Goal: Task Accomplishment & Management: Manage account settings

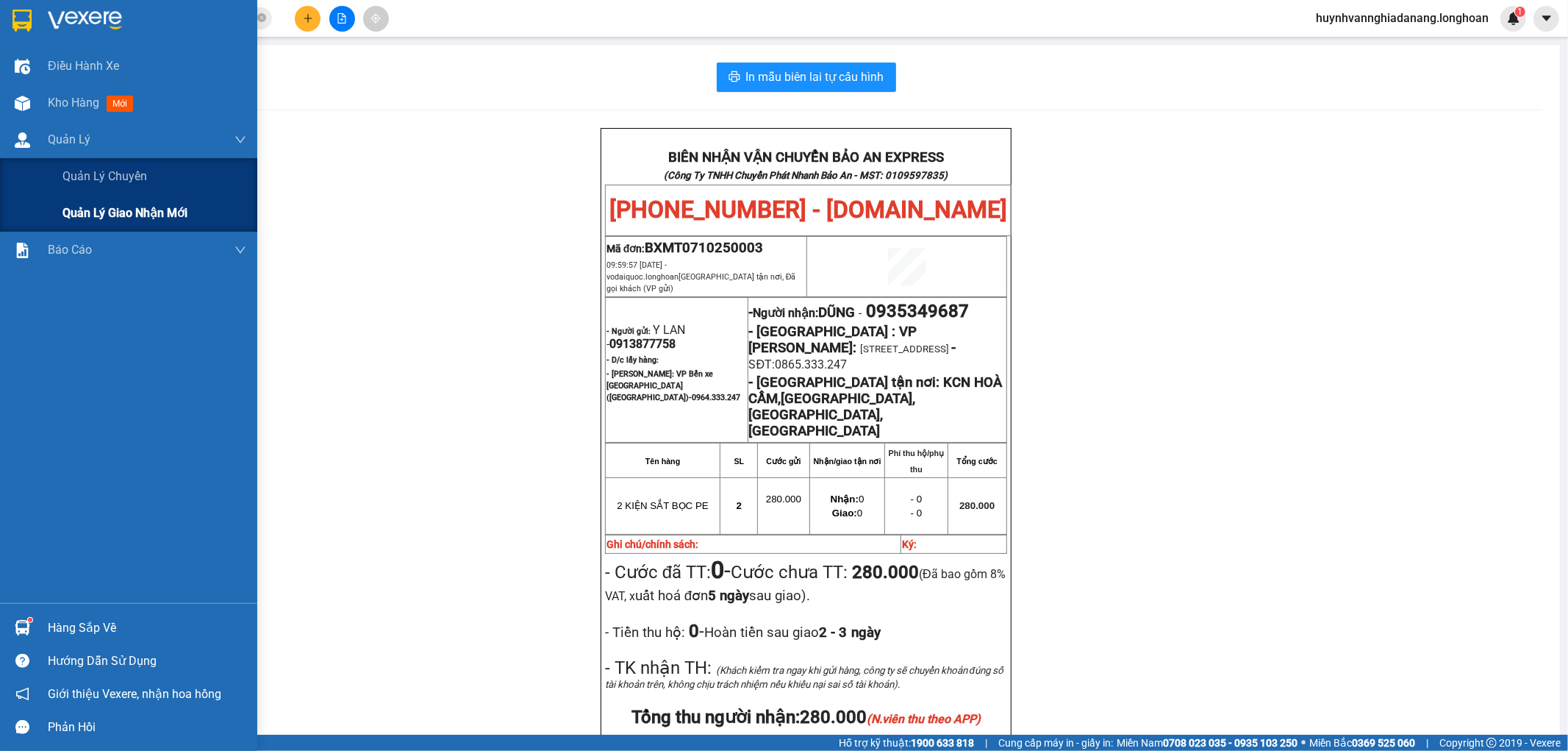
click at [127, 208] on span "Quản lý giao nhận mới" at bounding box center [125, 213] width 125 height 18
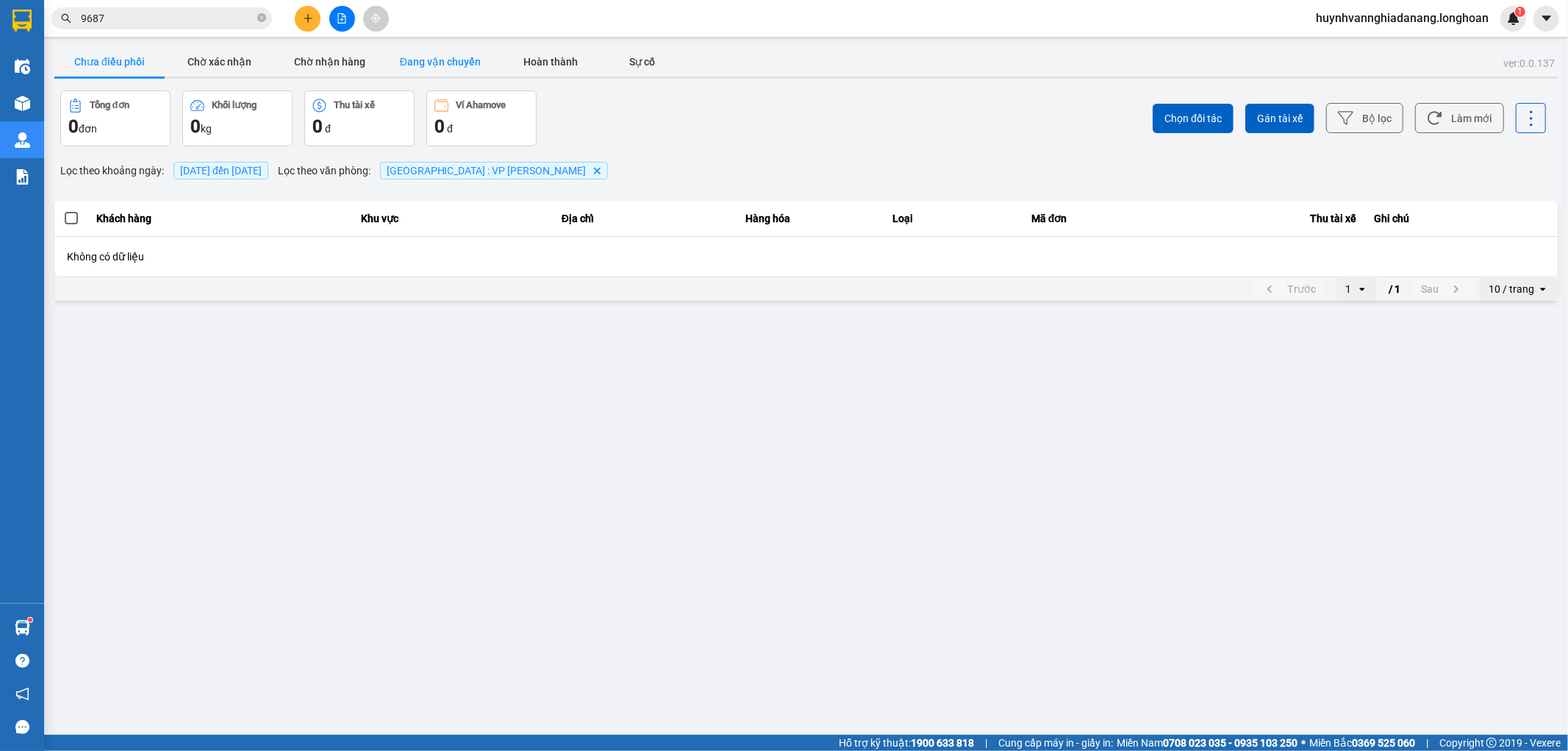
click at [415, 69] on button "Đang vận chuyển" at bounding box center [440, 61] width 110 height 29
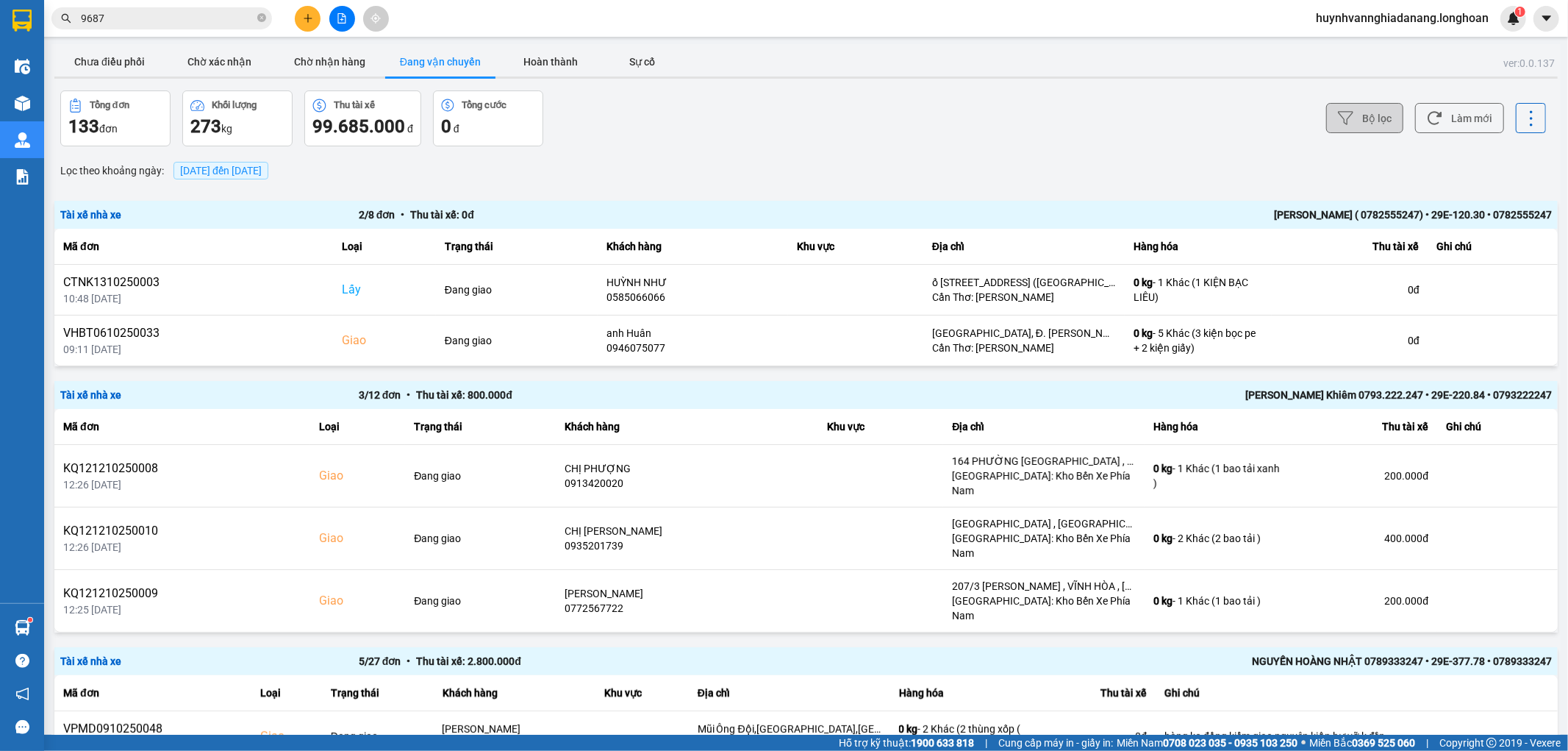
click at [1376, 114] on button "Bộ lọc" at bounding box center [1364, 118] width 78 height 30
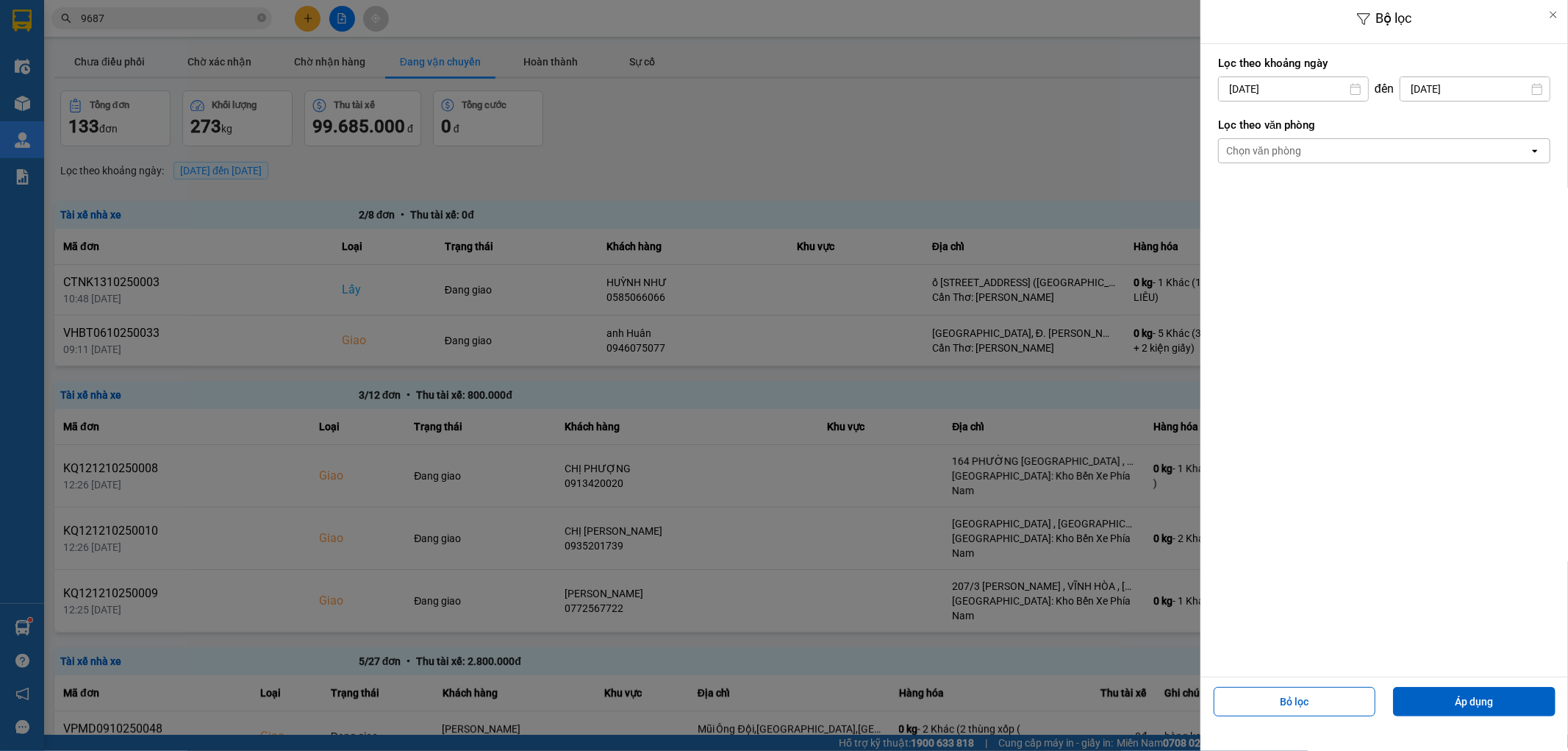
click at [1306, 90] on input "[DATE]" at bounding box center [1293, 89] width 149 height 23
drag, startPoint x: 1277, startPoint y: 200, endPoint x: 1373, endPoint y: 148, distance: 109.2
click at [1279, 200] on div "1" at bounding box center [1285, 196] width 21 height 18
type input "[DATE]"
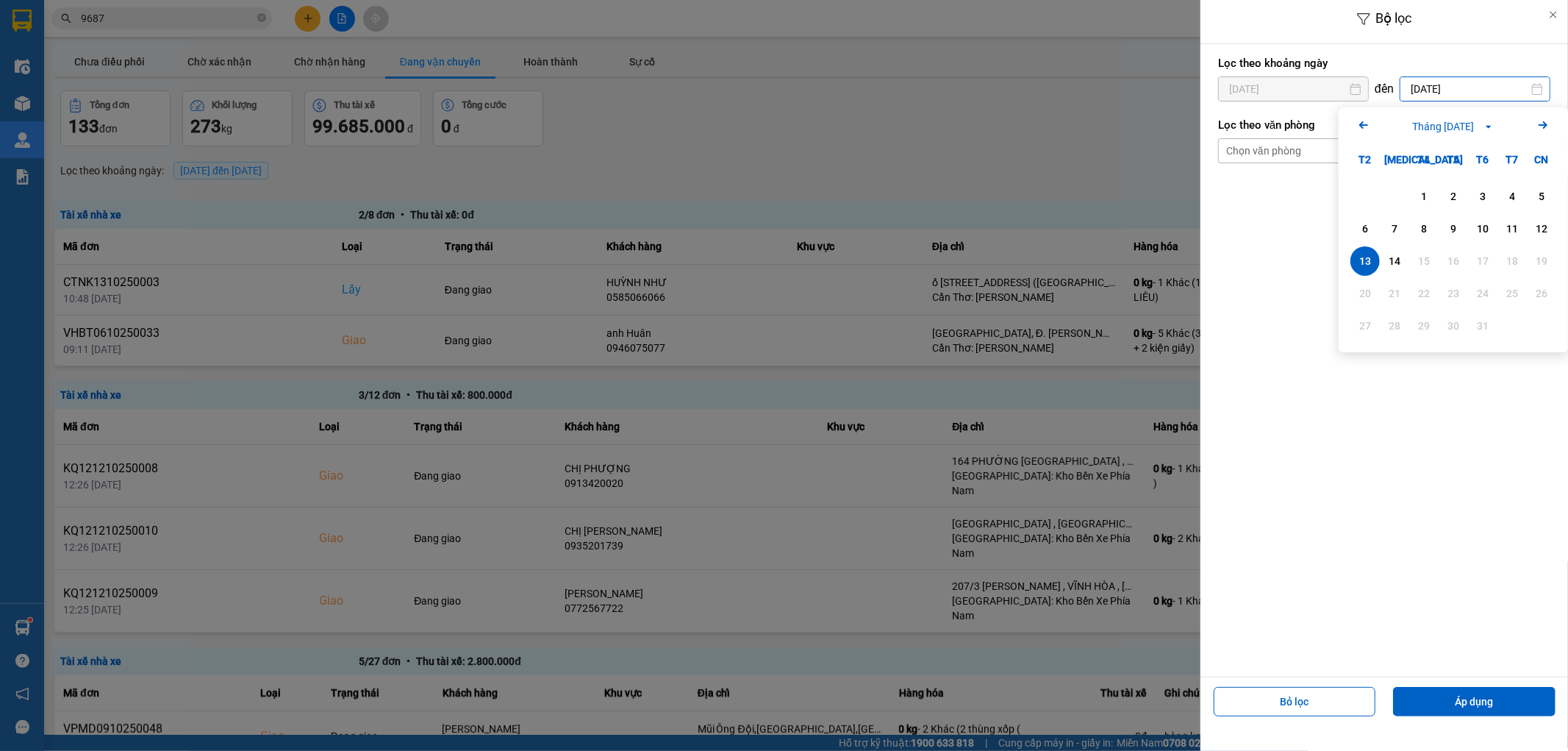
click at [1392, 263] on div "14" at bounding box center [1394, 260] width 21 height 18
type input "[DATE]"
drag, startPoint x: 1315, startPoint y: 157, endPoint x: 1323, endPoint y: 159, distance: 8.2
click at [1315, 156] on div "Chọn văn phòng" at bounding box center [1374, 151] width 310 height 23
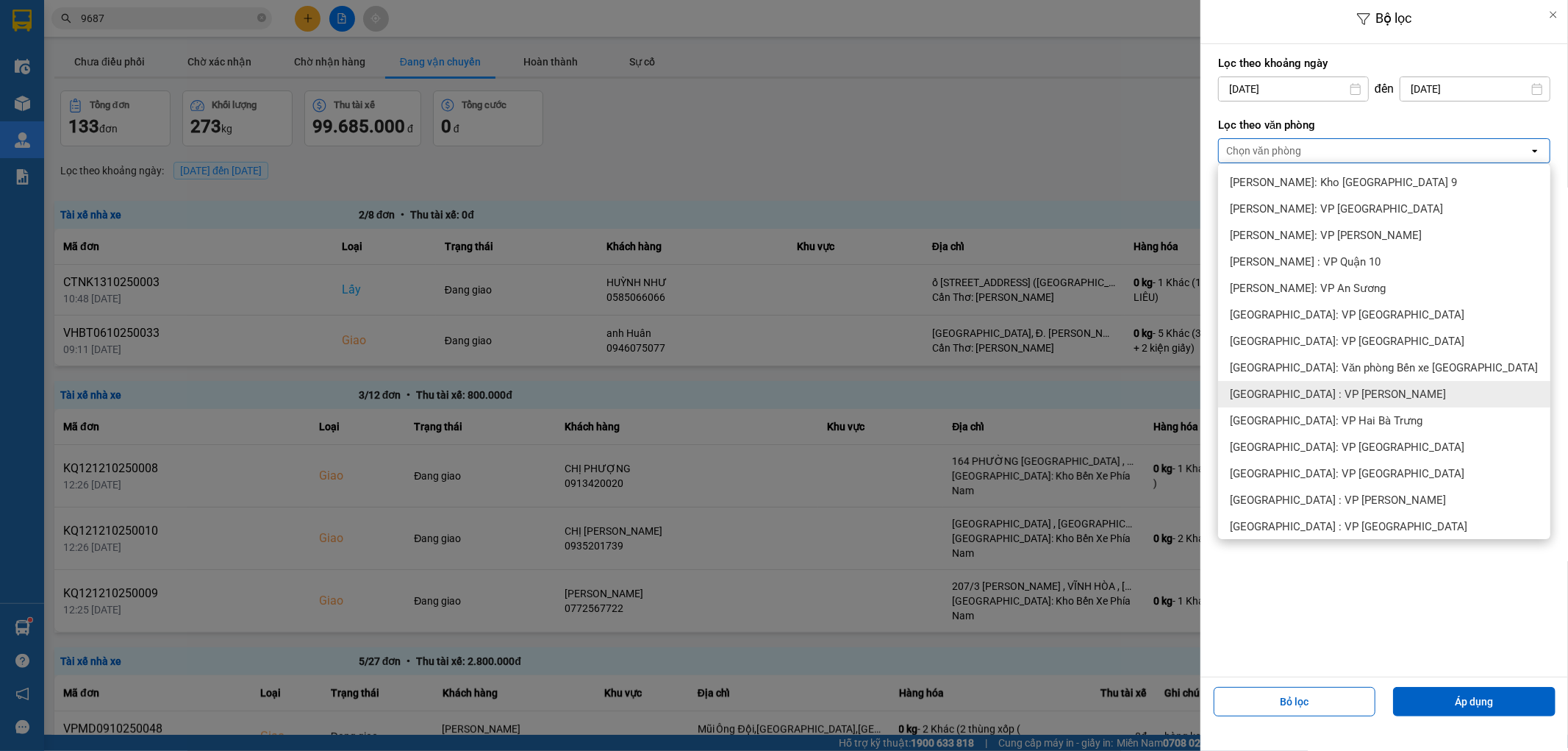
click at [1369, 394] on div "[GEOGRAPHIC_DATA] : VP [PERSON_NAME]" at bounding box center [1384, 394] width 332 height 27
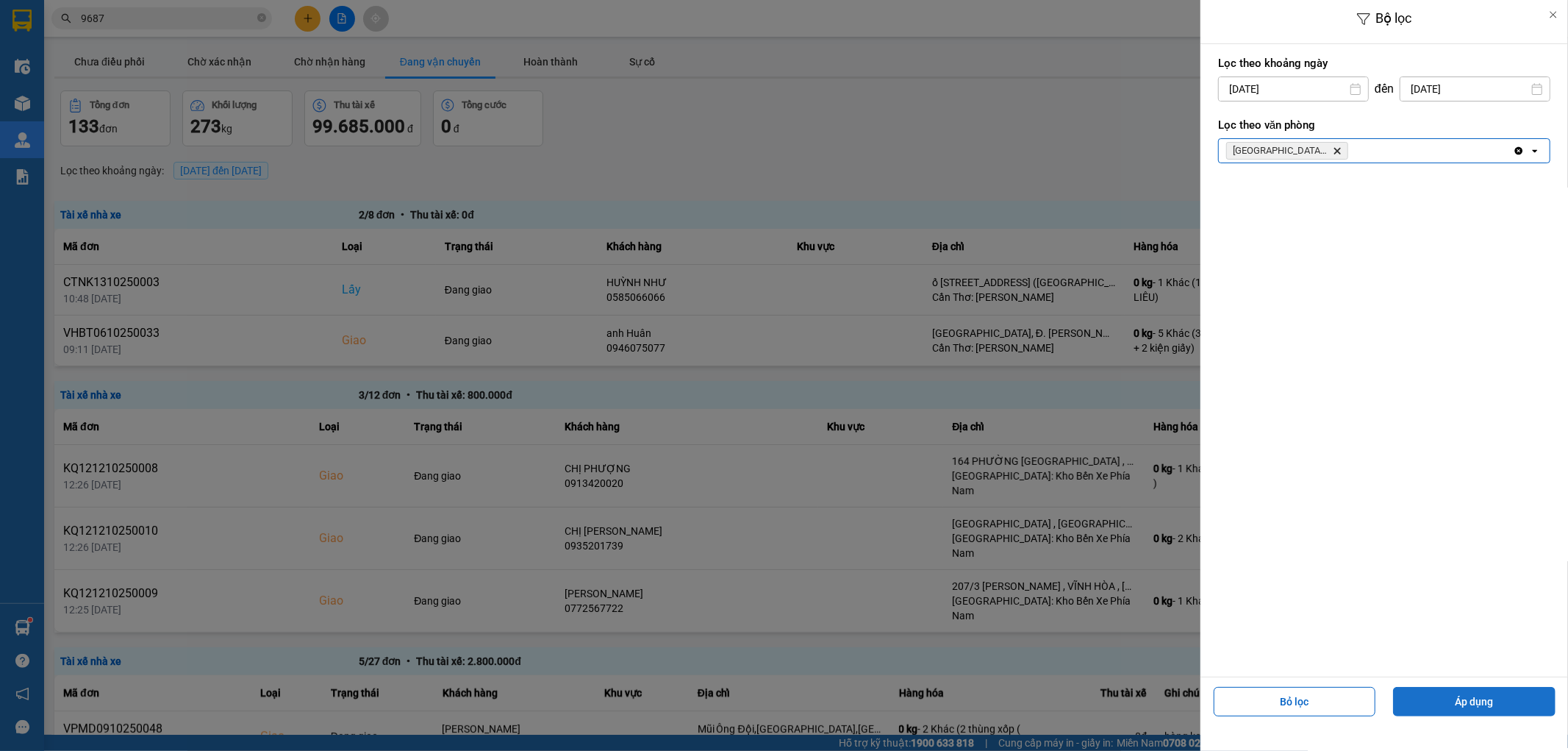
click at [1449, 708] on button "Áp dụng" at bounding box center [1474, 701] width 163 height 29
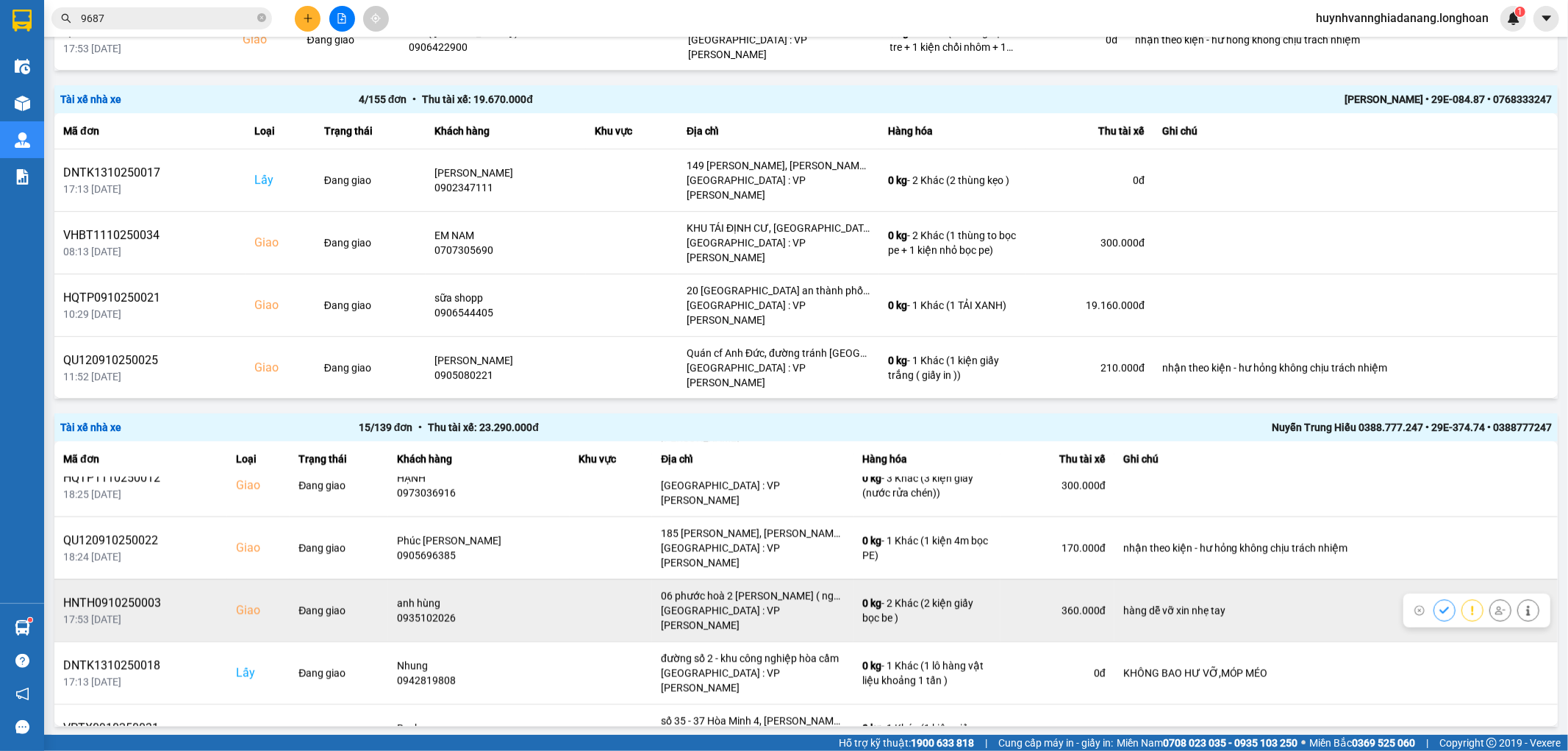
scroll to position [244, 0]
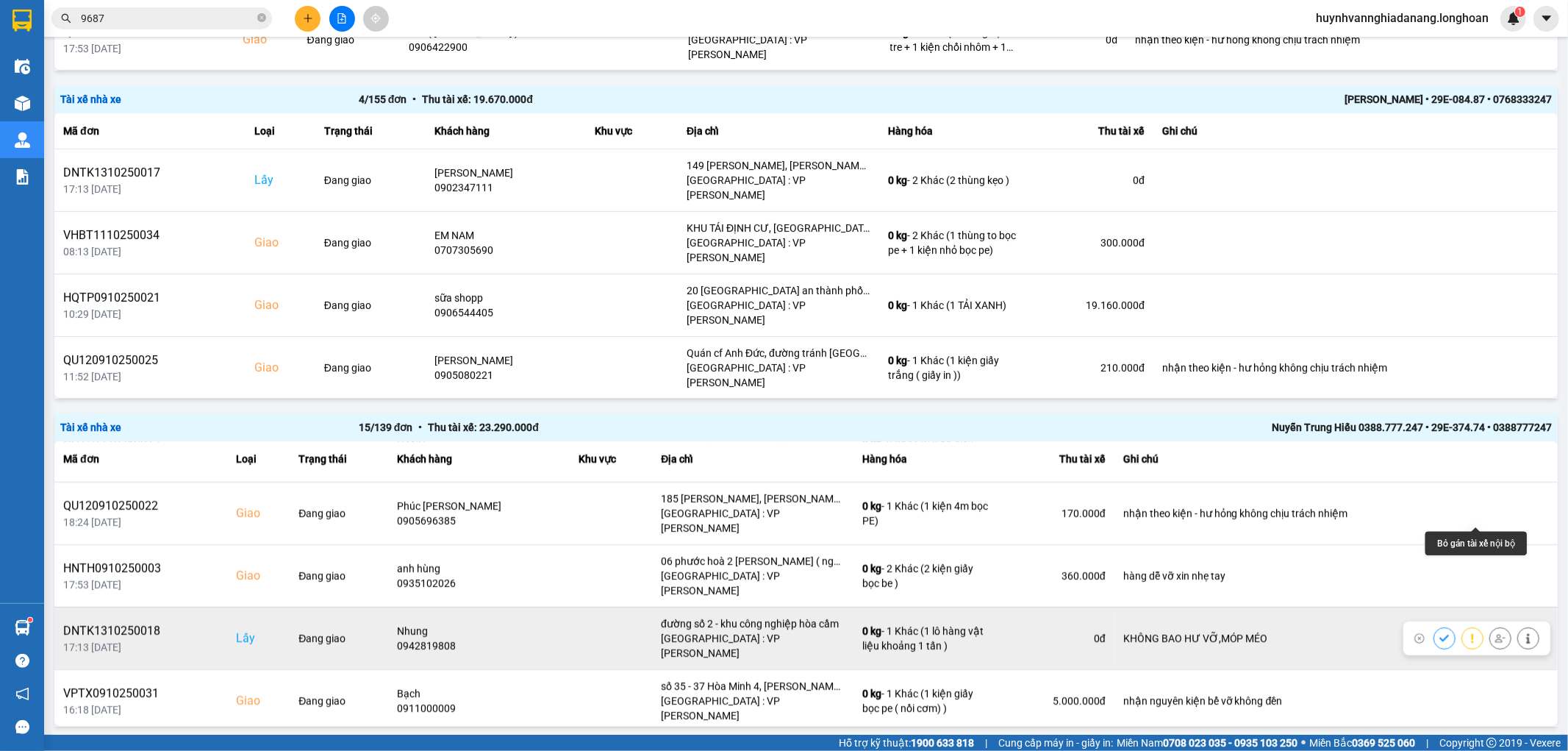
click at [1495, 633] on icon at bounding box center [1500, 638] width 10 height 10
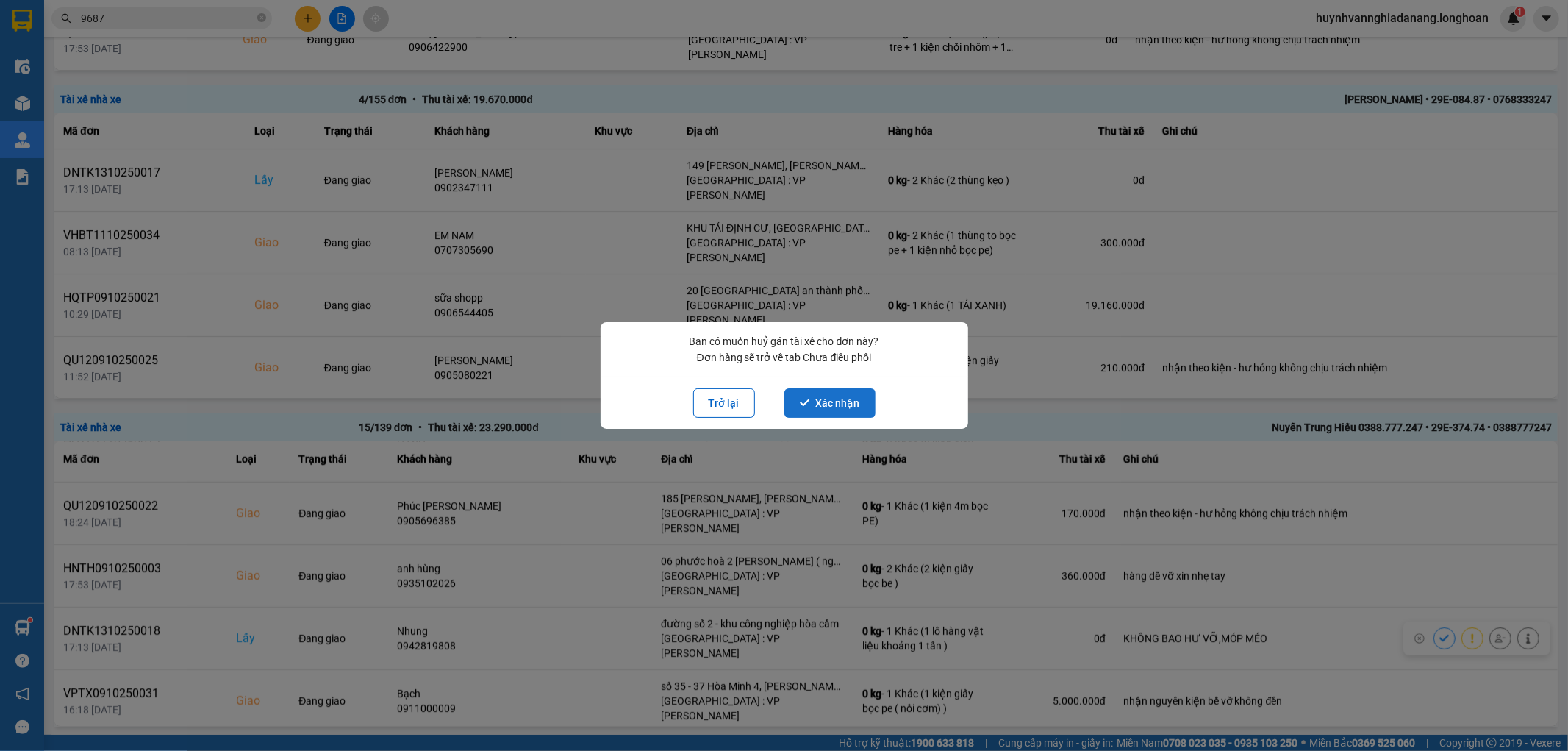
click at [848, 406] on button "Xác nhận" at bounding box center [829, 402] width 91 height 29
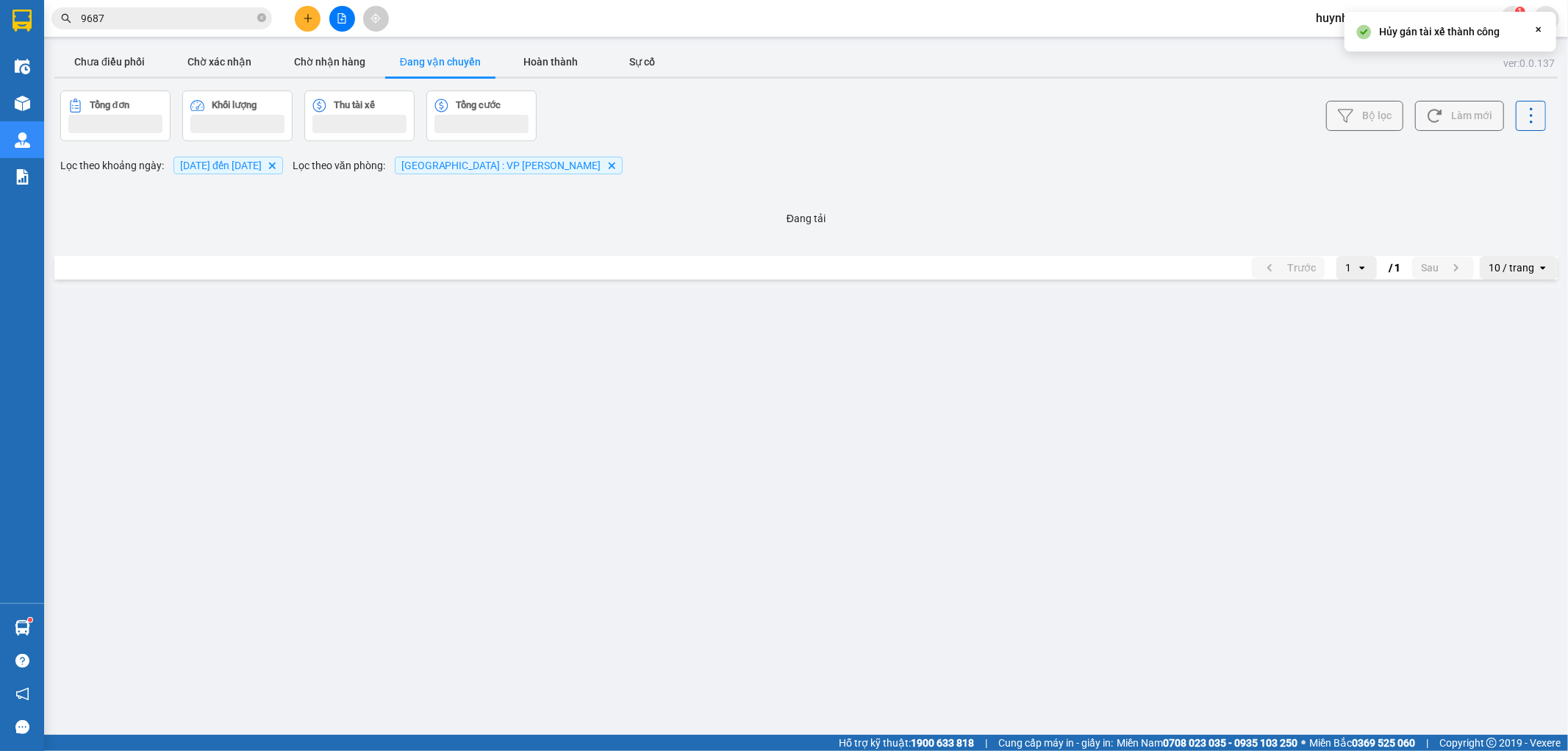
scroll to position [0, 0]
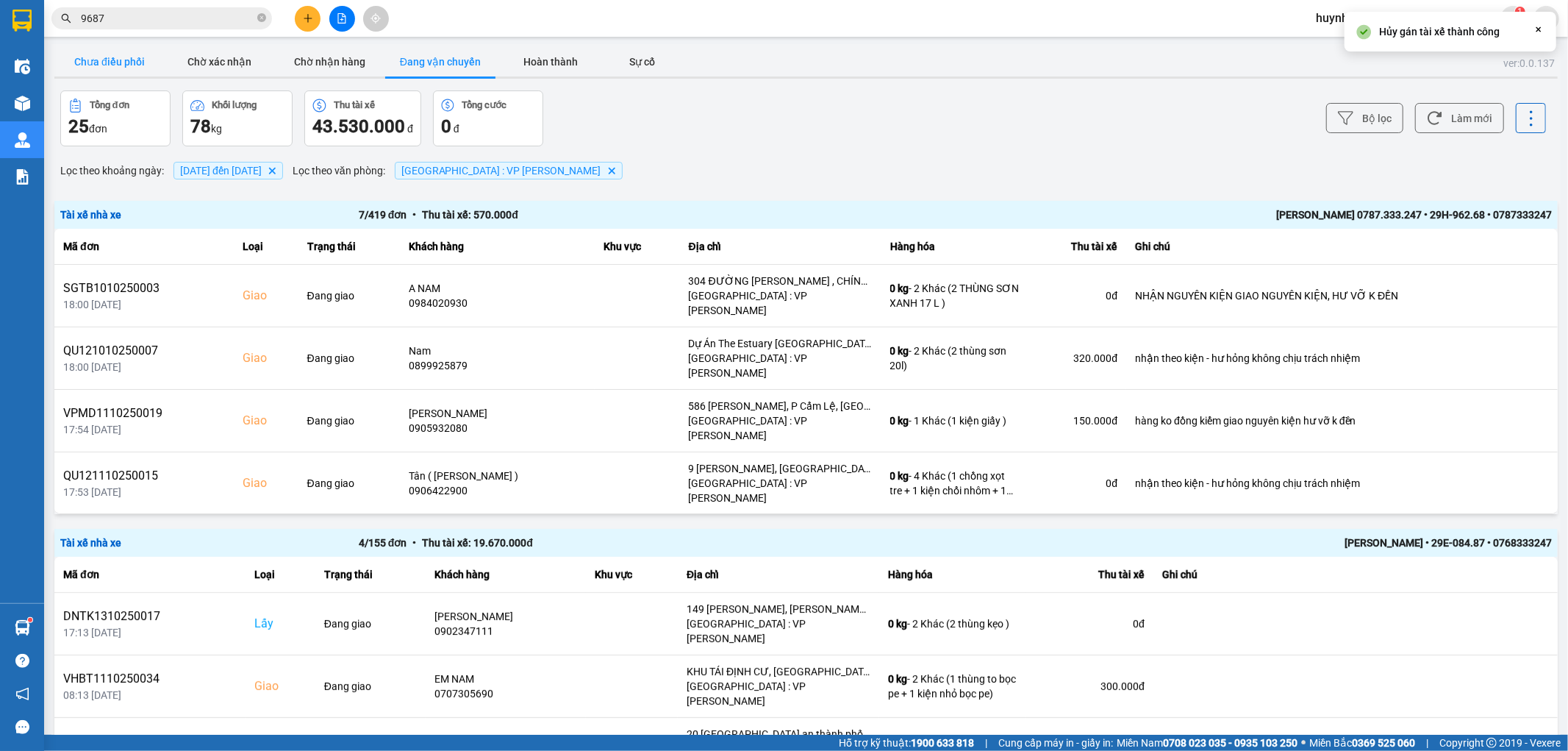
click at [106, 53] on button "Chưa điều phối" at bounding box center [109, 61] width 110 height 29
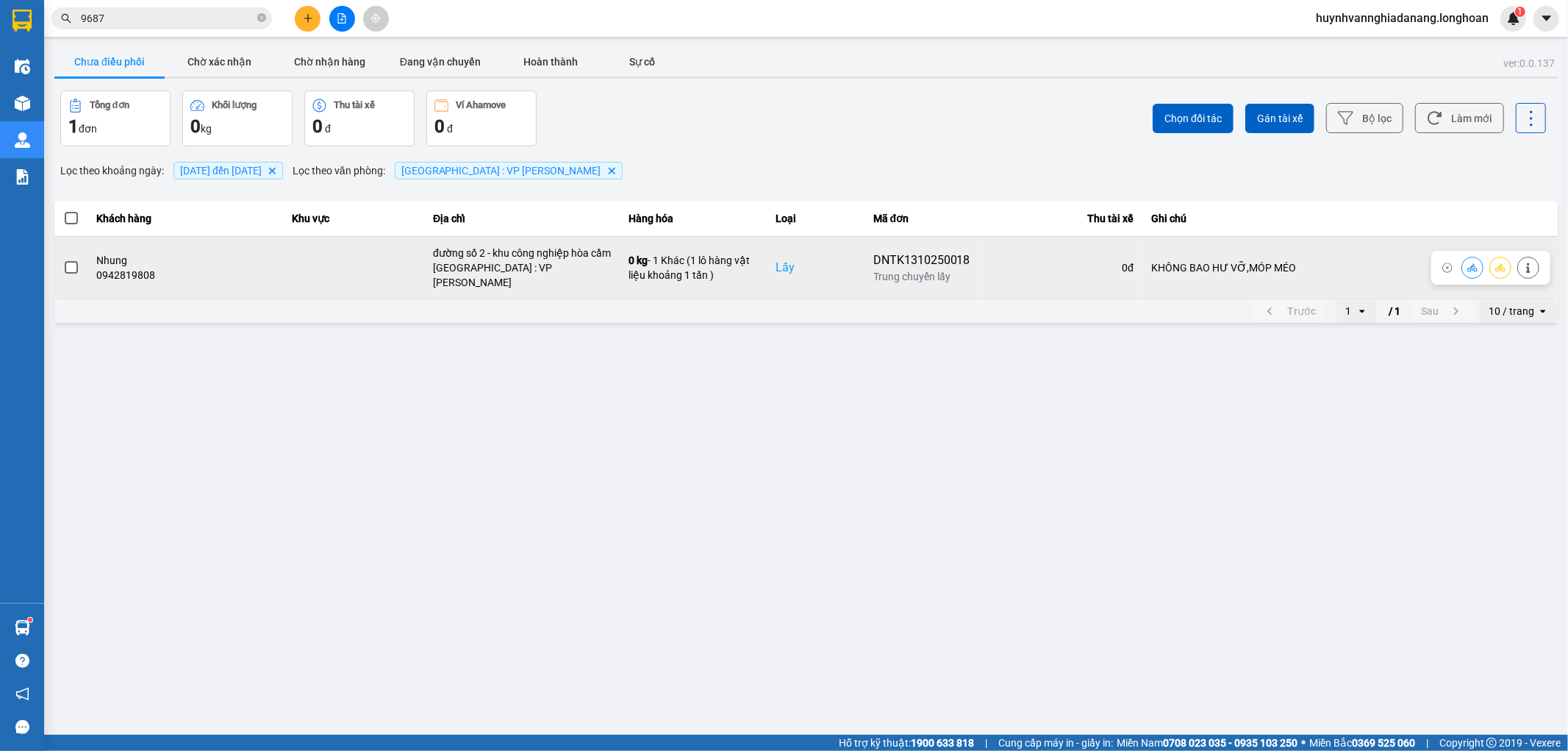
click at [906, 254] on div "DNTK1310250018" at bounding box center [922, 260] width 97 height 18
copy div "DNTK1310250018"
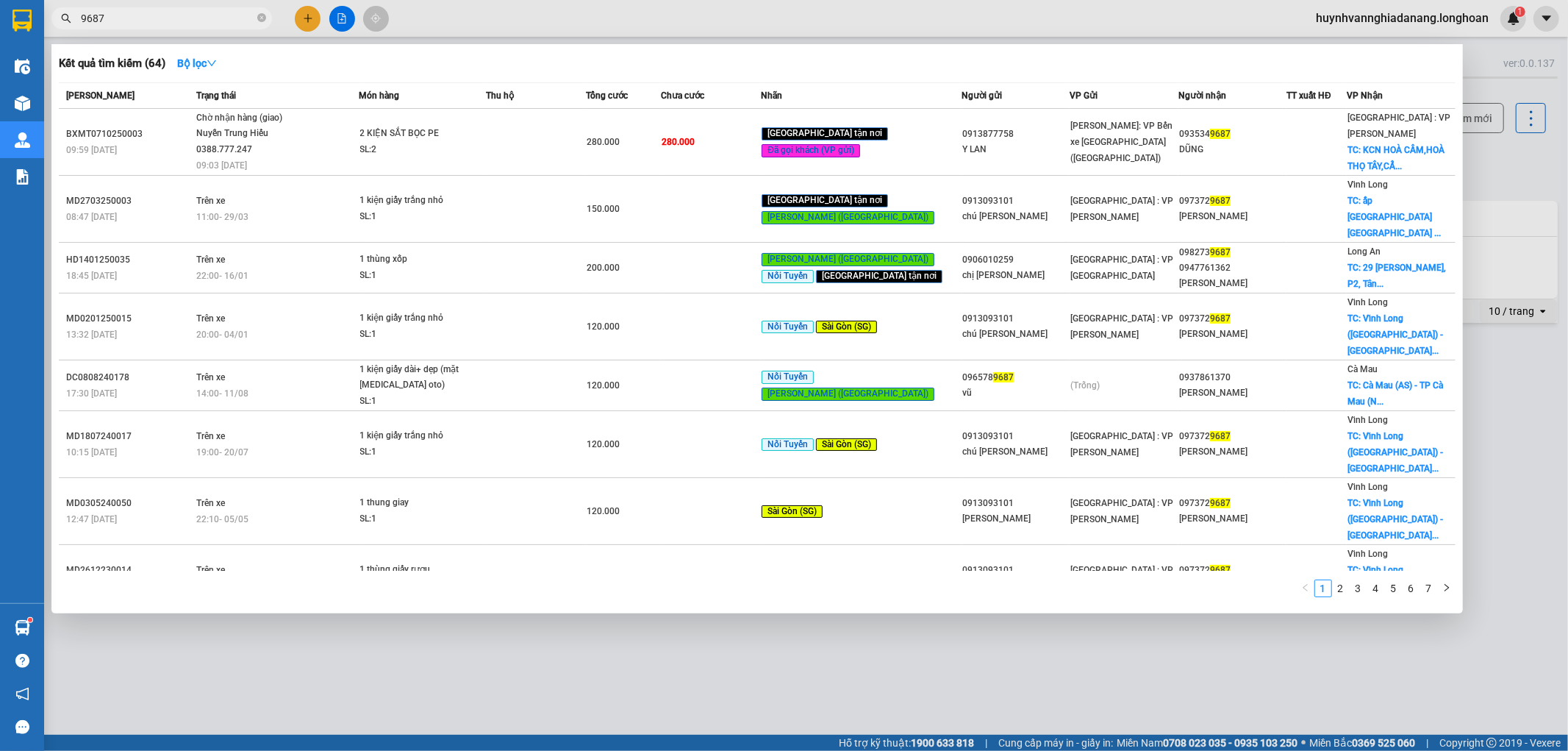
click at [207, 20] on input "9687" at bounding box center [168, 18] width 173 height 16
type input "9"
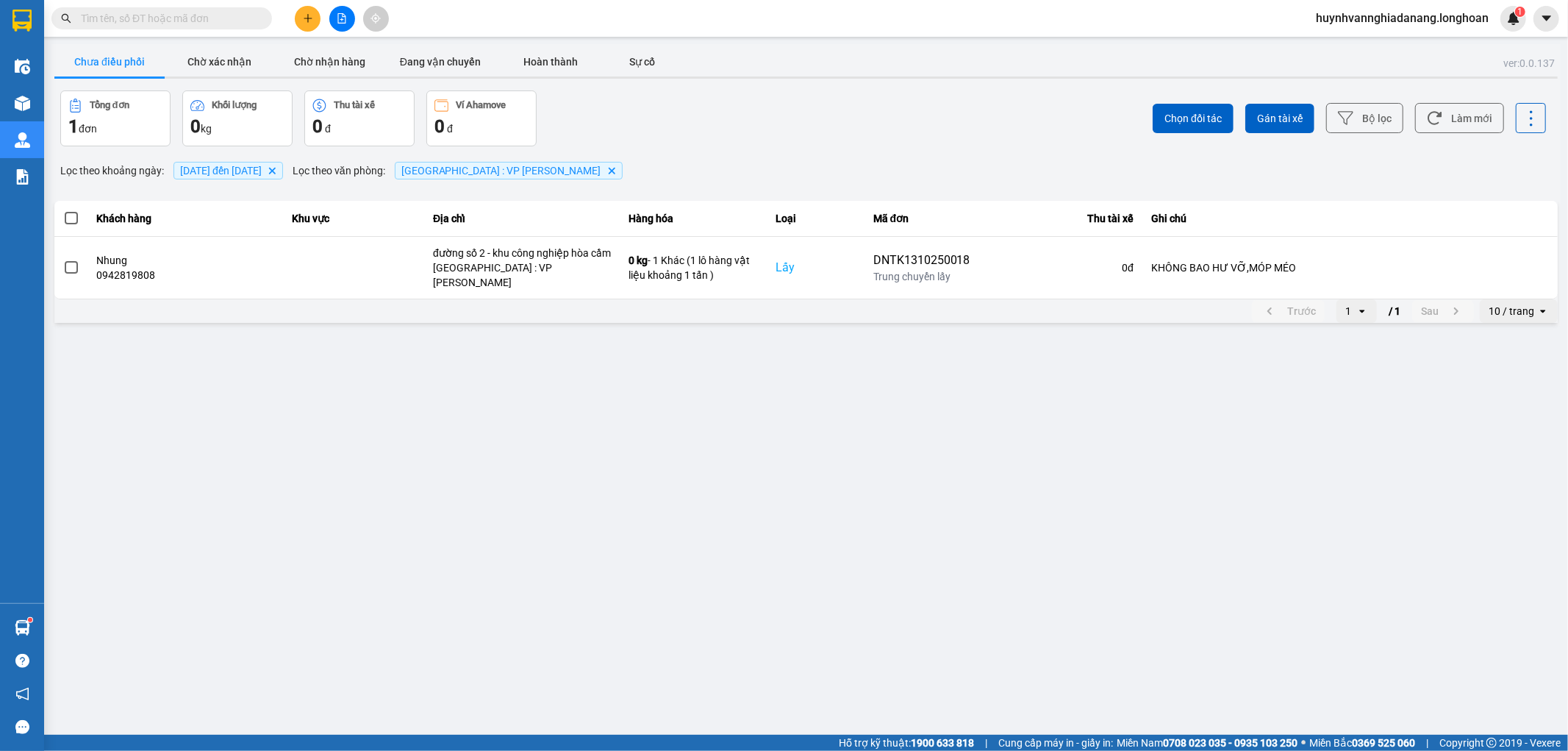
paste input "DNTK1310250018"
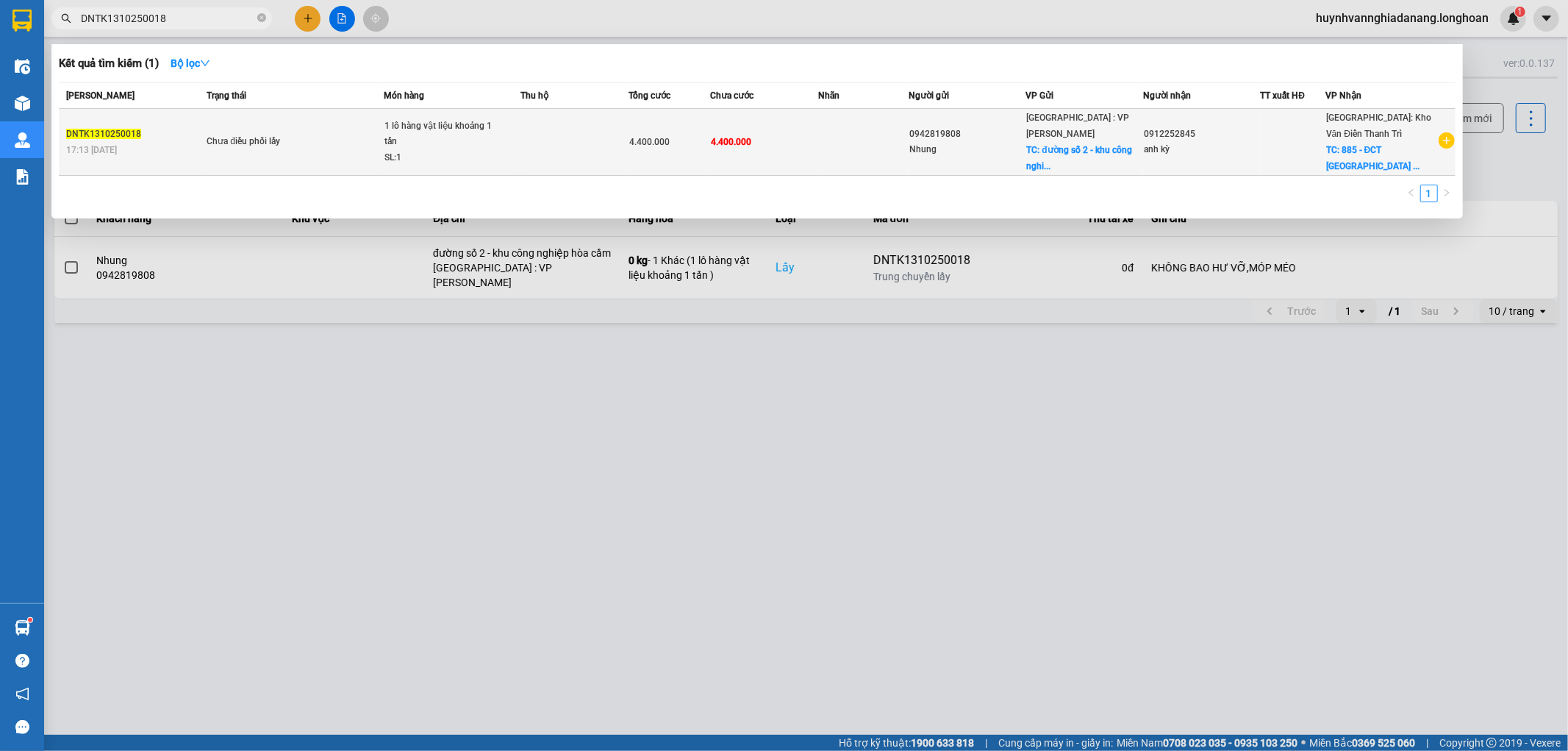
type input "DNTK1310250018"
click at [598, 152] on td at bounding box center [575, 142] width 108 height 67
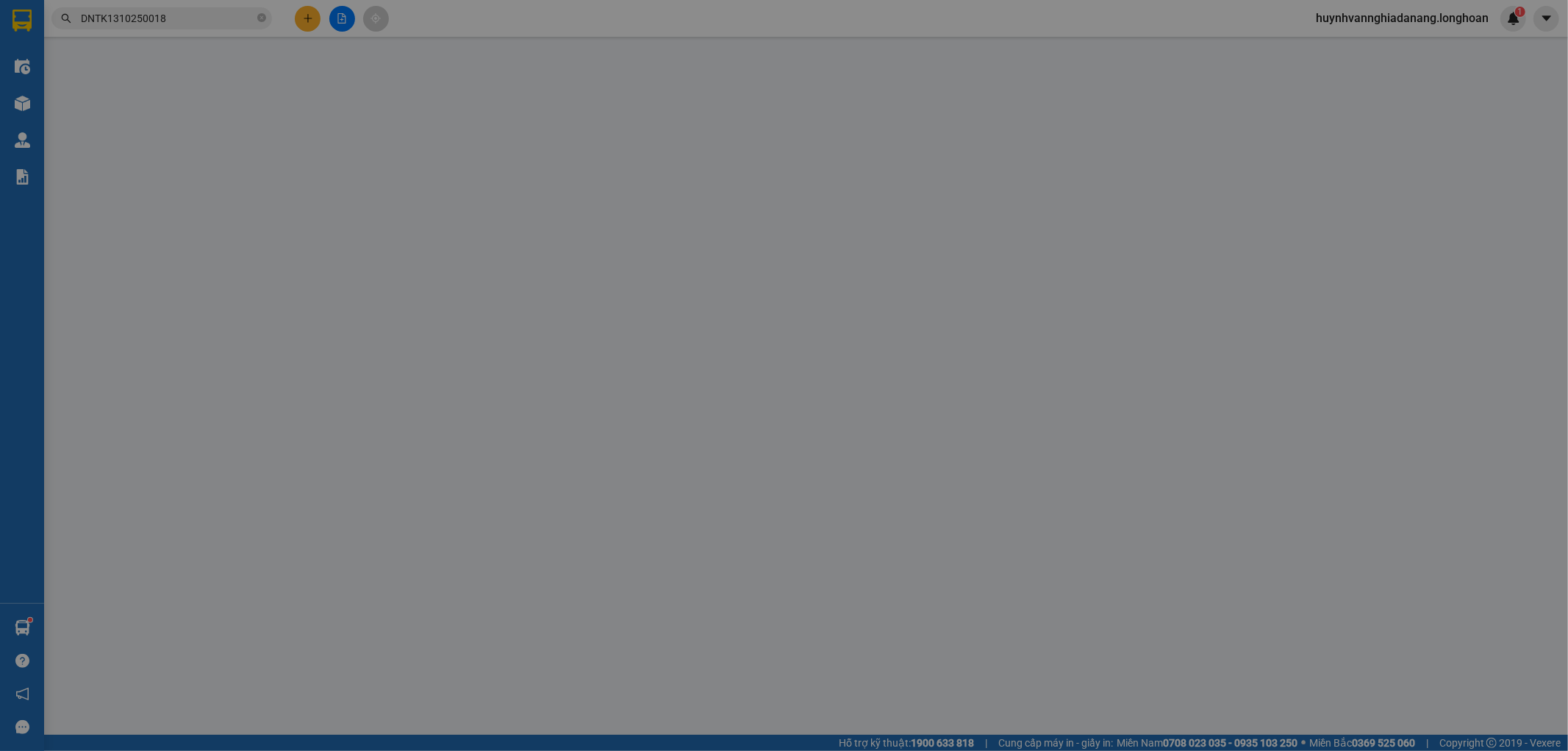
type input "0942819808"
type input "Nhung"
checkbox input "true"
type input "đường số 2 - khu công nghiệp hòa cầm"
type input "0912252845"
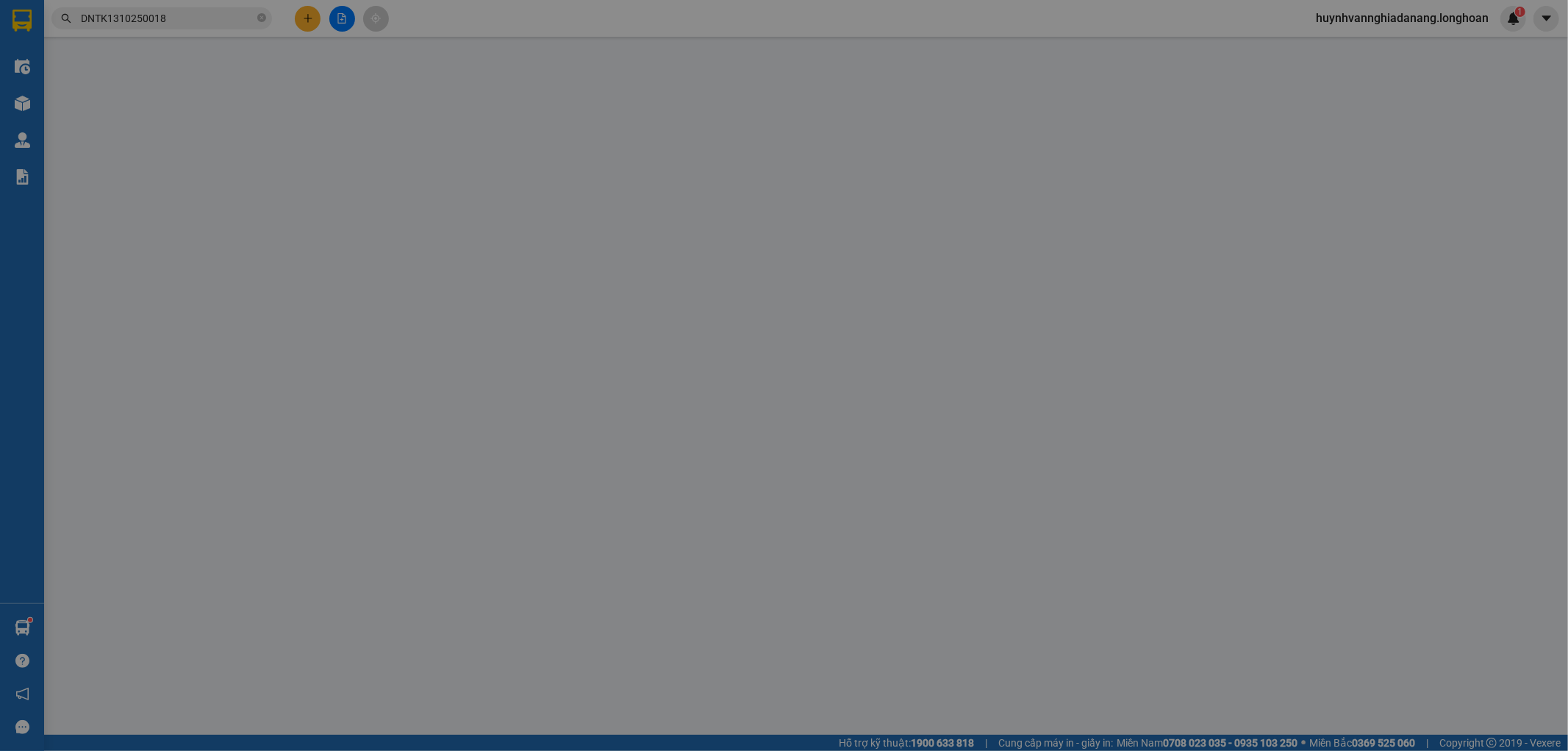
type input "anh kỳ"
checkbox input "true"
type input "885 - ĐCT Hạ Long Nội Bài - Chí Linh -Hải Dương"
type input "KHÔNG BAO HƯ VỠ,MÓP MÉO"
type input "0"
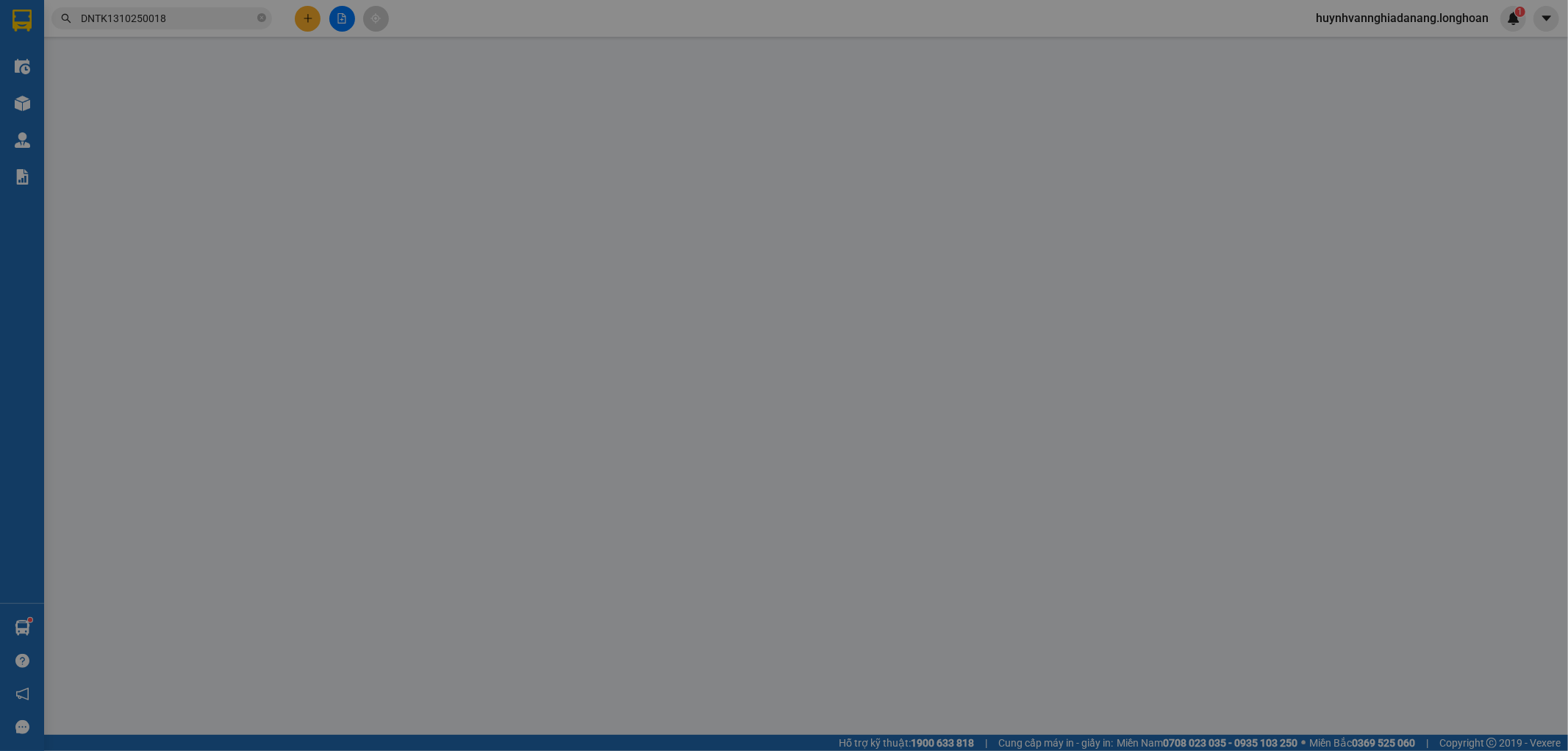
type input "4.400.000"
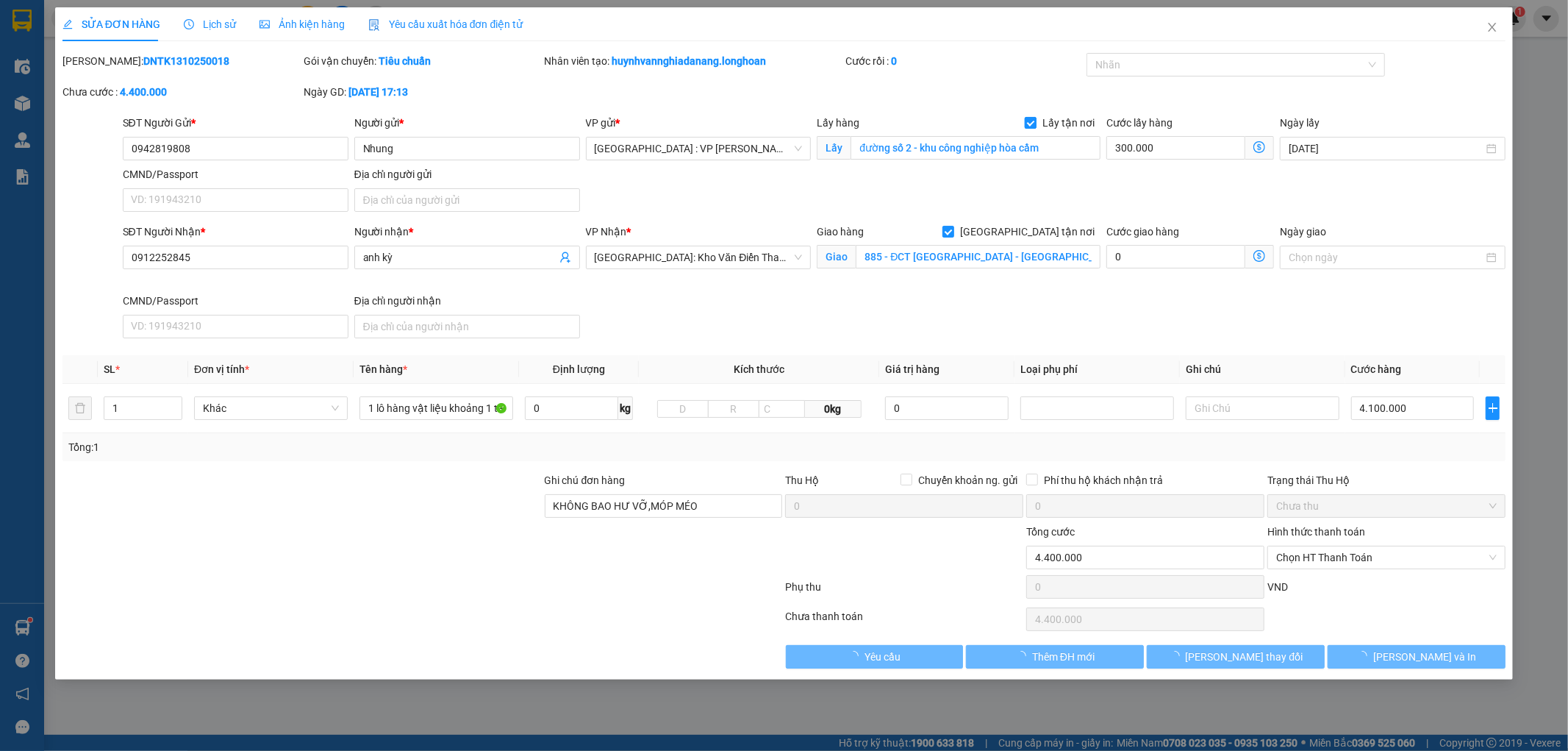
click at [1034, 123] on input "Lấy tận nơi" at bounding box center [1029, 122] width 10 height 10
checkbox input "false"
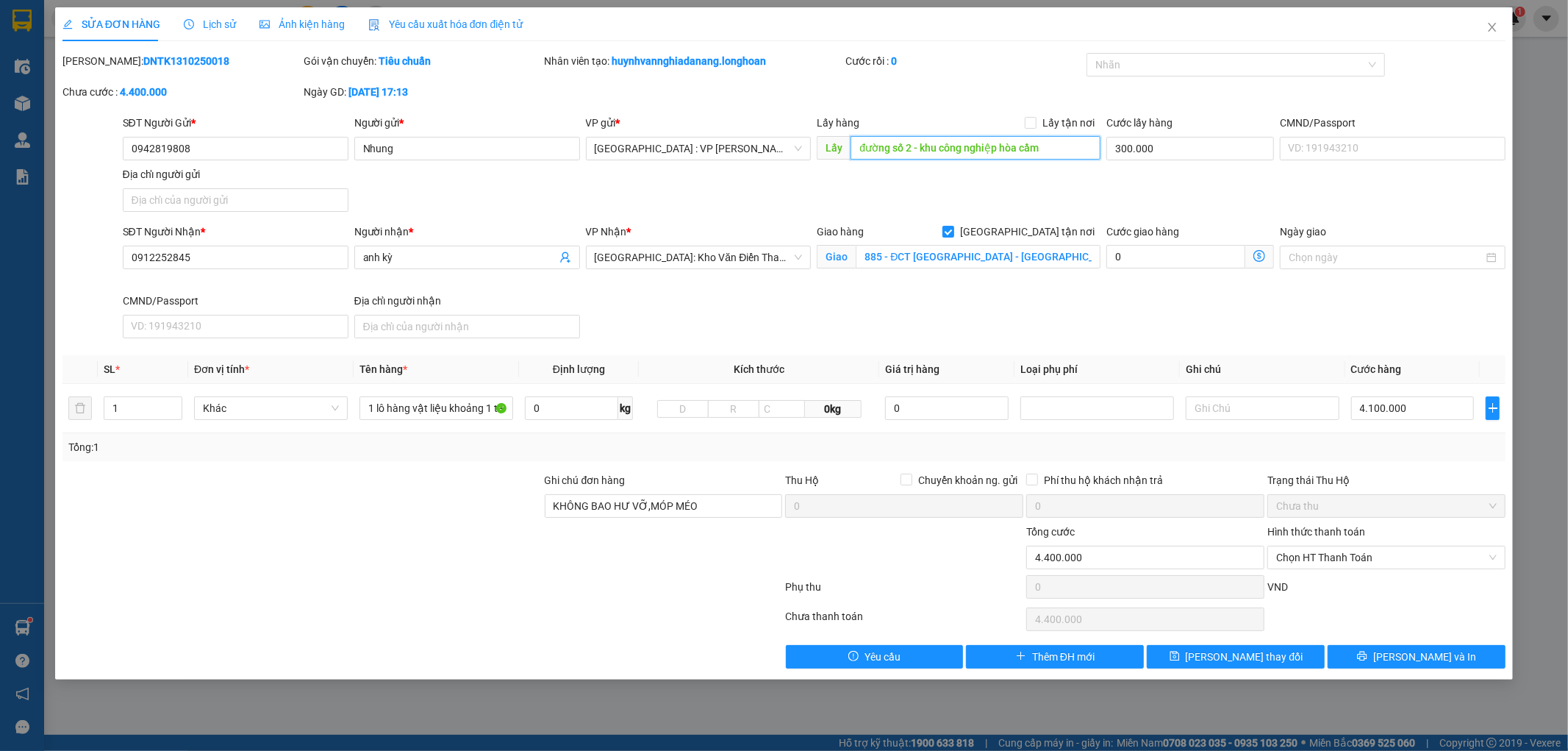
click at [1015, 144] on input "đường số 2 - khu công nghiệp hòa cầm" at bounding box center [976, 148] width 250 height 23
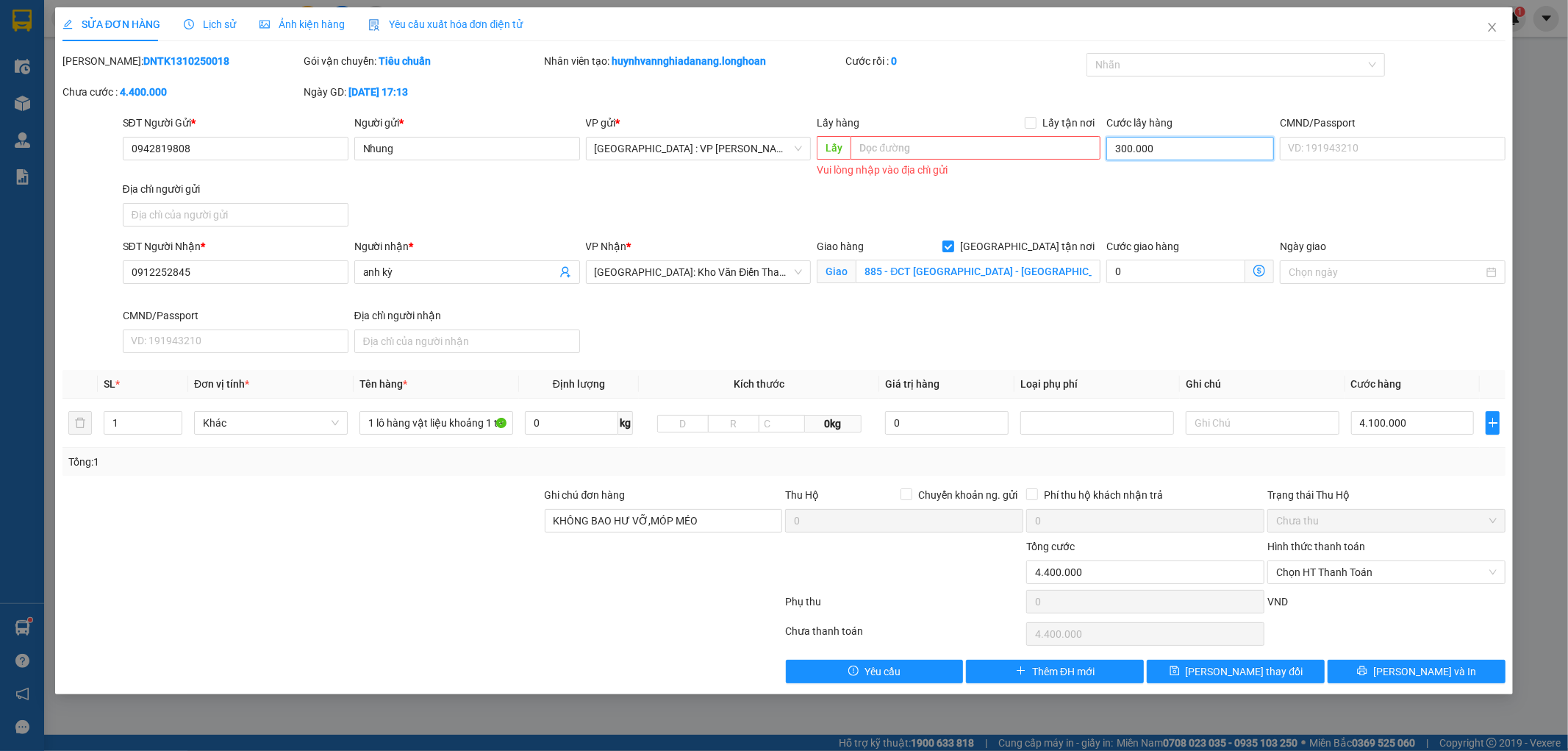
click at [1148, 149] on input "300.000" at bounding box center [1189, 149] width 168 height 23
type input "4.100.000"
type input "0"
click at [1239, 668] on span "[PERSON_NAME] thay đổi" at bounding box center [1244, 671] width 118 height 16
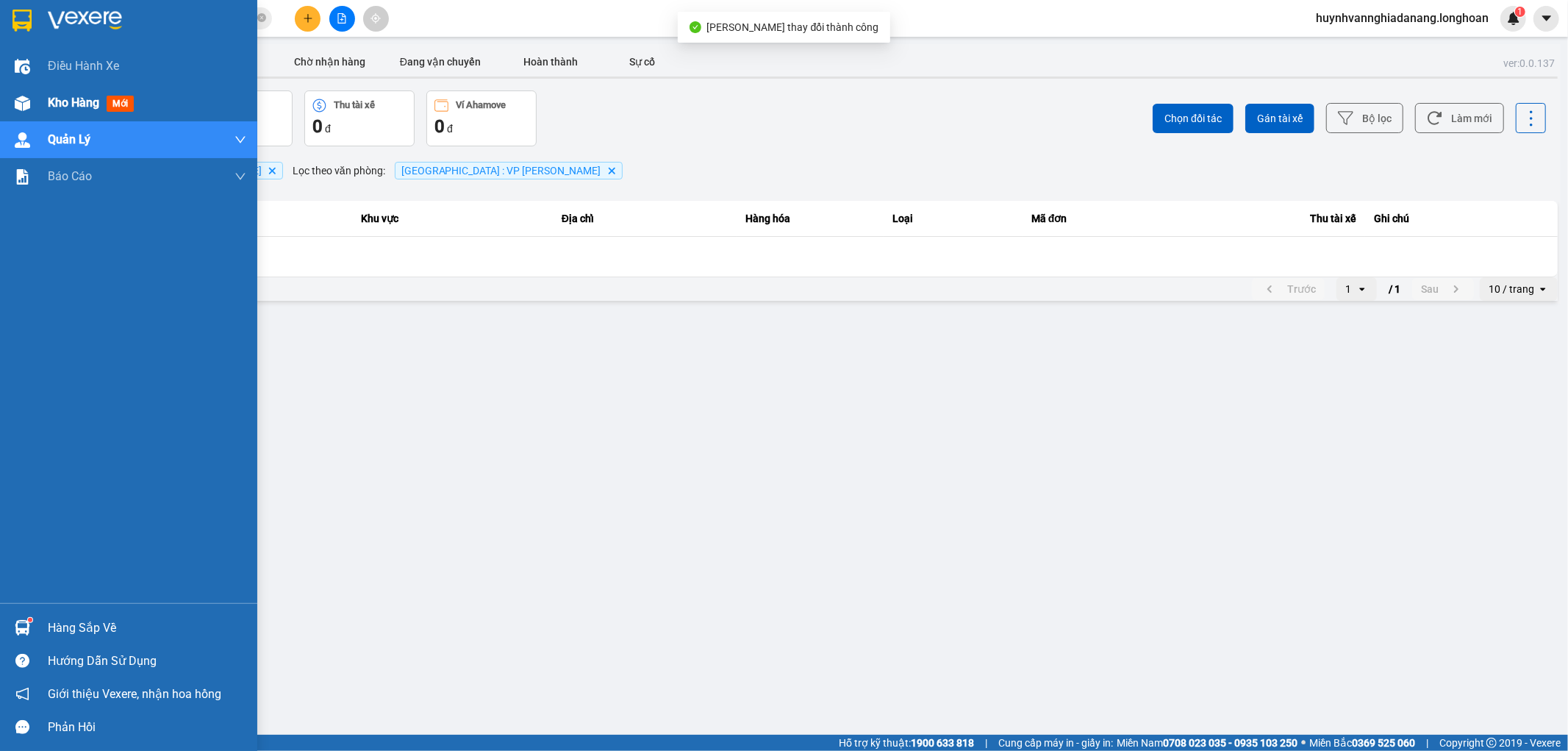
click at [72, 103] on span "Kho hàng" at bounding box center [73, 103] width 52 height 14
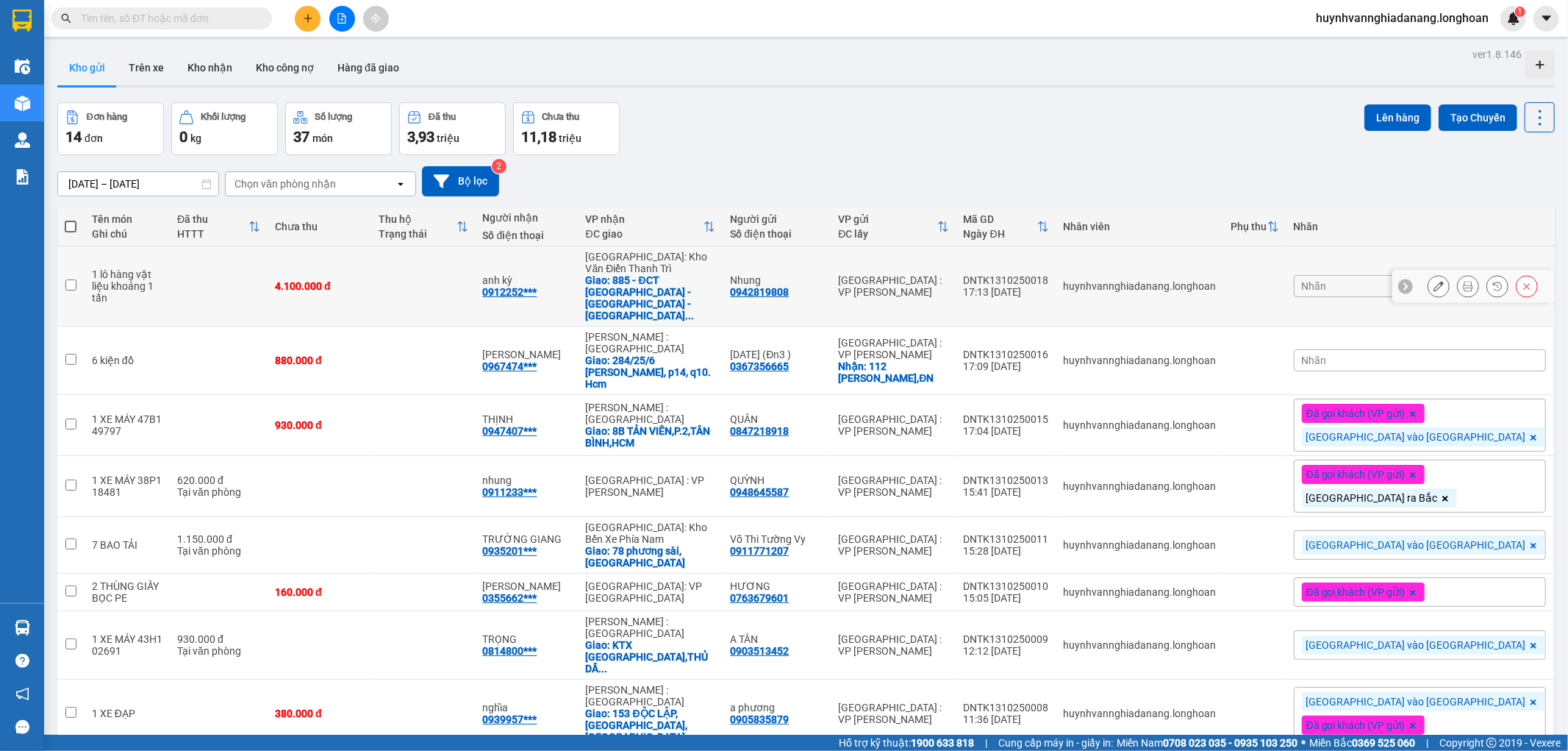
click at [1521, 281] on icon at bounding box center [1526, 286] width 10 height 10
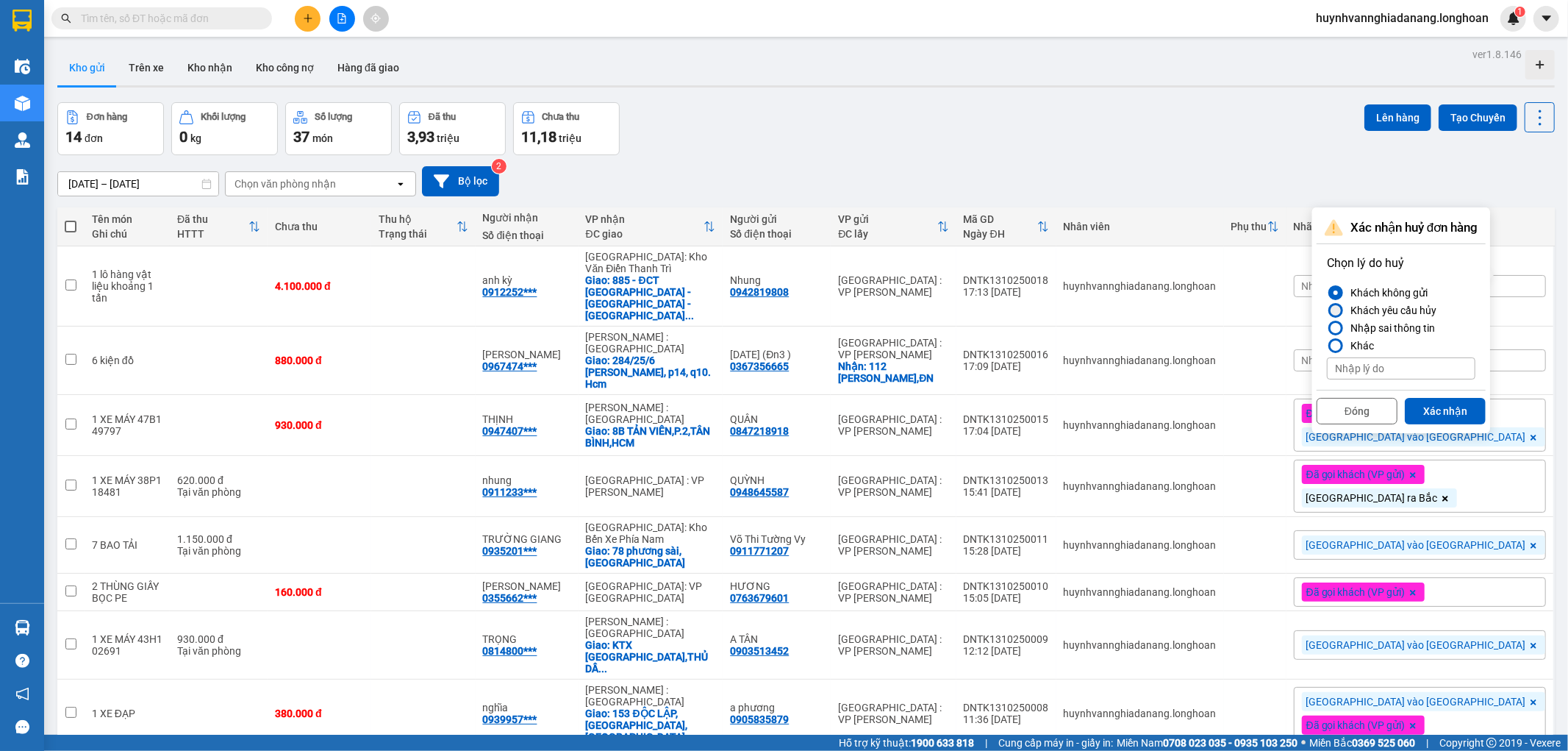
click at [1336, 310] on div at bounding box center [1335, 310] width 10 height 10
click at [1327, 310] on input "Khách yêu cầu hủy" at bounding box center [1327, 310] width 0 height 0
click at [1444, 410] on button "Xác nhận" at bounding box center [1445, 411] width 81 height 27
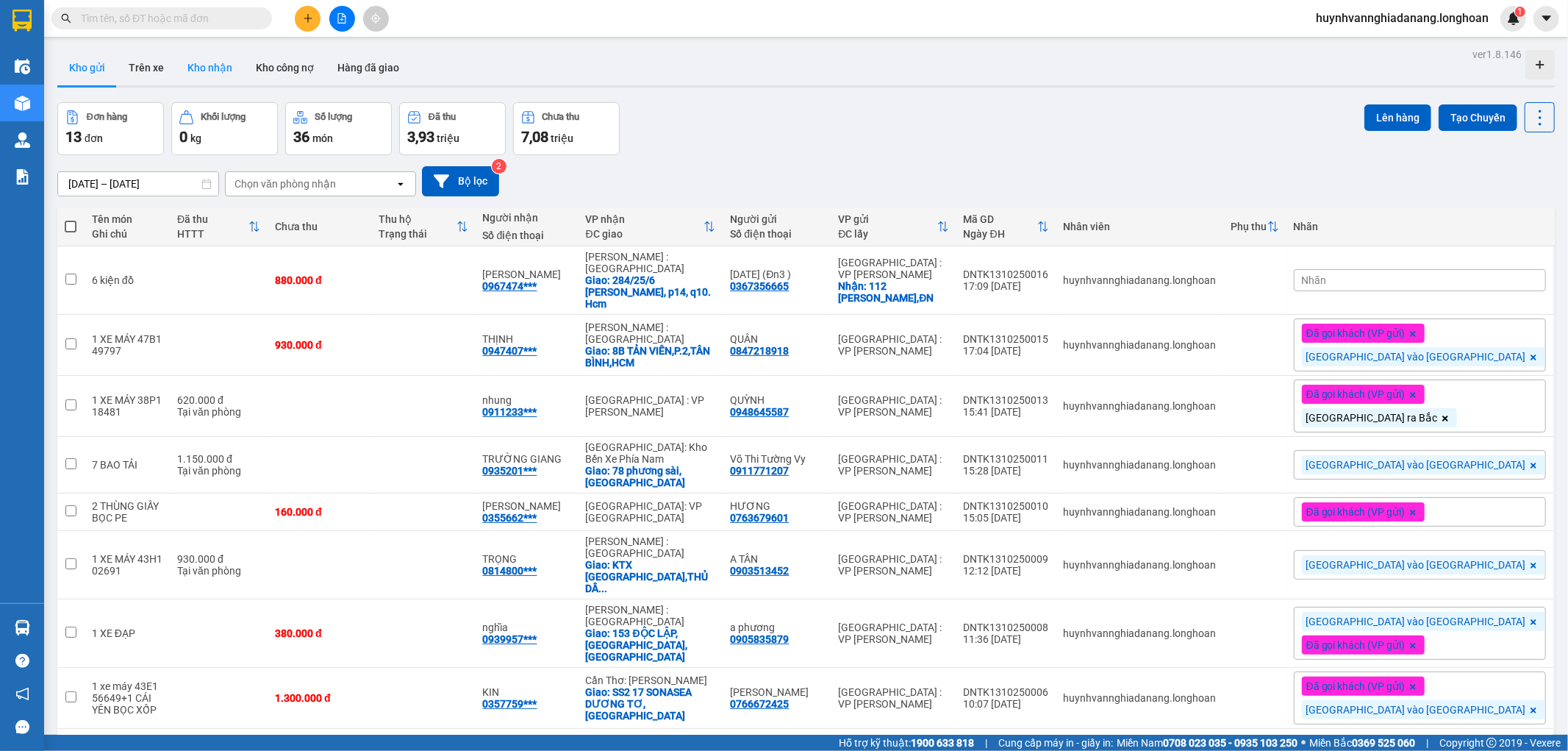
click at [220, 65] on button "Kho nhận" at bounding box center [210, 68] width 68 height 35
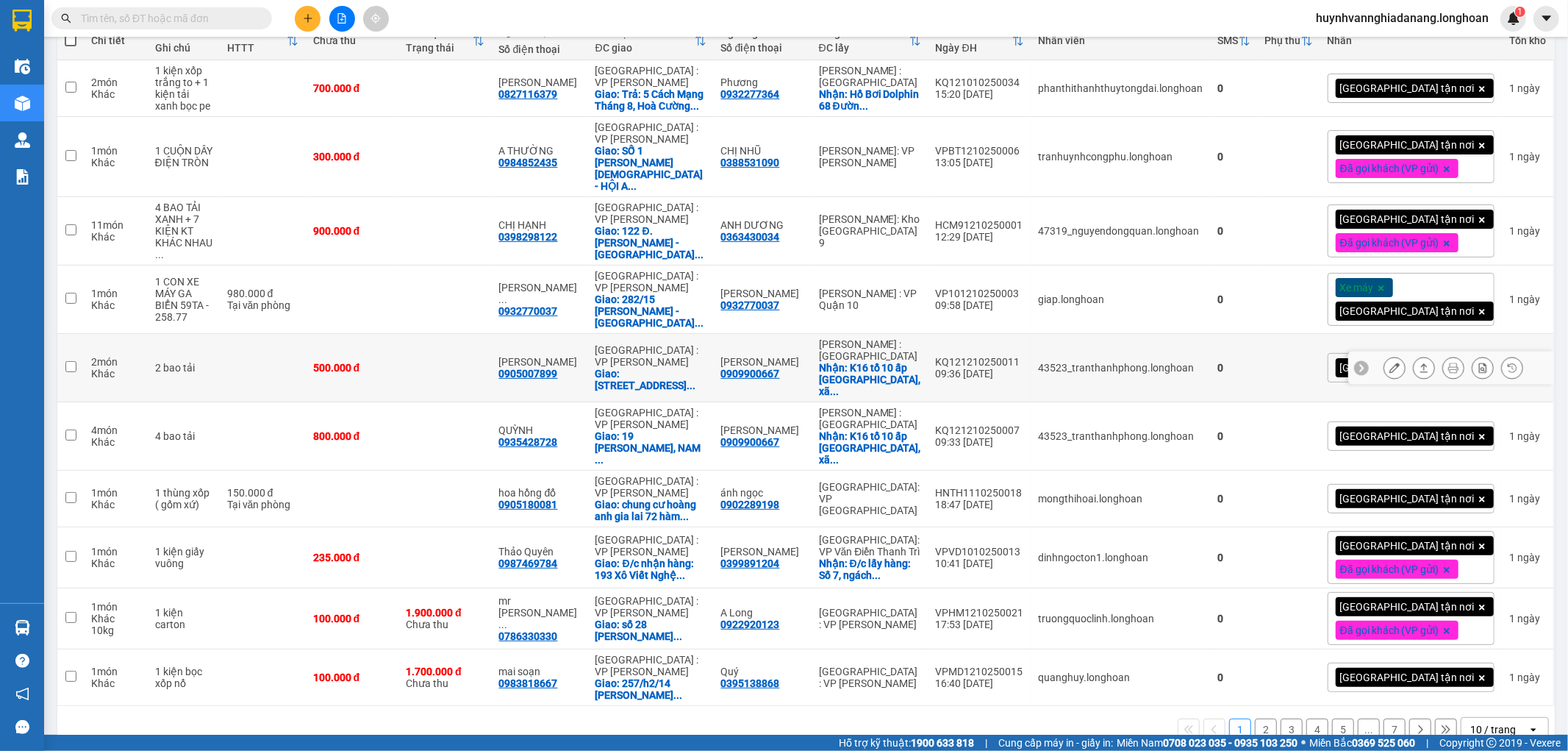
scroll to position [204, 0]
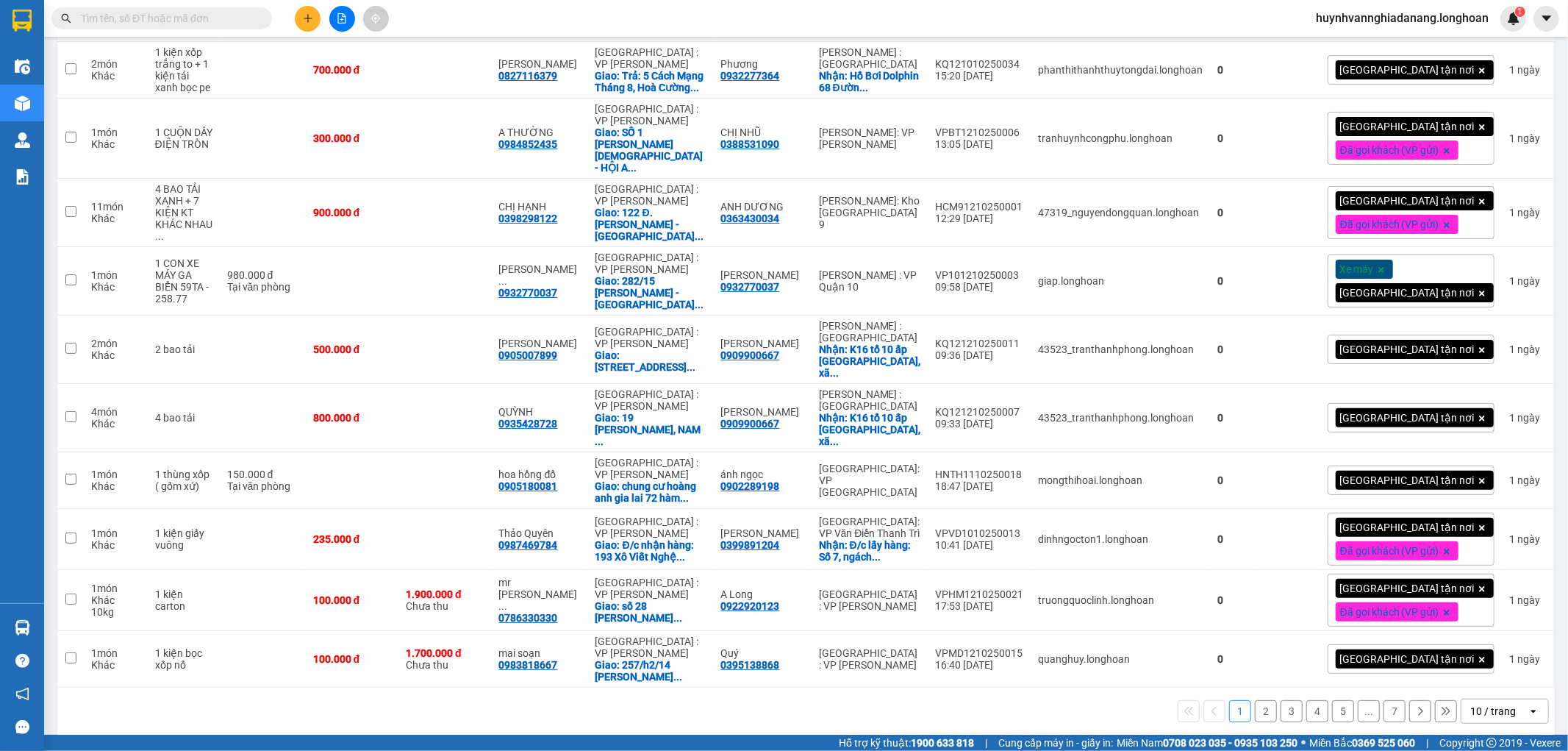
drag, startPoint x: 1466, startPoint y: 700, endPoint x: 1474, endPoint y: 686, distance: 16.1
click at [1470, 703] on div "10 / trang" at bounding box center [1492, 711] width 46 height 15
click at [1485, 659] on span "100 / trang" at bounding box center [1485, 667] width 53 height 15
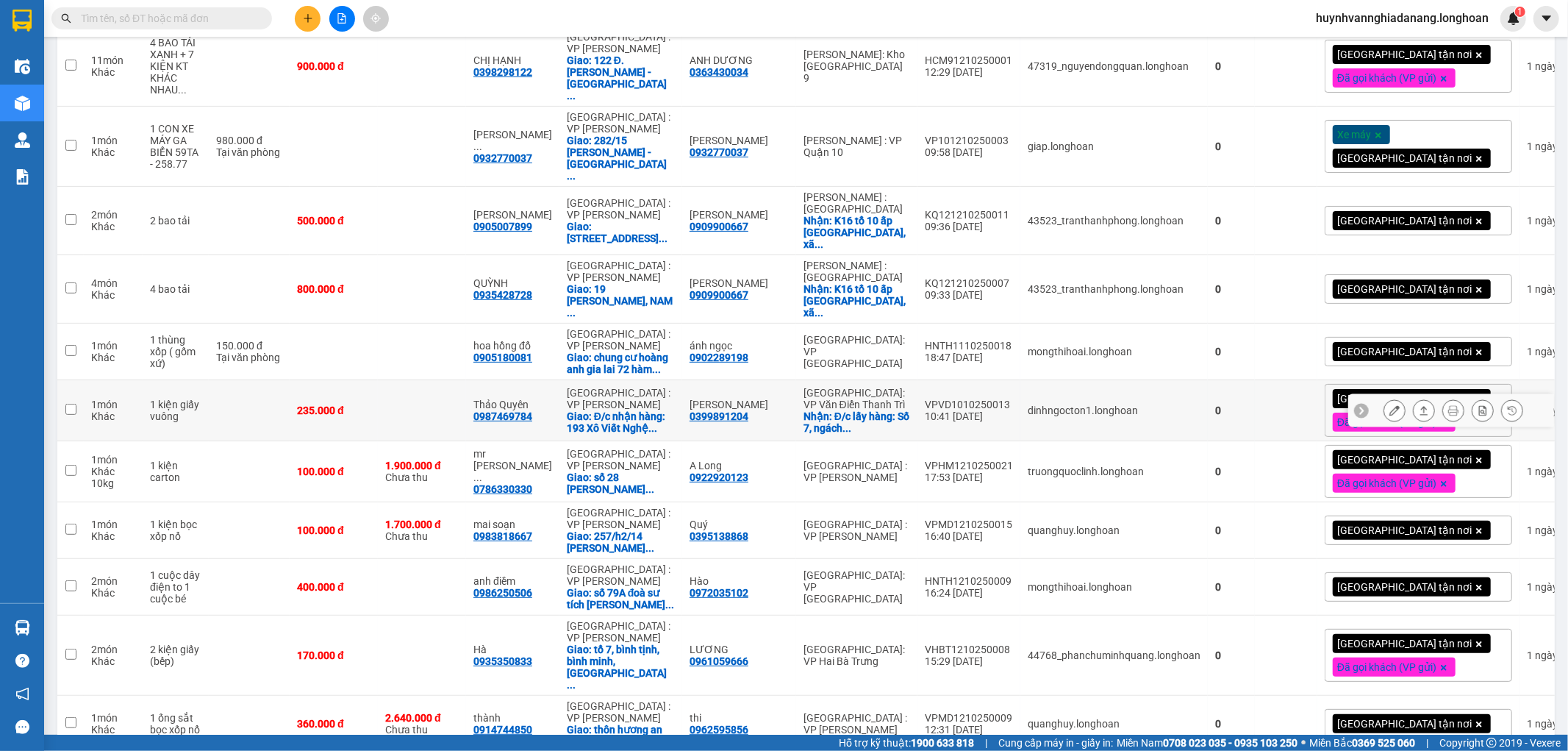
scroll to position [0, 0]
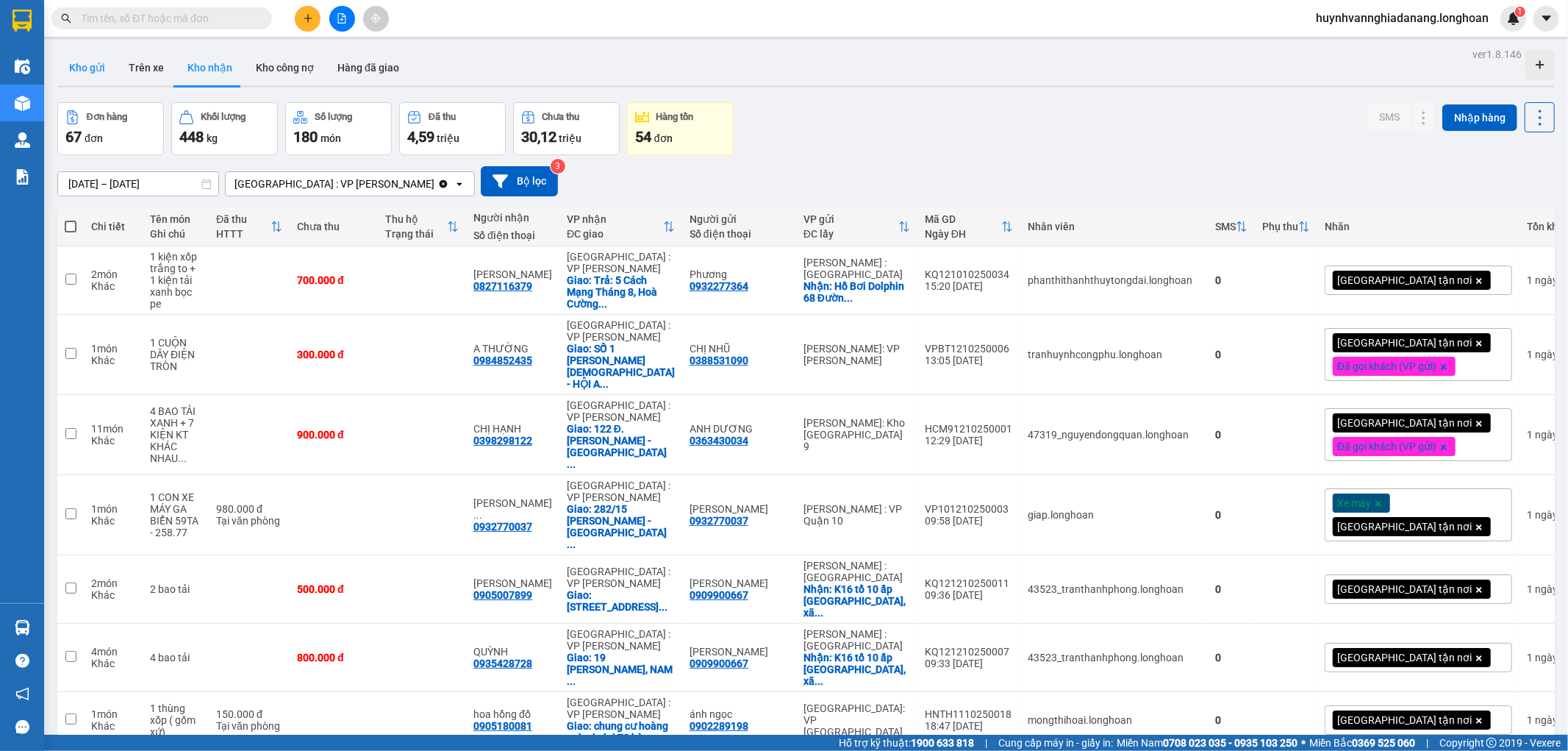
click at [93, 65] on button "Kho gửi" at bounding box center [87, 68] width 59 height 35
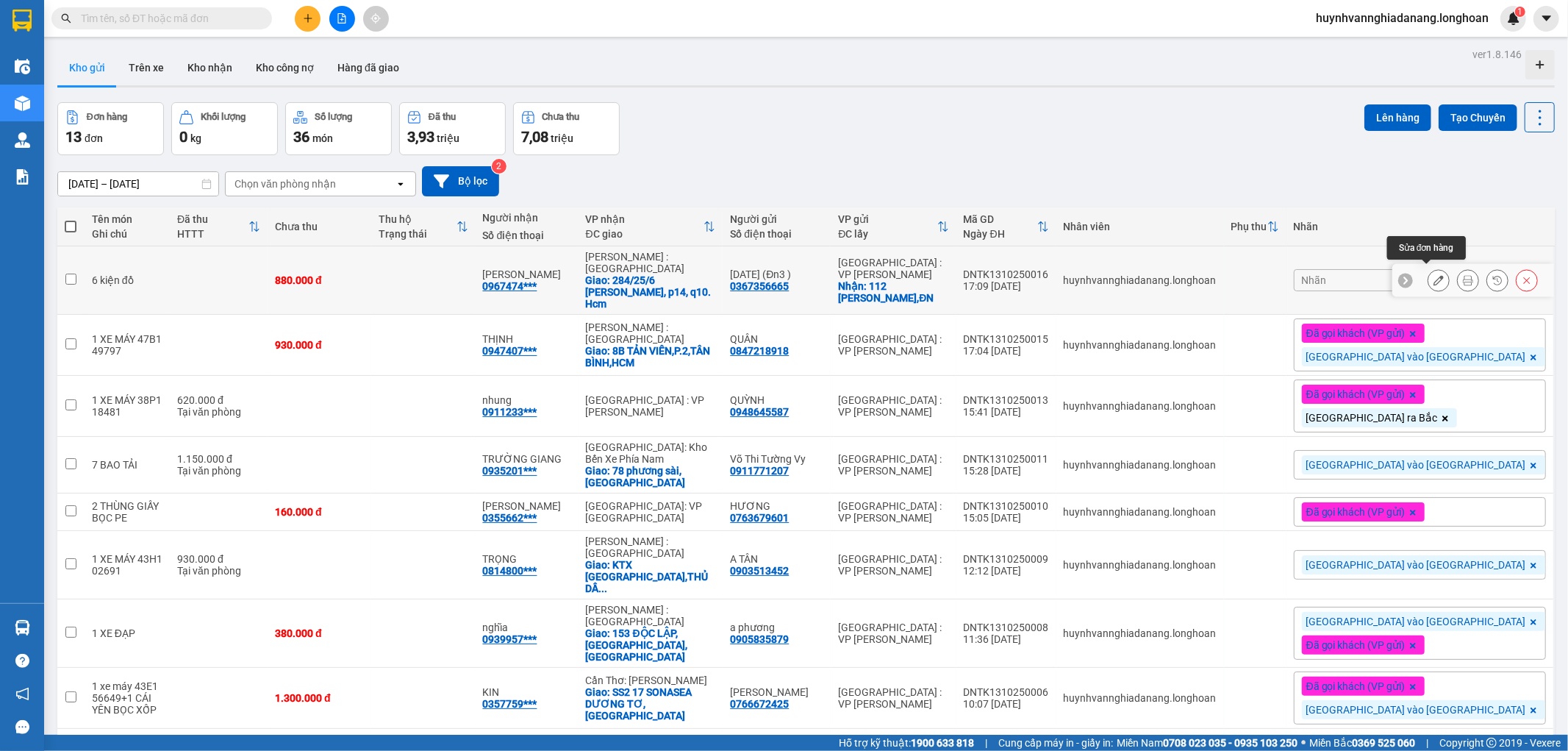
click at [1433, 275] on icon at bounding box center [1438, 280] width 10 height 10
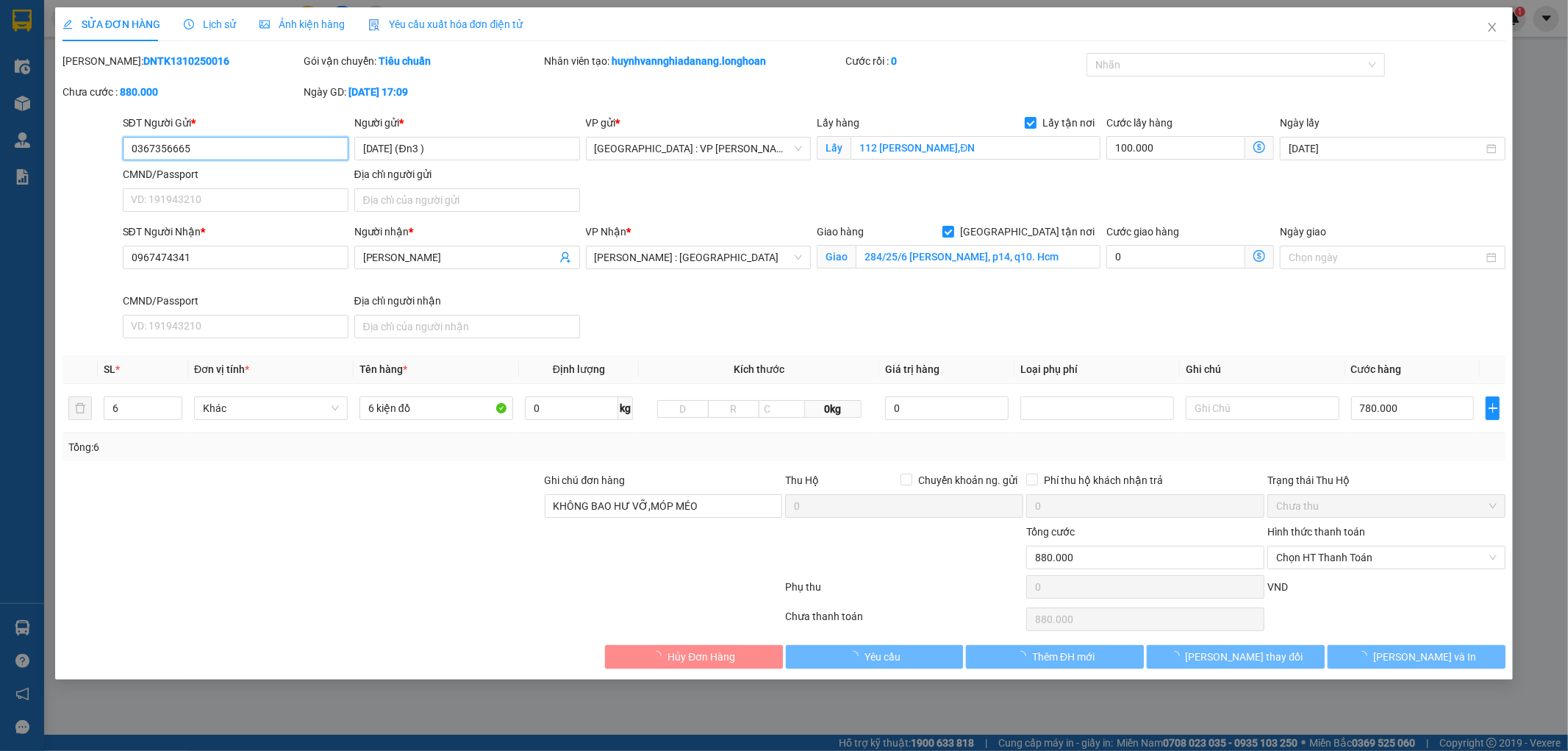
type input "0367356665"
type input "[DATE] (Đn3 )"
checkbox input "true"
type input "112 Lê Duẩn,ĐN"
type input "0967474341"
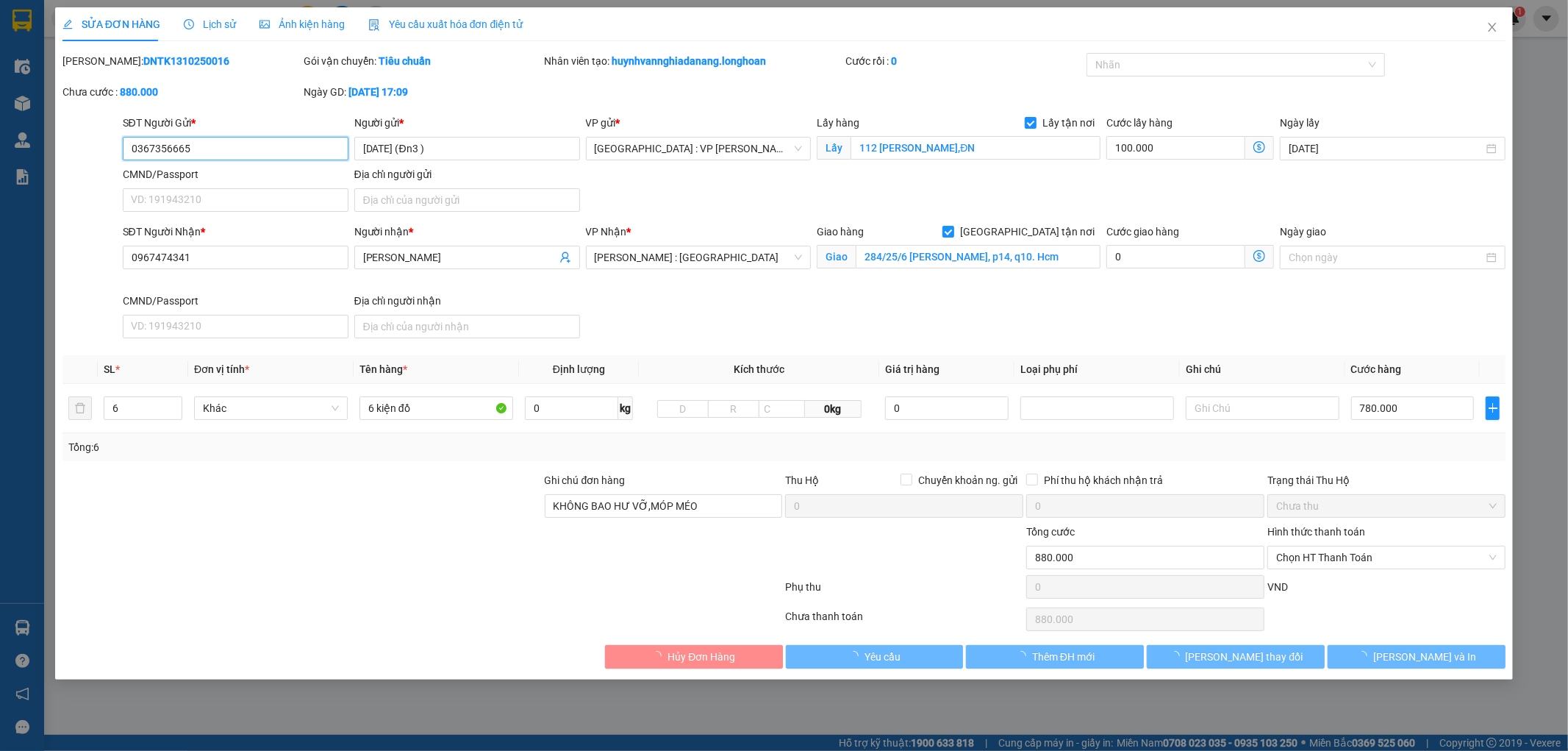
type input "[PERSON_NAME]"
checkbox input "true"
type input "284/25/6 lý thường kiệt, p14, q10. Hcm"
type input "KHÔNG BAO HƯ VỠ,MÓP MÉO"
type input "0"
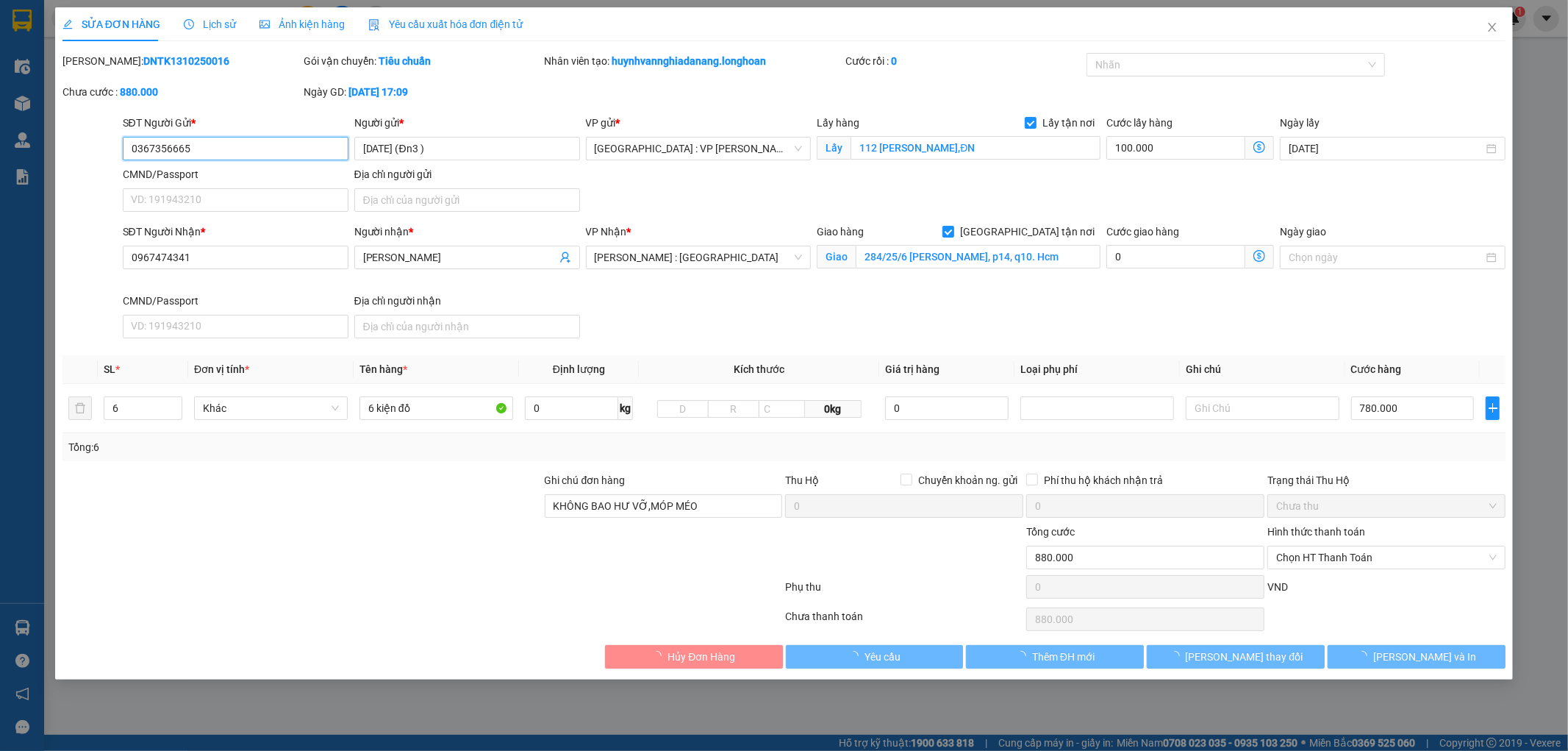
type input "880.000"
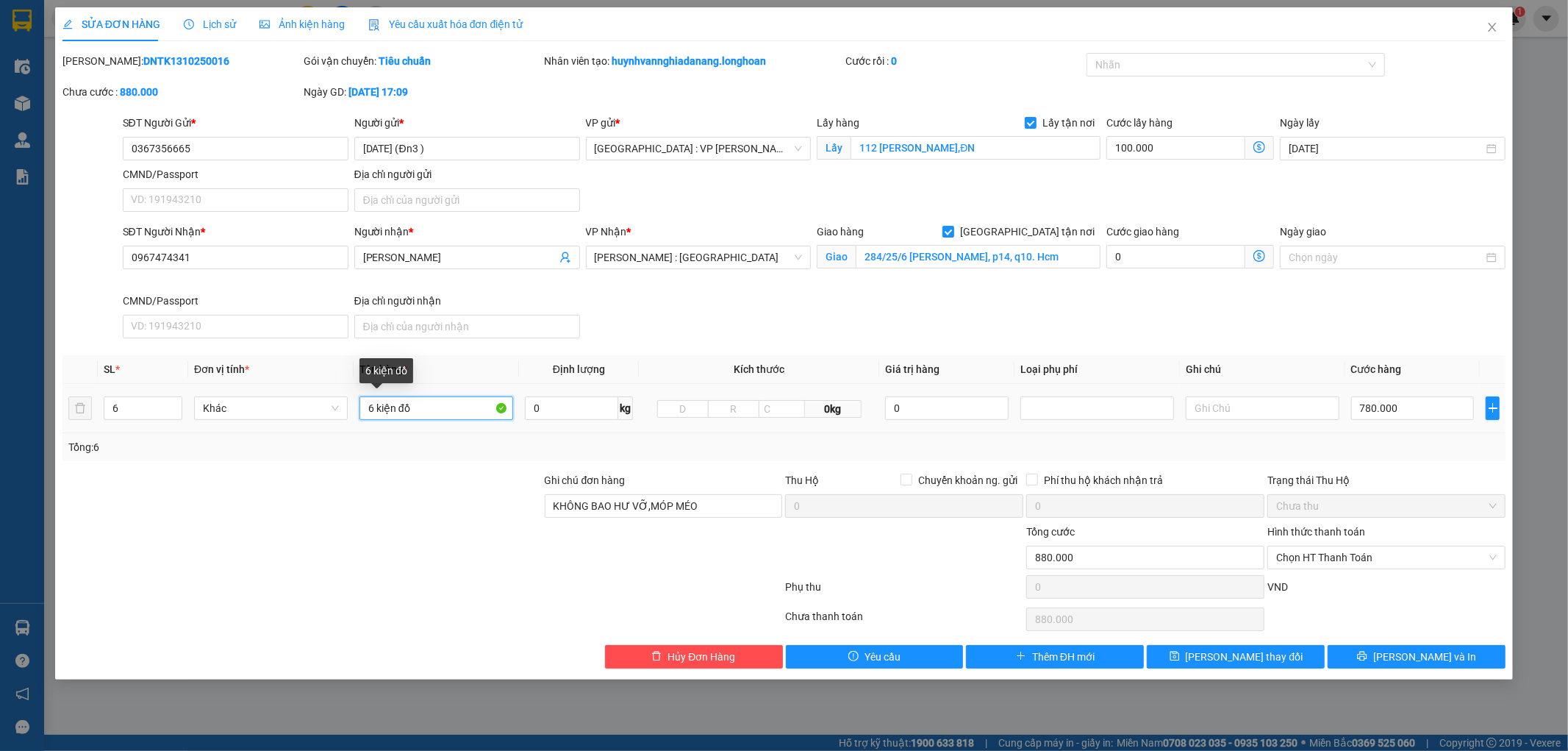
click at [441, 414] on input "6 kiện đồ" at bounding box center [436, 408] width 153 height 23
type input "6 THÙNG GIẤY"
click at [1264, 656] on span "[PERSON_NAME] thay đổi" at bounding box center [1244, 656] width 118 height 16
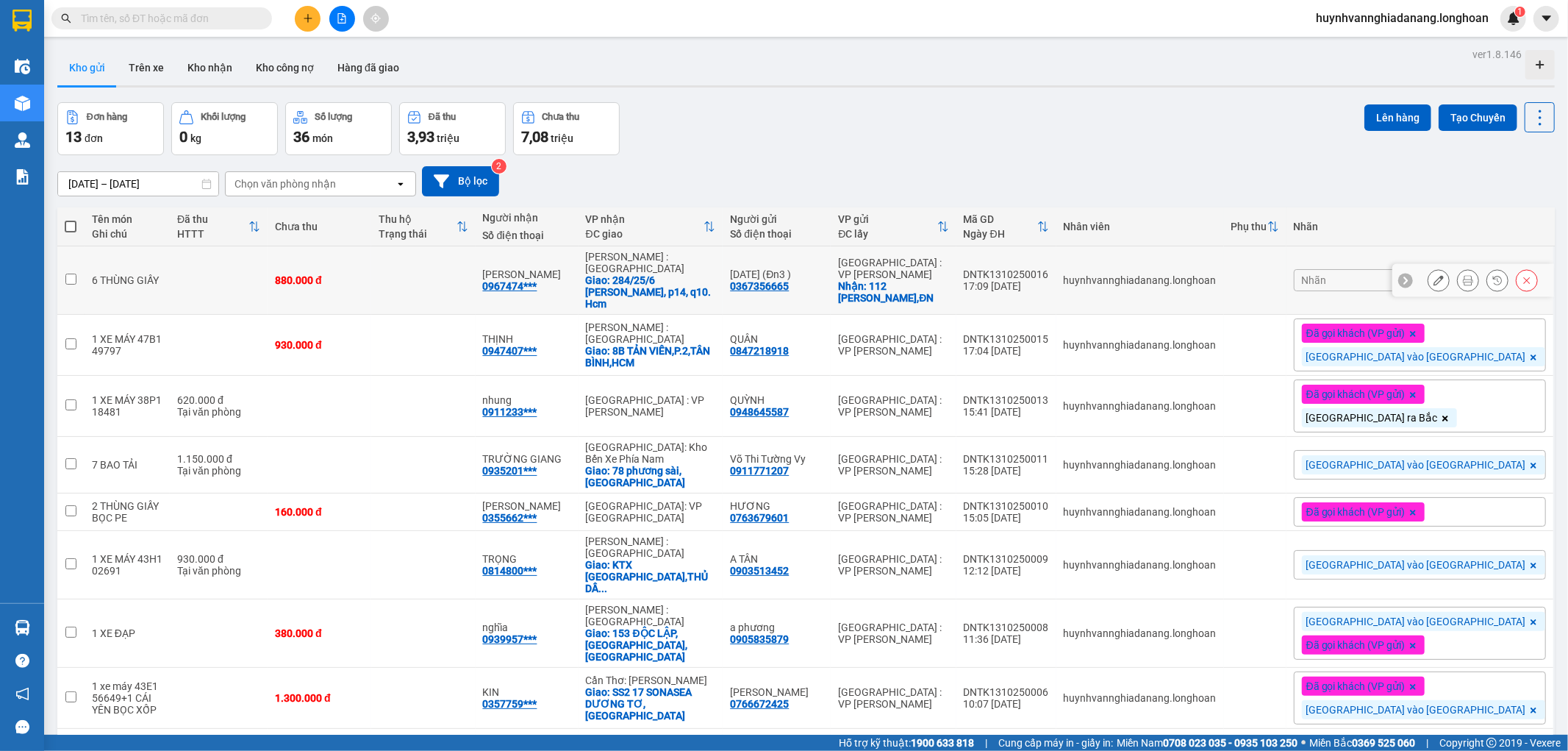
click at [789, 280] on div "0367356665" at bounding box center [759, 286] width 58 height 12
click at [916, 140] on div "Đơn hàng 13 đơn Khối lượng 0 kg Số lượng 36 món Đã thu 3,93 triệu Chưa thu 7,08…" at bounding box center [806, 128] width 1497 height 53
click at [789, 281] on div "0367356665" at bounding box center [759, 286] width 58 height 12
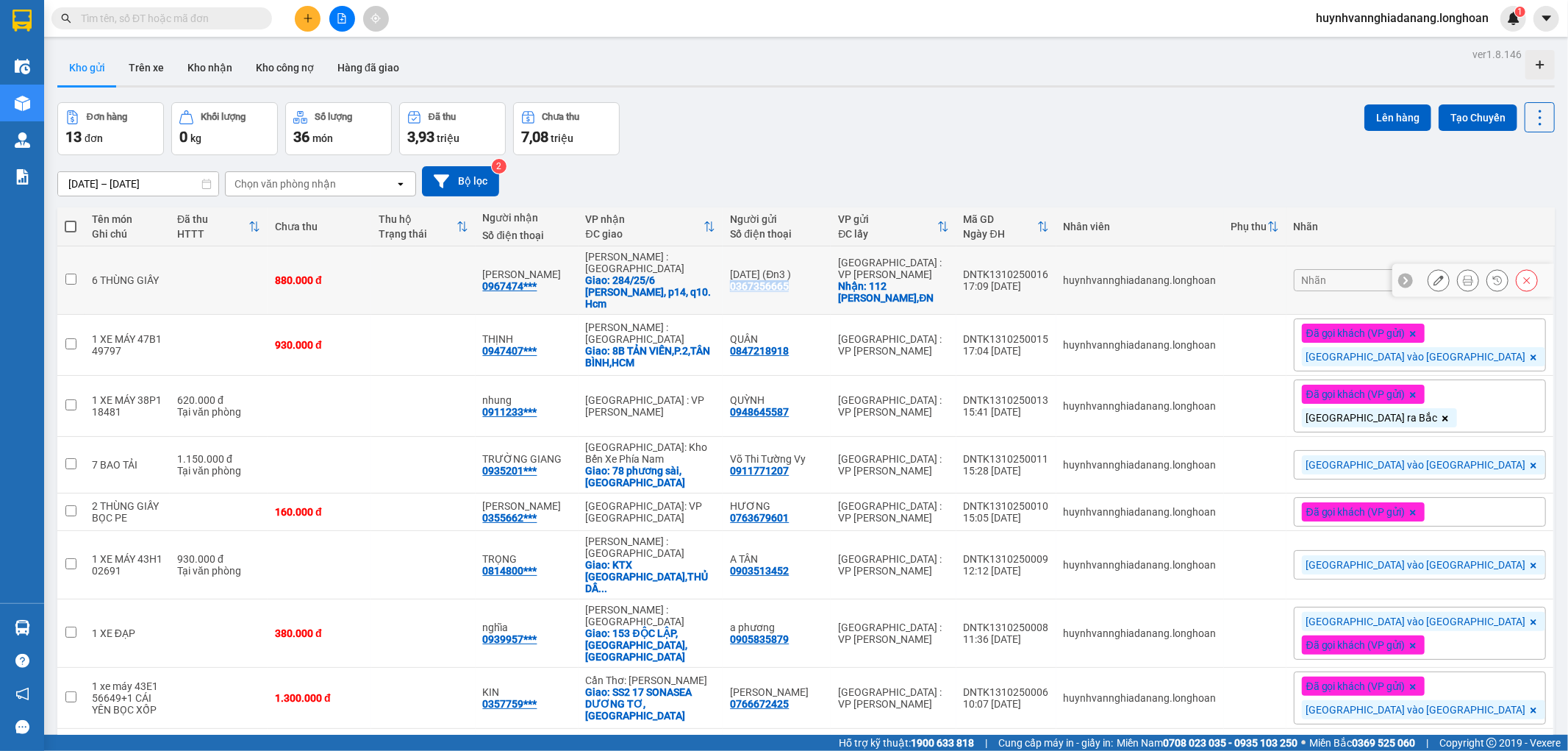
copy div "0367356665"
click at [1463, 275] on icon at bounding box center [1468, 280] width 10 height 10
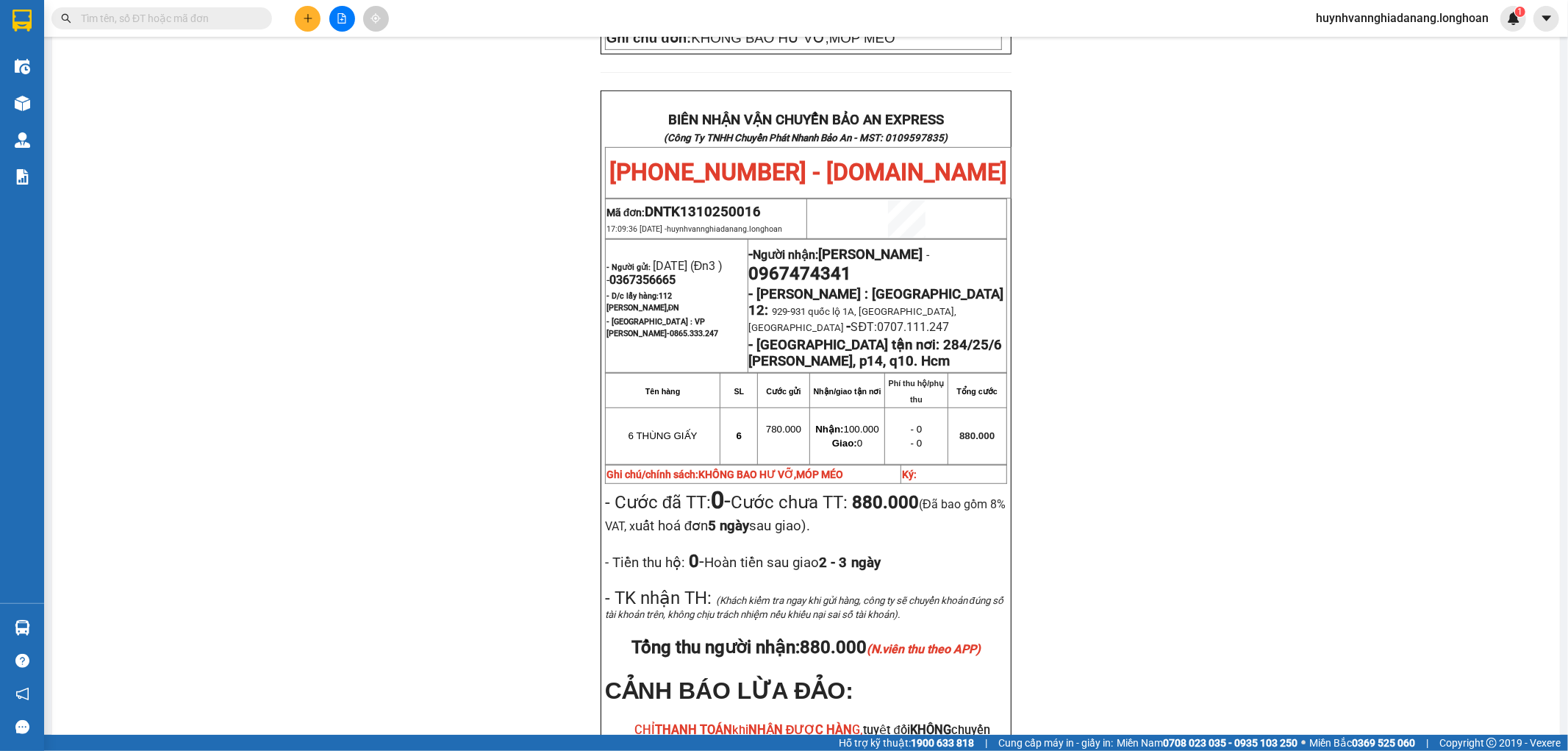
scroll to position [721, 0]
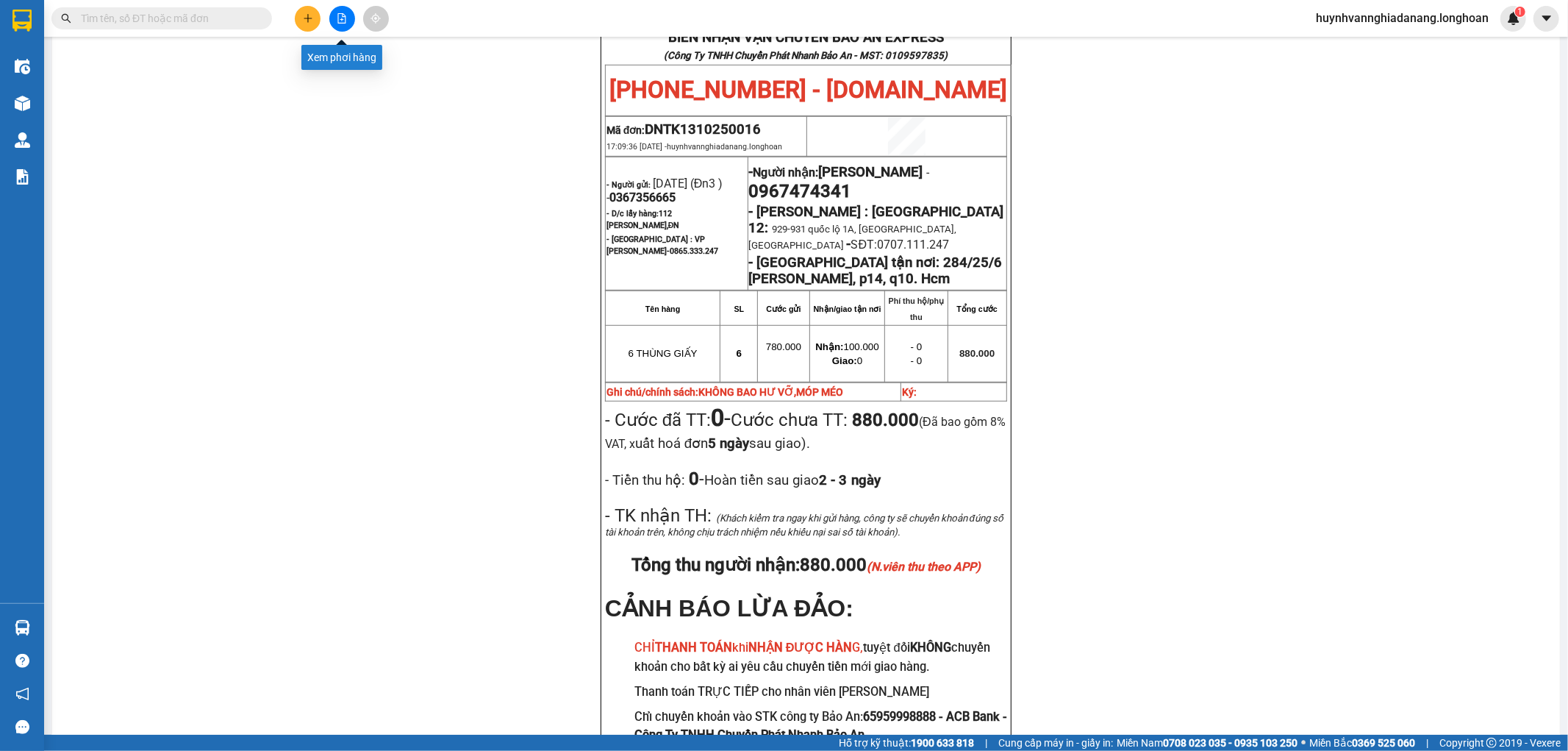
click at [343, 21] on icon "file-add" at bounding box center [342, 18] width 10 height 10
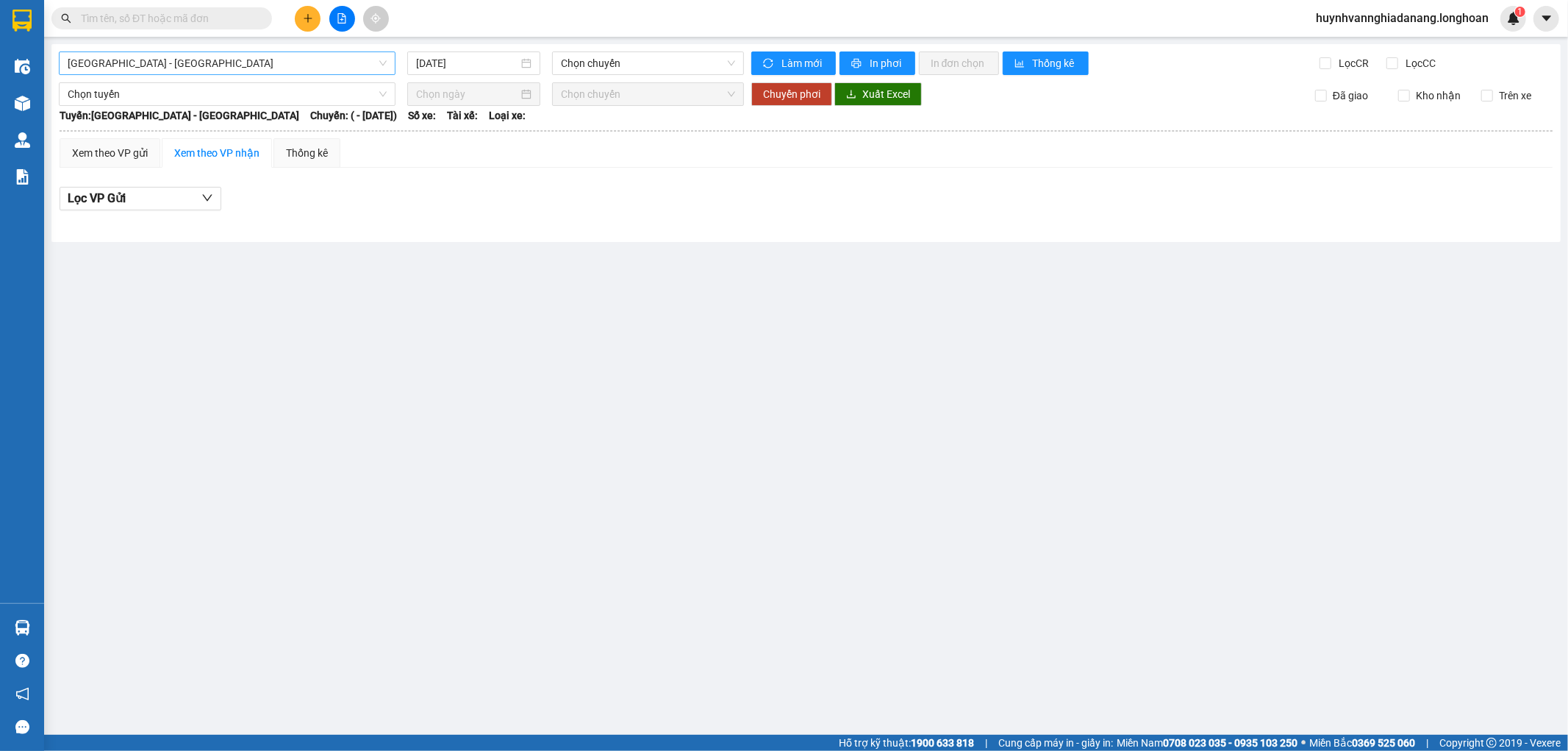
click at [332, 66] on span "Hải Phòng - Hà Nội" at bounding box center [227, 63] width 319 height 22
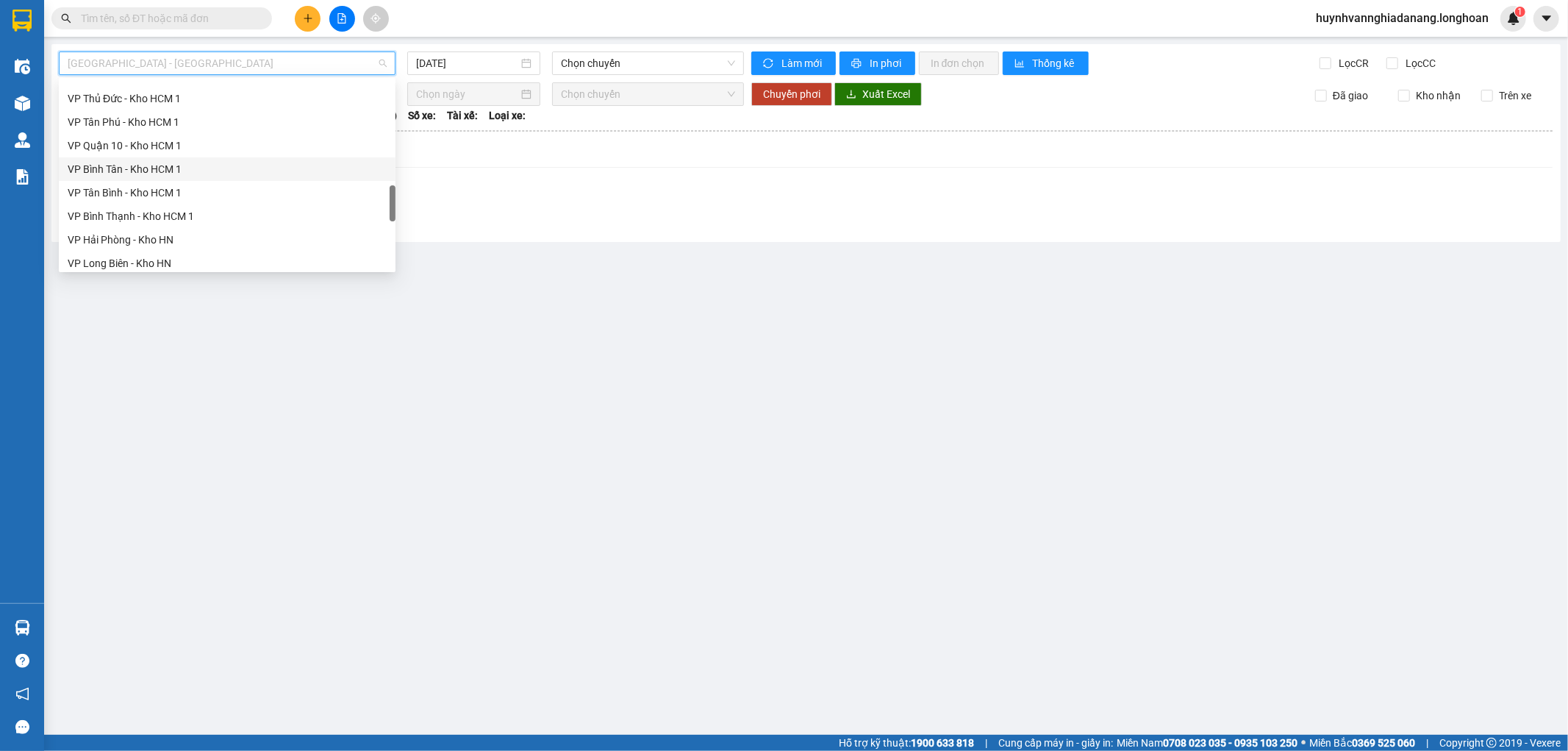
scroll to position [1035, 0]
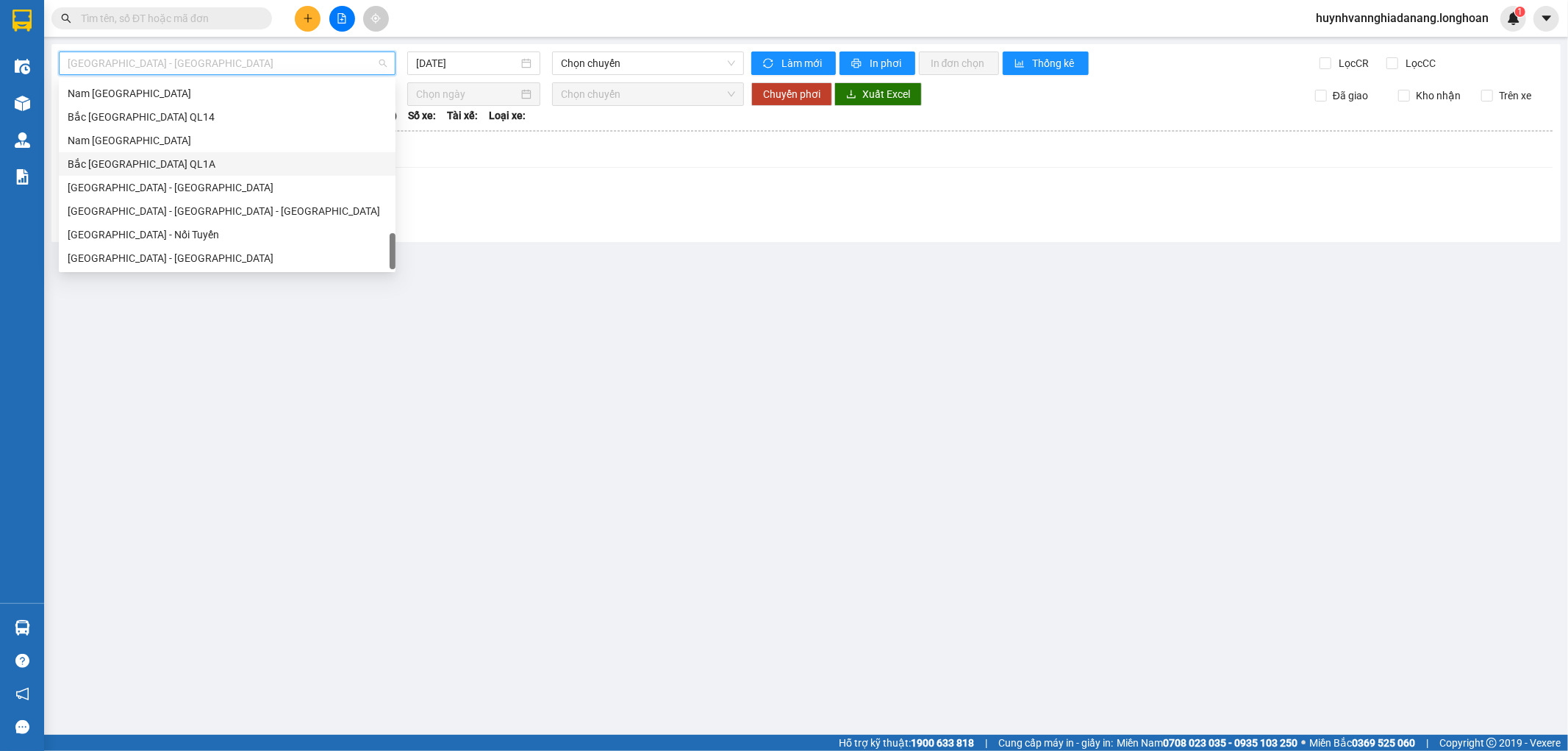
click at [164, 158] on div "Bắc Trung Nam QL1A" at bounding box center [227, 164] width 319 height 16
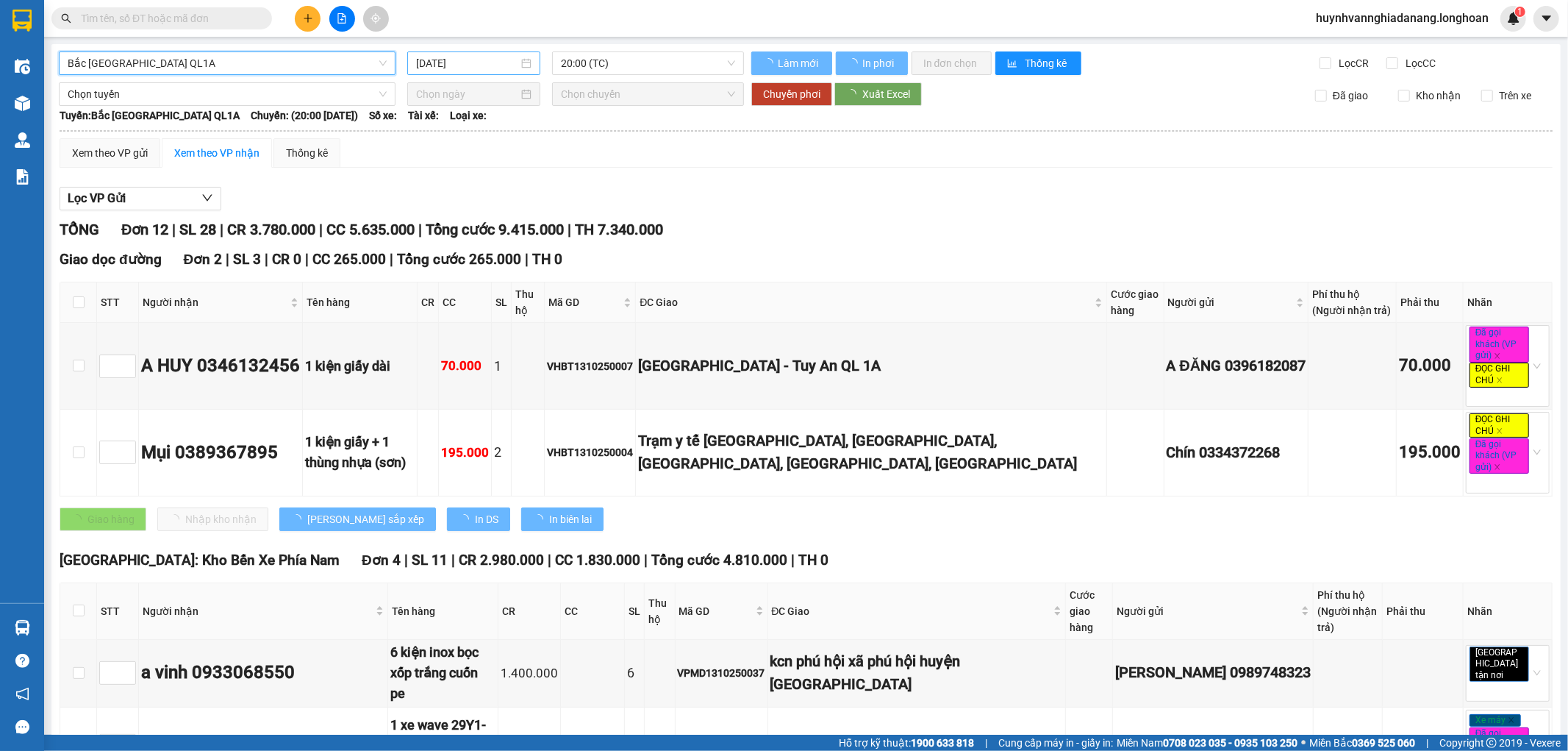
click at [498, 68] on input "14/10/2025" at bounding box center [467, 63] width 102 height 16
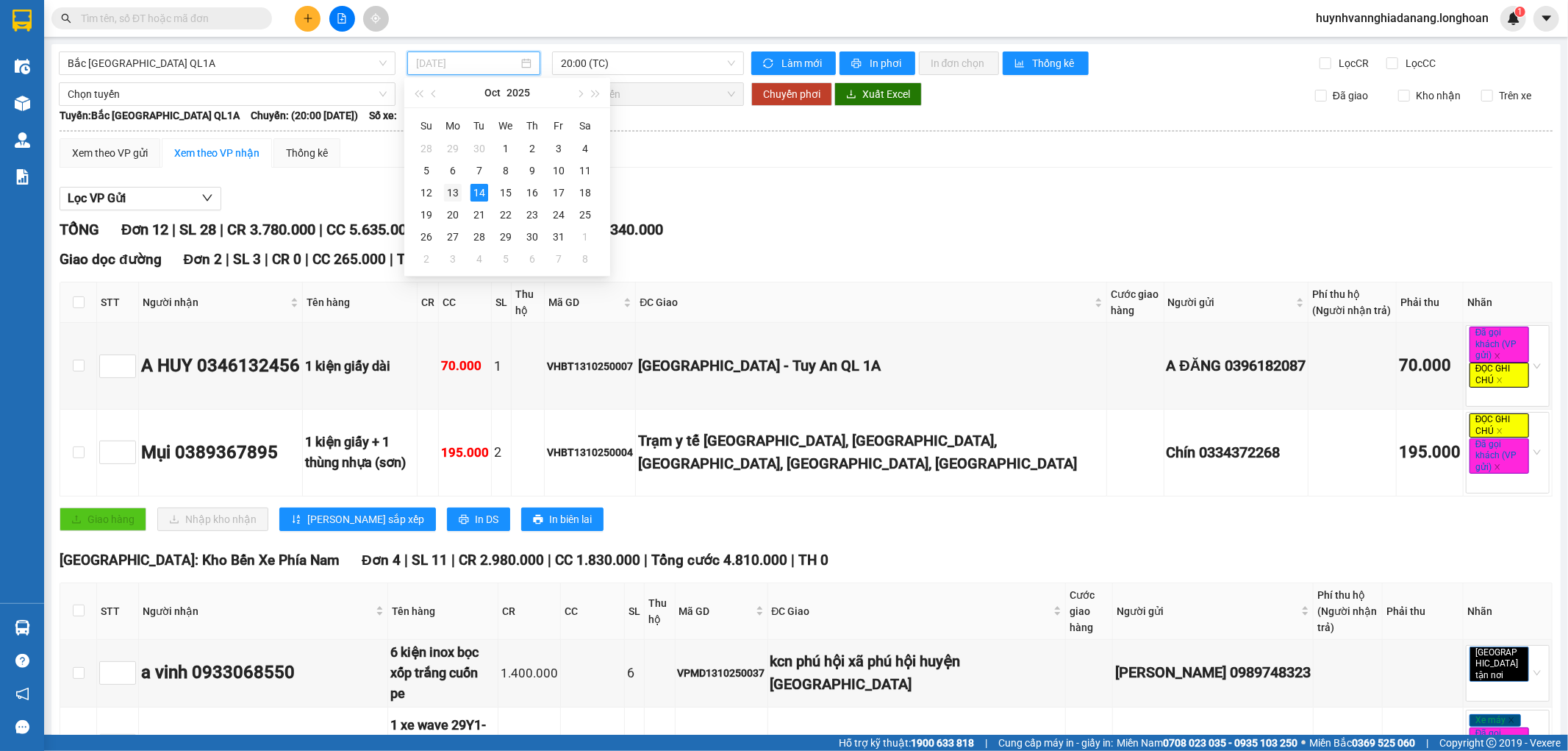
click at [453, 194] on div "13" at bounding box center [452, 192] width 18 height 18
type input "13/10/2025"
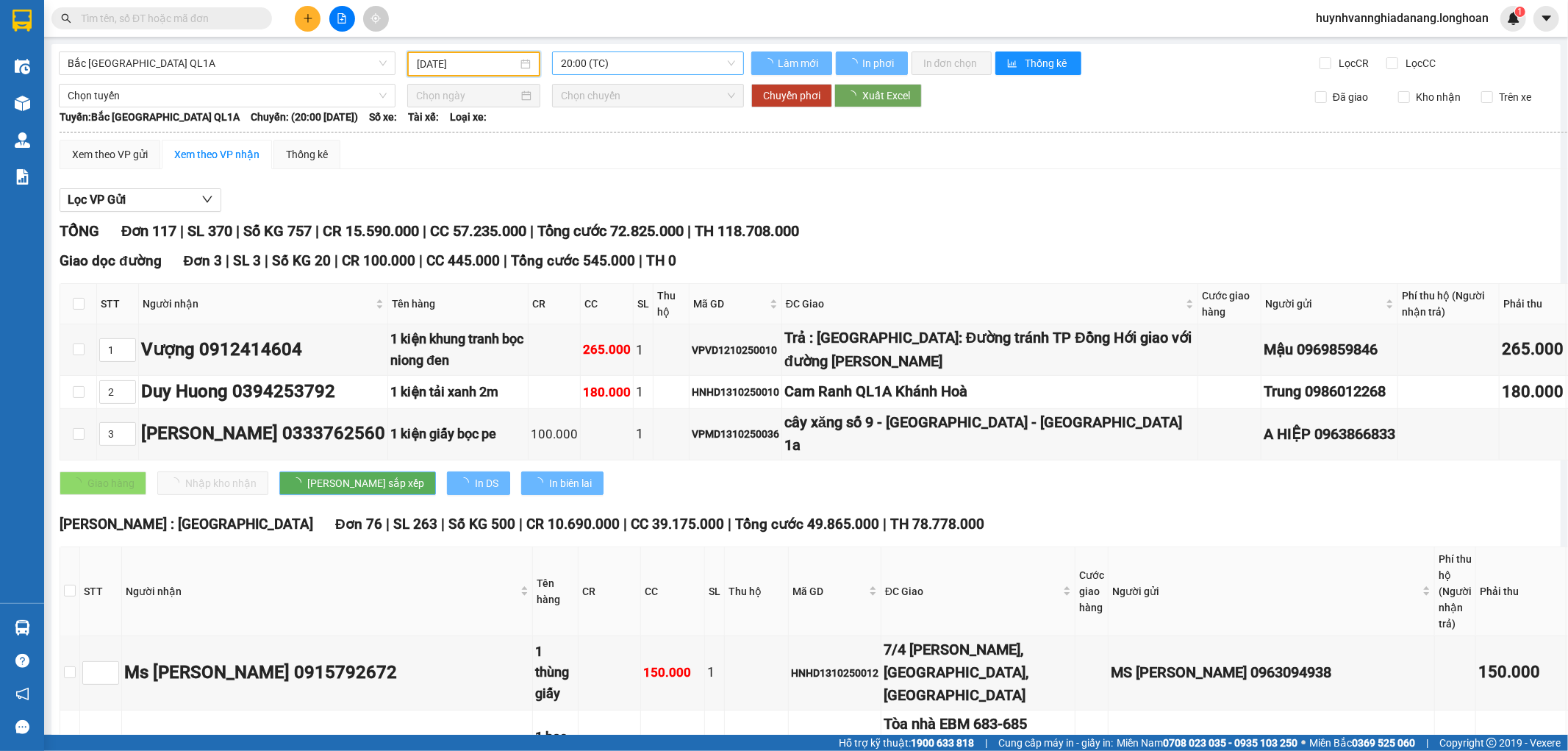
click at [647, 61] on span "20:00 (TC)" at bounding box center [647, 63] width 173 height 22
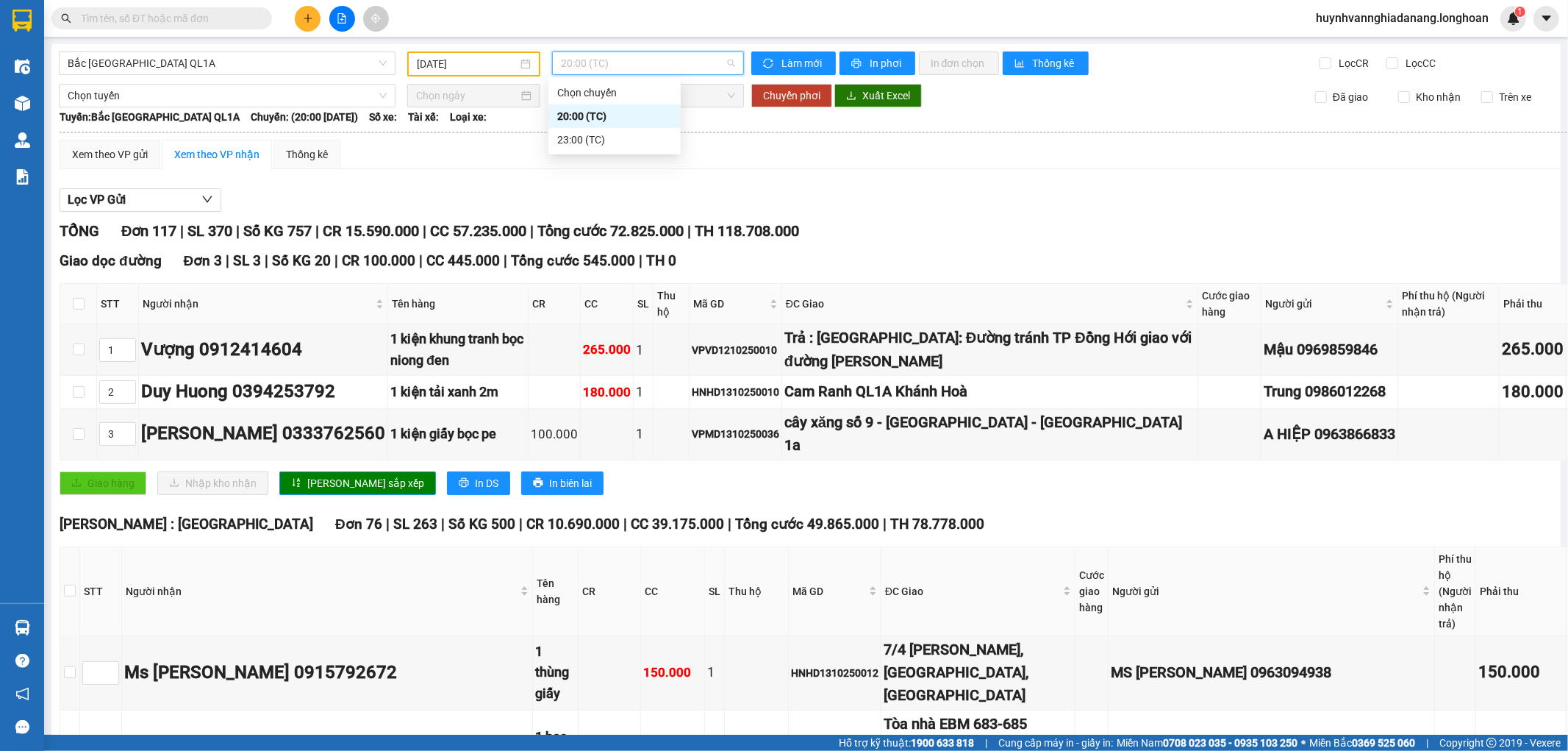
click at [807, 191] on div "Lọc VP Gửi" at bounding box center [857, 200] width 1596 height 24
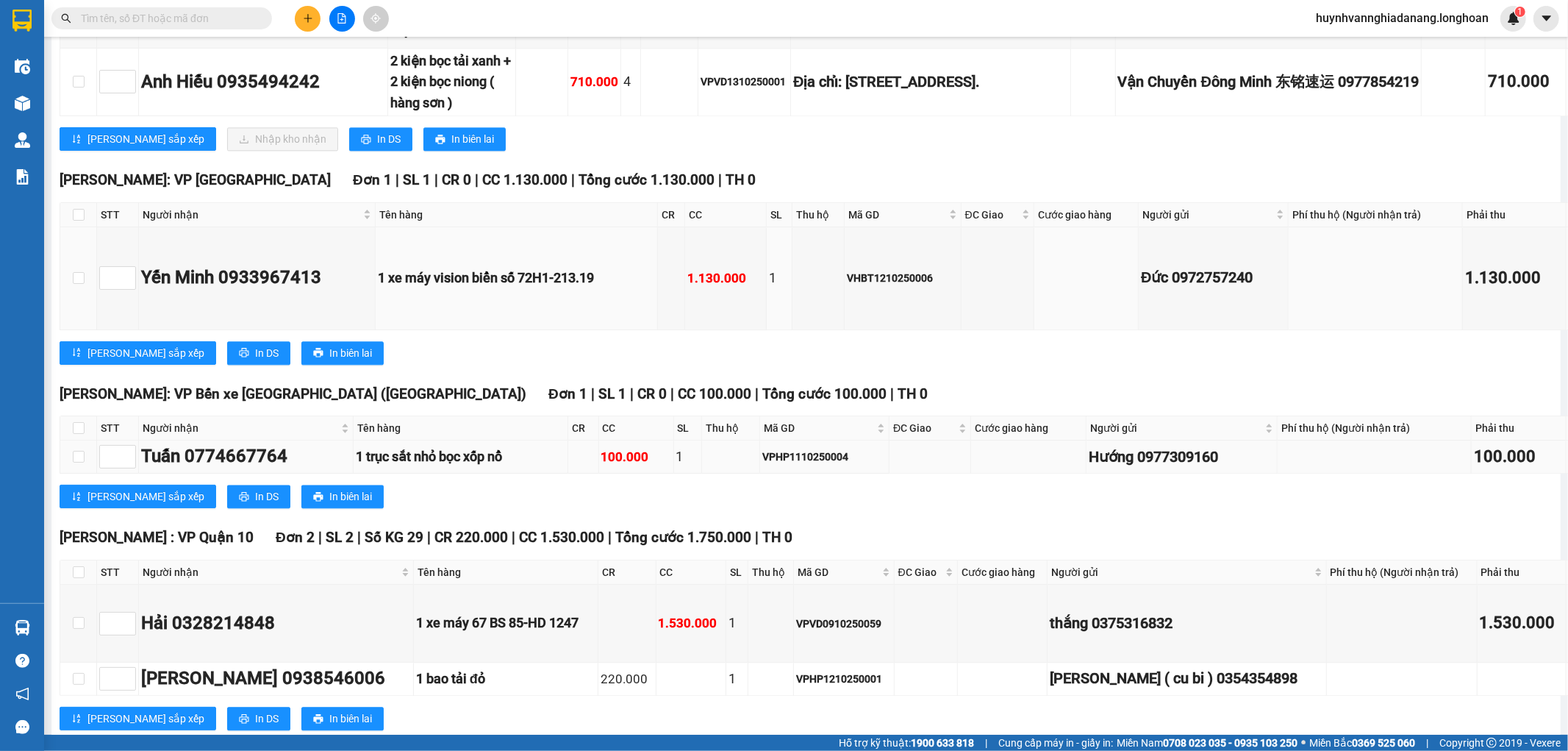
scroll to position [12173, 0]
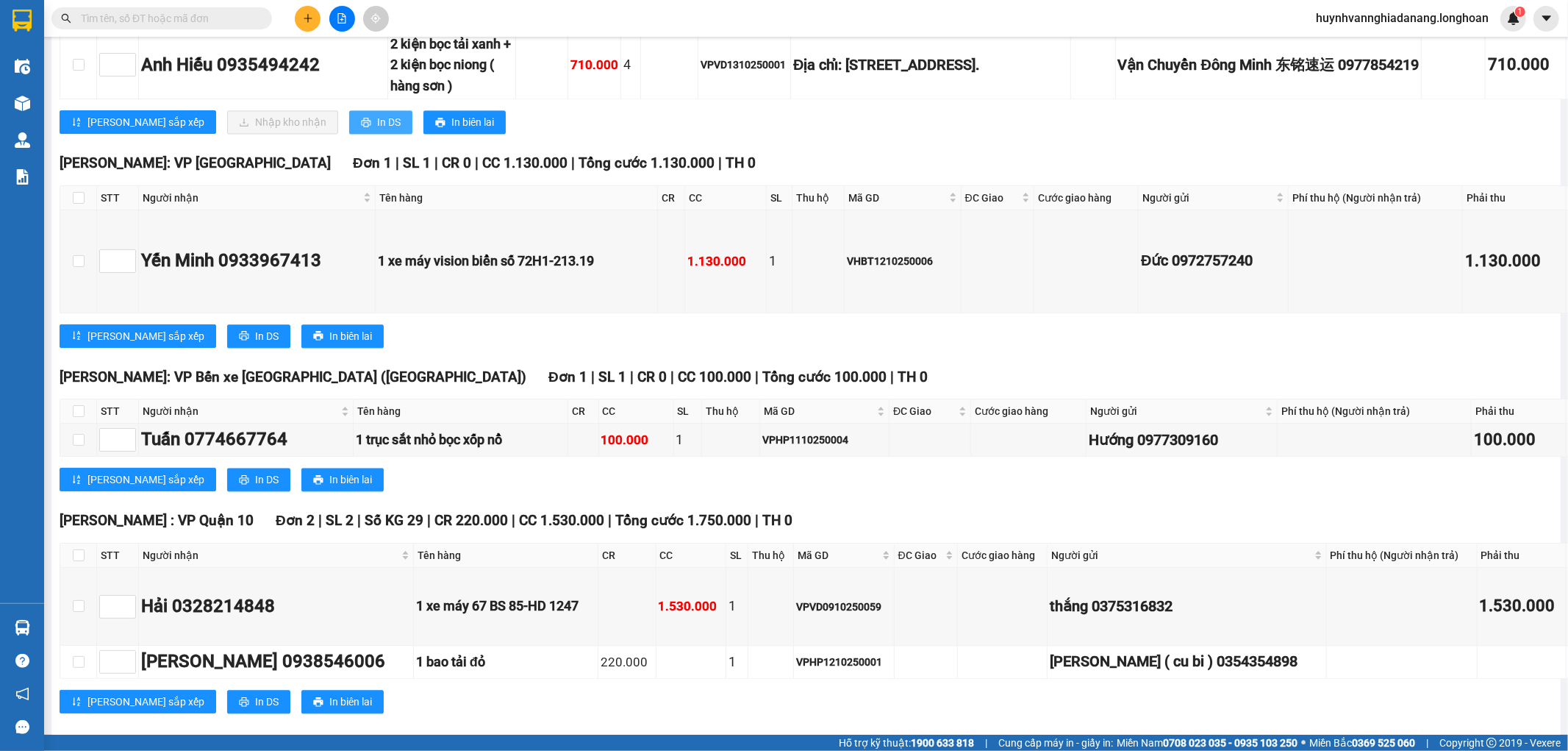
click at [349, 134] on button "In DS" at bounding box center [381, 122] width 63 height 23
click at [377, 130] on span "In DS" at bounding box center [389, 122] width 23 height 16
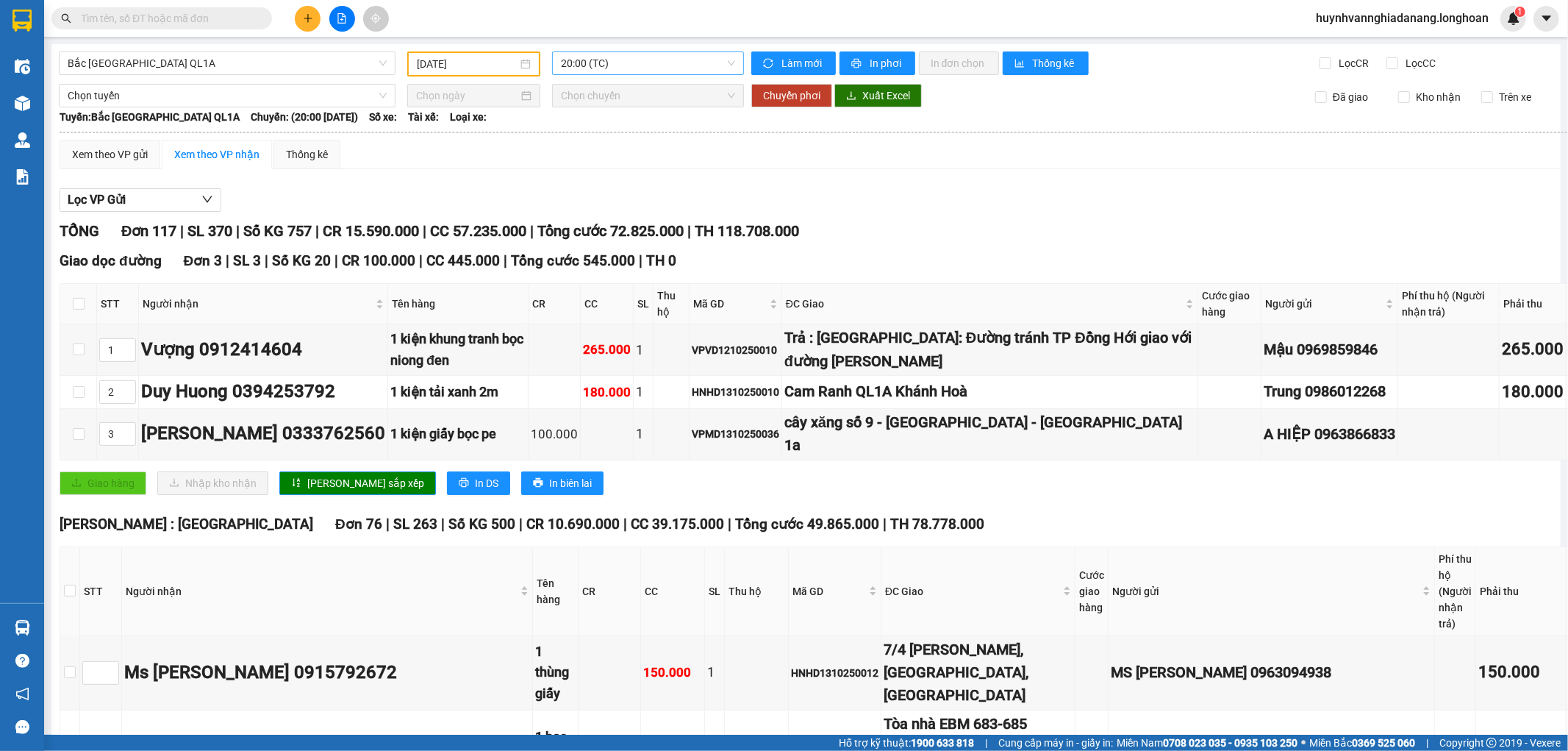
click at [683, 67] on span "20:00 (TC)" at bounding box center [647, 63] width 173 height 22
click at [622, 142] on div "23:00 (TC)" at bounding box center [614, 139] width 114 height 16
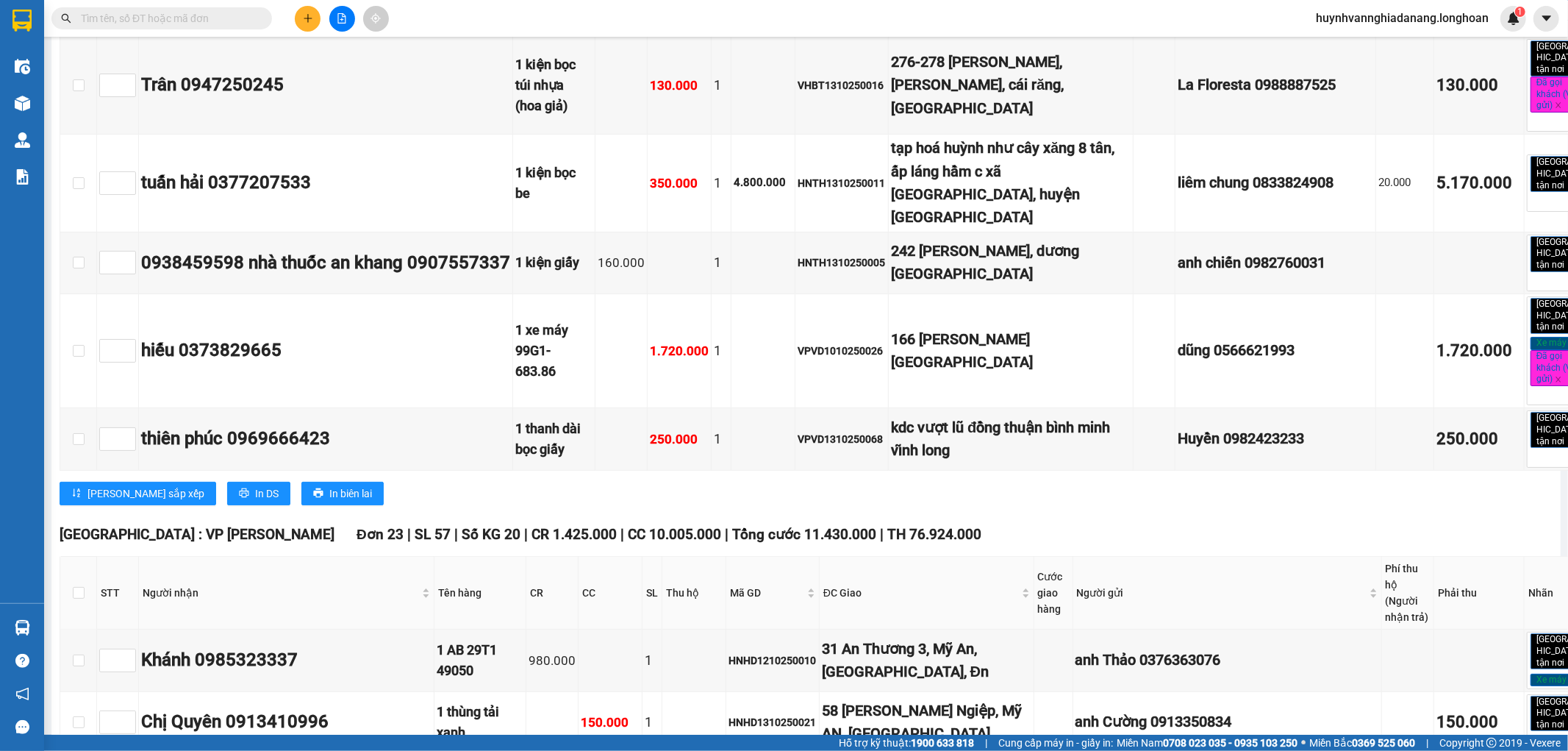
scroll to position [9313, 0]
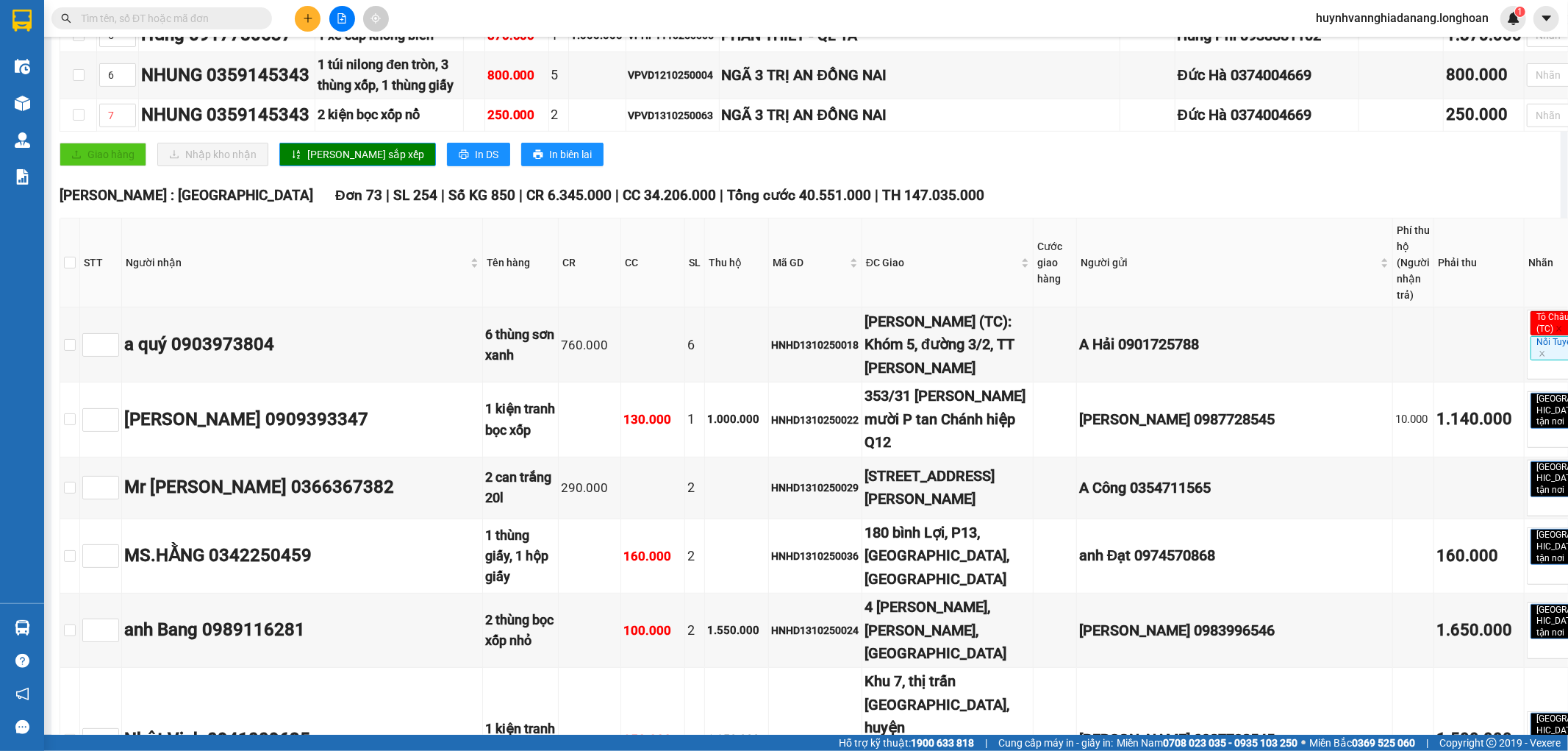
scroll to position [0, 0]
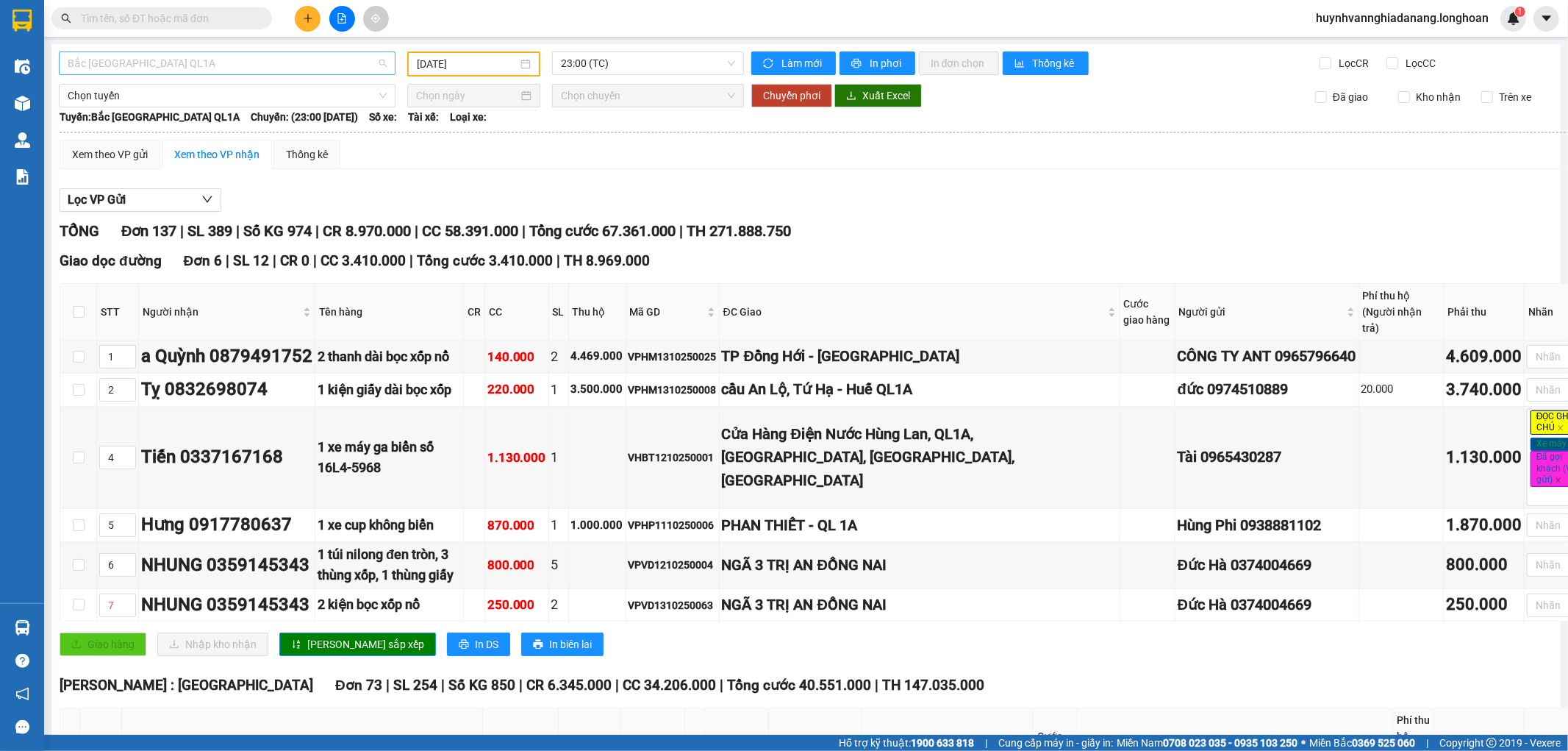
click at [289, 68] on span "Bắc Trung Nam QL1A" at bounding box center [227, 63] width 319 height 22
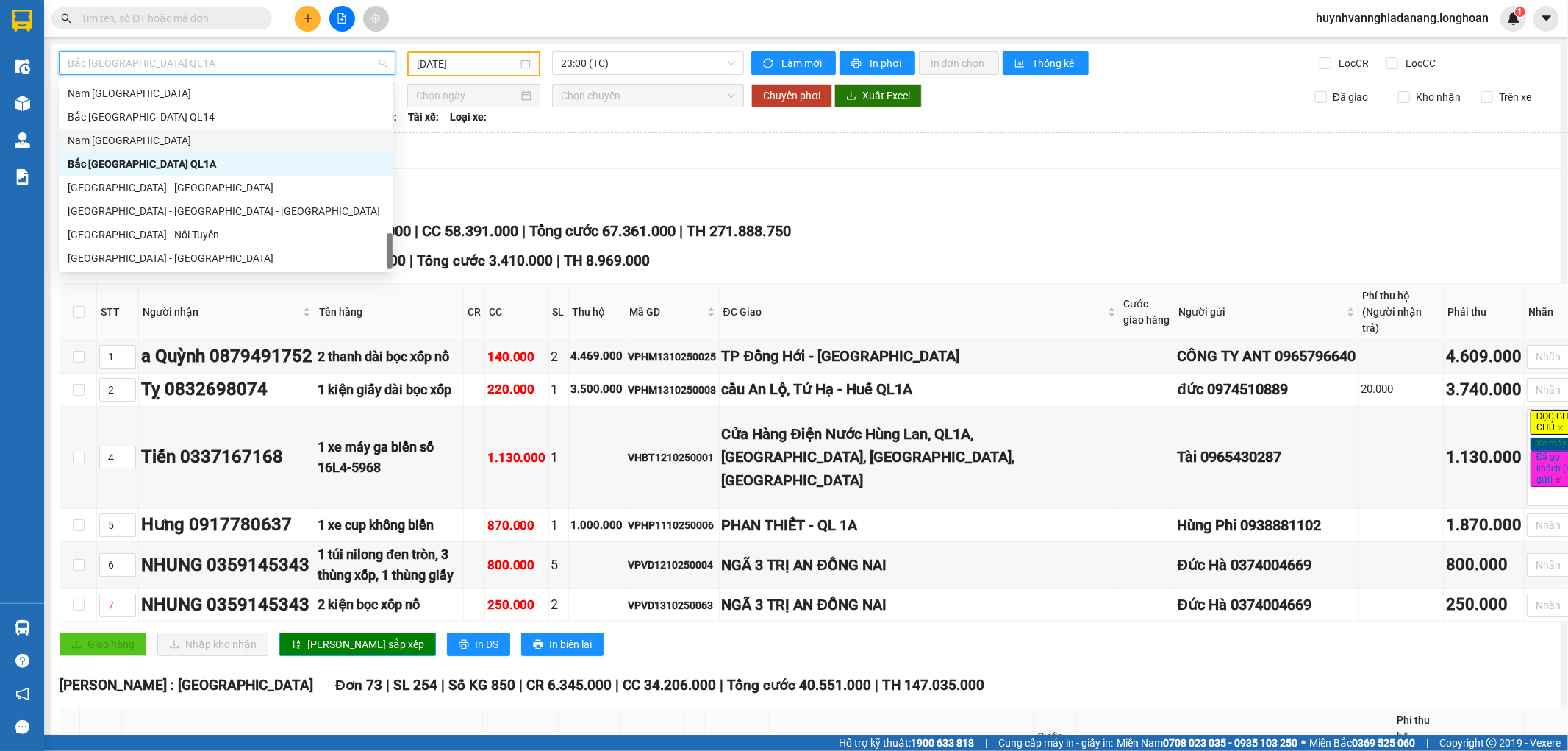
click at [164, 142] on div "Nam Trung Bắc QL1A" at bounding box center [225, 140] width 316 height 16
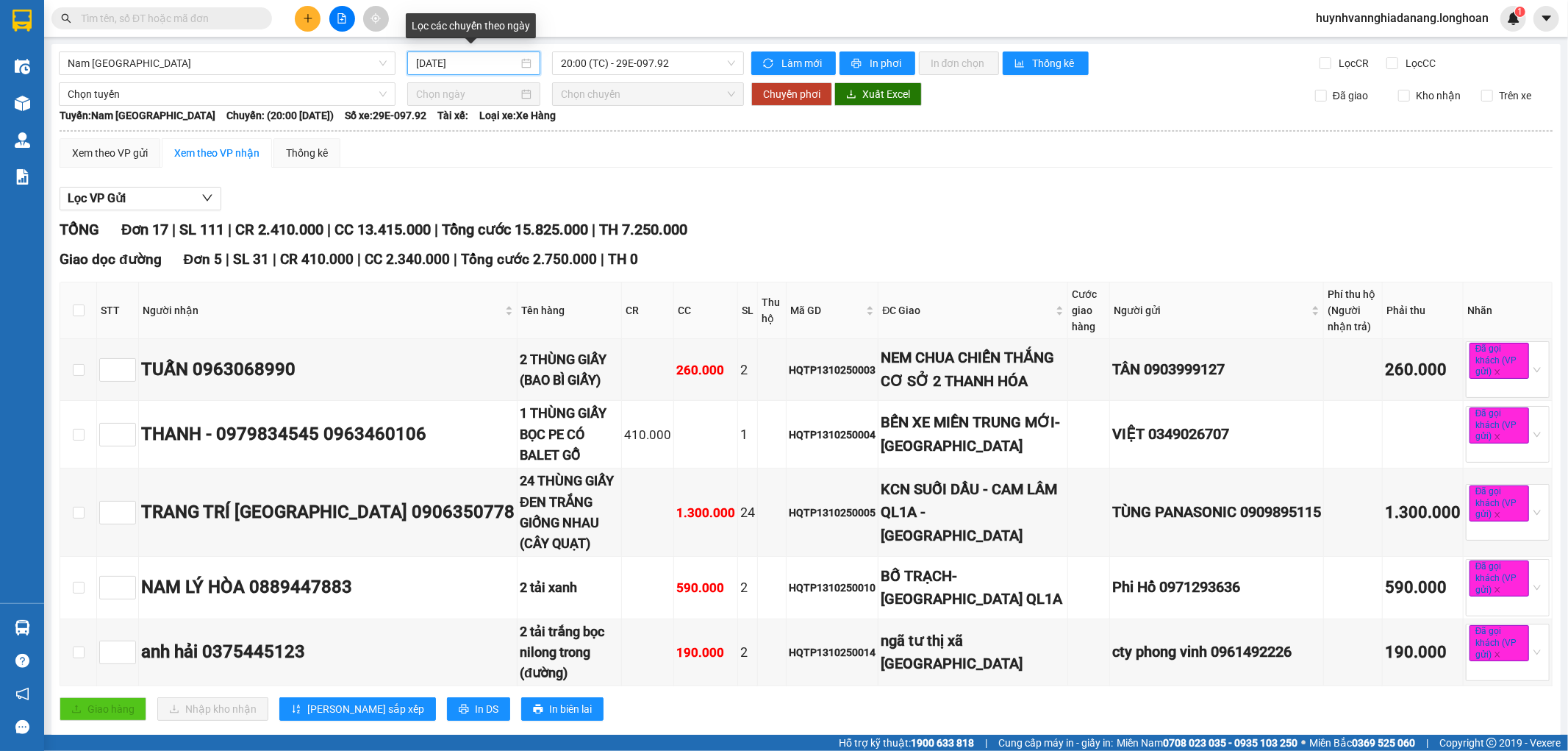
click at [486, 66] on input "14/10/2025" at bounding box center [467, 63] width 102 height 16
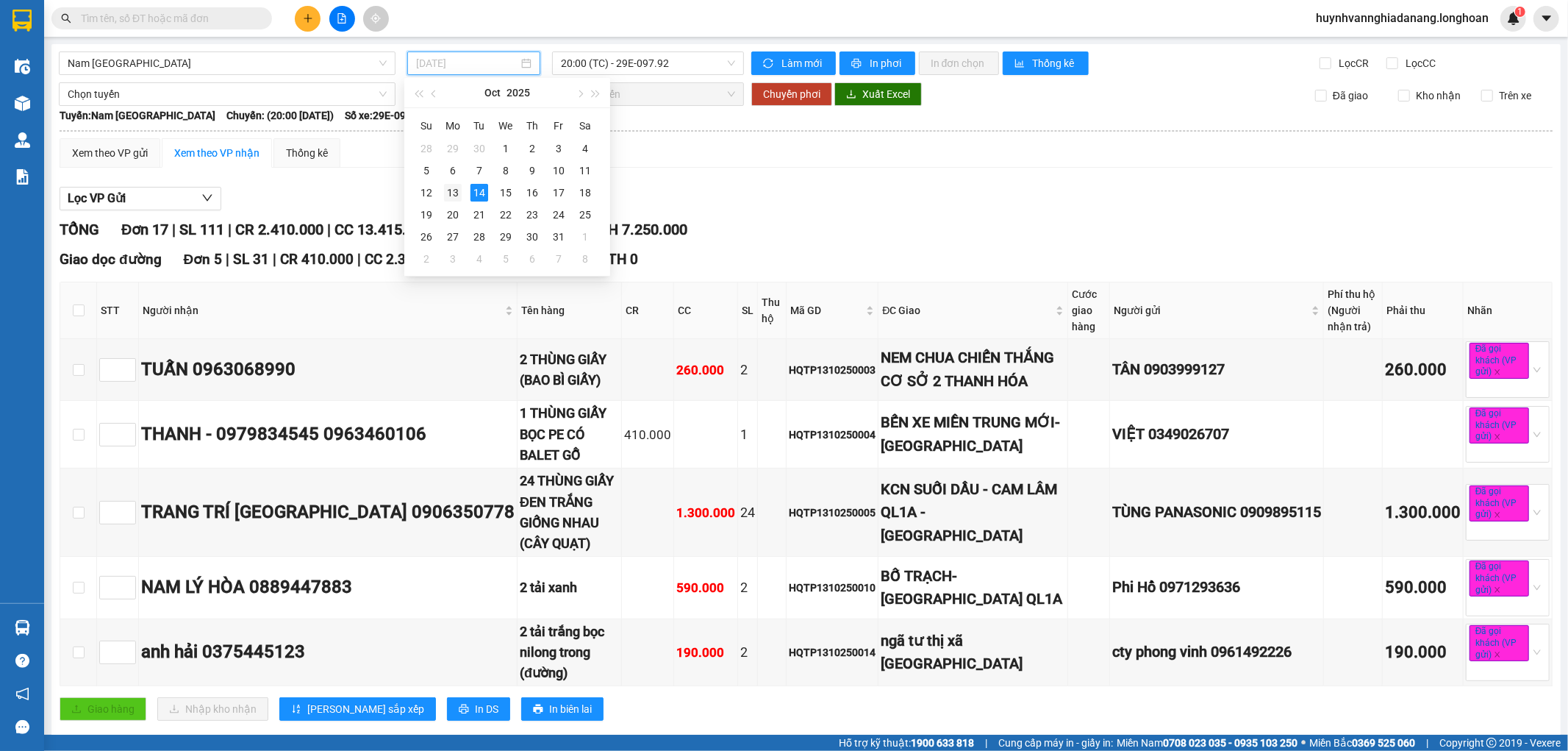
click at [451, 191] on div "13" at bounding box center [452, 192] width 18 height 18
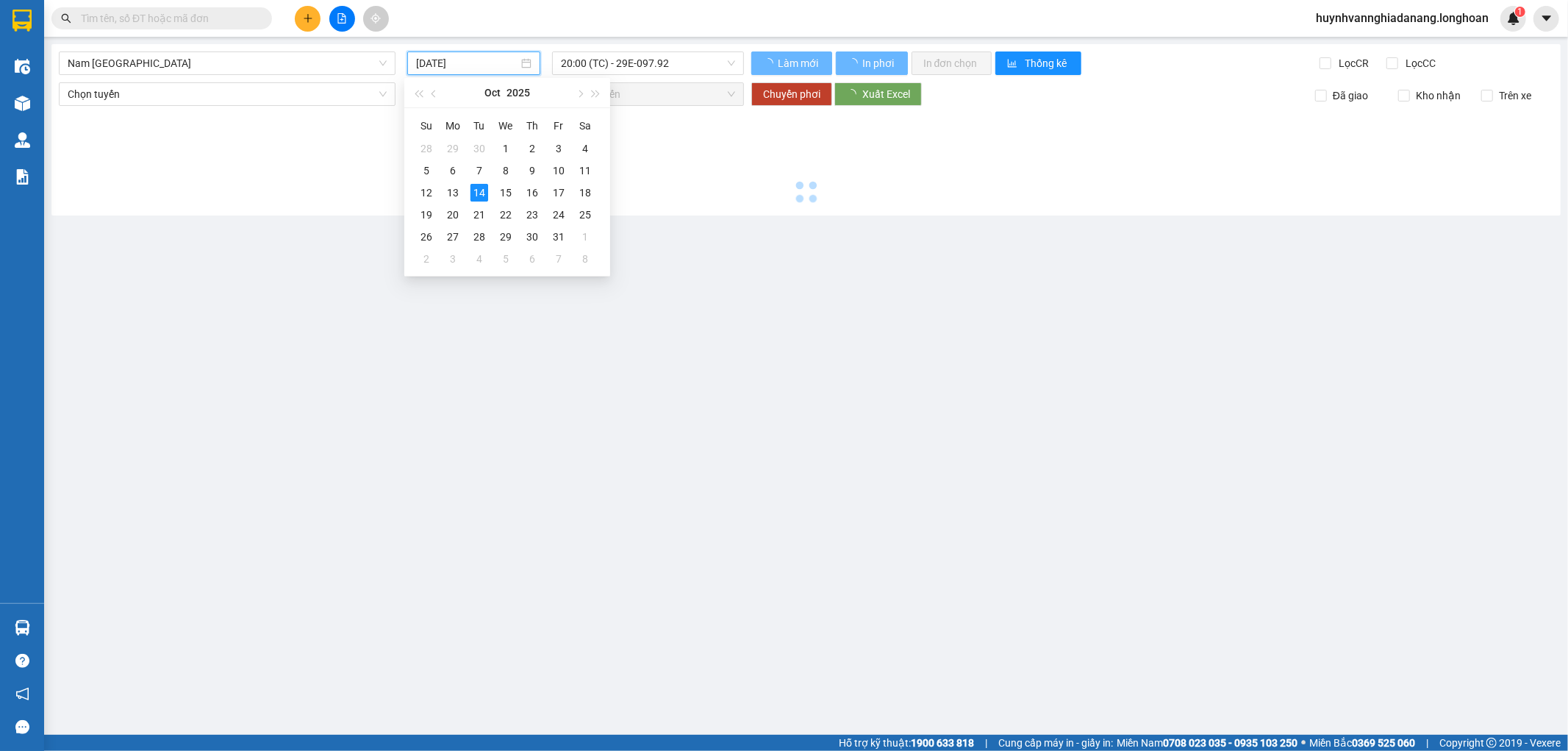
type input "13/10/2025"
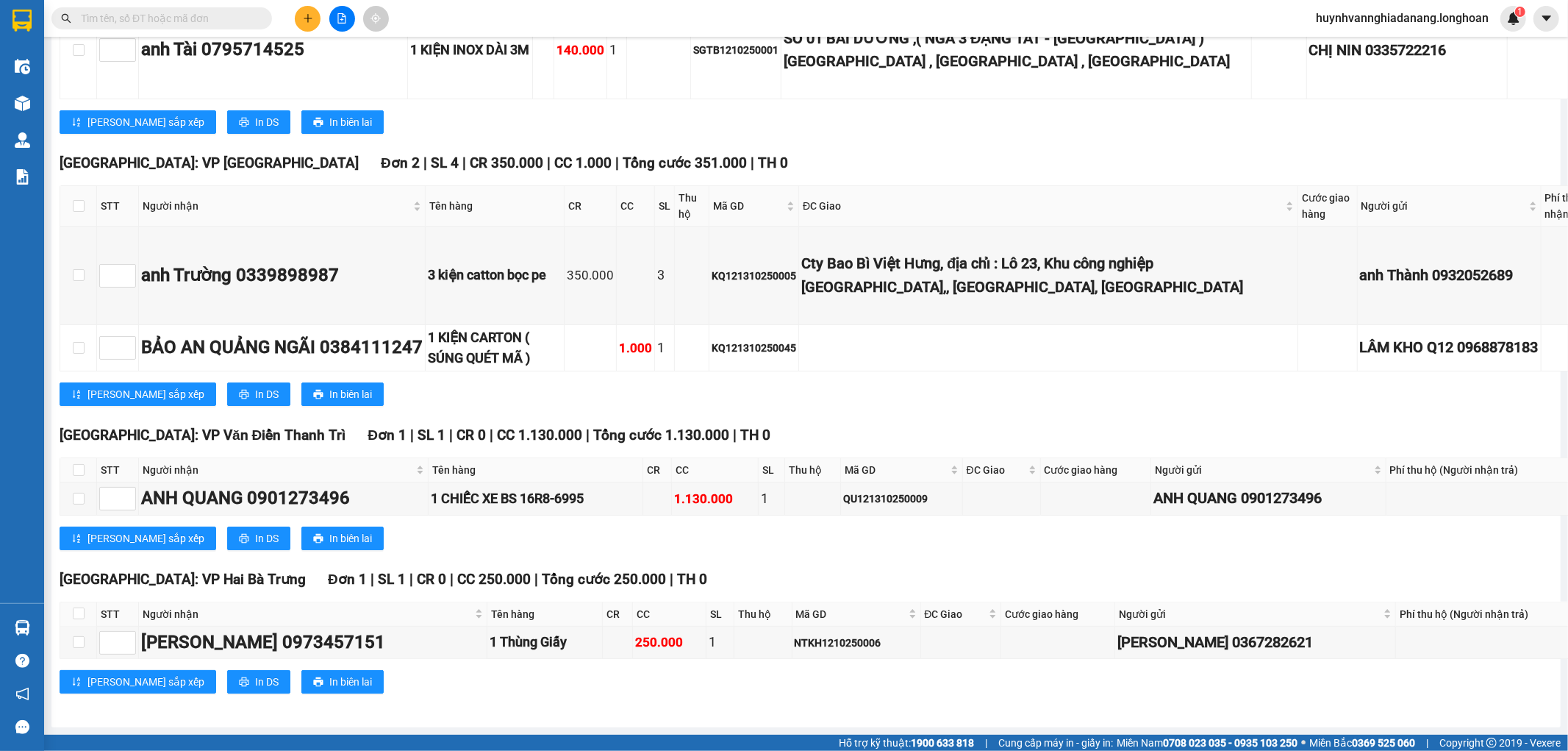
scroll to position [10295, 0]
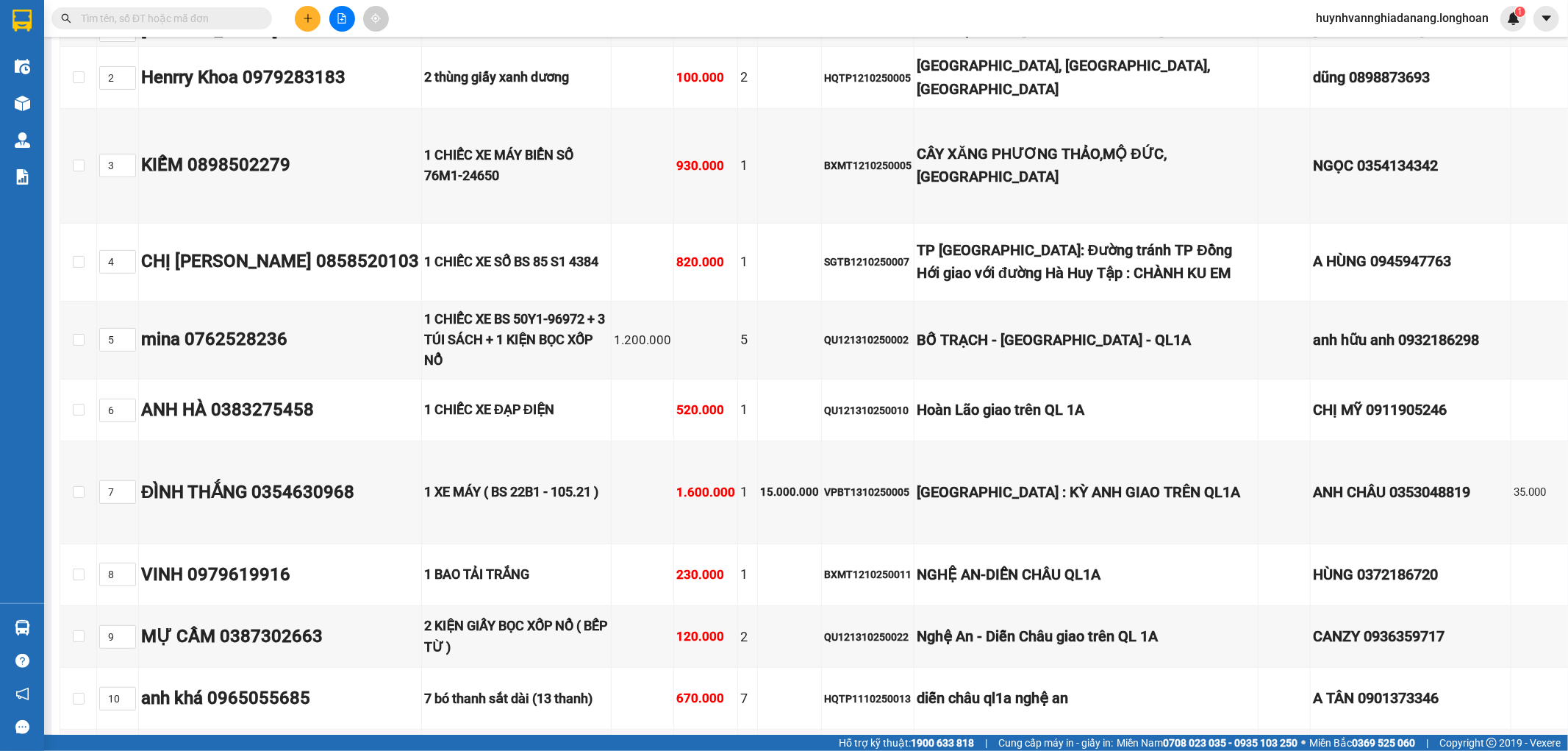
scroll to position [0, 0]
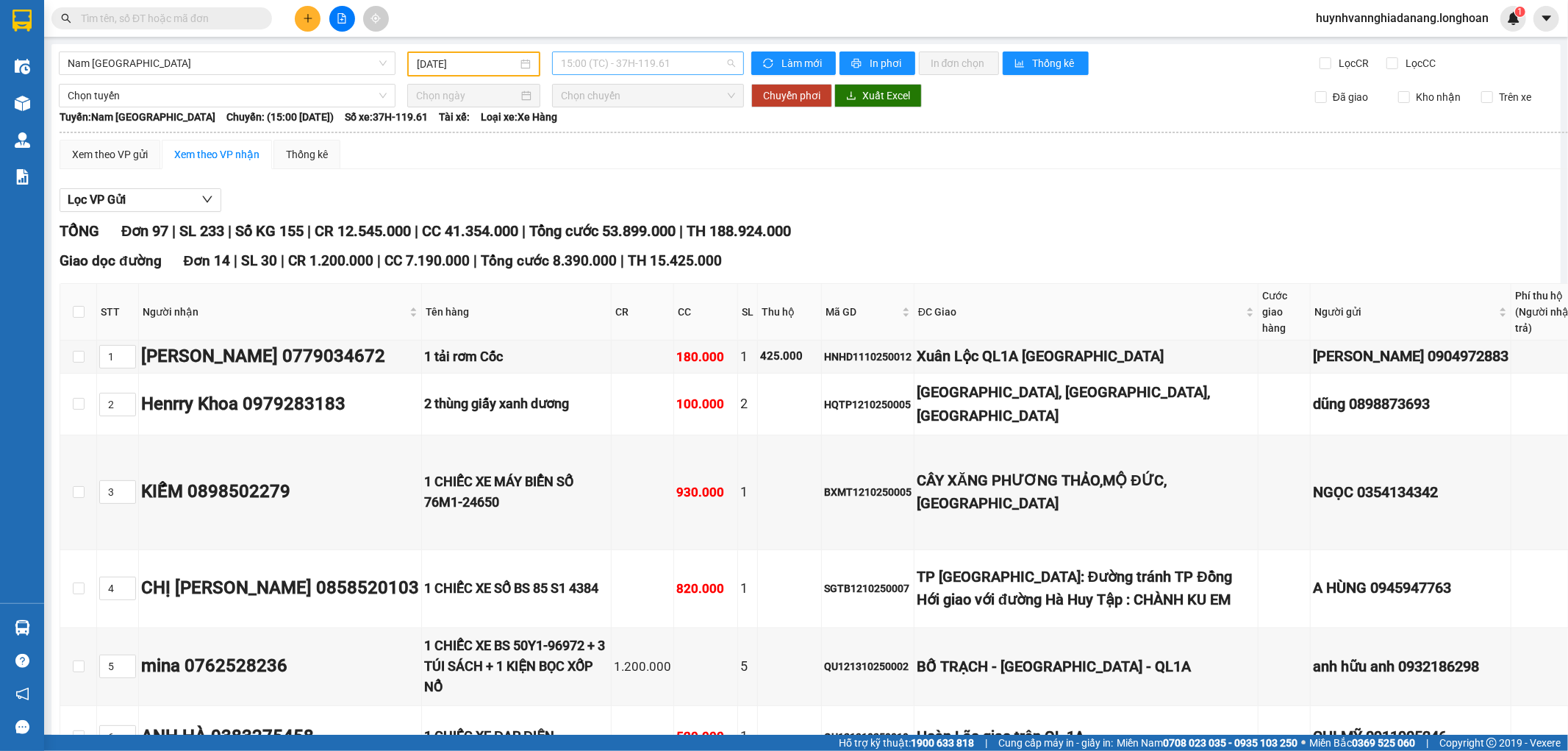
drag, startPoint x: 683, startPoint y: 63, endPoint x: 686, endPoint y: 75, distance: 12.4
click at [684, 64] on span "15:00 (TC) - 37H-119.61" at bounding box center [647, 63] width 173 height 22
click at [641, 139] on div "22:00 (TC) - 29K-024.94" at bounding box center [614, 139] width 114 height 16
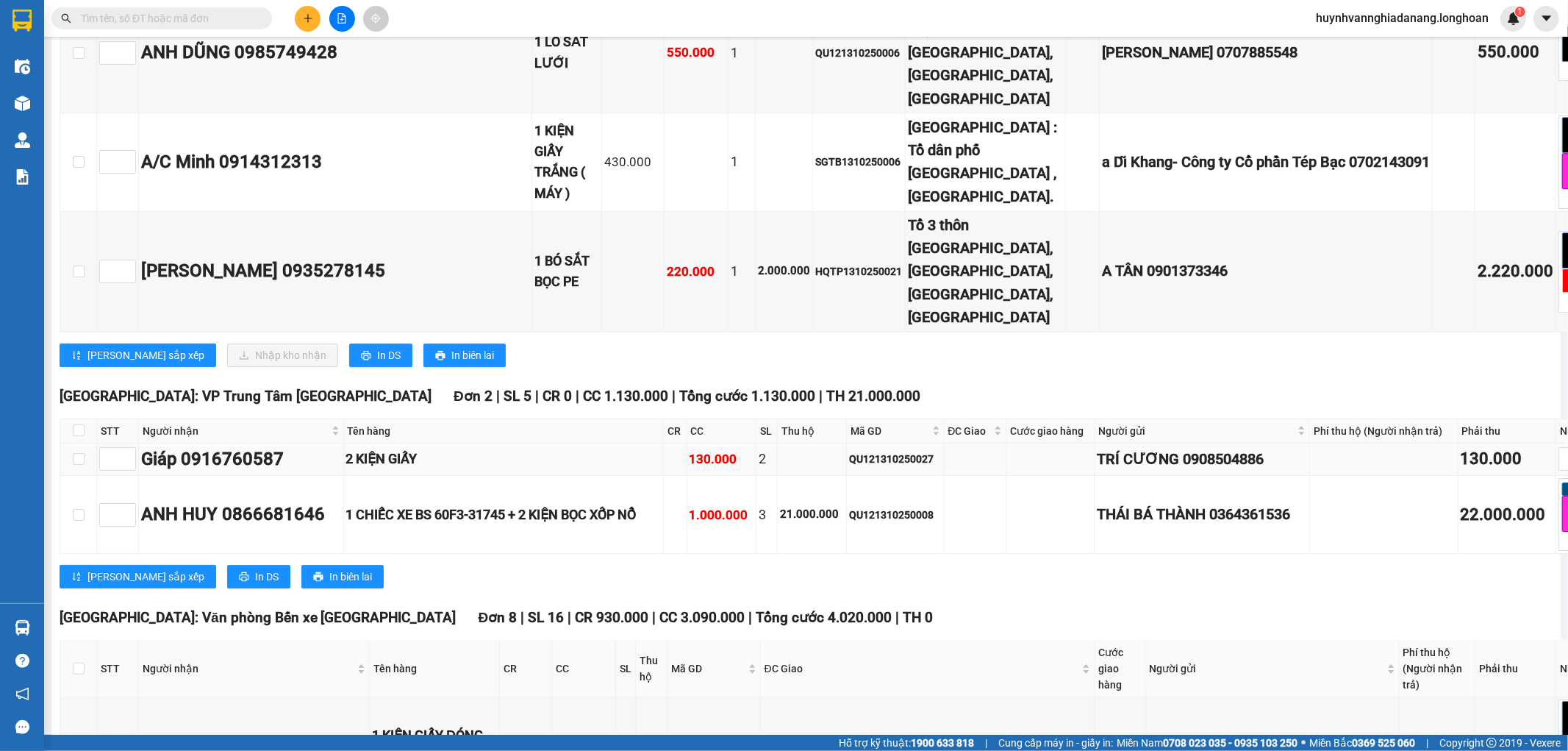
scroll to position [8496, 0]
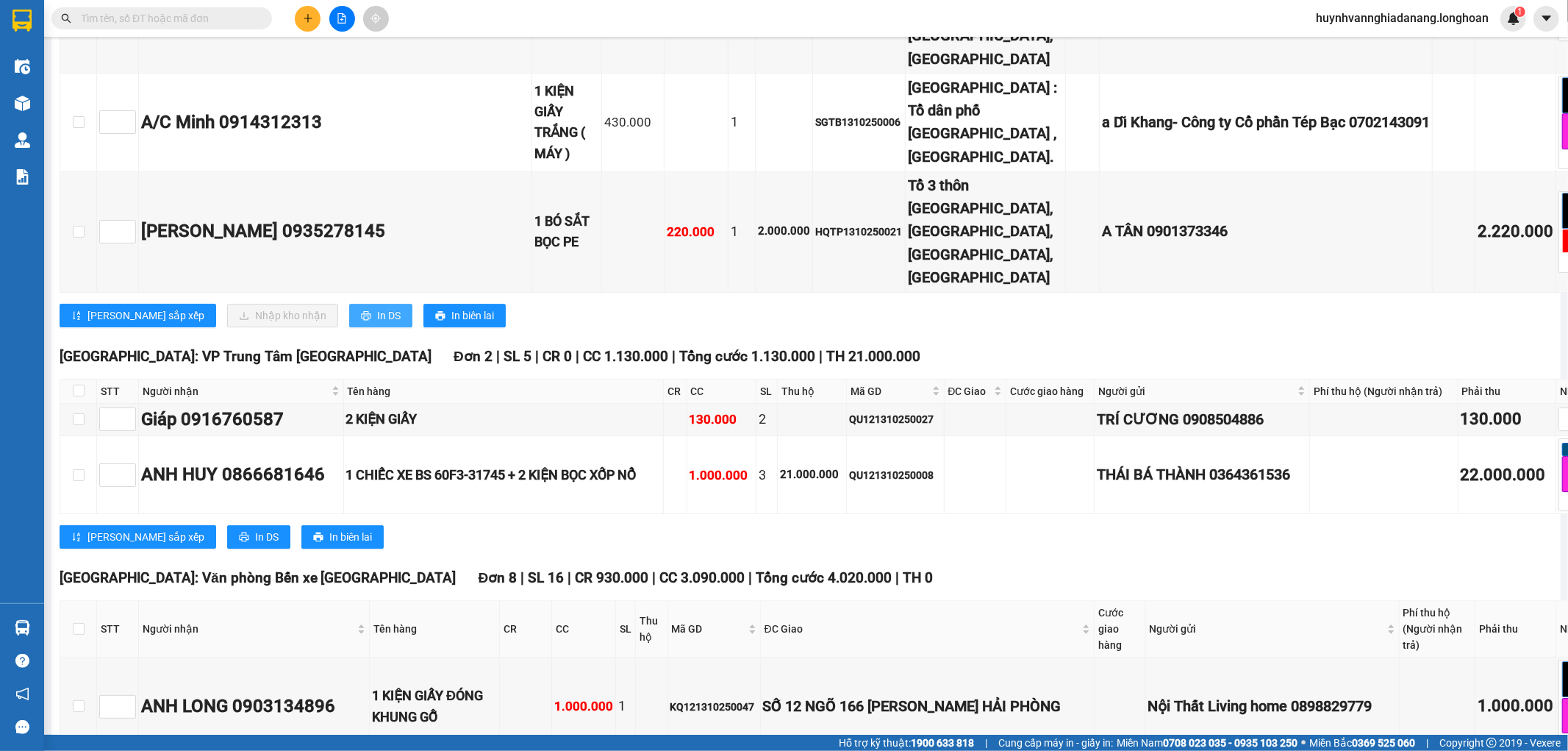
click at [349, 327] on button "In DS" at bounding box center [381, 315] width 63 height 23
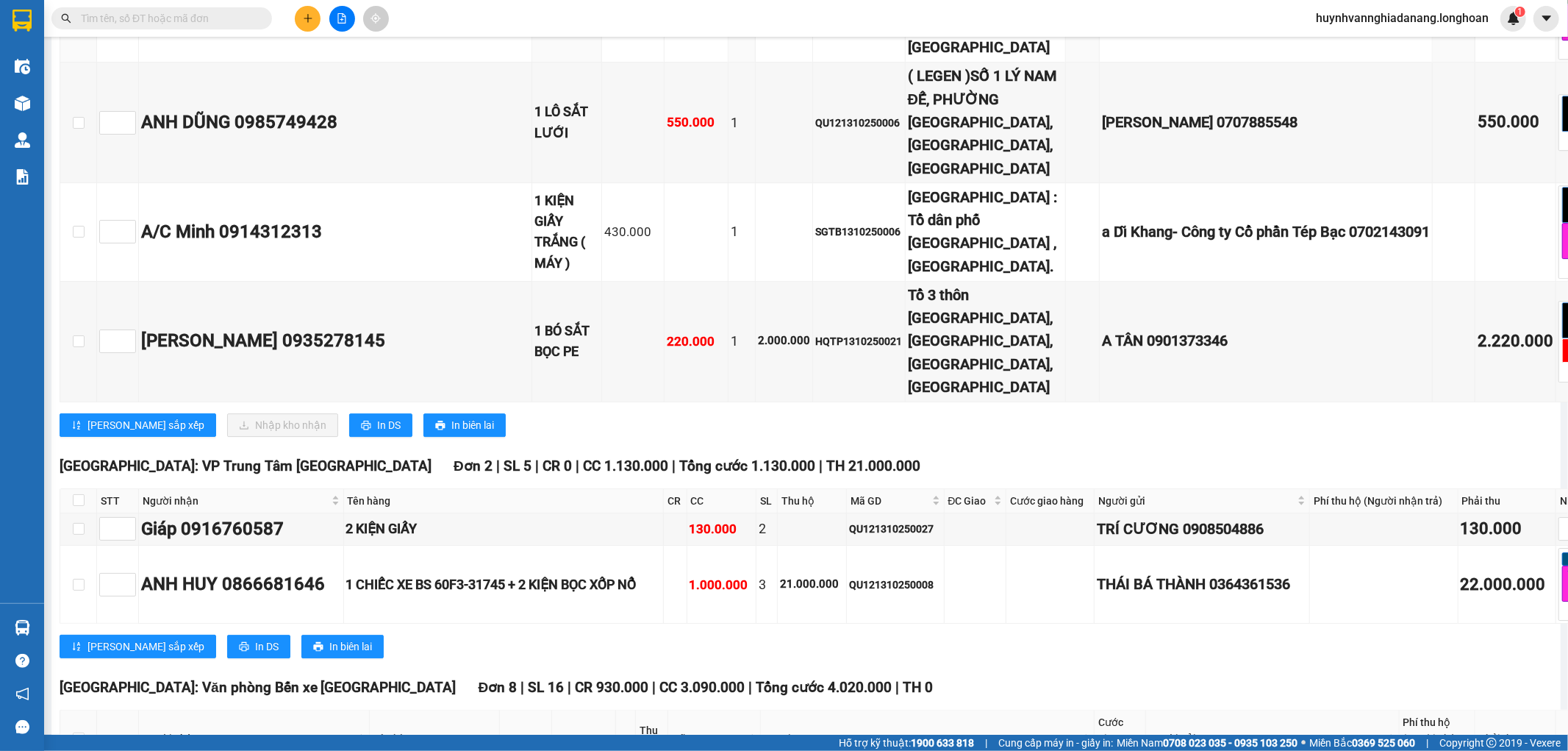
scroll to position [8823, 0]
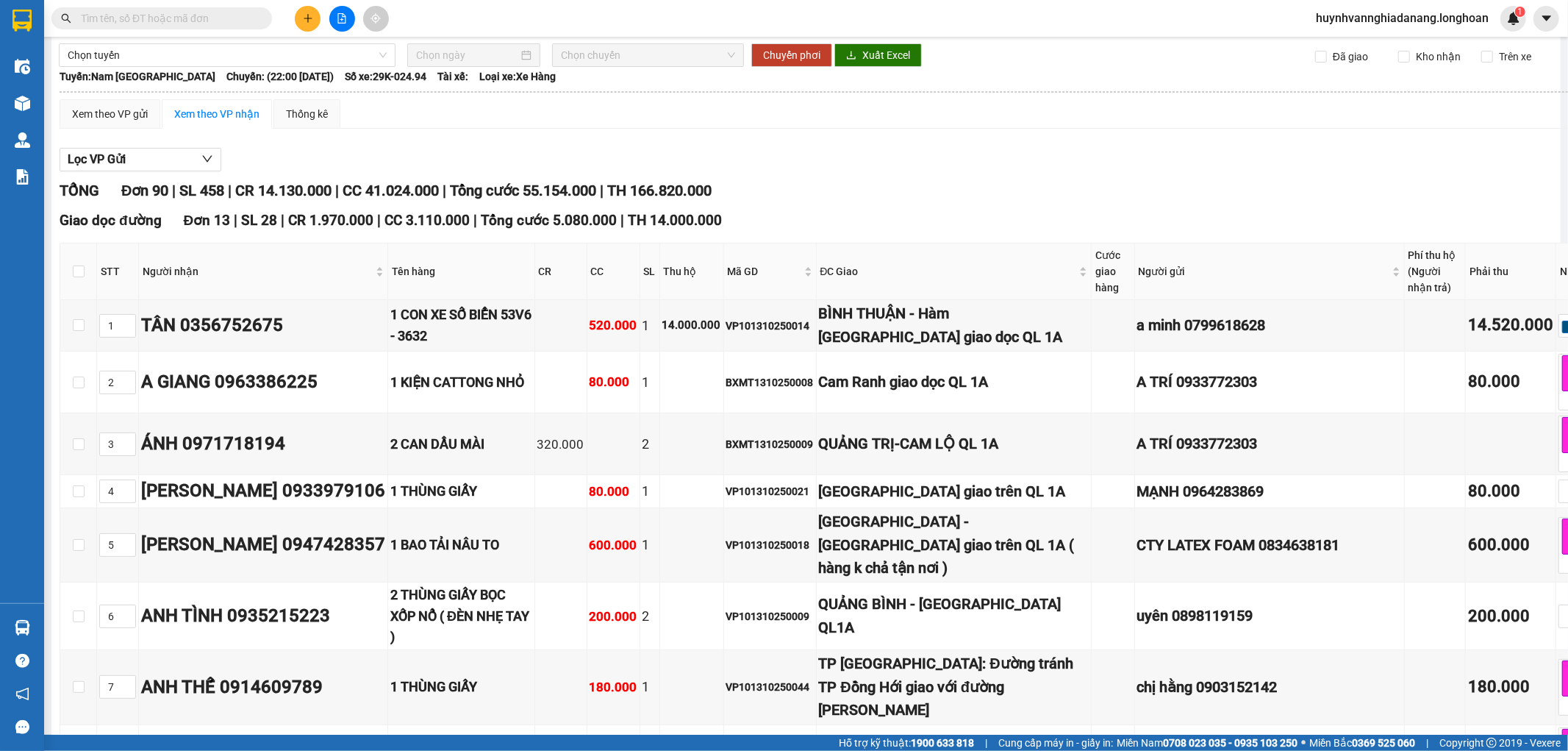
scroll to position [0, 0]
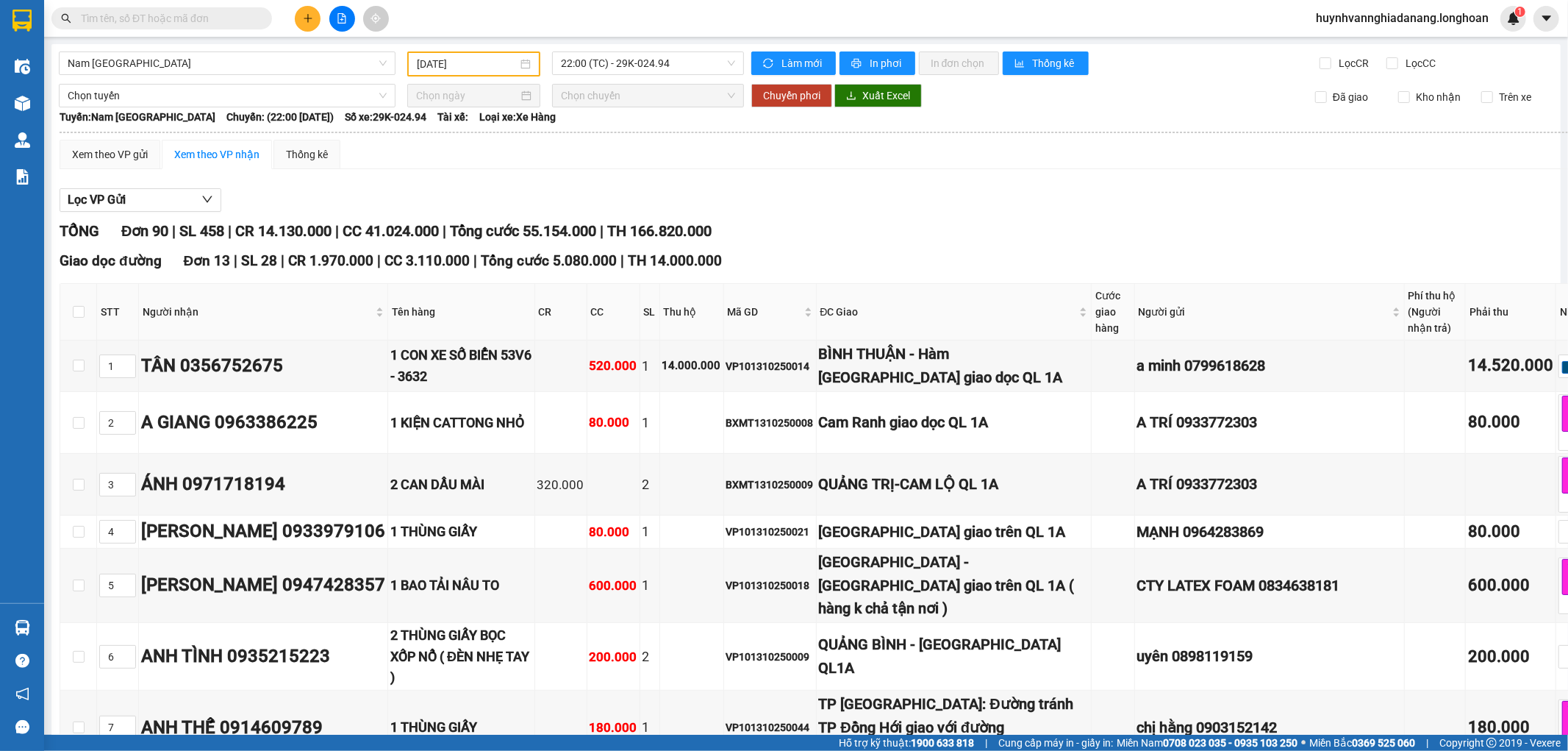
click at [131, 13] on input "text" at bounding box center [168, 18] width 173 height 16
paste input "0777261192"
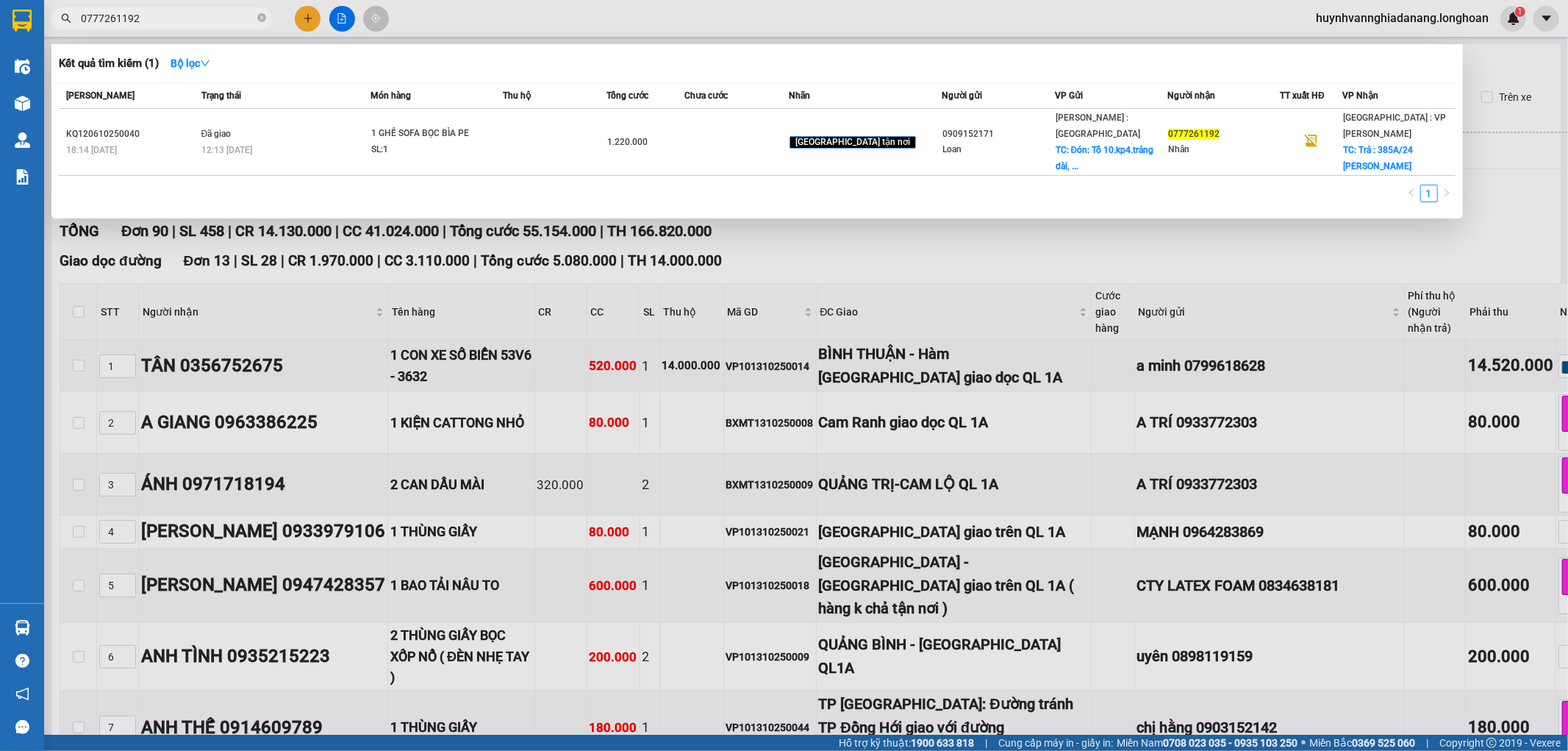
type input "0777261192"
drag, startPoint x: 289, startPoint y: 17, endPoint x: 303, endPoint y: 22, distance: 14.9
click at [294, 20] on div at bounding box center [784, 376] width 1568 height 751
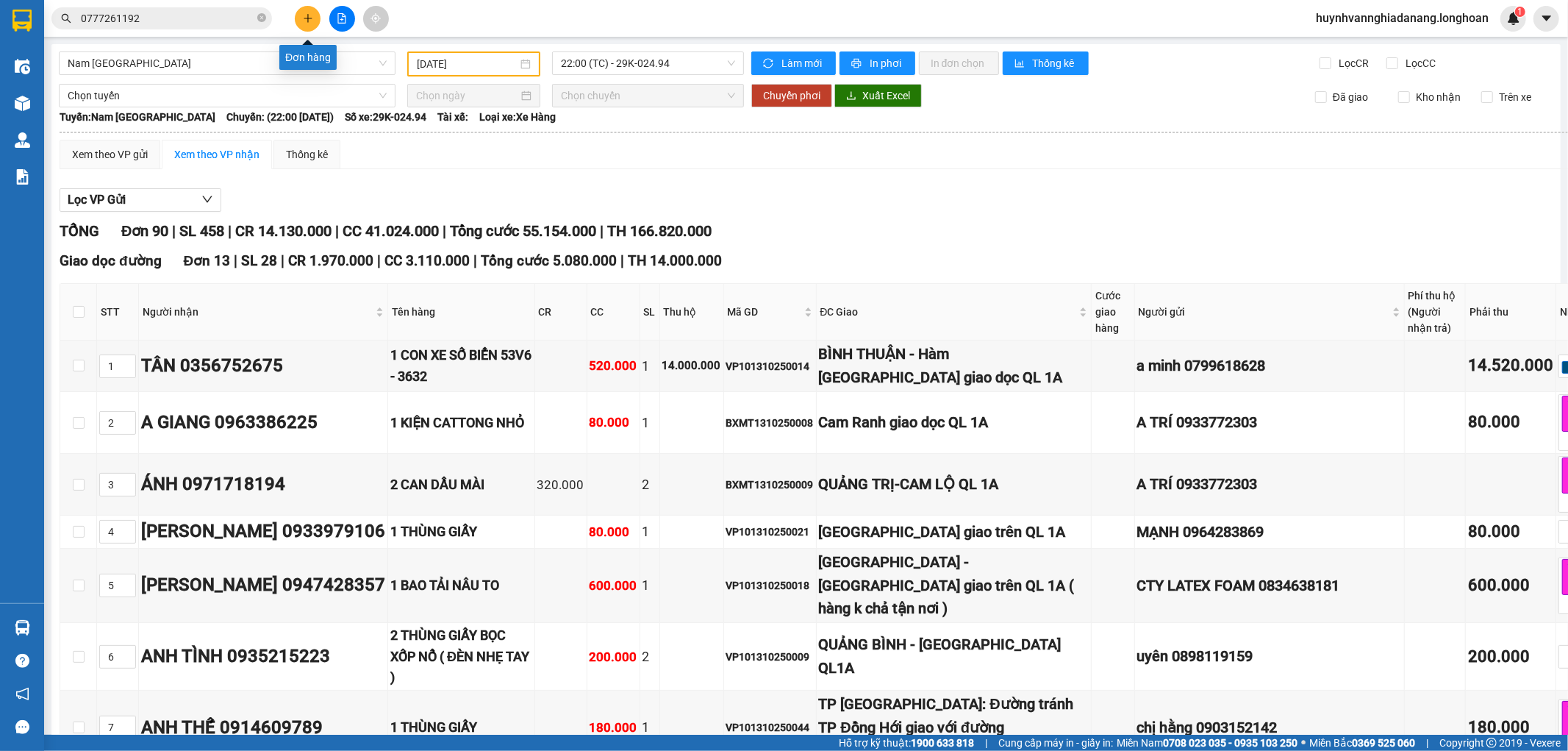
click at [303, 22] on icon "plus" at bounding box center [308, 18] width 10 height 10
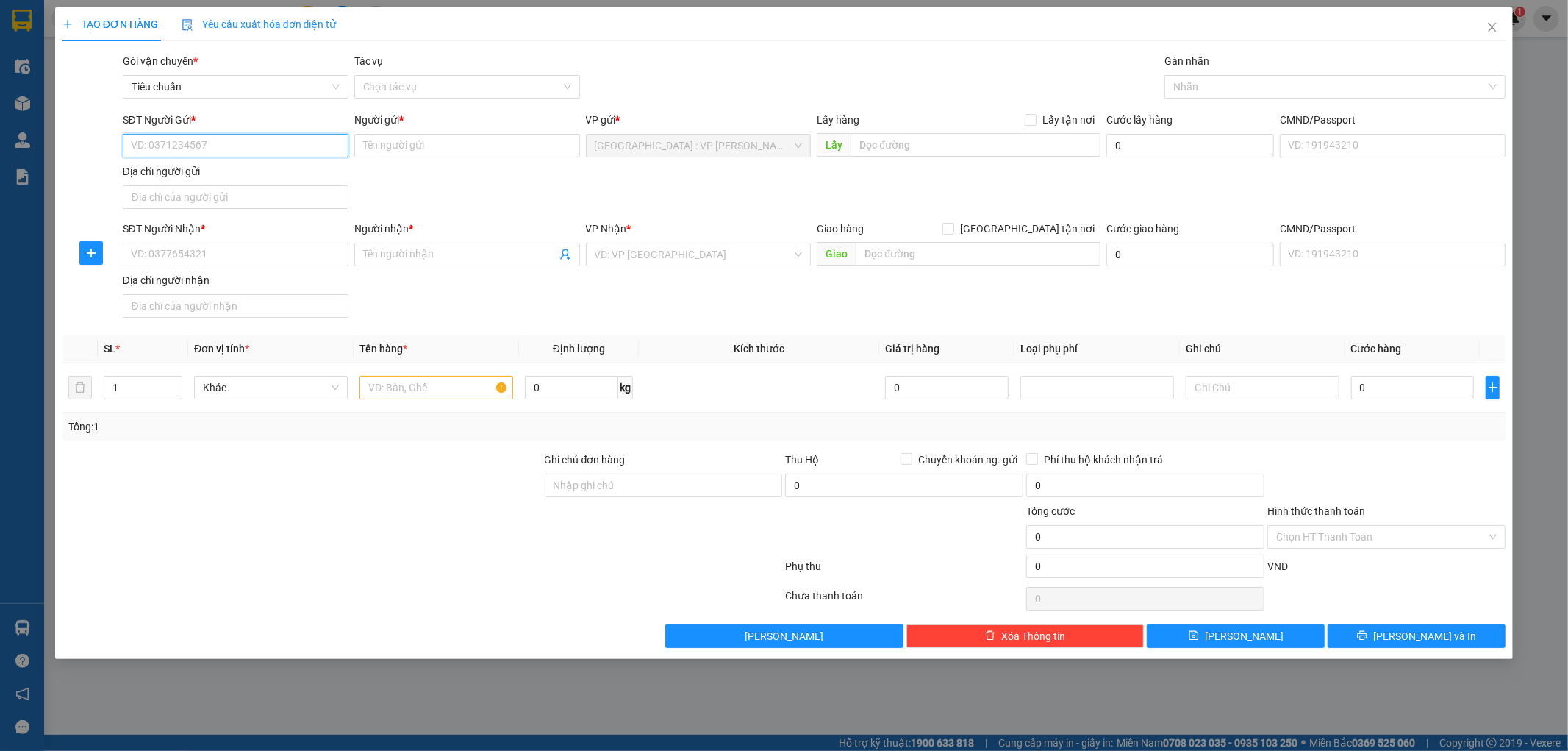
click at [166, 147] on input "SĐT Người Gửi *" at bounding box center [235, 145] width 226 height 23
paste input "0777261192"
type input "0777261192"
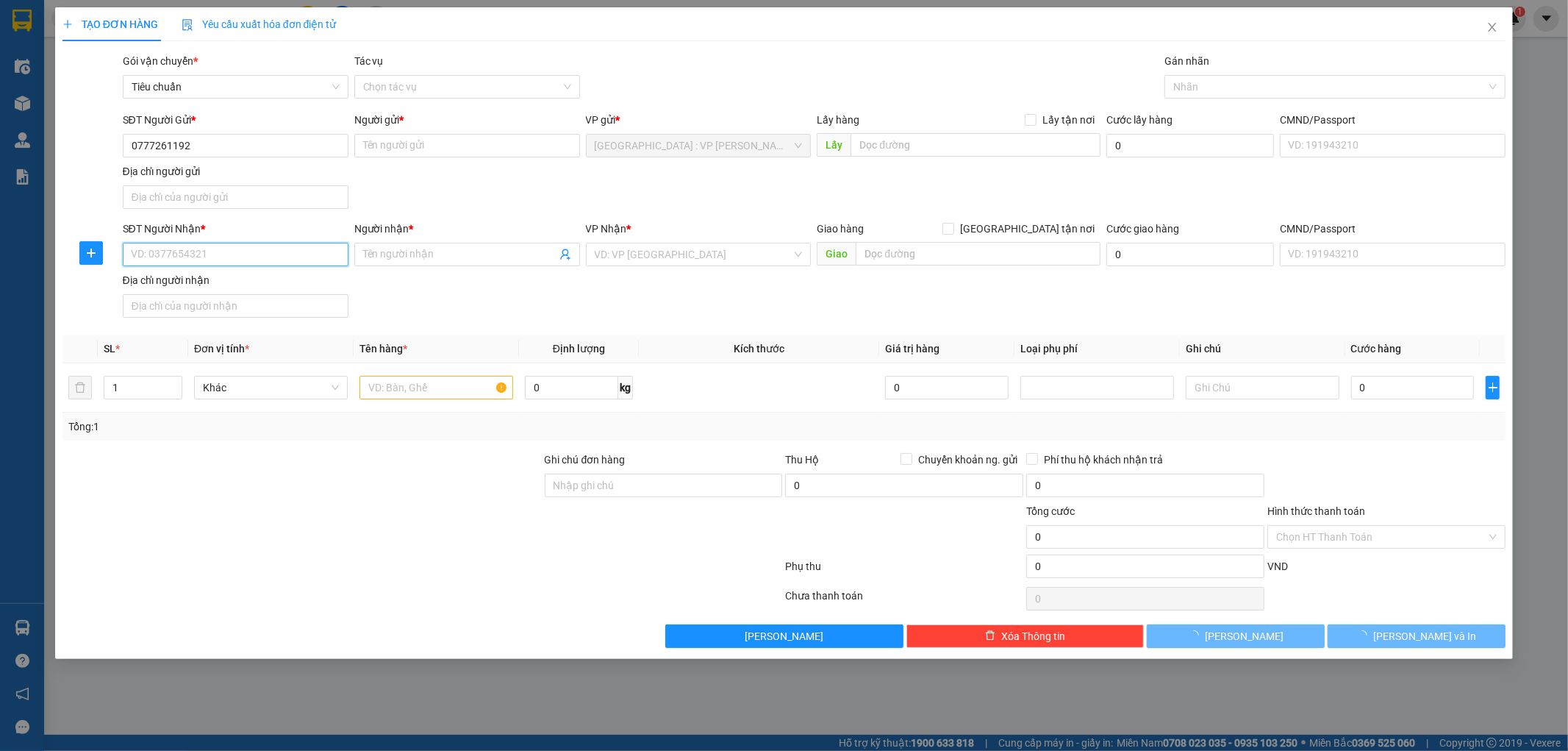
click at [173, 255] on input "SĐT Người Nhận *" at bounding box center [235, 255] width 226 height 23
paste input "0777261192"
type input "0777261192"
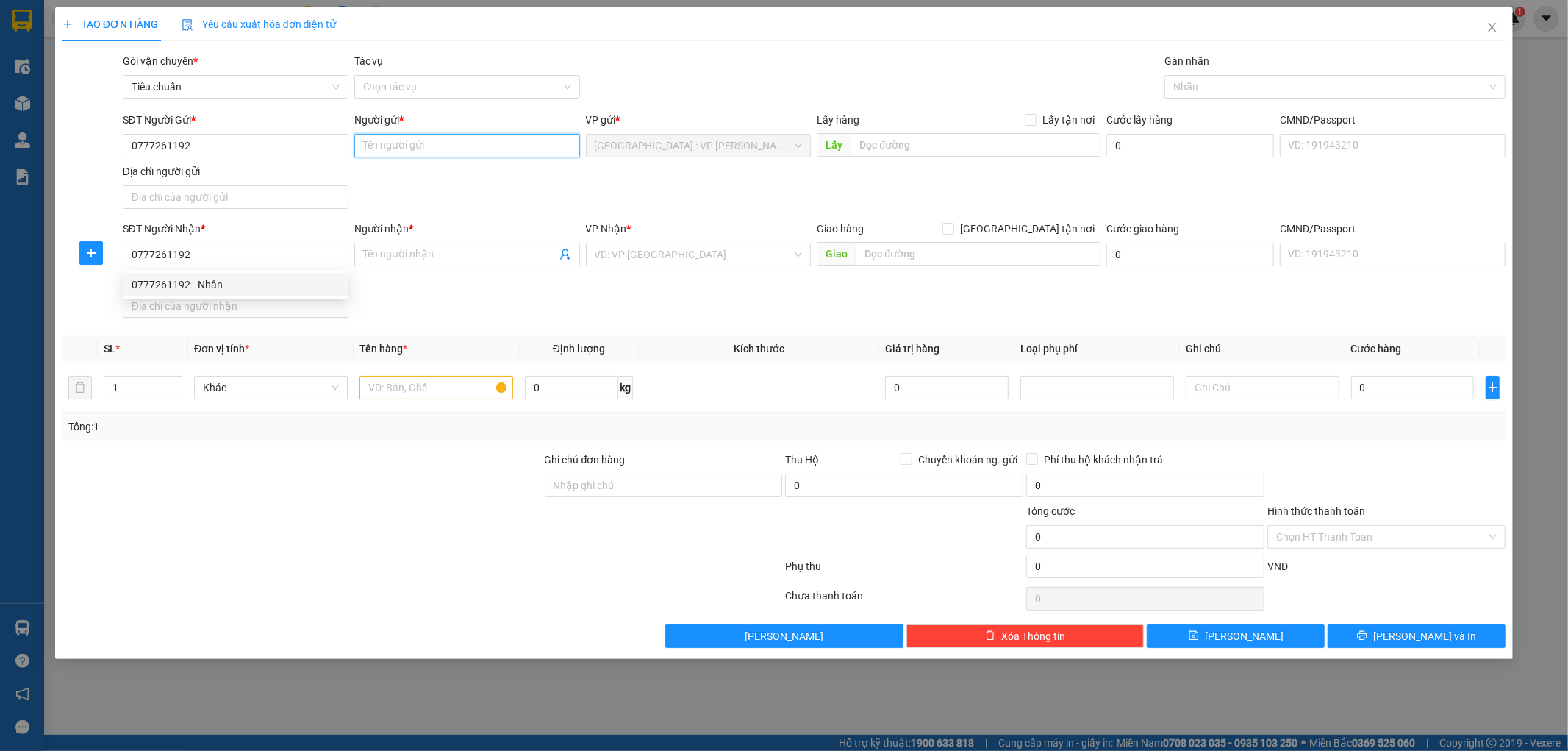
click at [386, 151] on input "Người gửi *" at bounding box center [467, 145] width 226 height 23
click at [289, 140] on input "0777261192" at bounding box center [235, 145] width 226 height 23
click at [380, 149] on input "Người gửi *" at bounding box center [467, 145] width 226 height 23
click at [389, 144] on input "Người gửi *" at bounding box center [467, 145] width 226 height 23
paste input "Nhân"
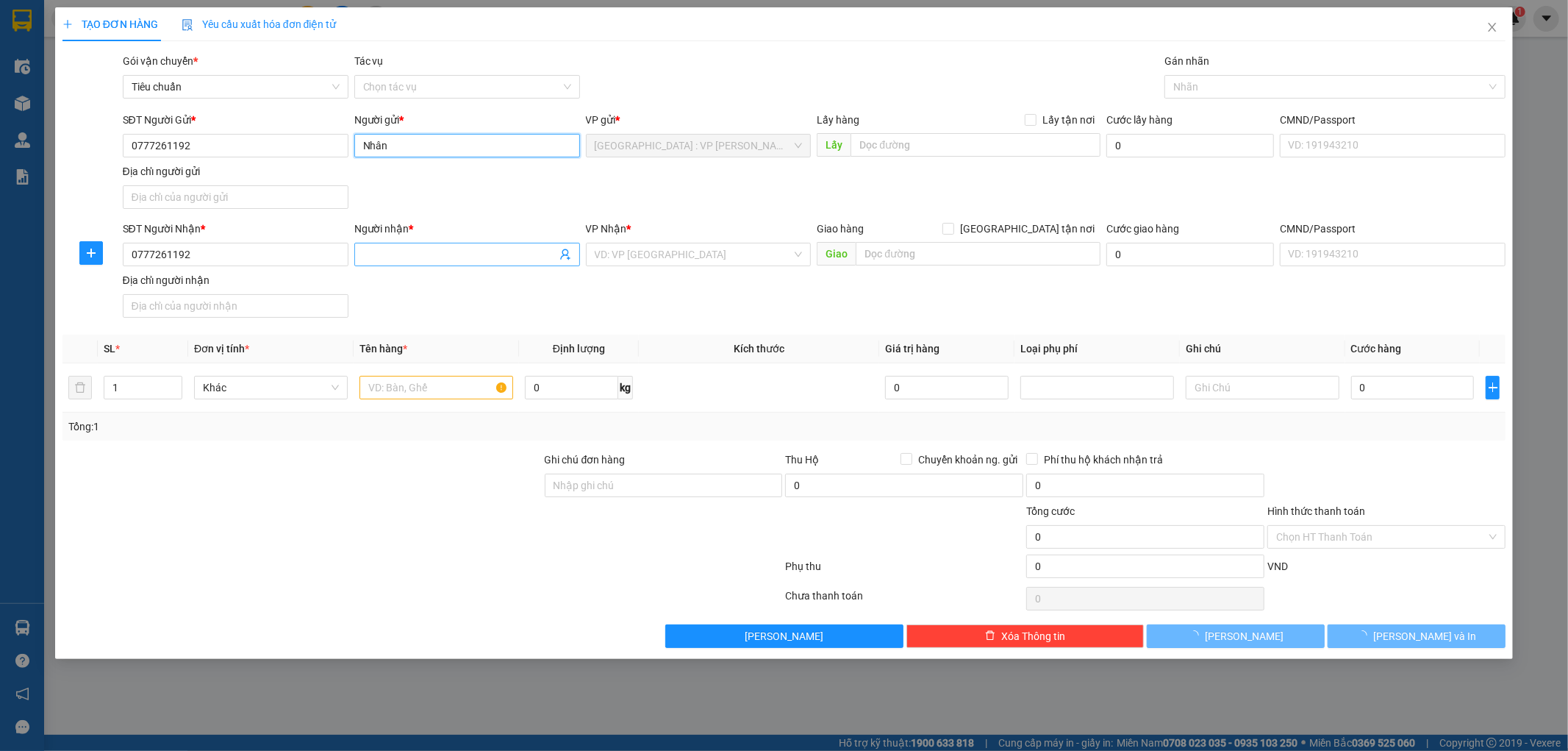
type input "Nhân"
click at [383, 259] on body "Kết quả tìm kiếm ( 1 ) Bộ lọc Mã ĐH Trạng thái Món hàng Thu hộ Tổng cước Chưa c…" at bounding box center [784, 376] width 1568 height 751
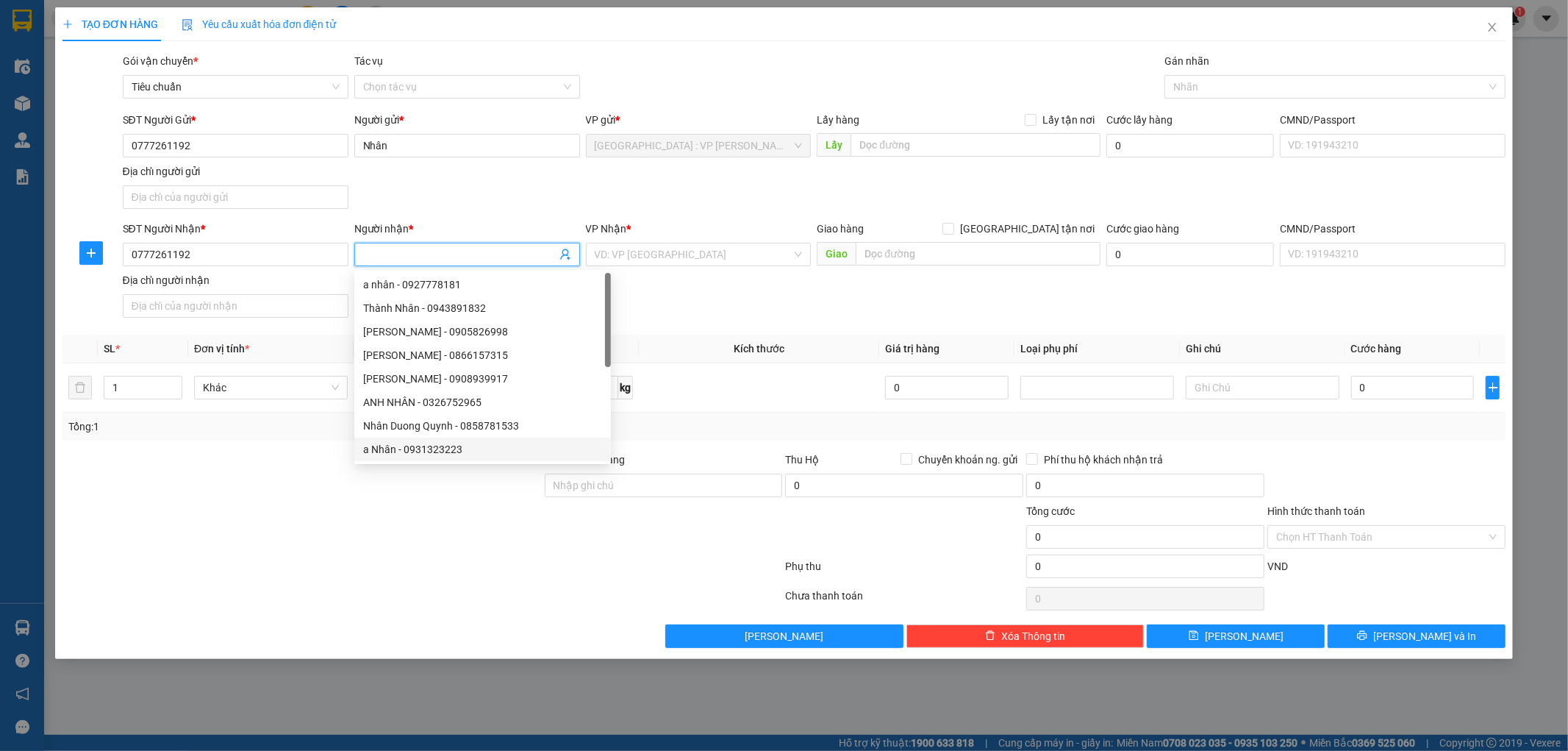
drag, startPoint x: 382, startPoint y: 581, endPoint x: 389, endPoint y: 547, distance: 34.7
click at [383, 578] on div at bounding box center [422, 568] width 723 height 29
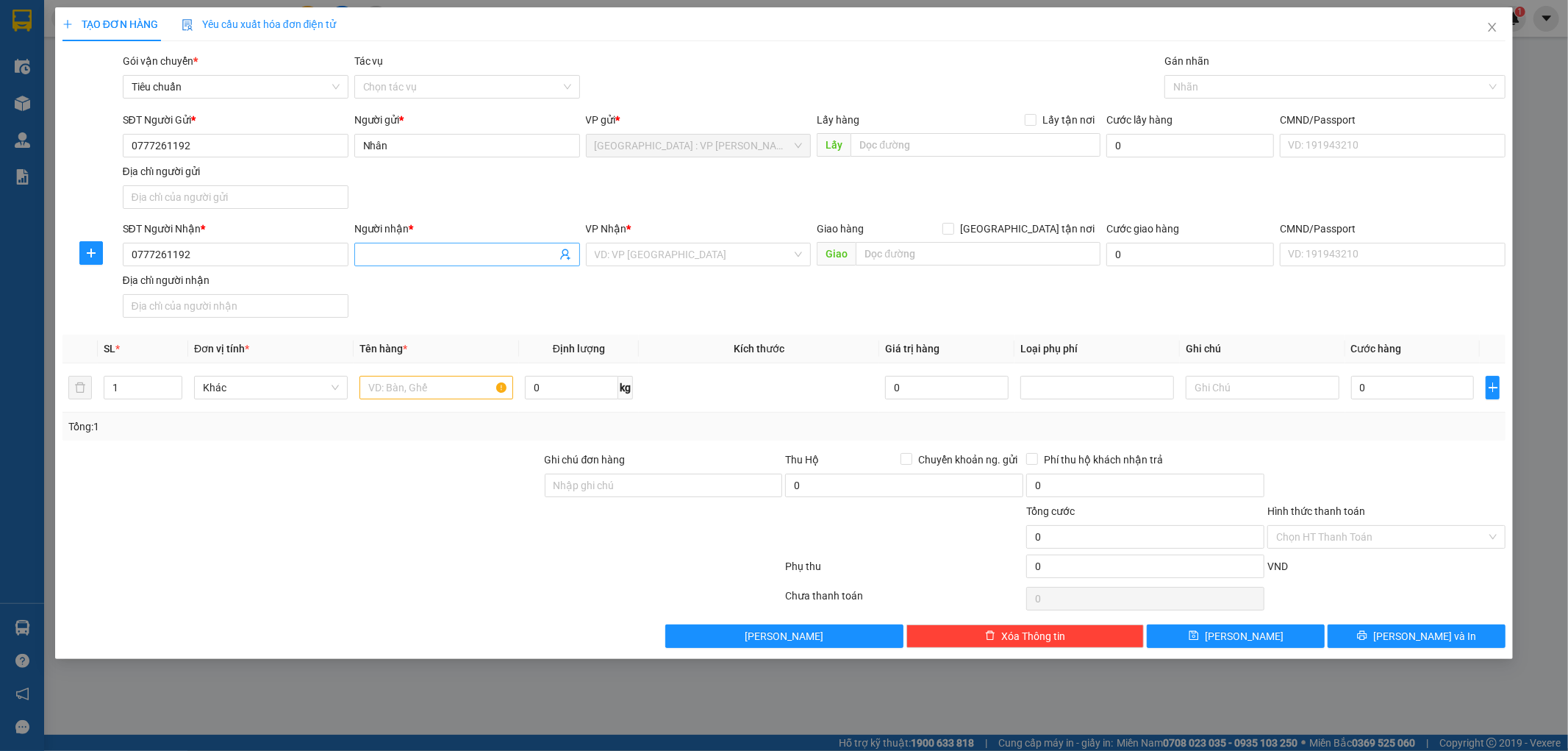
click at [379, 255] on input "Người nhận *" at bounding box center [460, 254] width 193 height 16
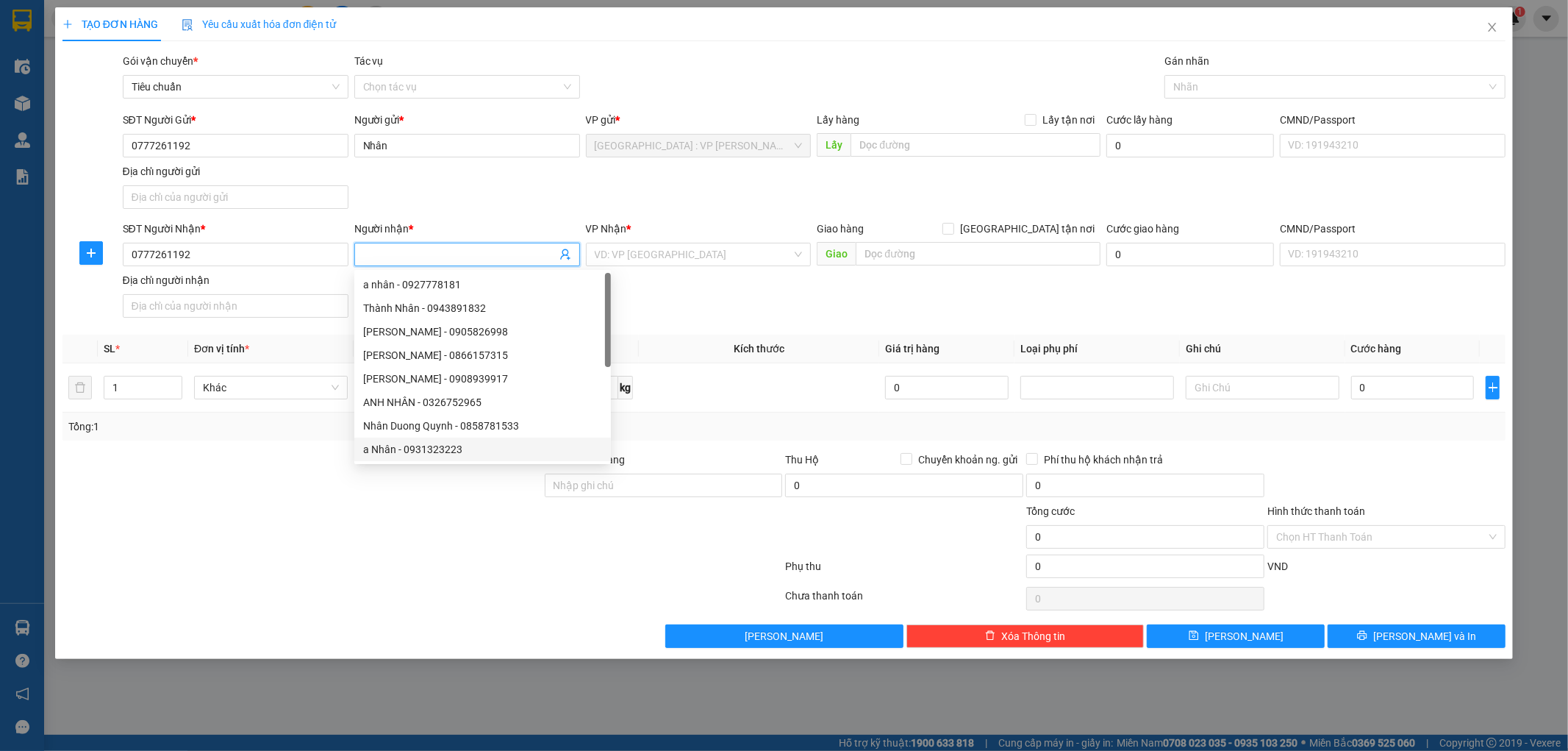
paste input "Nhân"
type input "Nhân"
click at [952, 230] on input "[GEOGRAPHIC_DATA] tận nơi" at bounding box center [947, 228] width 10 height 10
checkbox input "true"
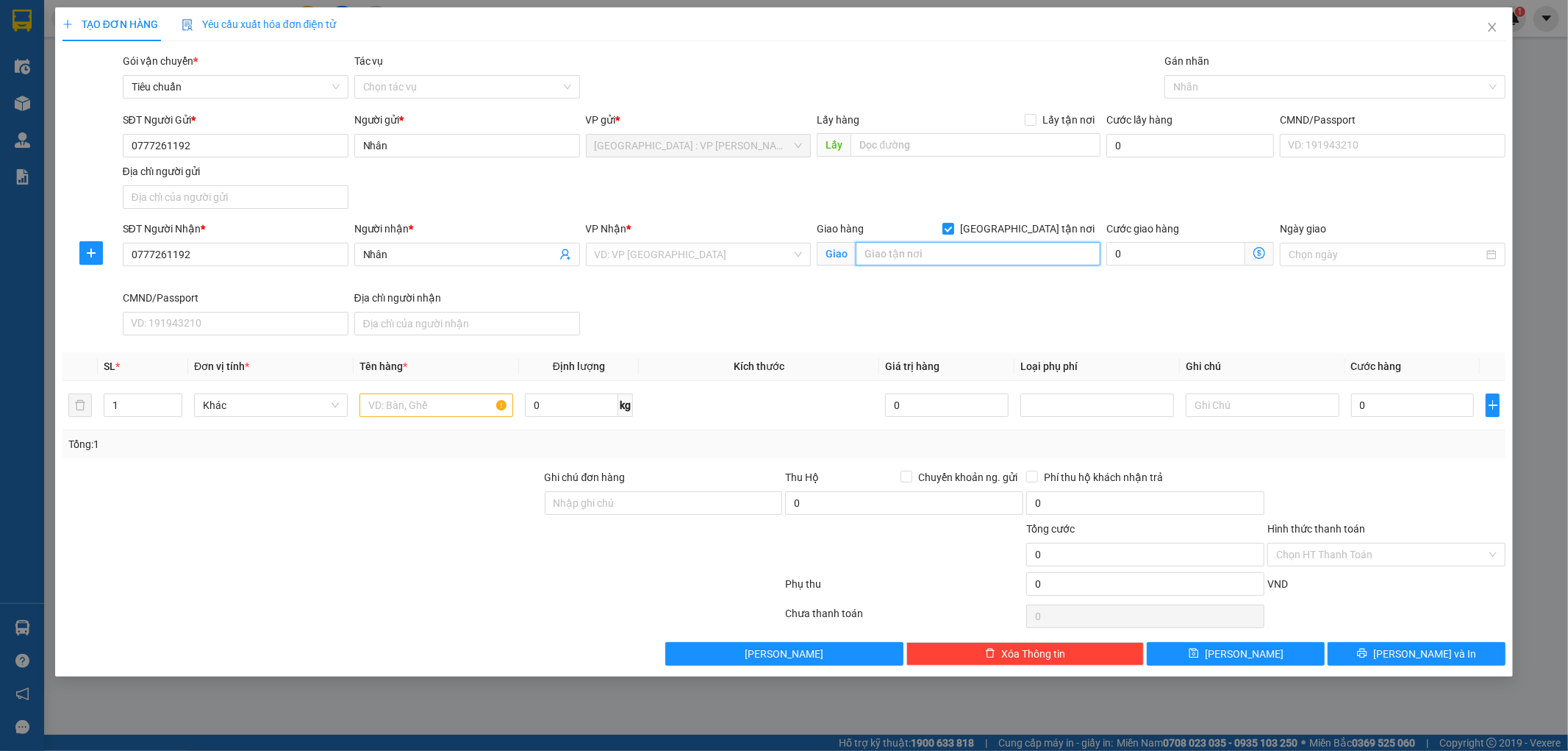
click at [990, 249] on input "text" at bounding box center [977, 254] width 244 height 23
click at [926, 257] on input "text" at bounding box center [977, 254] width 244 height 23
paste input "63/69 khu phố 1, phường thống nhất, biên hoà, đồng nai"
type input "63/69 khu phố 1, phường thống nhất, biên hoà, đồng nai"
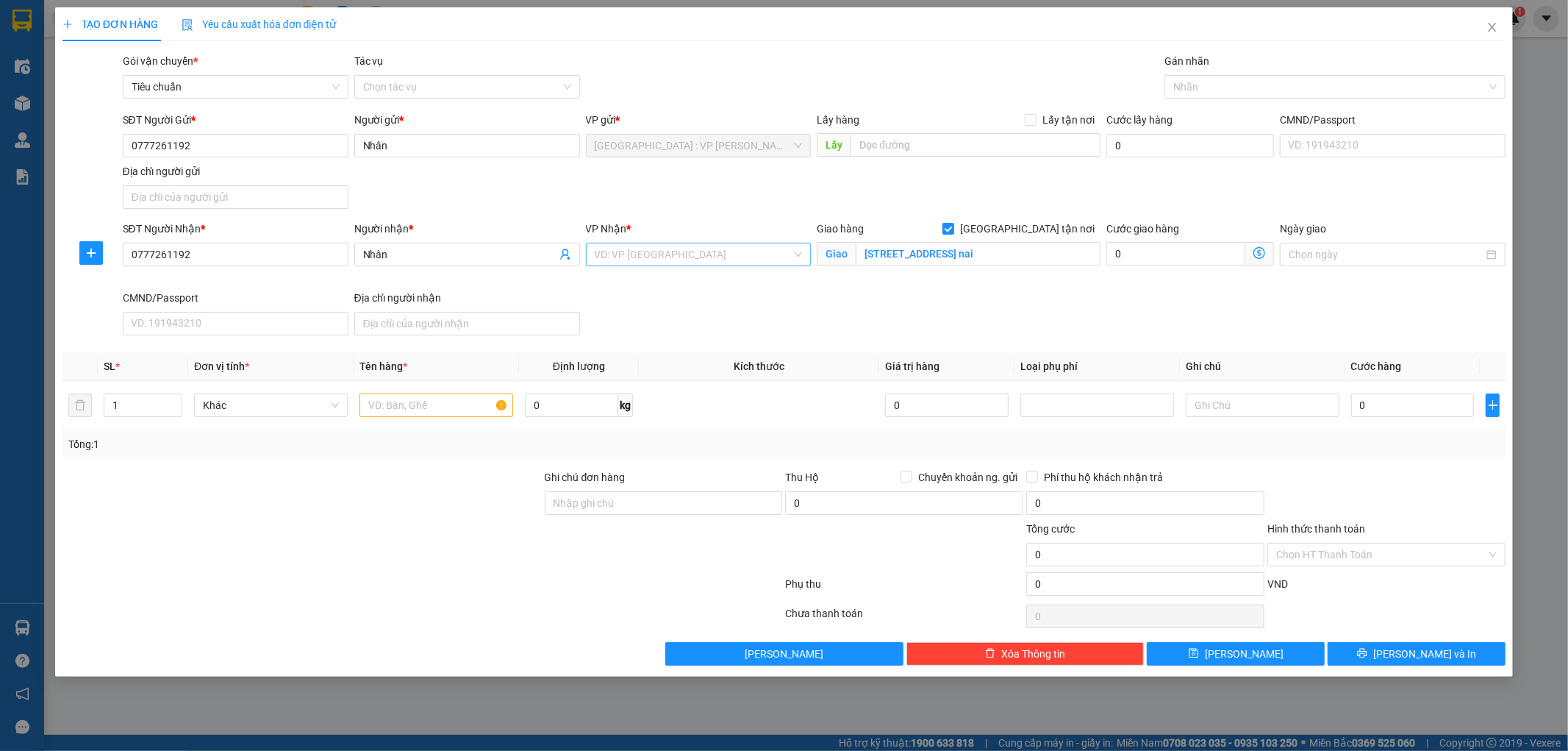
click at [701, 258] on input "search" at bounding box center [693, 255] width 198 height 22
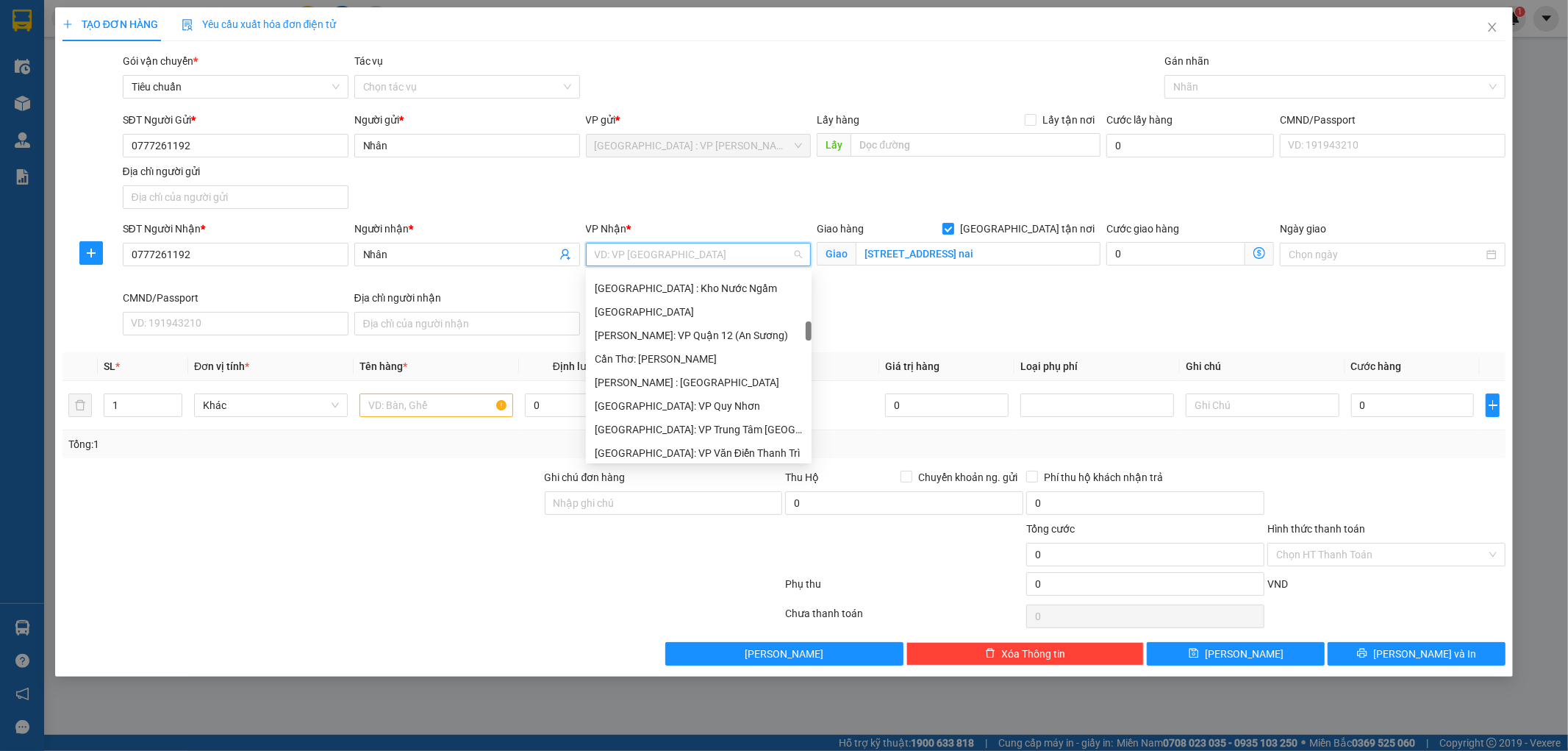
scroll to position [572, 0]
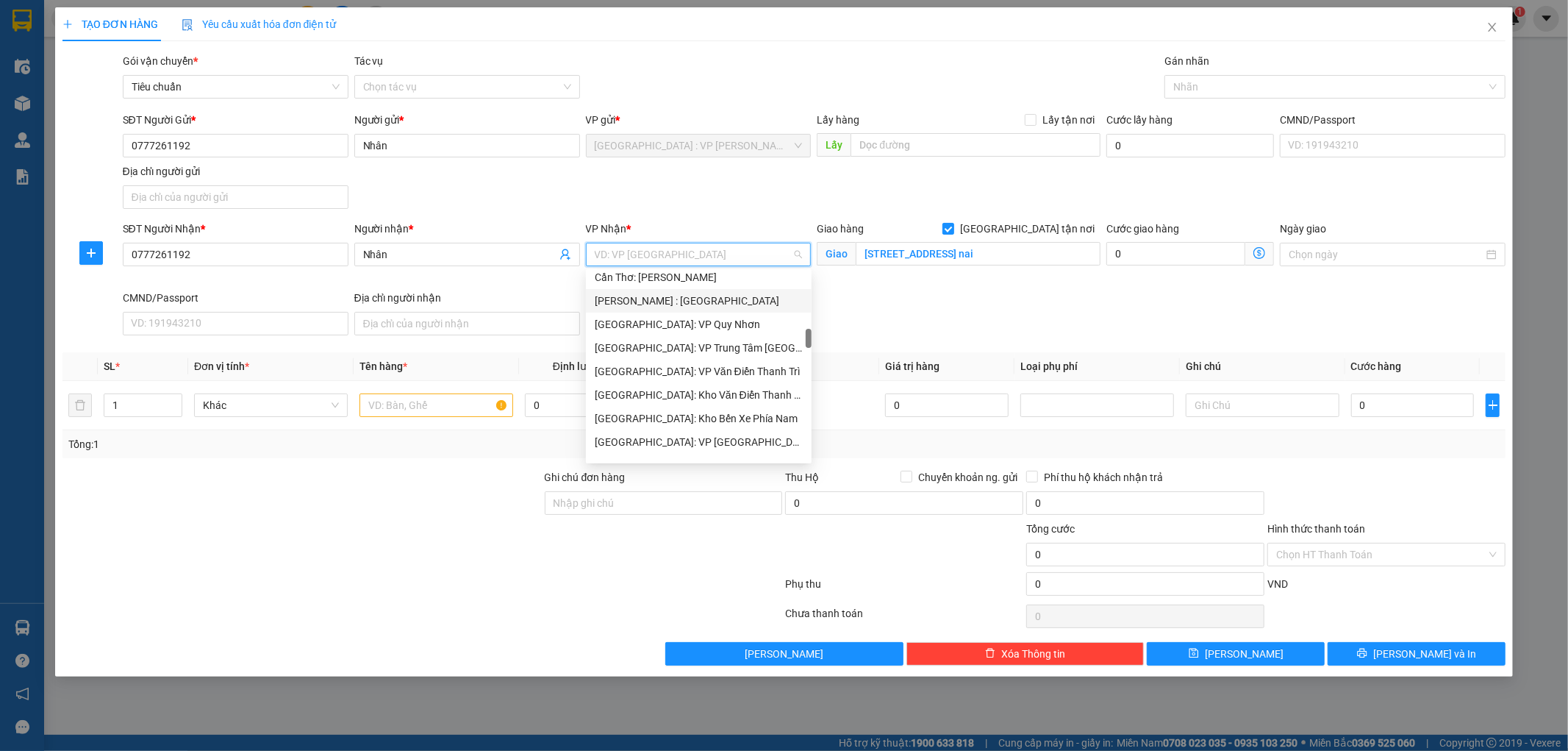
click at [704, 300] on div "[PERSON_NAME] : [GEOGRAPHIC_DATA]" at bounding box center [698, 300] width 208 height 16
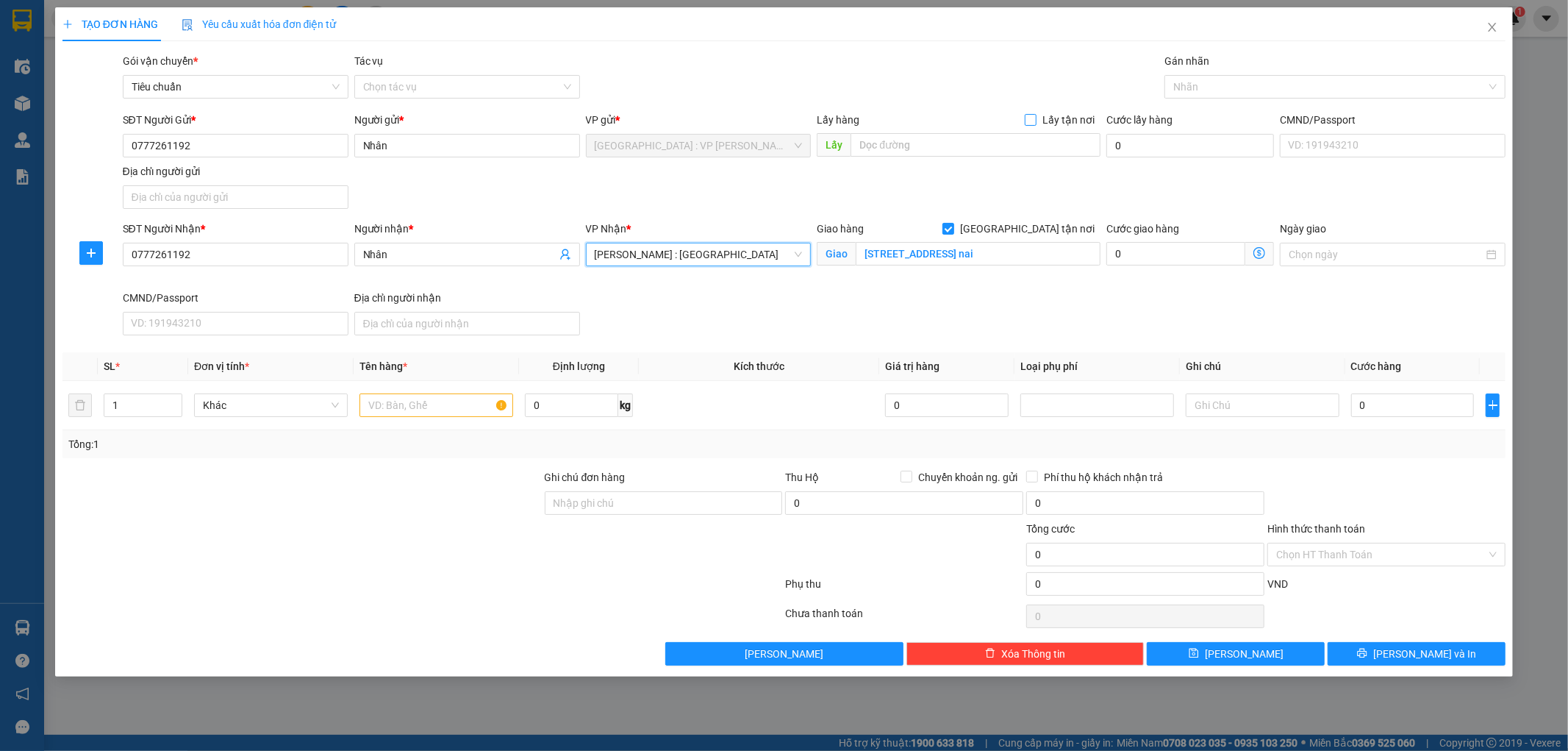
click at [1033, 120] on input "Lấy tận nơi" at bounding box center [1029, 119] width 10 height 10
checkbox input "true"
click at [997, 136] on input "text" at bounding box center [976, 144] width 250 height 23
click at [897, 150] on input "text" at bounding box center [976, 144] width 250 height 23
paste input "hẻm bình kỳ, hoà quý, ngũ hành sơn, đà nẵng"
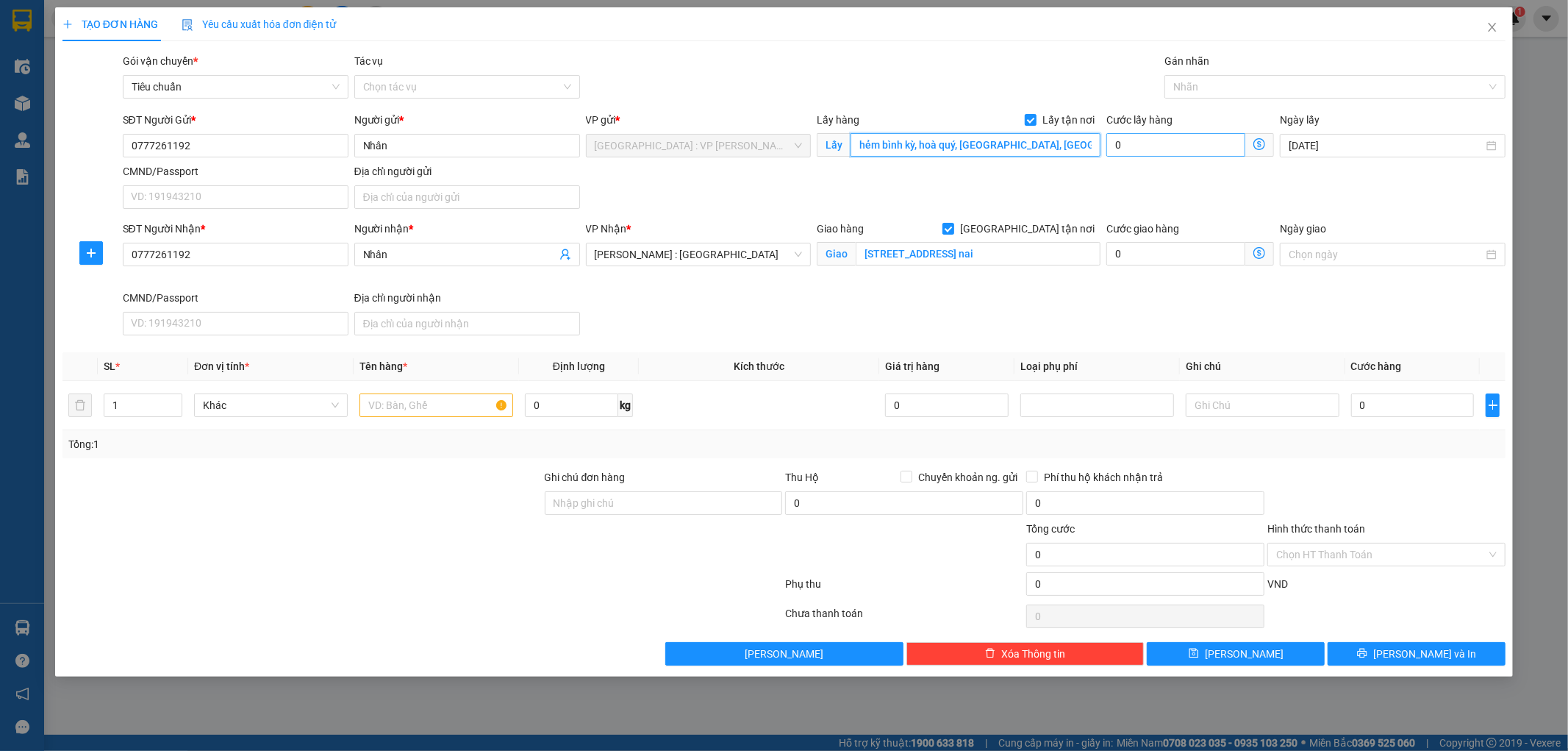
type input "hẻm bình kỳ, hoà quý, ngũ hành sơn, đà nẵng"
click at [1148, 139] on input "0" at bounding box center [1175, 144] width 139 height 23
click at [435, 409] on input "text" at bounding box center [436, 405] width 153 height 23
click at [412, 414] on input "text" at bounding box center [436, 405] width 153 height 23
type input "HÀNG"
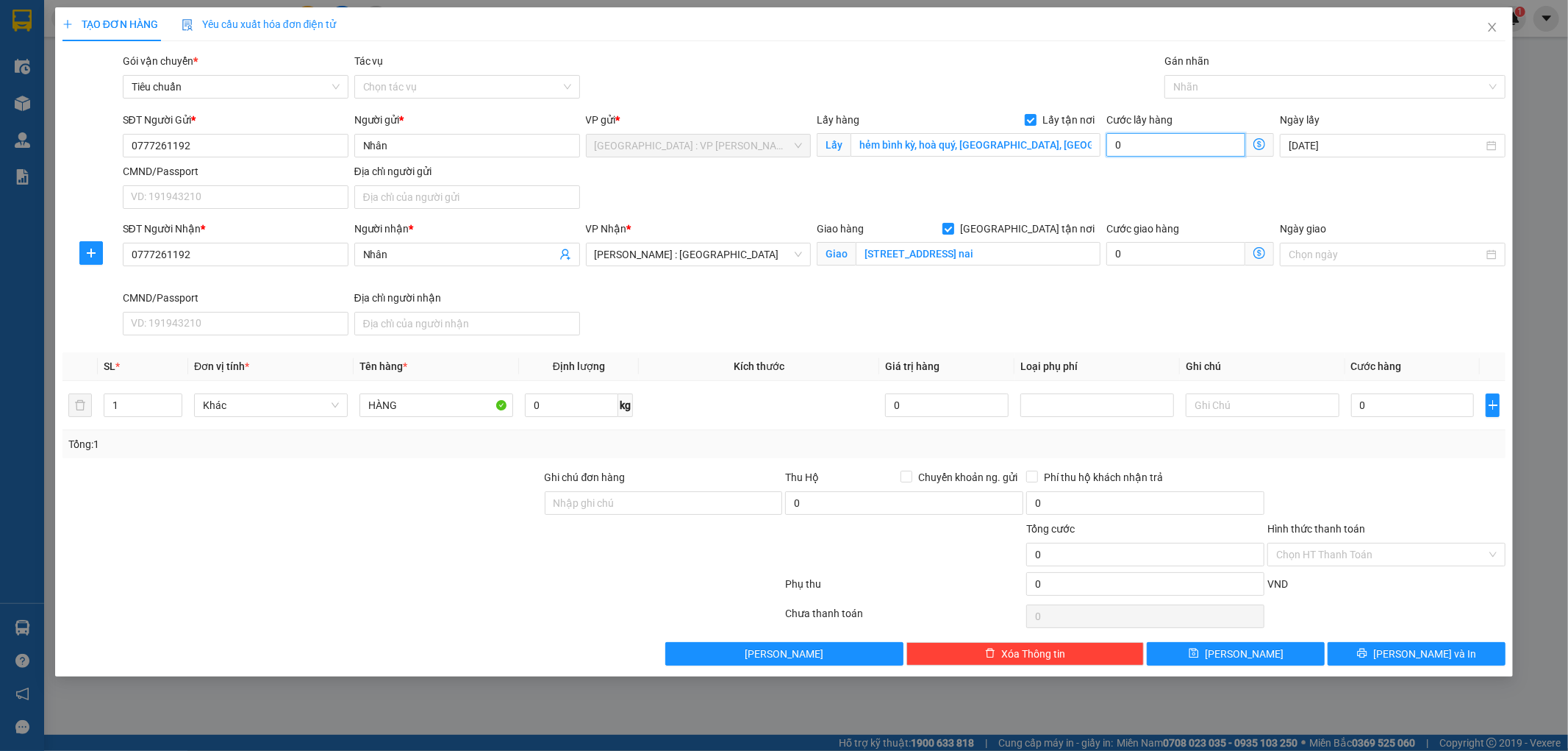
click at [1176, 136] on input "0" at bounding box center [1175, 144] width 139 height 23
type input "2"
type input "20"
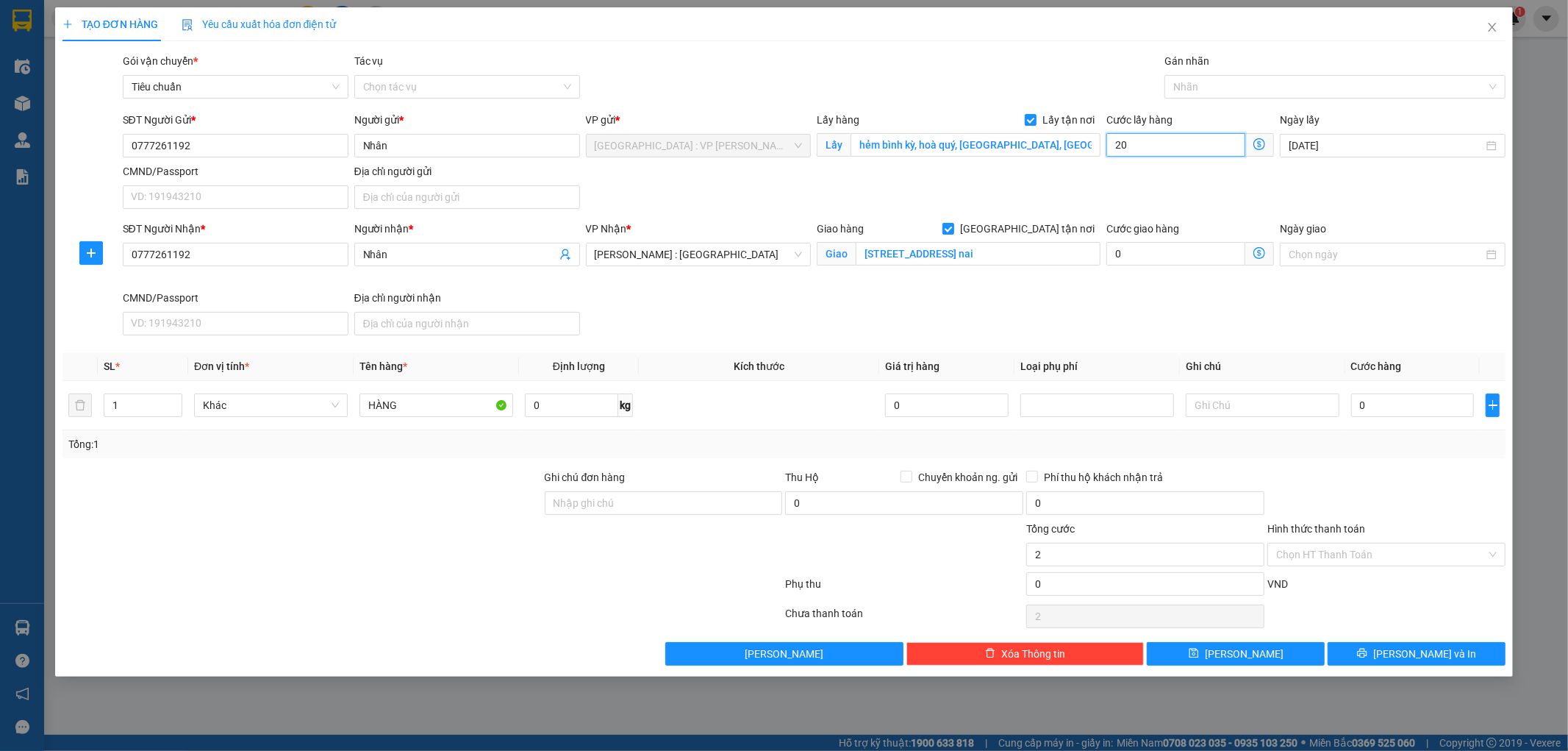
type input "20"
type input "200"
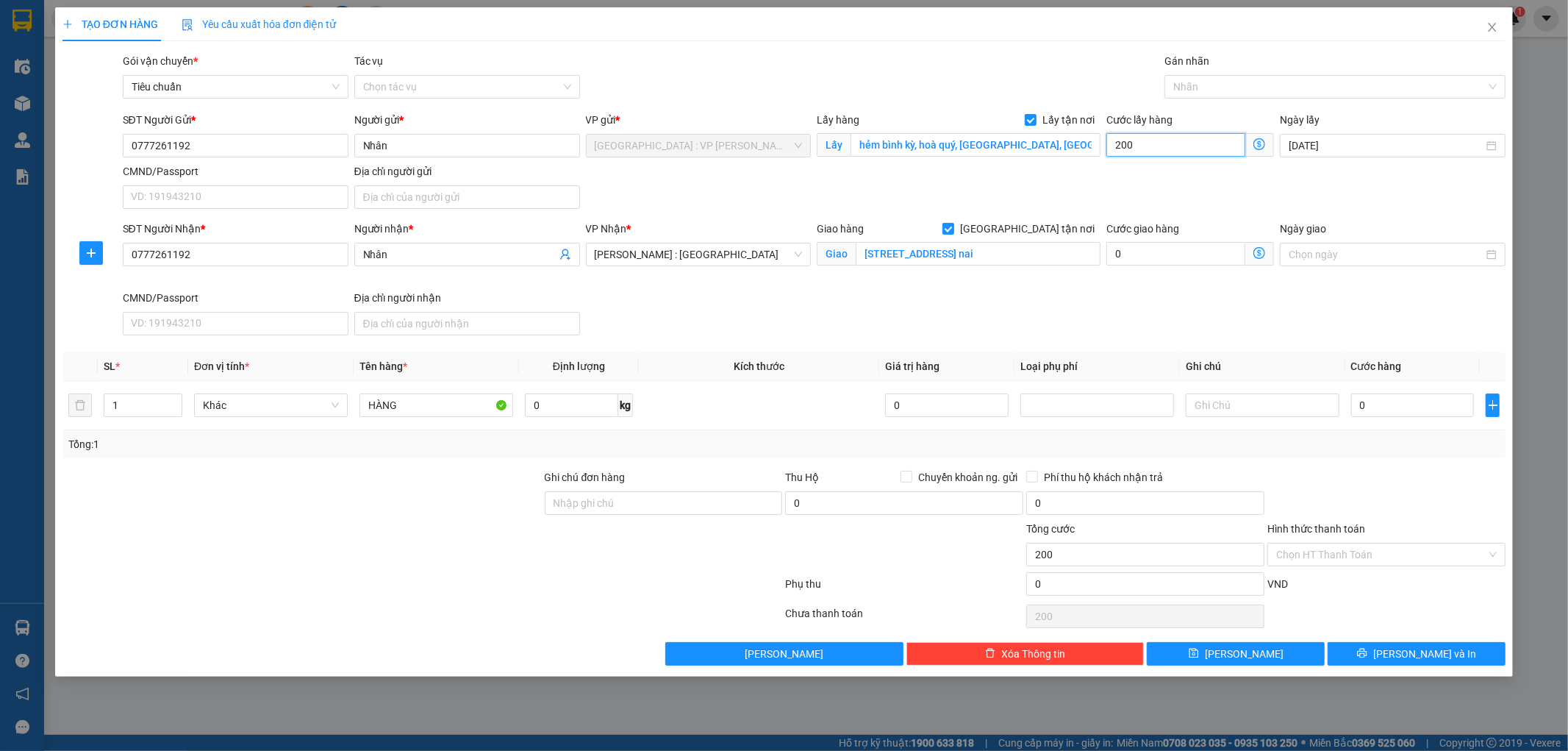
type input "2.000"
type input "20.000"
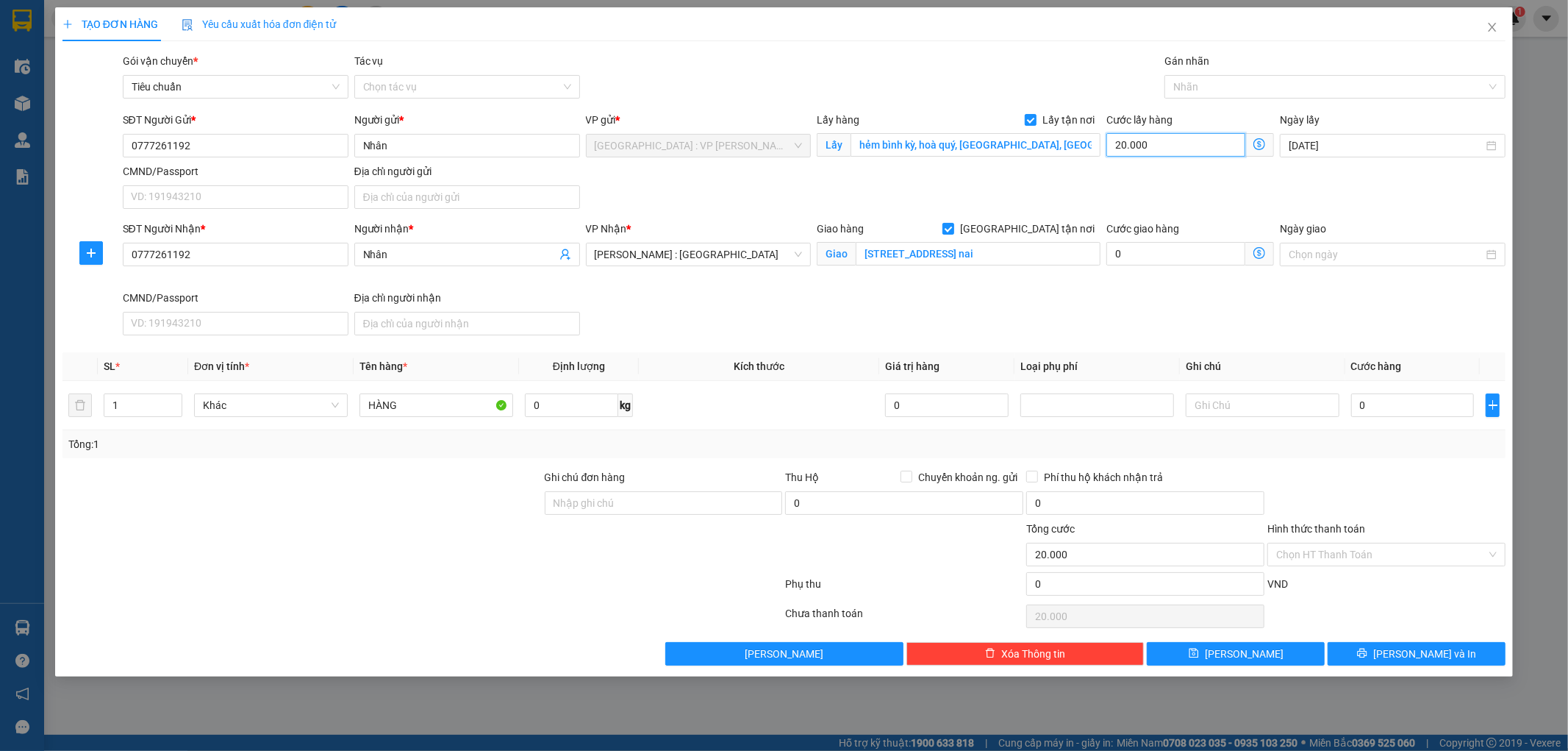
type input "200.000"
click at [1391, 410] on input "0" at bounding box center [1413, 405] width 123 height 23
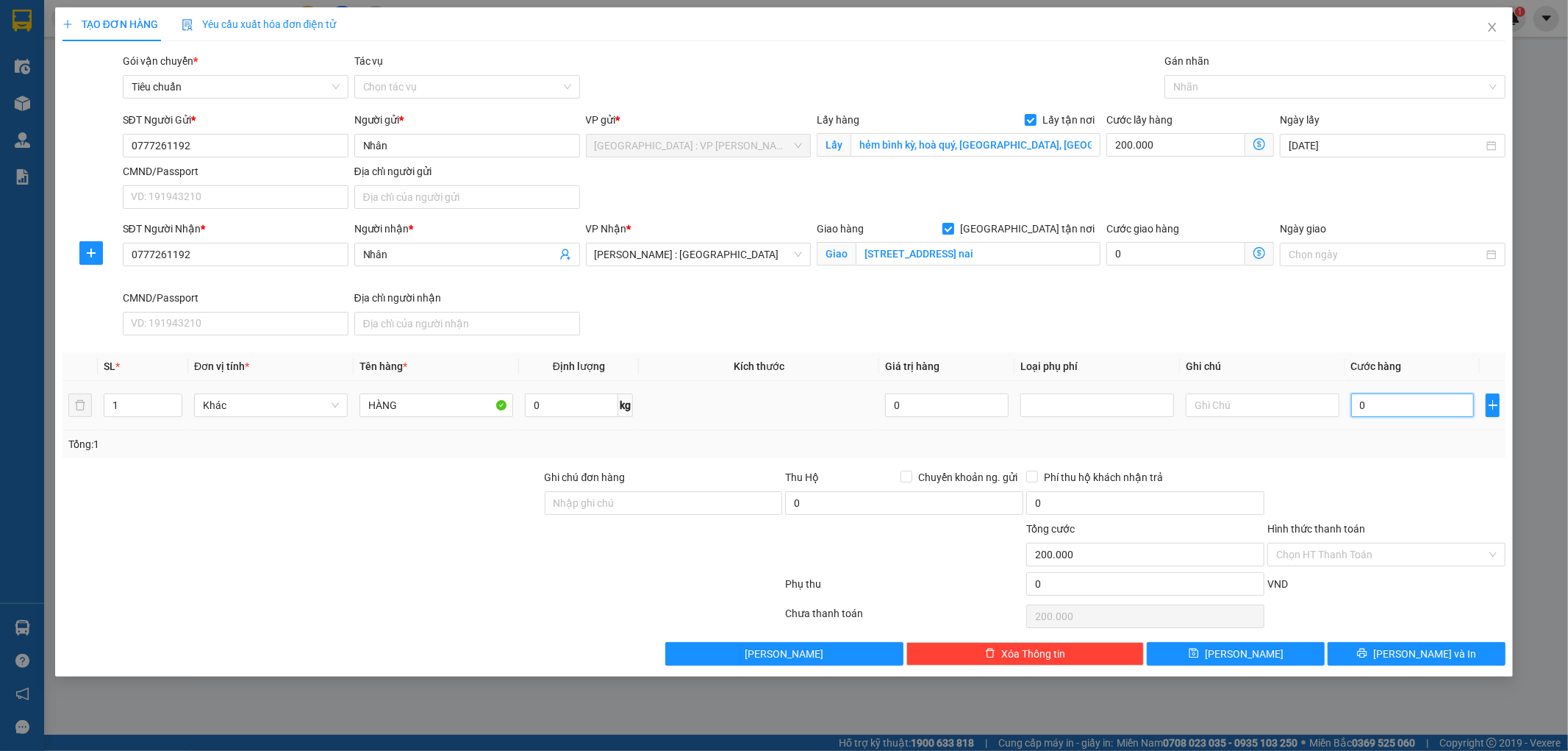
type input "2"
type input "200.002"
type input "20"
type input "200.020"
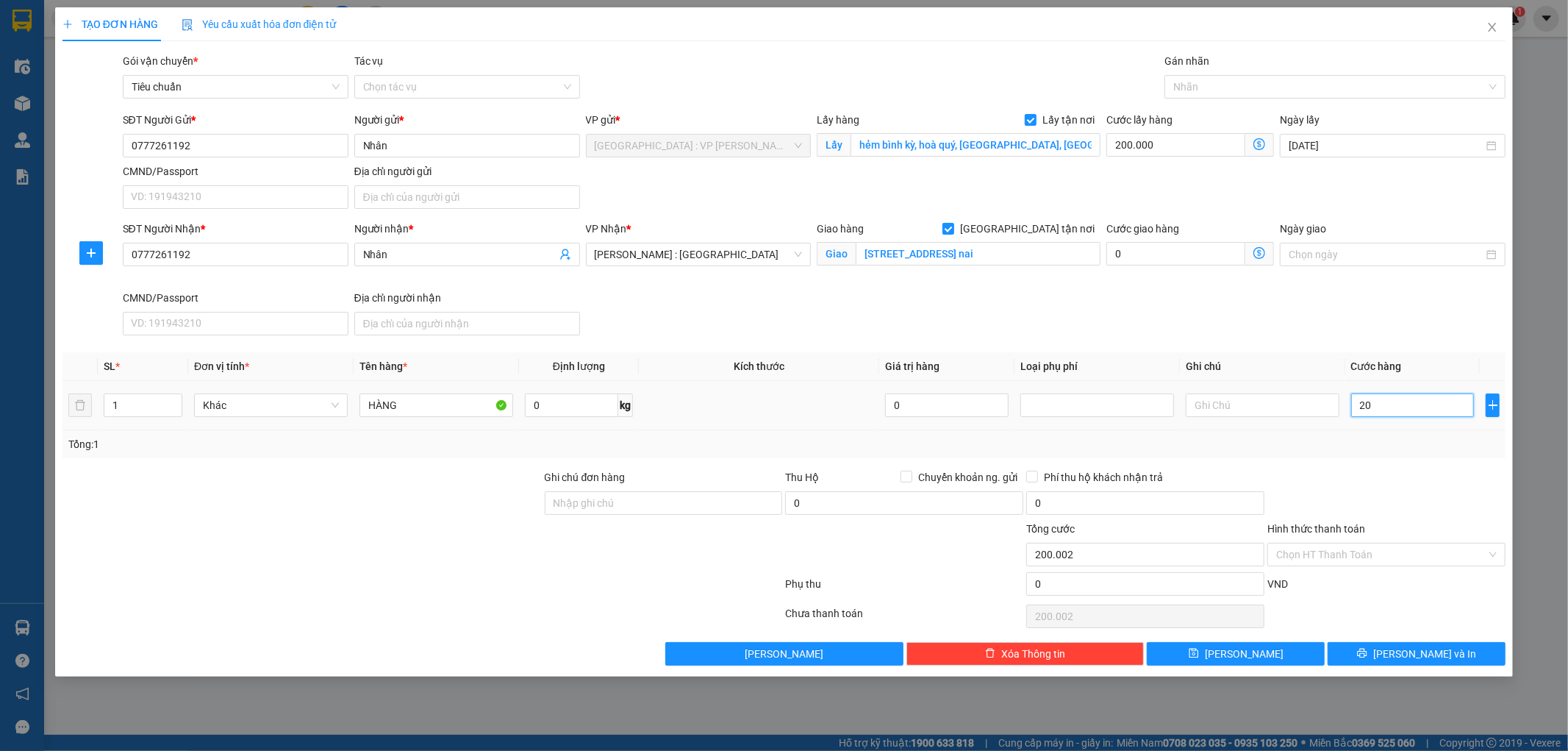
type input "200.020"
type input "202"
type input "200.202"
type input "2.020"
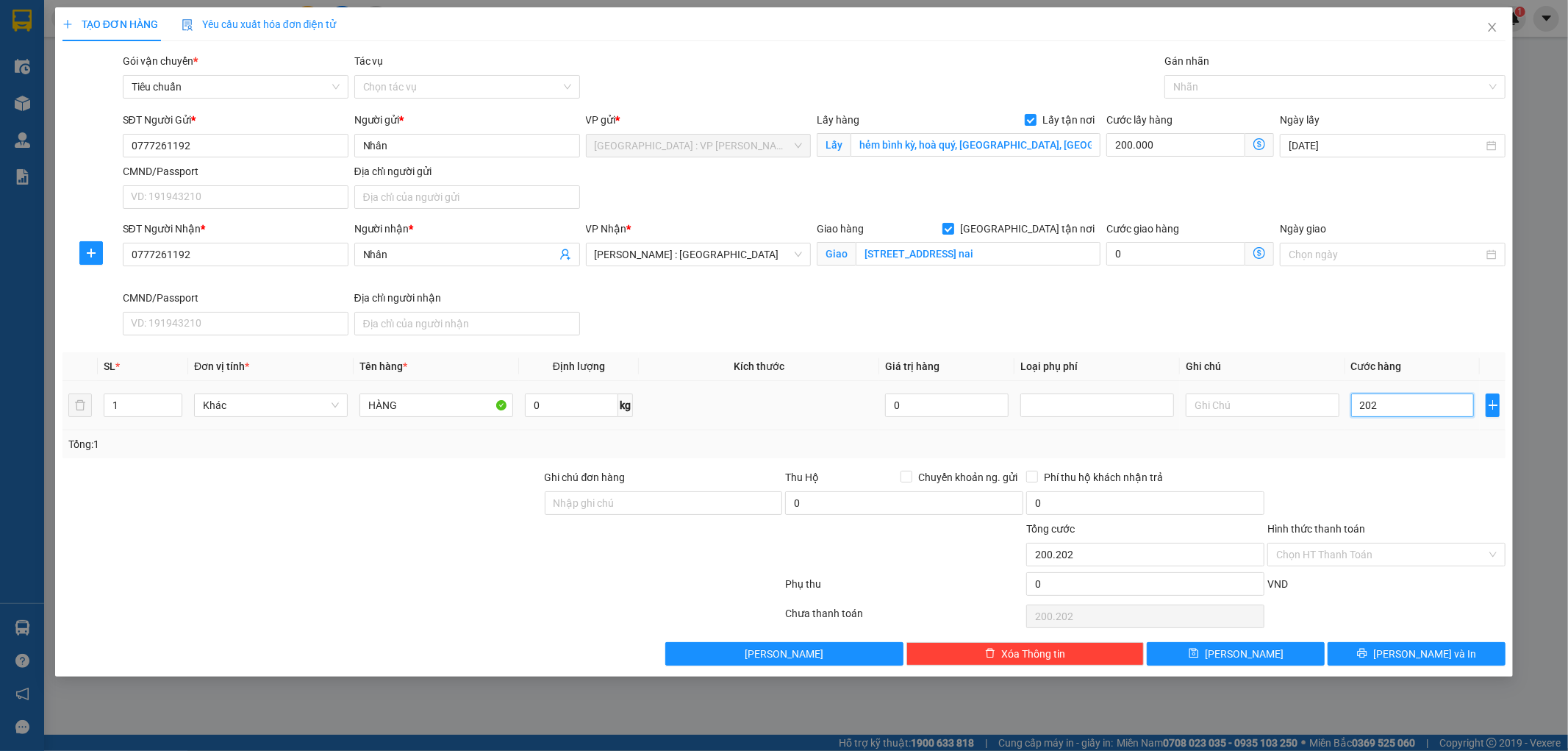
type input "202.020"
type input "20.200"
type input "220.200"
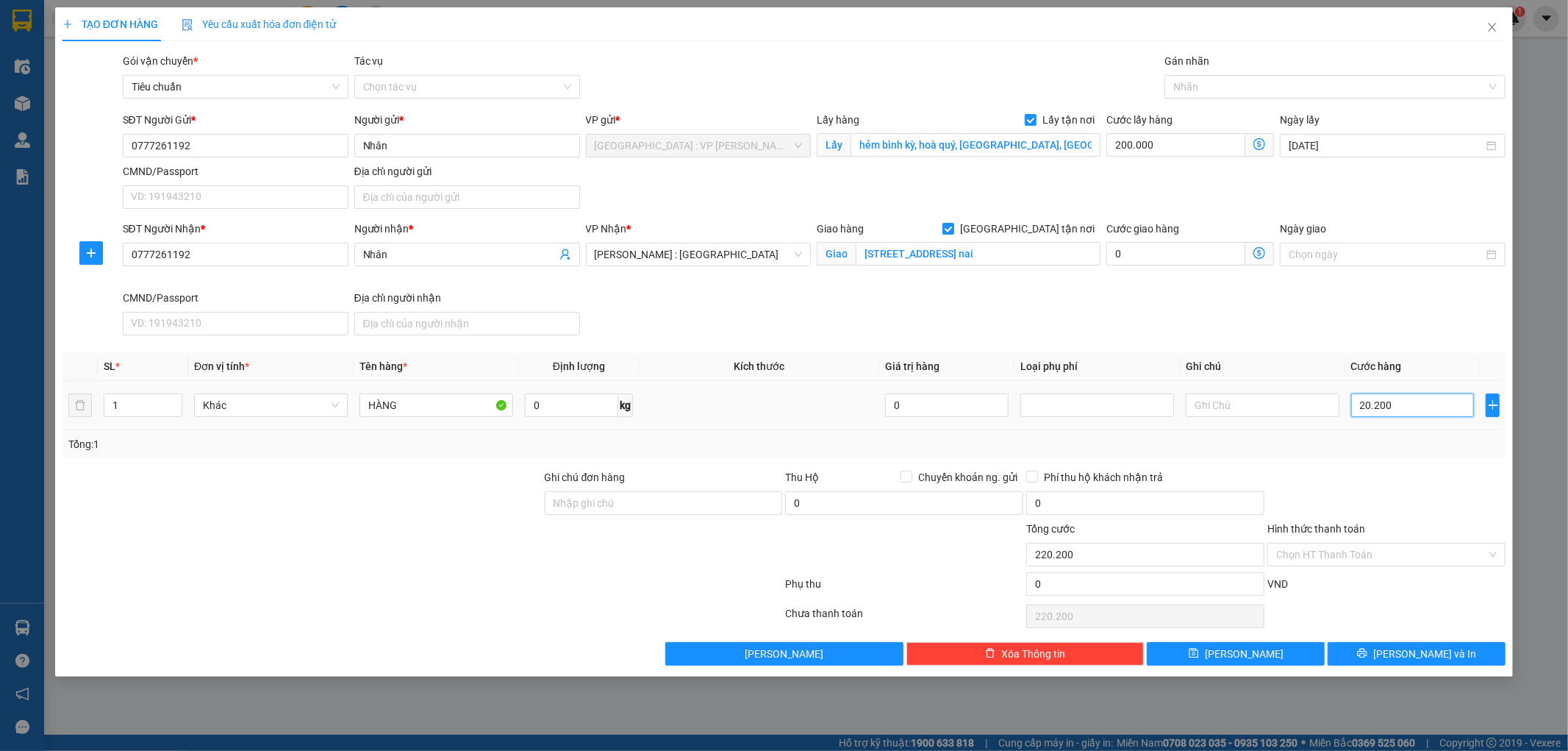
type input "202.000"
type input "402.000"
type input "2.020.000"
type input "2.220.000"
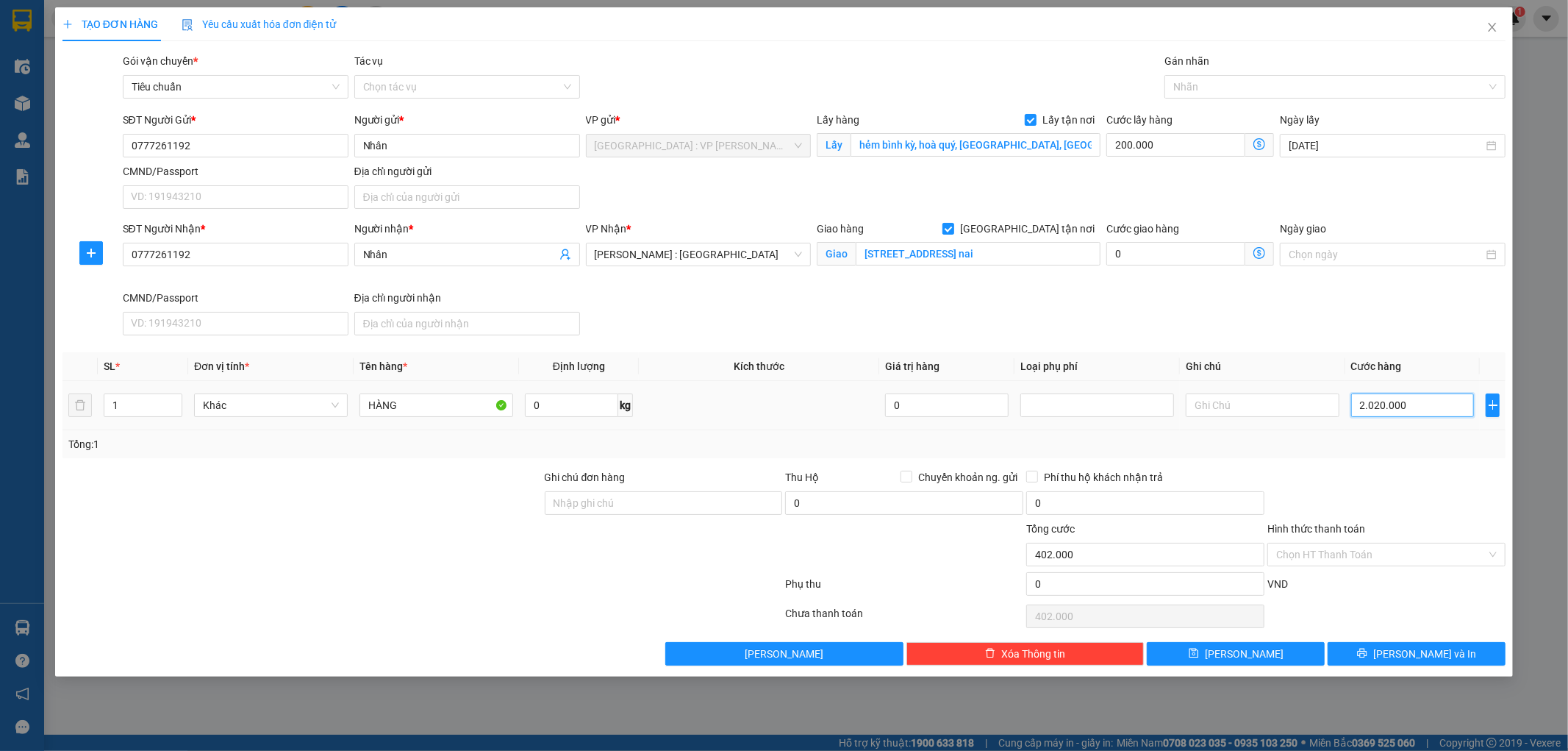
type input "2.220.000"
type input "2.020.000"
click at [1231, 658] on button "Lưu" at bounding box center [1235, 653] width 178 height 23
checkbox input "false"
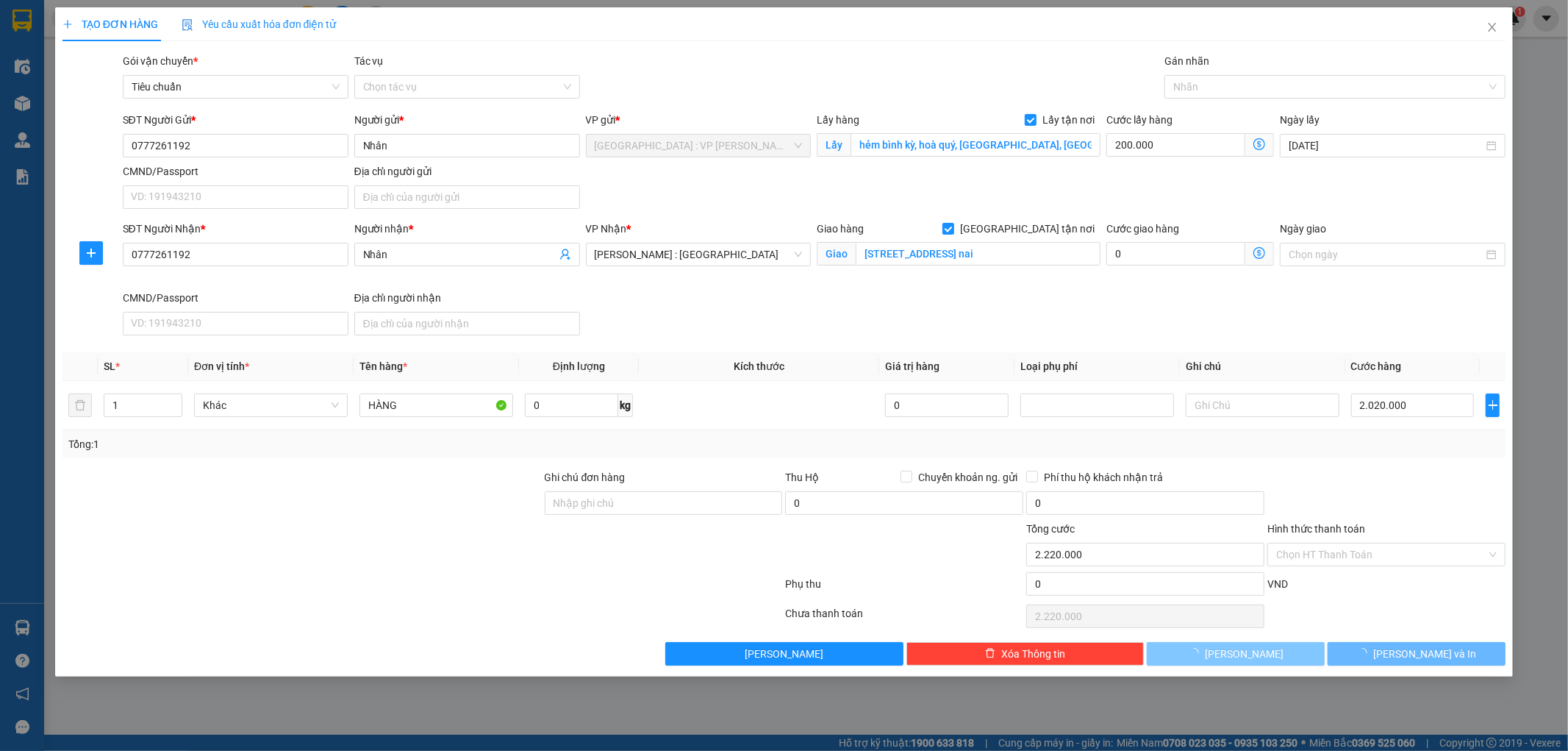
type input "0"
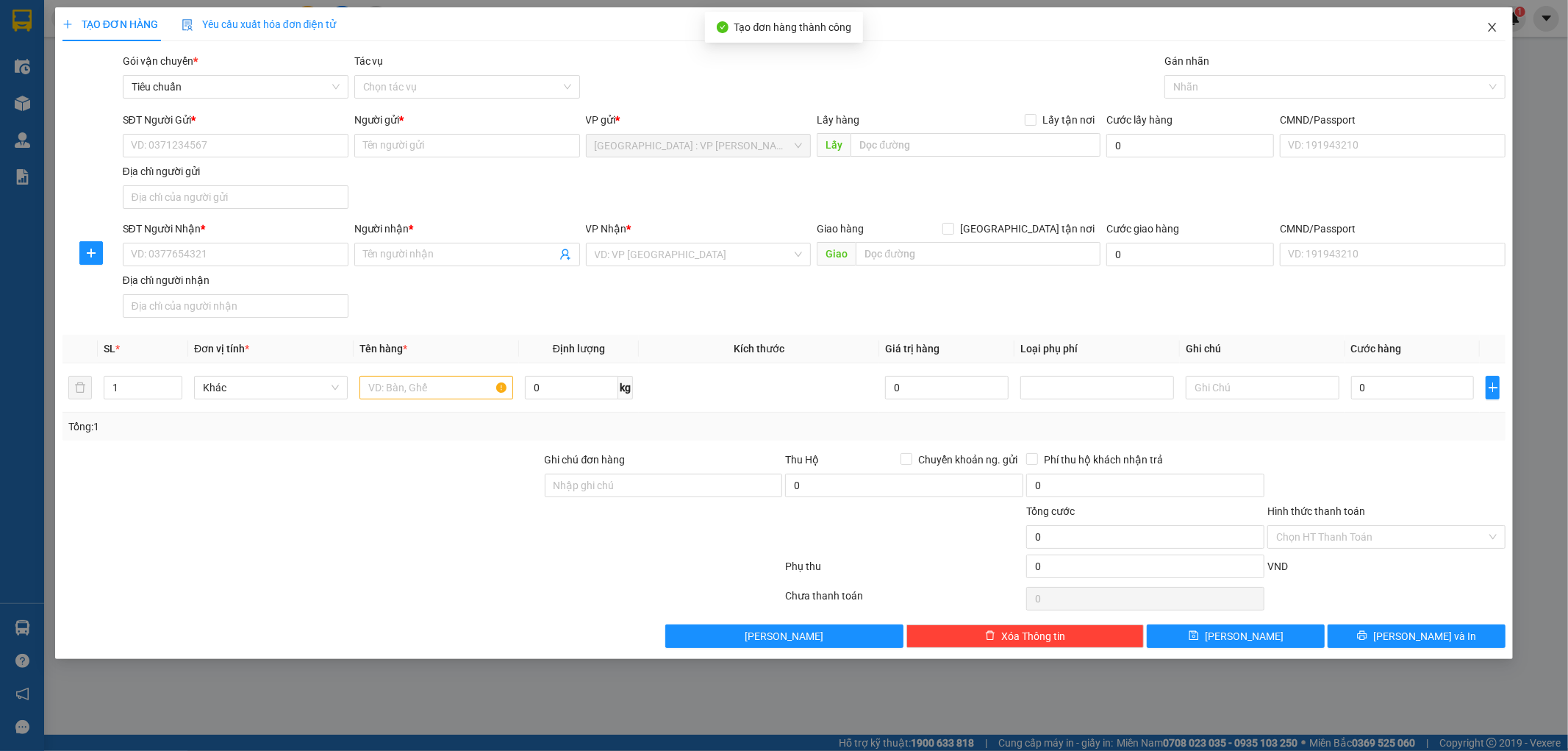
click at [1492, 32] on icon "close" at bounding box center [1492, 28] width 12 height 12
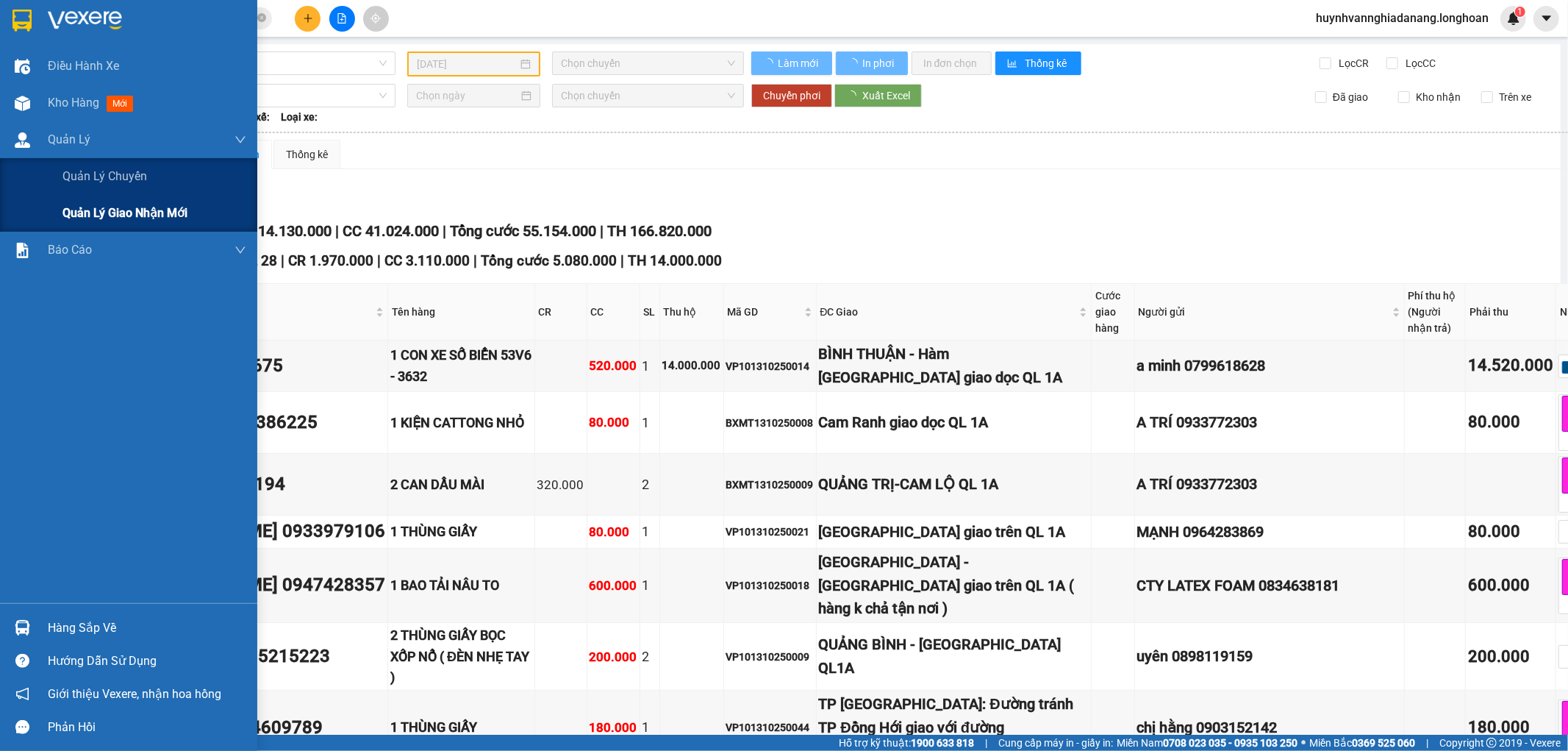
click at [96, 214] on span "Quản lý giao nhận mới" at bounding box center [125, 213] width 125 height 18
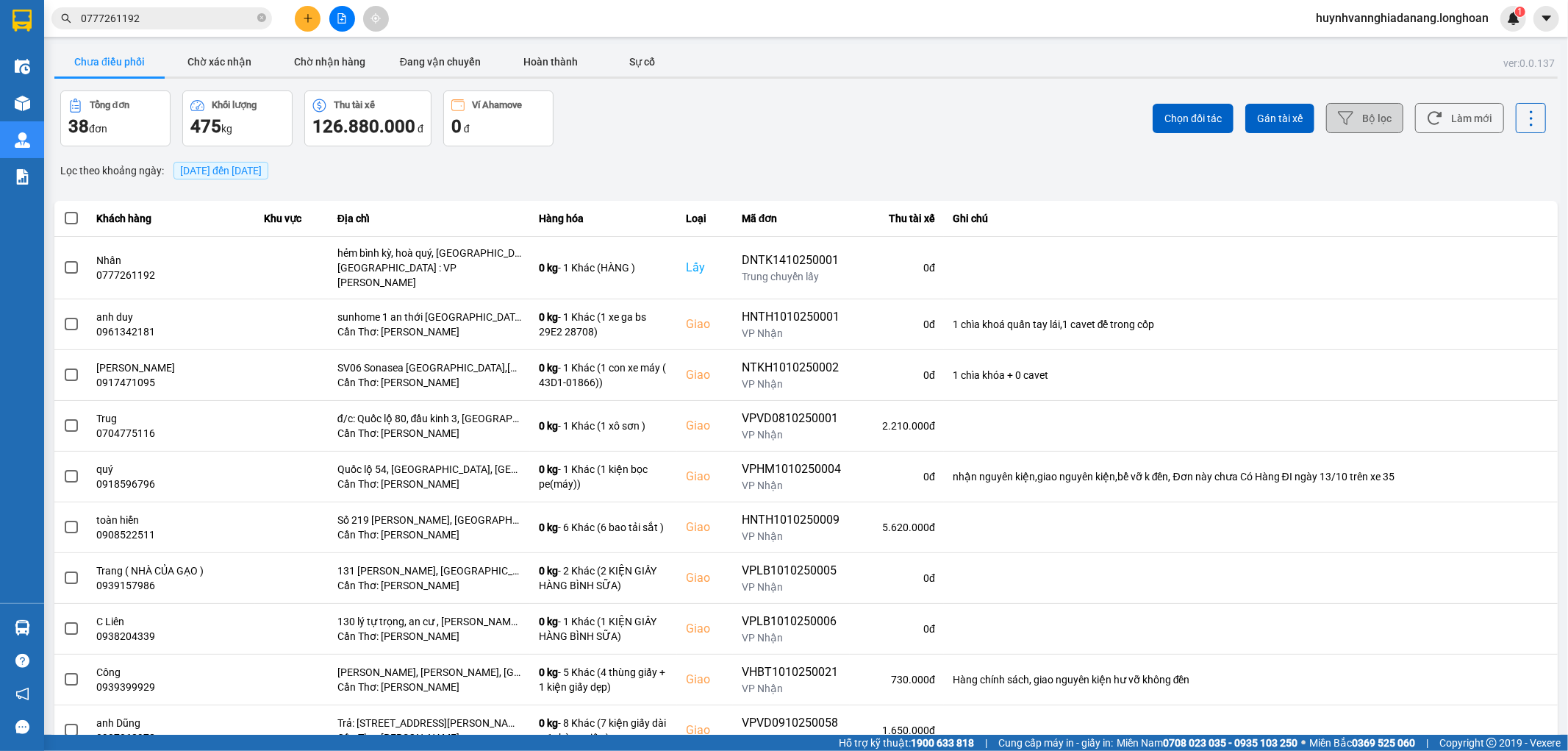
click at [1345, 121] on button "Bộ lọc" at bounding box center [1364, 118] width 78 height 30
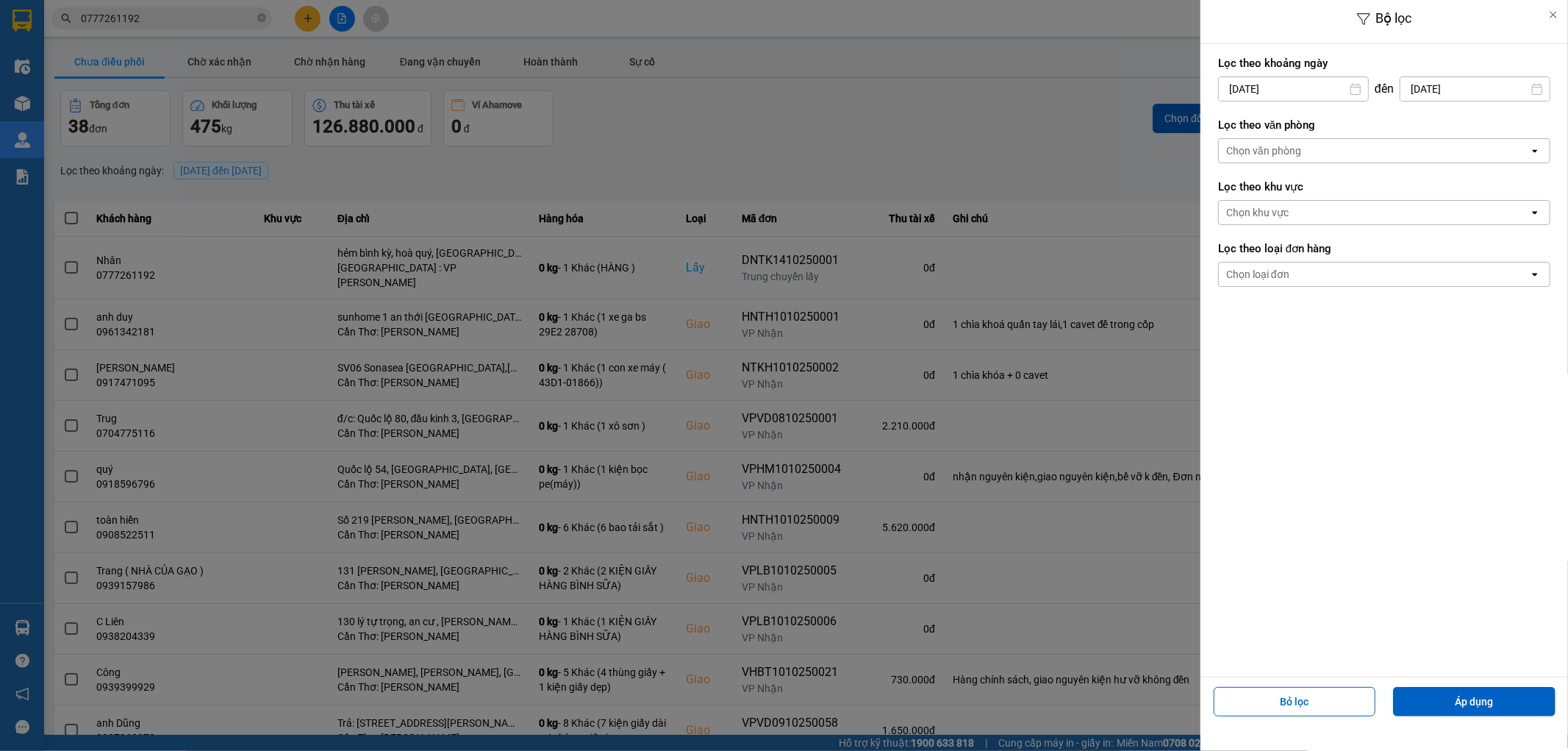
click at [1335, 93] on input "14/10/2025" at bounding box center [1293, 89] width 149 height 23
drag, startPoint x: 1284, startPoint y: 192, endPoint x: 1299, endPoint y: 194, distance: 15.1
click at [1286, 192] on div "1" at bounding box center [1285, 196] width 21 height 18
type input "01/10/2025"
drag, startPoint x: 1319, startPoint y: 152, endPoint x: 1324, endPoint y: 159, distance: 8.6
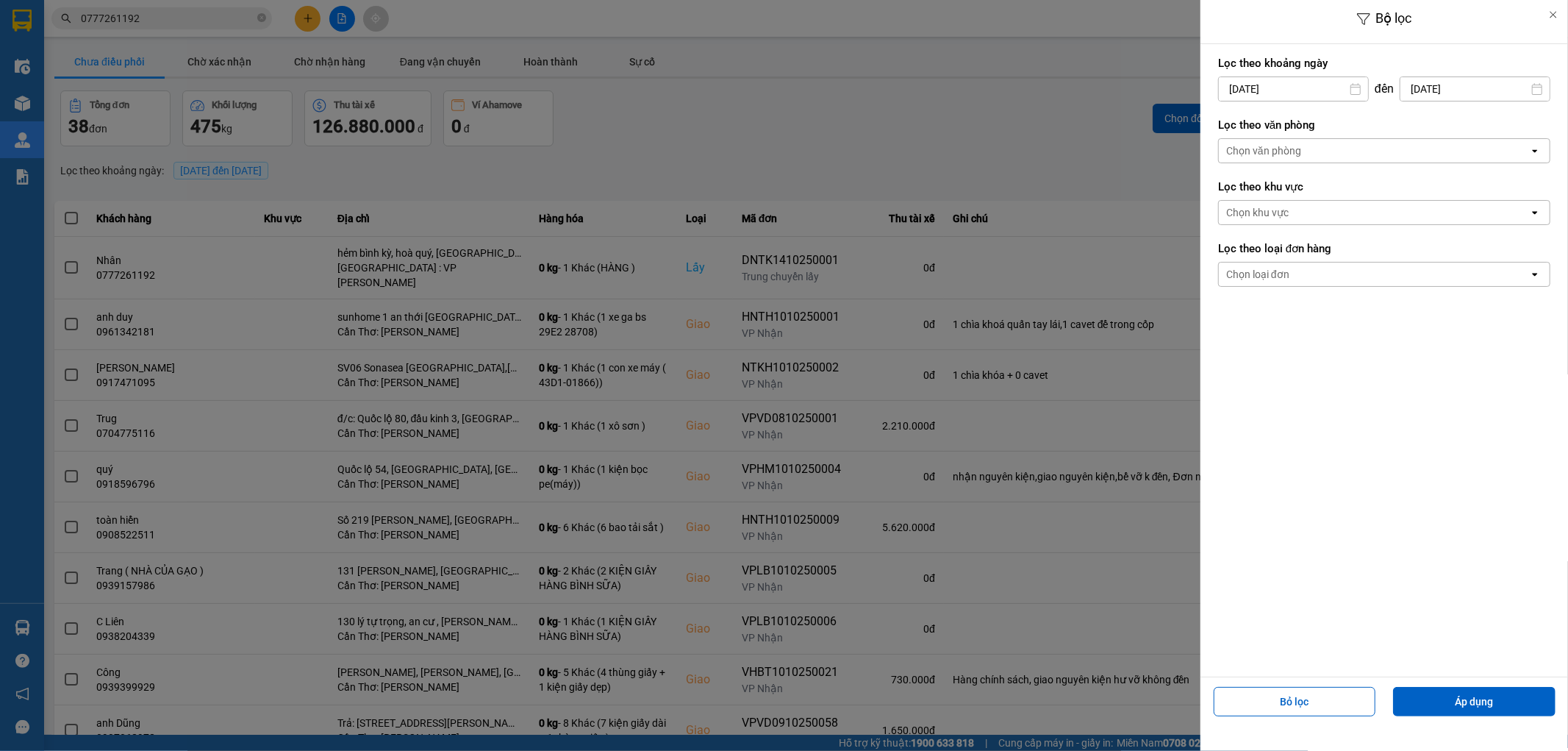
click at [1320, 152] on div "Chọn văn phòng" at bounding box center [1374, 151] width 310 height 23
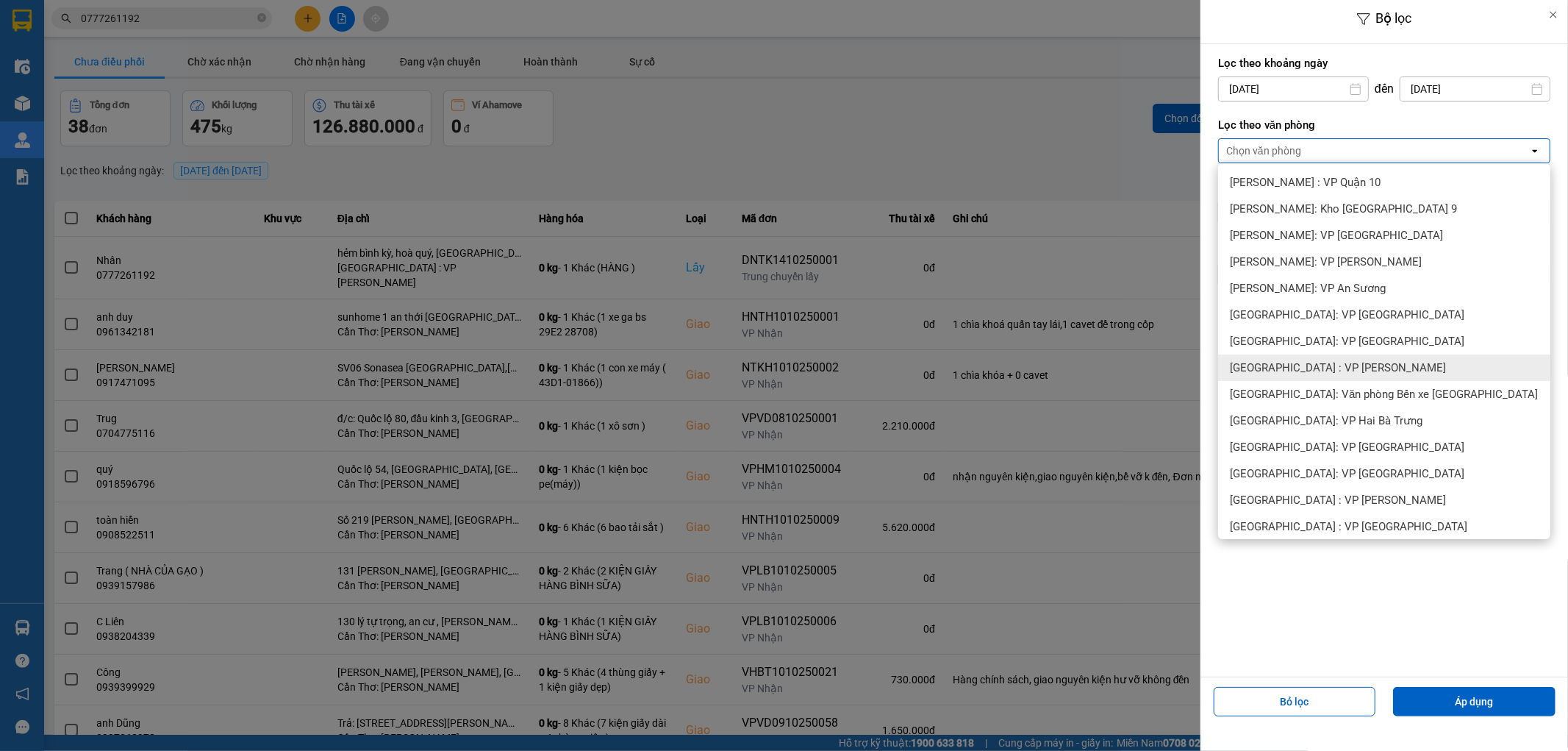
drag, startPoint x: 1349, startPoint y: 373, endPoint x: 1349, endPoint y: 410, distance: 37.0
click at [1349, 376] on div "[GEOGRAPHIC_DATA] : VP [PERSON_NAME]" at bounding box center [1384, 368] width 332 height 27
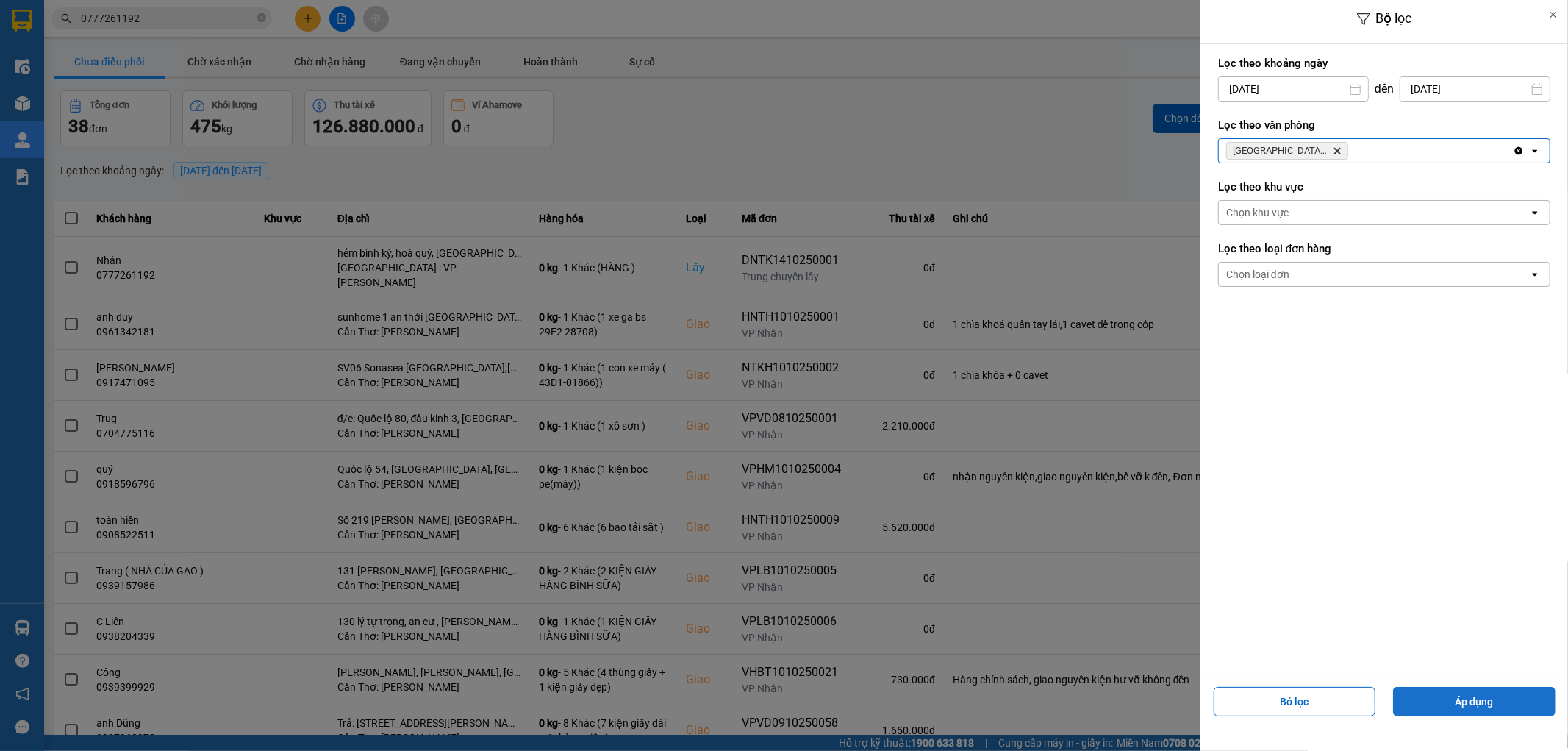
click at [1457, 700] on button "Áp dụng" at bounding box center [1474, 701] width 163 height 29
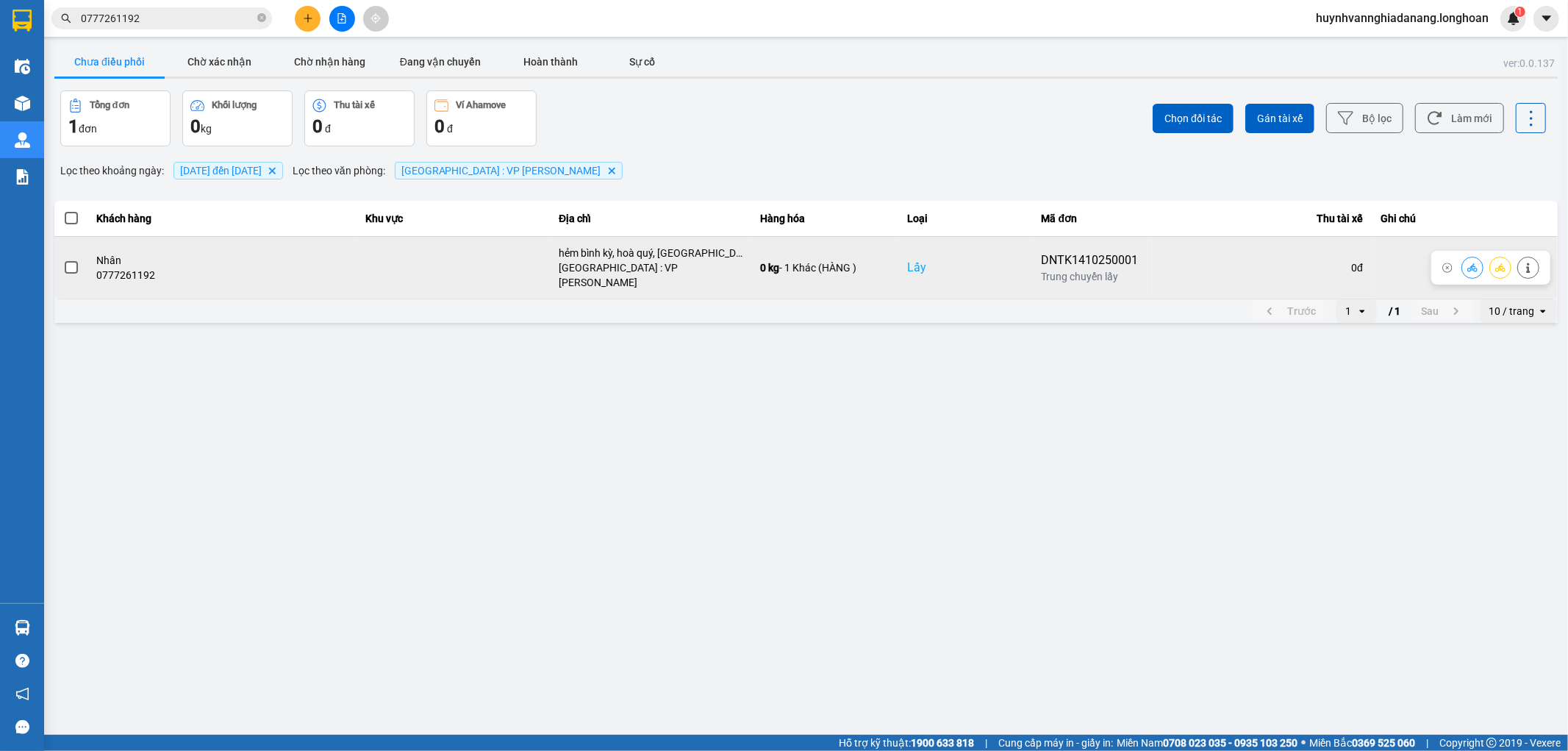
click at [67, 263] on span at bounding box center [72, 268] width 13 height 13
click at [63, 260] on input "checkbox" at bounding box center [63, 260] width 0 height 0
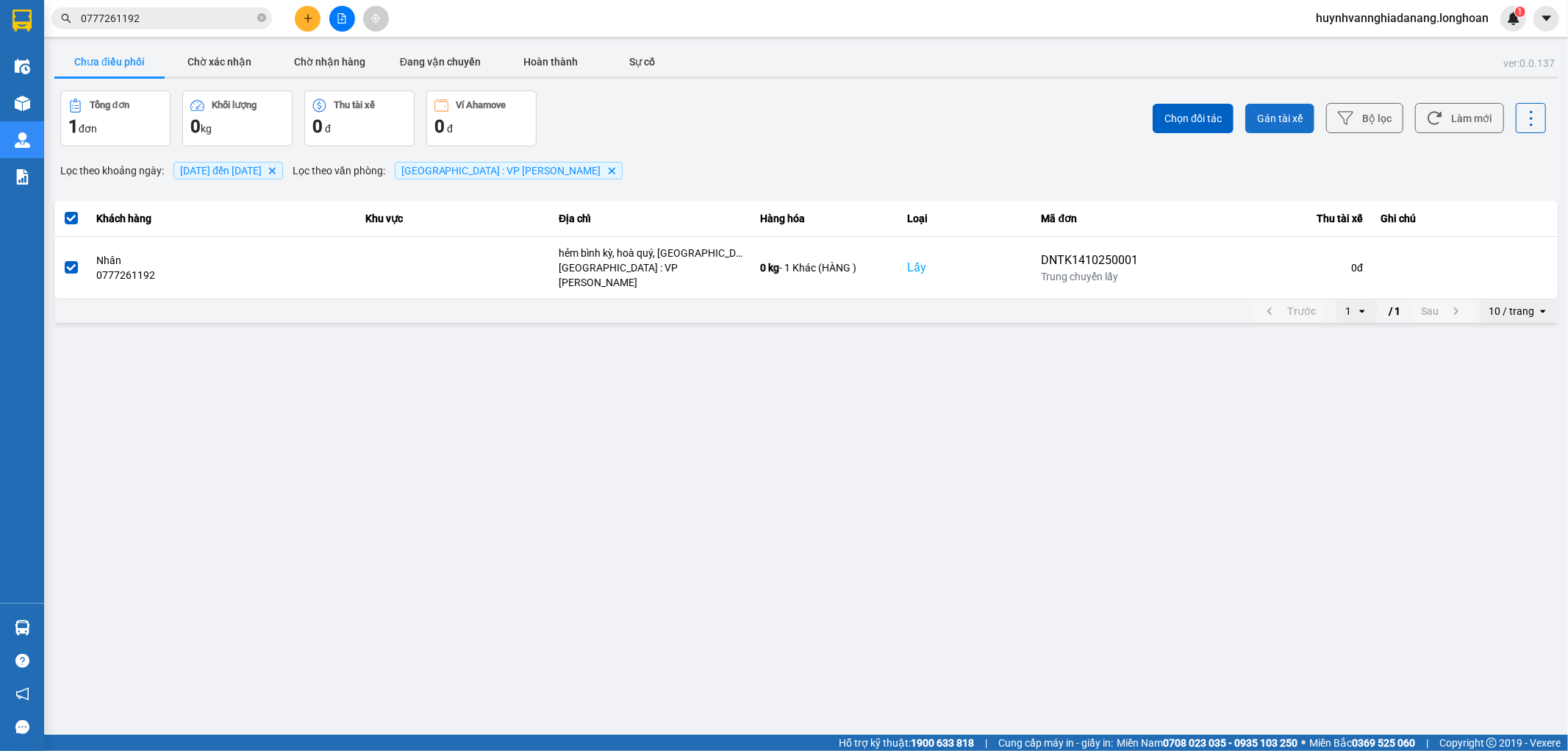
click at [1299, 119] on span "Gán tài xế" at bounding box center [1279, 118] width 46 height 15
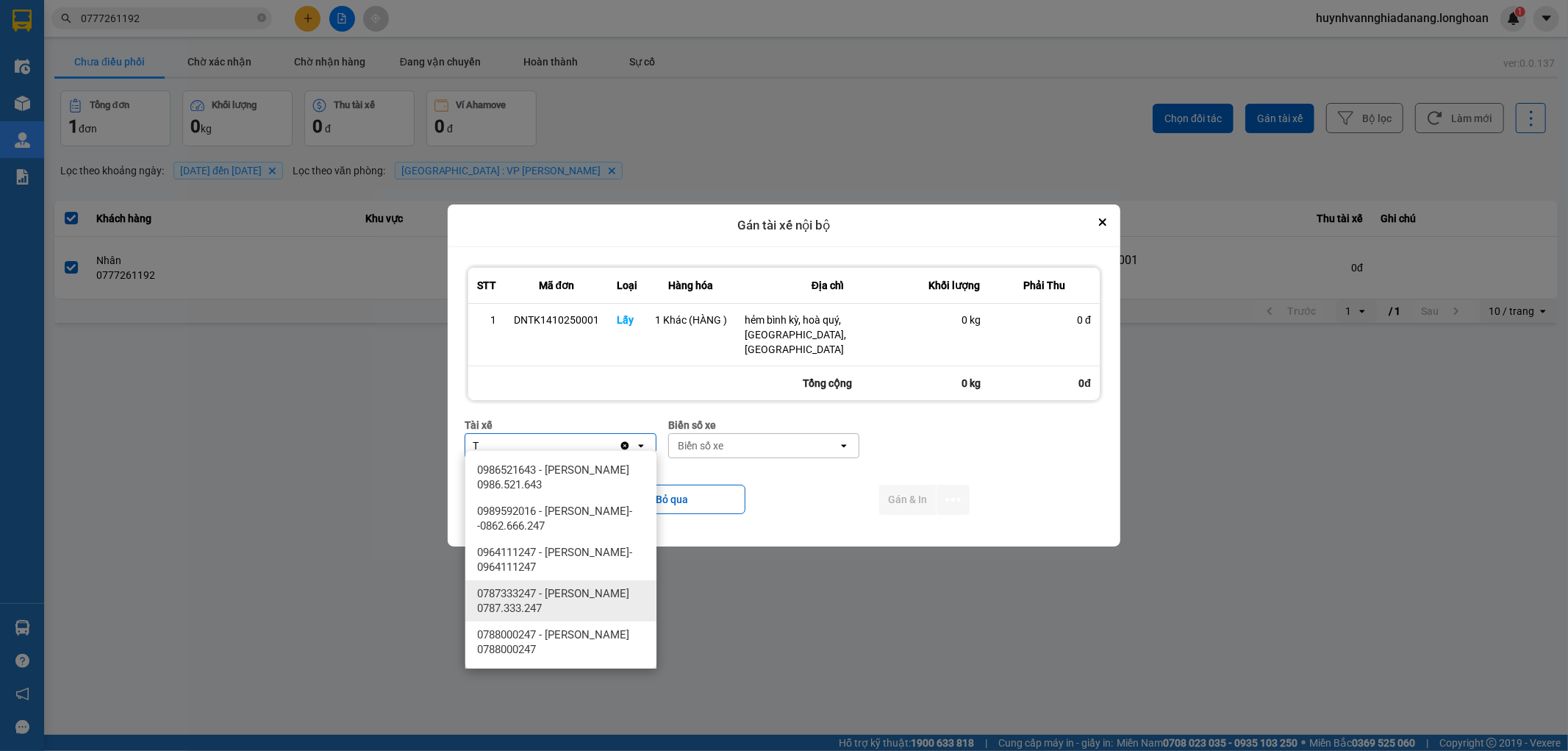
type input "T"
click at [599, 590] on span "0787333247 - Phạm Thanh Tuấn 0787.333.247" at bounding box center [564, 600] width 173 height 29
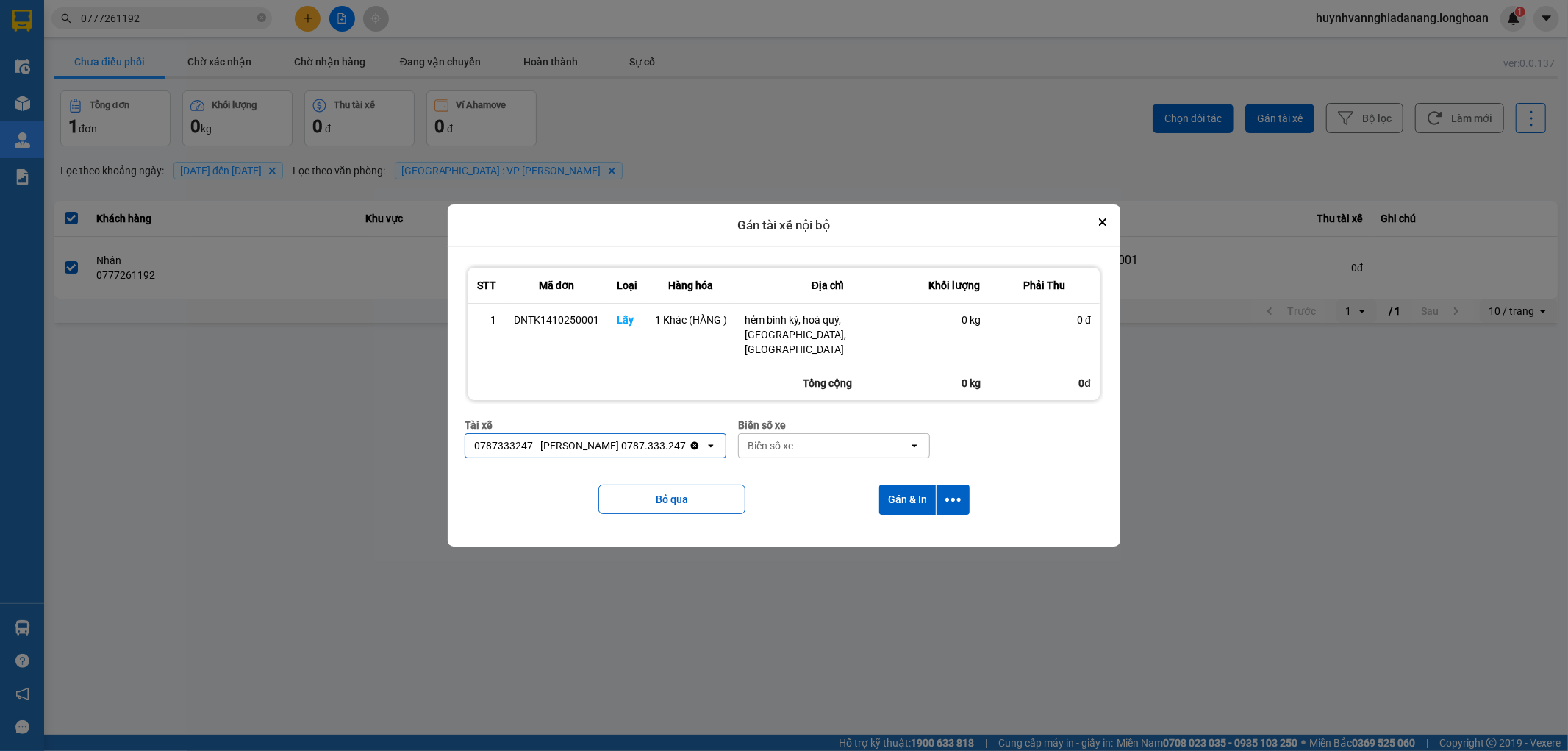
click at [793, 442] on div "Biển số xe" at bounding box center [770, 446] width 46 height 15
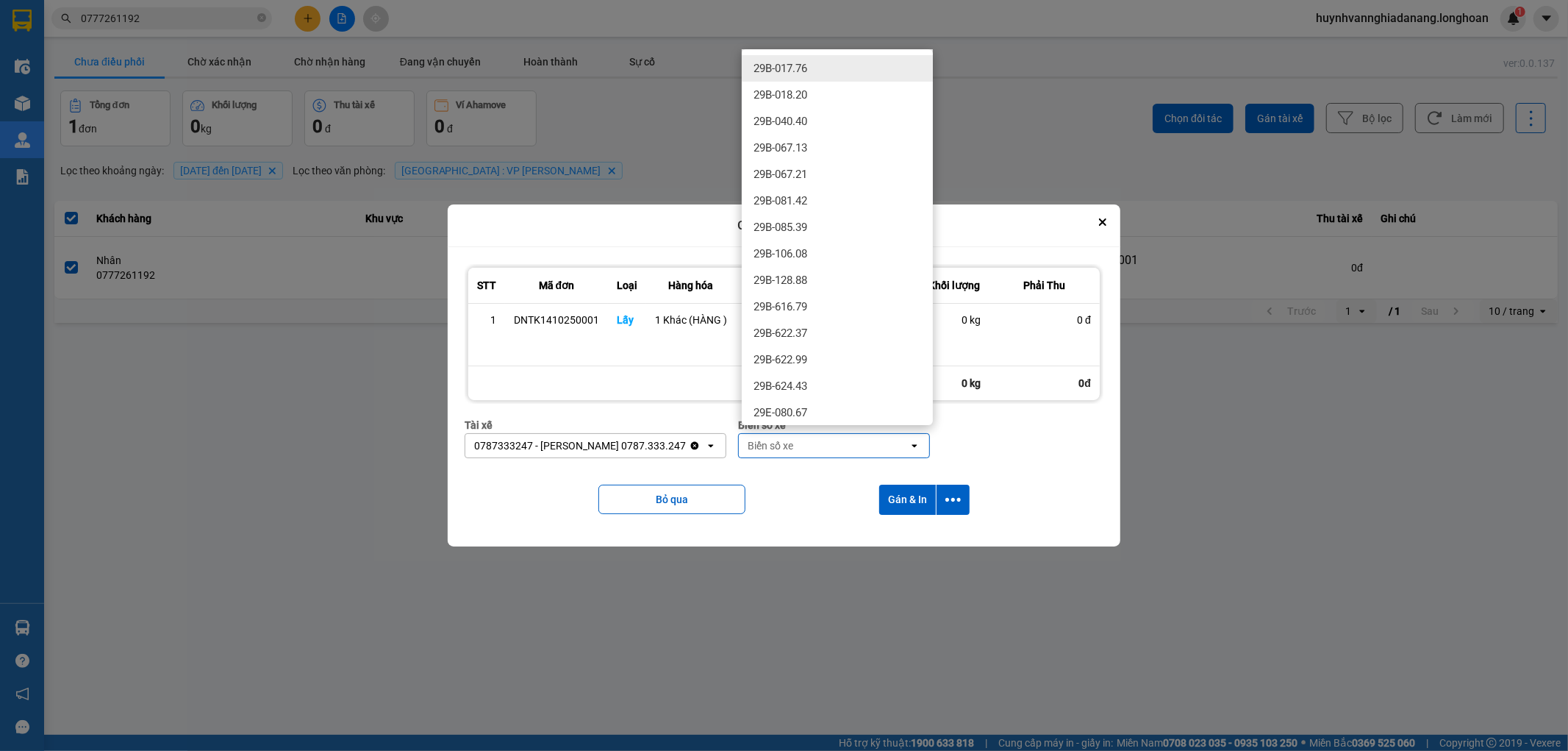
type input "7"
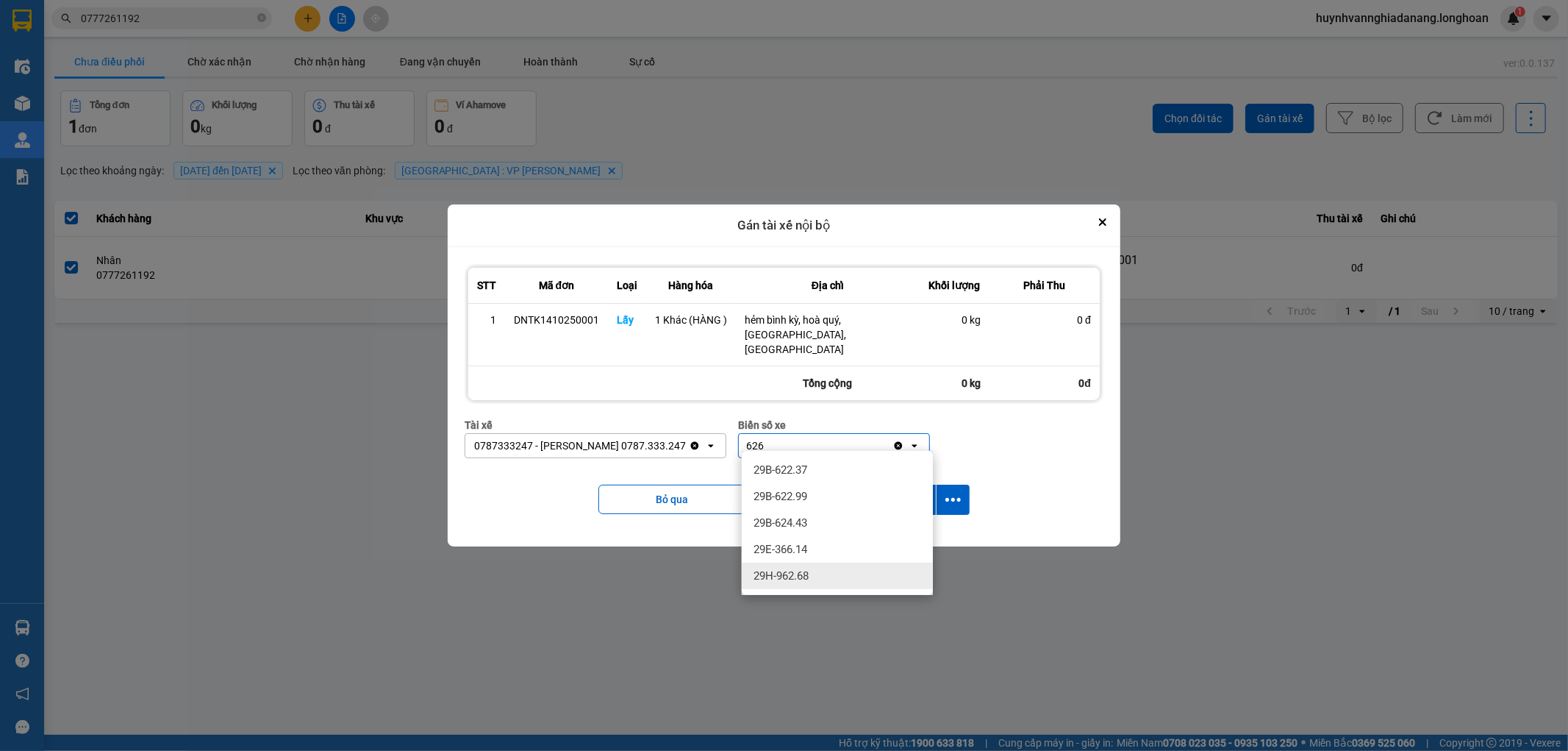
type input "626"
click at [835, 582] on div "29H-962.68" at bounding box center [837, 576] width 191 height 27
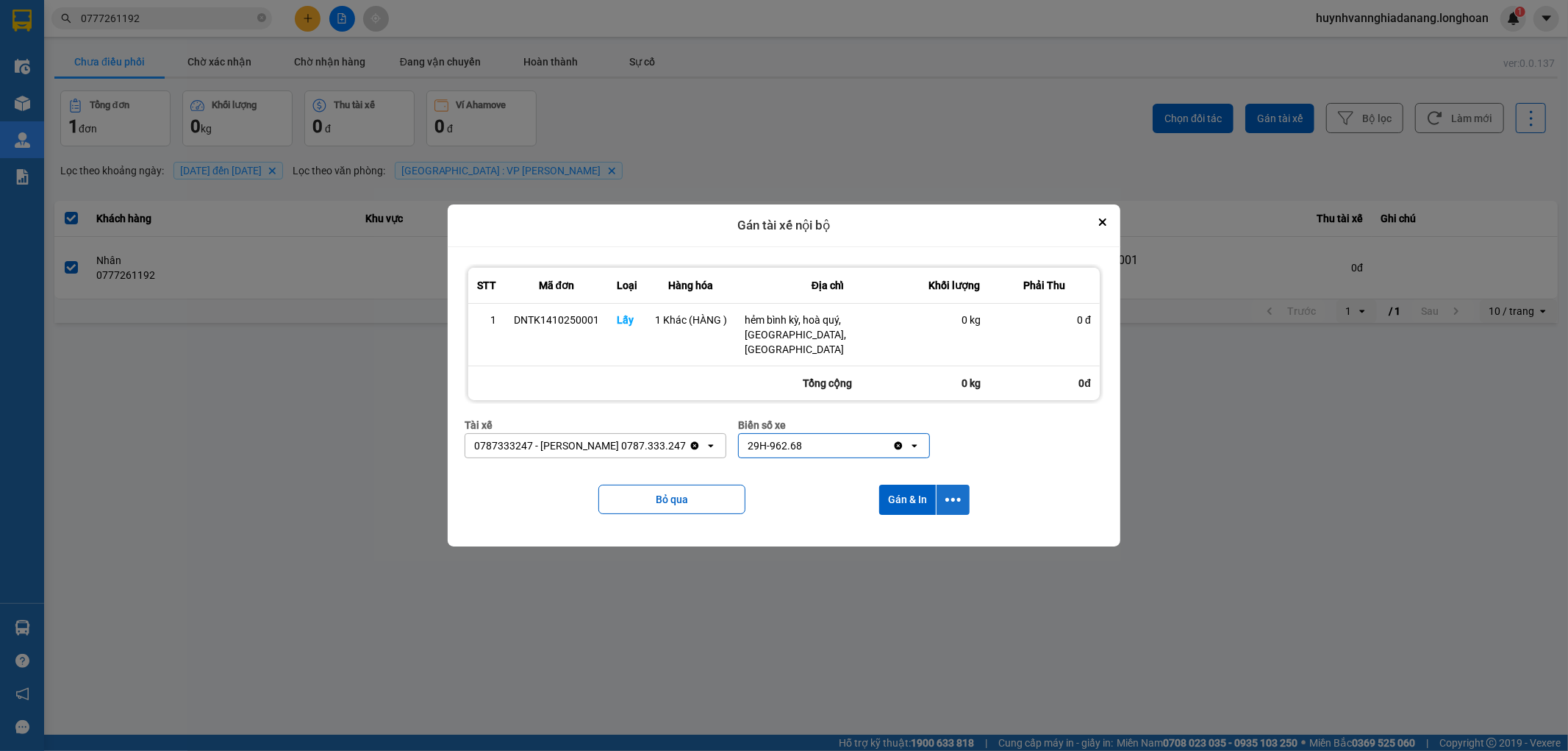
click at [954, 492] on icon "dialog" at bounding box center [952, 500] width 16 height 16
click at [910, 534] on span "Chỉ gán tài" at bounding box center [894, 532] width 48 height 15
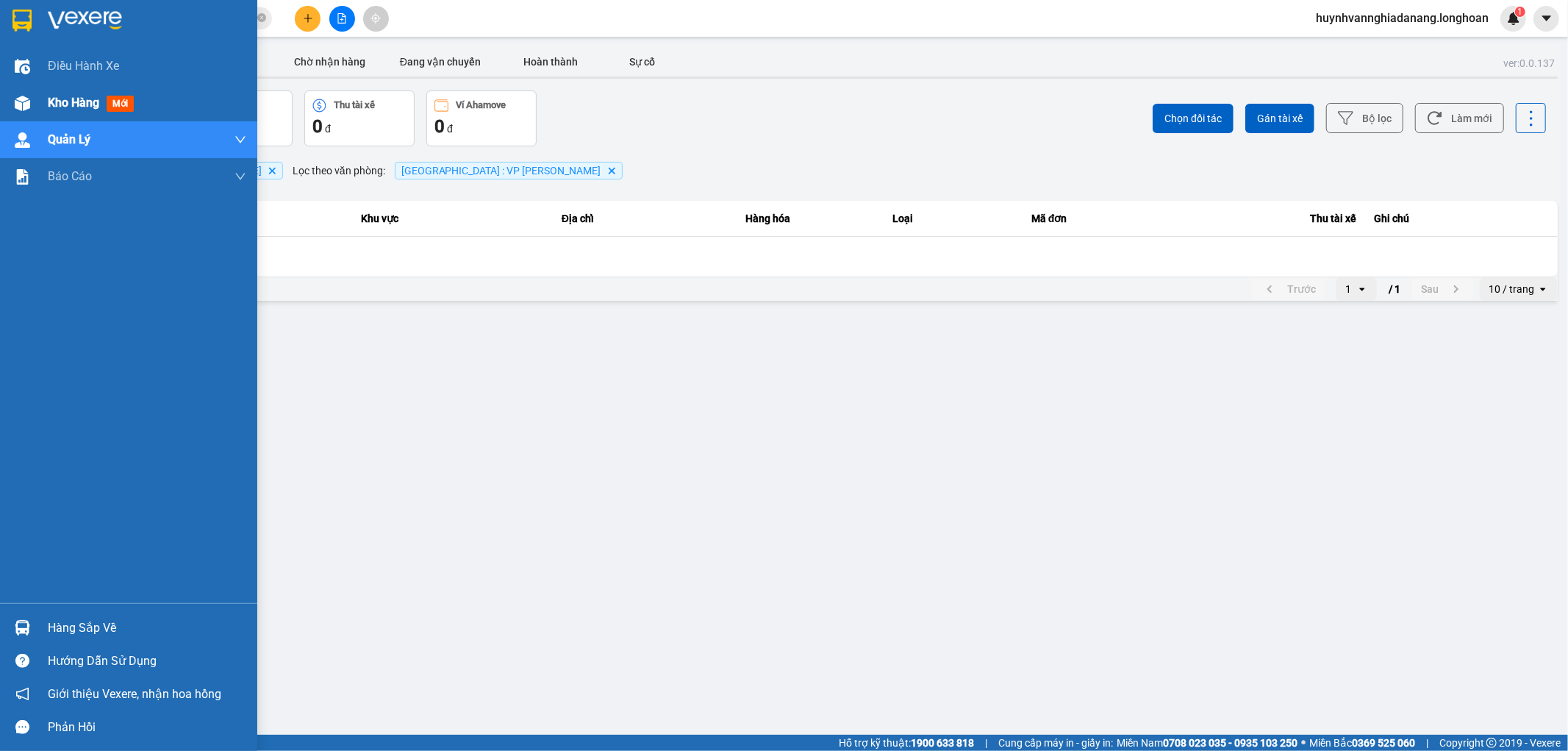
click at [55, 103] on span "Kho hàng" at bounding box center [73, 103] width 52 height 14
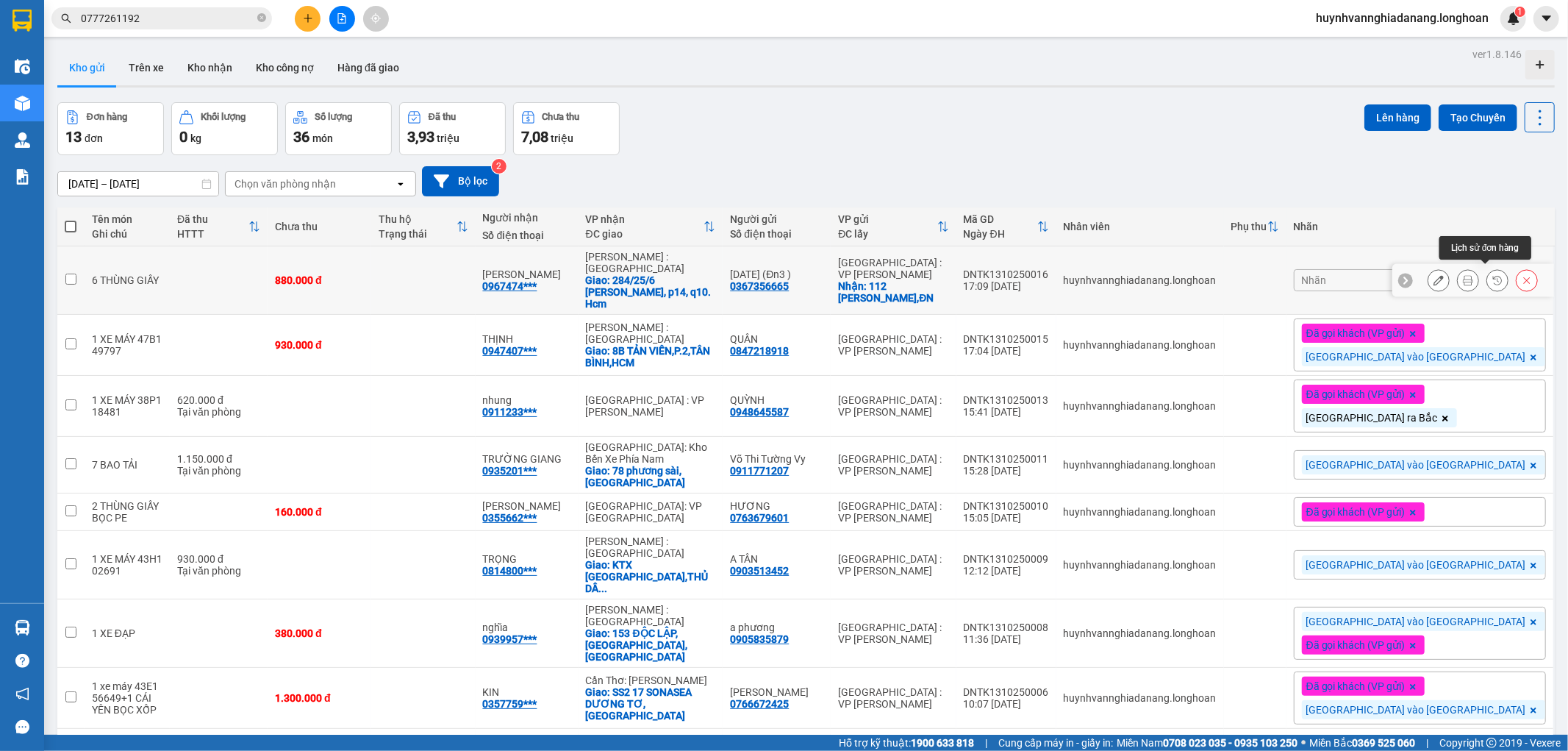
click at [1463, 275] on icon at bounding box center [1468, 280] width 10 height 10
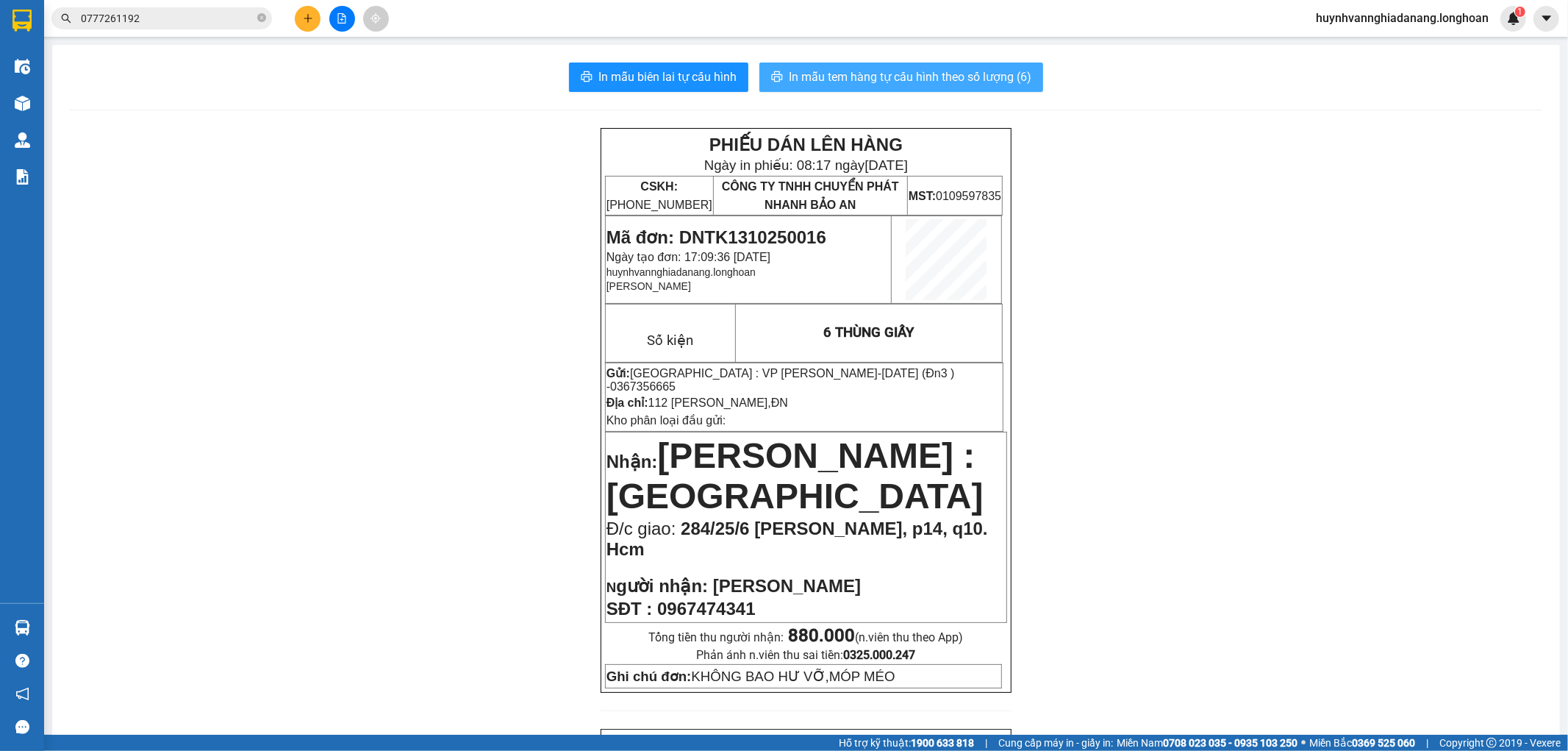
click at [872, 83] on span "In mẫu tem hàng tự cấu hình theo số lượng (6)" at bounding box center [910, 77] width 243 height 18
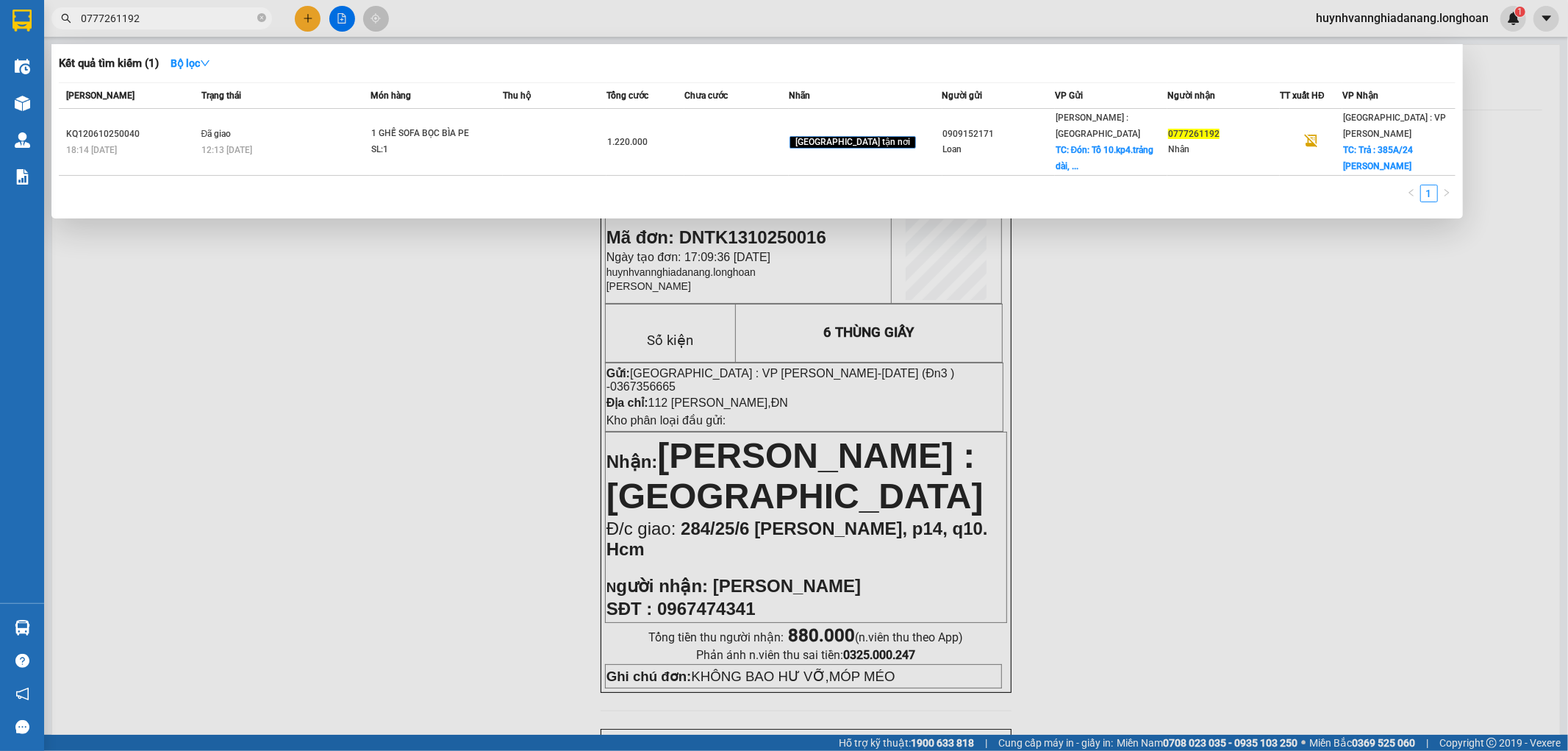
click at [163, 16] on input "0777261192" at bounding box center [168, 18] width 173 height 16
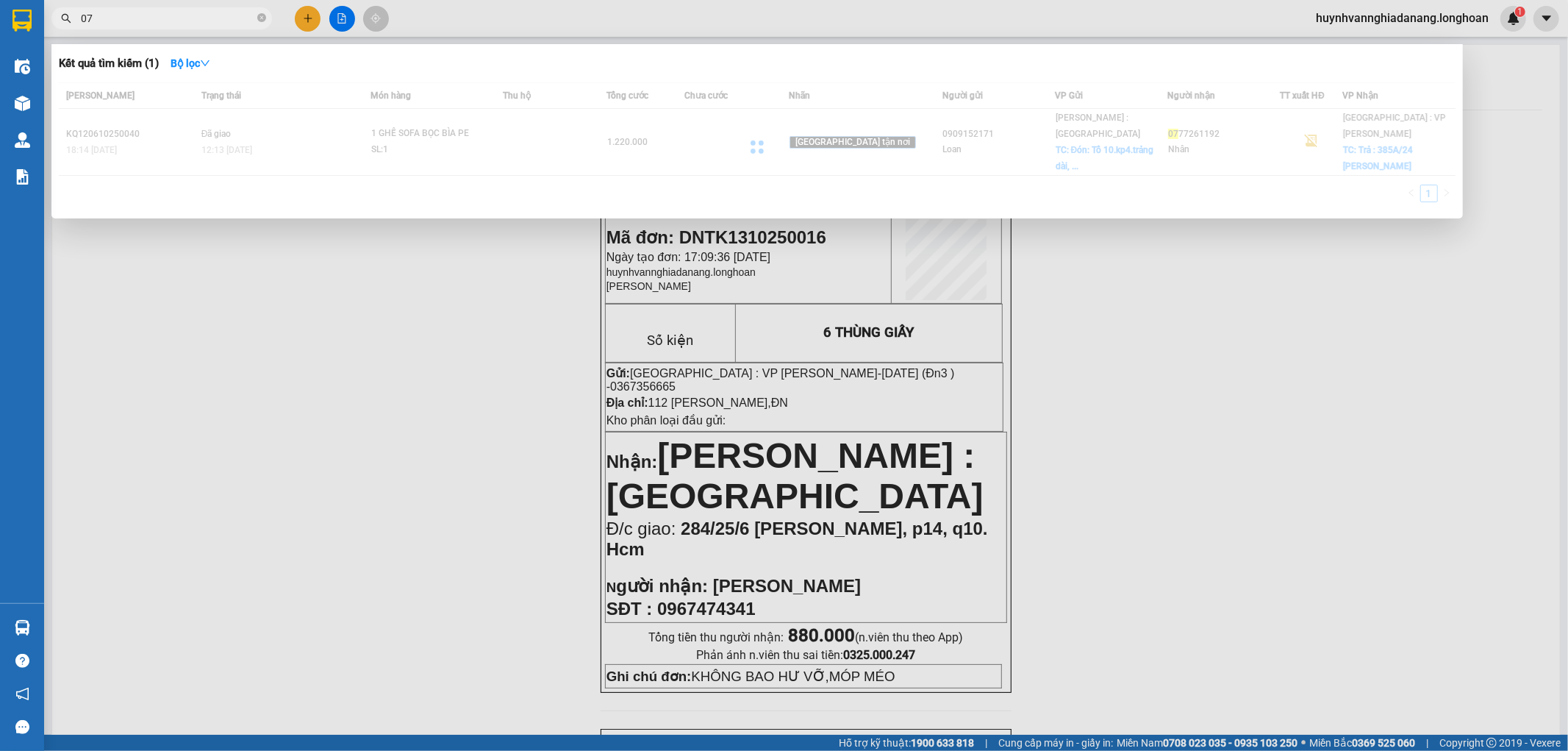
type input "0"
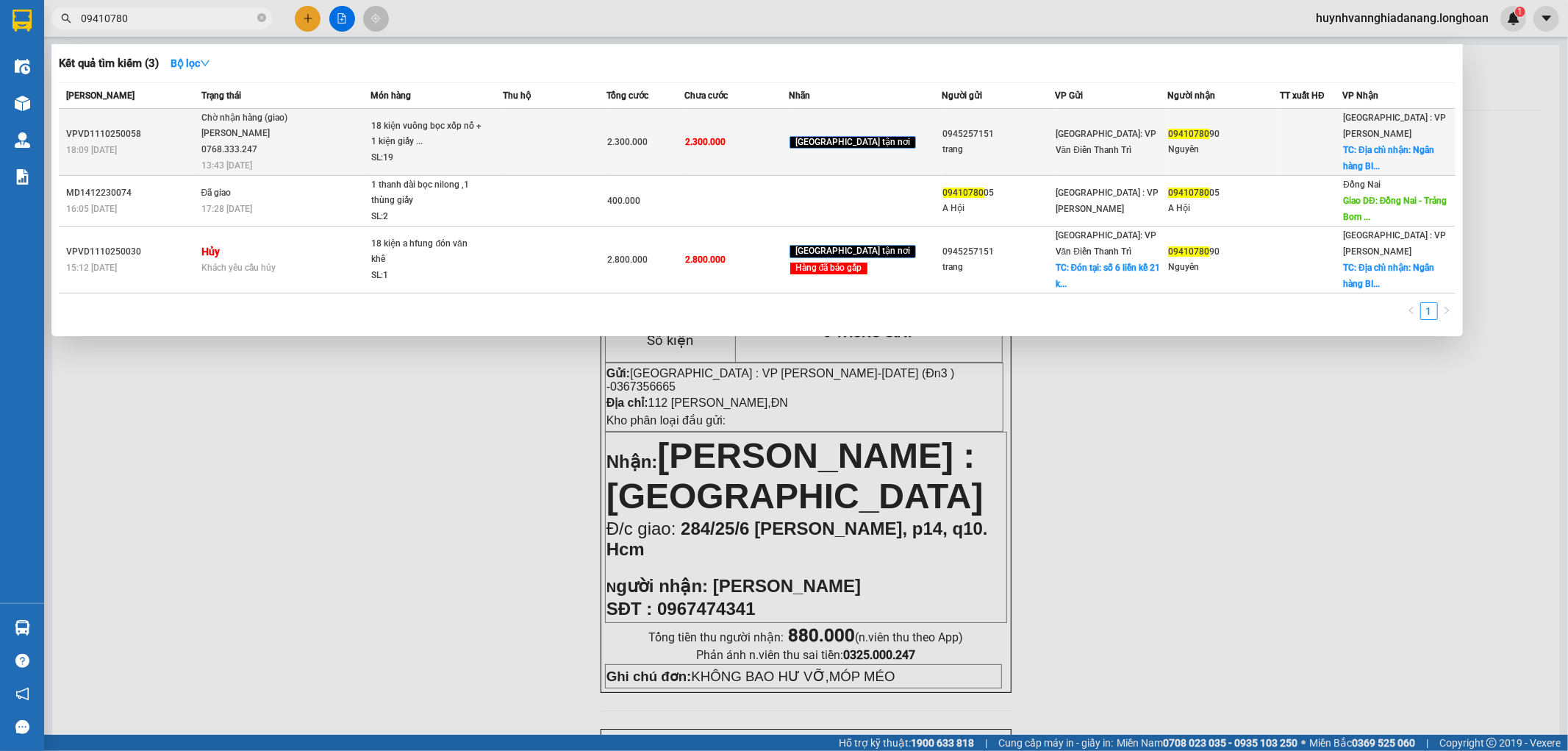
type input "09410780"
click at [577, 150] on td at bounding box center [555, 142] width 104 height 67
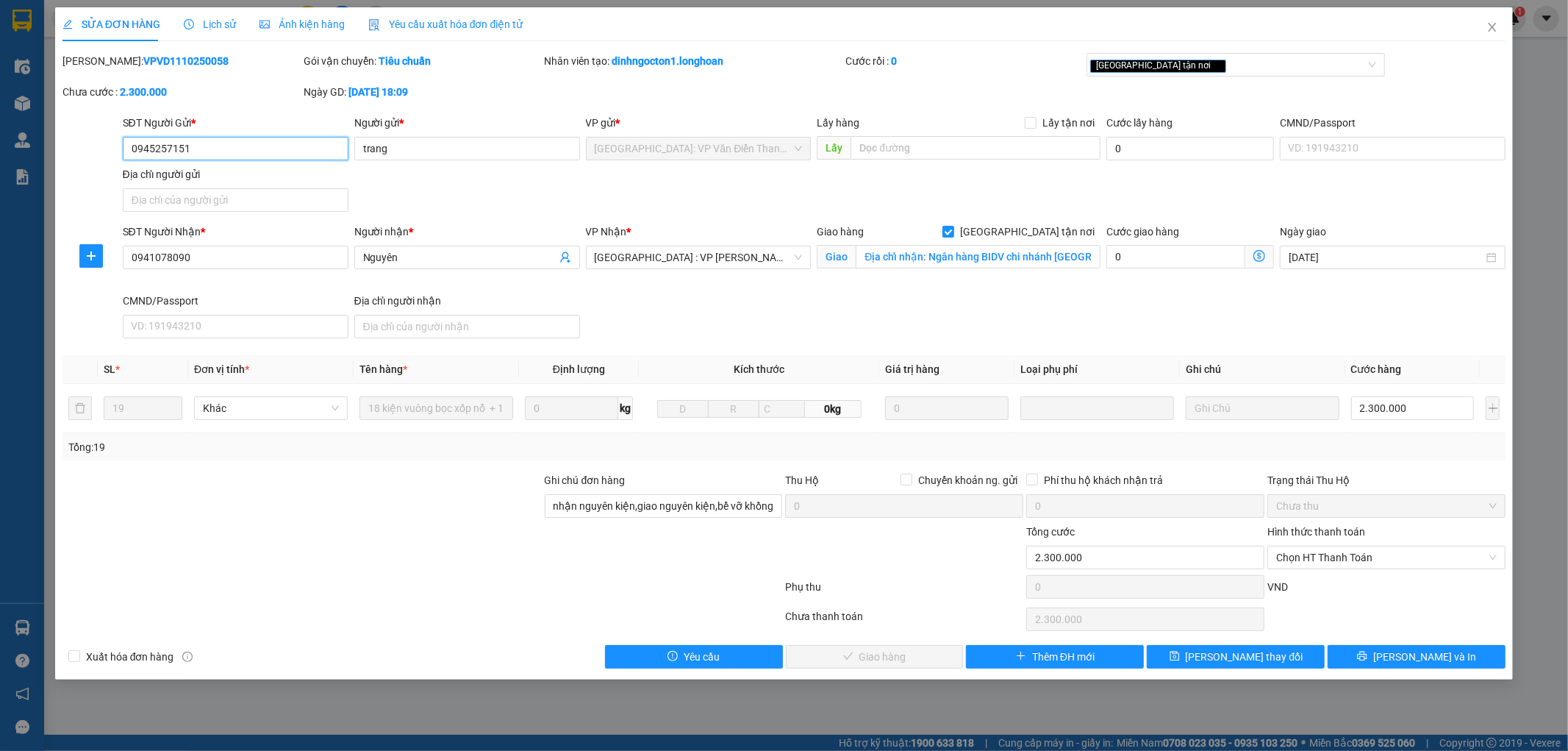
type input "0945257151"
type input "trang"
type input "0941078090"
type input "Nguyên"
checkbox input "true"
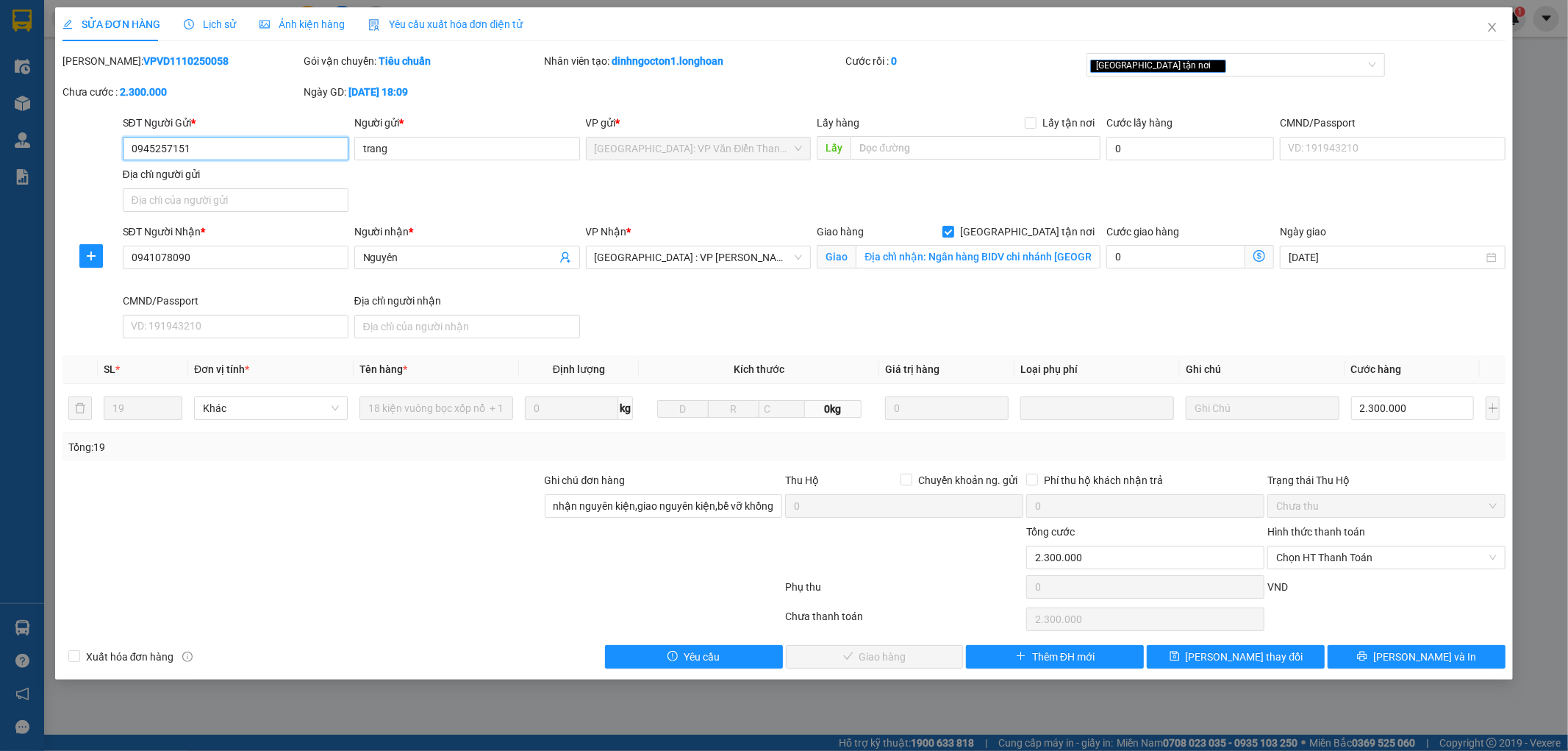
type input "Địa chỉ nhận: Ngân hàng BIDV chi nhánh Huế. Số 41 hùng vương, phường thuận hoá,…"
type input "nhận nguyên kiện,giao nguyên kiện,bể vỡ khồng đền, XIN NHẸ TAY"
type input "0"
type input "2.300.000"
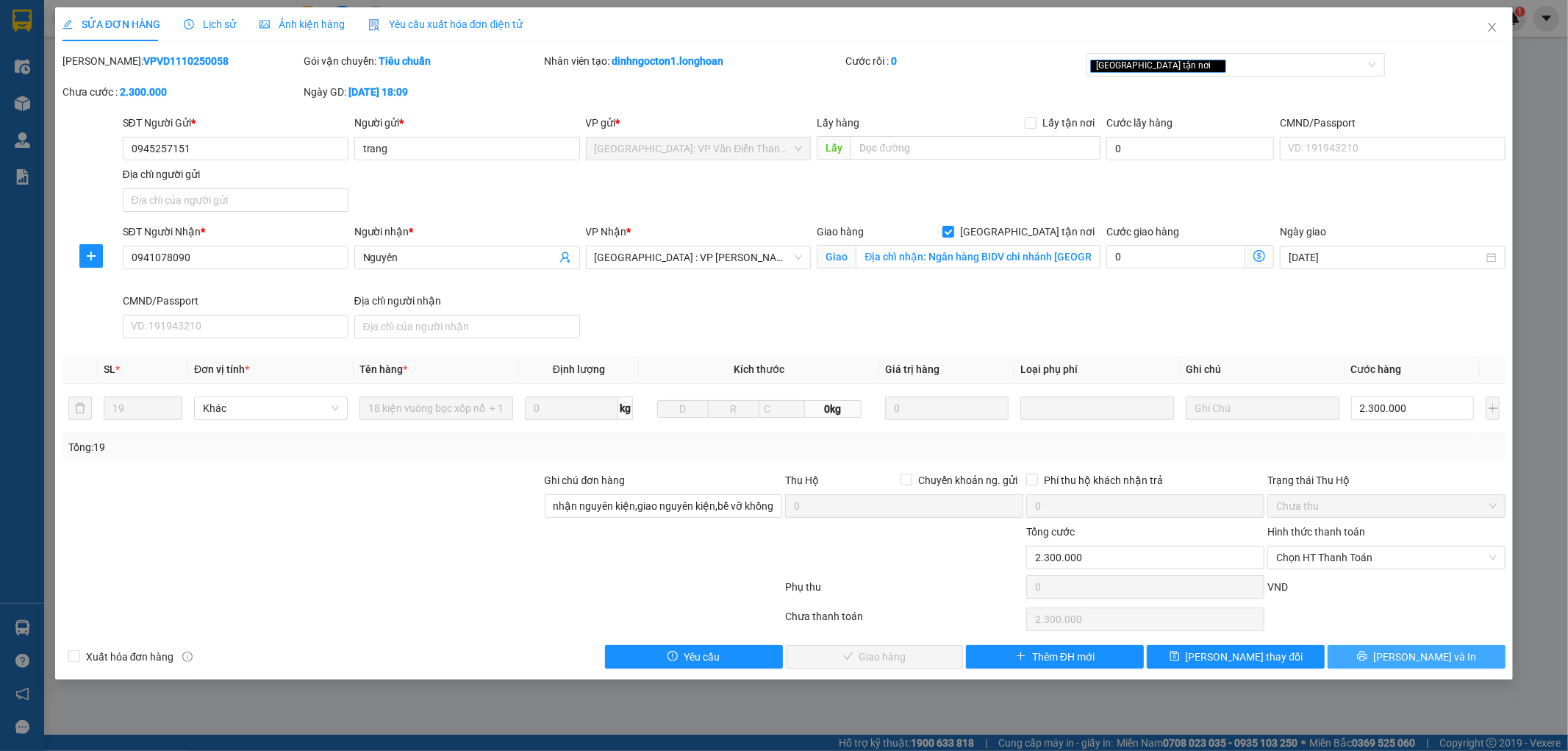
click at [1375, 657] on button "Lưu và In" at bounding box center [1415, 657] width 178 height 23
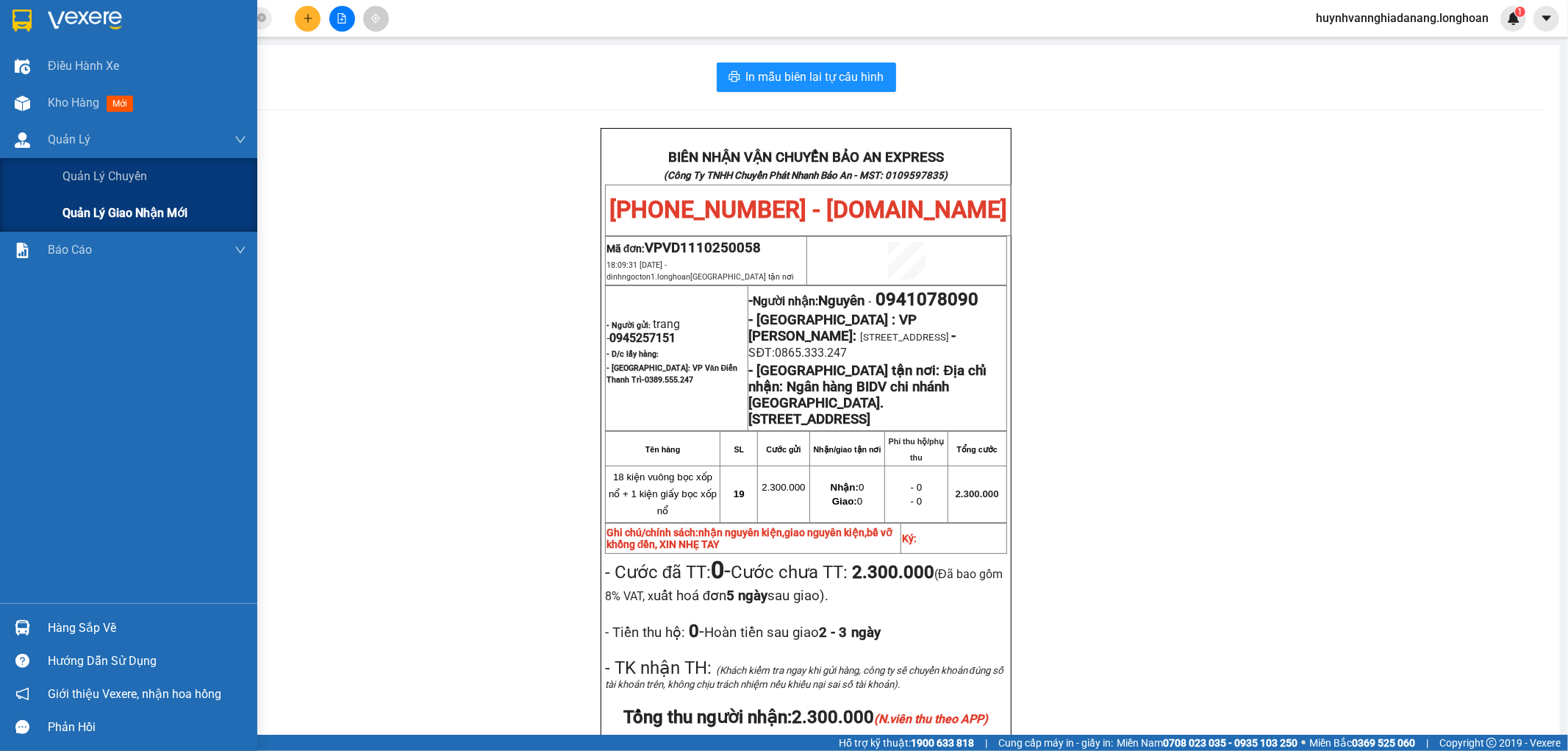
click at [108, 214] on span "Quản lý giao nhận mới" at bounding box center [125, 213] width 125 height 18
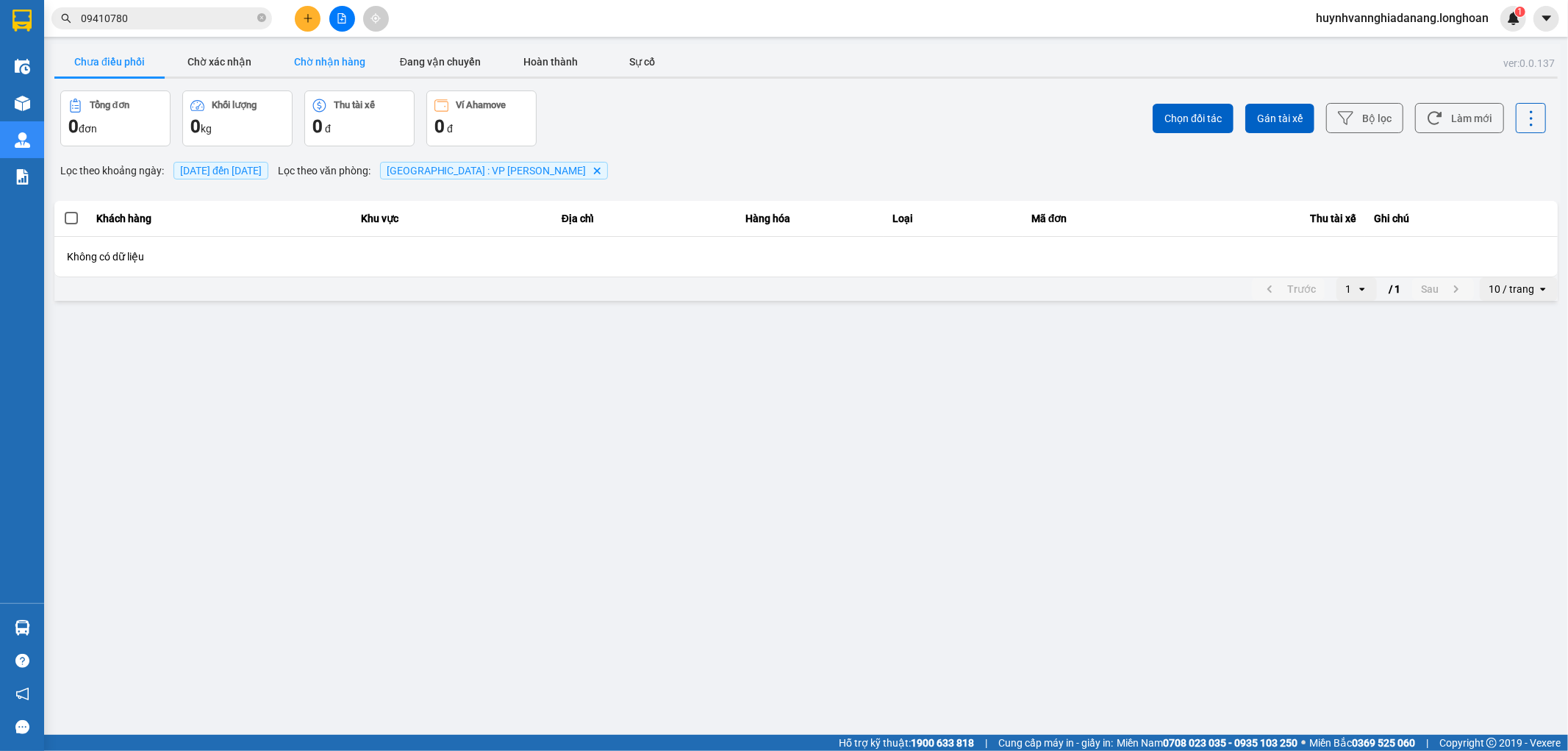
click at [334, 60] on button "Chờ nhận hàng" at bounding box center [330, 61] width 110 height 29
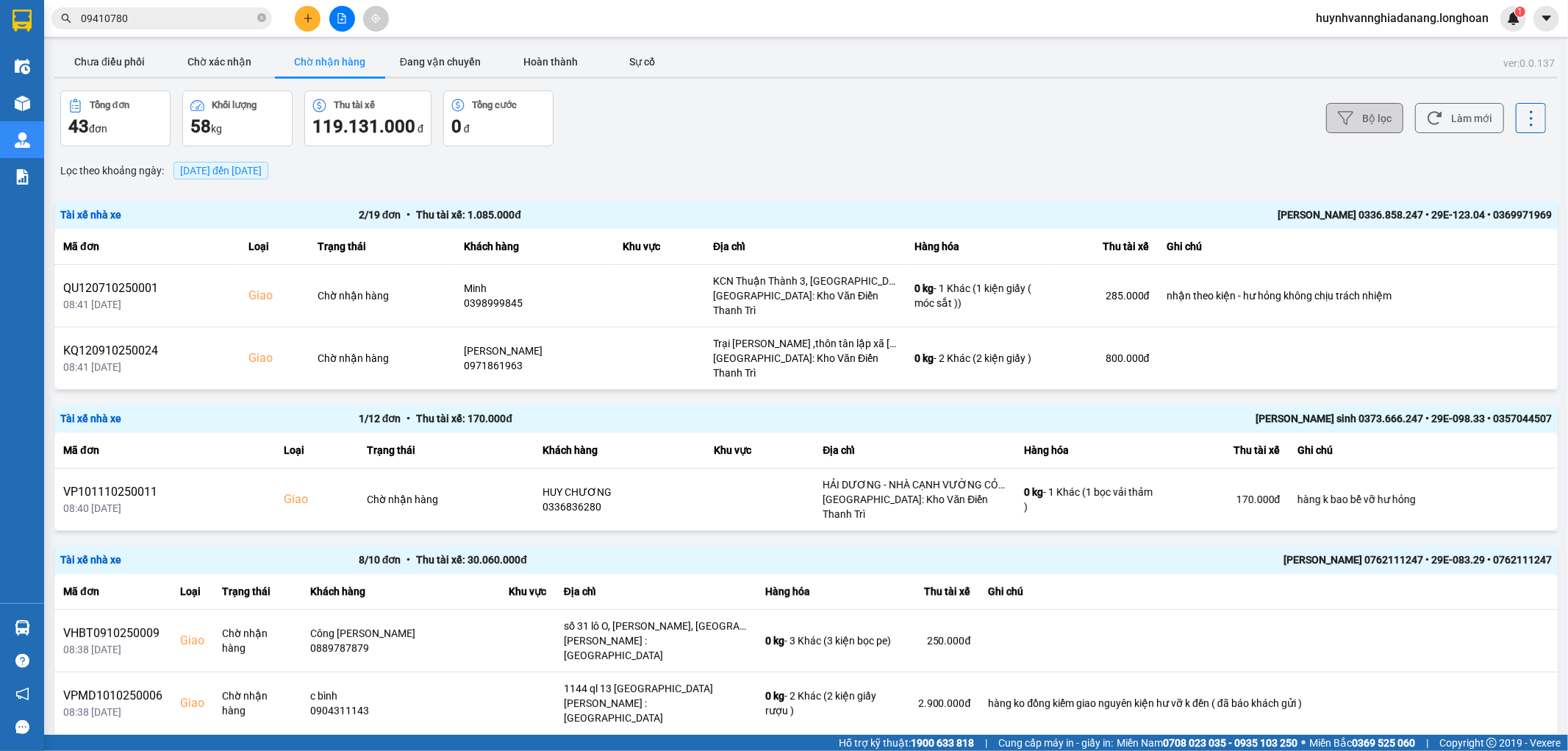
click at [1354, 106] on button "Bộ lọc" at bounding box center [1364, 118] width 78 height 30
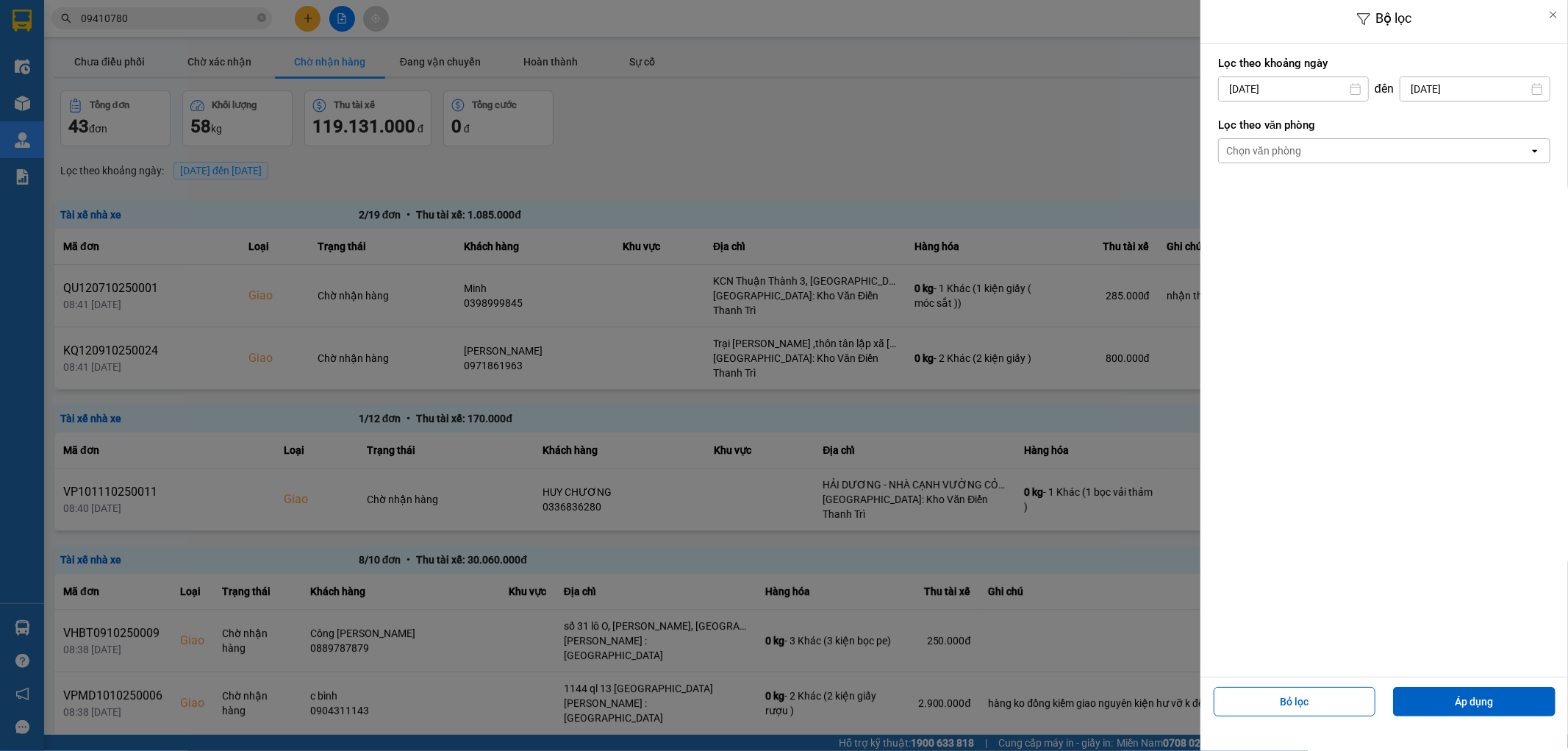
click at [1292, 89] on input "14/10/2025" at bounding box center [1293, 89] width 149 height 23
click at [1288, 202] on div "1" at bounding box center [1285, 196] width 21 height 18
type input "01/10/2025"
click at [1316, 150] on div "Chọn văn phòng" at bounding box center [1374, 151] width 310 height 23
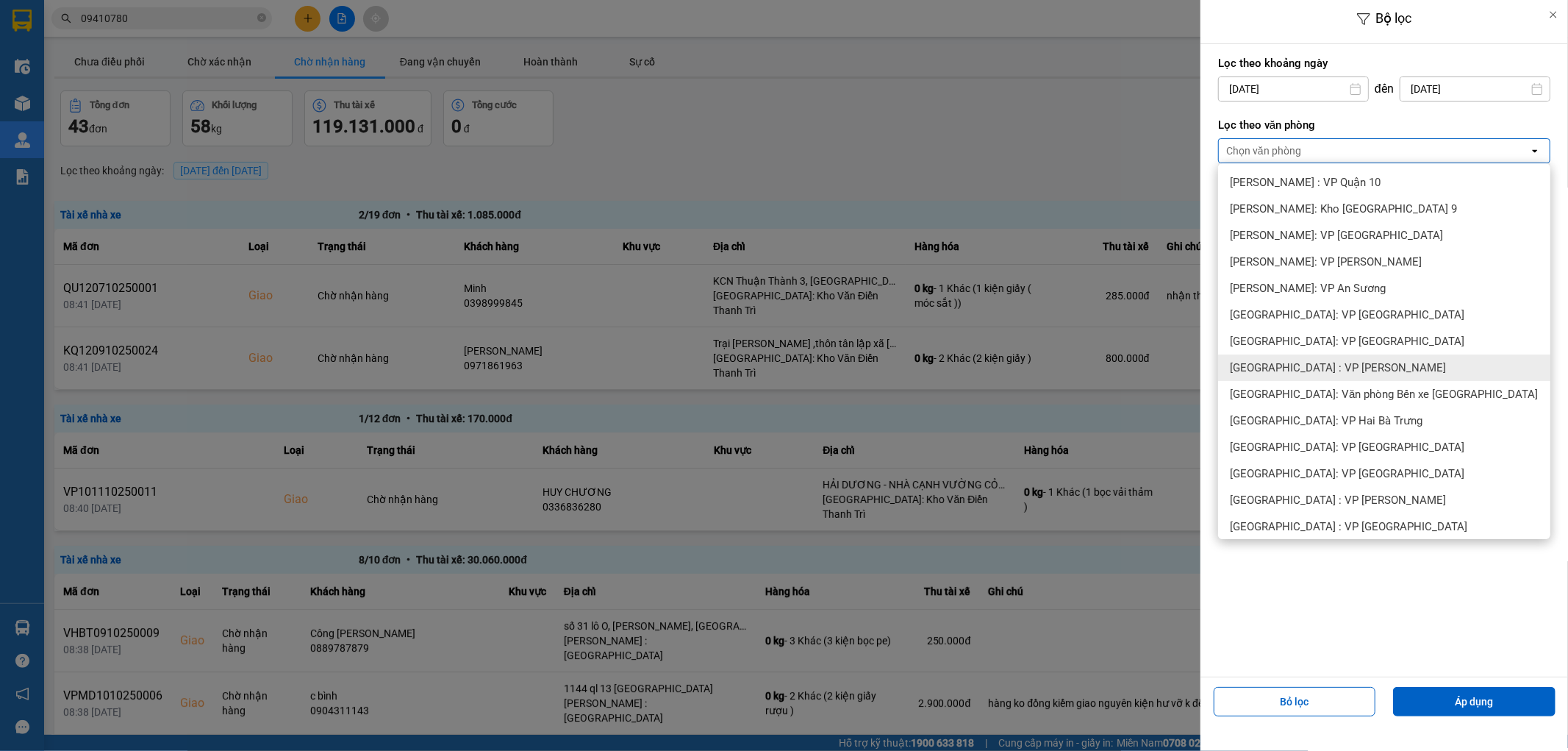
click at [1345, 369] on span "[GEOGRAPHIC_DATA] : VP [PERSON_NAME]" at bounding box center [1337, 368] width 216 height 15
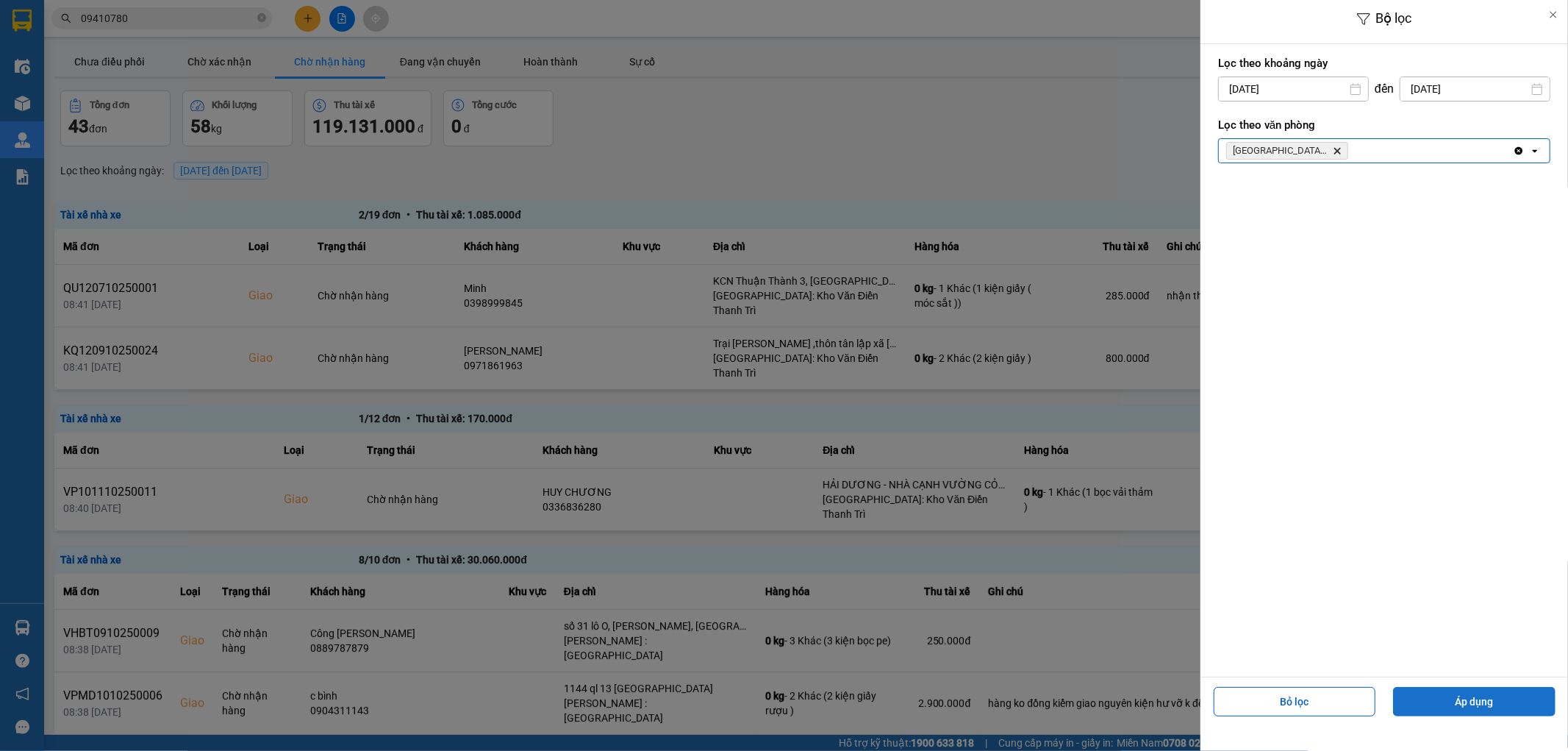
click at [1460, 696] on button "Áp dụng" at bounding box center [1474, 701] width 163 height 29
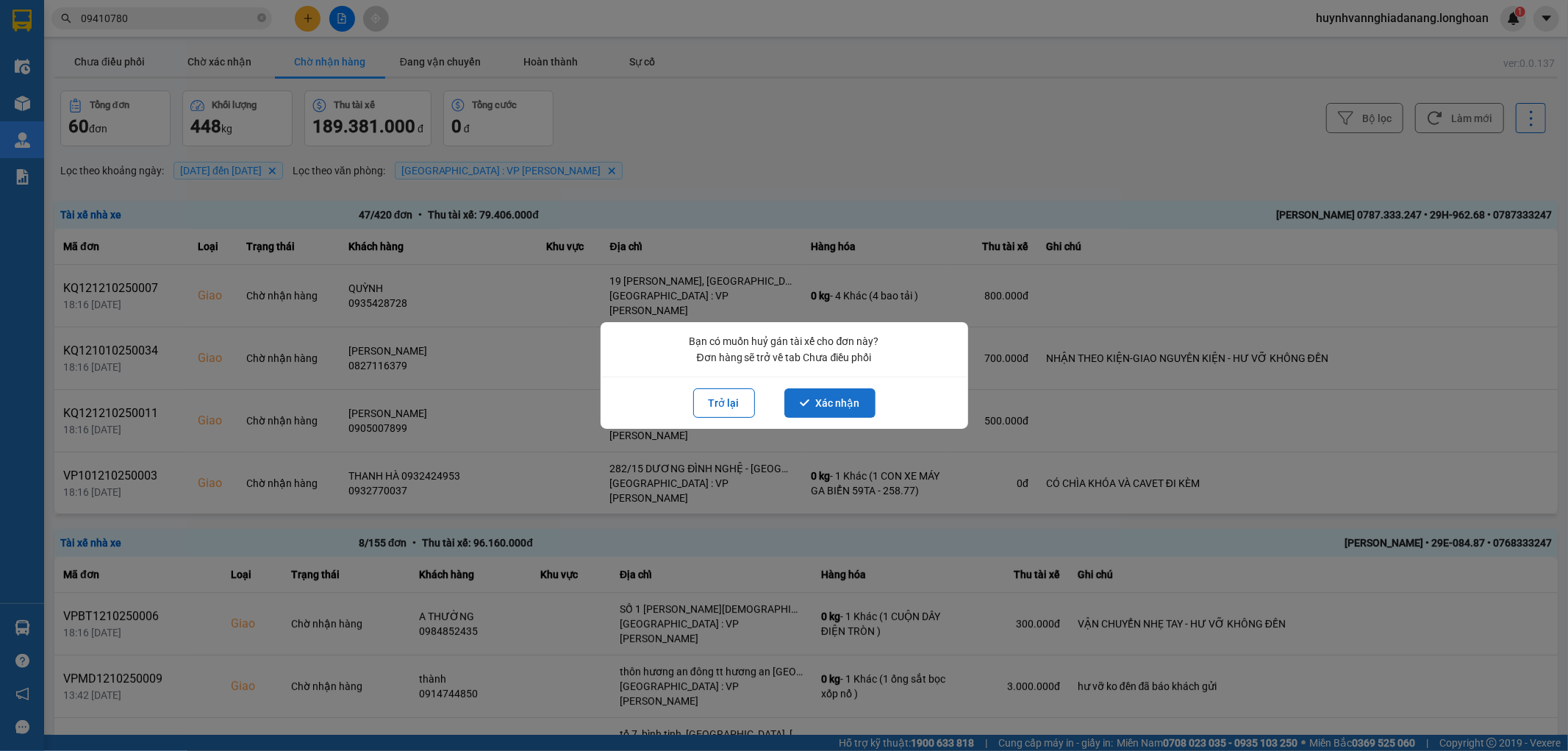
click at [823, 403] on button "Xác nhận" at bounding box center [829, 402] width 91 height 29
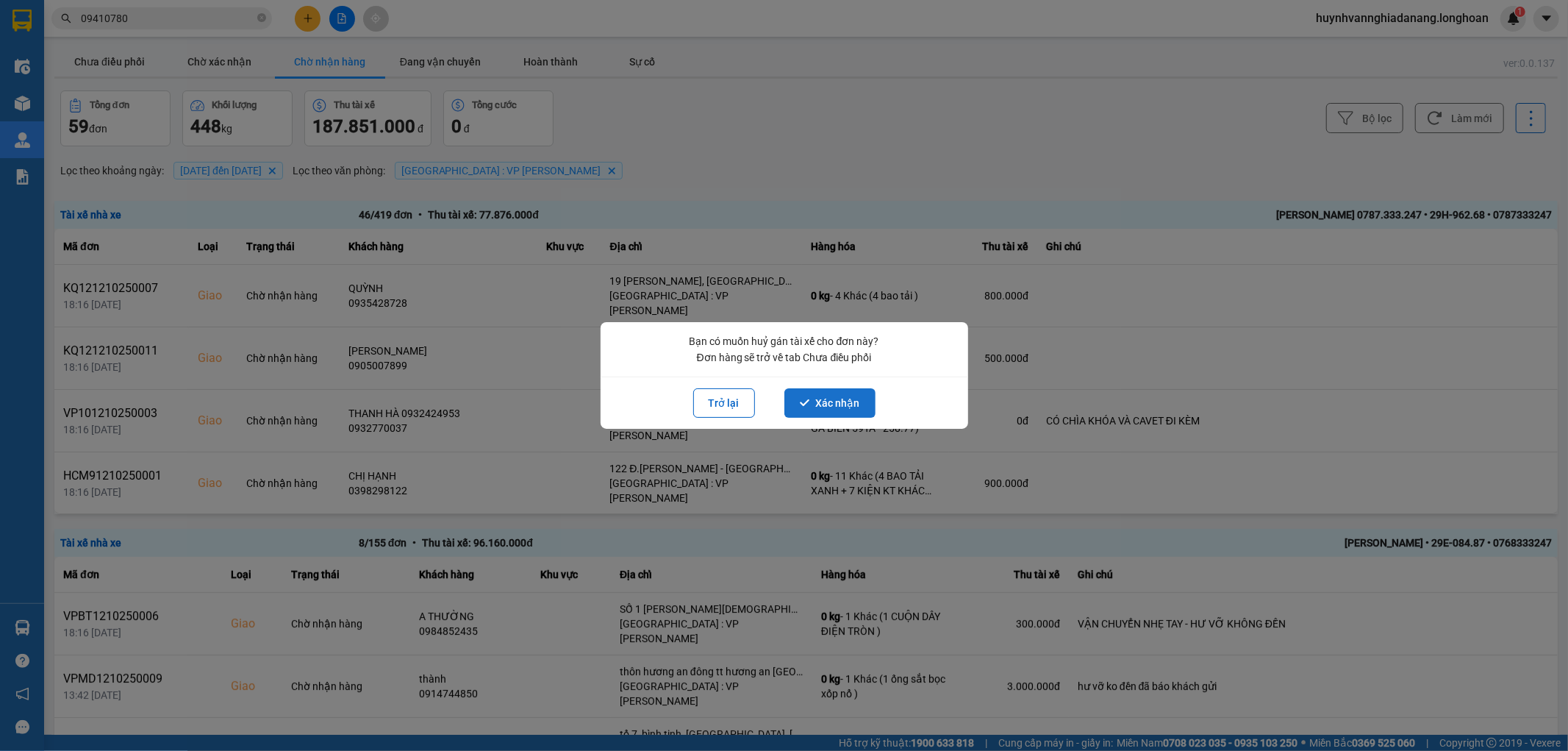
click at [863, 399] on button "Xác nhận" at bounding box center [829, 402] width 91 height 29
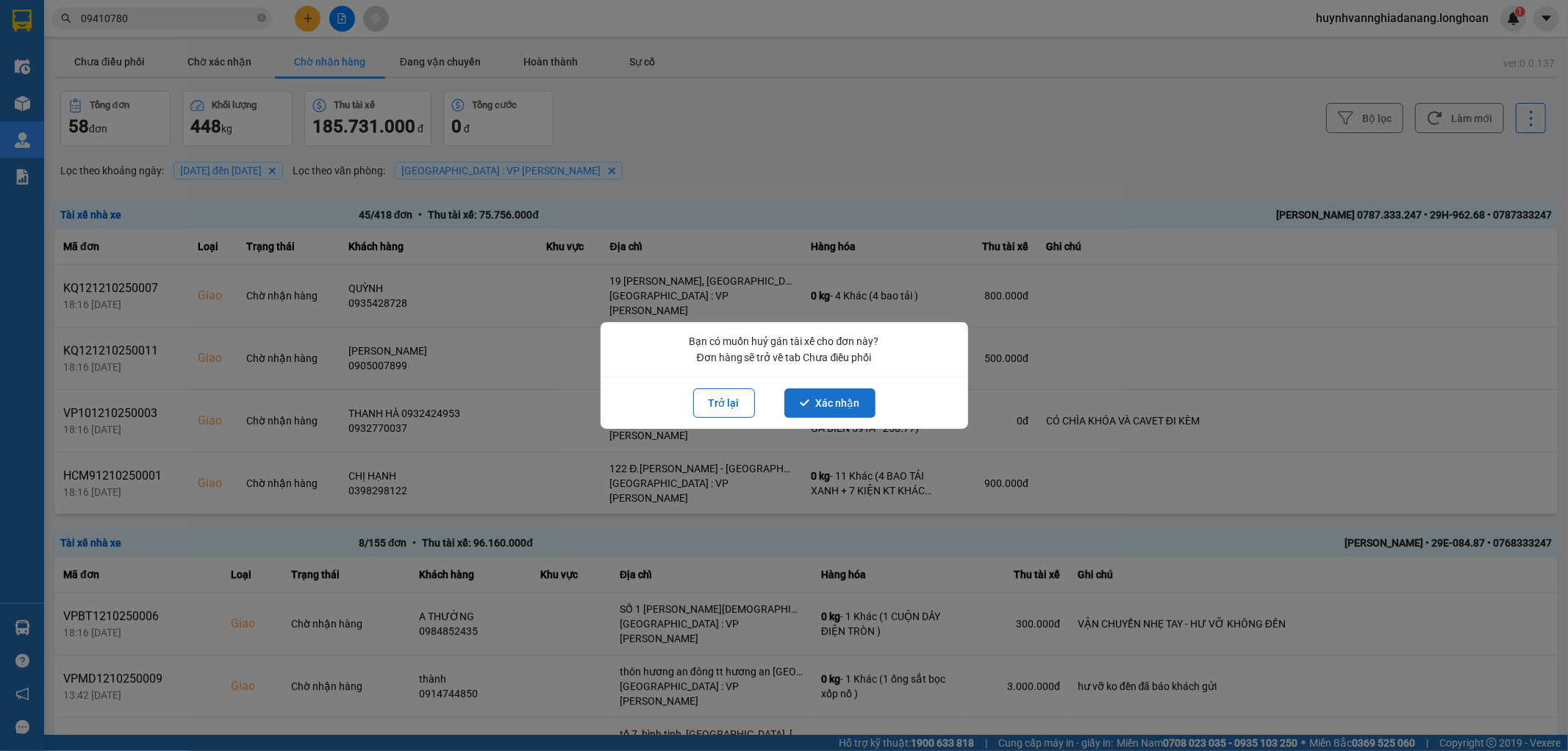
click at [837, 405] on button "Xác nhận" at bounding box center [829, 402] width 91 height 29
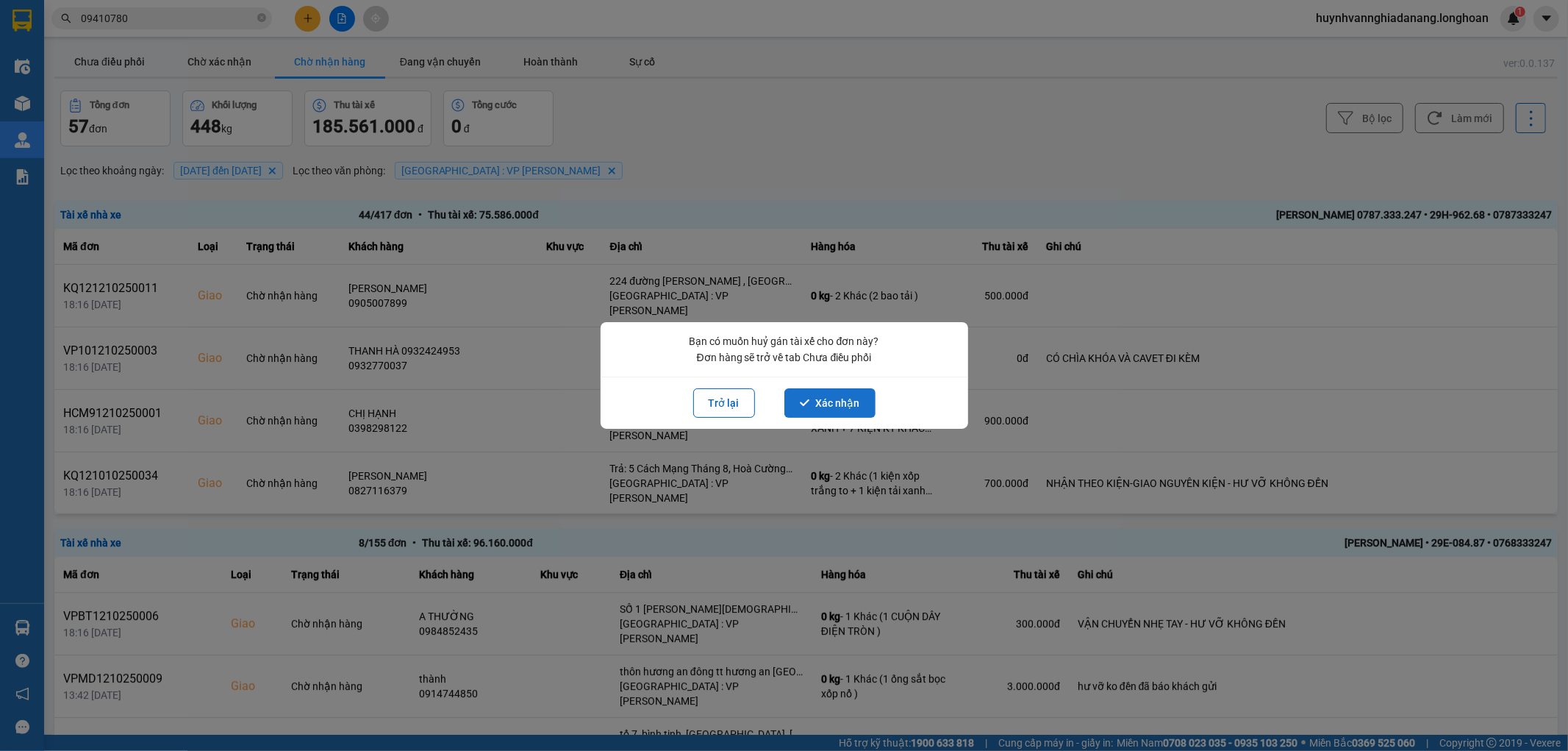
click at [837, 397] on button "Xác nhận" at bounding box center [829, 402] width 91 height 29
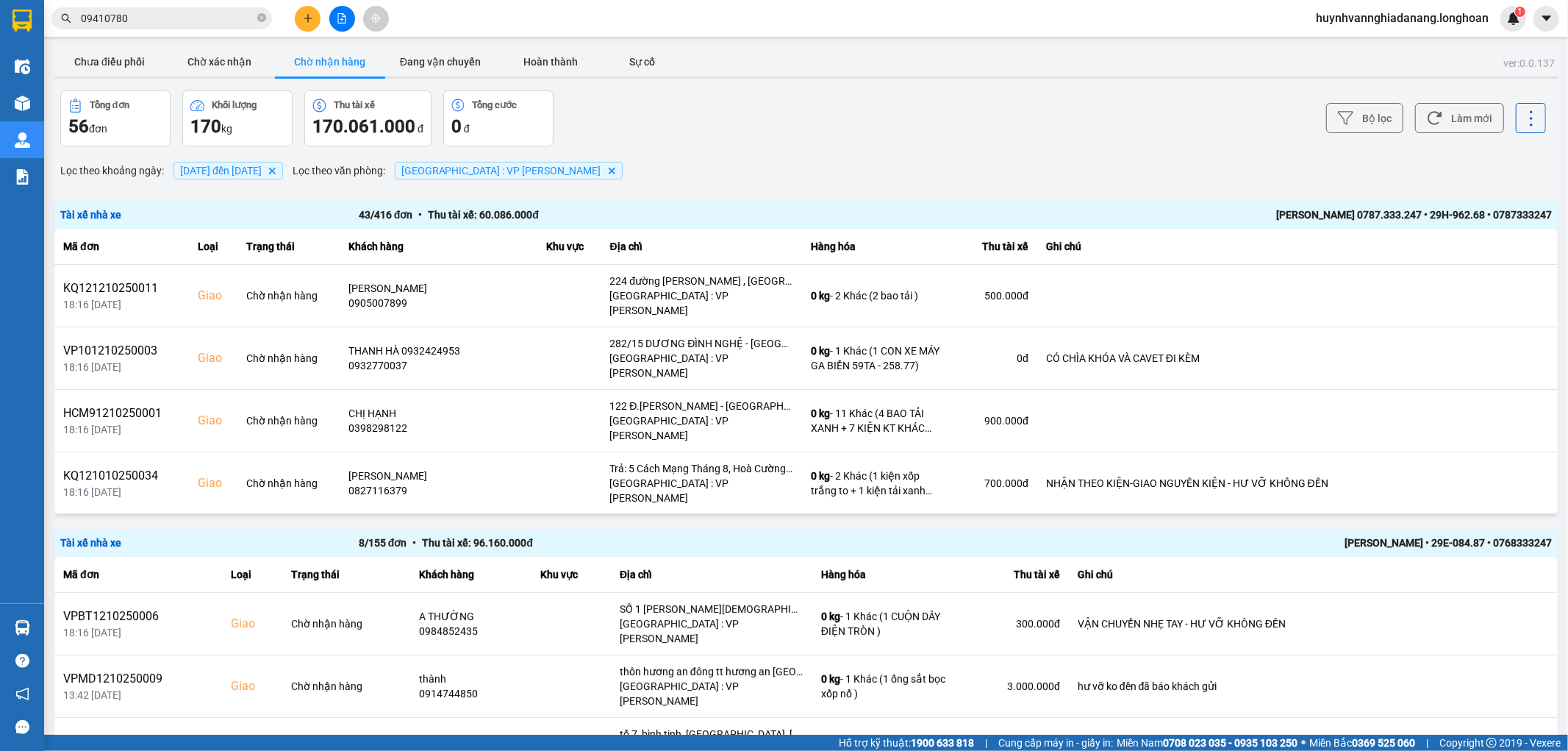
drag, startPoint x: 97, startPoint y: 57, endPoint x: 128, endPoint y: 82, distance: 39.8
click at [98, 58] on button "Chưa điều phối" at bounding box center [109, 61] width 110 height 29
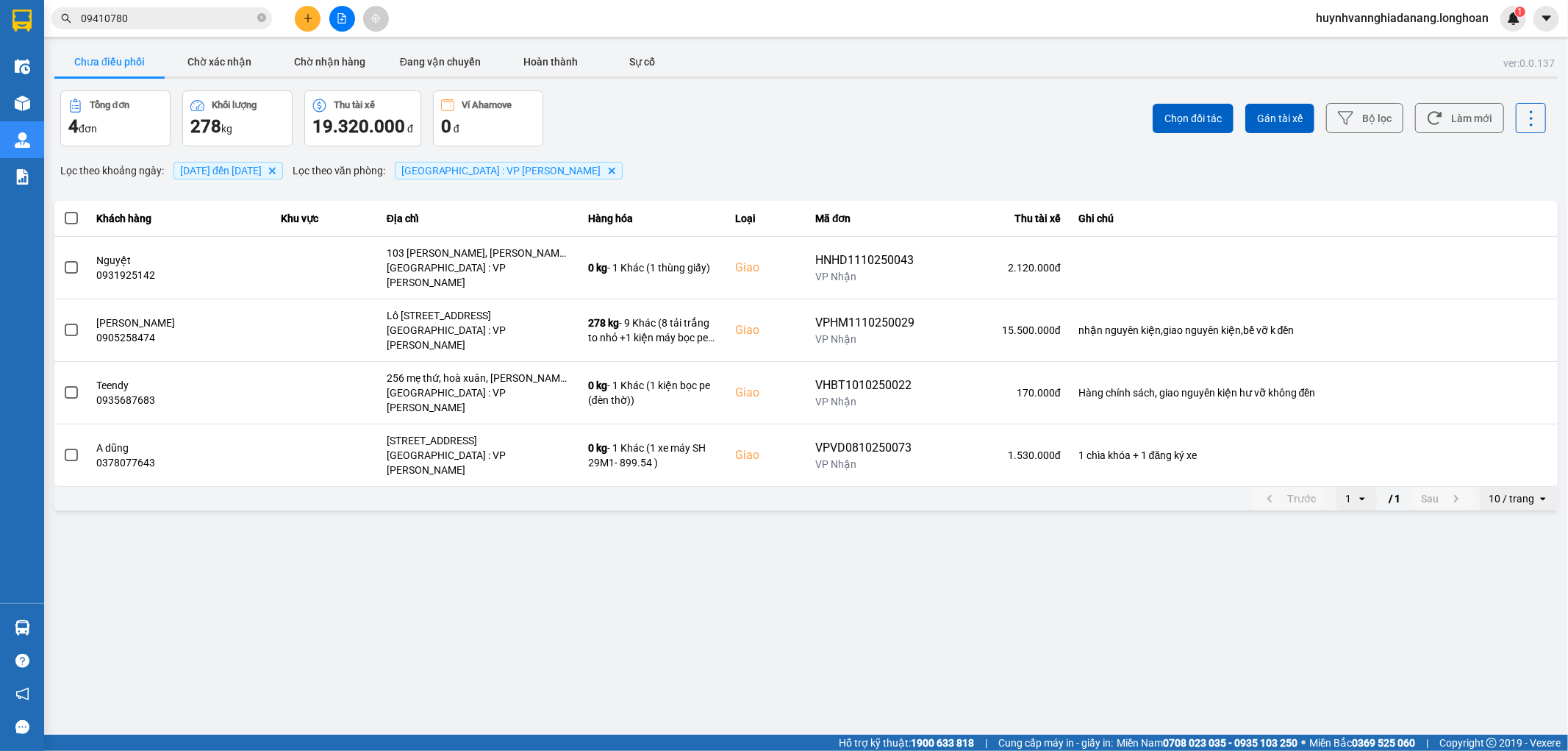
drag, startPoint x: 66, startPoint y: 219, endPoint x: 78, endPoint y: 220, distance: 12.0
click at [68, 219] on span at bounding box center [72, 219] width 13 height 13
click at [63, 210] on input "checkbox" at bounding box center [63, 210] width 0 height 0
click at [1289, 122] on span "Gán tài xế" at bounding box center [1279, 118] width 46 height 15
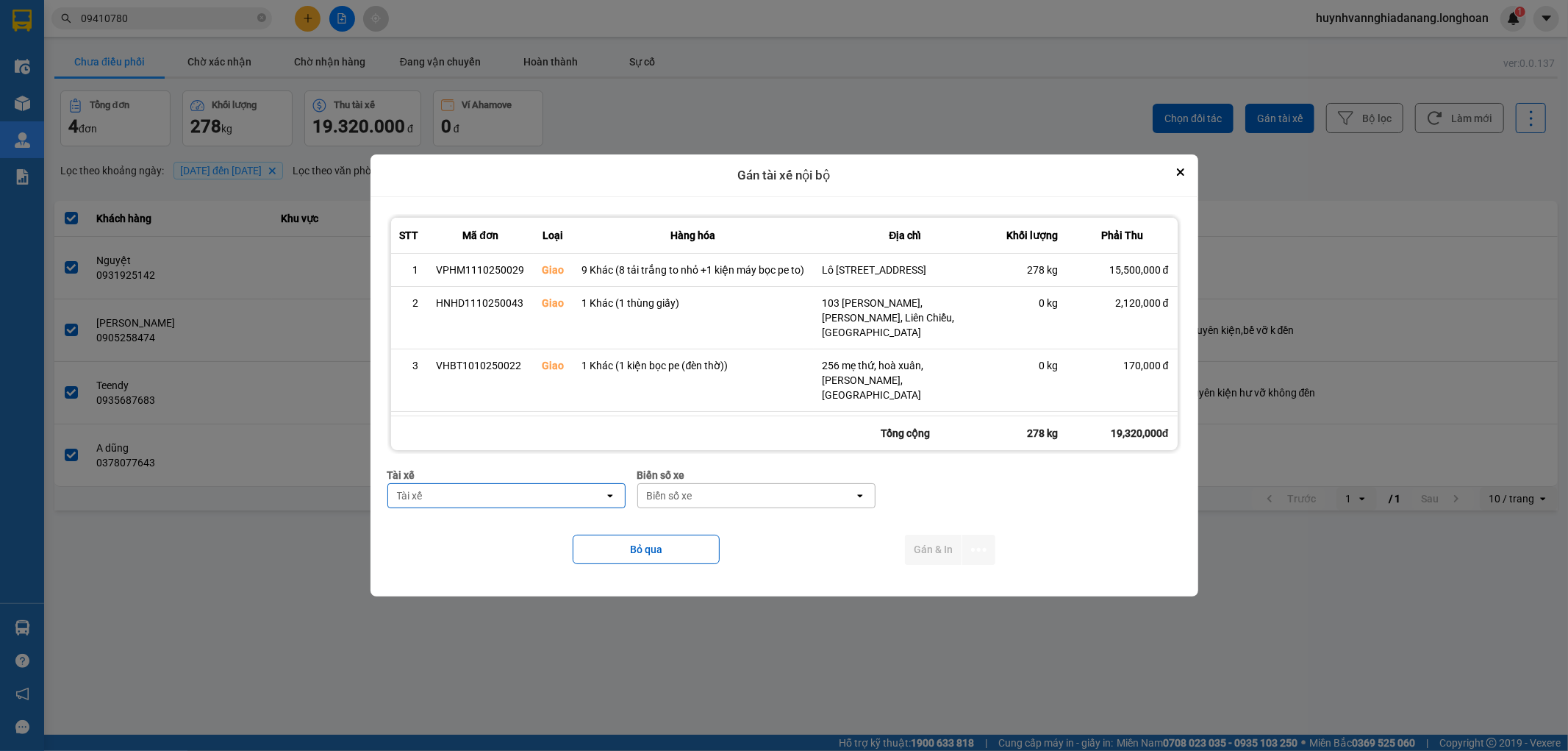
click at [532, 495] on div "Tài xế" at bounding box center [495, 496] width 216 height 23
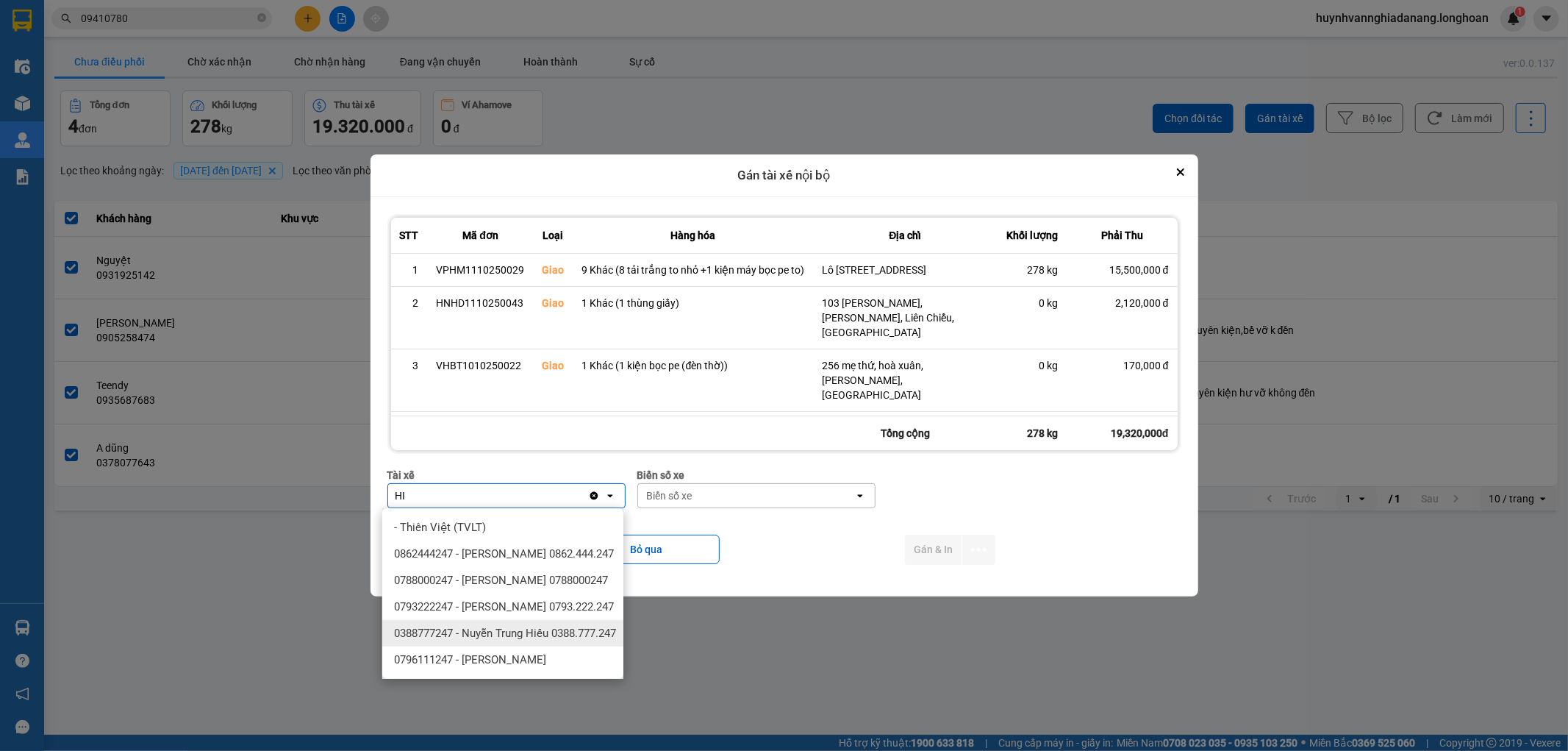
type input "HI"
drag, startPoint x: 535, startPoint y: 669, endPoint x: 560, endPoint y: 663, distance: 25.7
click at [536, 641] on span "0388777247 - Nuyễn Trung Hiếu 0388.777.247" at bounding box center [505, 633] width 222 height 15
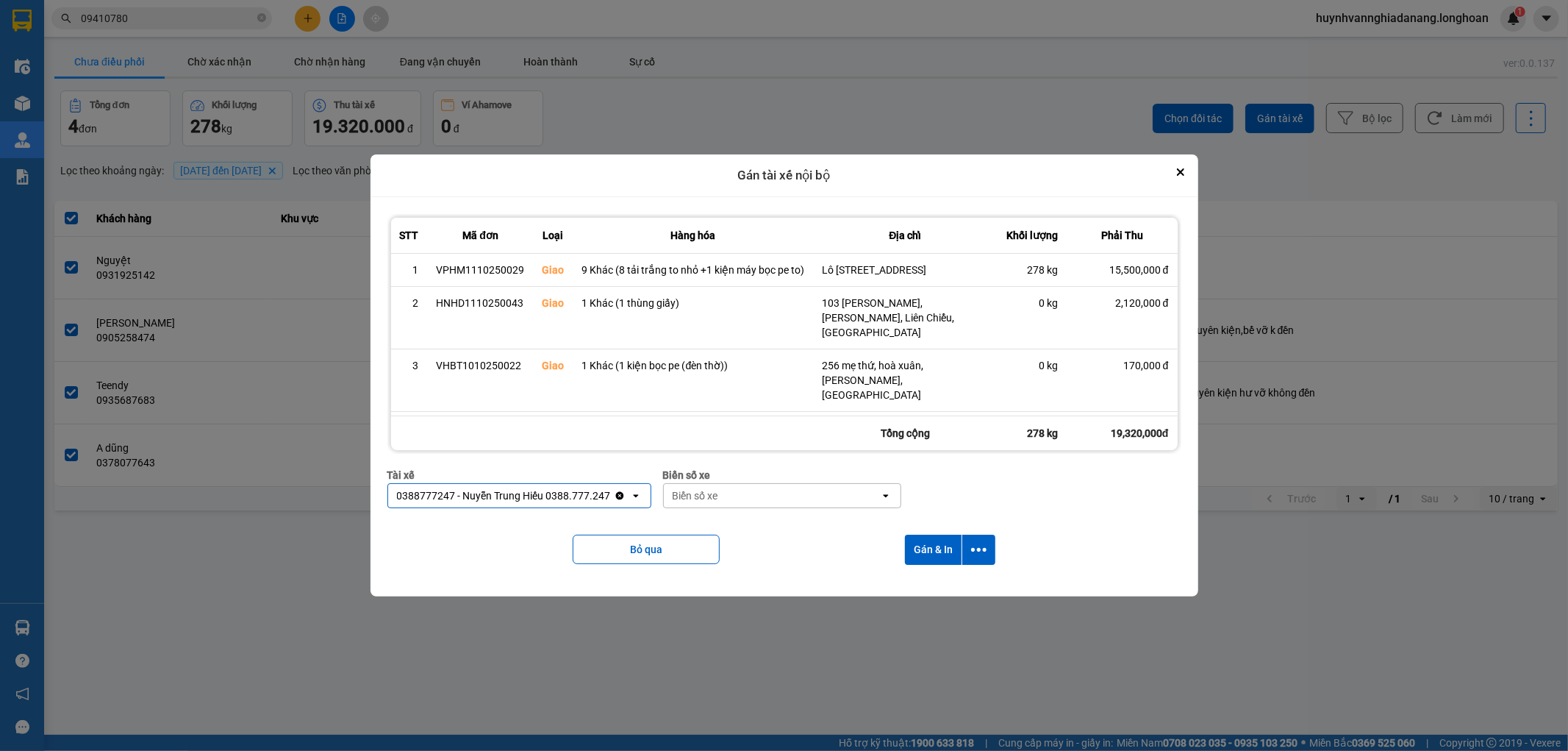
click at [758, 490] on div "Biển số xe" at bounding box center [771, 496] width 216 height 23
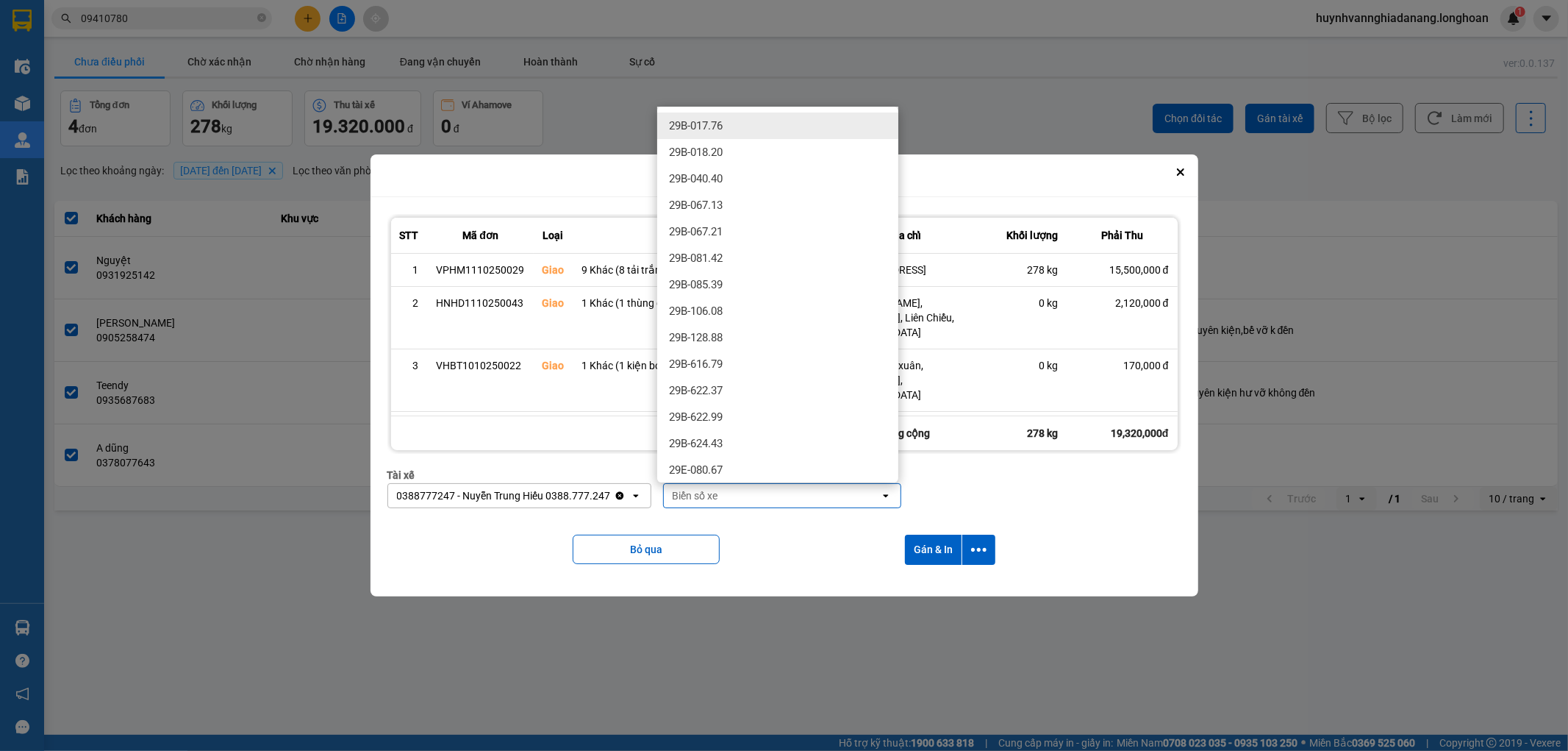
type input "8"
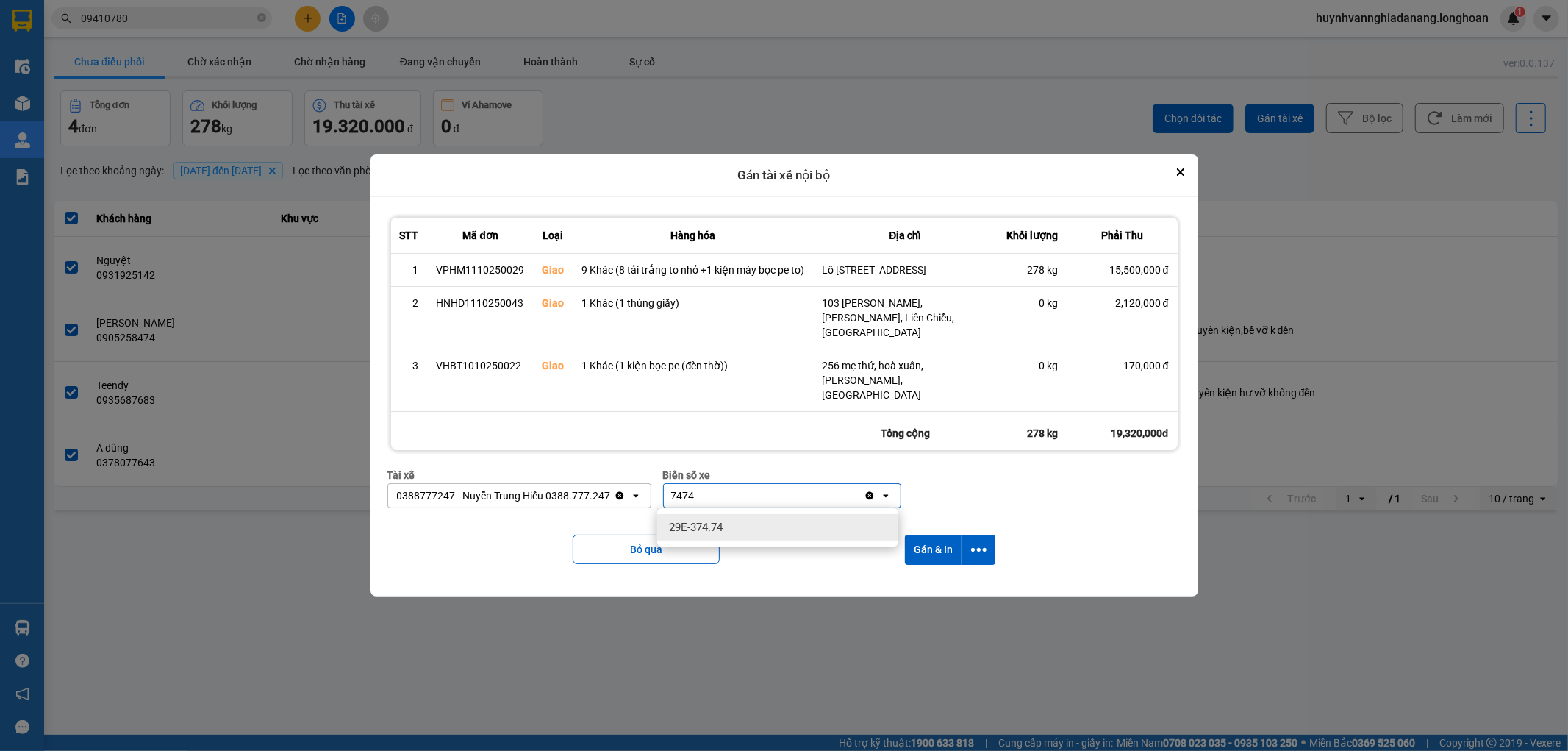
type input "7474"
click at [758, 527] on div "29E-374.74" at bounding box center [777, 527] width 241 height 27
click at [977, 545] on icon "dialog" at bounding box center [978, 549] width 16 height 16
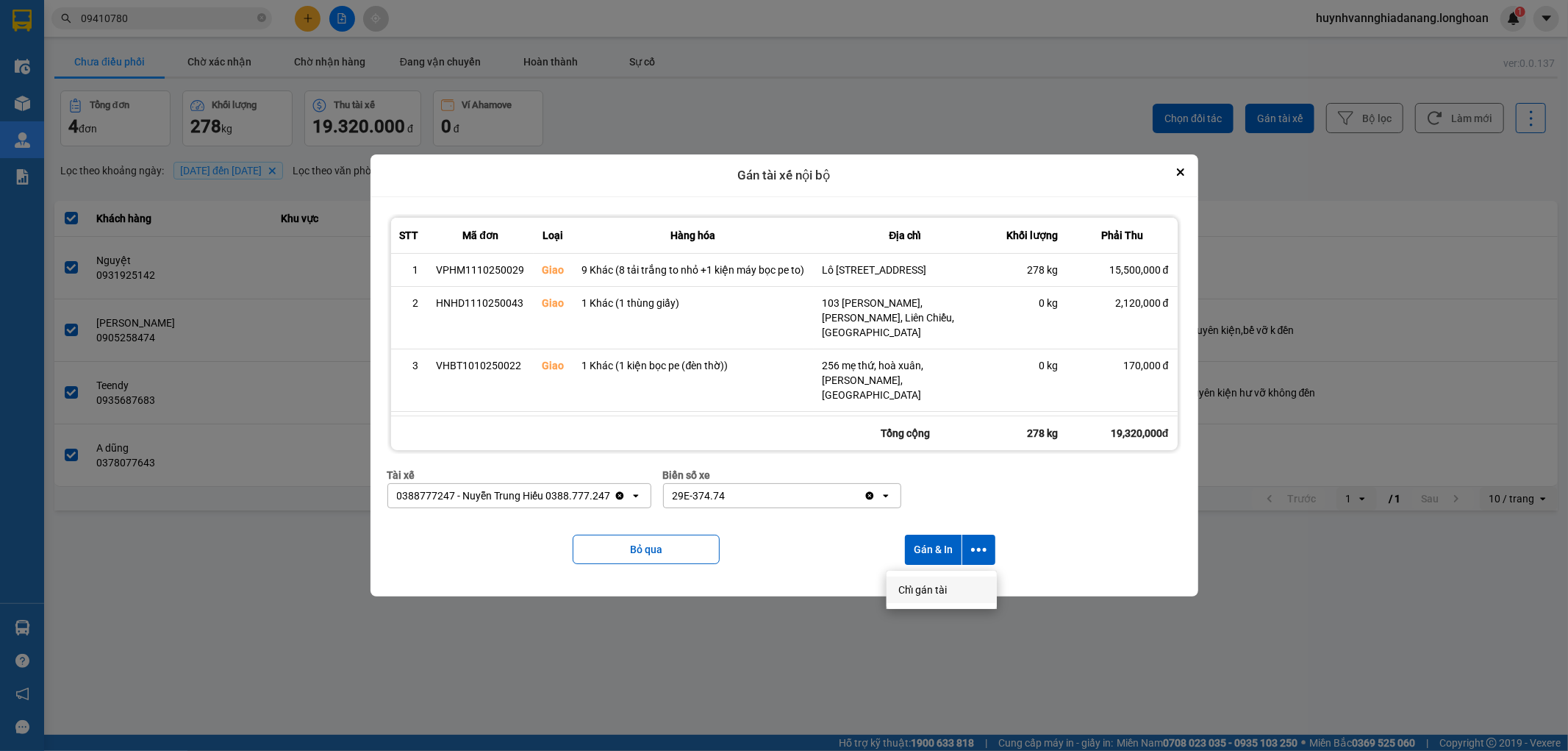
click at [933, 590] on span "Chỉ gán tài" at bounding box center [922, 590] width 48 height 15
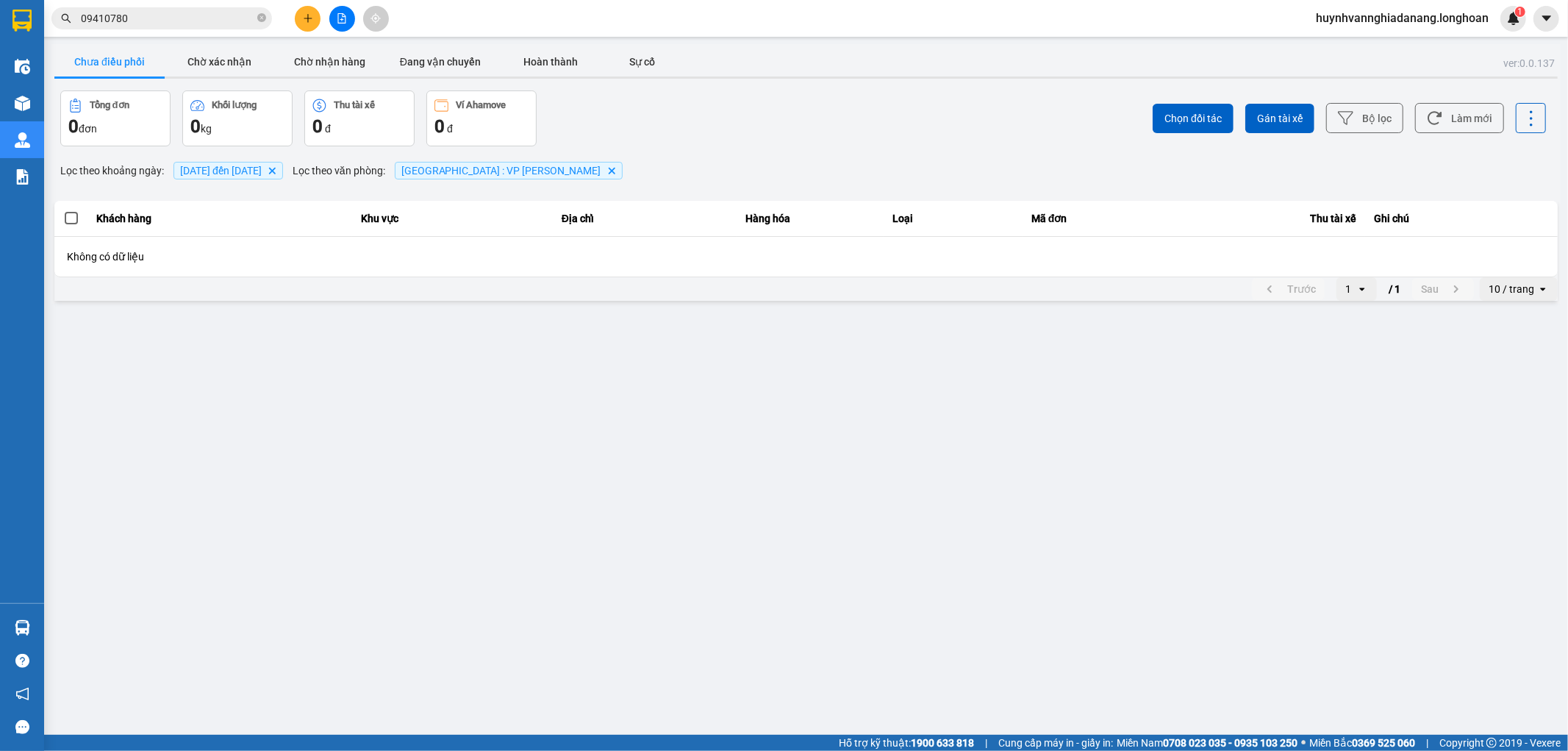
click at [170, 21] on input "09410780" at bounding box center [168, 18] width 173 height 16
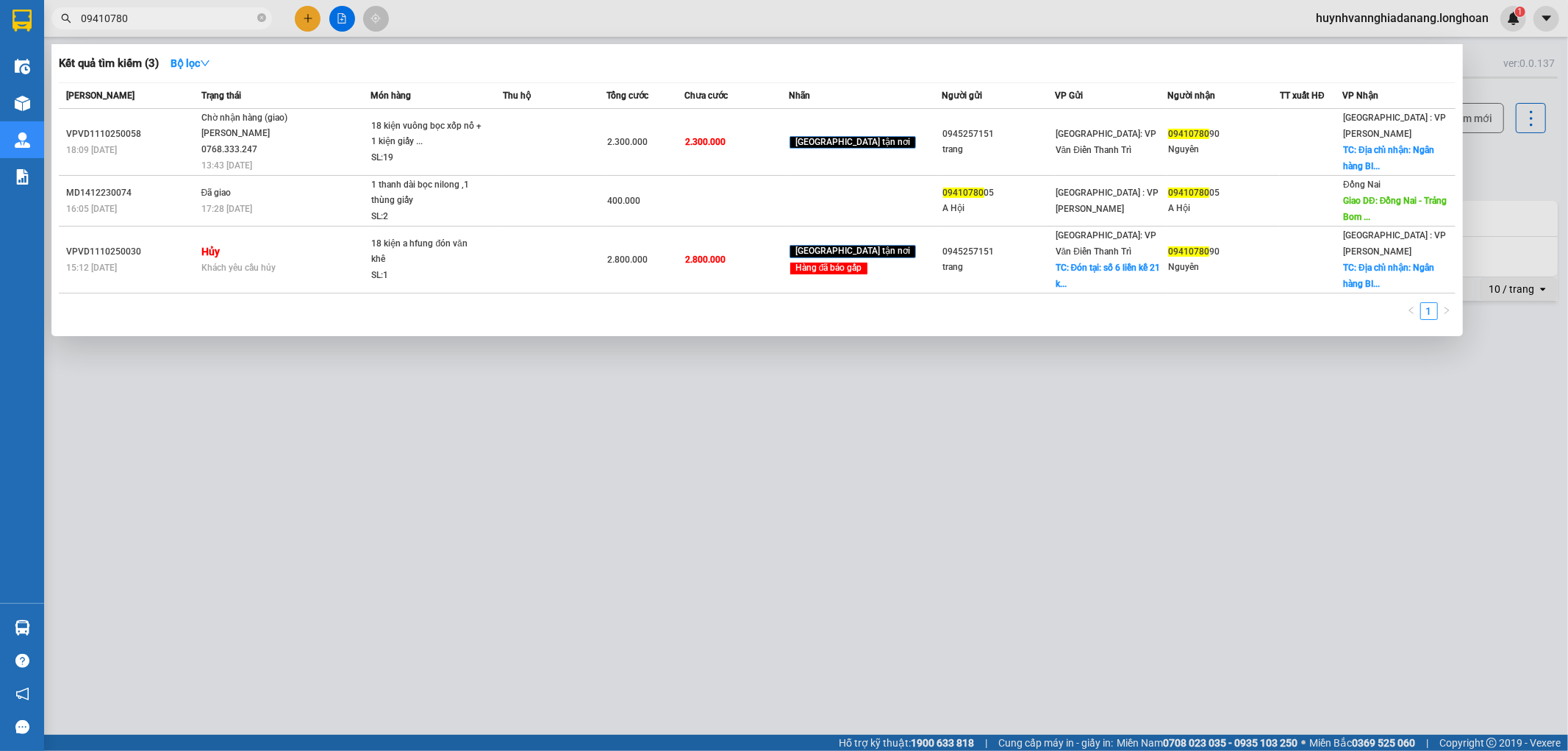
click at [192, 21] on input "09410780" at bounding box center [168, 18] width 173 height 16
type input "0"
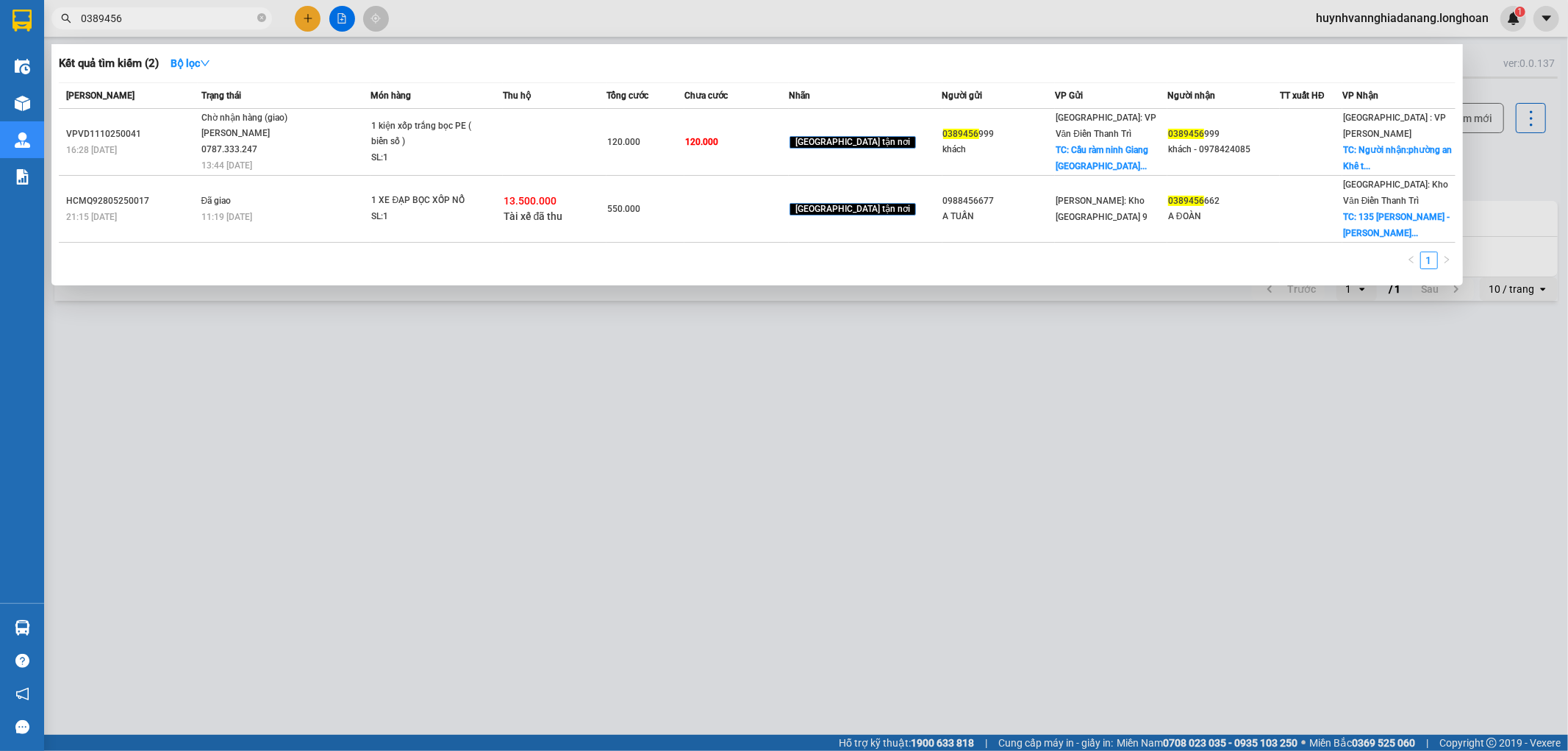
type input "0389456"
click at [413, 409] on div at bounding box center [784, 376] width 1568 height 751
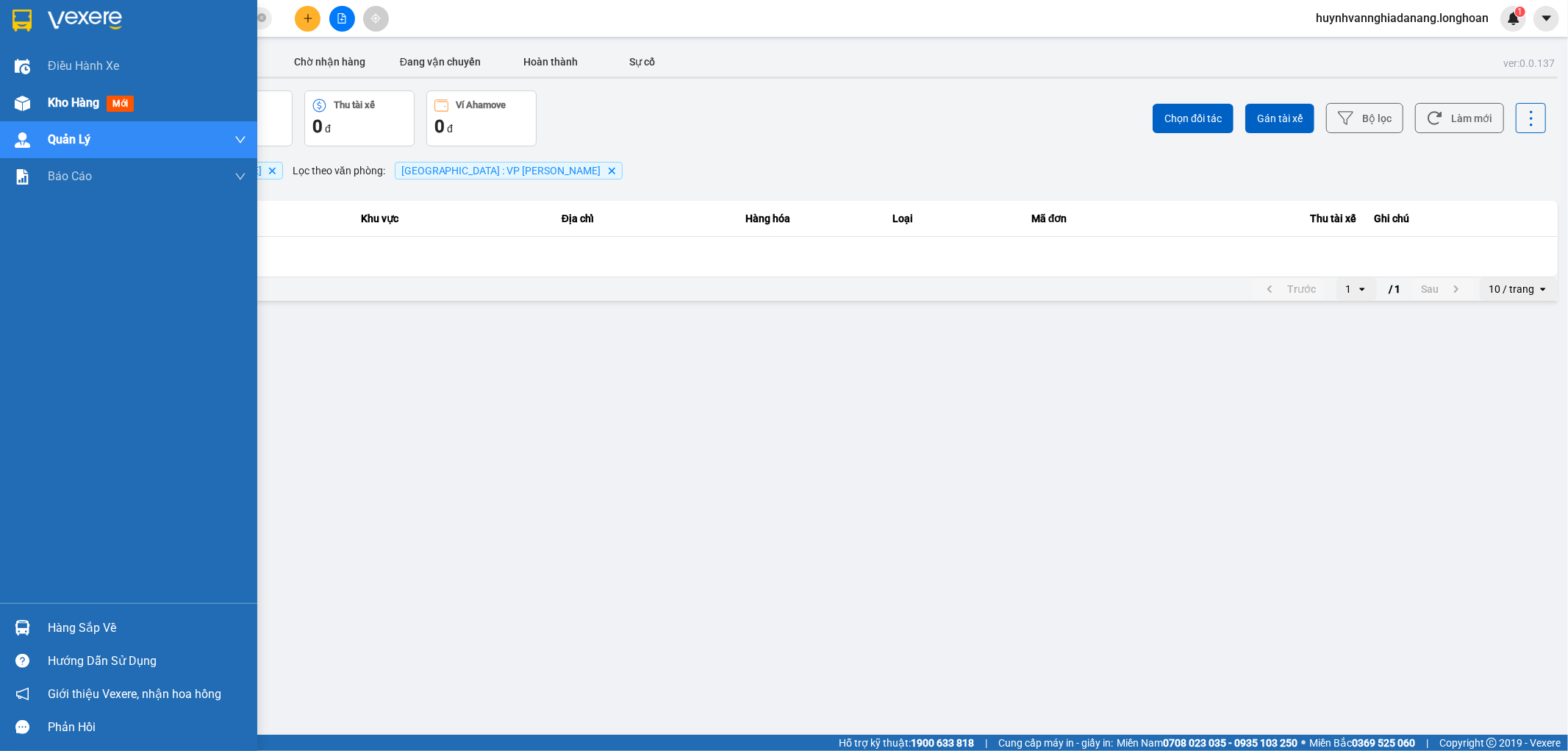
click at [48, 107] on span "Kho hàng" at bounding box center [73, 103] width 52 height 14
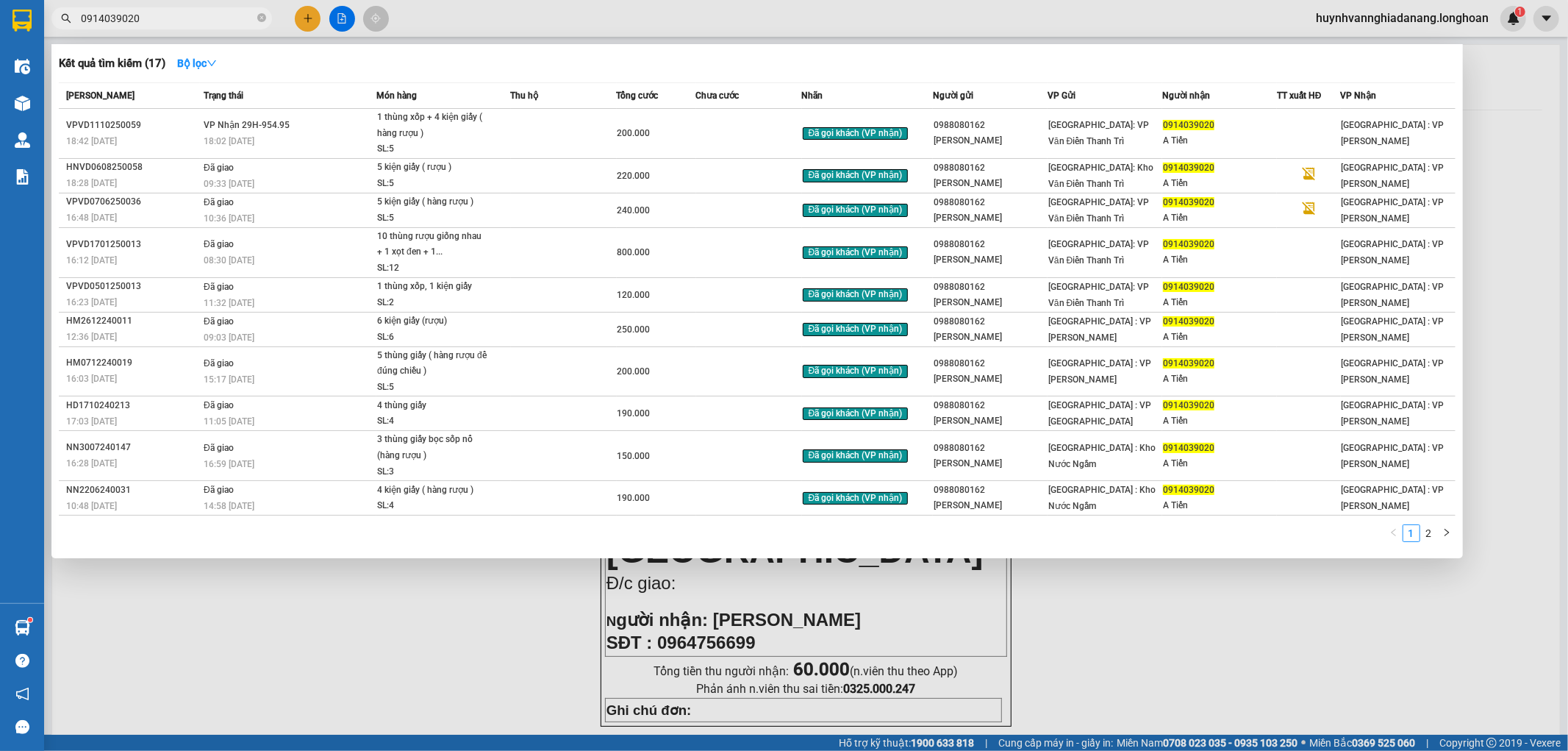
click at [153, 15] on input "0914039020" at bounding box center [168, 18] width 173 height 16
type input "0"
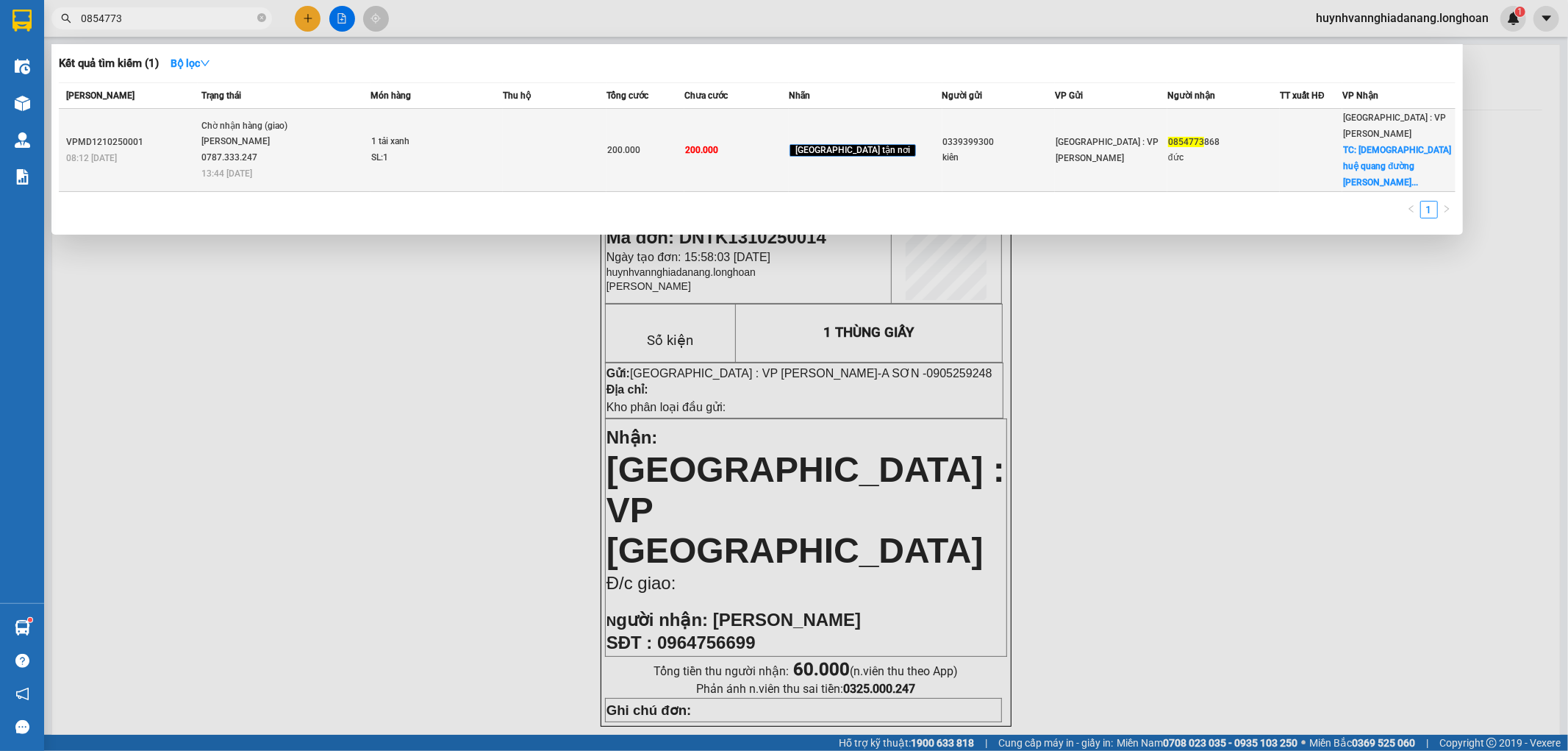
type input "0854773"
click at [501, 134] on span "1 tải xanh SL: 1" at bounding box center [436, 149] width 130 height 32
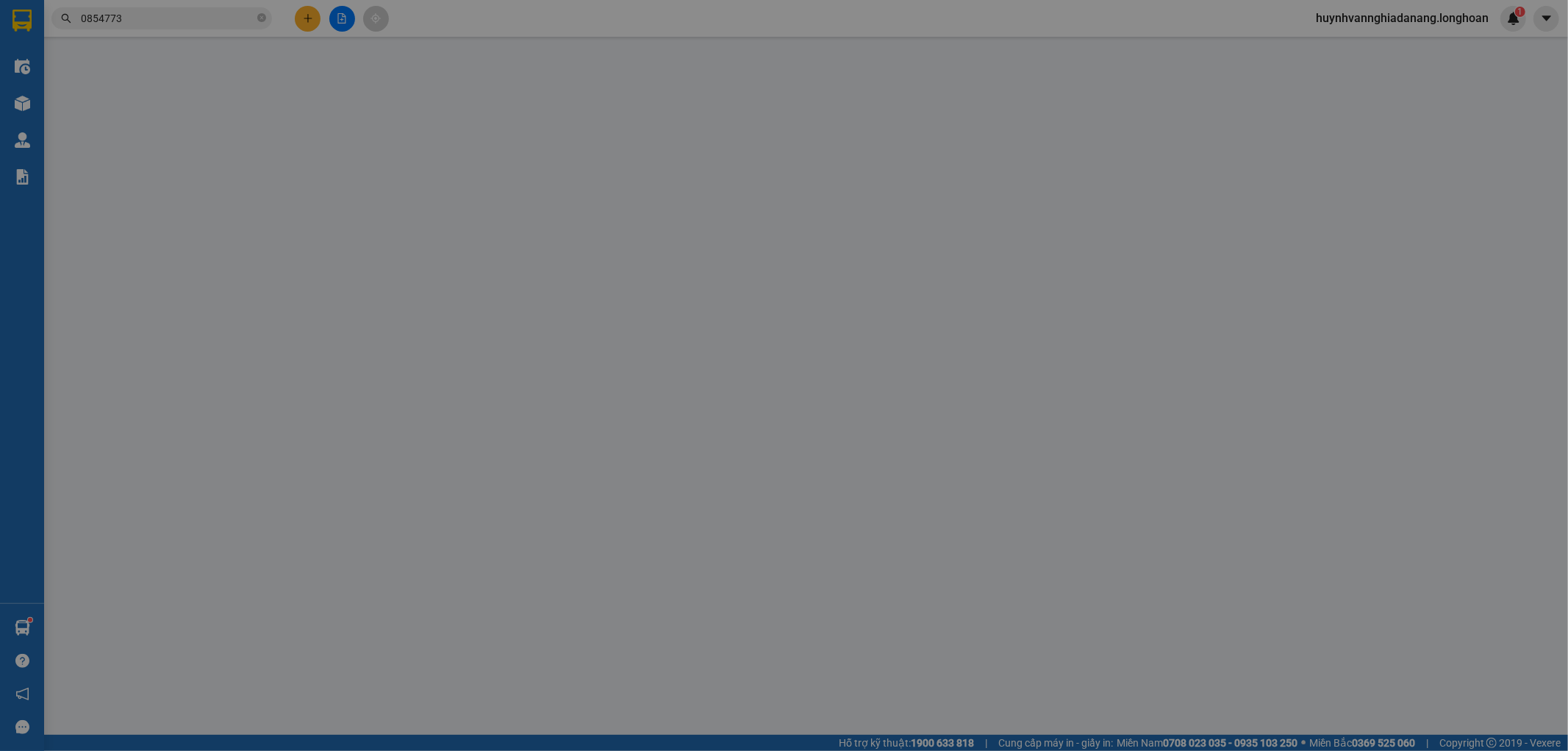
type input "0339399300"
type input "kiên"
type input "0854773868"
type input "đức"
checkbox input "true"
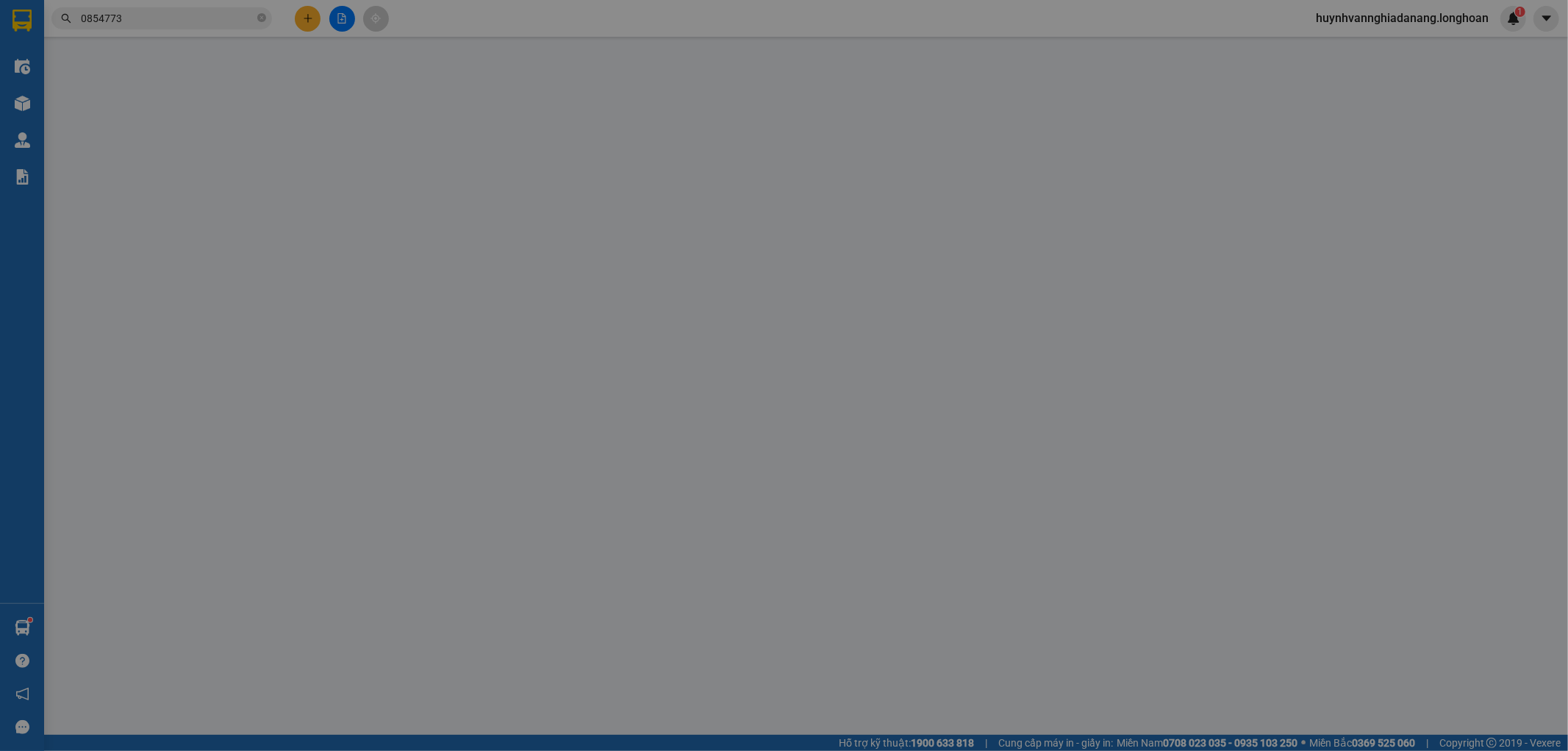
type input "[DEMOGRAPHIC_DATA] huệ quang đường [PERSON_NAME] ngũ hành sơn [GEOGRAPHIC_DATA]"
type input "hư hỏng ko đền đã báo người gửi"
type input "0"
type input "200.000"
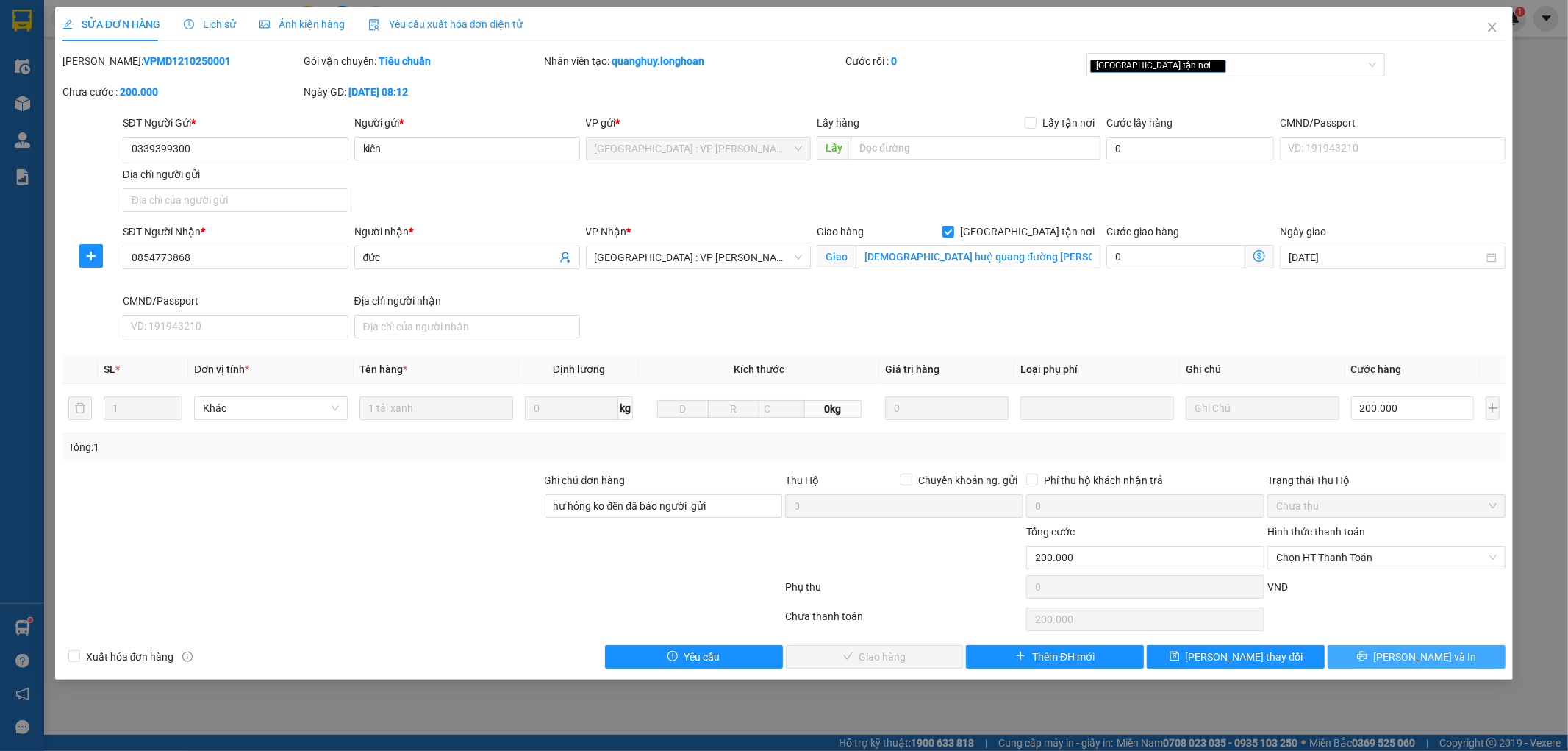
click at [1358, 658] on button "[PERSON_NAME] và In" at bounding box center [1415, 657] width 178 height 23
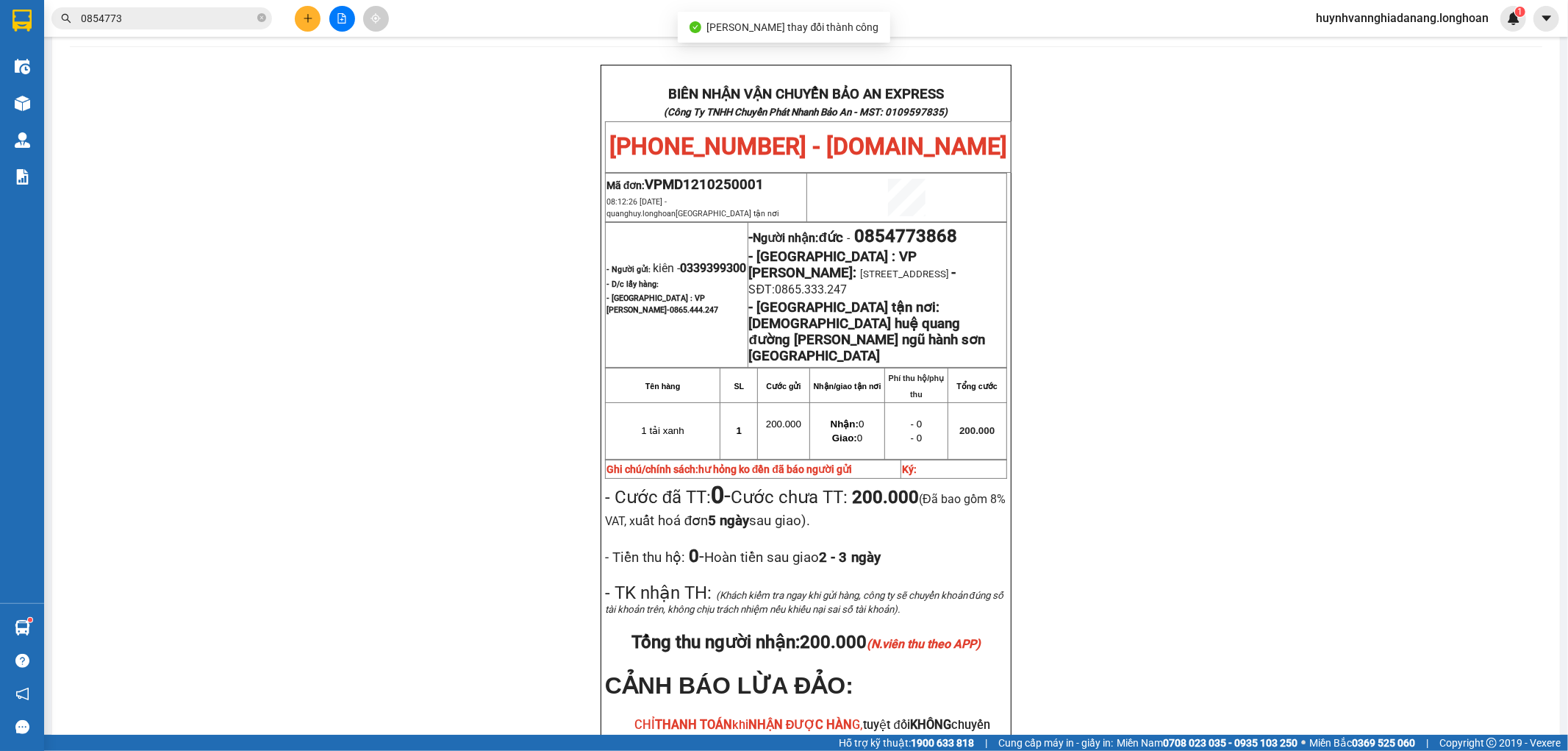
scroll to position [62, 0]
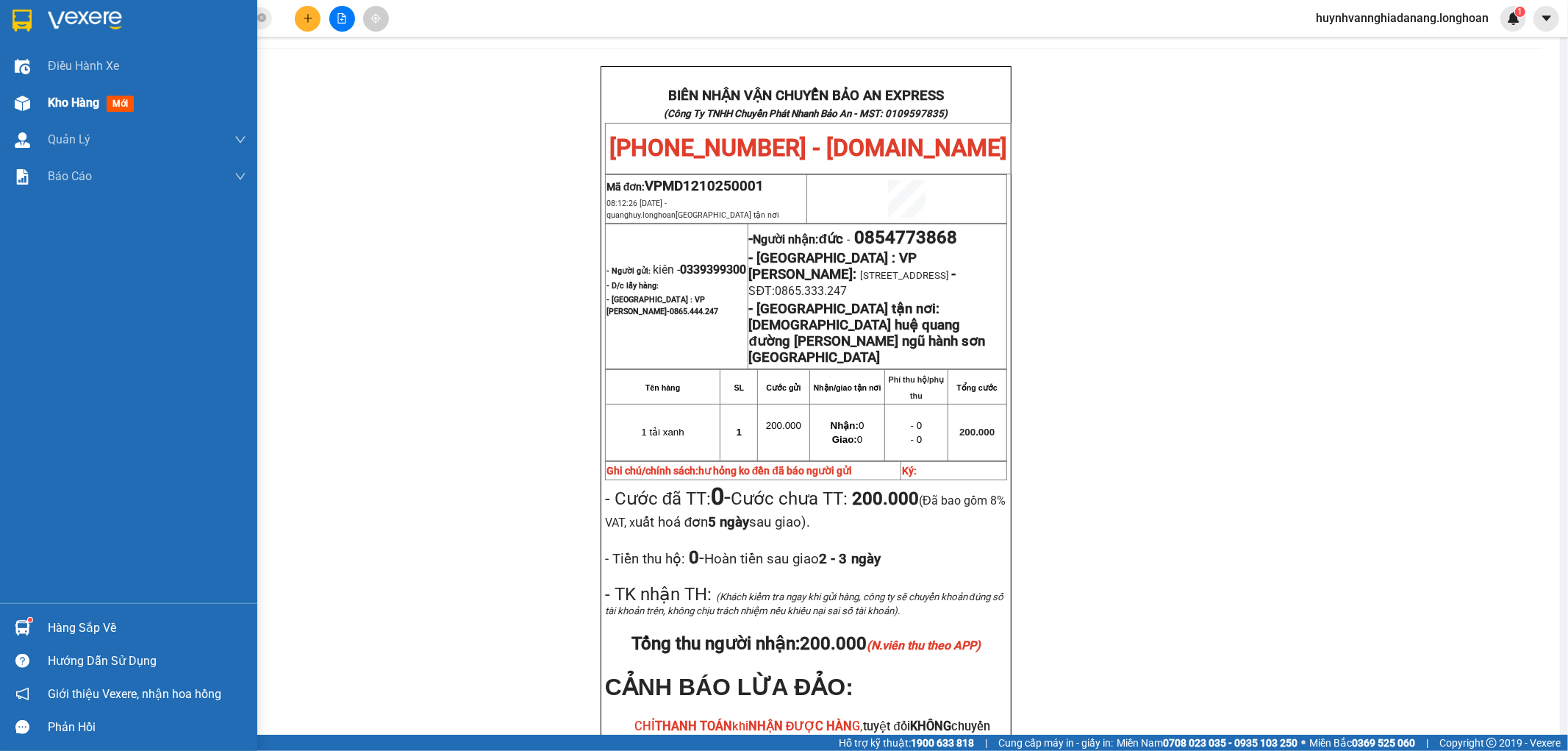
click at [50, 98] on span "Kho hàng" at bounding box center [73, 103] width 52 height 14
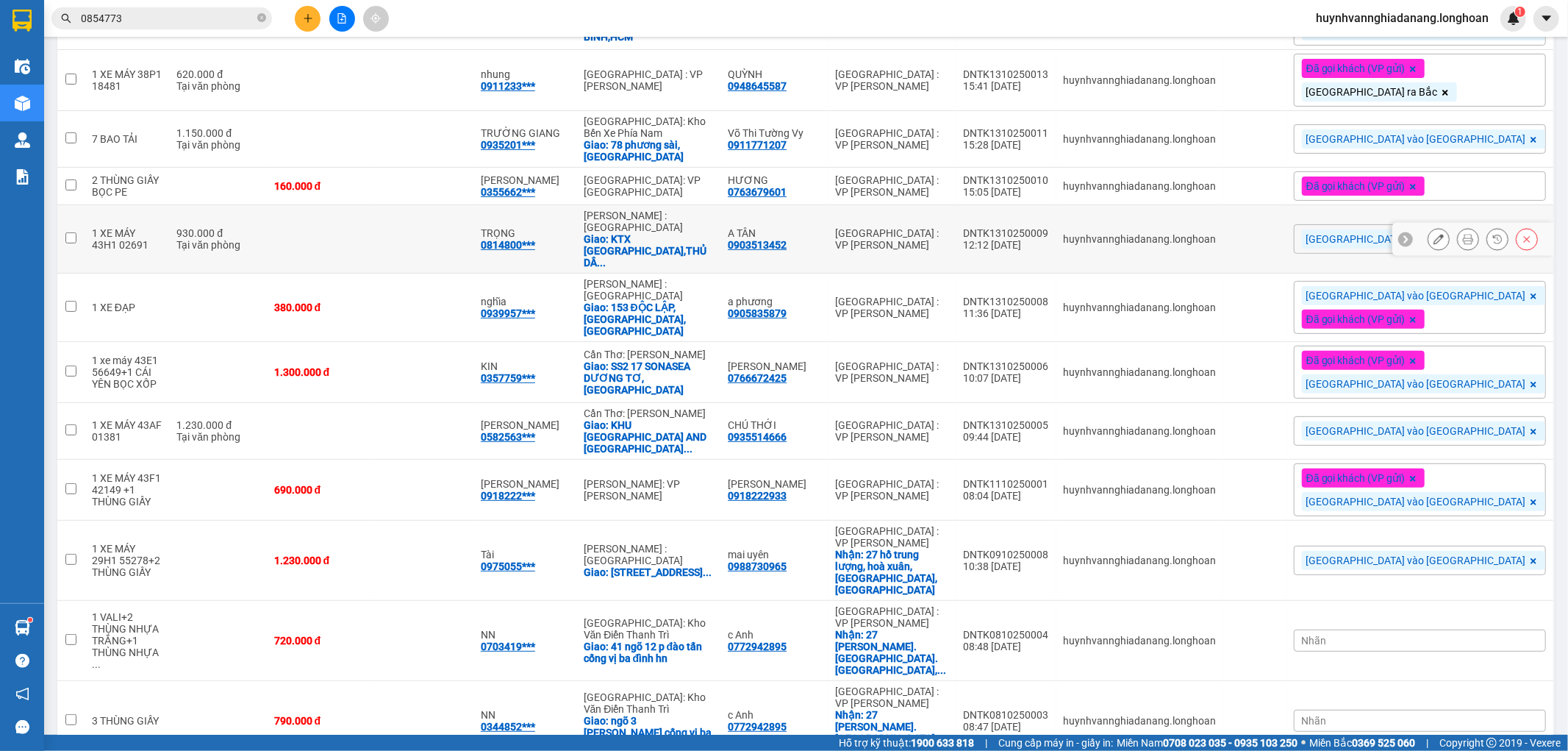
scroll to position [337, 0]
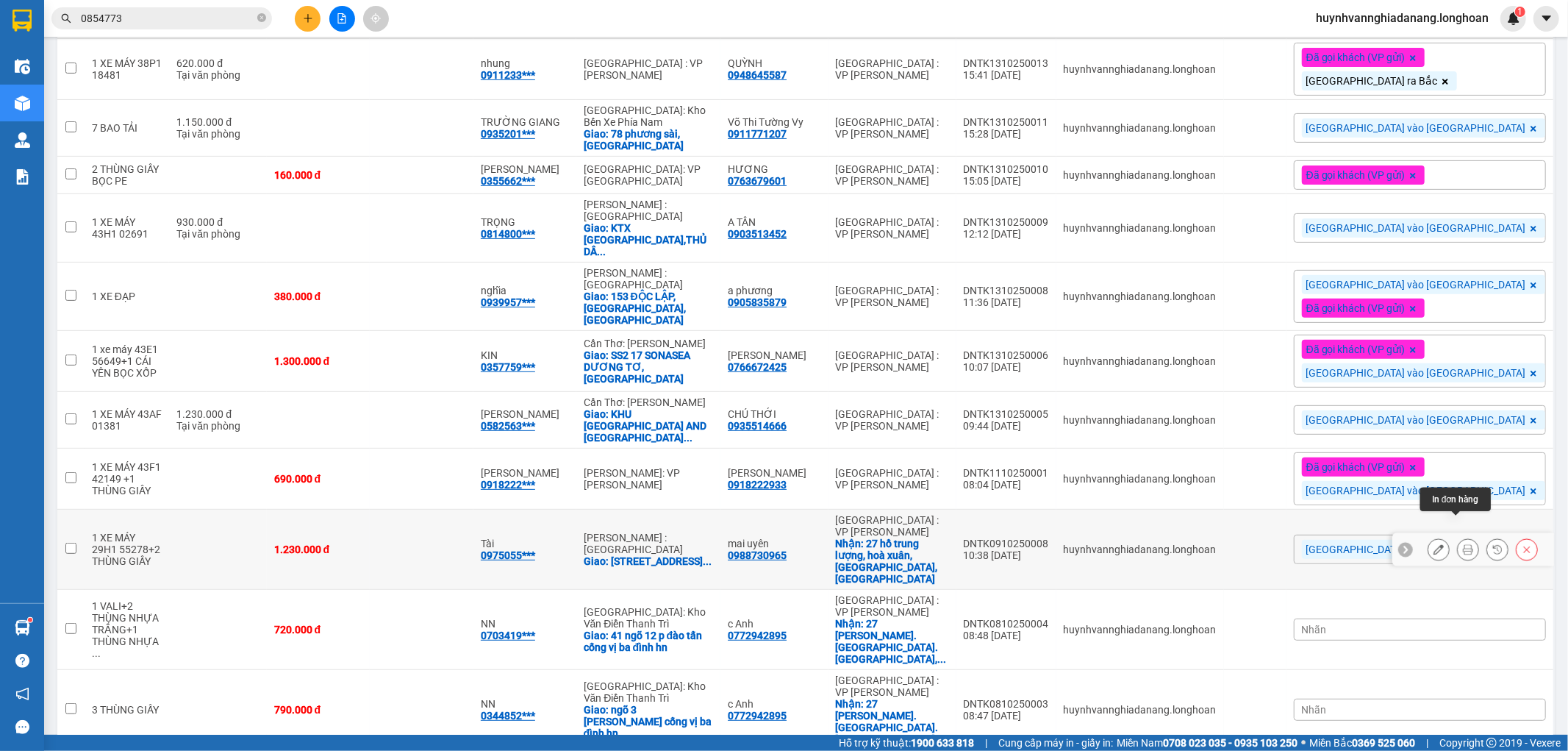
click at [1463, 544] on icon at bounding box center [1468, 549] width 10 height 10
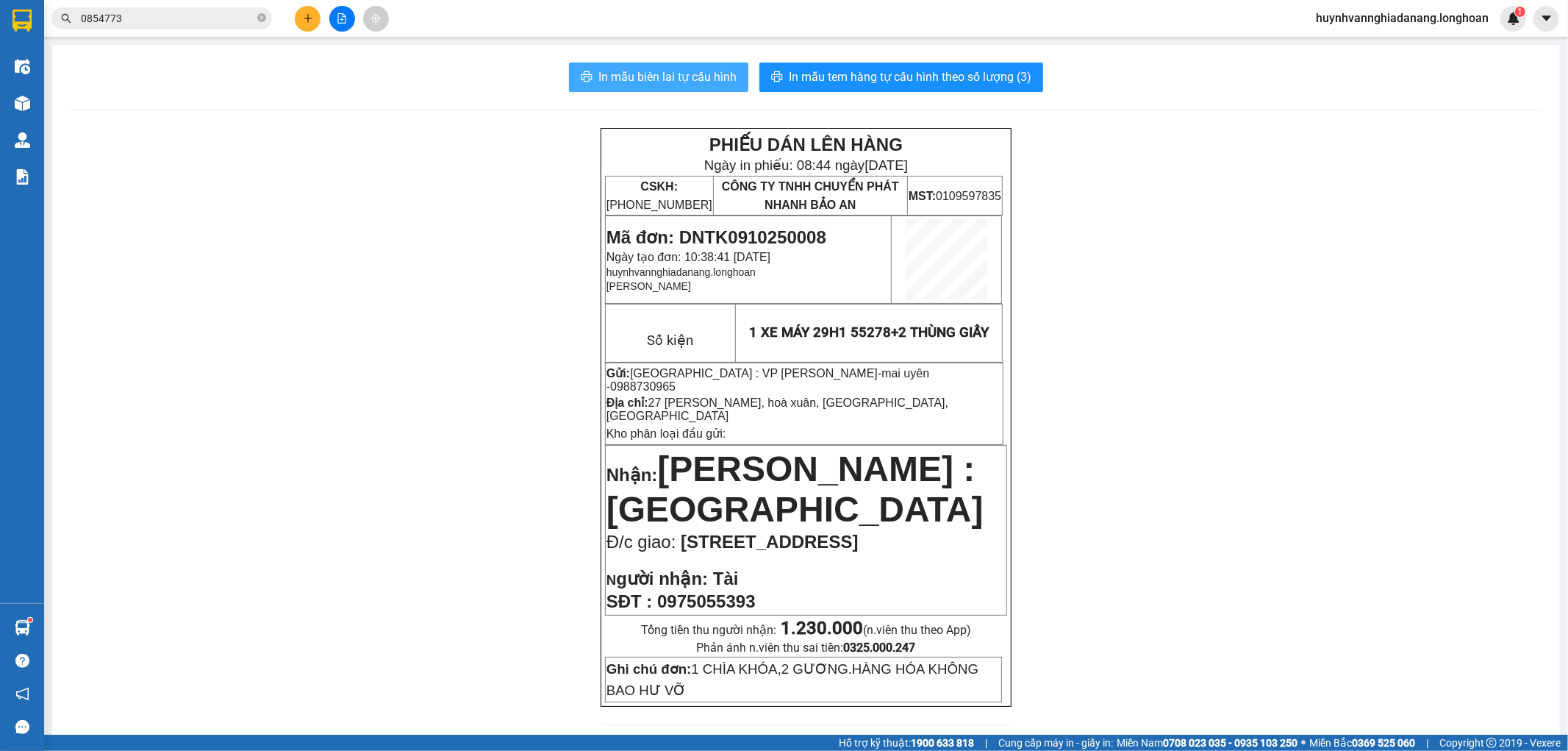
click at [686, 79] on span "In mẫu biên lai tự cấu hình" at bounding box center [667, 77] width 138 height 18
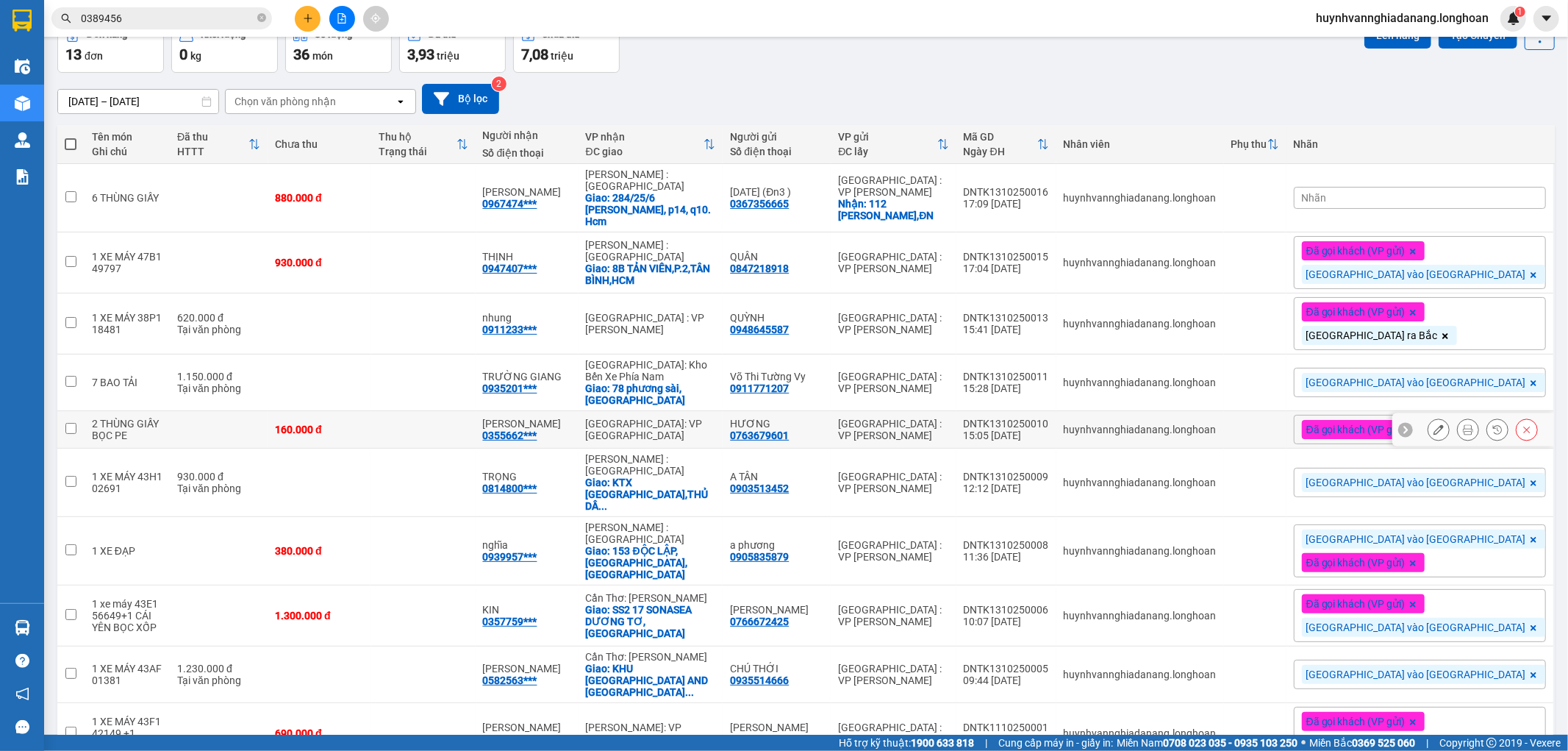
scroll to position [155, 0]
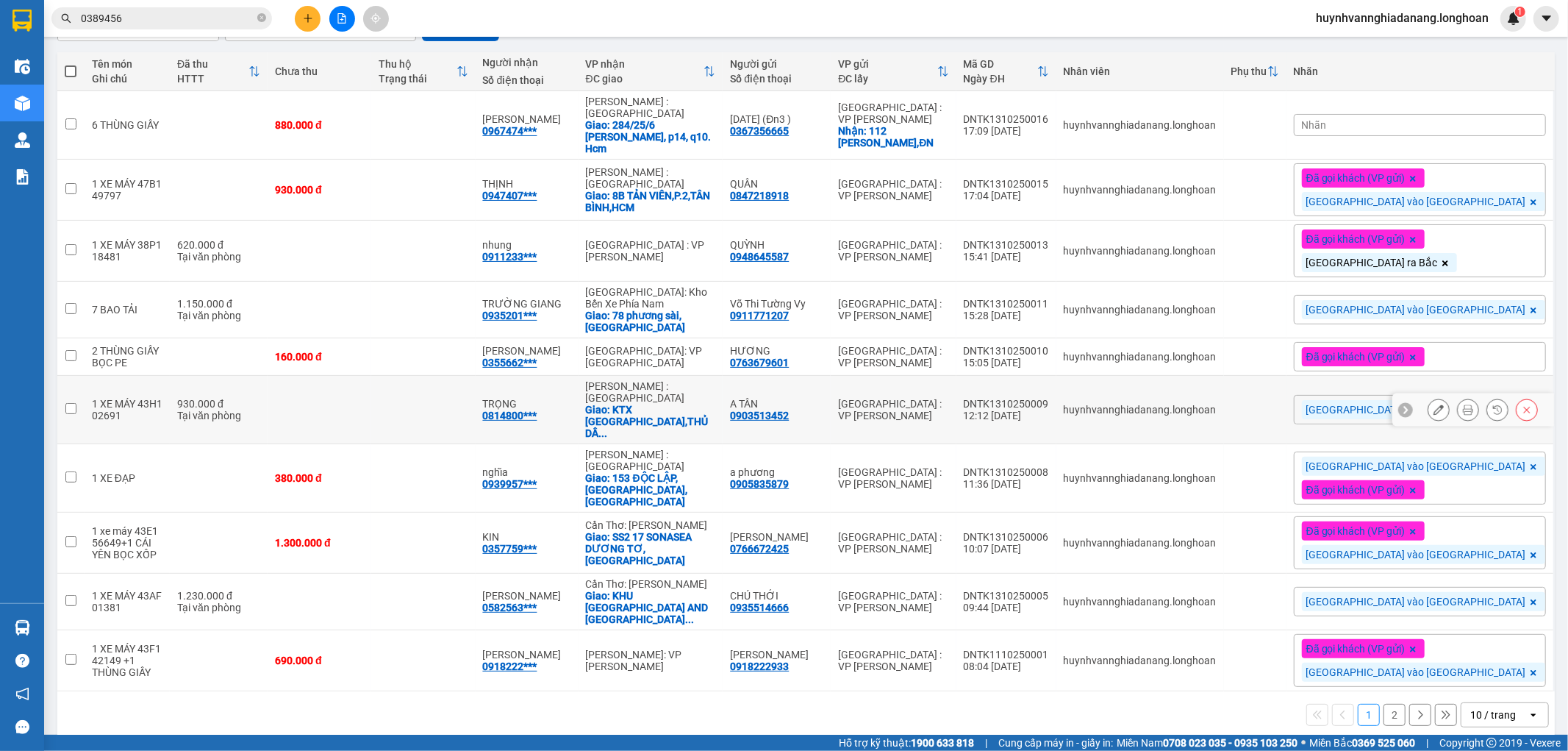
click at [1463, 405] on icon at bounding box center [1468, 410] width 10 height 10
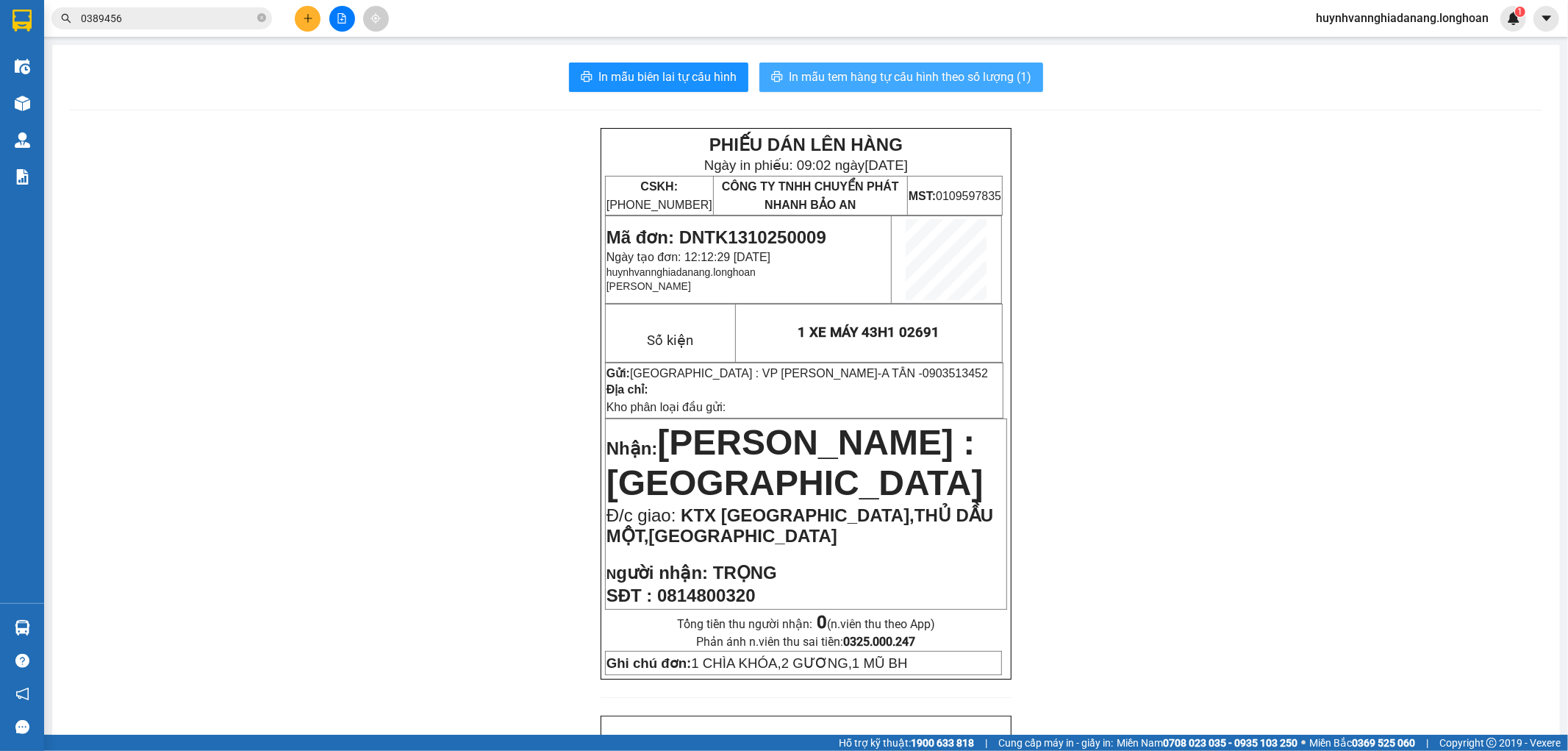
click at [912, 78] on span "In mẫu tem hàng tự cấu hình theo số lượng (1)" at bounding box center [910, 77] width 243 height 18
click at [312, 18] on icon "plus" at bounding box center [308, 18] width 10 height 10
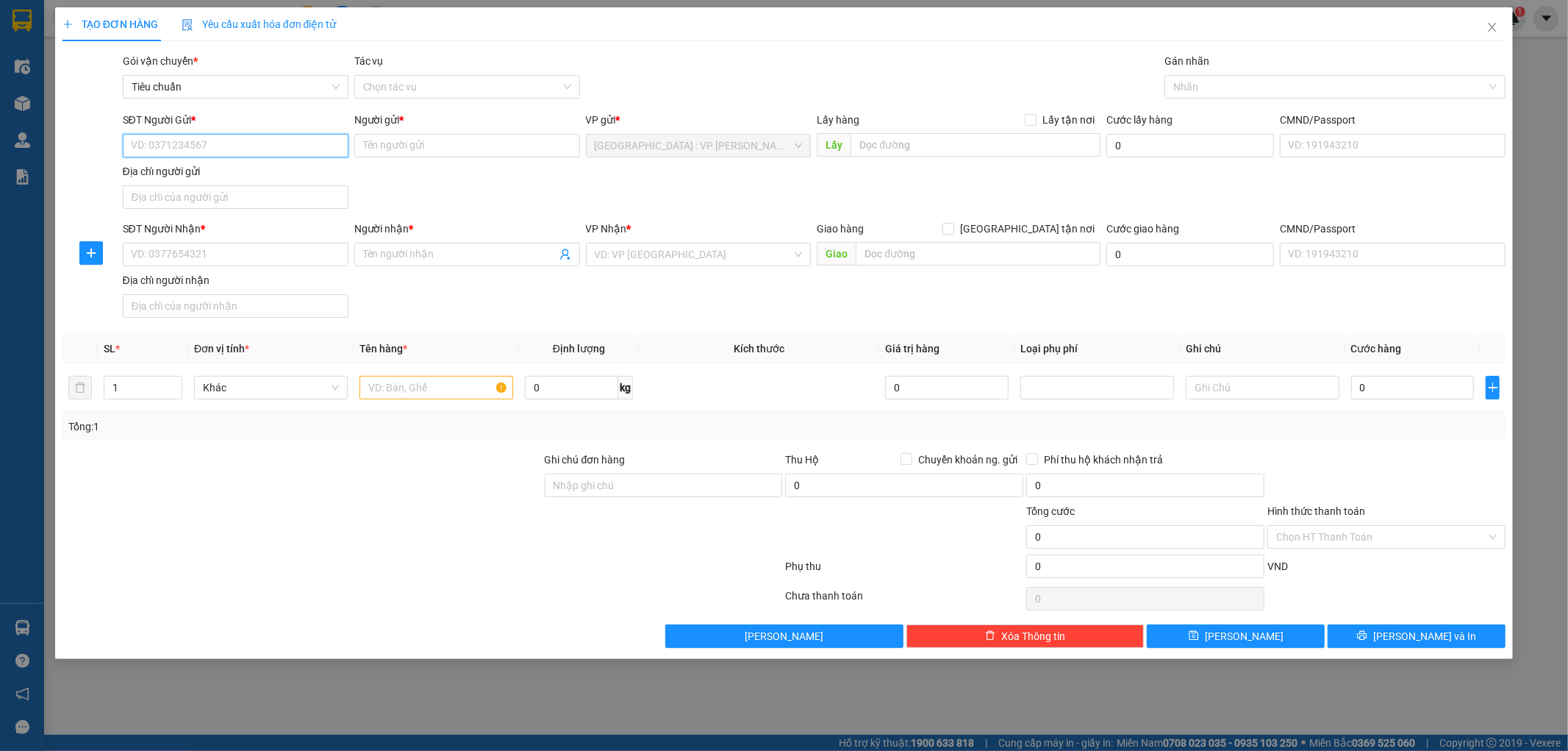
click at [173, 150] on input "SĐT Người Gửi *" at bounding box center [235, 145] width 226 height 23
click at [214, 147] on input "077445" at bounding box center [235, 145] width 226 height 23
click at [221, 176] on div "0774453860 - Thảo lữ" at bounding box center [235, 174] width 208 height 16
type input "0774453860"
type input "Thảo lữ"
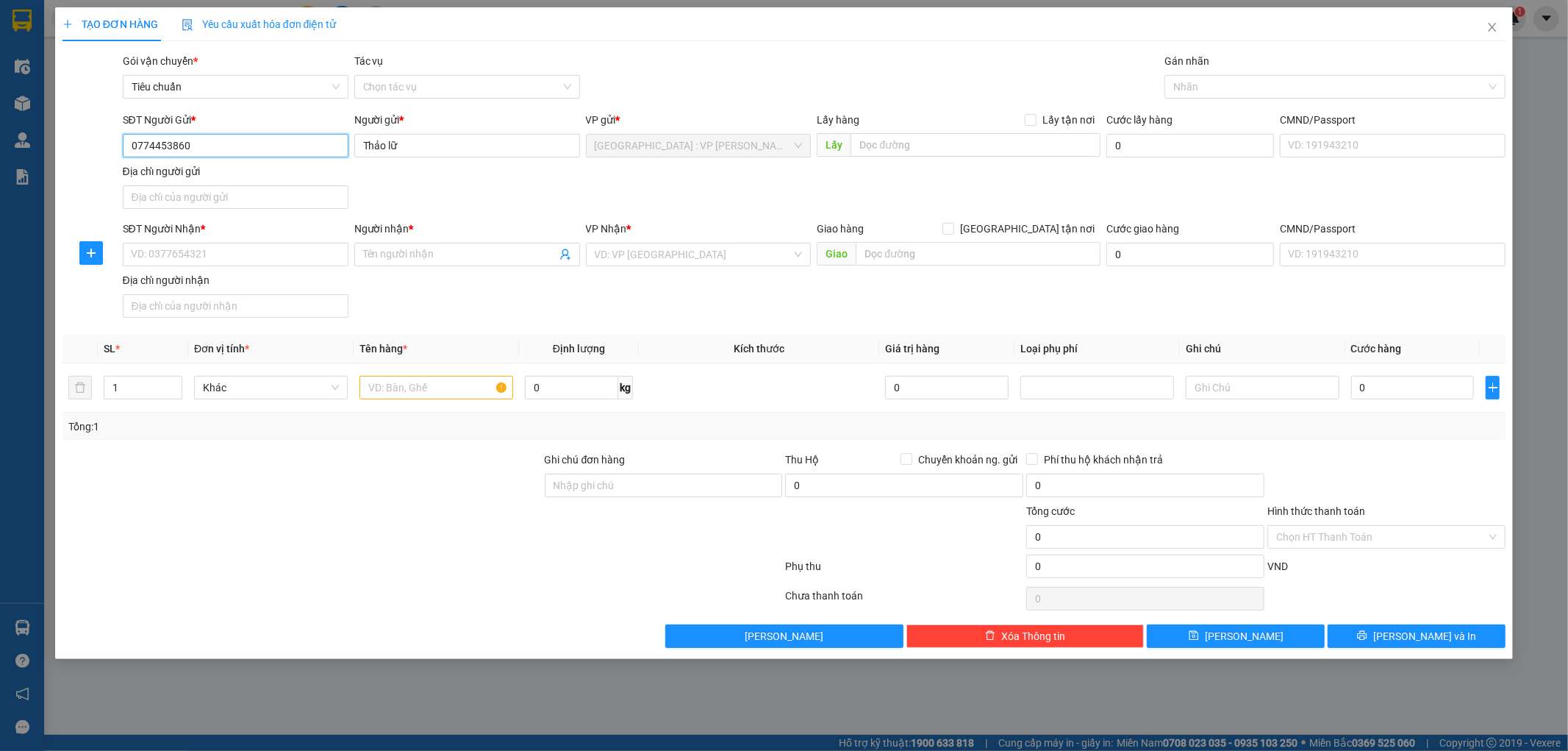
type input "0774453860"
click at [209, 260] on input "SĐT Người Nhận *" at bounding box center [235, 255] width 226 height 23
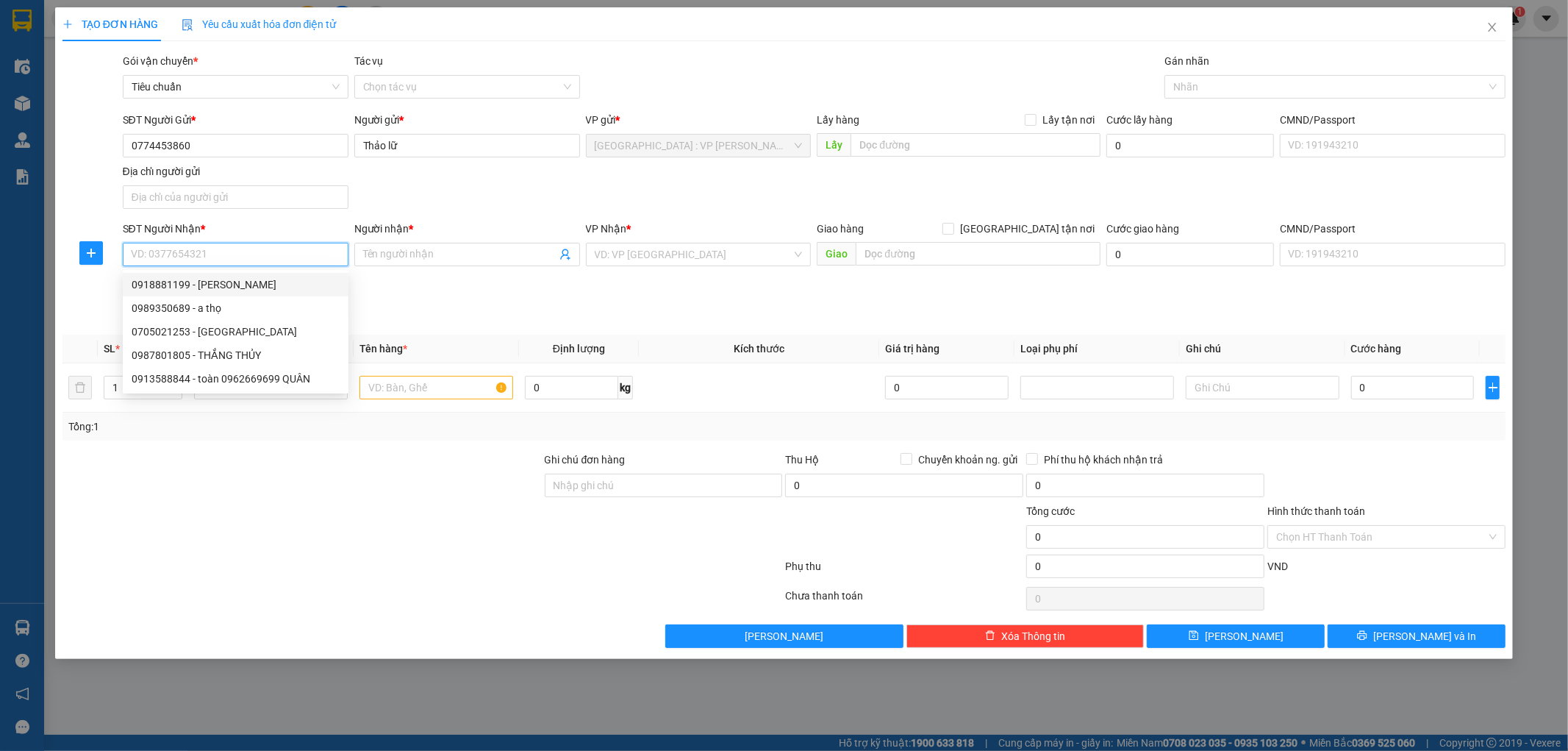
click at [241, 285] on div "0918881199 - TUẤN ANH" at bounding box center [235, 284] width 208 height 16
type input "0918881199"
type input "TUẤN ANH"
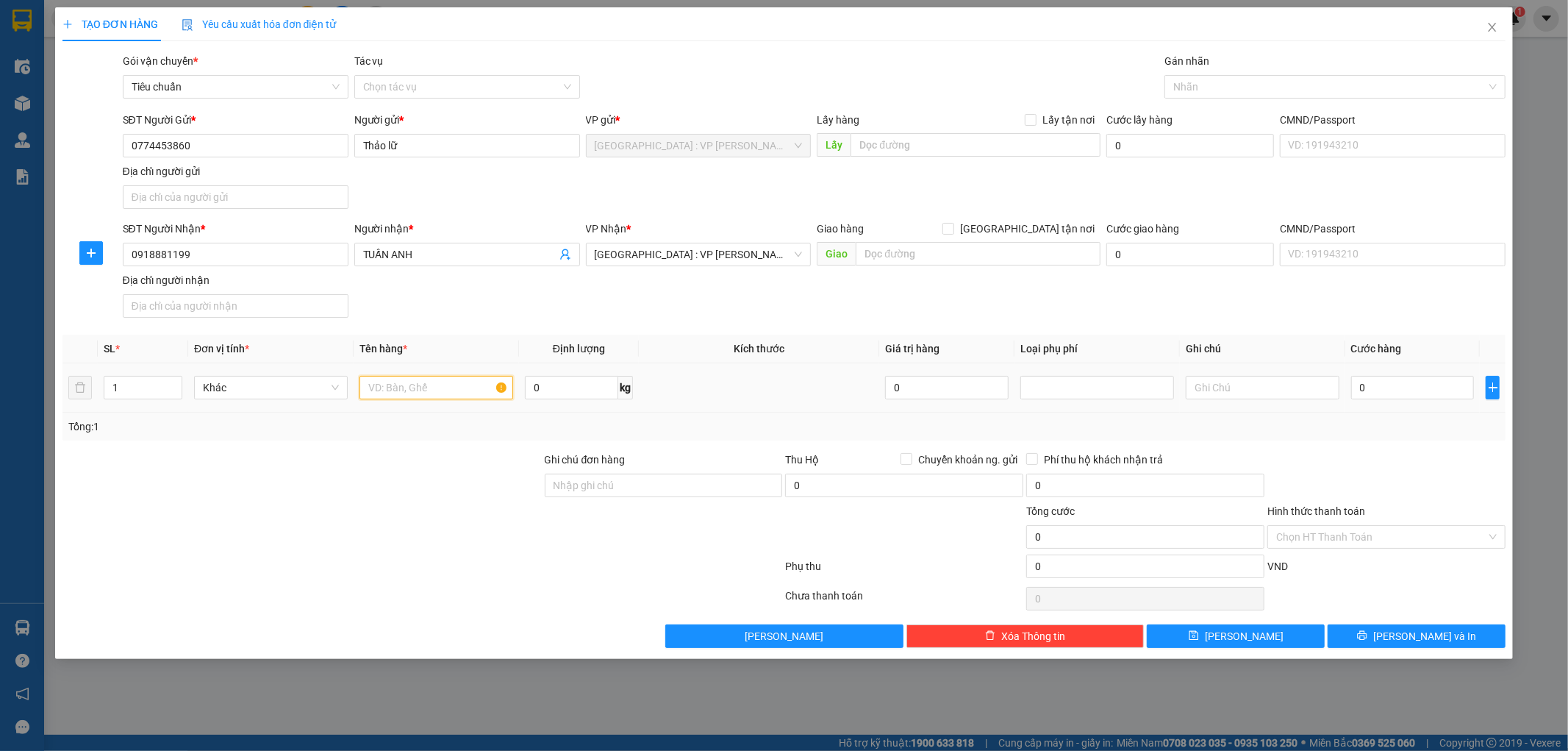
click at [395, 387] on input "text" at bounding box center [436, 387] width 153 height 23
type input "1 kiện bọc xốp"
click at [630, 486] on input "Ghi chú đơn hàng" at bounding box center [664, 485] width 239 height 23
type input "KHÔNG BAO HƯ VỠ,MÓP MÉO"
click at [1402, 395] on input "0" at bounding box center [1413, 387] width 123 height 23
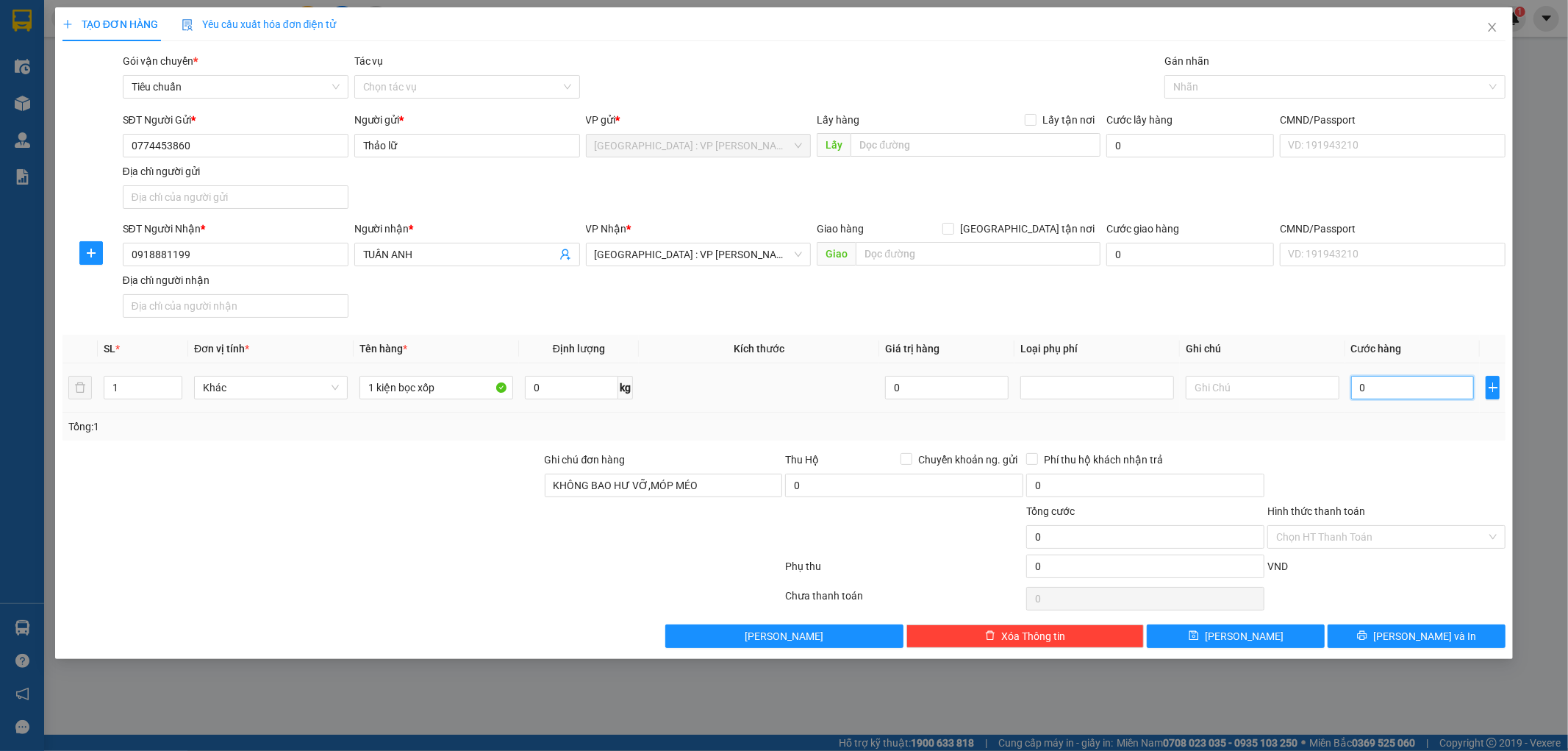
type input "1"
type input "10"
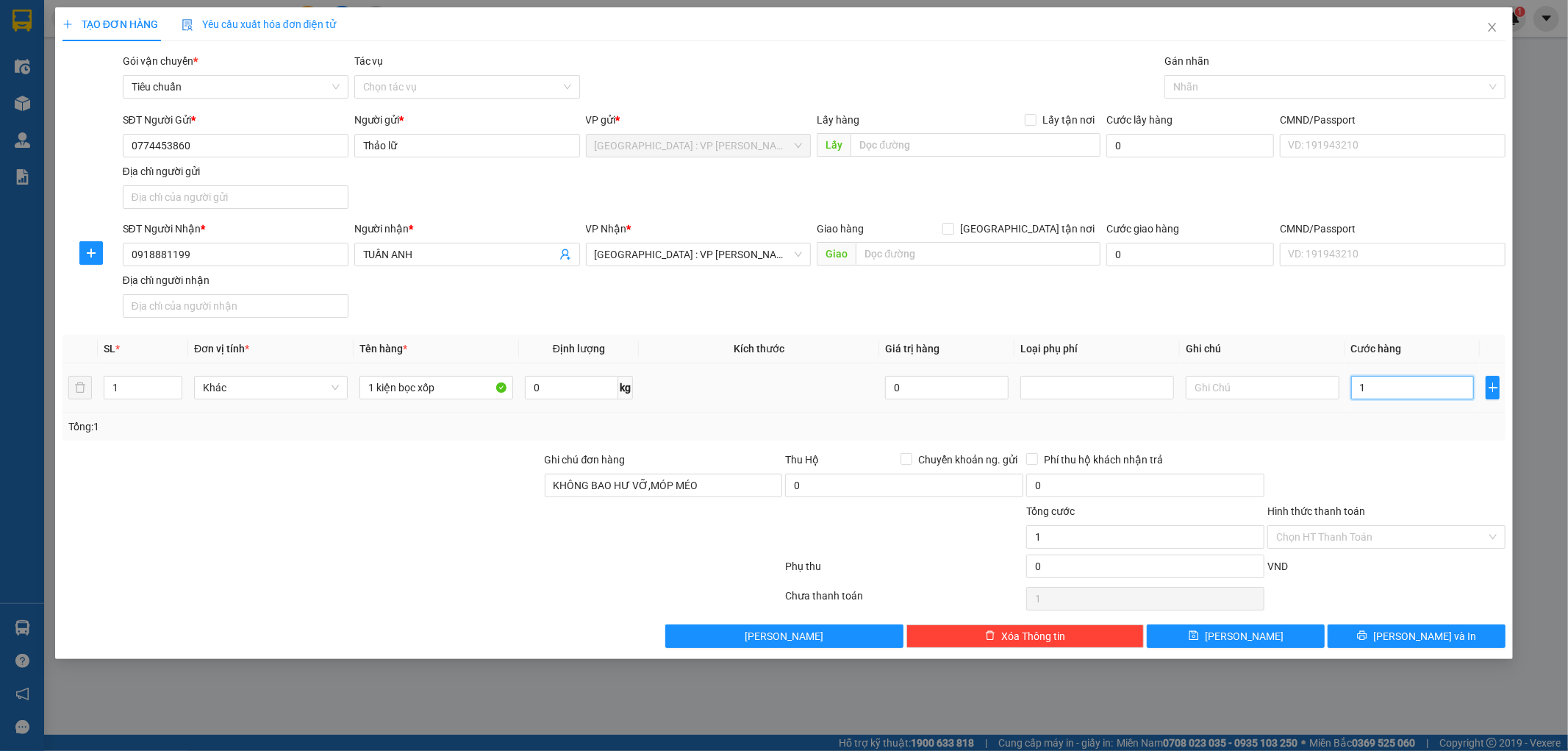
type input "10"
type input "100"
type input "1.000"
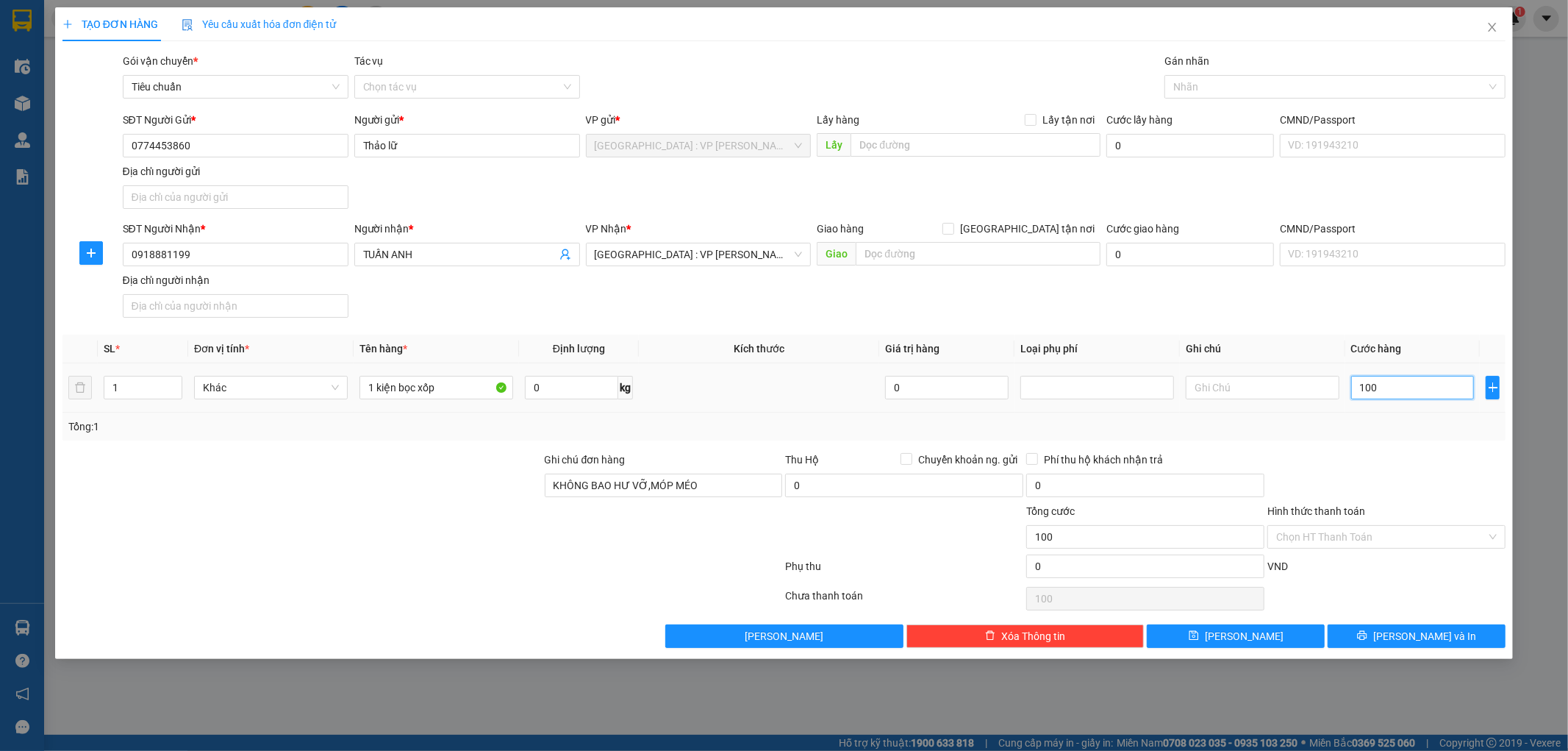
type input "1.000"
type input "10.000"
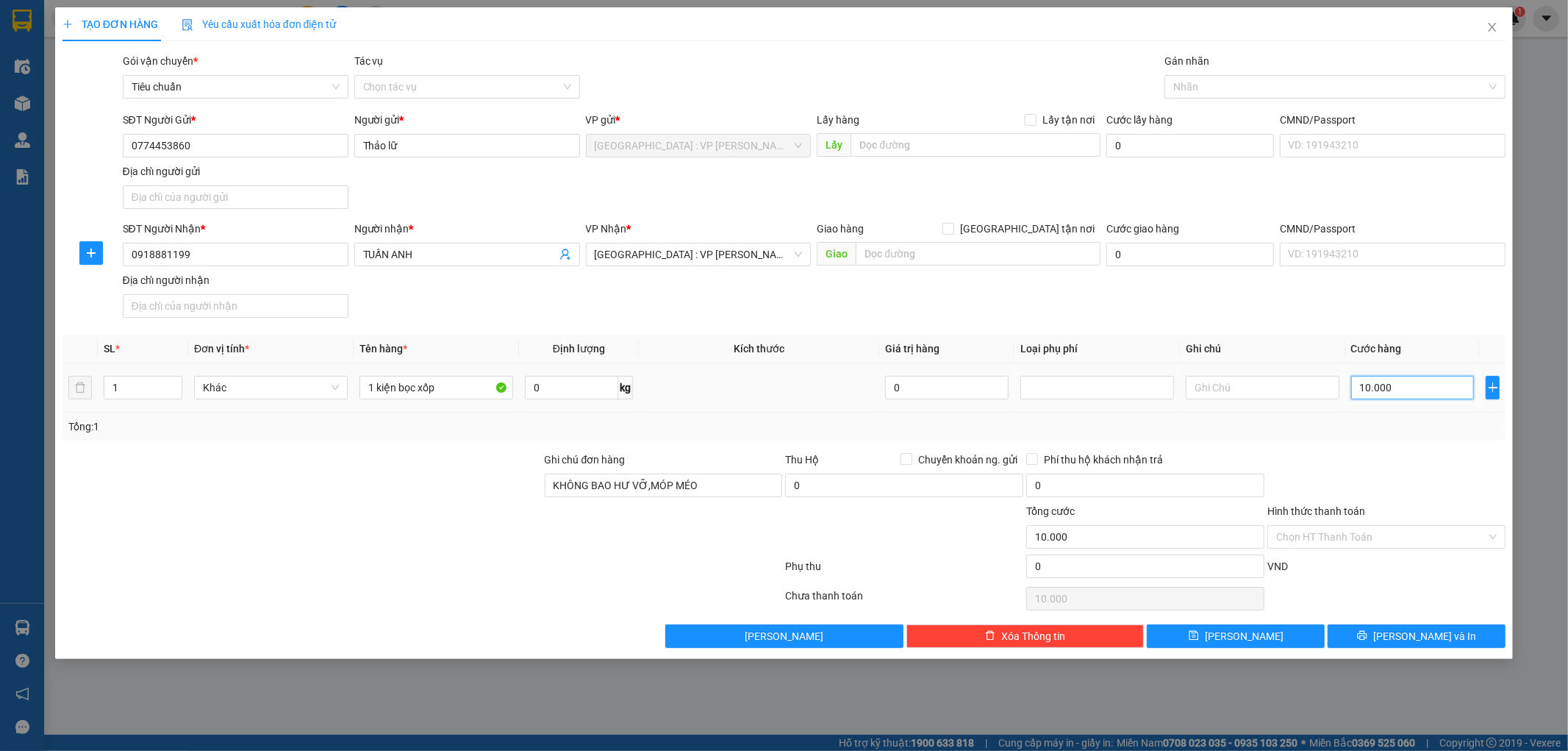
type input "100.000"
click at [1383, 643] on button "[PERSON_NAME] và In" at bounding box center [1415, 636] width 178 height 23
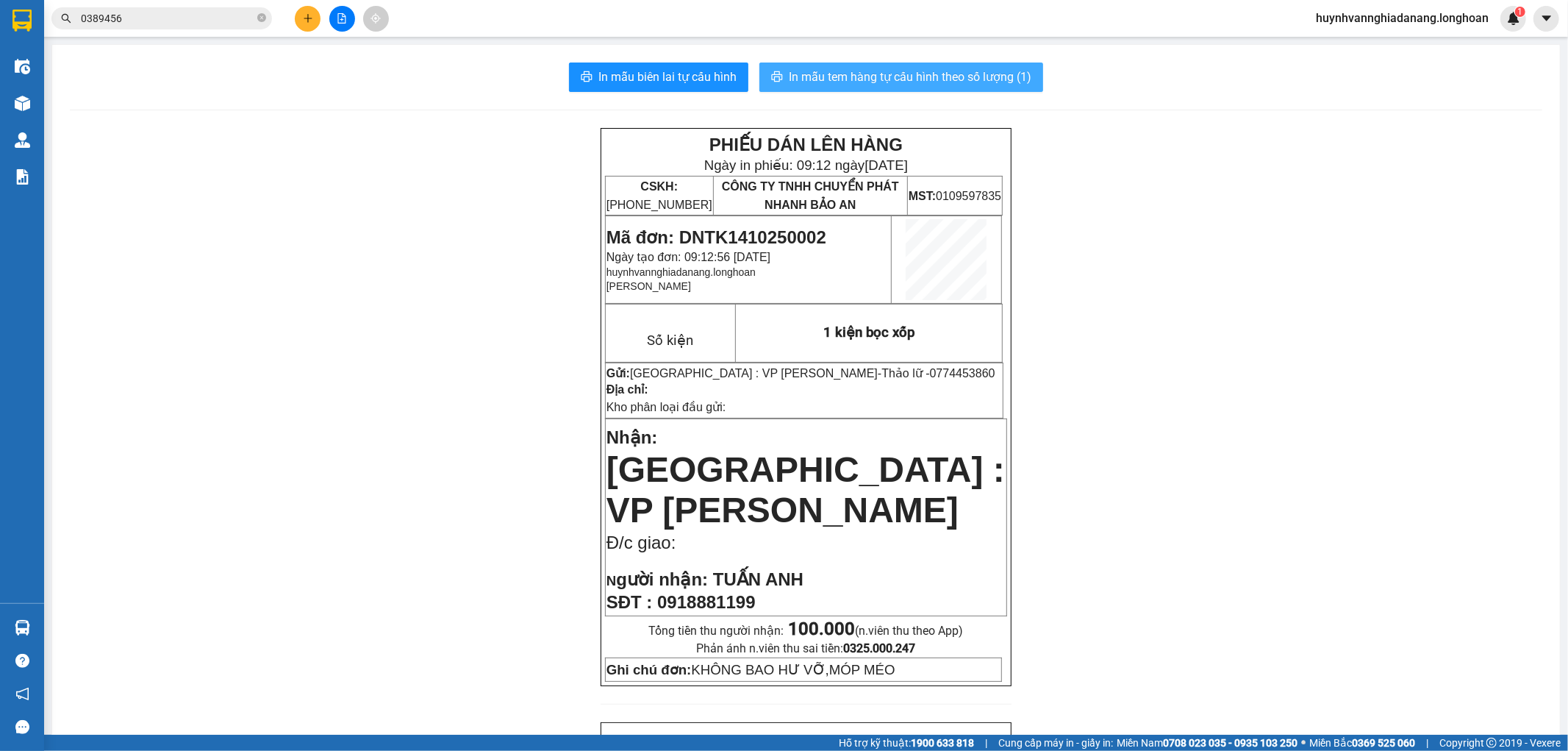
click at [869, 70] on span "In mẫu tem hàng tự cấu hình theo số lượng (1)" at bounding box center [910, 77] width 243 height 18
click at [313, 20] on icon "plus" at bounding box center [308, 18] width 10 height 10
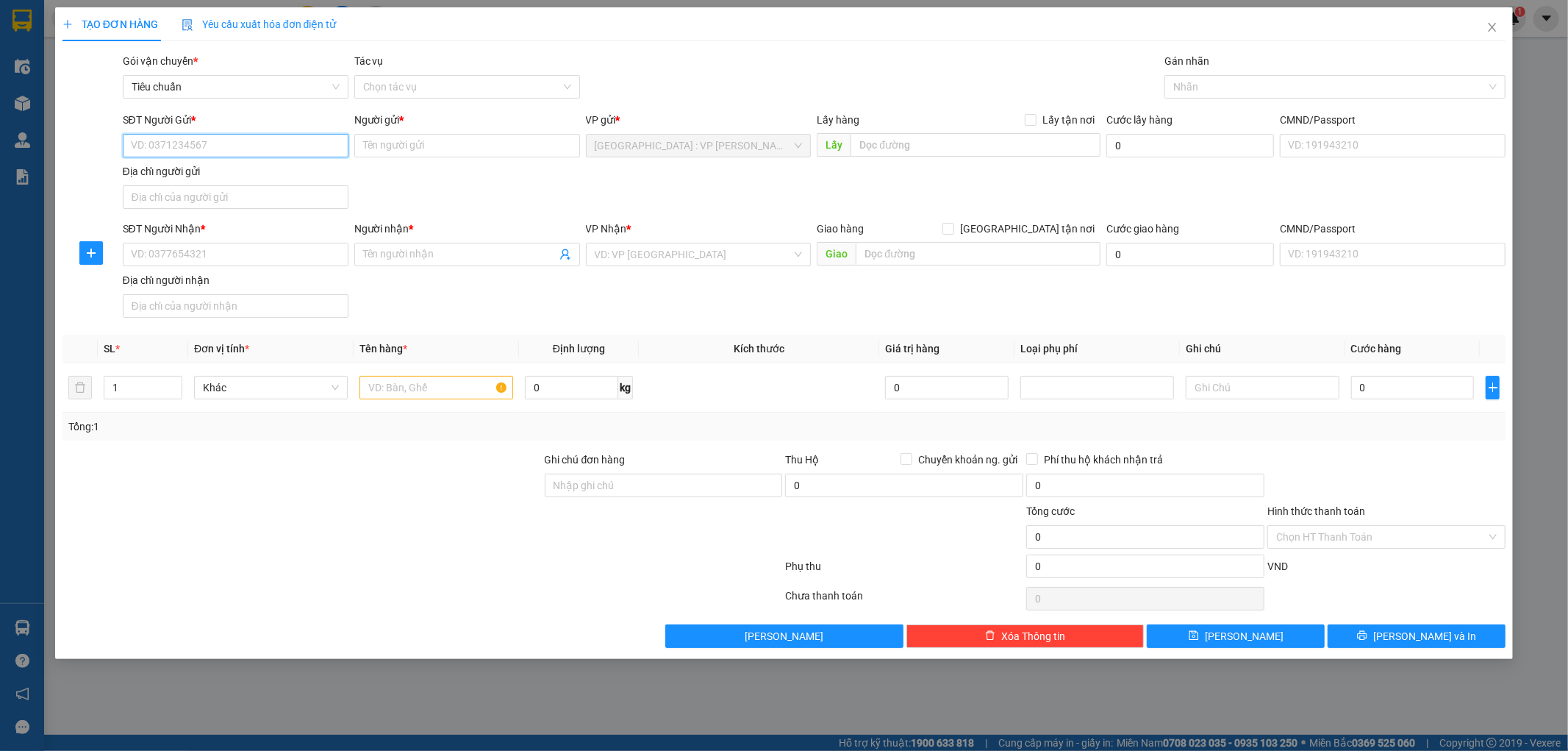
click at [191, 145] on input "SĐT Người Gửi *" at bounding box center [235, 145] width 226 height 23
paste input "0905338704"
type input "0905338704"
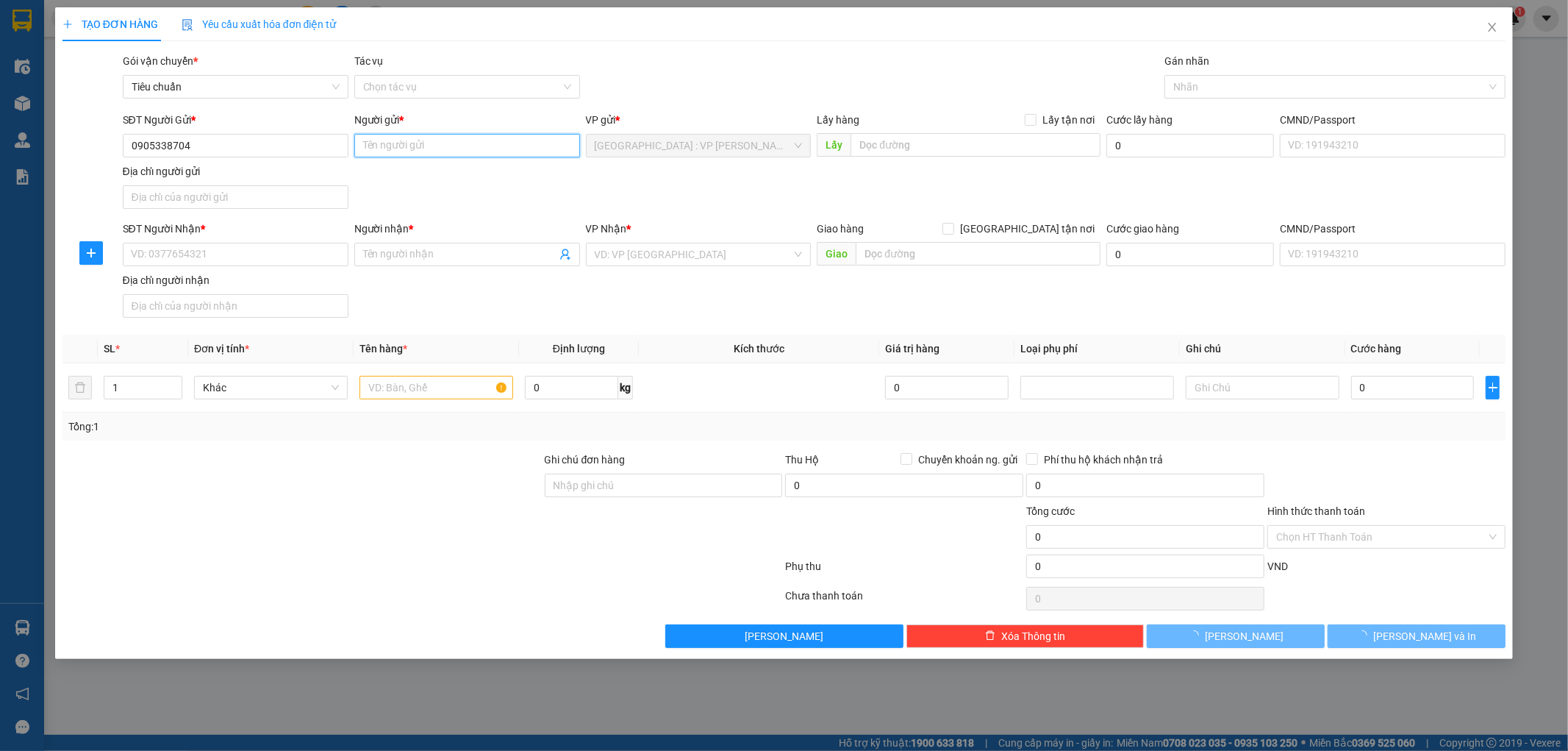
click at [369, 144] on input "Người gửi *" at bounding box center [467, 145] width 226 height 23
type input "xốp [PERSON_NAME]"
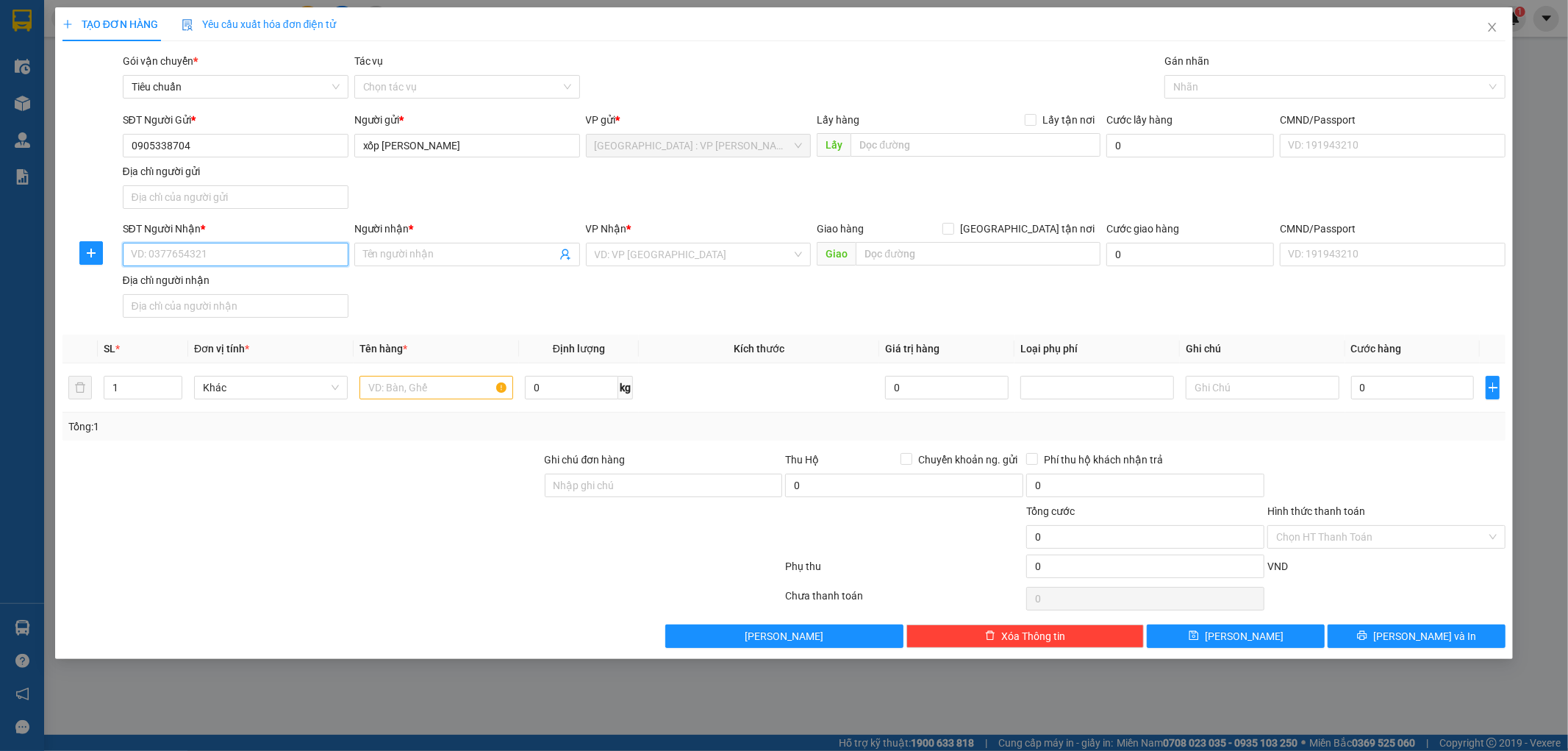
click at [195, 254] on input "SĐT Người Nhận *" at bounding box center [235, 255] width 226 height 23
click at [218, 255] on input "SĐT Người Nhận *" at bounding box center [235, 255] width 226 height 23
paste input "0913108356"
type input "0913108356"
click at [386, 255] on input "Người nhận *" at bounding box center [460, 254] width 193 height 16
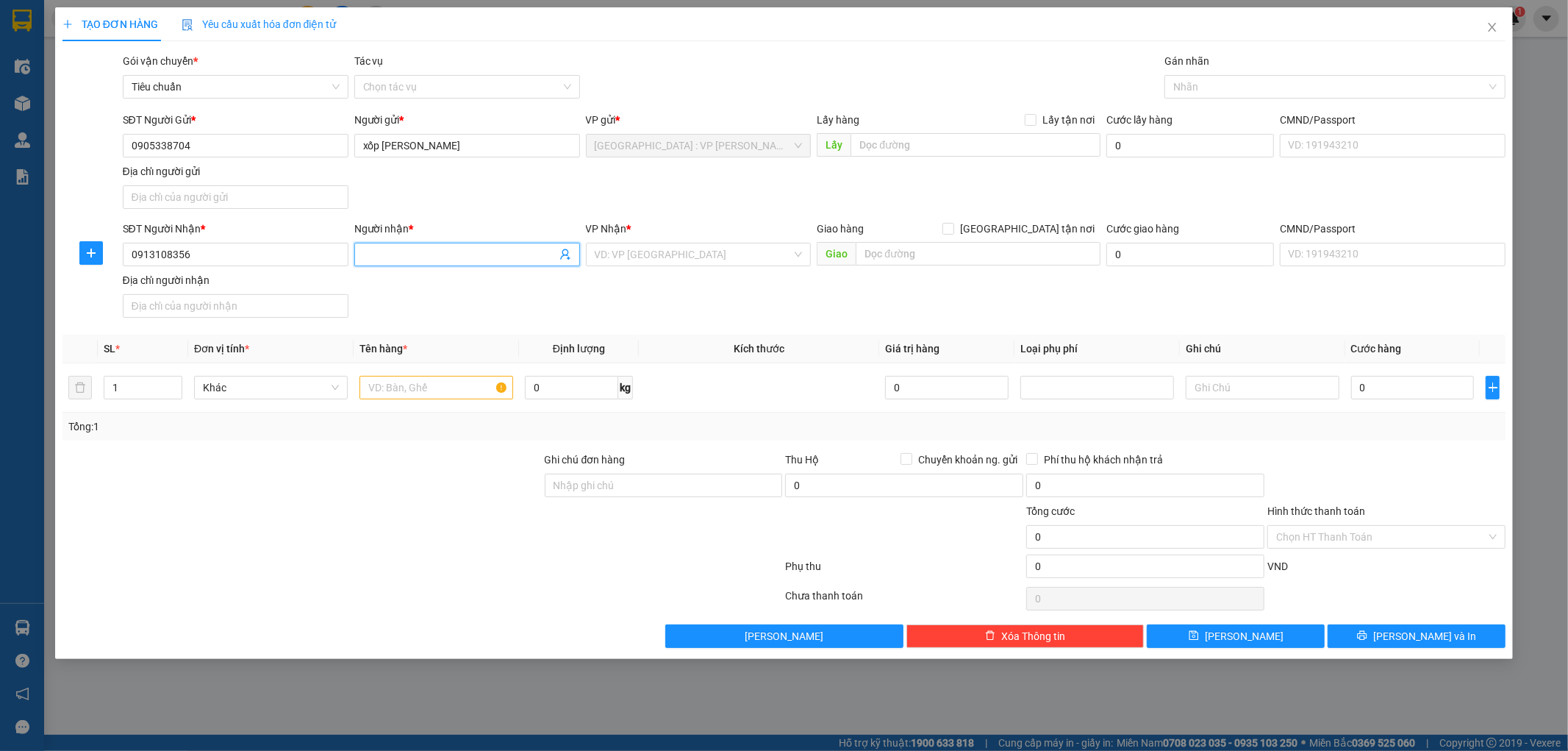
click at [370, 253] on input "Người nhận *" at bounding box center [460, 254] width 193 height 16
paste input "[PERSON_NAME]"
type input "[PERSON_NAME]"
click at [952, 229] on input "[GEOGRAPHIC_DATA] tận nơi" at bounding box center [947, 228] width 10 height 10
checkbox input "true"
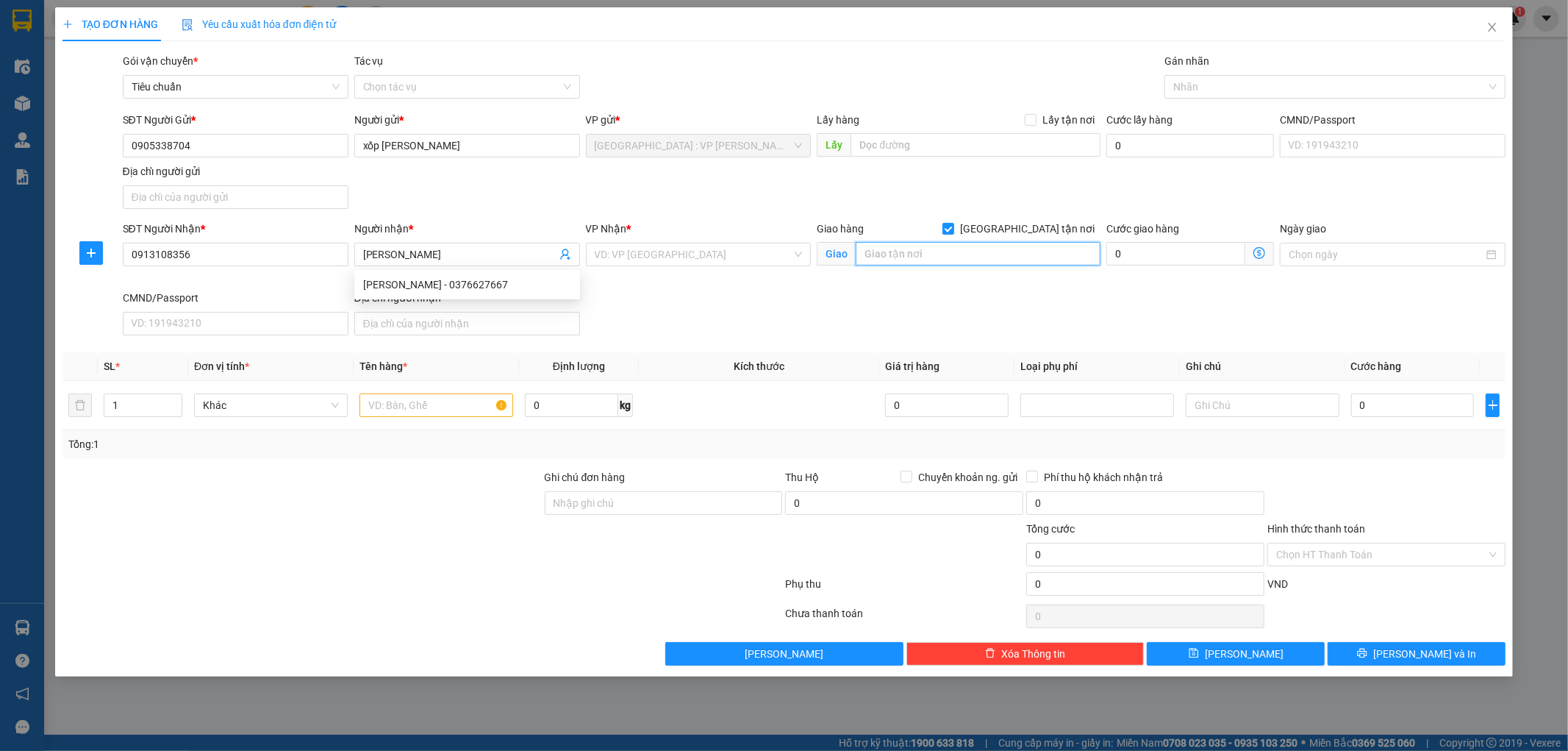
click at [983, 255] on input "text" at bounding box center [977, 254] width 244 height 23
click at [879, 255] on input "text" at bounding box center [977, 254] width 244 height 23
paste input "xã Tân Tiến huyện Gia Lộc tỉnh Hải Dương( cũ)"
type input "xã Tân Tiến huyện Gia Lộc tỉnh Hải Dương( cũ)"
click at [716, 257] on input "search" at bounding box center [693, 255] width 198 height 22
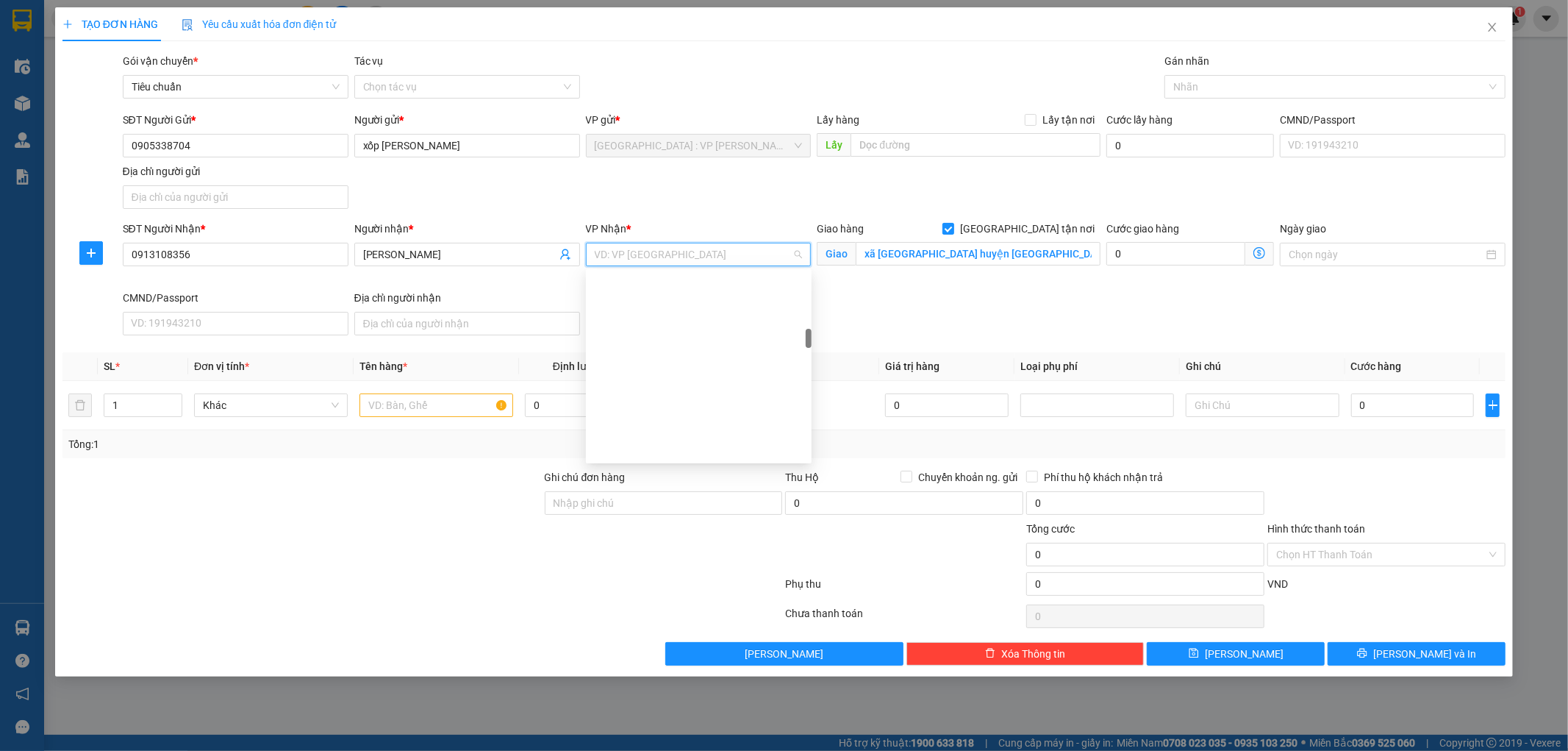
click at [1029, 120] on input "Lấy tận nơi" at bounding box center [1029, 119] width 10 height 10
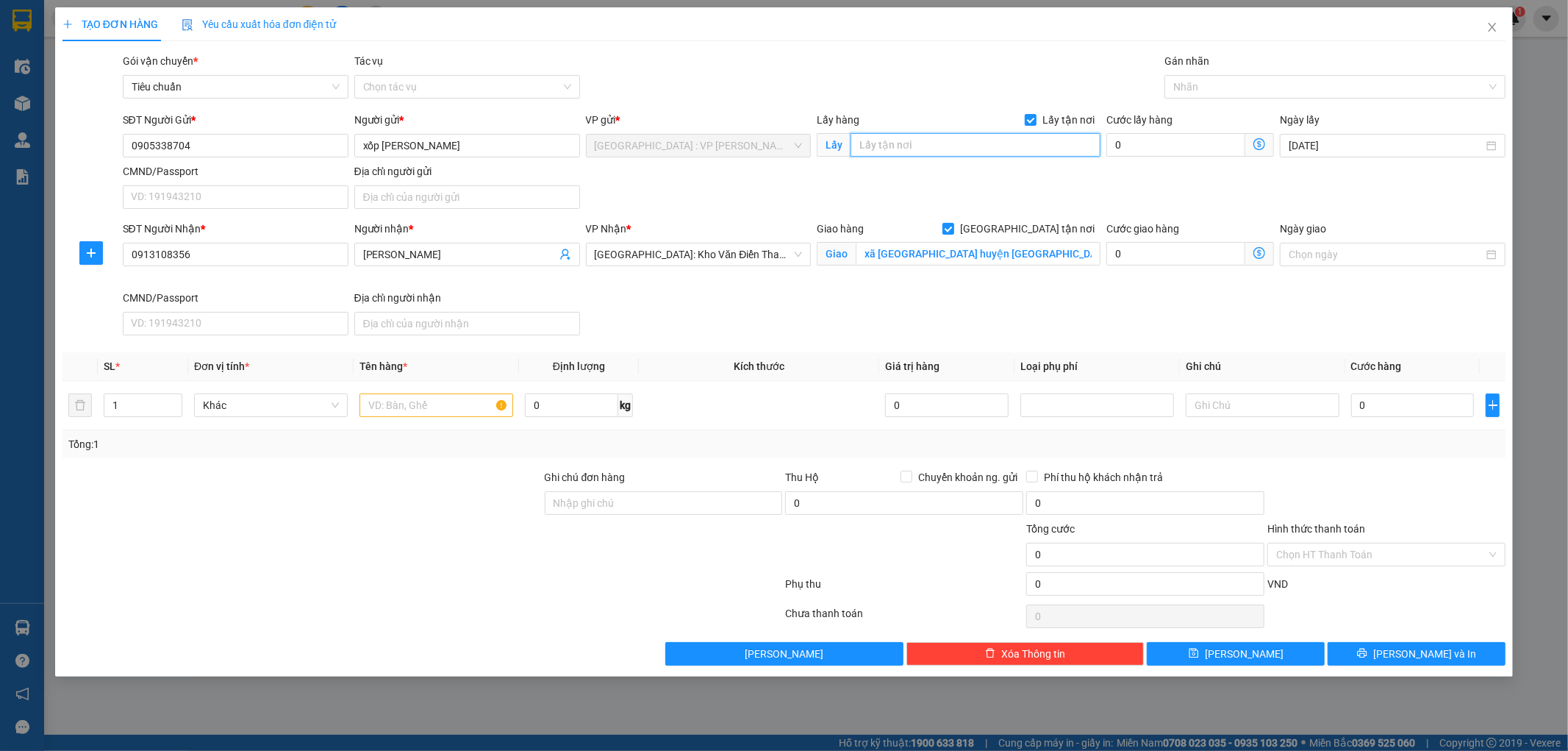
click at [957, 134] on input "text" at bounding box center [976, 144] width 250 height 23
click at [954, 144] on input "text" at bounding box center [976, 144] width 250 height 23
click at [1035, 118] on input "Lấy tận nơi" at bounding box center [1029, 119] width 10 height 10
checkbox input "false"
click at [145, 408] on input "1" at bounding box center [143, 405] width 78 height 22
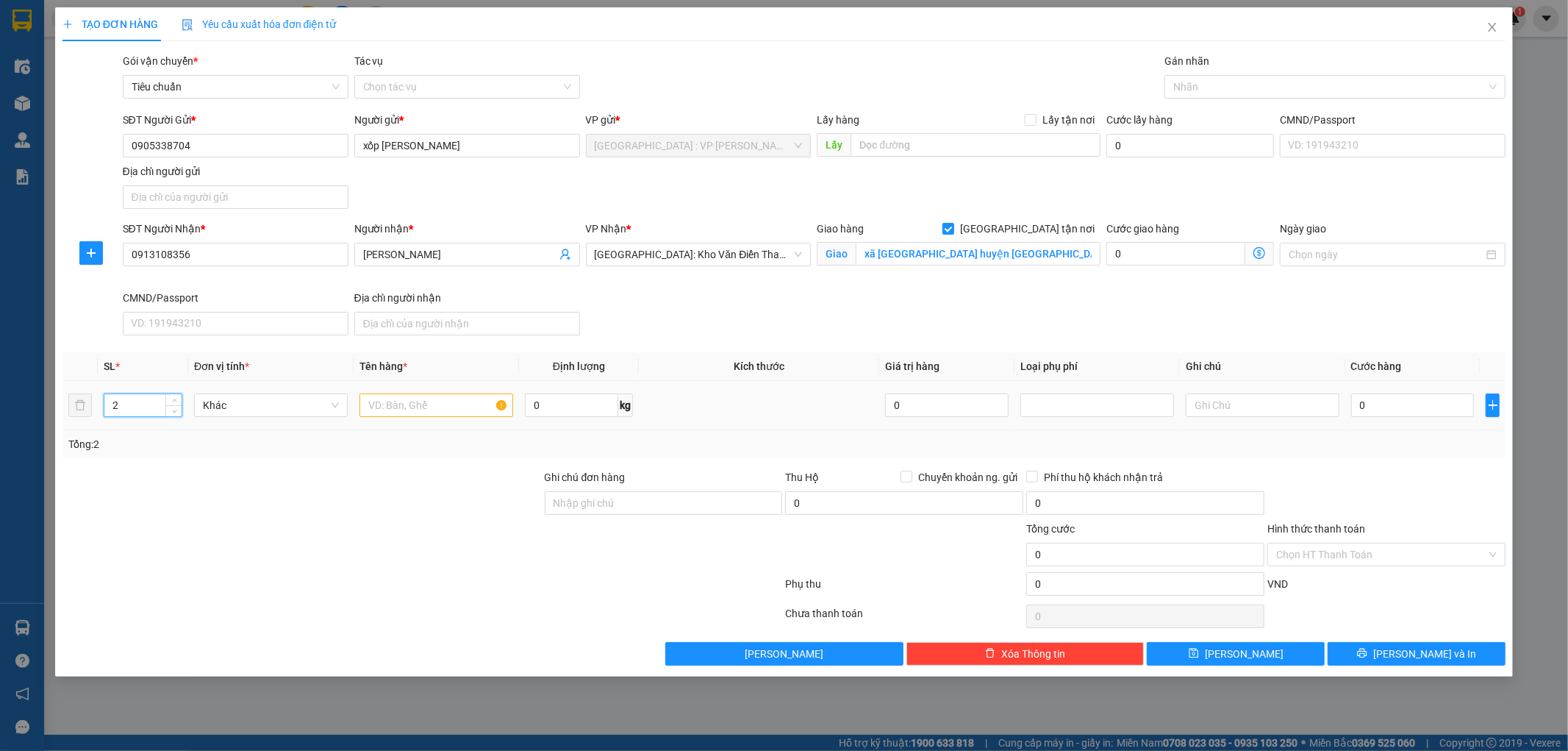
type input "2"
click at [385, 413] on input "text" at bounding box center [436, 405] width 153 height 23
type input "2 KIỆN XỐP(1 KIỆN 2 THÙNG XỐP QUẤN CHUNG,1 KIỆN 3 NẮP THÙNG XỐP QUẤN CHUNG)"
click at [1384, 412] on input "0" at bounding box center [1413, 405] width 123 height 23
type input "1"
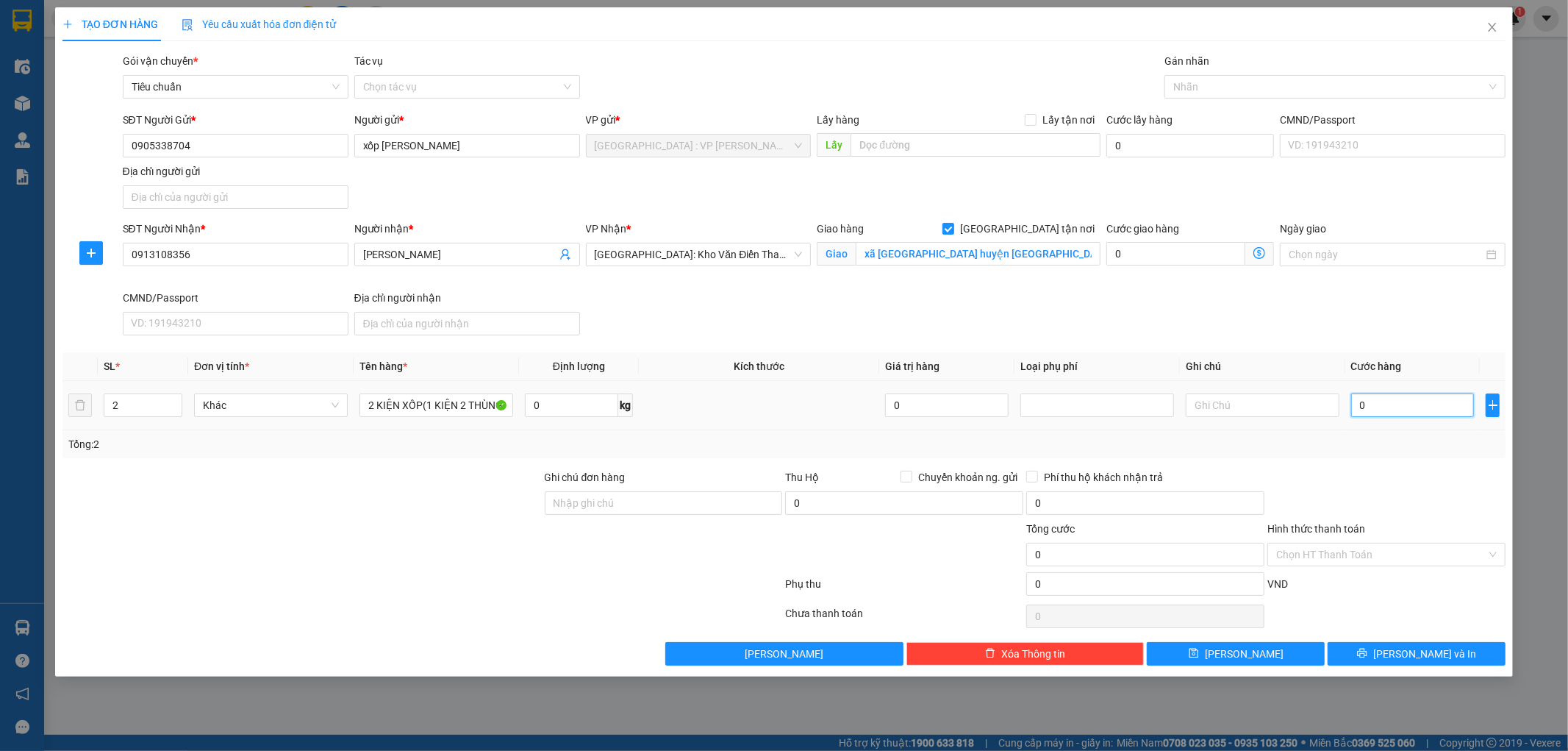
type input "1"
type input "14"
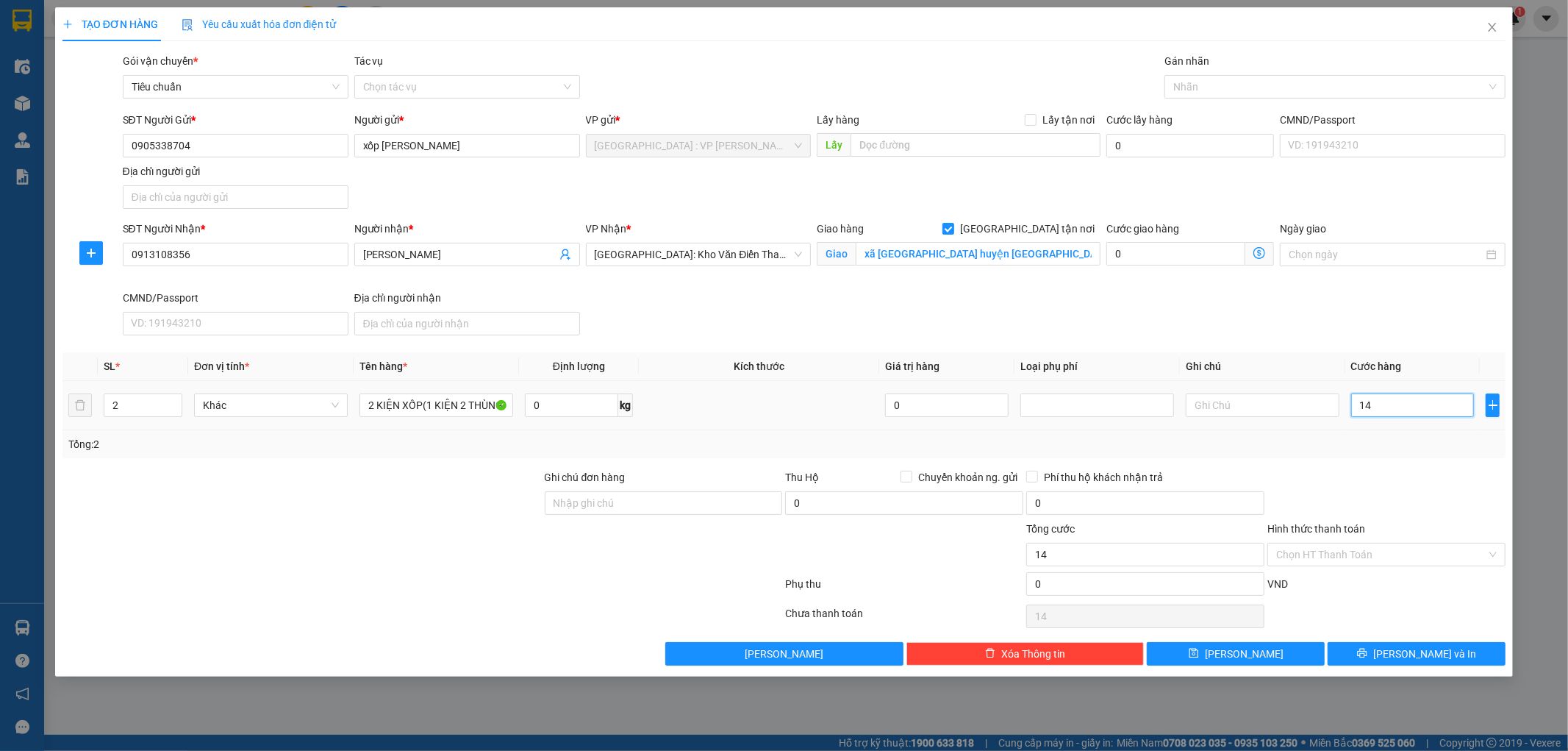
type input "146"
type input "1.460"
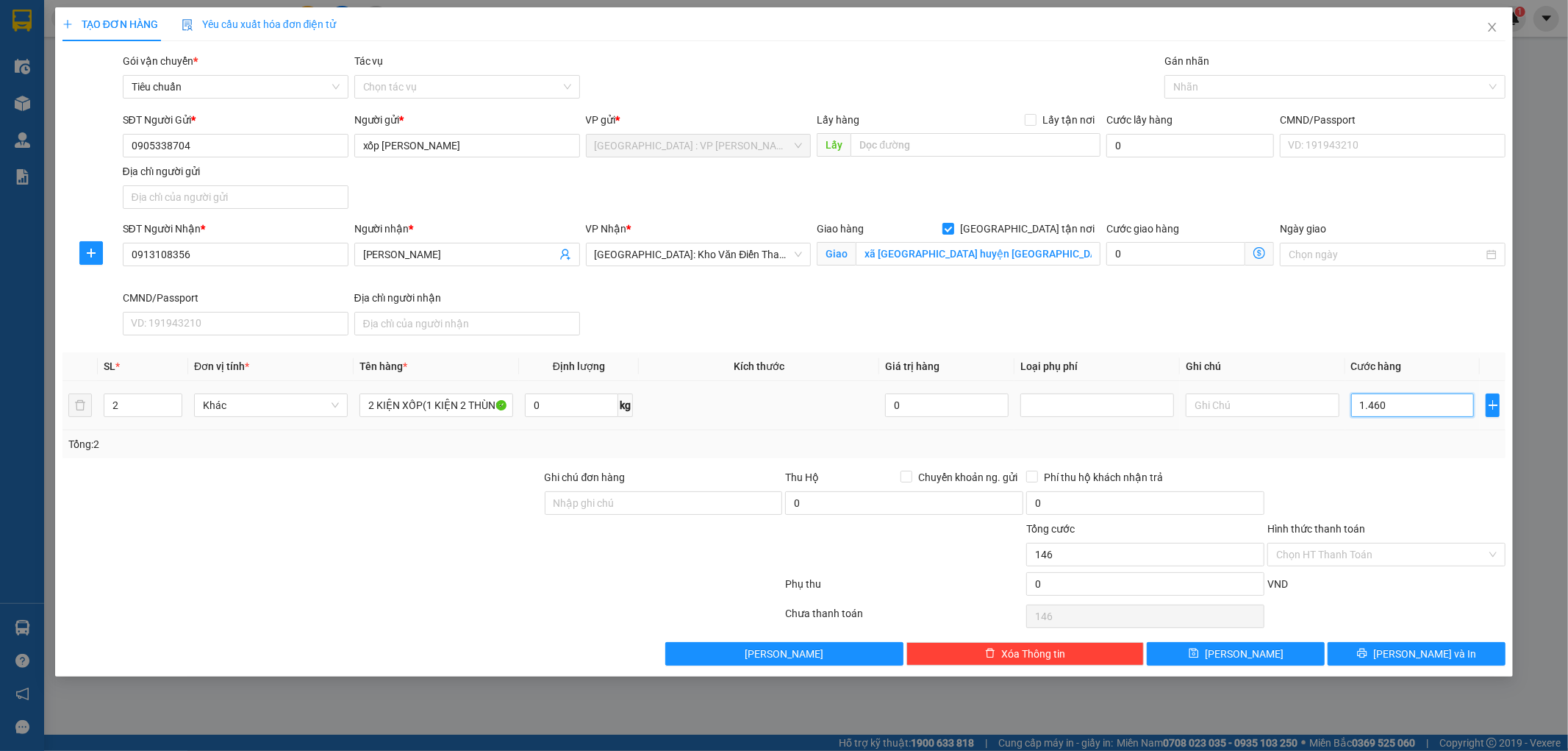
type input "1.460"
type input "14.600"
type input "146.000"
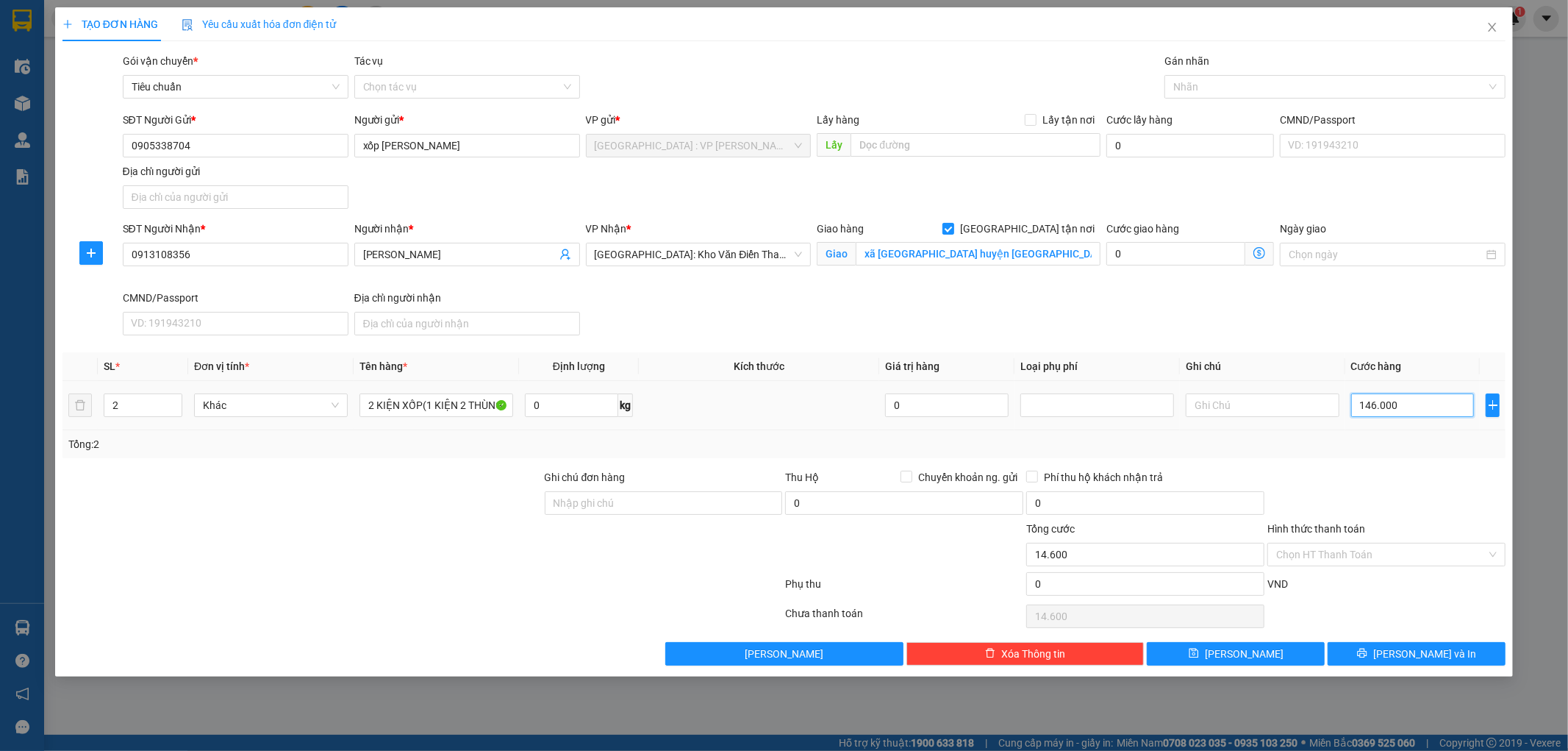
type input "146.000"
type input "1.460.000"
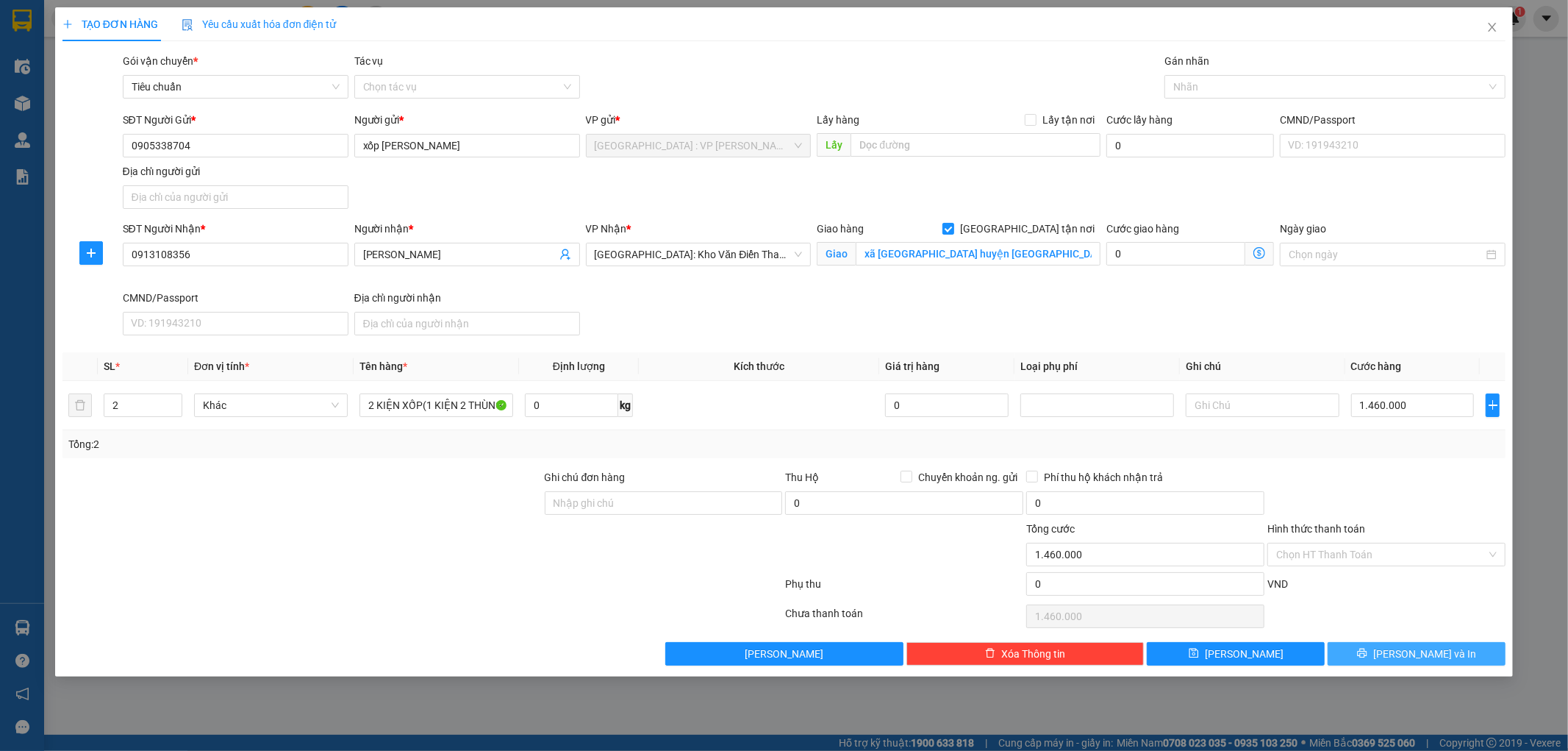
click at [1383, 654] on button "[PERSON_NAME] và In" at bounding box center [1415, 653] width 178 height 23
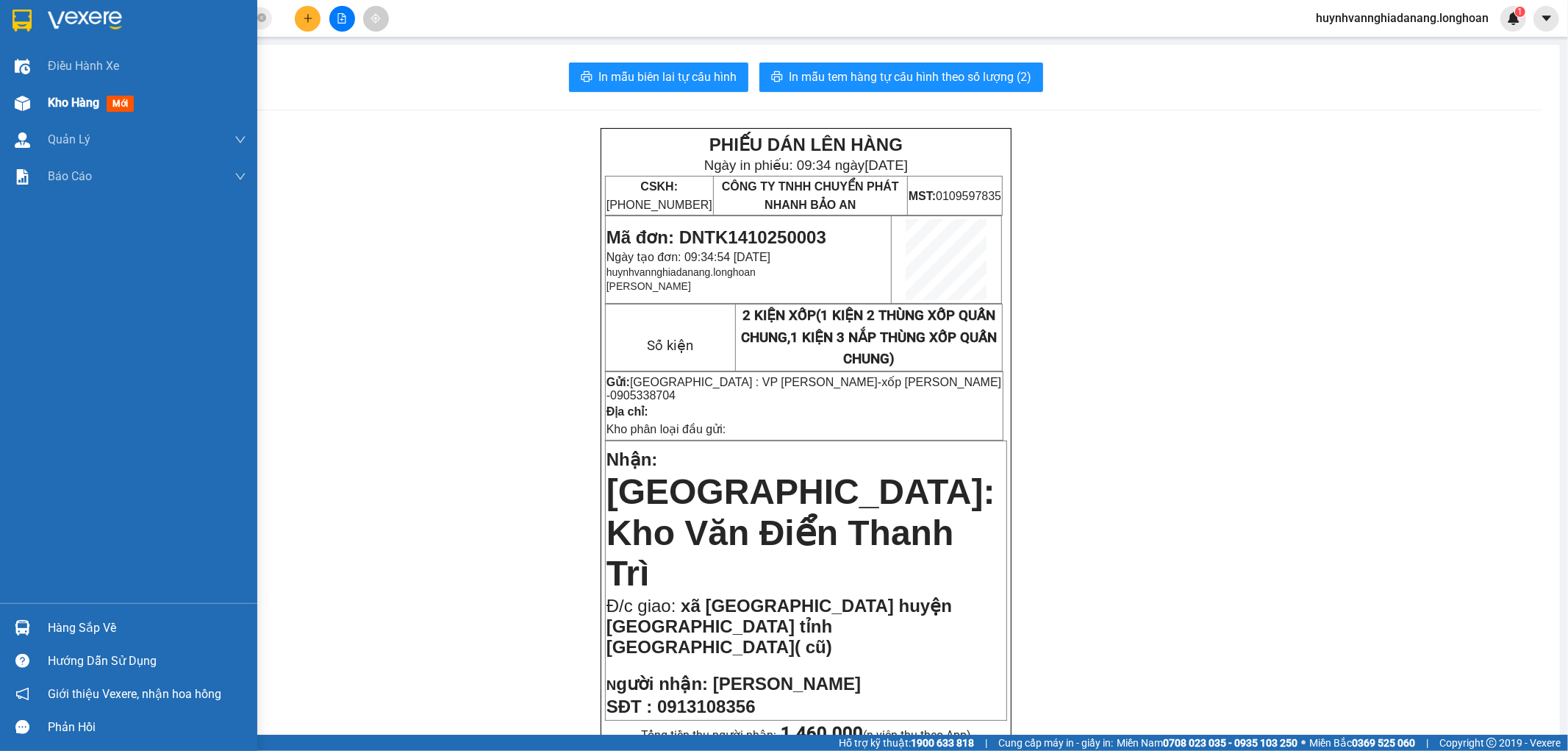
click at [57, 103] on span "Kho hàng" at bounding box center [73, 103] width 52 height 14
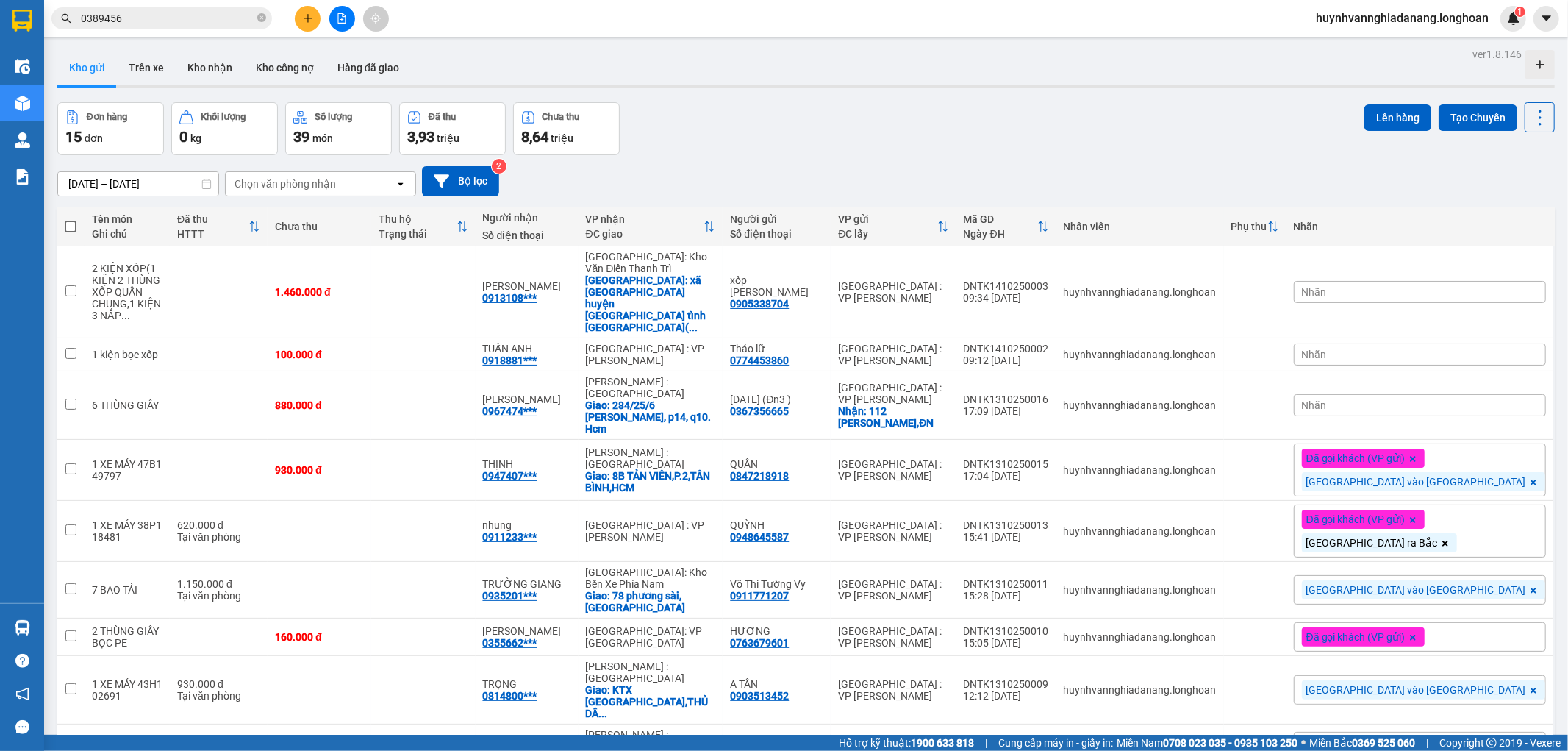
click at [1474, 394] on div "Nhãn" at bounding box center [1420, 405] width 252 height 22
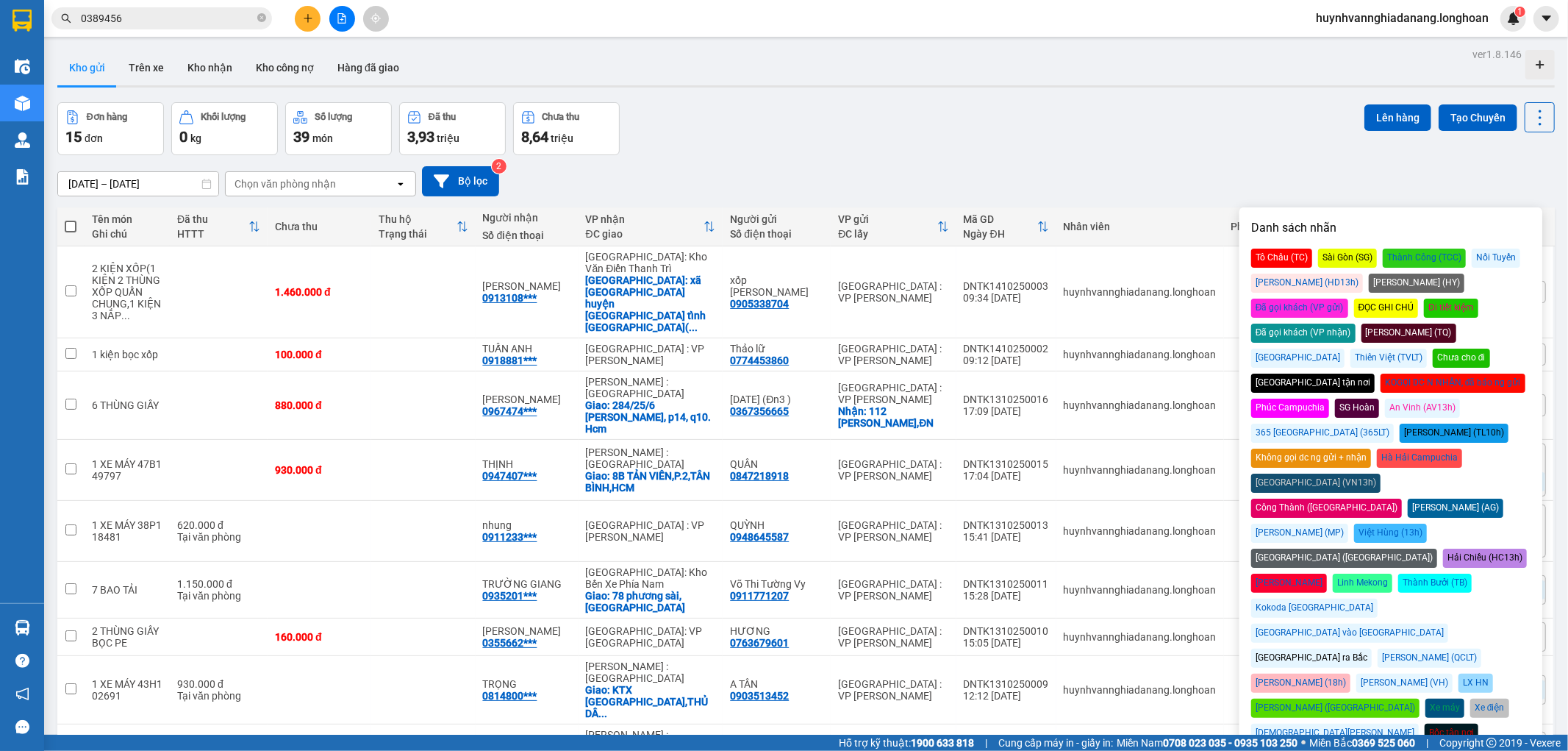
click at [1434, 623] on div "Đà Nẵng vào Nam" at bounding box center [1349, 633] width 197 height 19
drag, startPoint x: 1215, startPoint y: 78, endPoint x: 1222, endPoint y: 85, distance: 9.9
click at [1216, 102] on div "Đơn hàng 15 đơn Khối lượng 0 kg Số lượng 39 món Đã thu 3,93 triệu Chưa thu 8,64…" at bounding box center [806, 128] width 1497 height 53
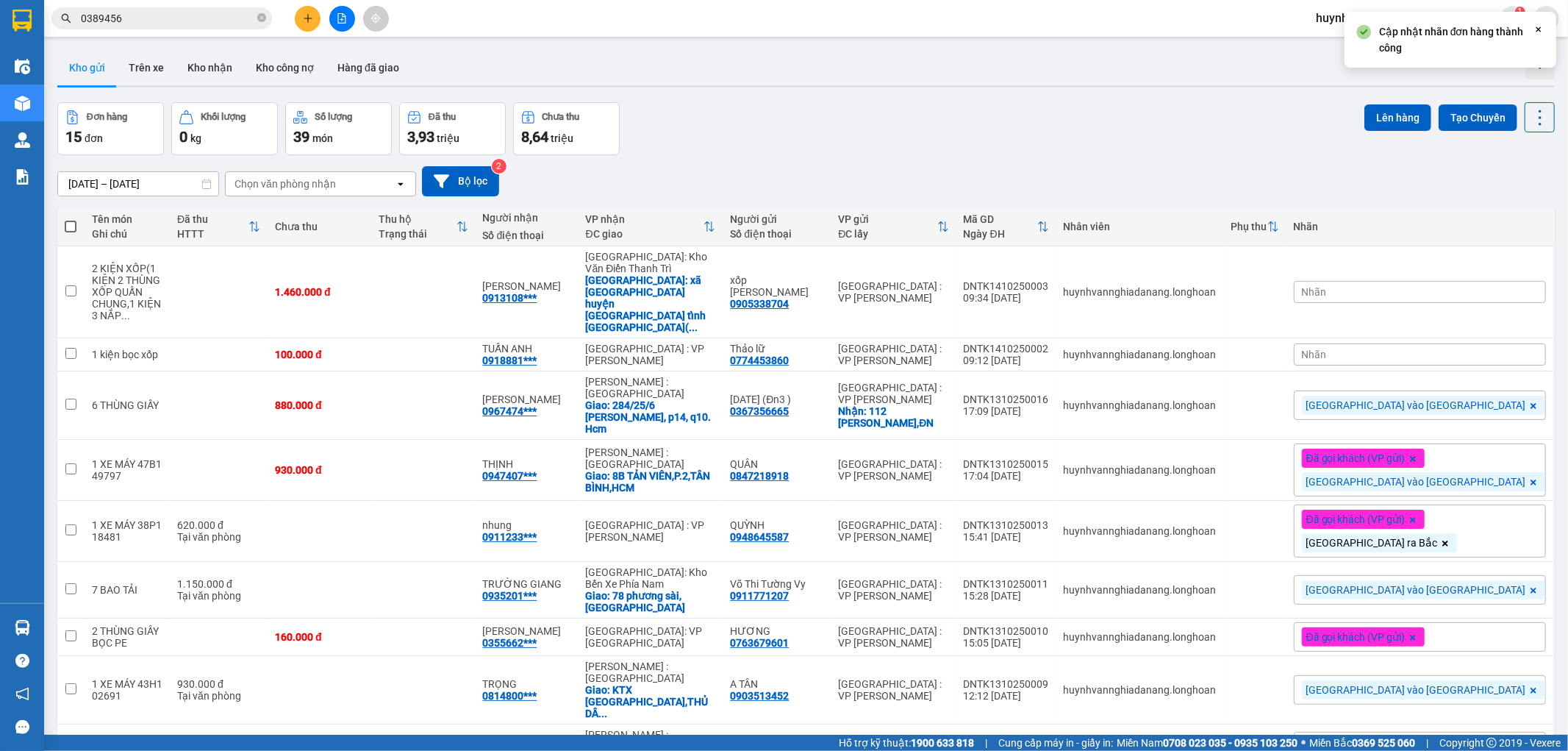
click at [1461, 344] on div "Nhãn" at bounding box center [1420, 355] width 252 height 22
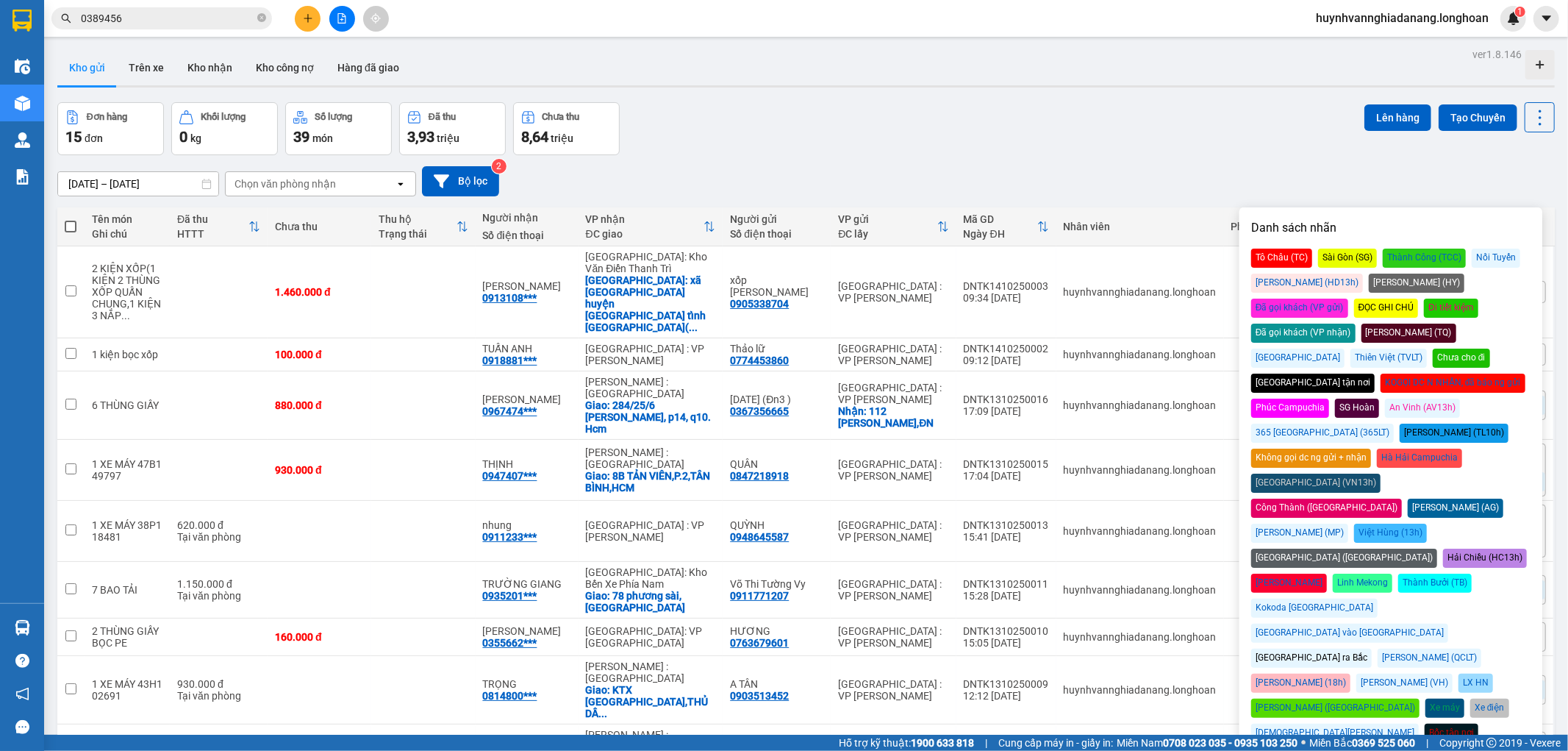
click at [1305, 648] on div "[GEOGRAPHIC_DATA] ra Bắc" at bounding box center [1311, 658] width 121 height 19
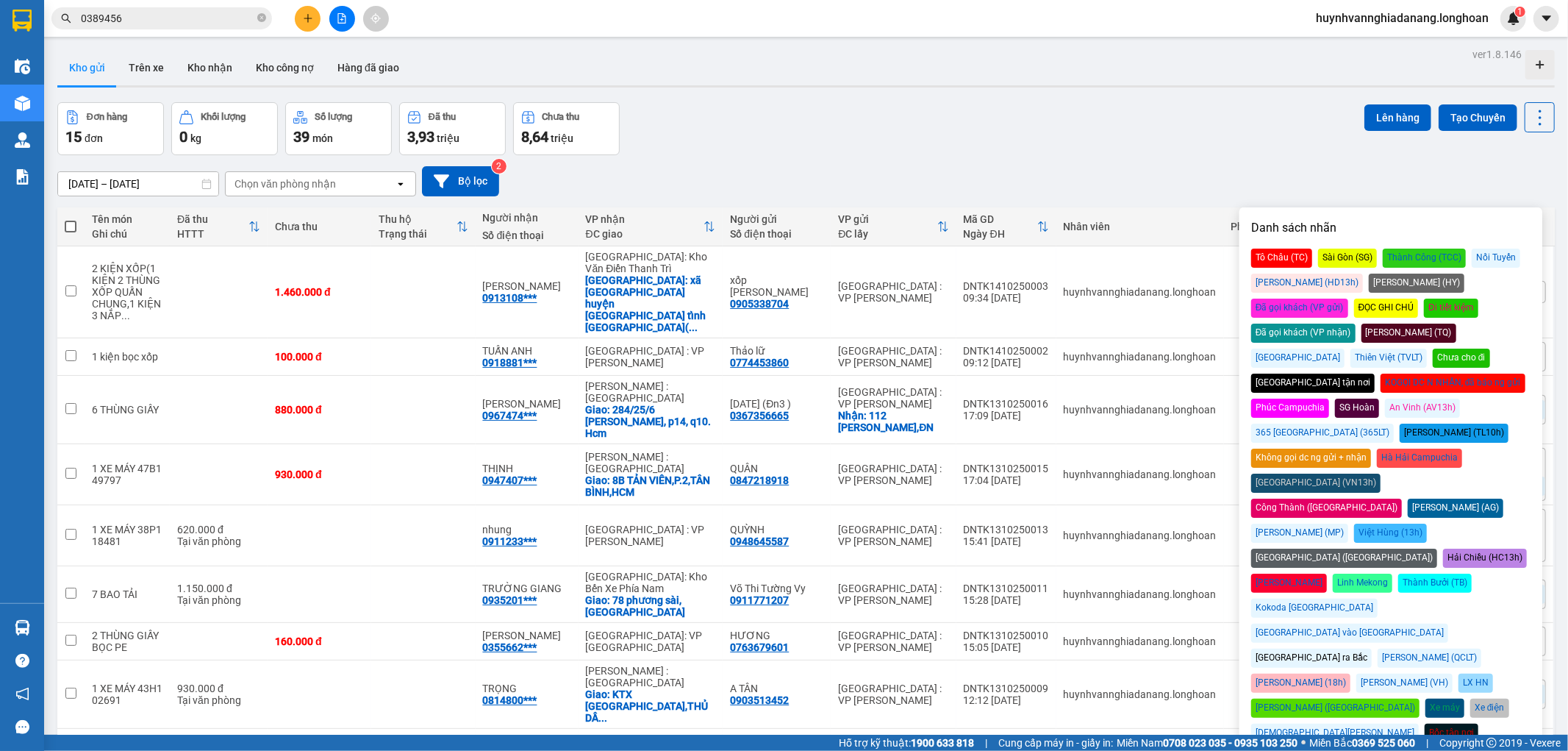
drag, startPoint x: 1198, startPoint y: 106, endPoint x: 1370, endPoint y: 171, distance: 183.9
click at [1199, 166] on div "15/09/2025 – 14/10/2025 Press the down arrow key to interact with the calendar …" at bounding box center [806, 181] width 1497 height 30
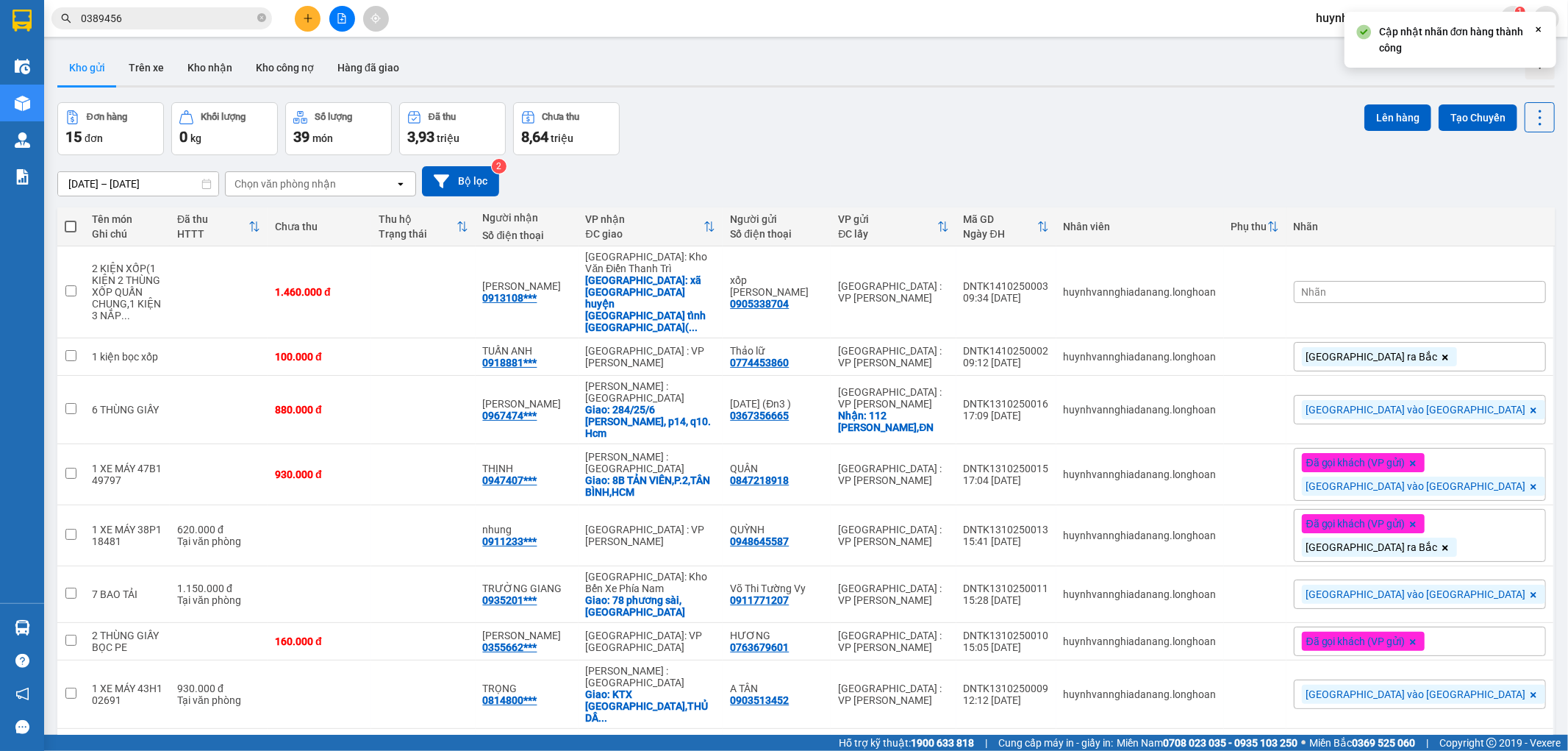
click at [1456, 281] on div "Nhãn" at bounding box center [1420, 292] width 252 height 22
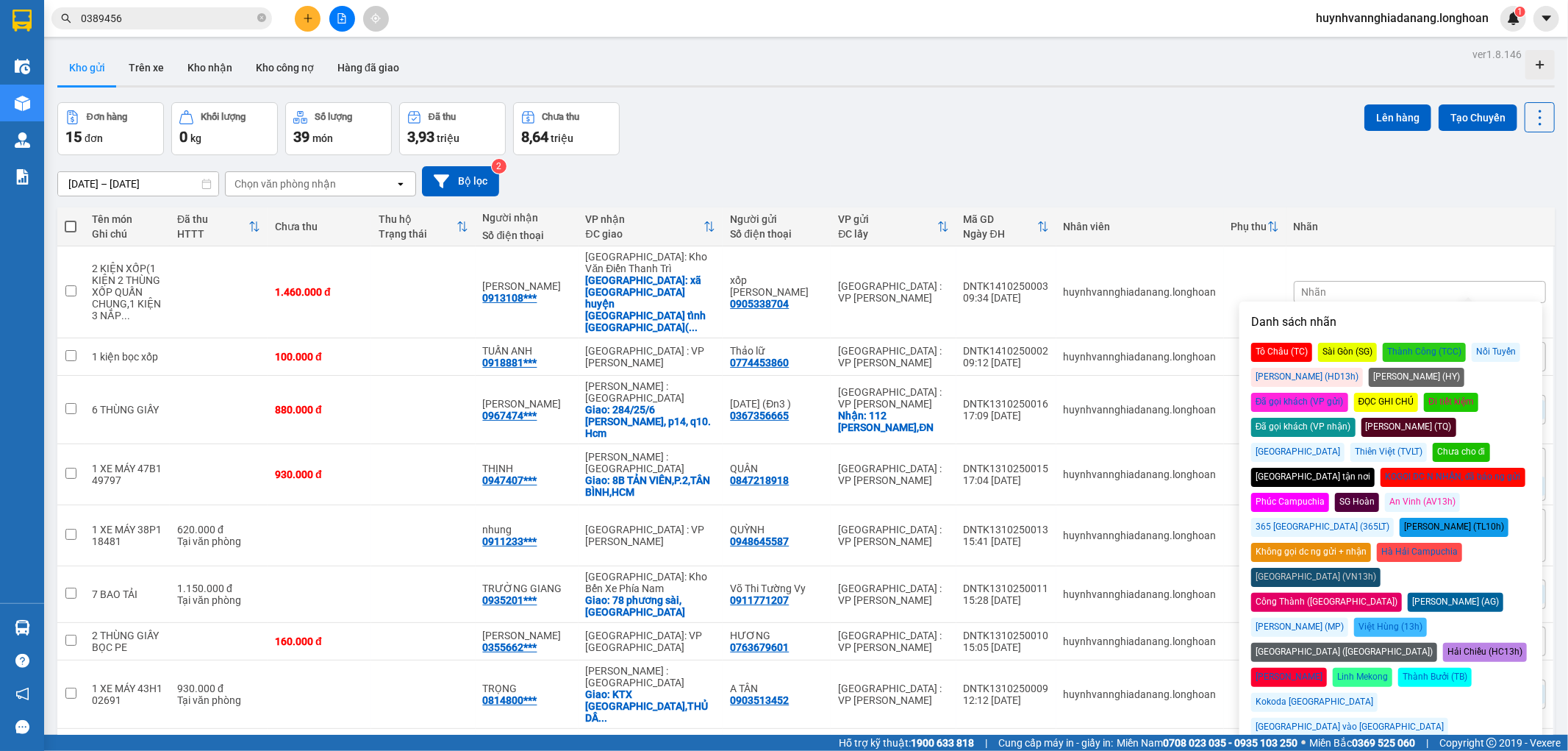
drag, startPoint x: 1284, startPoint y: 578, endPoint x: 1280, endPoint y: 528, distance: 50.2
click at [1284, 743] on div "[GEOGRAPHIC_DATA] ra Bắc" at bounding box center [1311, 752] width 121 height 19
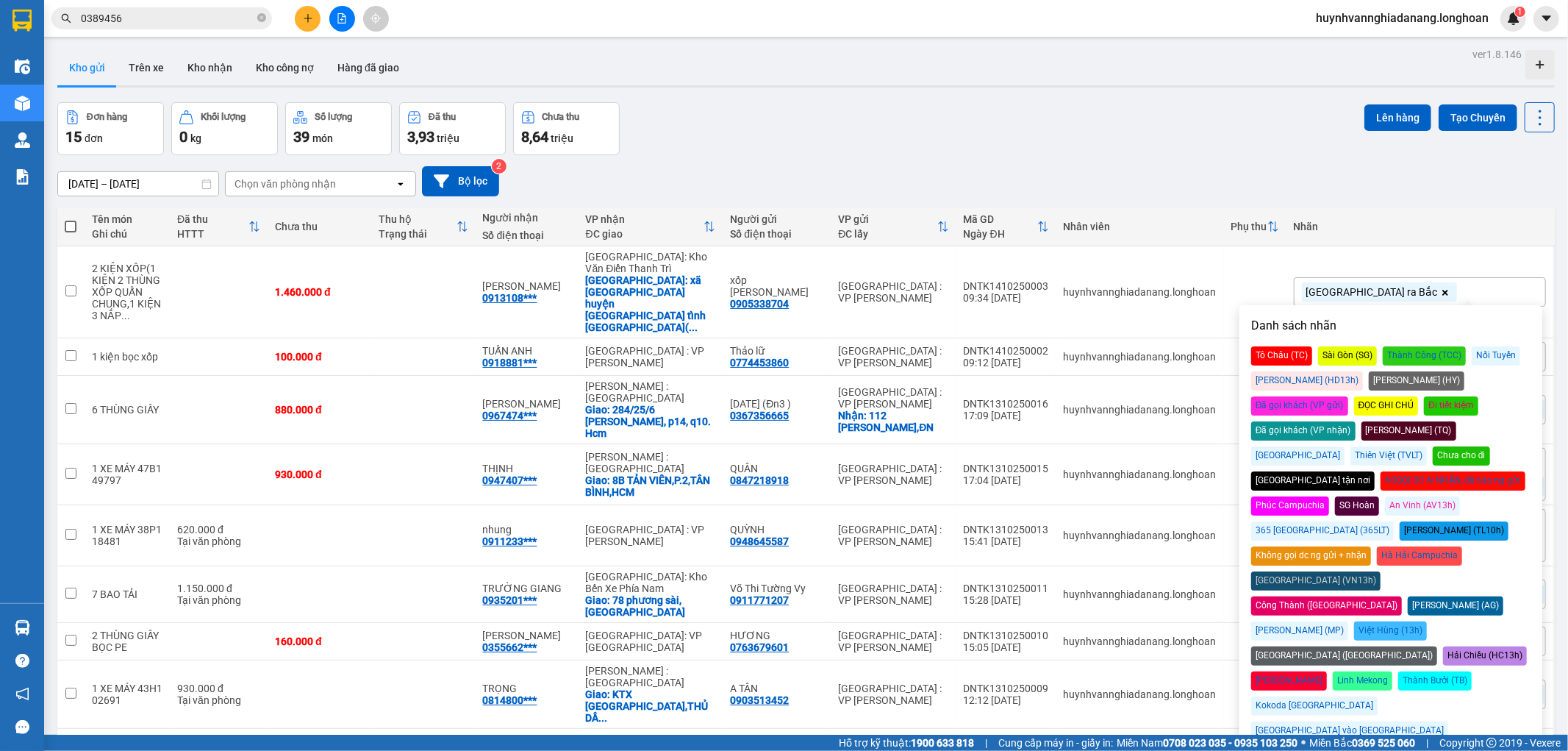
click at [1207, 166] on div "15/09/2025 – 14/10/2025 Press the down arrow key to interact with the calendar …" at bounding box center [806, 181] width 1497 height 30
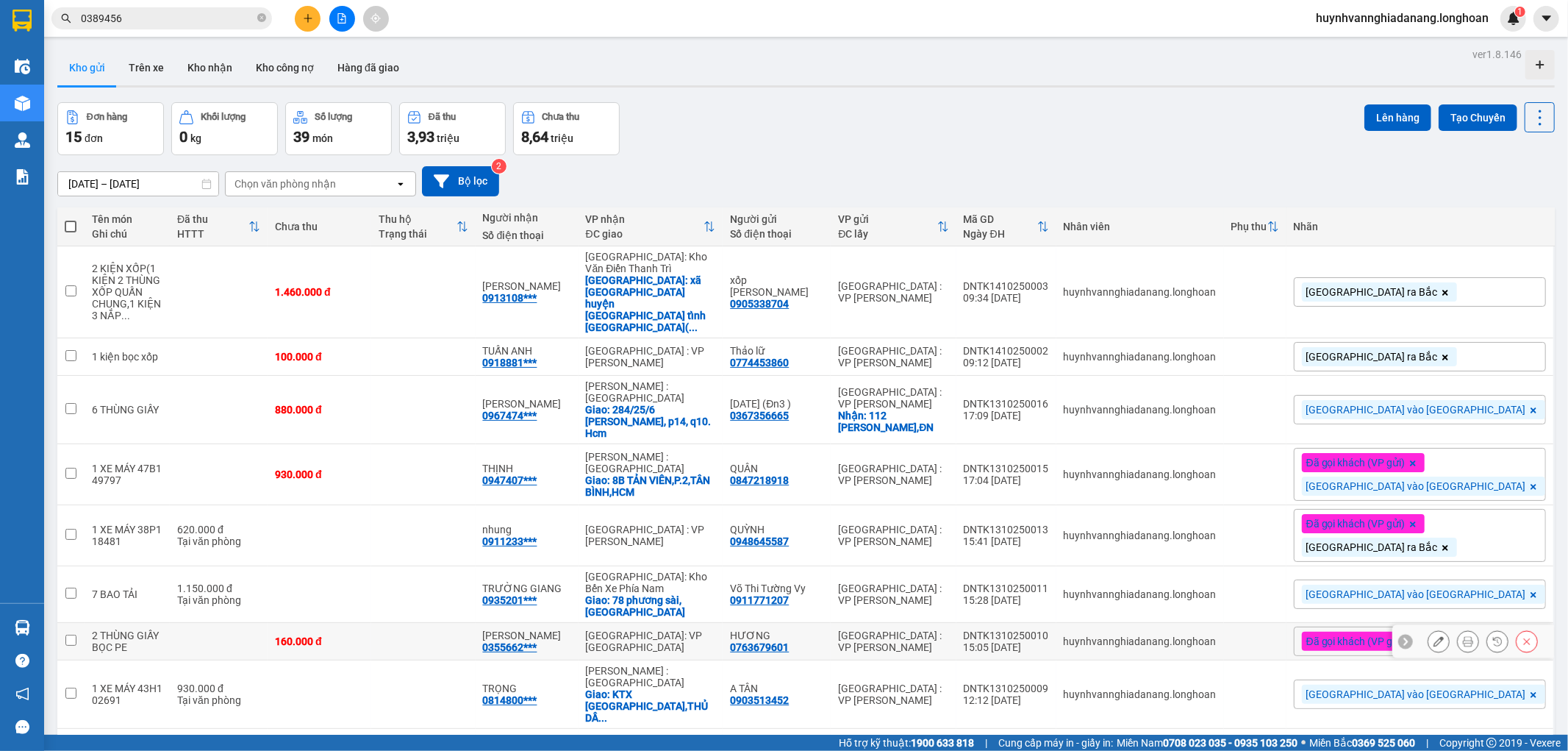
click at [71, 634] on input "checkbox" at bounding box center [70, 639] width 11 height 11
checkbox input "true"
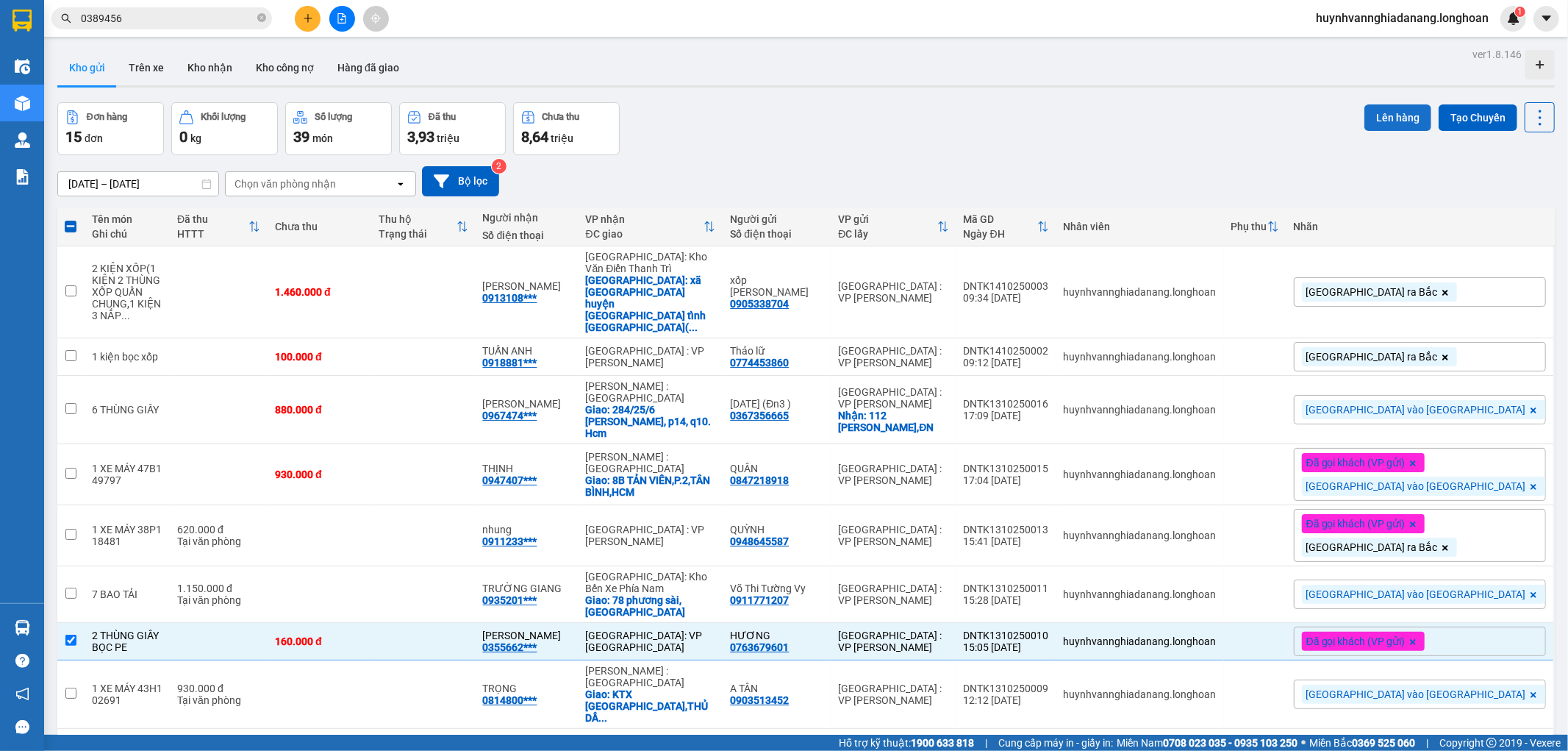
click at [1385, 115] on button "Lên hàng" at bounding box center [1397, 118] width 67 height 27
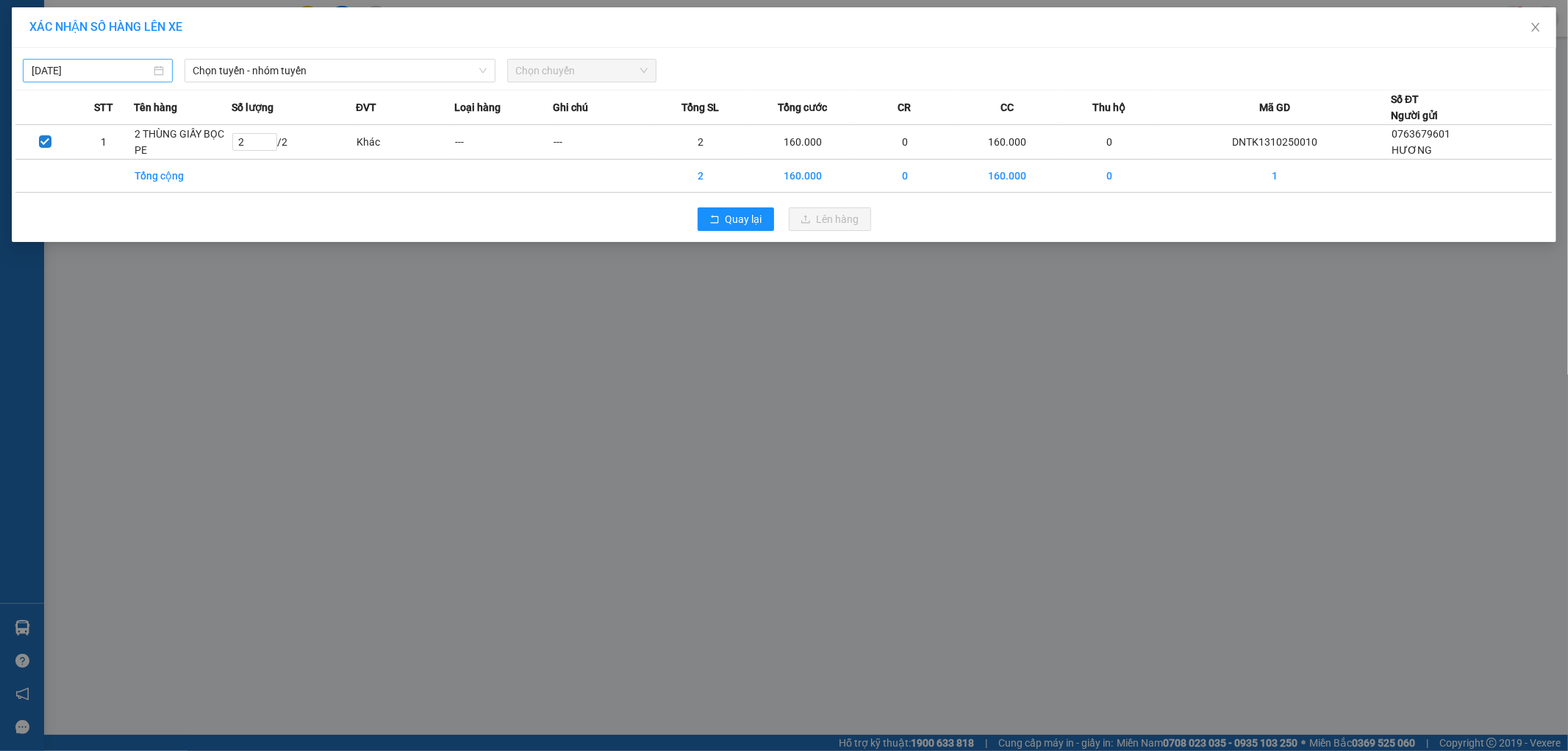
click at [101, 72] on input "14/10/2025" at bounding box center [91, 70] width 119 height 16
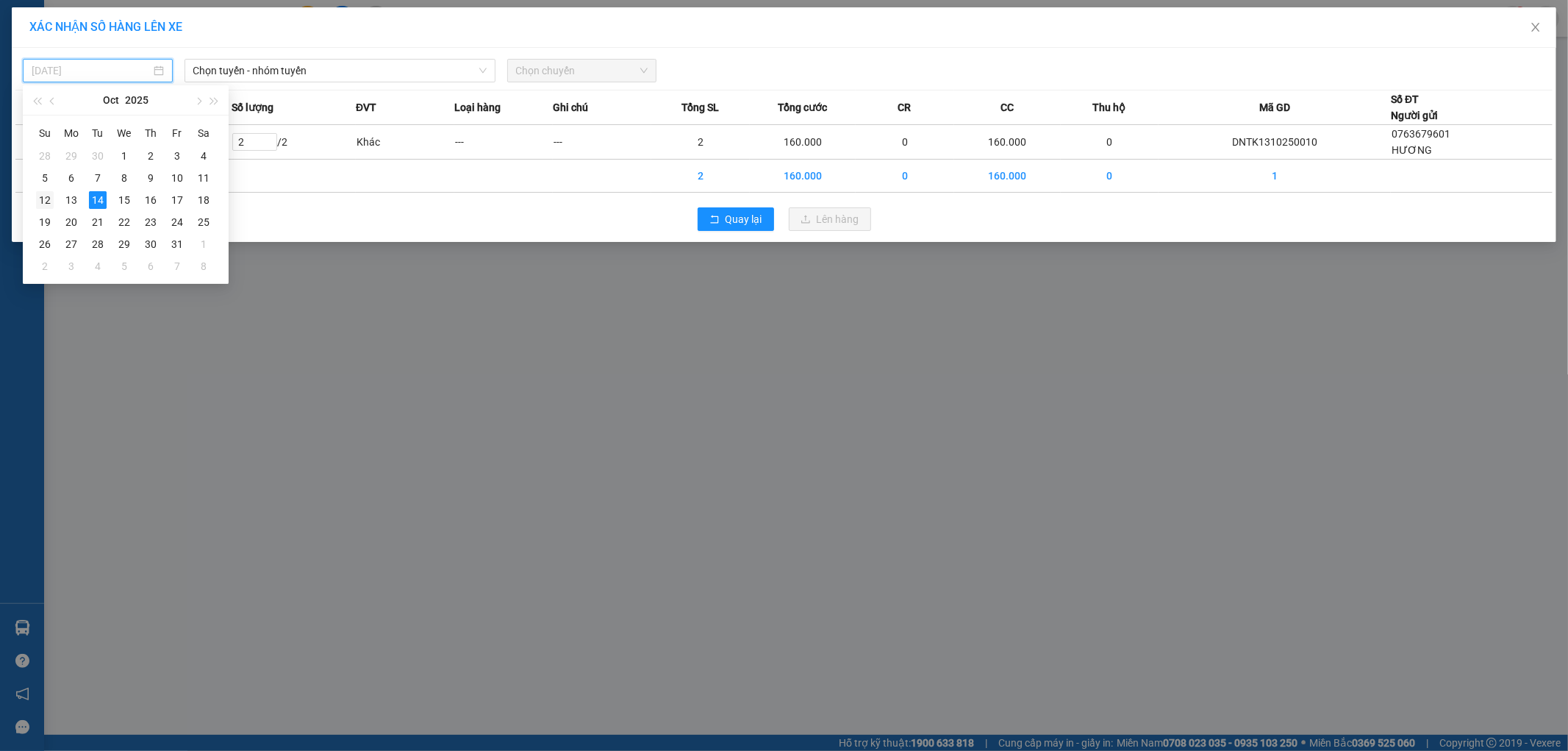
click at [45, 199] on div "12" at bounding box center [44, 199] width 18 height 18
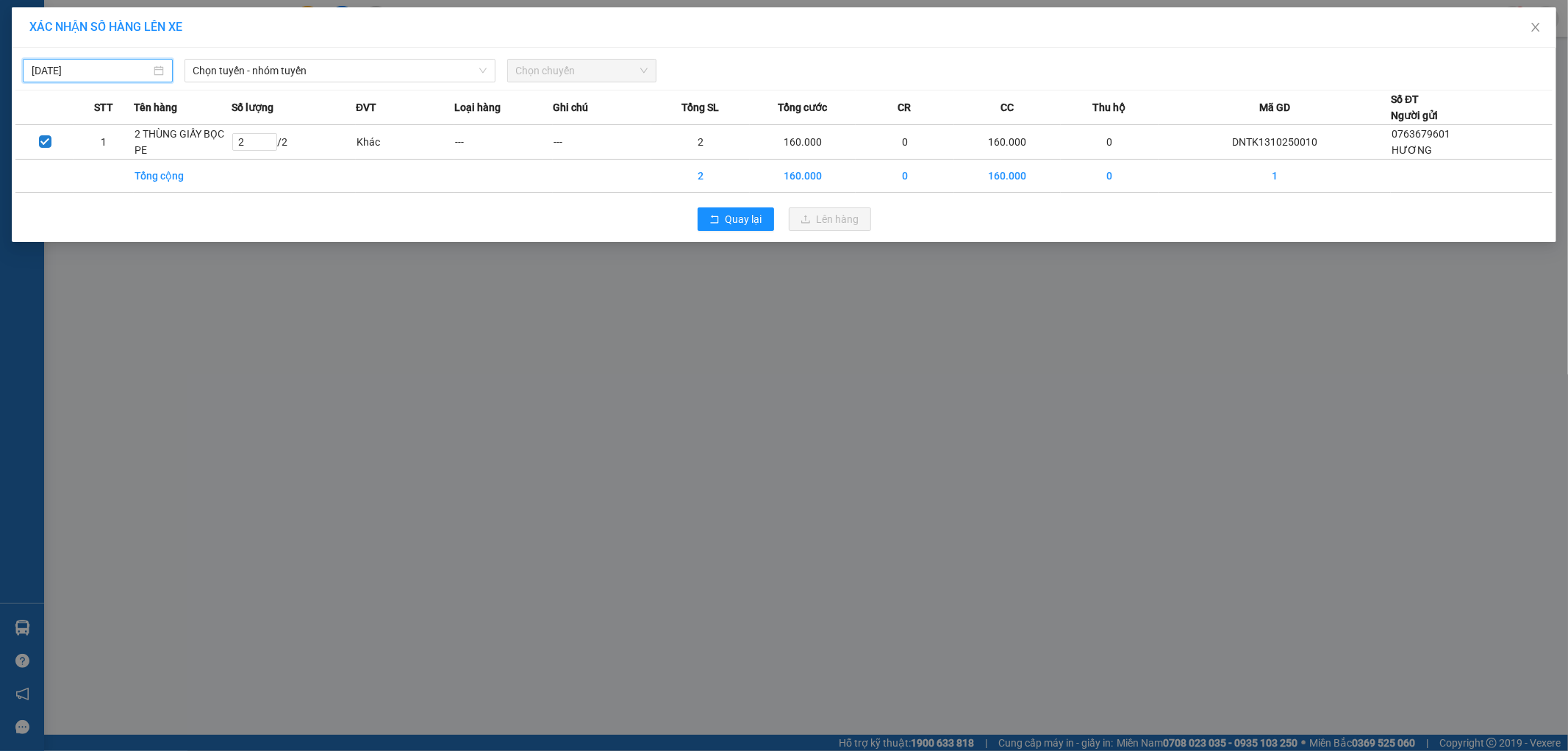
type input "12/10/2025"
click at [248, 75] on span "Chọn tuyến - nhóm tuyến" at bounding box center [340, 70] width 294 height 22
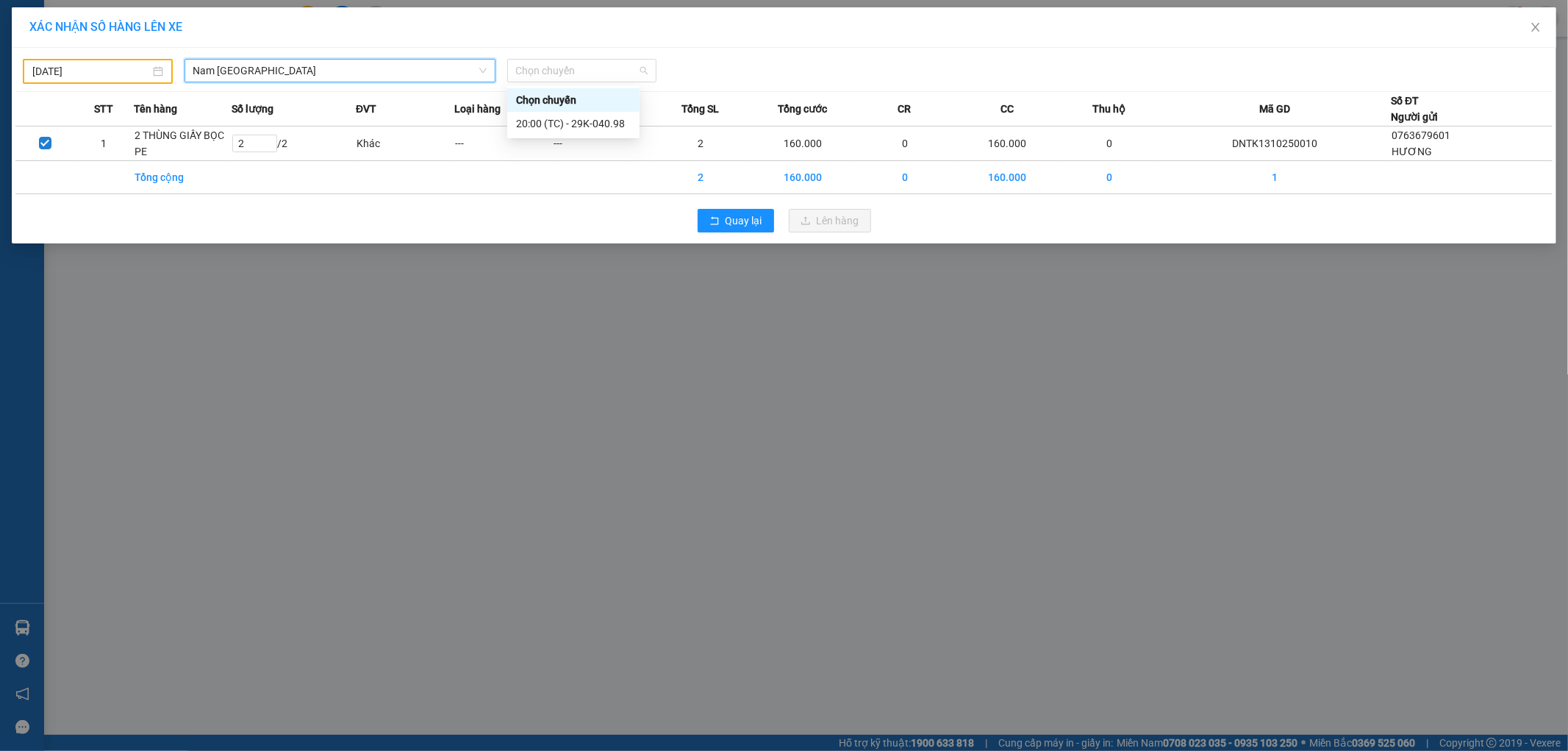
drag, startPoint x: 545, startPoint y: 74, endPoint x: 557, endPoint y: 83, distance: 15.0
click at [546, 74] on span "Chọn chuyến" at bounding box center [582, 70] width 133 height 22
click at [591, 123] on div "20:00 (TC) - 29K-040.98" at bounding box center [573, 123] width 114 height 16
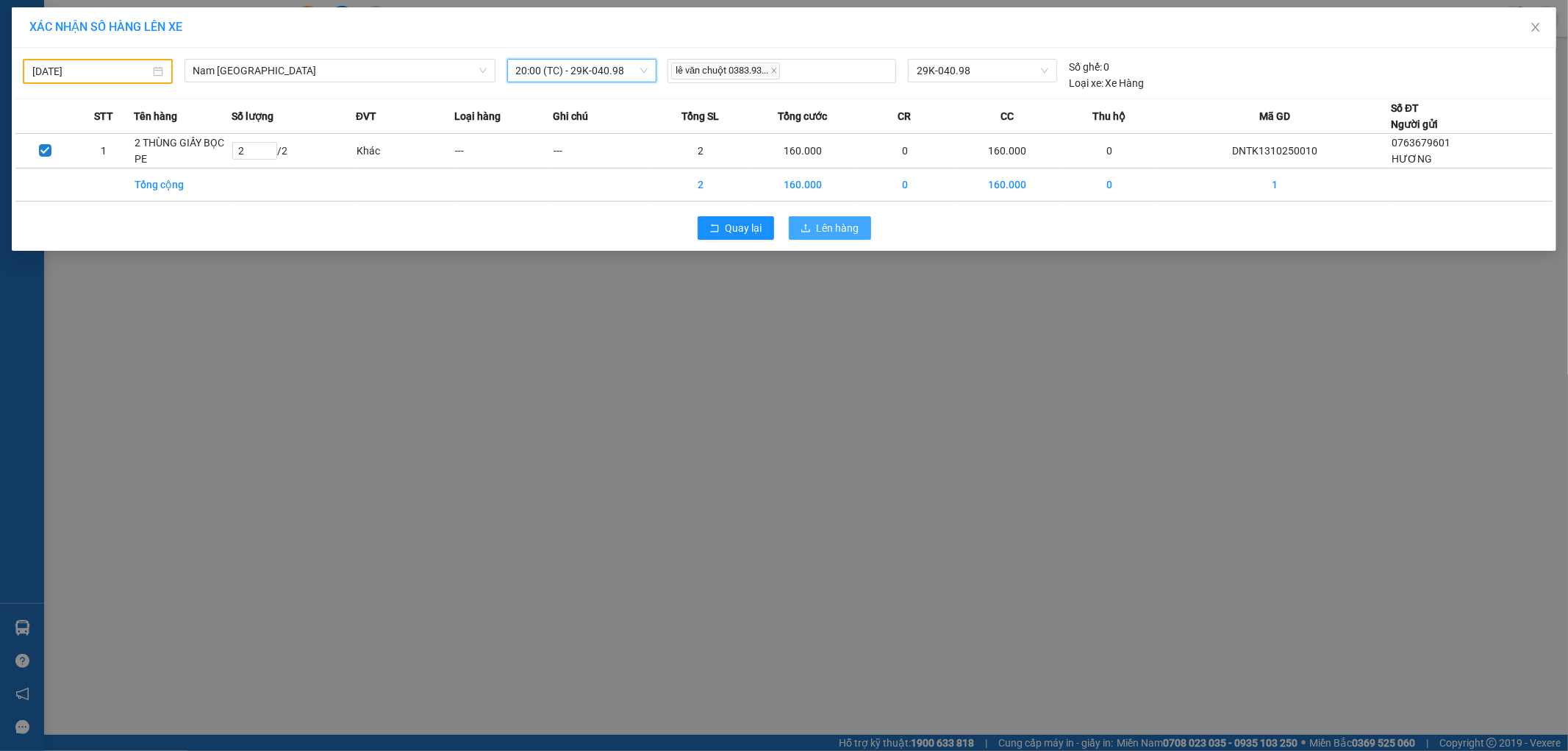
click at [847, 217] on button "Lên hàng" at bounding box center [830, 228] width 83 height 23
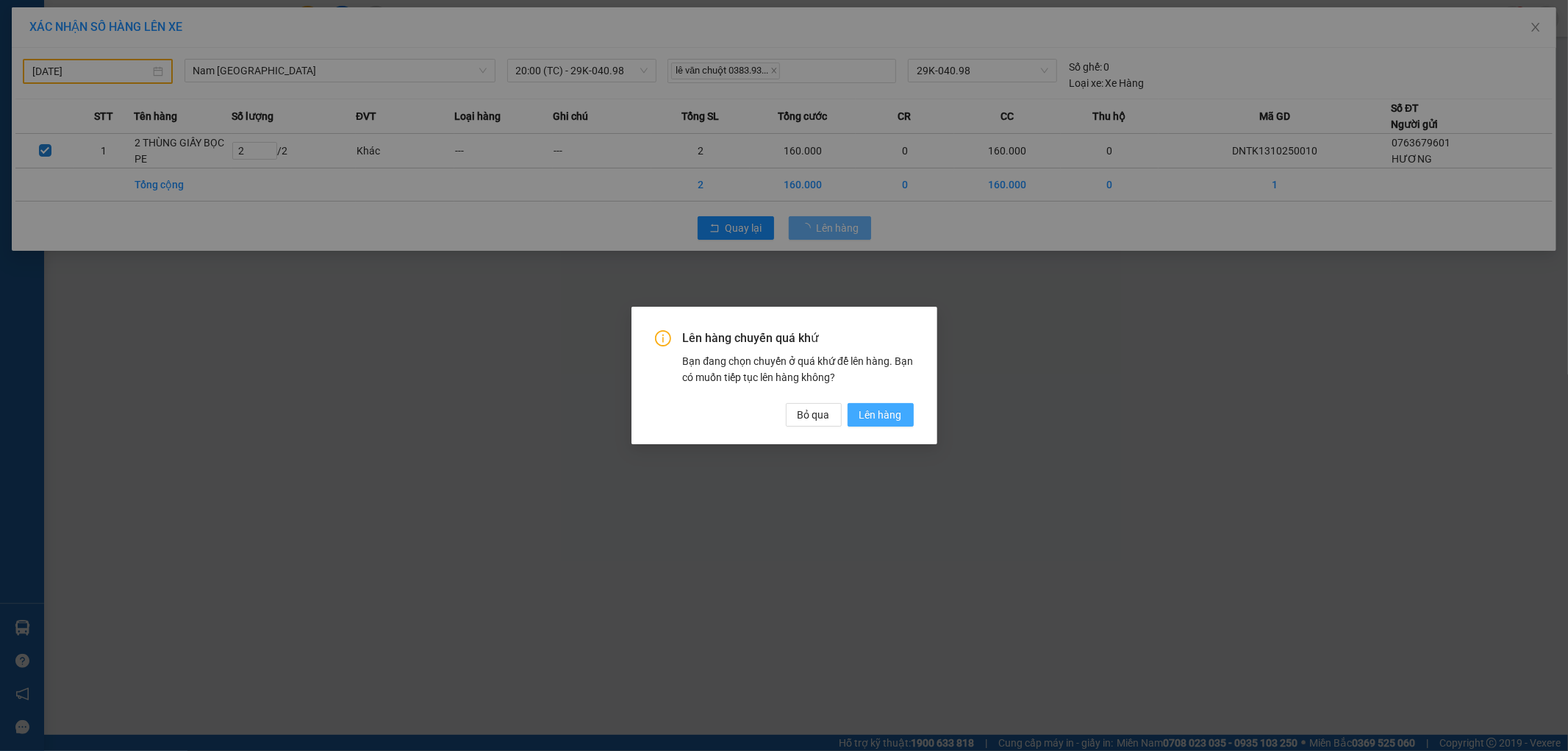
click at [883, 420] on span "Lên hàng" at bounding box center [880, 414] width 43 height 16
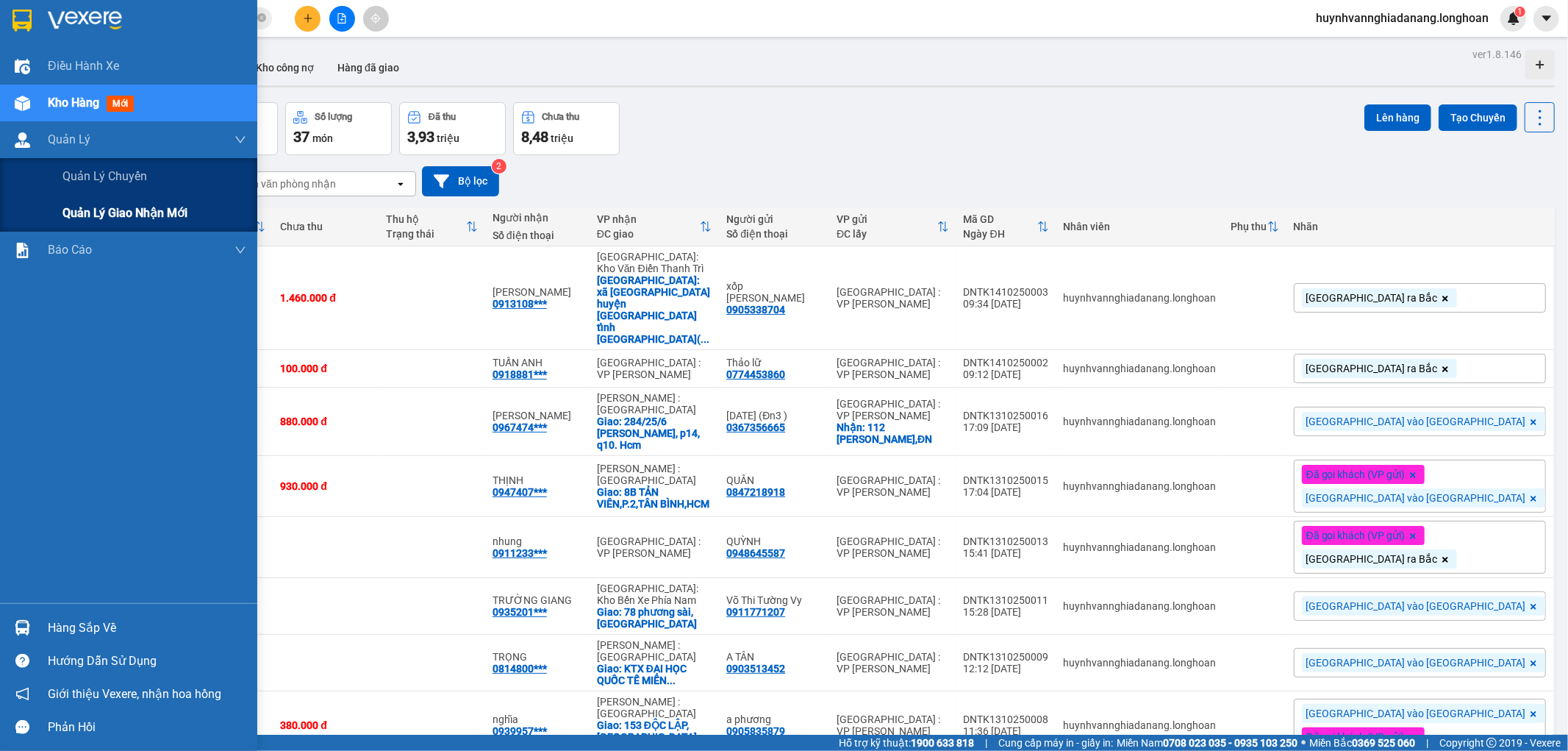
drag, startPoint x: 130, startPoint y: 214, endPoint x: 133, endPoint y: 207, distance: 7.6
click at [133, 214] on span "Quản lý giao nhận mới" at bounding box center [125, 213] width 125 height 18
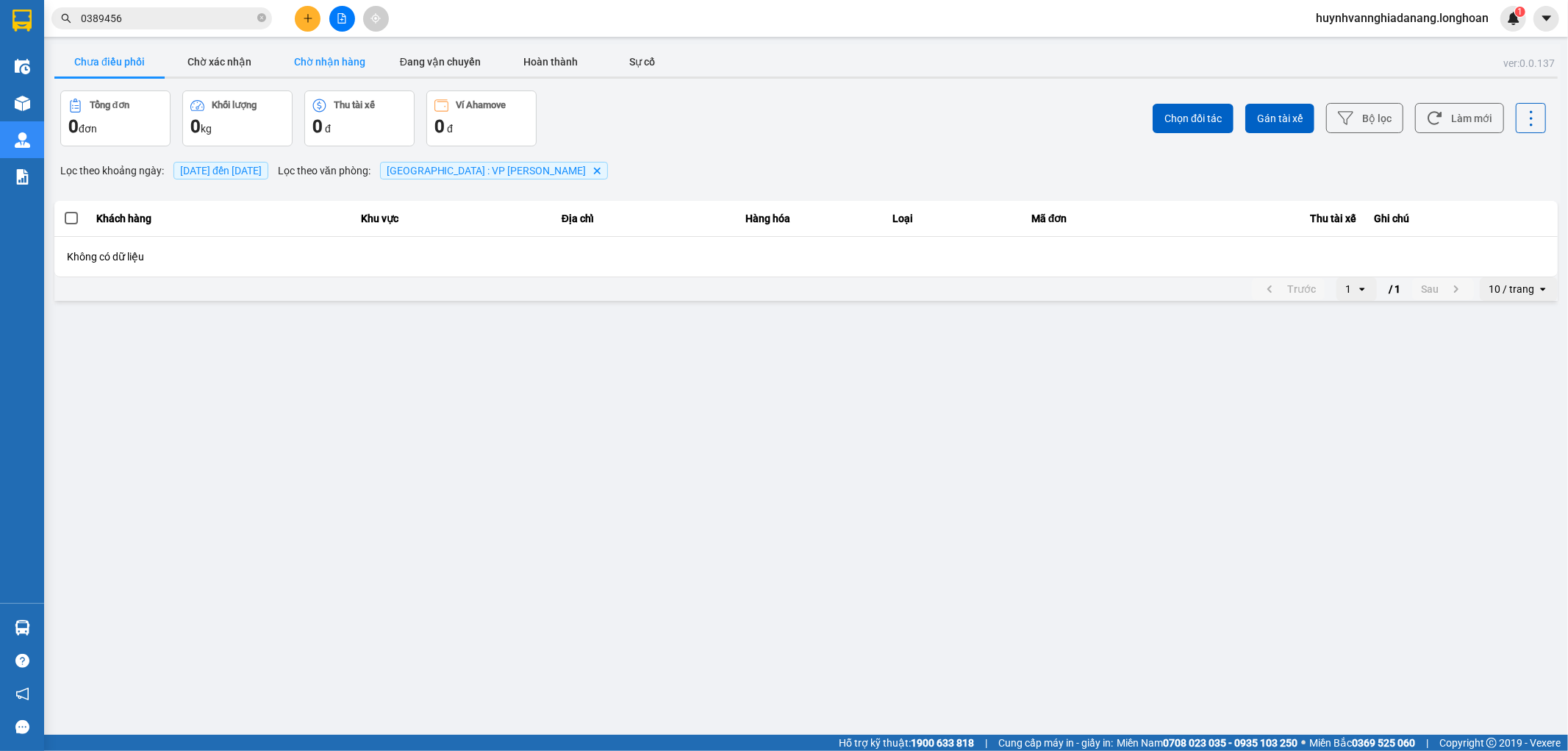
click at [333, 58] on button "Chờ nhận hàng" at bounding box center [330, 61] width 110 height 29
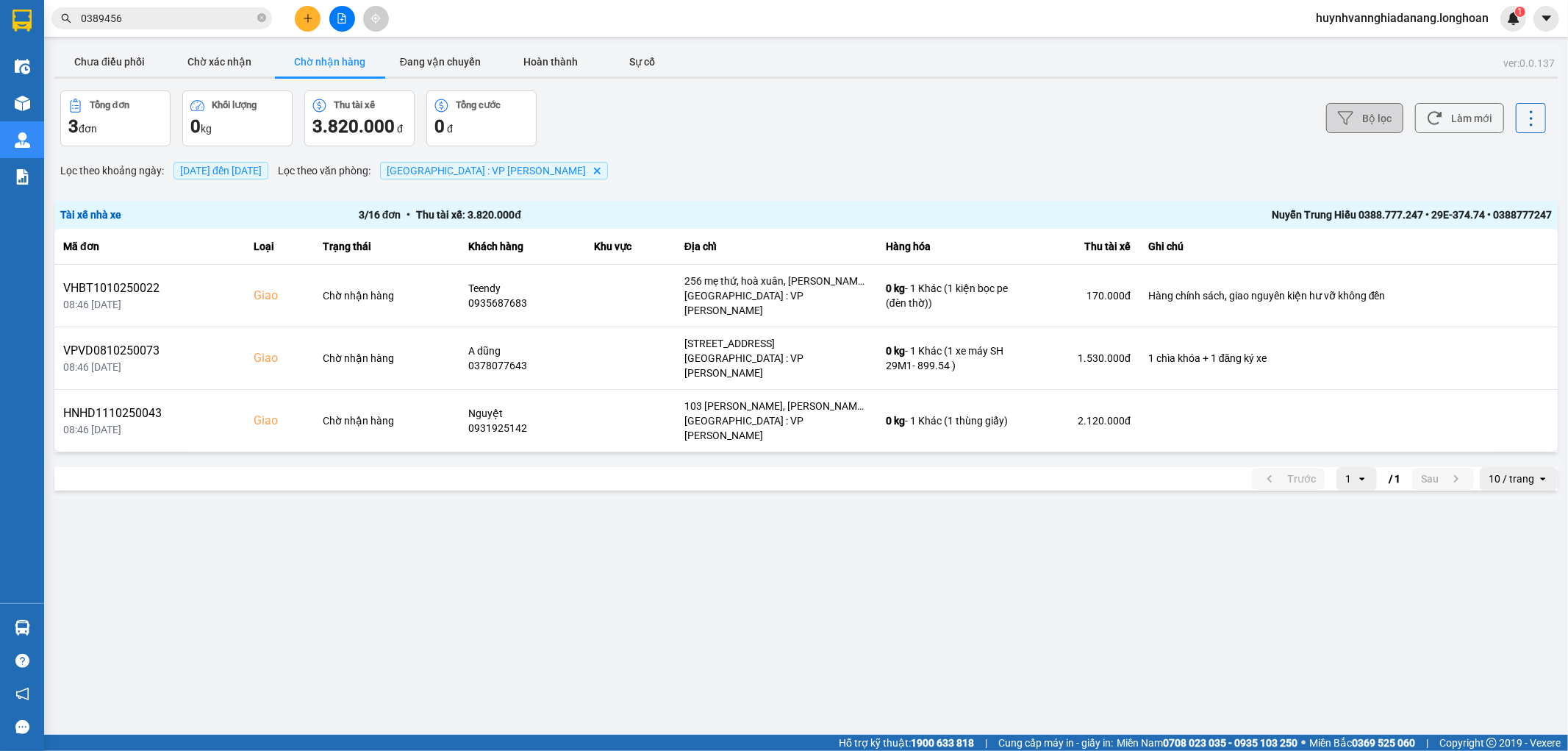
click at [1370, 129] on button "Bộ lọc" at bounding box center [1364, 118] width 78 height 30
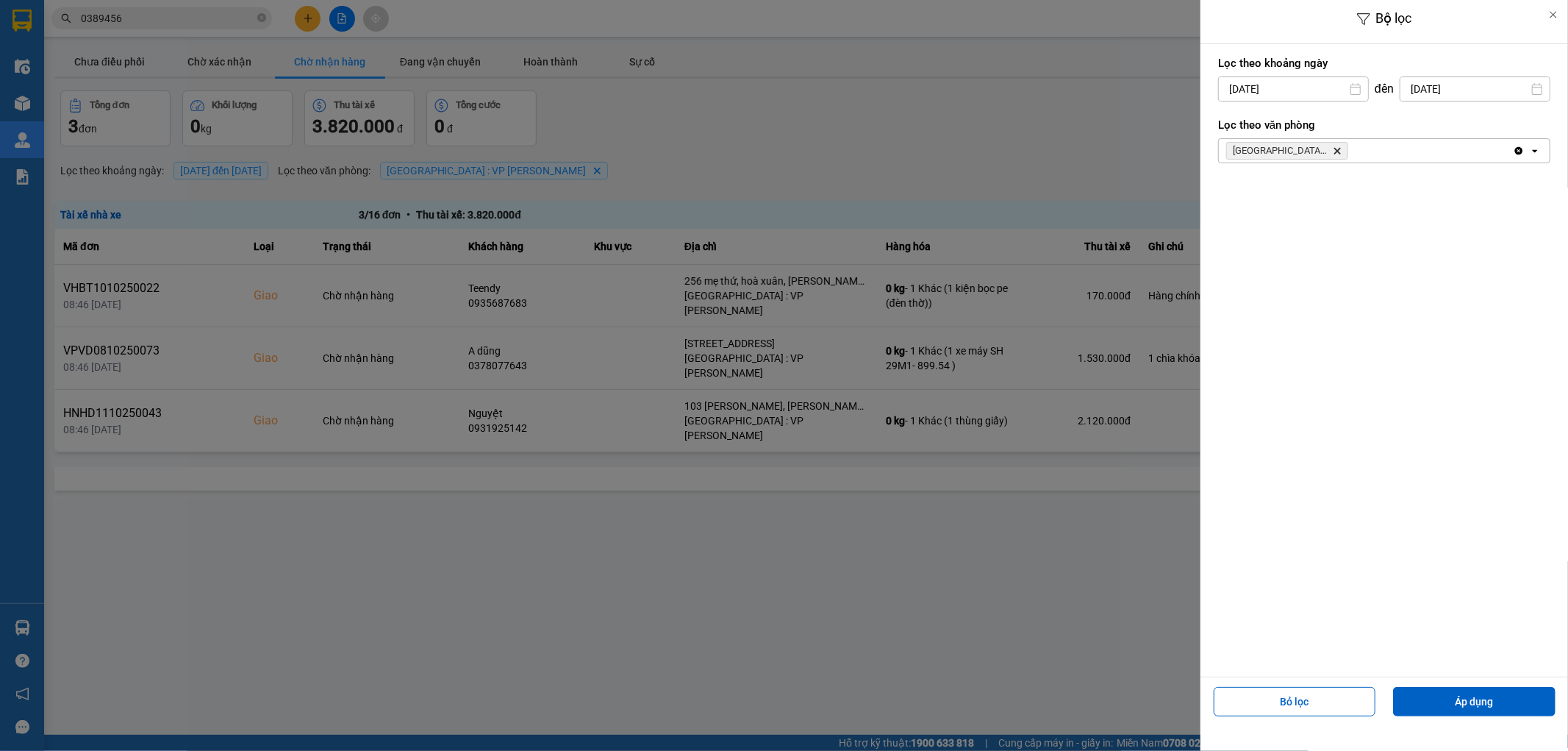
click at [1320, 90] on input "14/10/2025" at bounding box center [1293, 89] width 149 height 23
click at [1289, 191] on div "1" at bounding box center [1285, 196] width 21 height 18
click at [1477, 699] on button "Áp dụng" at bounding box center [1474, 701] width 163 height 29
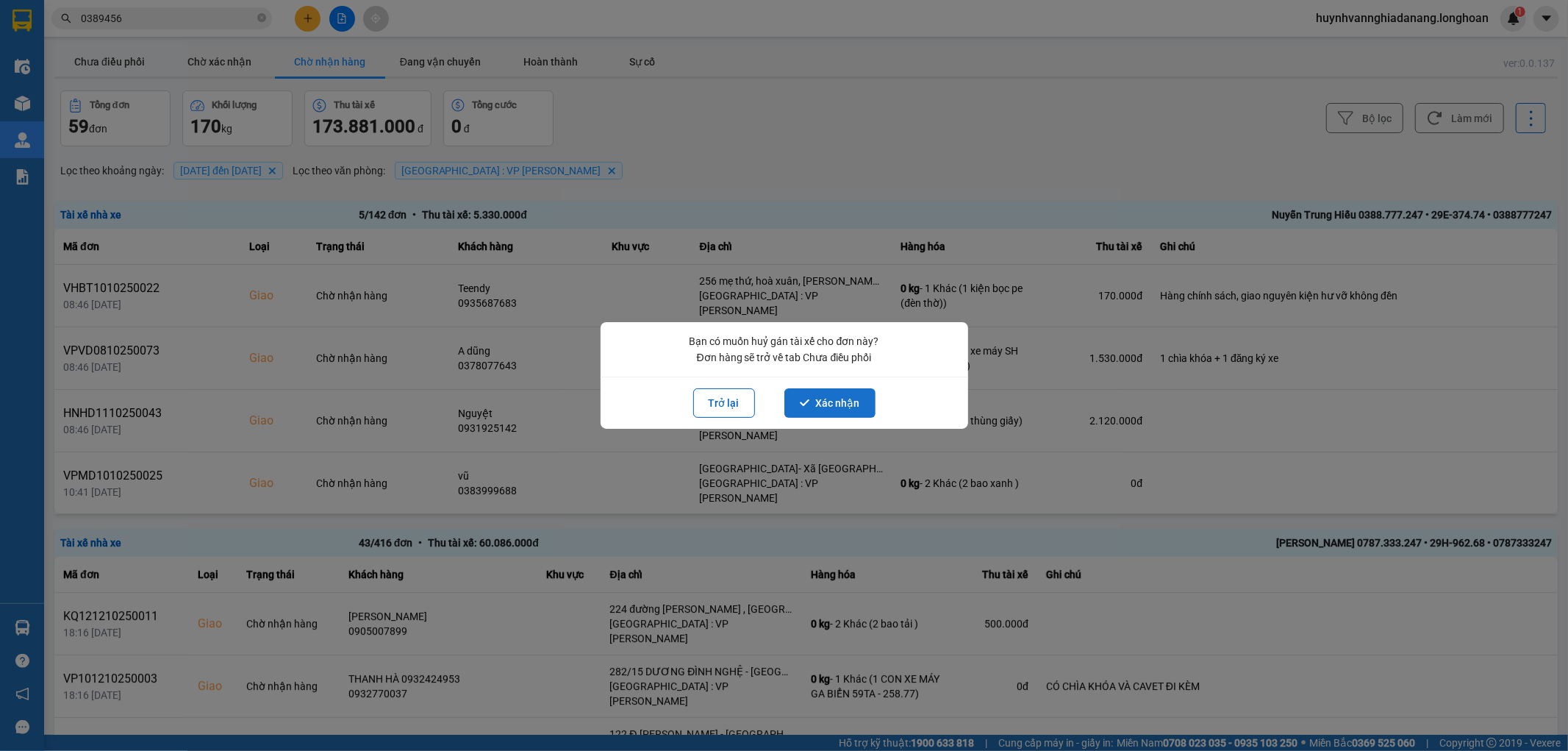
click at [832, 400] on button "Xác nhận" at bounding box center [829, 402] width 91 height 29
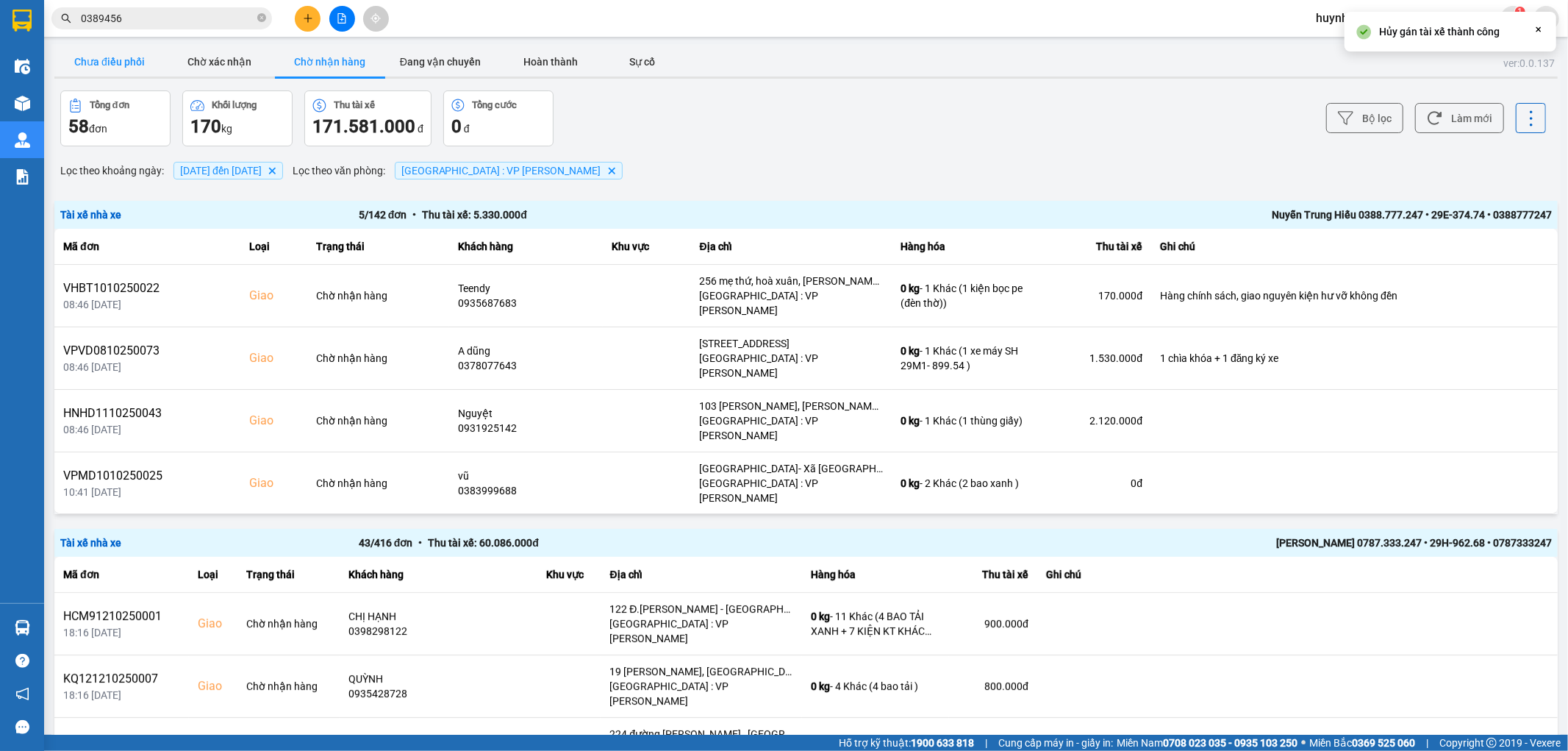
click at [148, 59] on button "Chưa điều phối" at bounding box center [109, 61] width 110 height 29
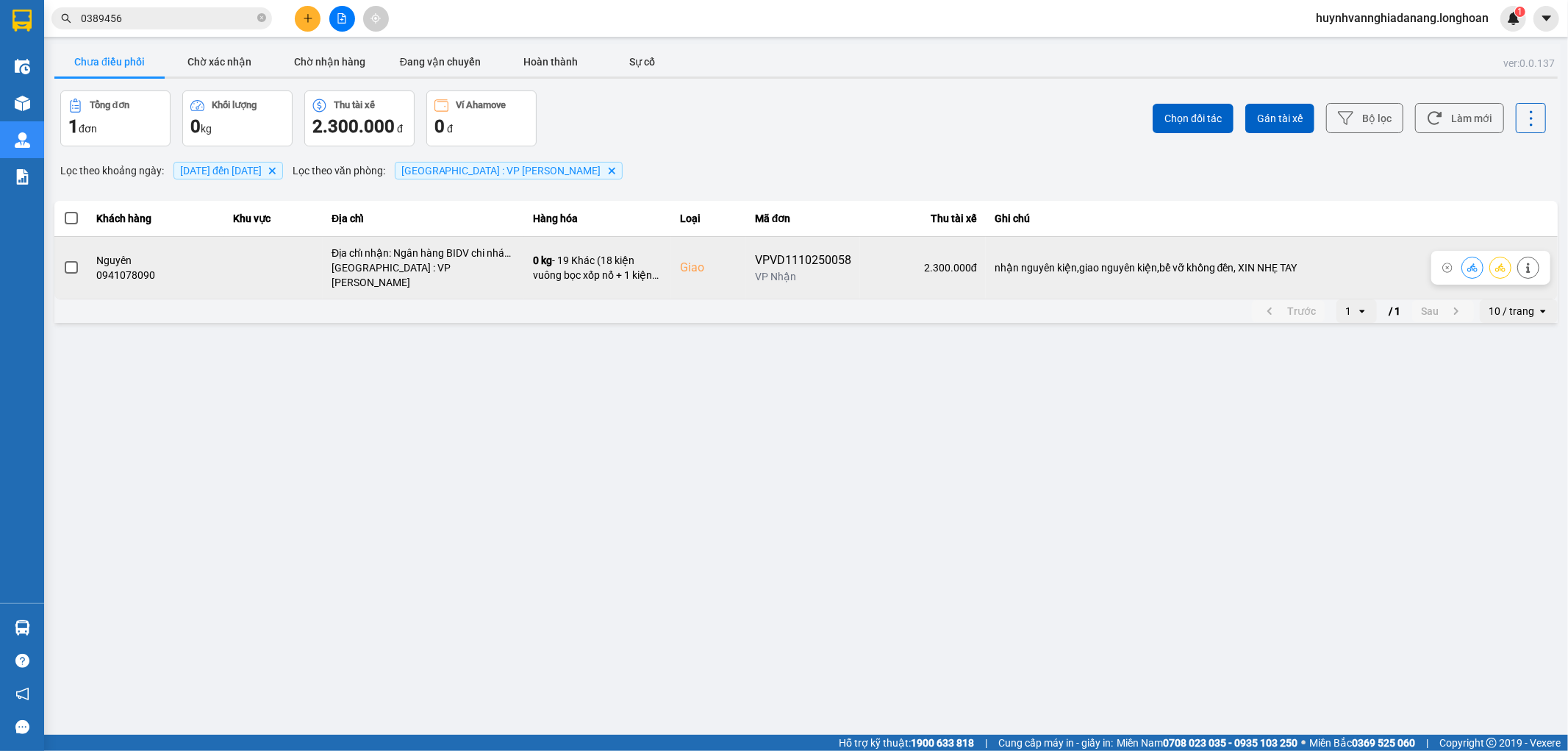
click at [72, 262] on span at bounding box center [72, 268] width 13 height 13
click at [63, 260] on input "checkbox" at bounding box center [63, 260] width 0 height 0
click at [73, 262] on span at bounding box center [72, 268] width 13 height 13
click at [63, 260] on input "checkbox" at bounding box center [63, 260] width 0 height 0
click at [71, 261] on span at bounding box center [72, 268] width 13 height 13
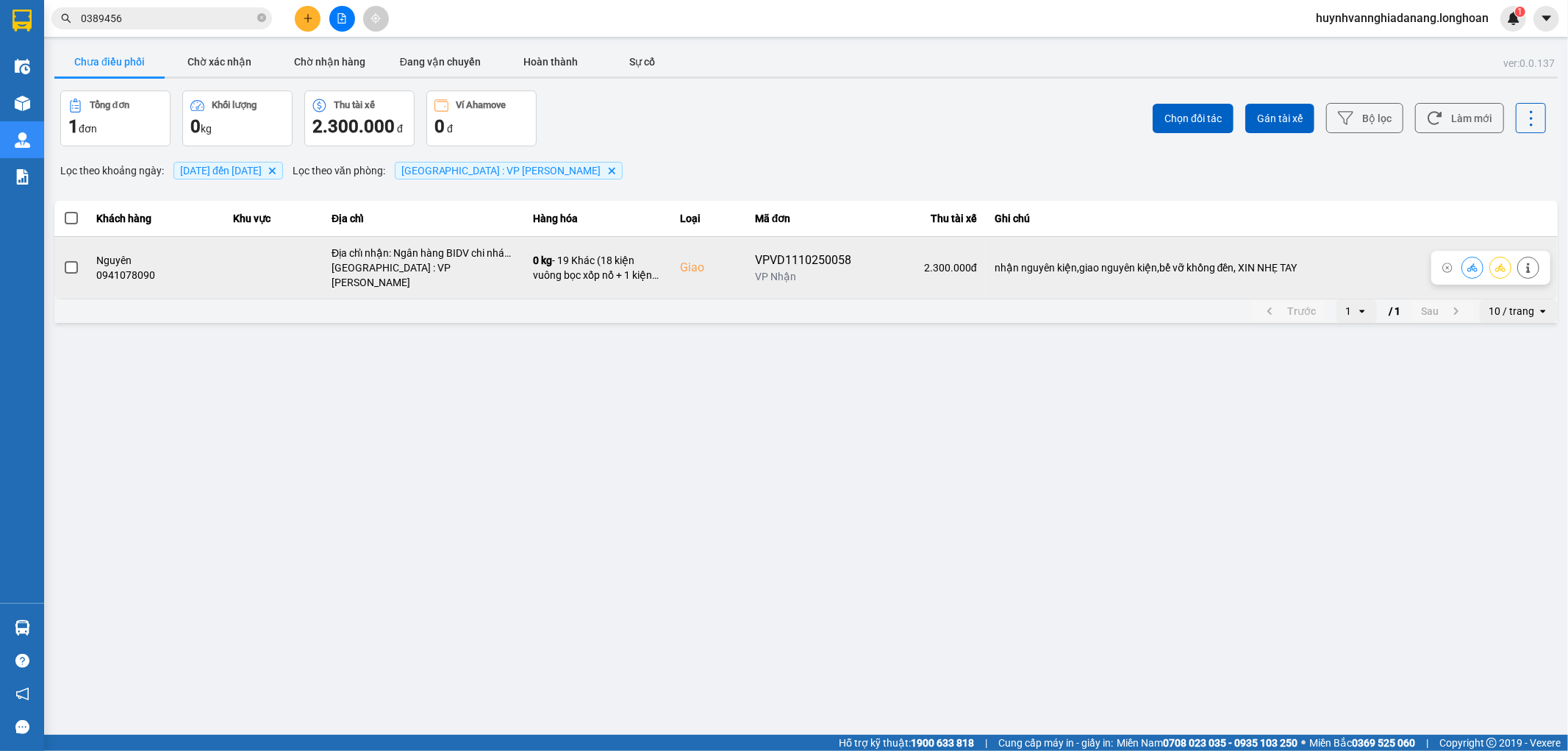
click at [63, 260] on input "checkbox" at bounding box center [63, 260] width 0 height 0
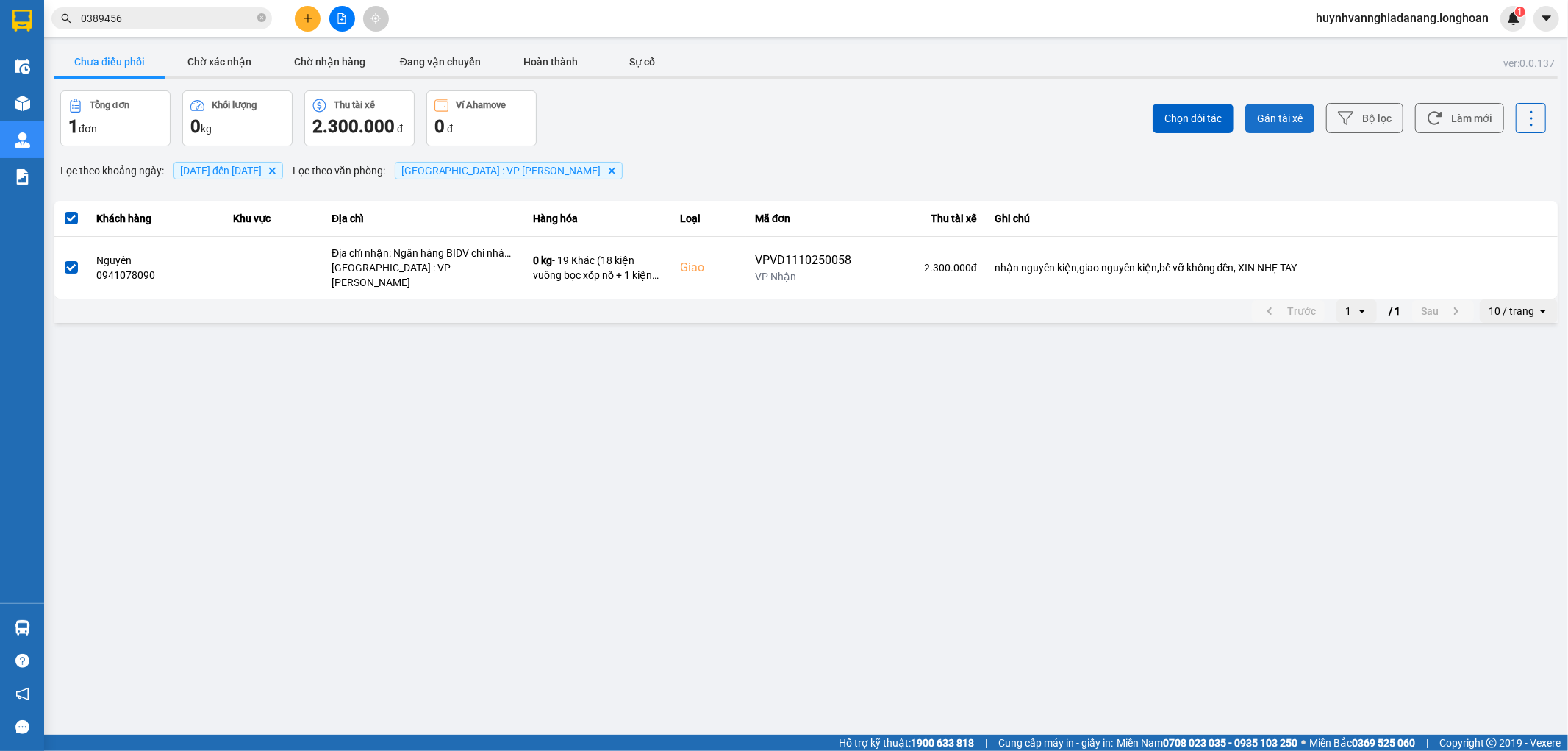
click at [1290, 123] on span "Gán tài xế" at bounding box center [1279, 118] width 46 height 15
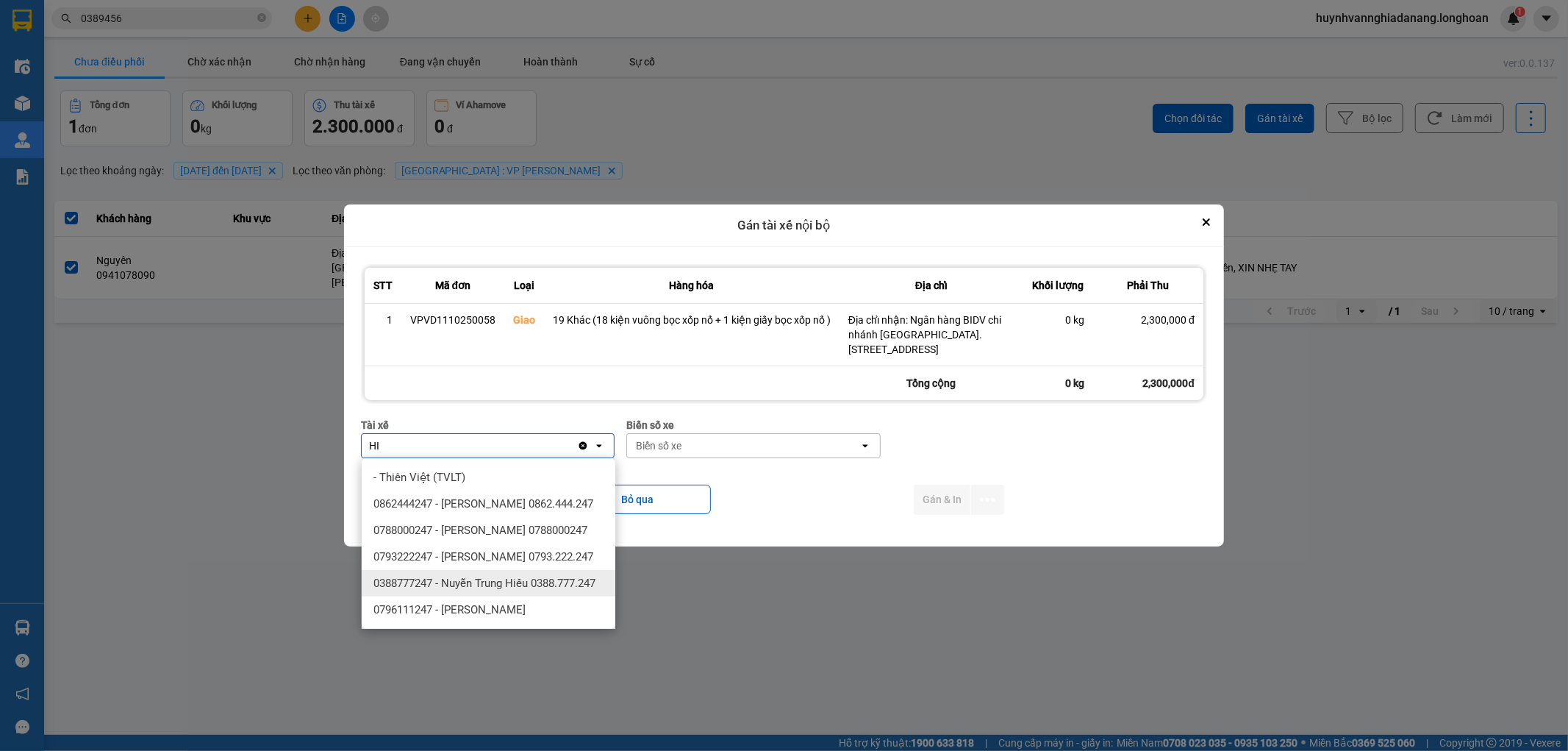
type input "HI"
drag, startPoint x: 515, startPoint y: 594, endPoint x: 671, endPoint y: 525, distance: 170.6
click at [515, 591] on span "0388777247 - Nuyễn Trung Hiếu 0388.777.247" at bounding box center [485, 583] width 222 height 15
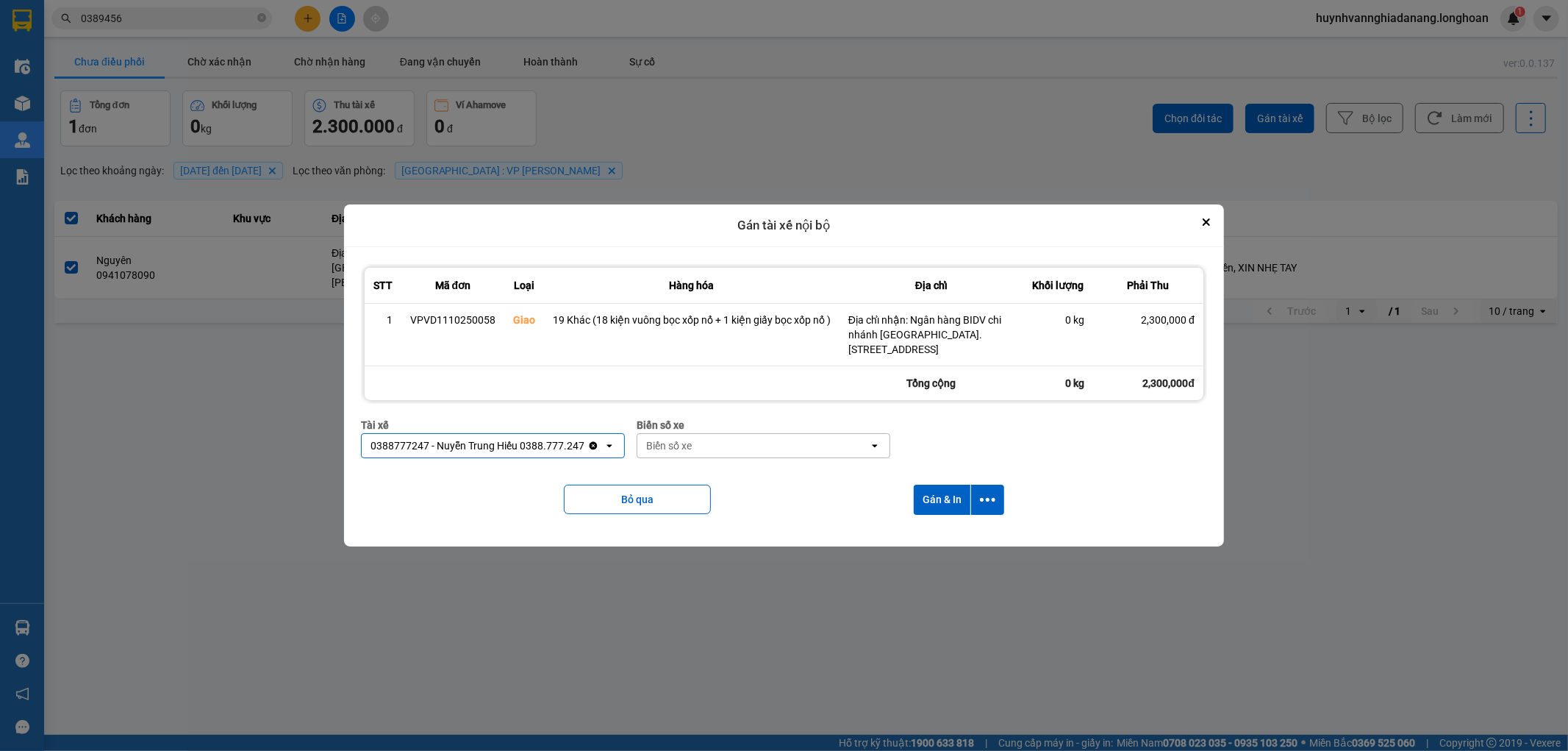
click at [736, 444] on div "Biển số xe" at bounding box center [753, 446] width 232 height 23
type input "7474"
click at [729, 481] on div "29E-374.74" at bounding box center [762, 477] width 254 height 27
click at [988, 506] on icon "dialog" at bounding box center [988, 500] width 16 height 16
click at [943, 537] on span "Chỉ gán tài" at bounding box center [929, 540] width 48 height 15
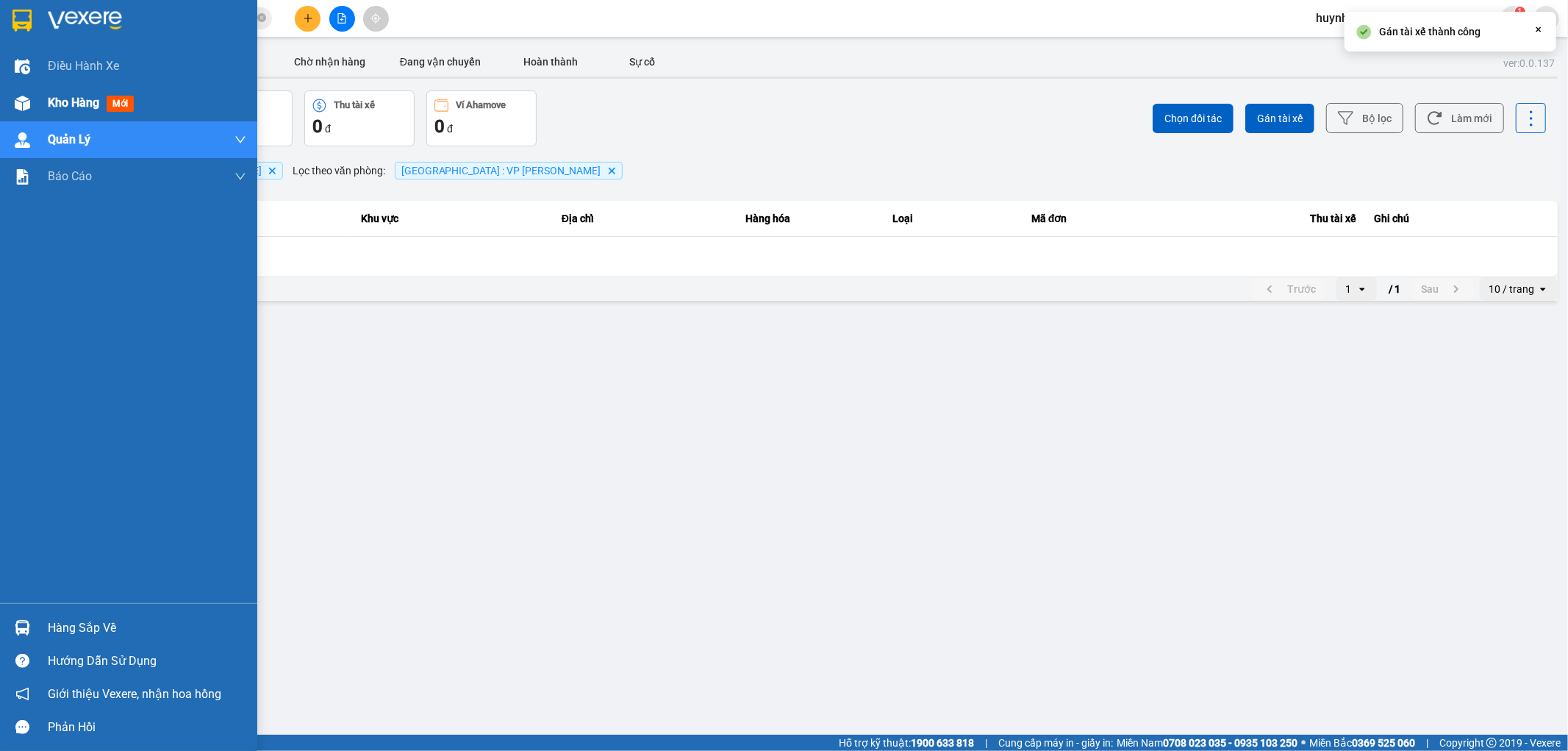
click at [78, 96] on span "Kho hàng" at bounding box center [73, 103] width 52 height 14
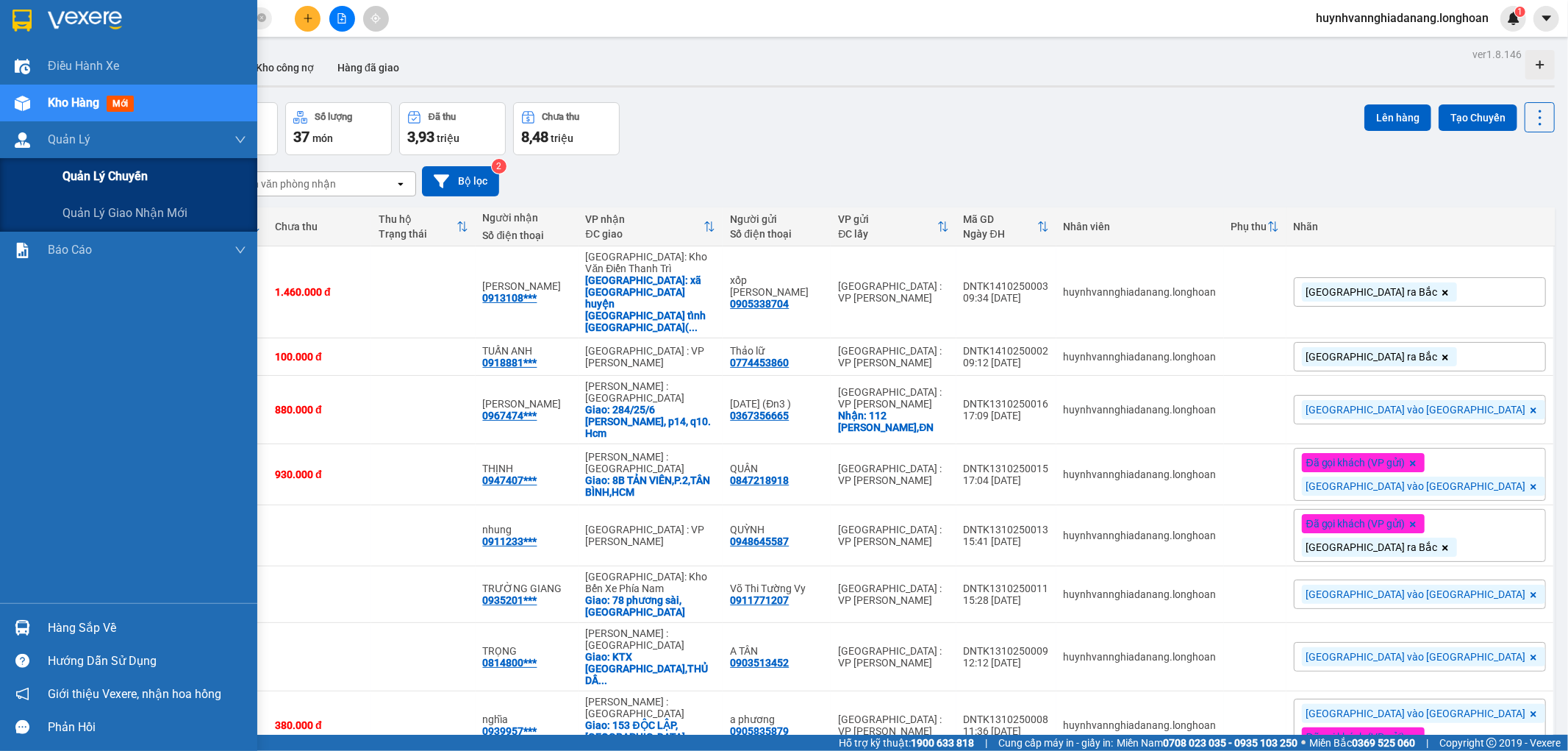
drag, startPoint x: 130, startPoint y: 214, endPoint x: 165, endPoint y: 194, distance: 40.3
click at [131, 214] on span "Quản lý giao nhận mới" at bounding box center [125, 213] width 125 height 18
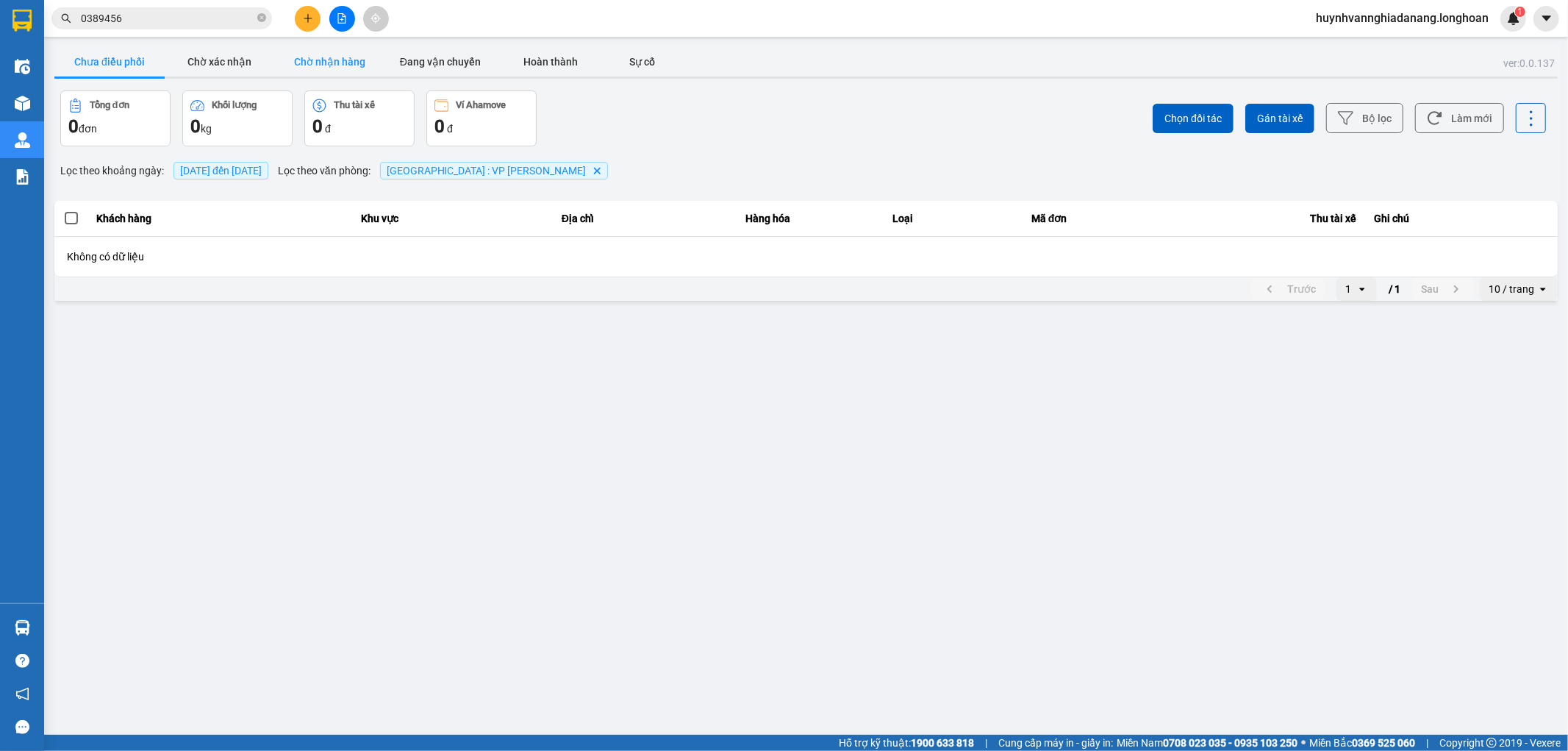
click at [334, 57] on button "Chờ nhận hàng" at bounding box center [330, 61] width 110 height 29
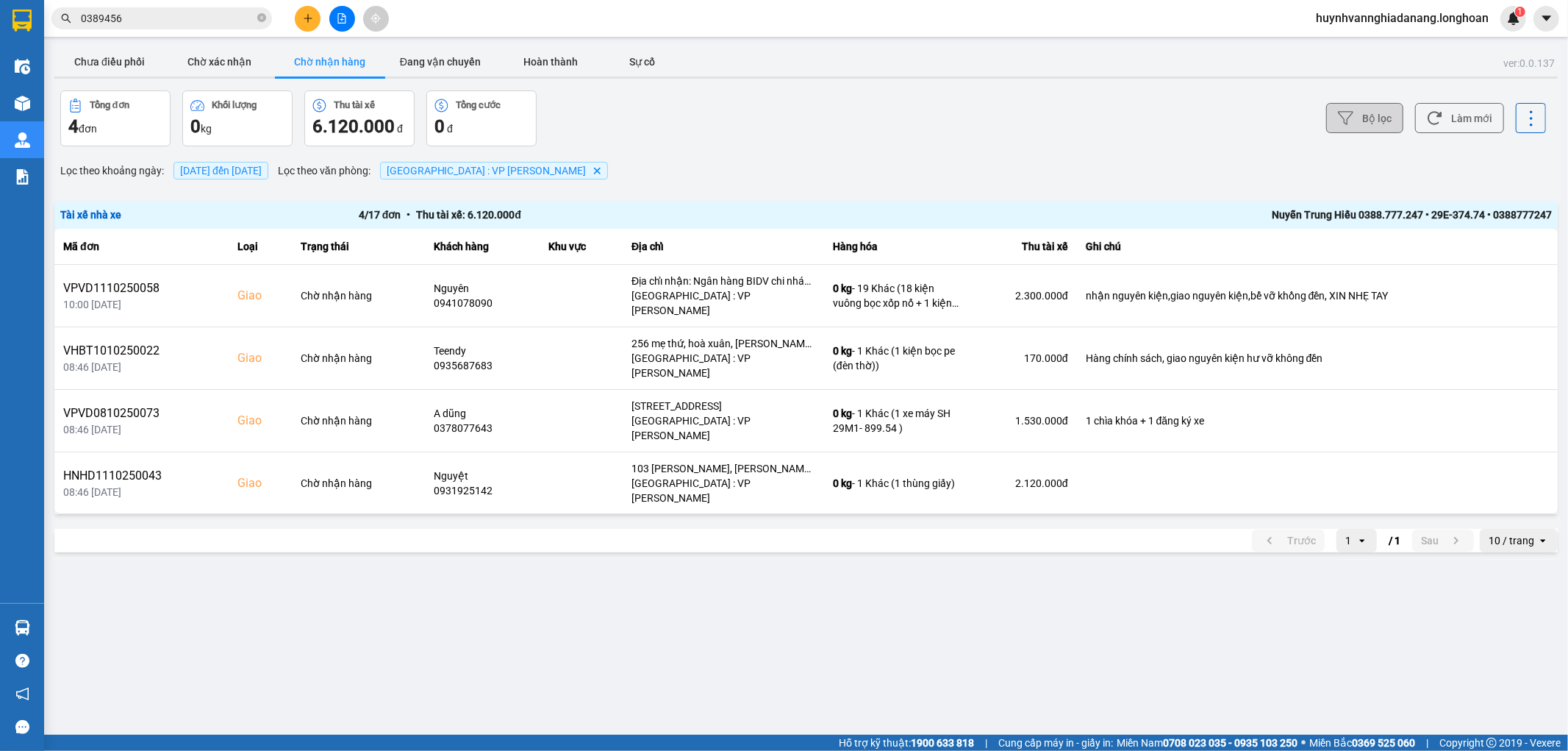
click at [1383, 123] on button "Bộ lọc" at bounding box center [1364, 118] width 78 height 30
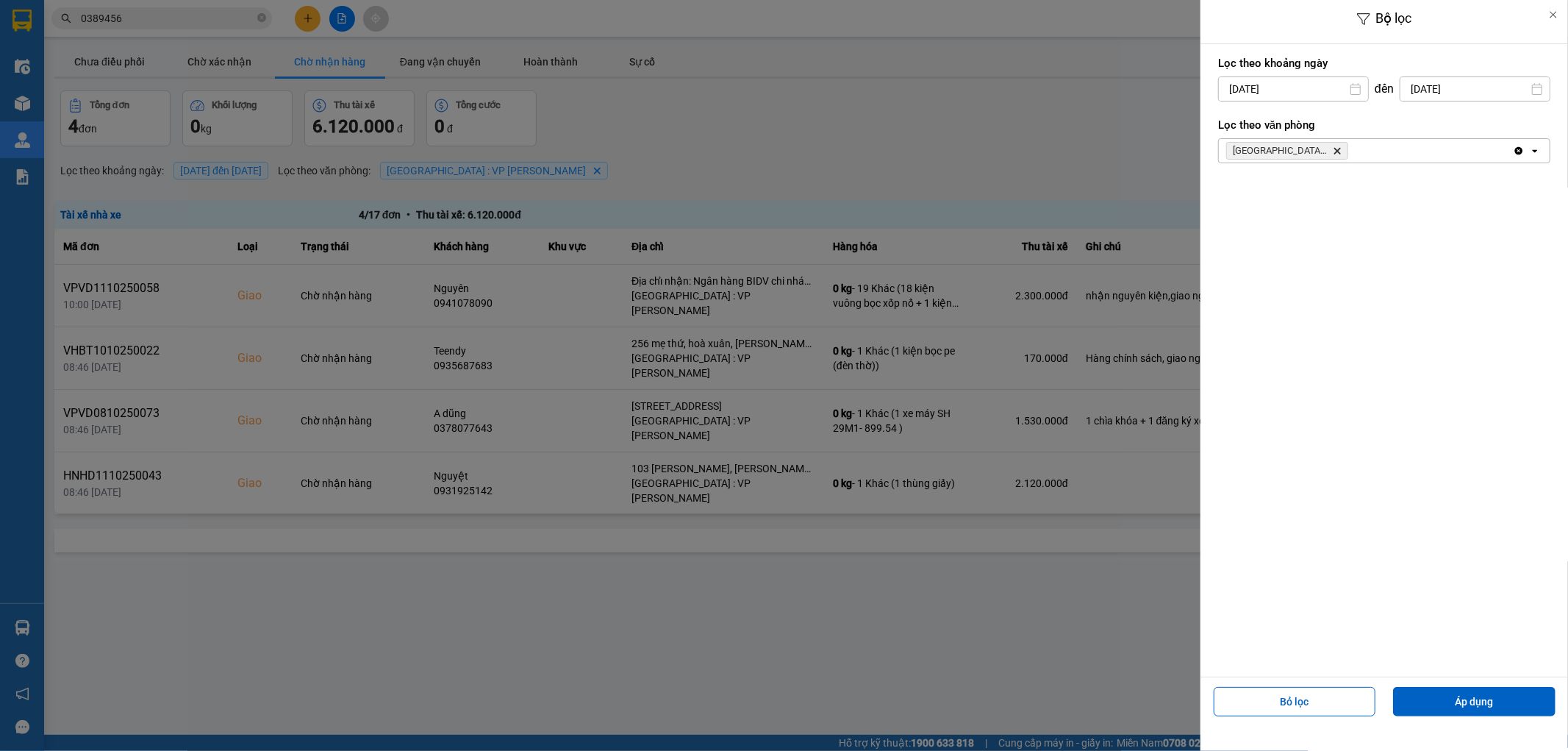
click at [1309, 89] on input "14/10/2025" at bounding box center [1293, 89] width 149 height 23
click at [1284, 200] on div "1" at bounding box center [1285, 196] width 21 height 18
click at [1464, 704] on button "Áp dụng" at bounding box center [1474, 701] width 163 height 29
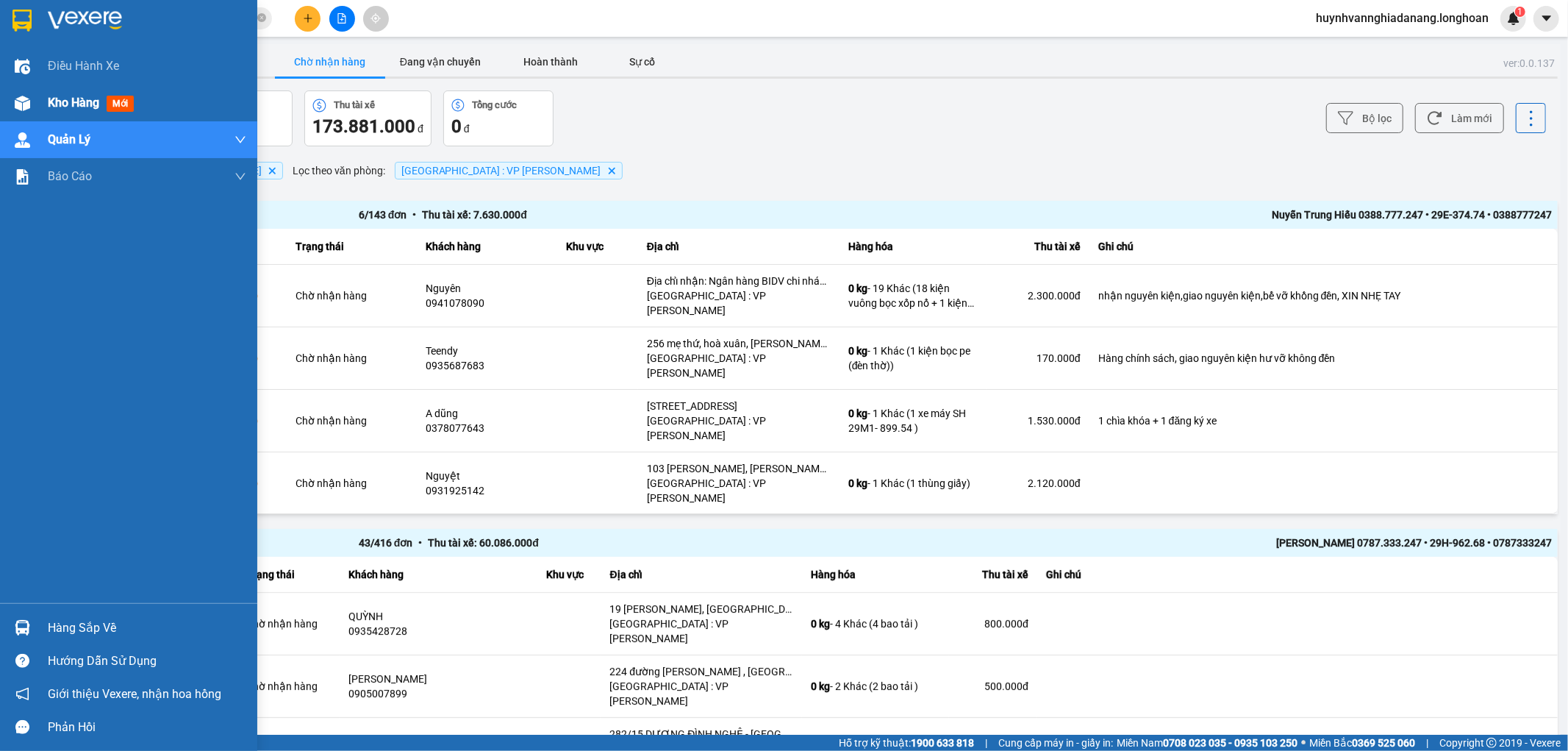
click at [58, 99] on span "Kho hàng" at bounding box center [73, 103] width 52 height 14
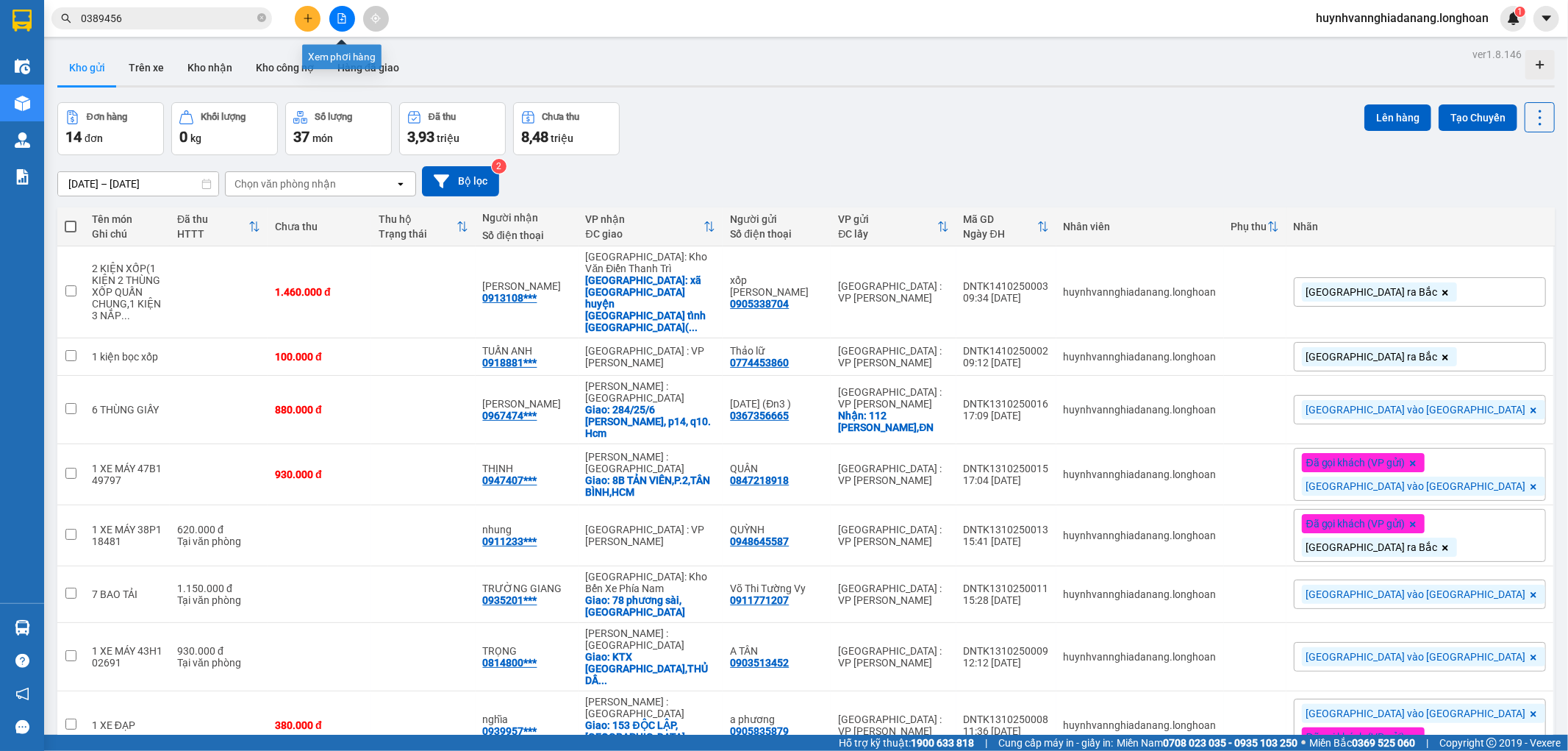
click at [339, 28] on button at bounding box center [342, 18] width 26 height 26
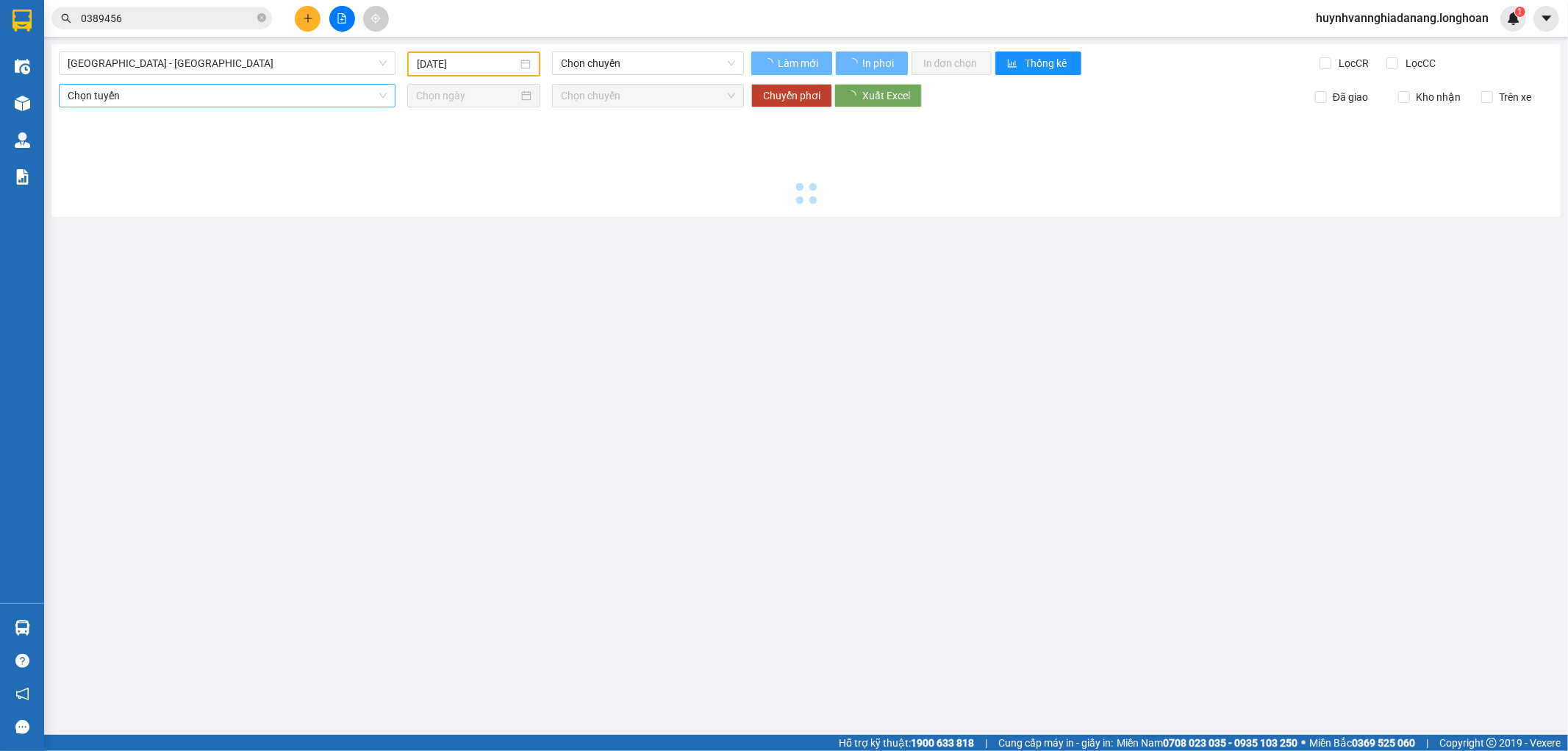
type input "14/10/2025"
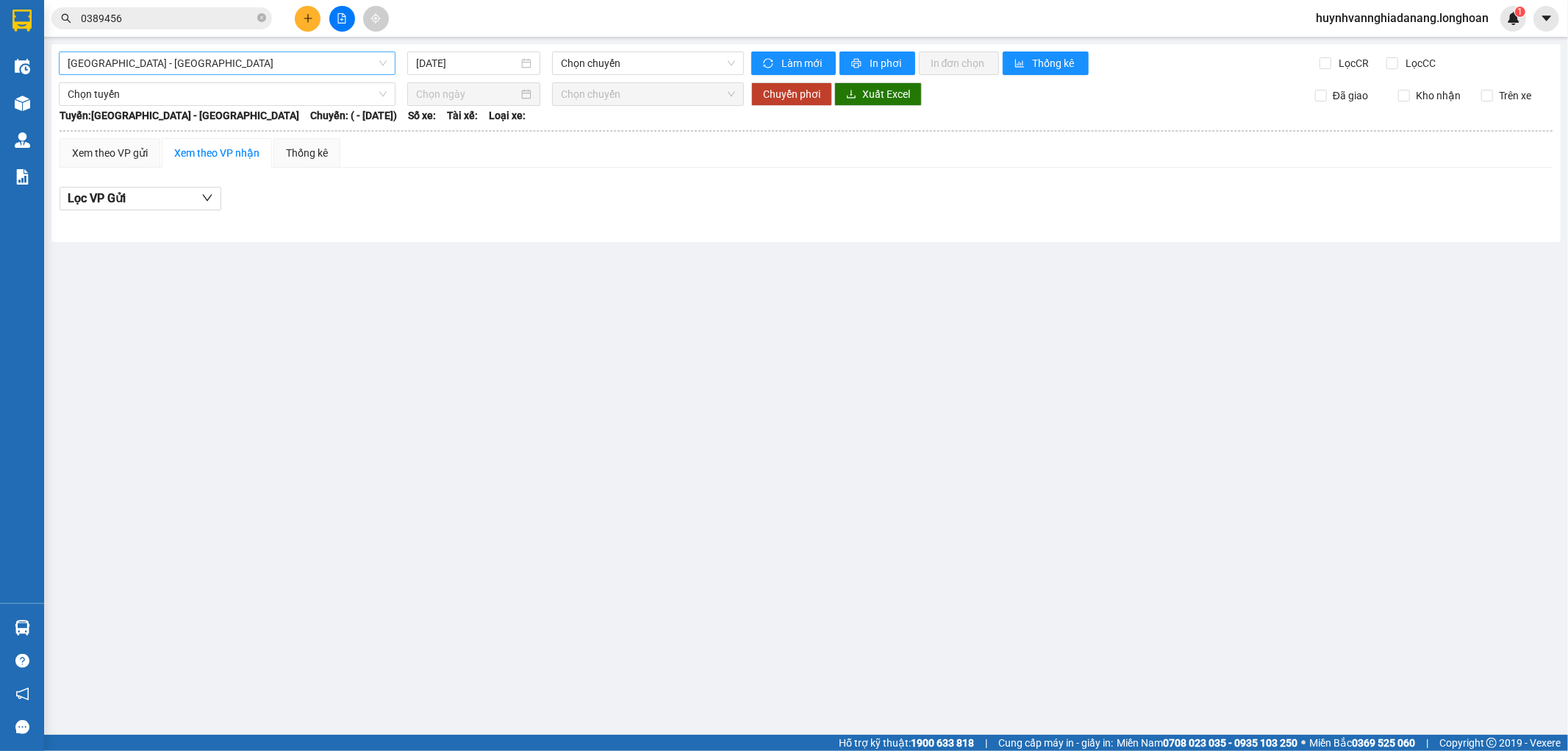
click at [243, 60] on span "Hải Phòng - Hà Nội" at bounding box center [227, 63] width 319 height 22
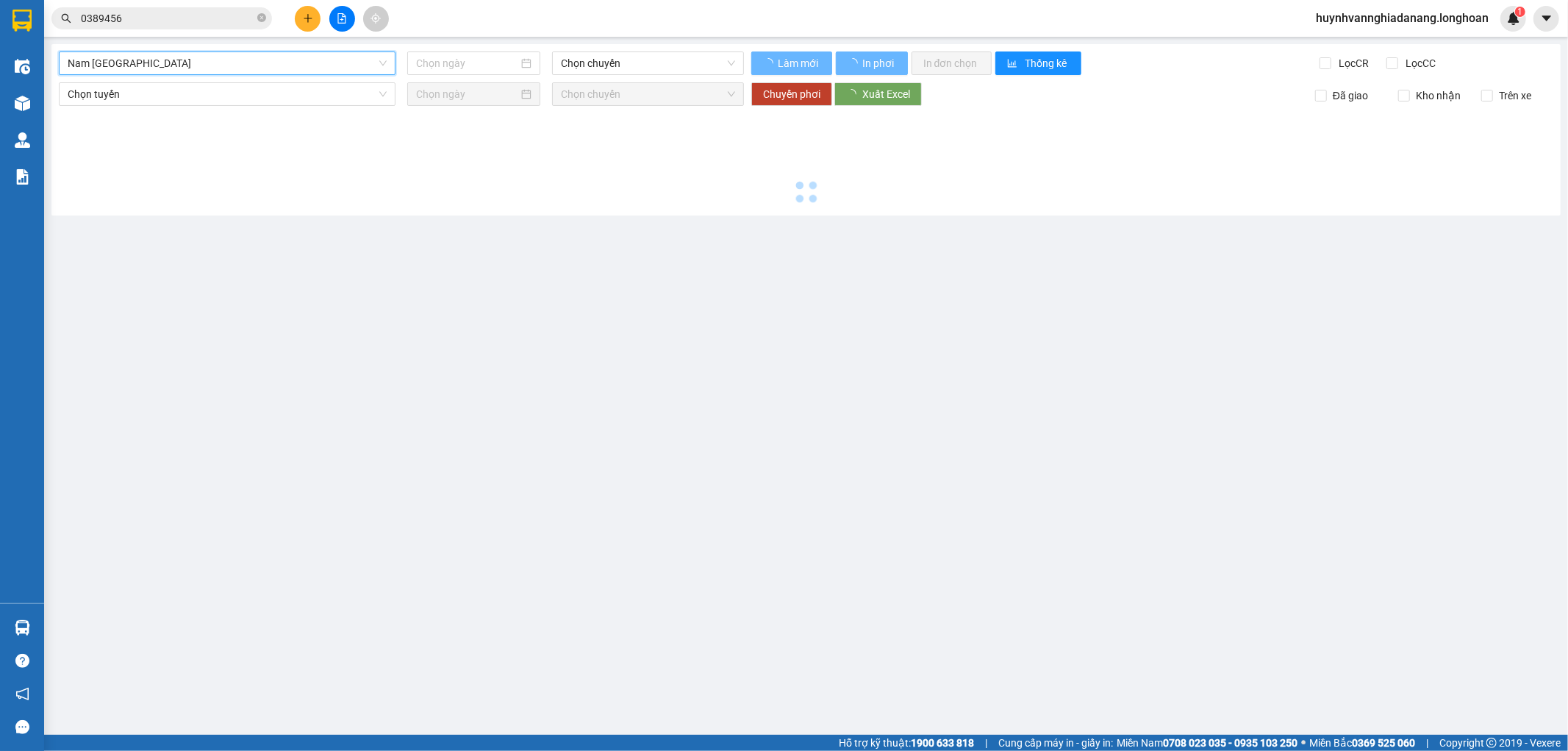
type input "14/10/2025"
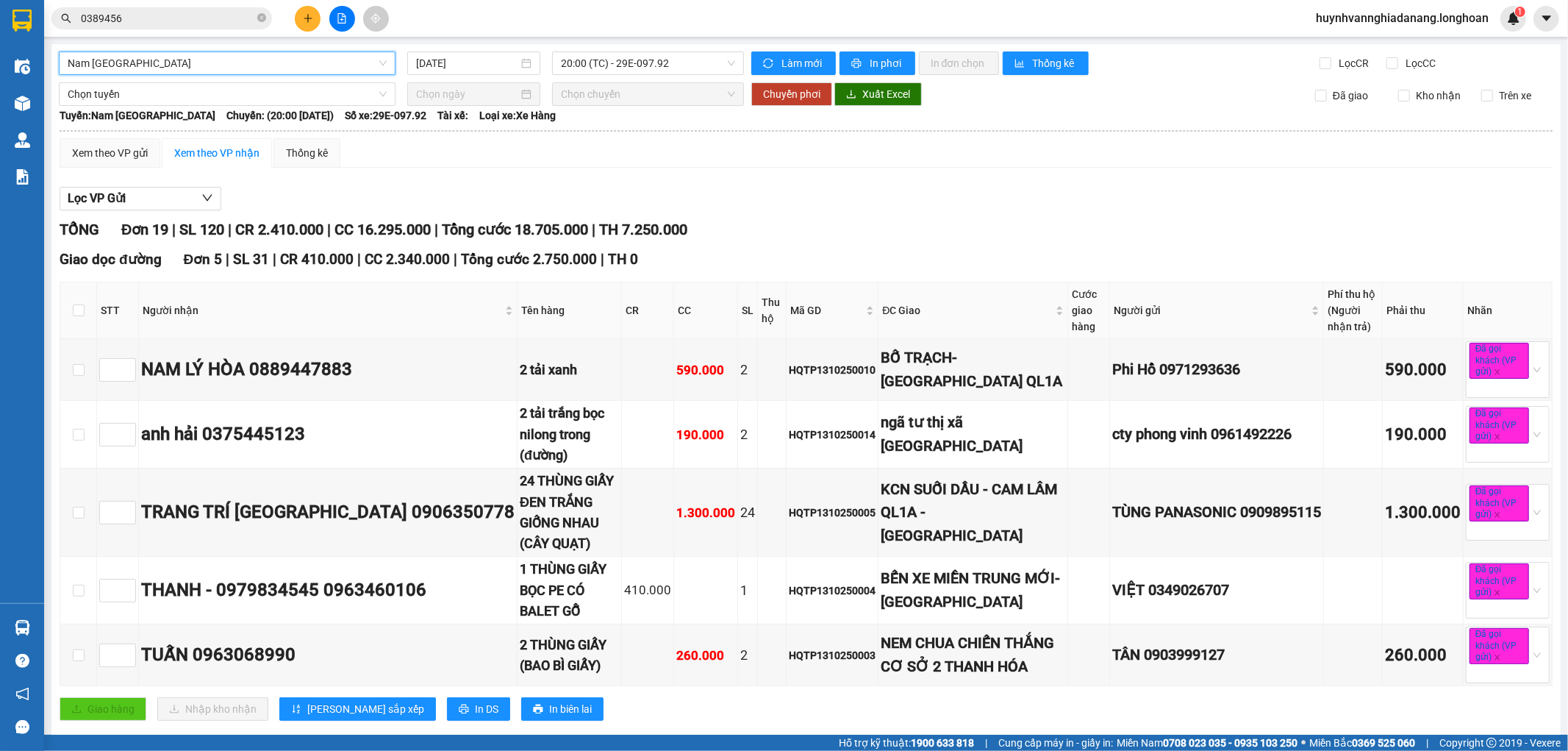
click at [273, 71] on span "Nam Trung Bắc QL1A" at bounding box center [227, 63] width 319 height 22
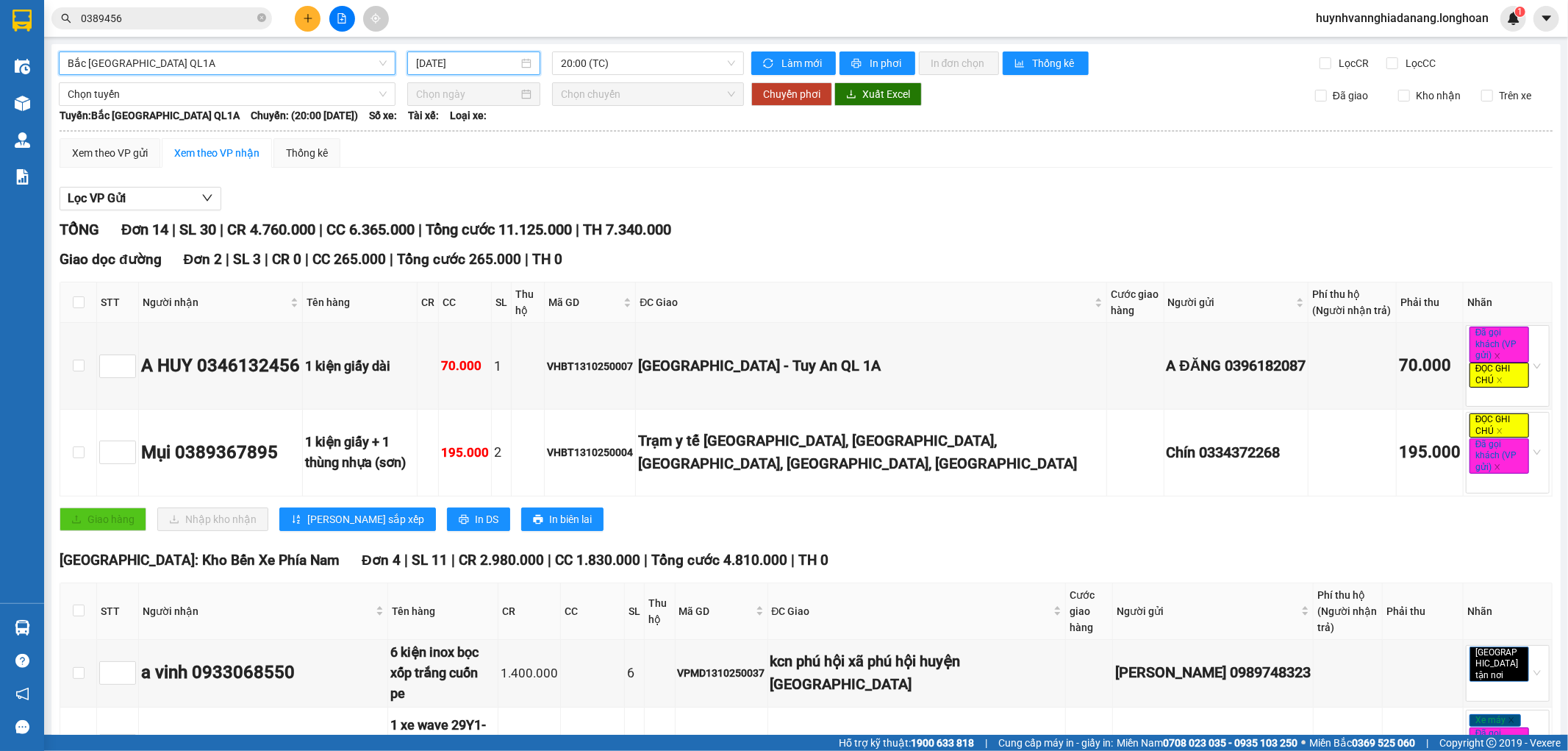
click at [491, 64] on input "14/10/2025" at bounding box center [467, 63] width 102 height 16
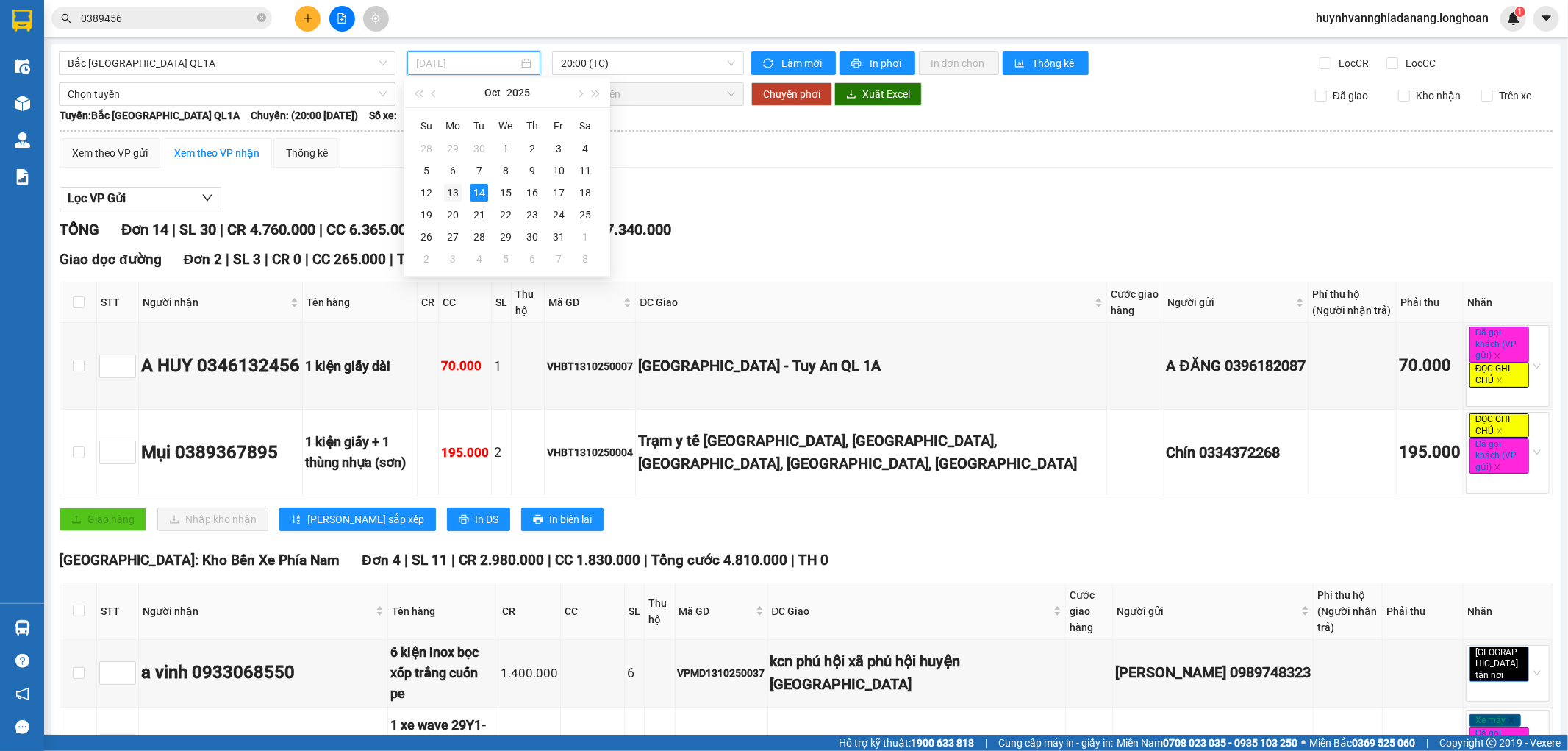
click at [452, 192] on div "13" at bounding box center [452, 192] width 18 height 18
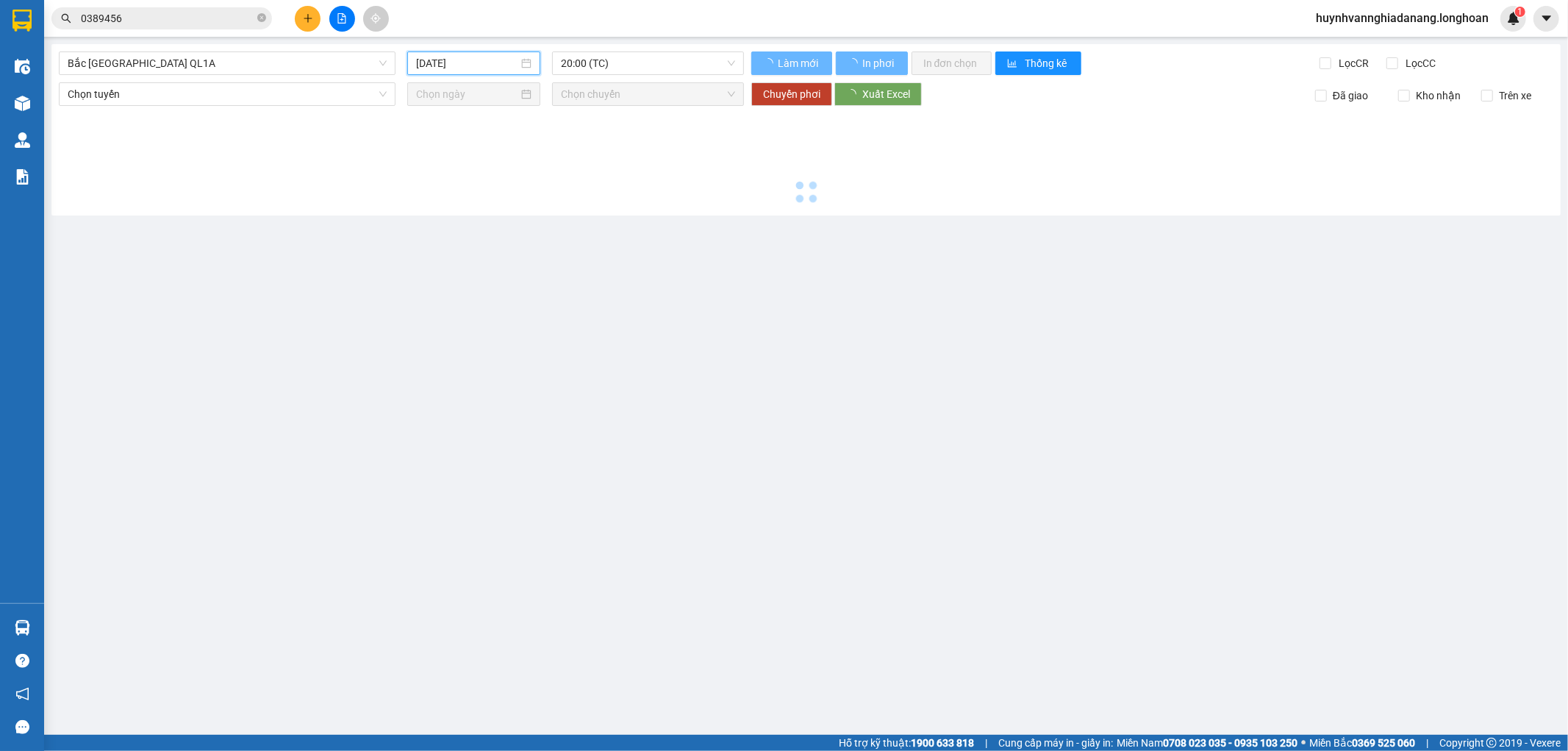
type input "13/10/2025"
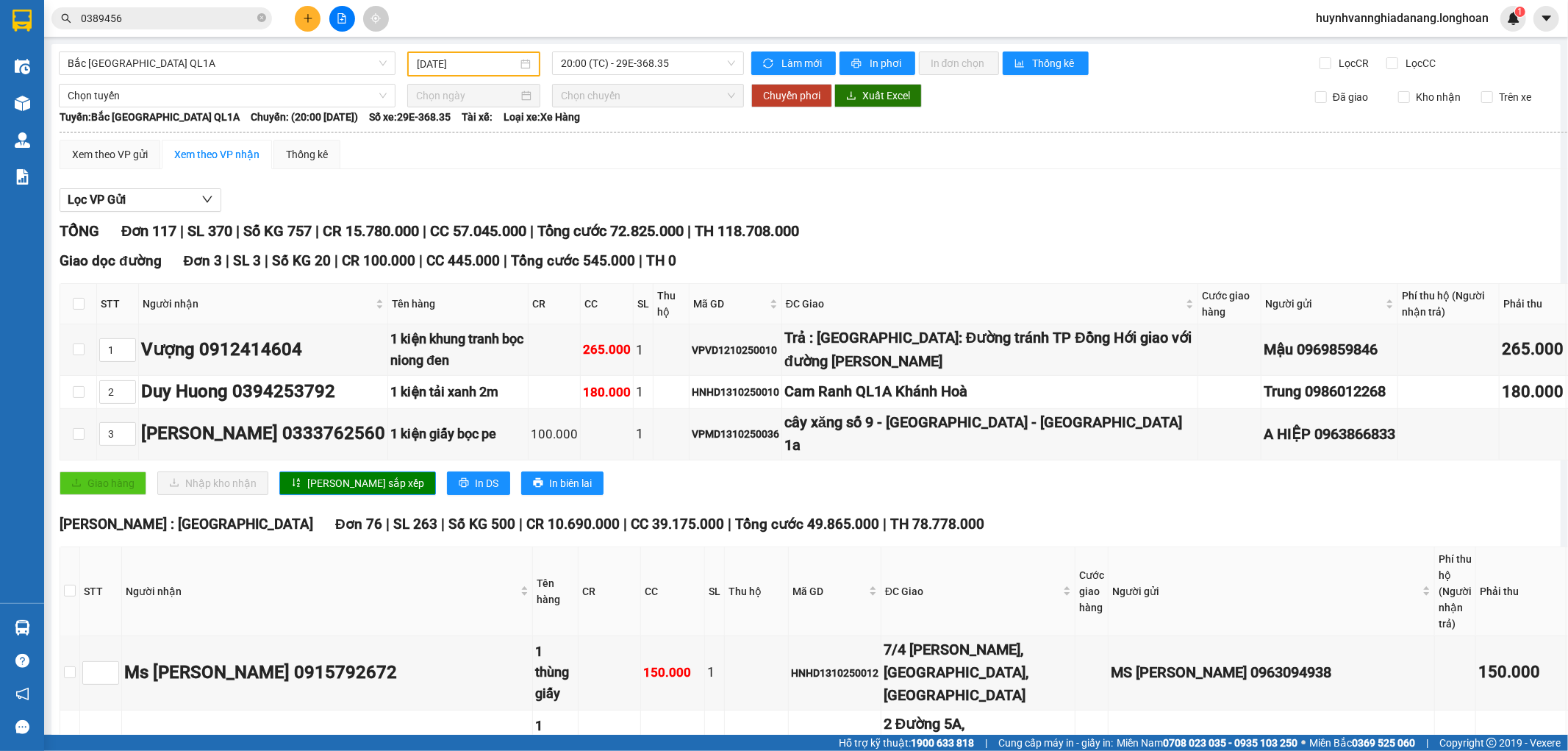
checkbox input "true"
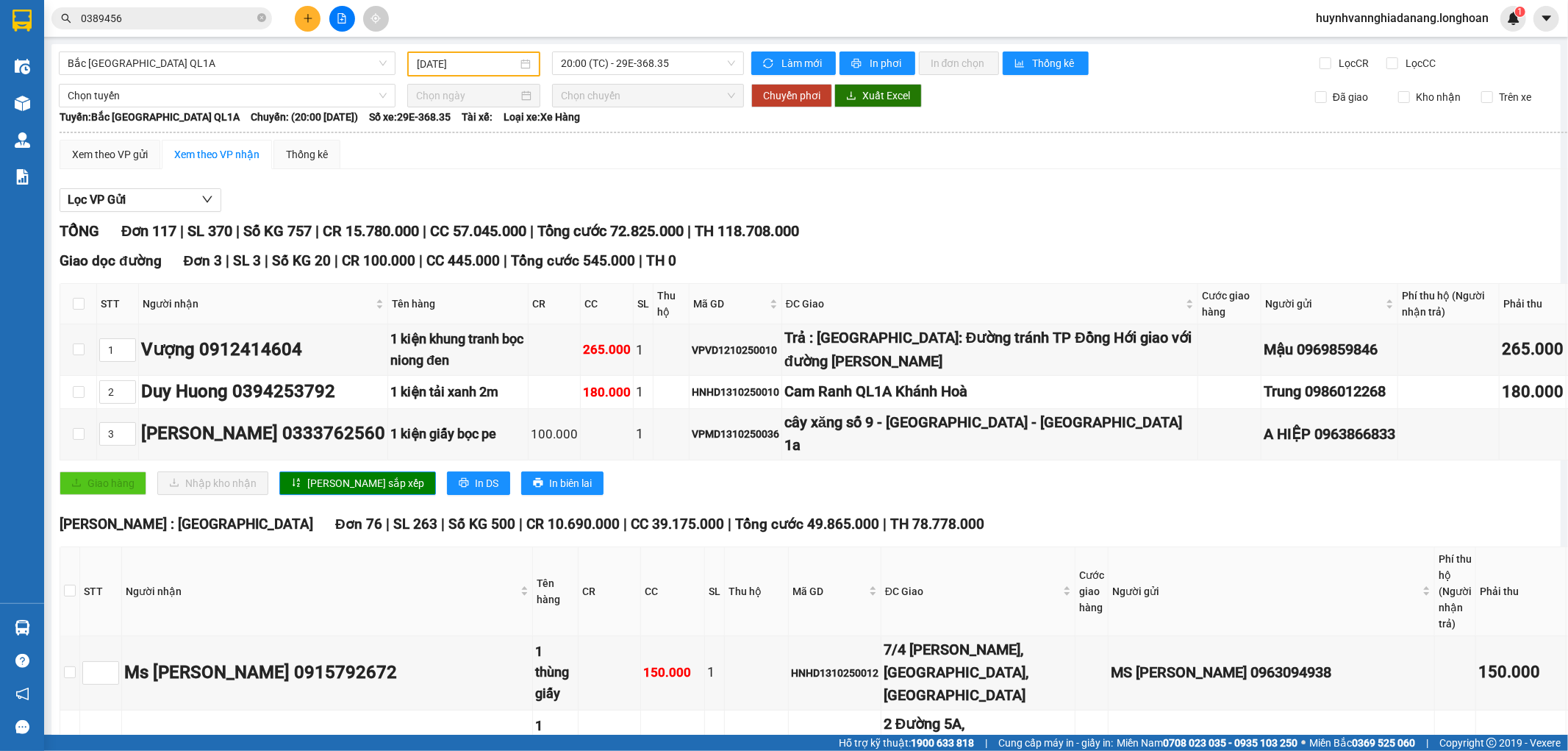
checkbox input "true"
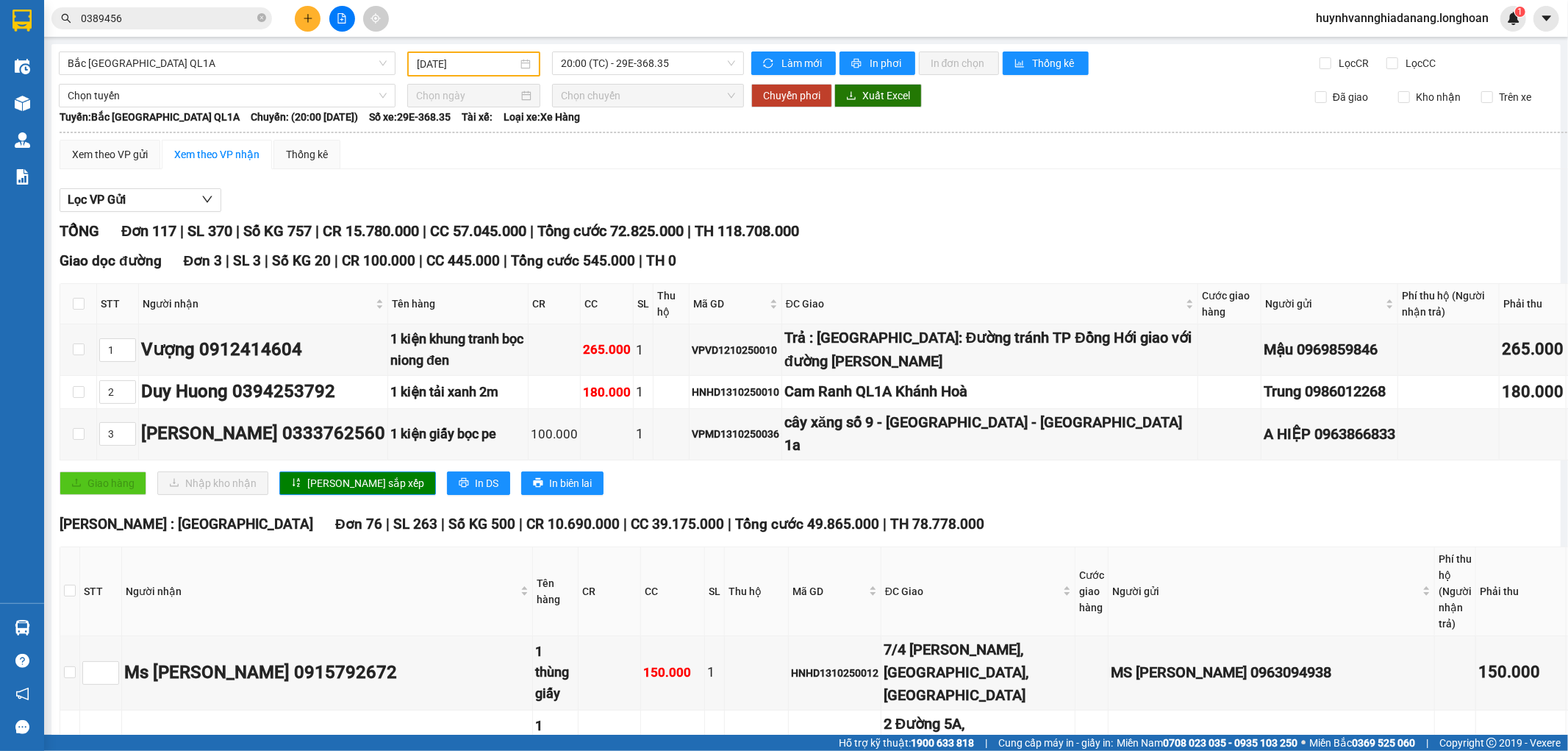
checkbox input "true"
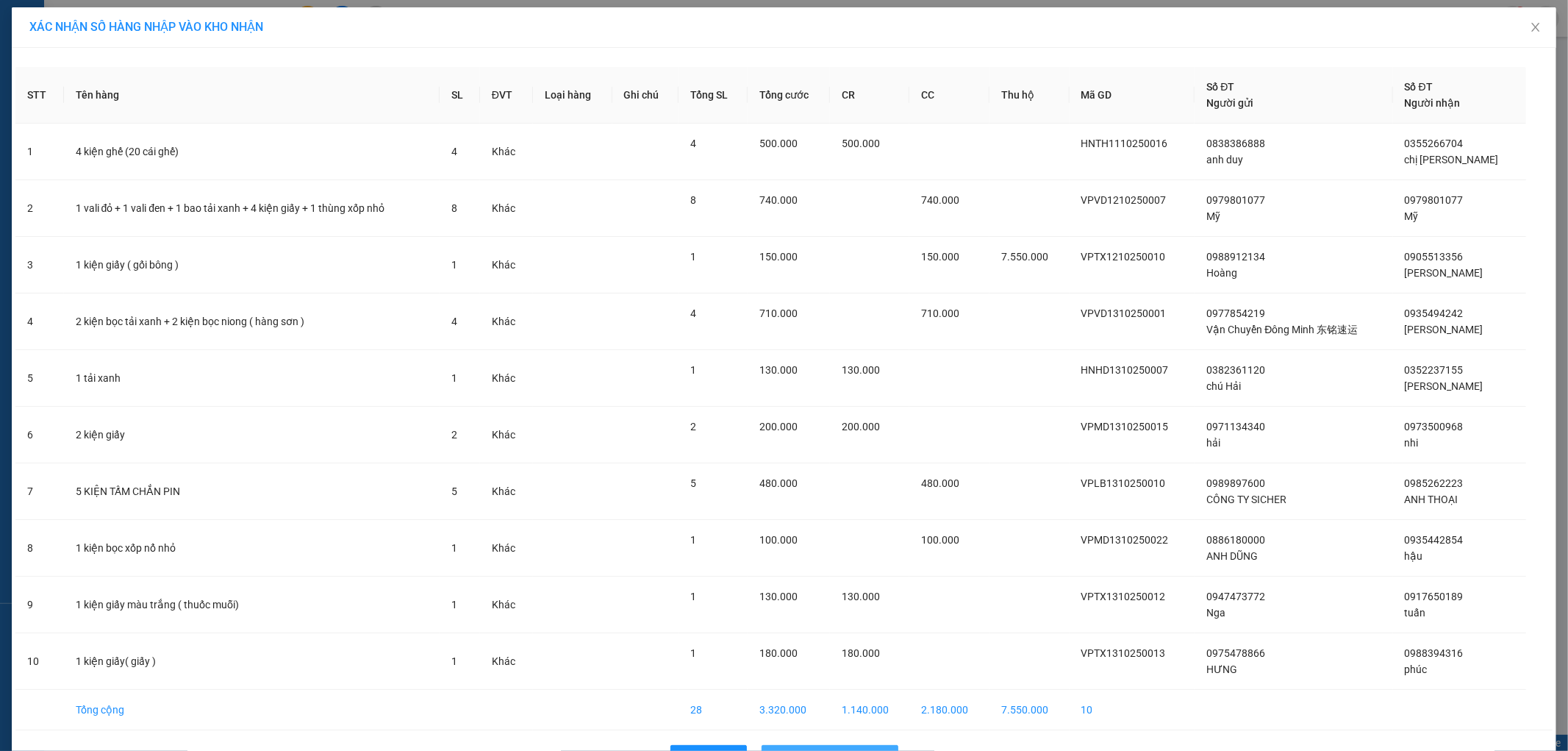
click at [829, 748] on span "Nhập hàng kho nhận" at bounding box center [837, 756] width 97 height 16
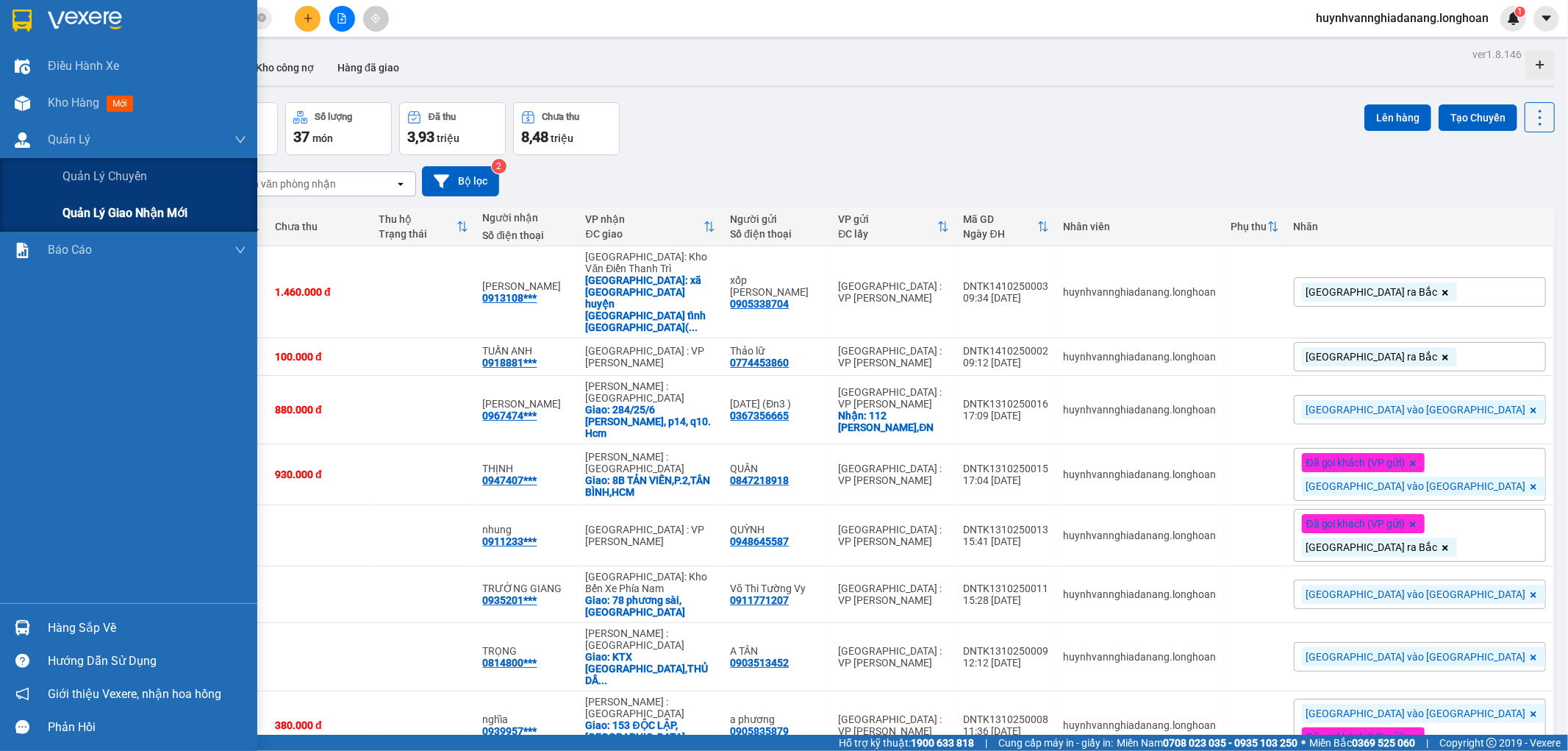
click at [98, 214] on span "Quản lý giao nhận mới" at bounding box center [125, 213] width 125 height 18
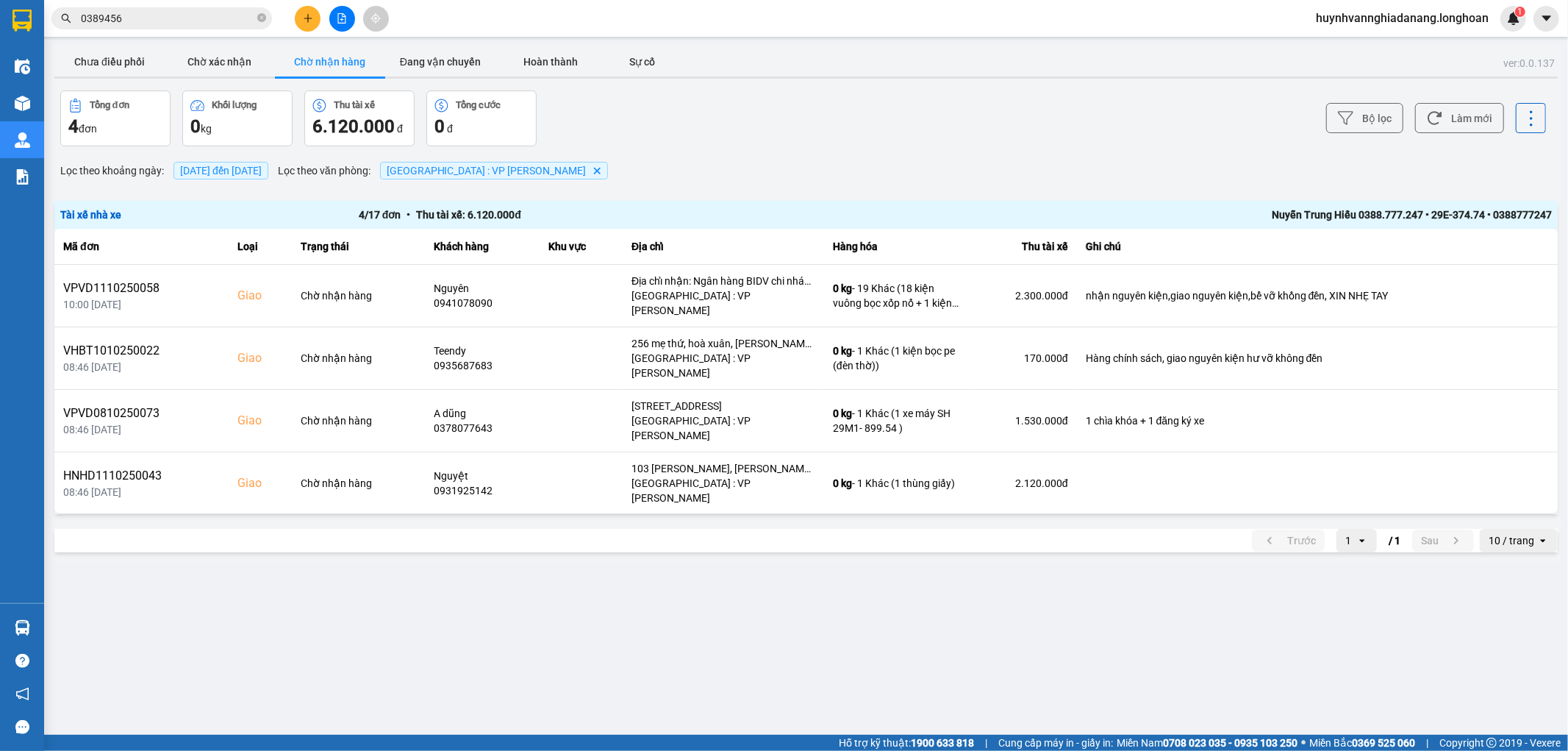
click at [1510, 533] on div "10 / trang" at bounding box center [1510, 541] width 46 height 15
click at [1358, 129] on button "Bộ lọc" at bounding box center [1364, 118] width 78 height 30
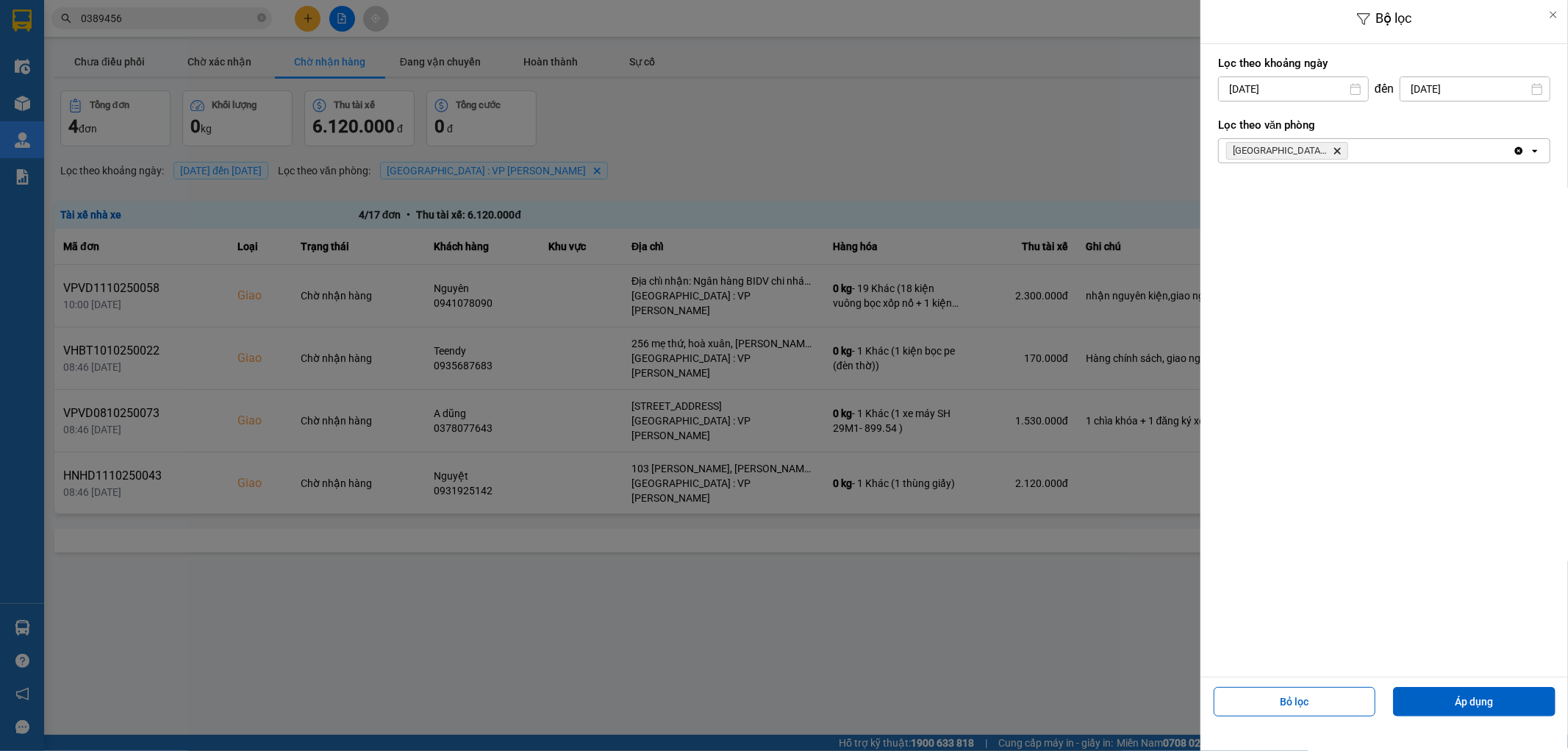
click at [1304, 90] on input "14/10/2025" at bounding box center [1293, 89] width 149 height 23
click at [1282, 199] on div "1" at bounding box center [1285, 196] width 21 height 18
type input "01/10/2025"
drag, startPoint x: 782, startPoint y: 629, endPoint x: 738, endPoint y: 576, distance: 68.9
click at [782, 623] on div at bounding box center [784, 376] width 1568 height 751
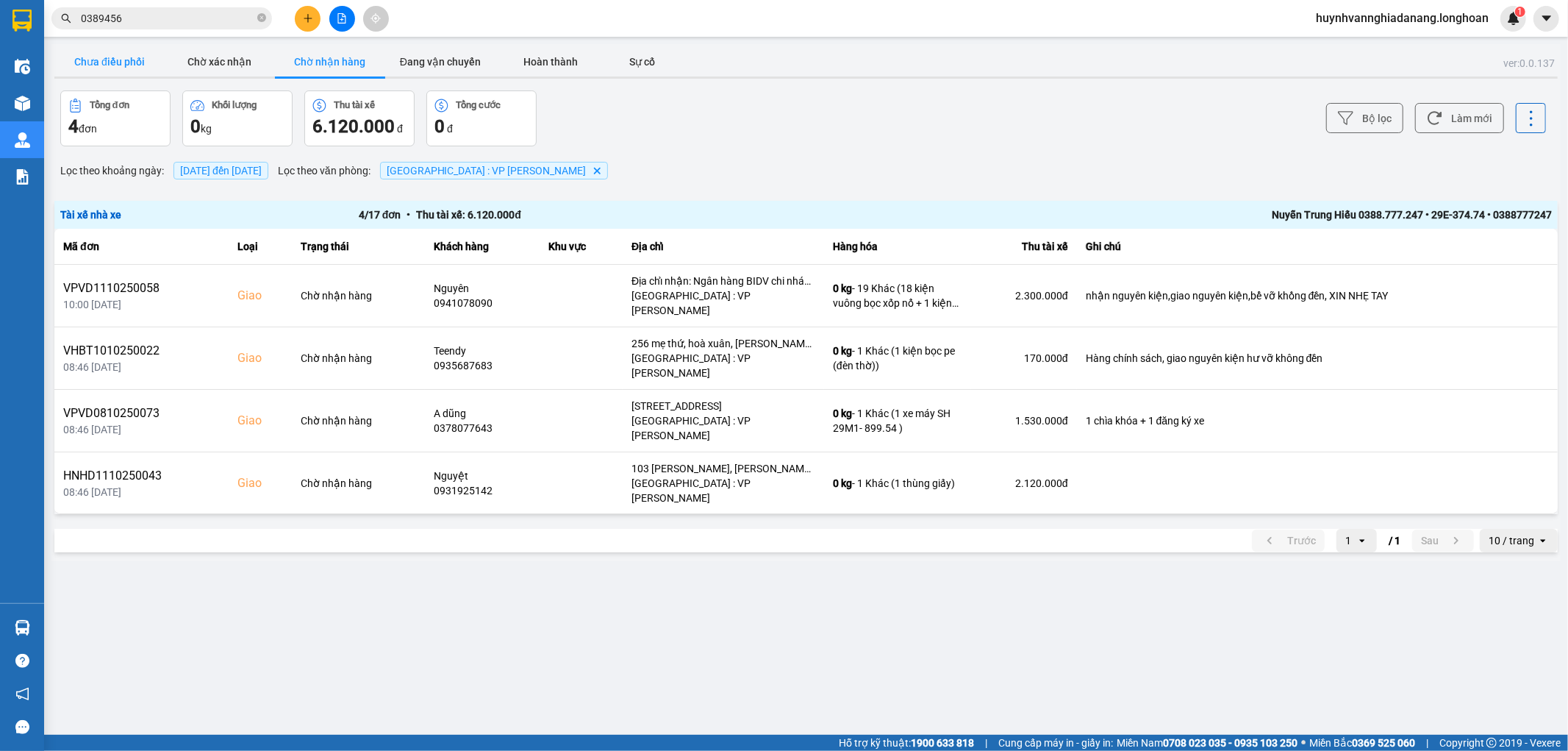
click at [128, 69] on button "Chưa điều phối" at bounding box center [109, 61] width 110 height 29
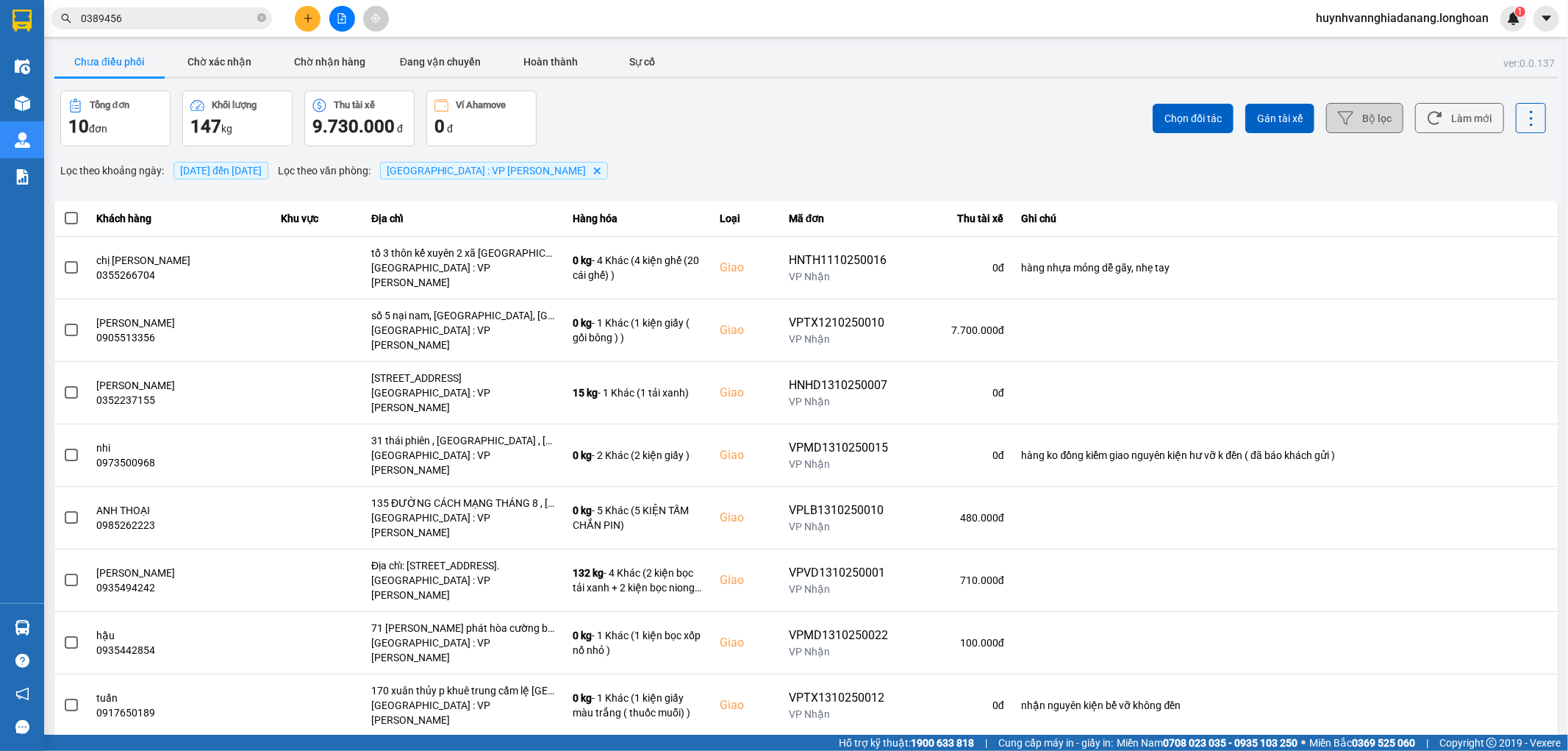
click at [1377, 123] on button "Bộ lọc" at bounding box center [1364, 118] width 78 height 30
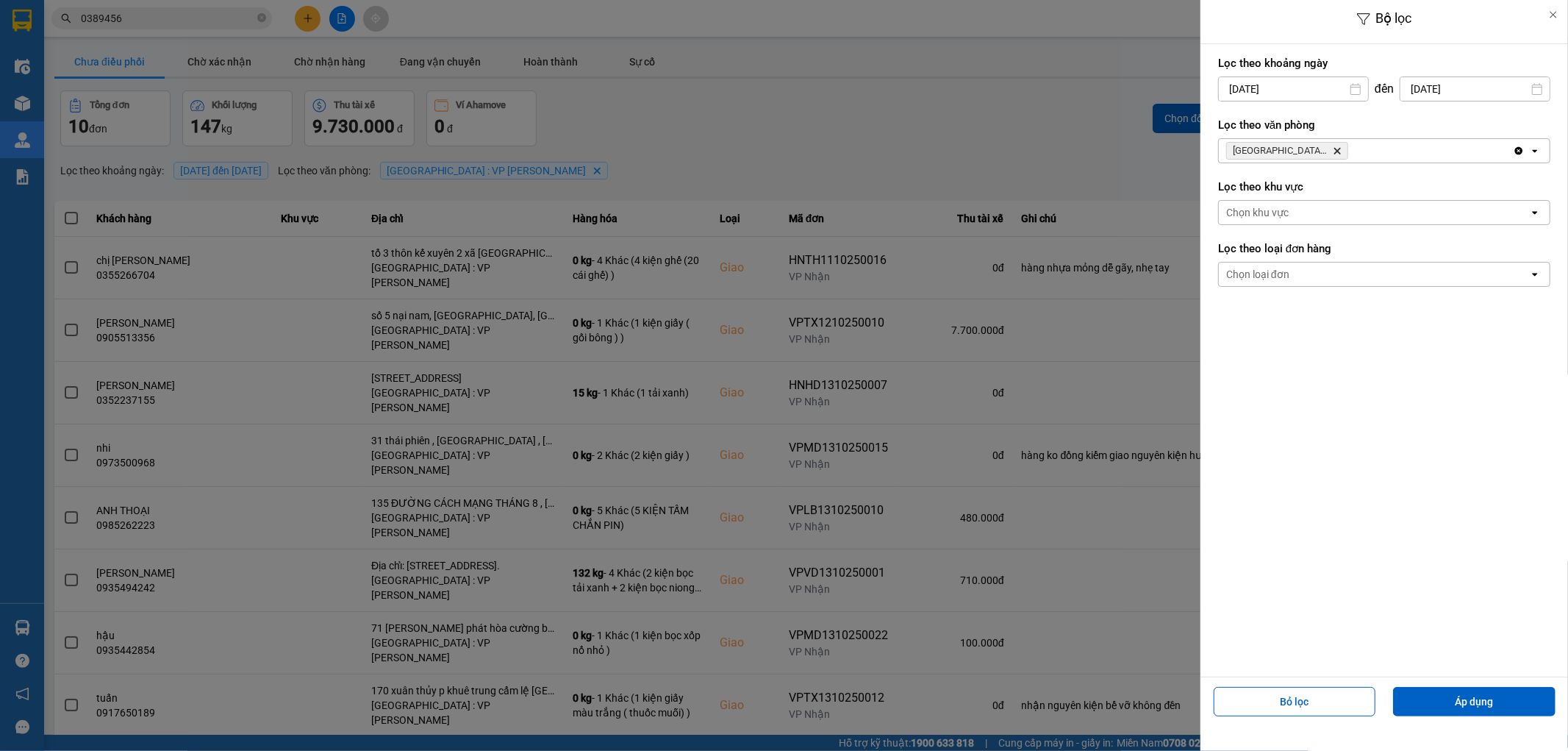
click at [1312, 88] on input "14/10/2025" at bounding box center [1293, 89] width 149 height 23
click at [1288, 194] on div "1" at bounding box center [1285, 196] width 21 height 18
click at [1458, 703] on button "Áp dụng" at bounding box center [1474, 701] width 163 height 29
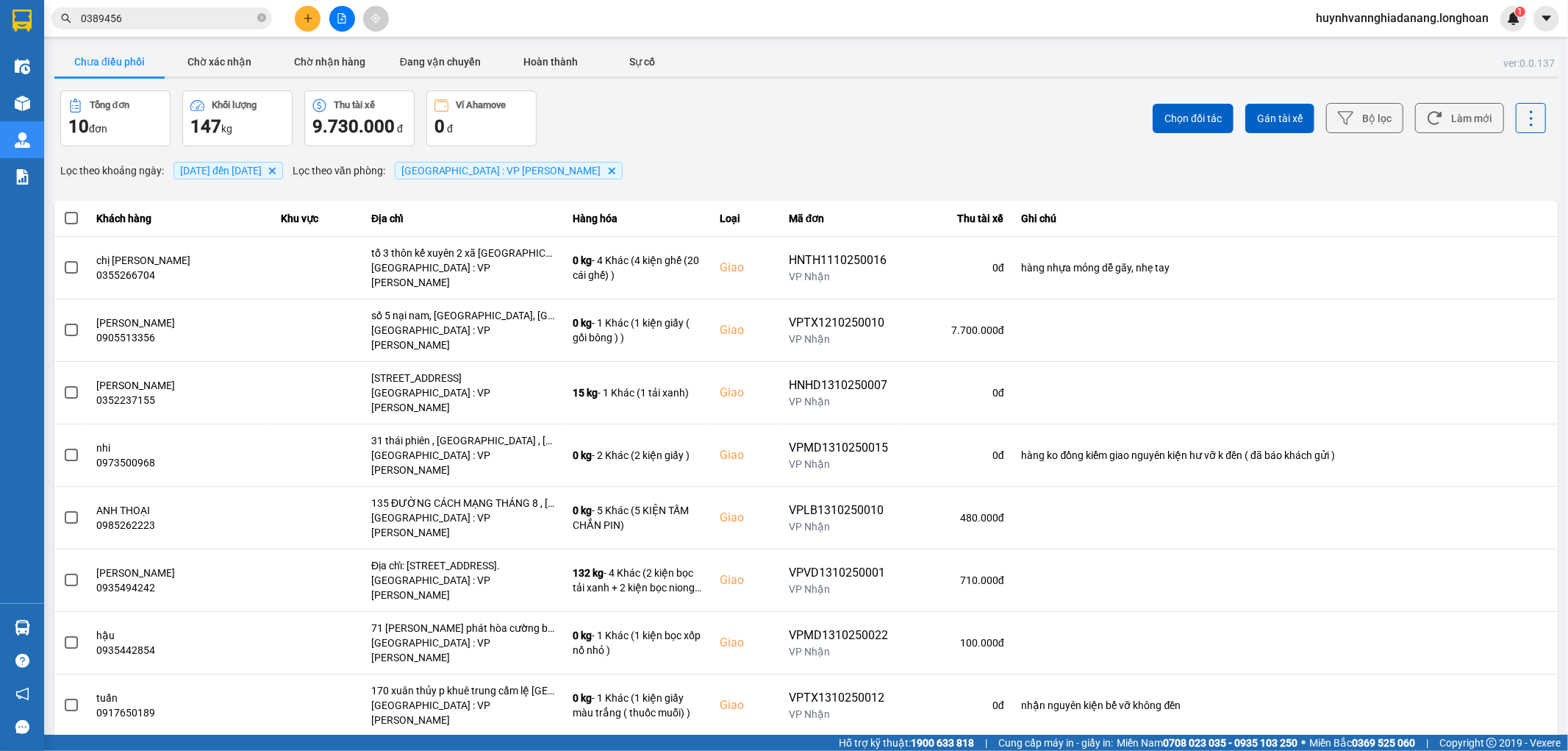
click at [1505, 718] on div "100 / trang" at bounding box center [1506, 726] width 53 height 15
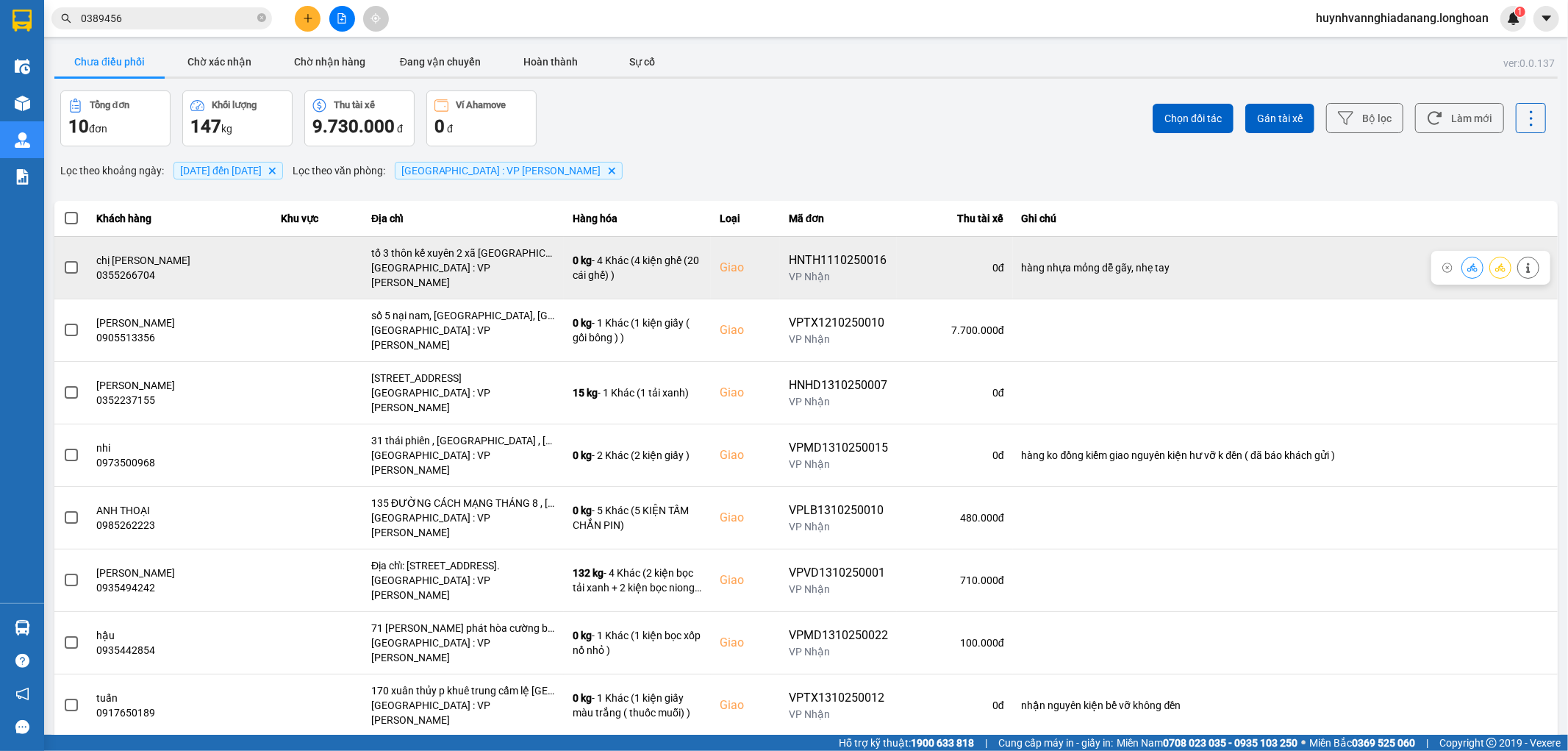
click at [68, 261] on span at bounding box center [72, 268] width 13 height 13
click at [63, 260] on input "checkbox" at bounding box center [63, 260] width 0 height 0
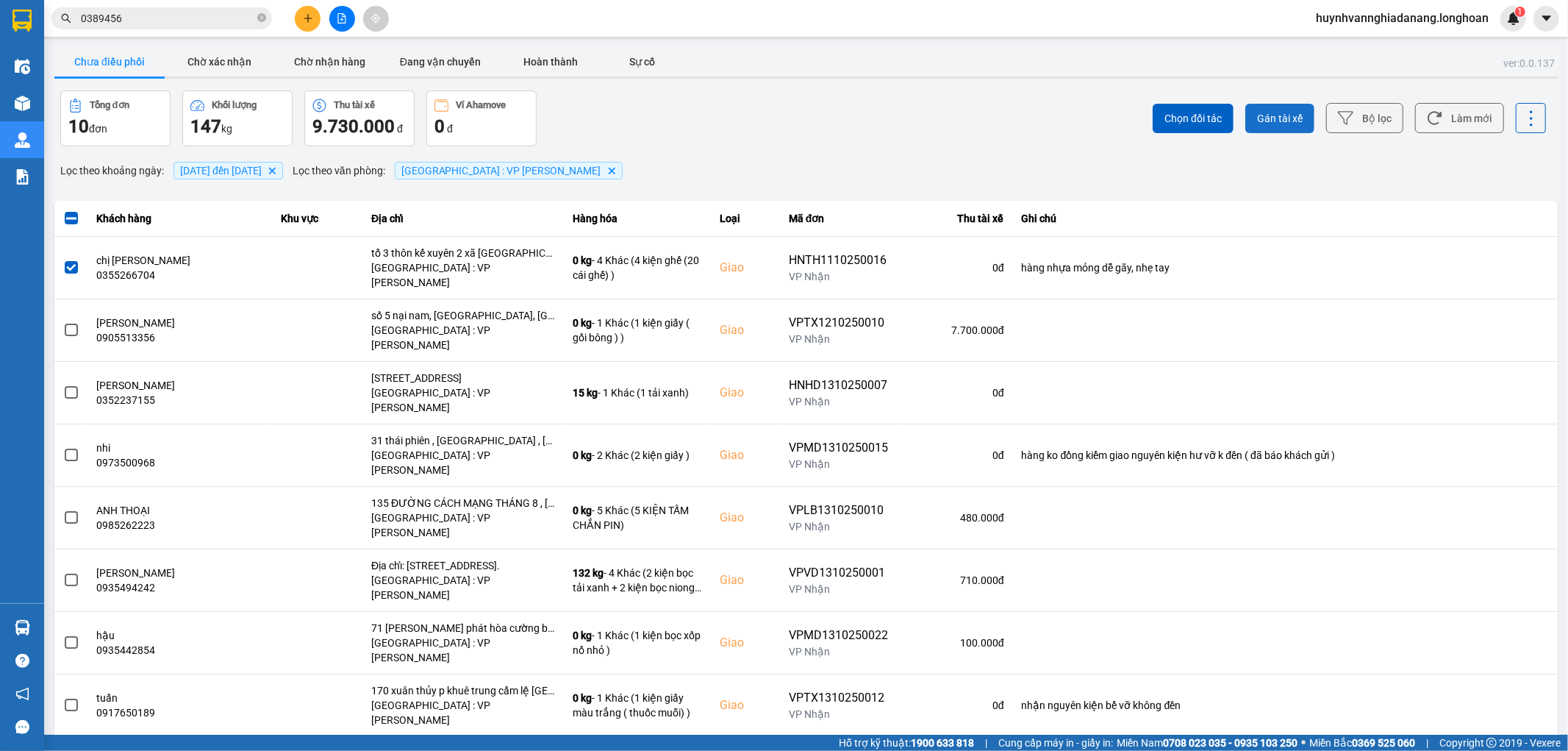
click at [1266, 123] on span "Gán tài xế" at bounding box center [1279, 118] width 46 height 15
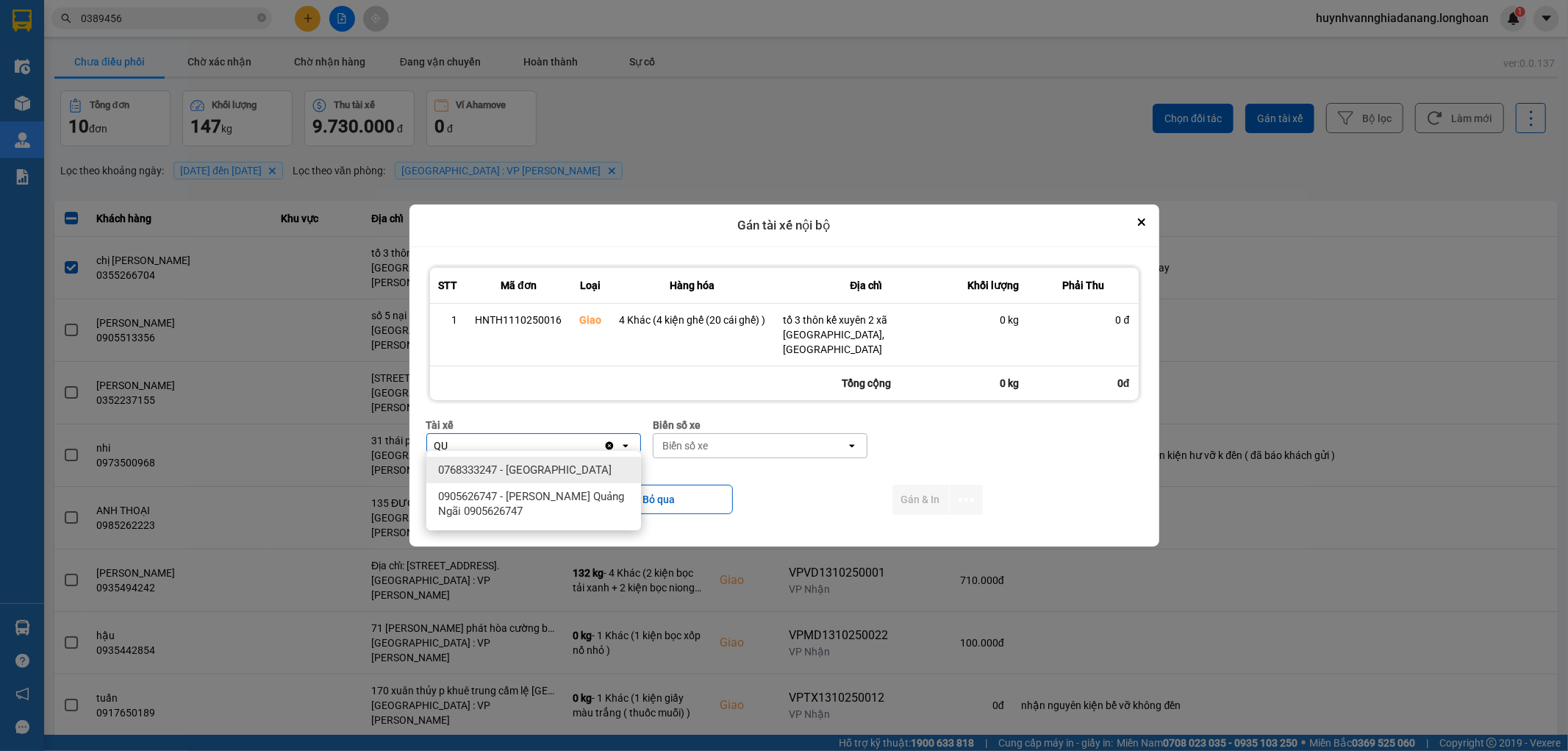
type input "QU"
click at [591, 466] on span "0768333247 - Trần Minh Quang" at bounding box center [525, 470] width 173 height 15
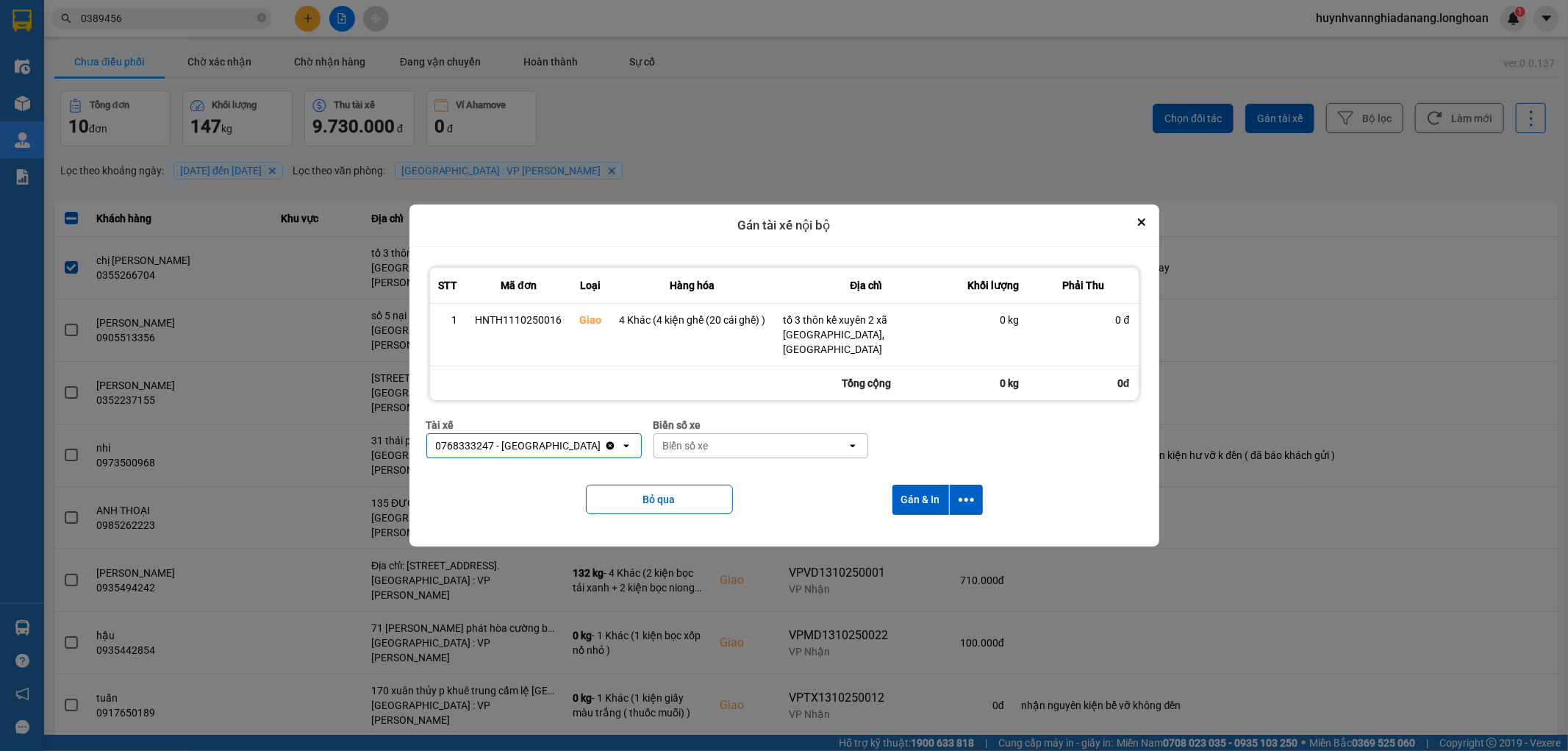
click at [735, 434] on div "Biển số xe" at bounding box center [750, 446] width 193 height 23
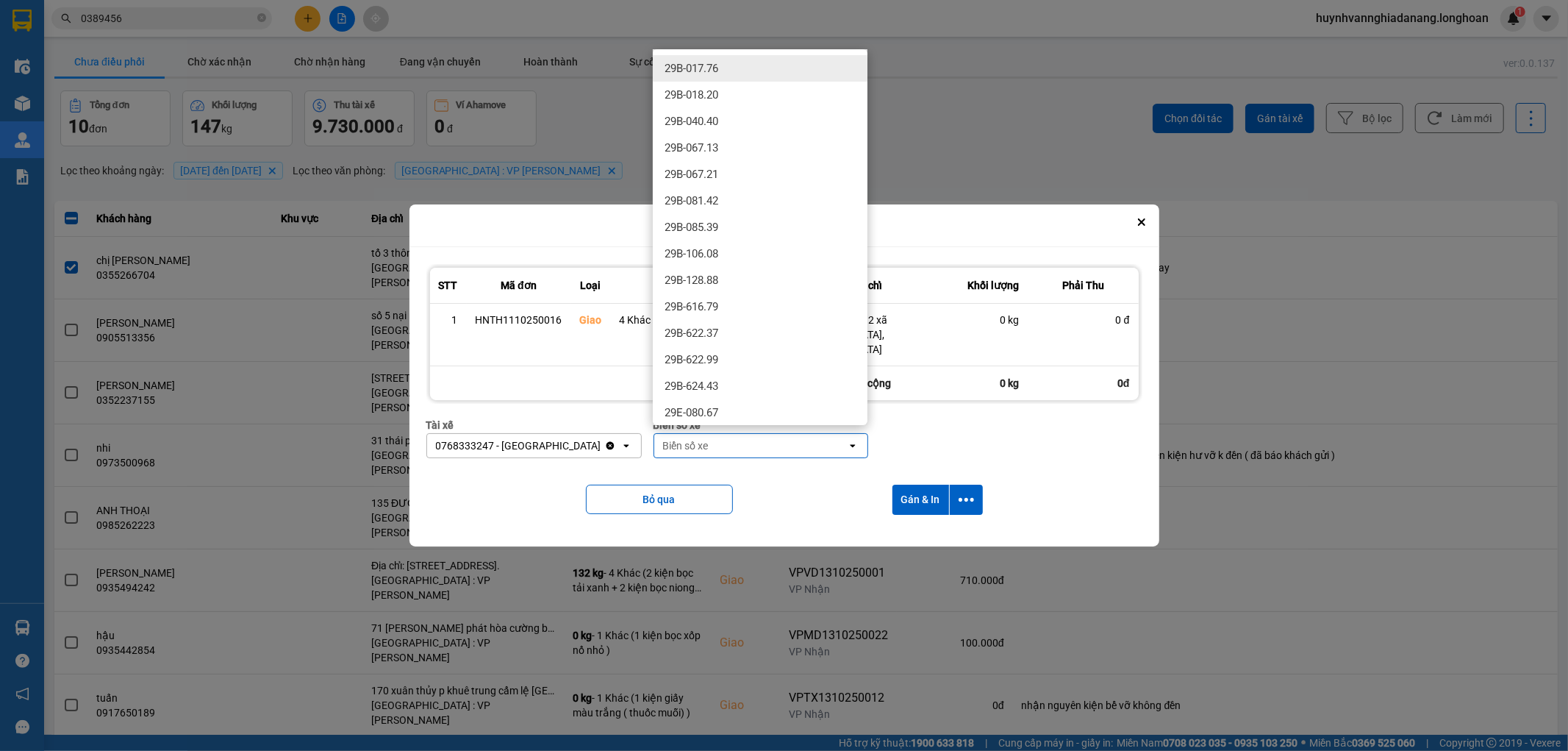
type input "8"
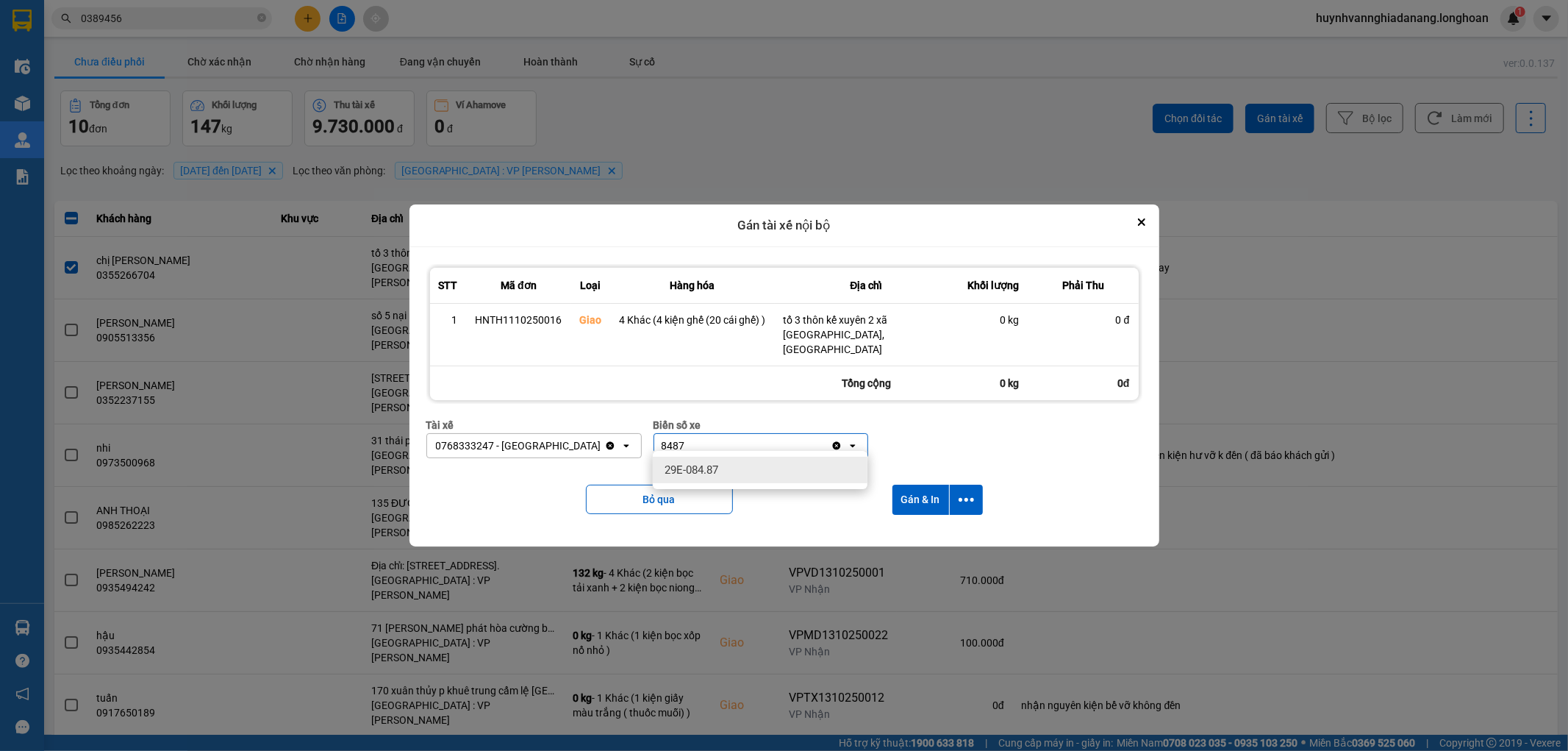
drag, startPoint x: 731, startPoint y: 478, endPoint x: 761, endPoint y: 479, distance: 30.0
click at [736, 478] on div "29E-084.87" at bounding box center [759, 470] width 214 height 27
drag, startPoint x: 970, startPoint y: 492, endPoint x: 962, endPoint y: 511, distance: 20.6
click at [968, 493] on icon "dialog" at bounding box center [966, 500] width 16 height 16
click at [931, 532] on span "Chỉ gán tài" at bounding box center [907, 532] width 48 height 15
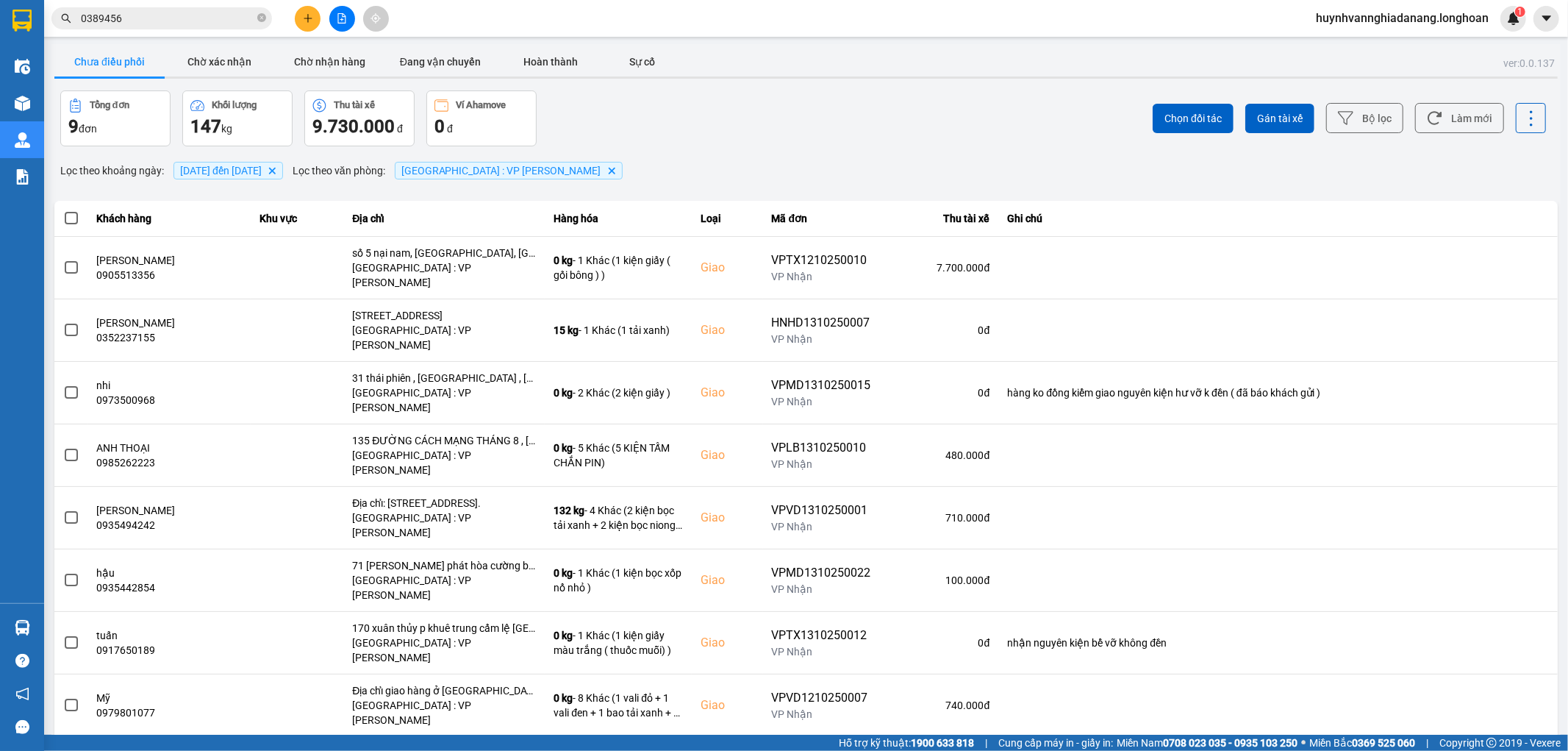
click at [67, 217] on span at bounding box center [72, 219] width 13 height 13
click at [63, 210] on input "checkbox" at bounding box center [63, 210] width 0 height 0
click at [1289, 114] on span "Gán tài xế" at bounding box center [1279, 118] width 46 height 15
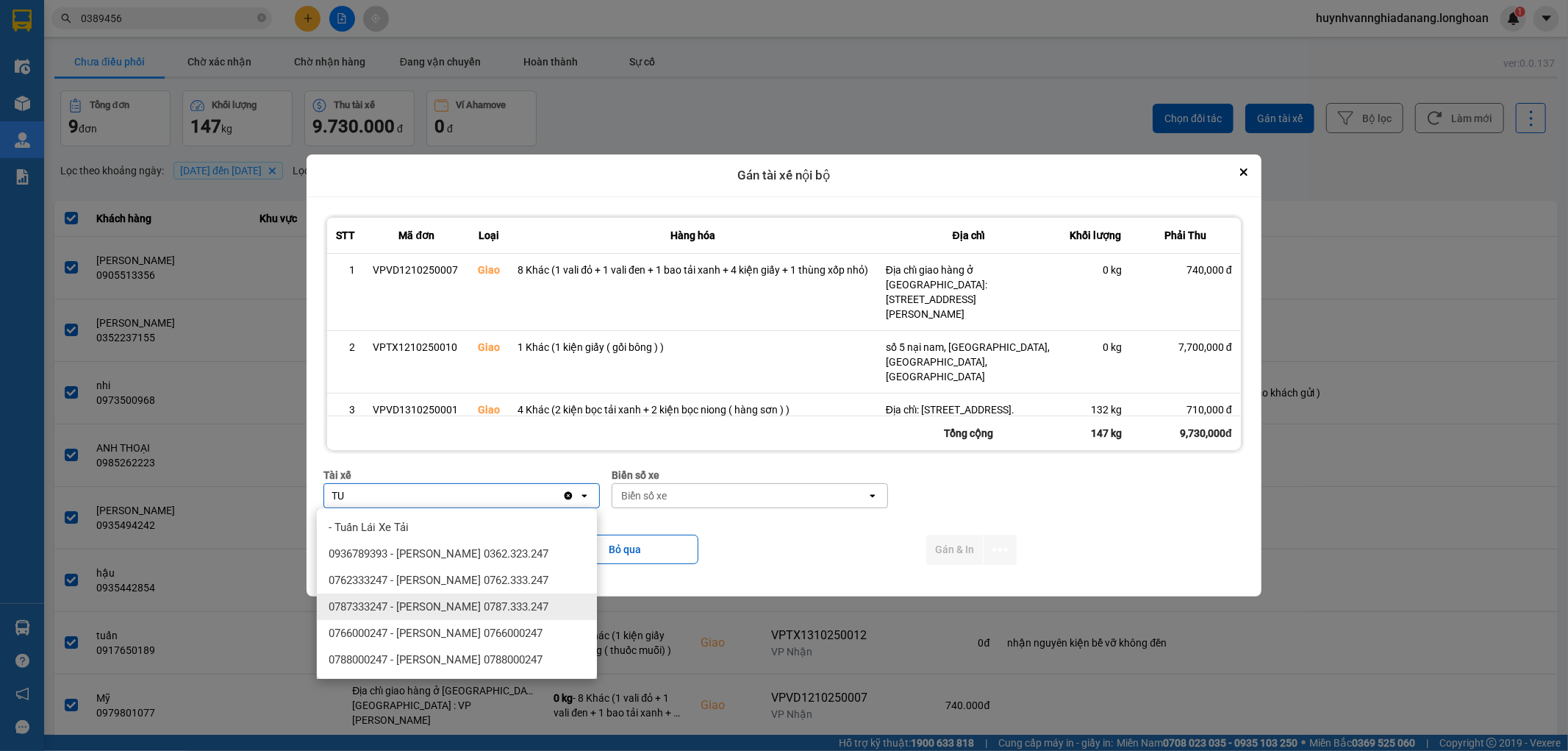
type input "TU"
click at [472, 608] on span "0787333247 - Phạm Thanh Tuấn 0787.333.247" at bounding box center [438, 607] width 219 height 15
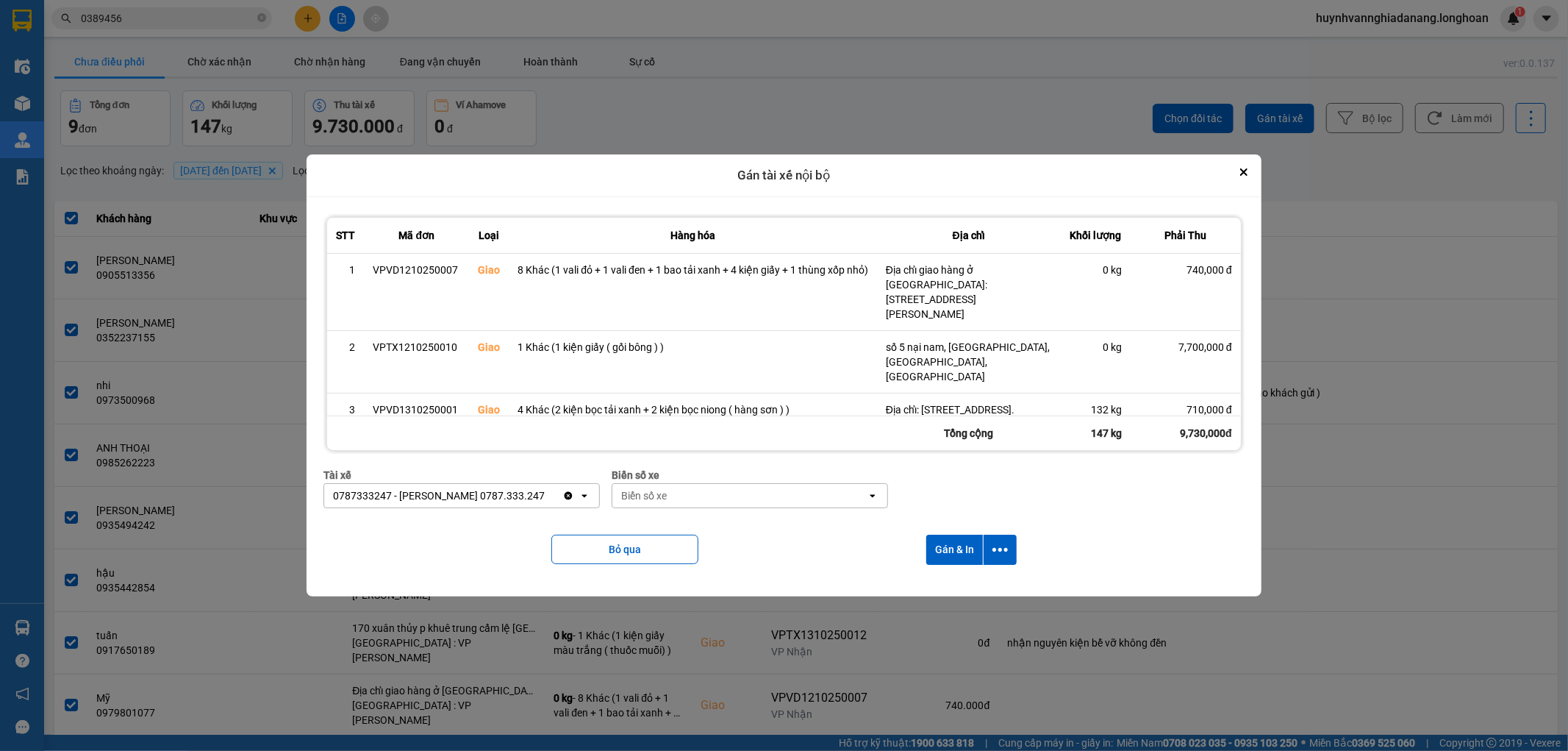
click at [686, 495] on div "Biển số xe" at bounding box center [739, 496] width 254 height 23
type input "6268"
click at [698, 517] on div "29H-962.68" at bounding box center [749, 527] width 280 height 27
click at [996, 550] on icon "dialog" at bounding box center [1000, 549] width 16 height 3
click at [968, 586] on div "Chỉ gán tài" at bounding box center [962, 590] width 87 height 15
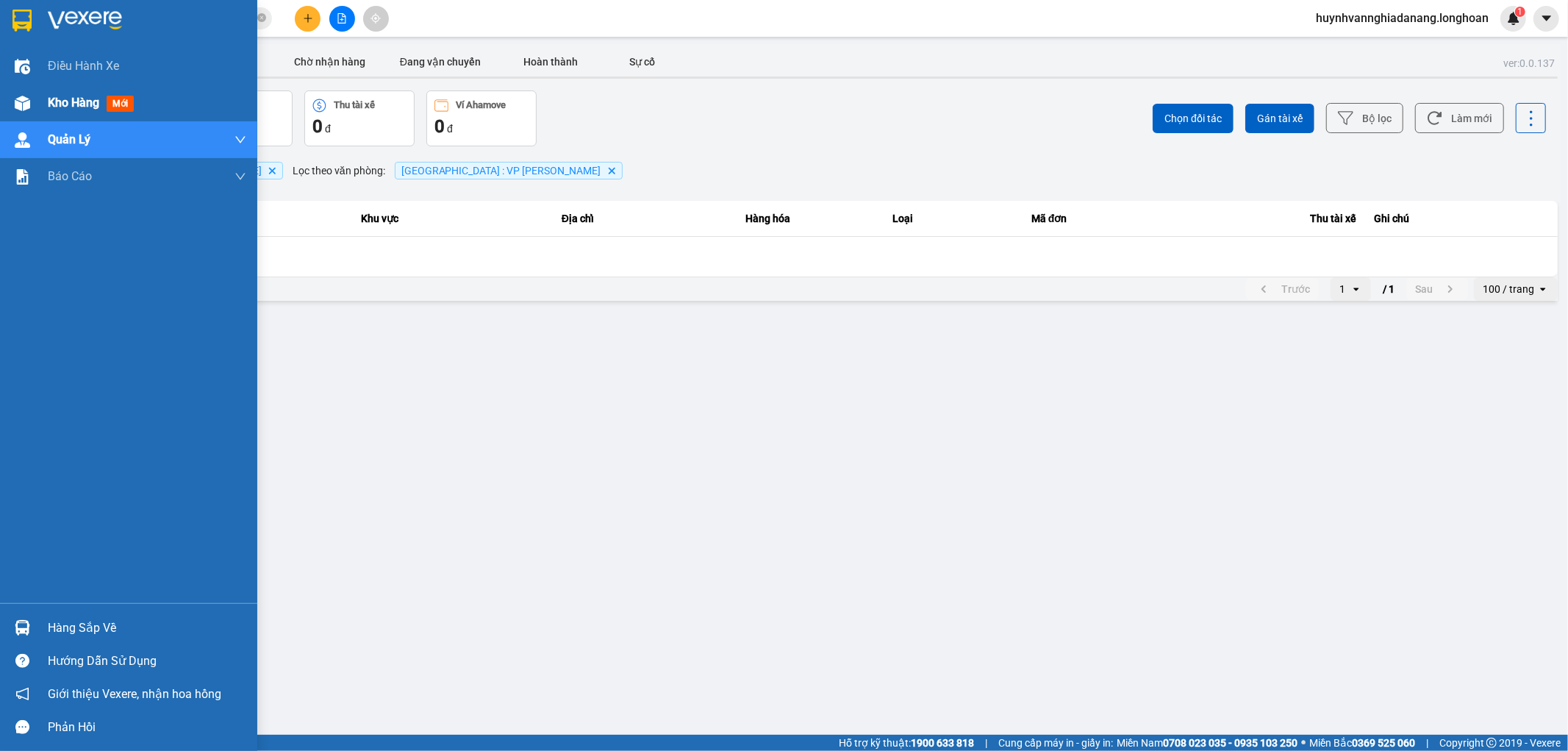
click at [65, 103] on span "Kho hàng" at bounding box center [73, 103] width 52 height 14
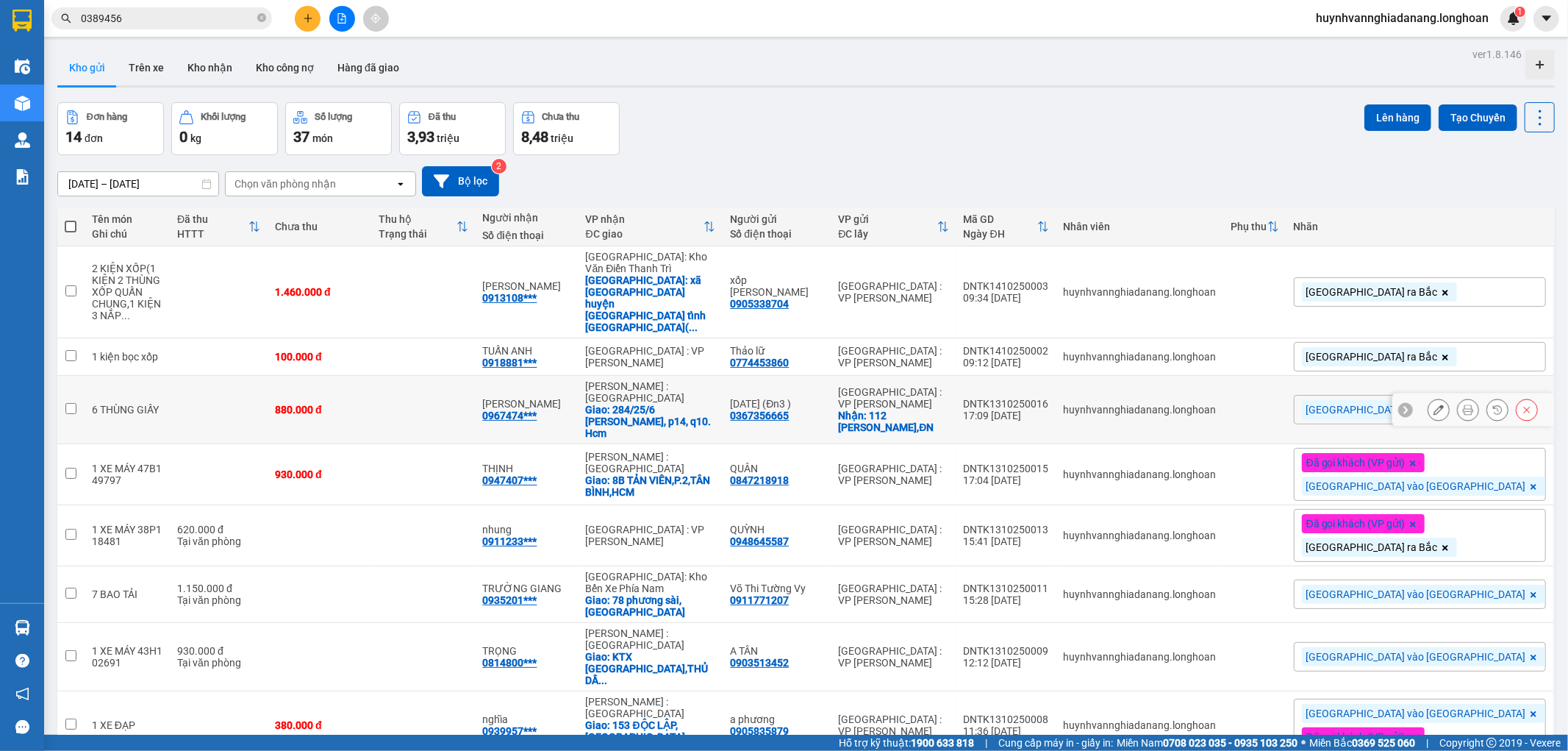
click at [74, 403] on input "checkbox" at bounding box center [70, 408] width 11 height 11
checkbox input "true"
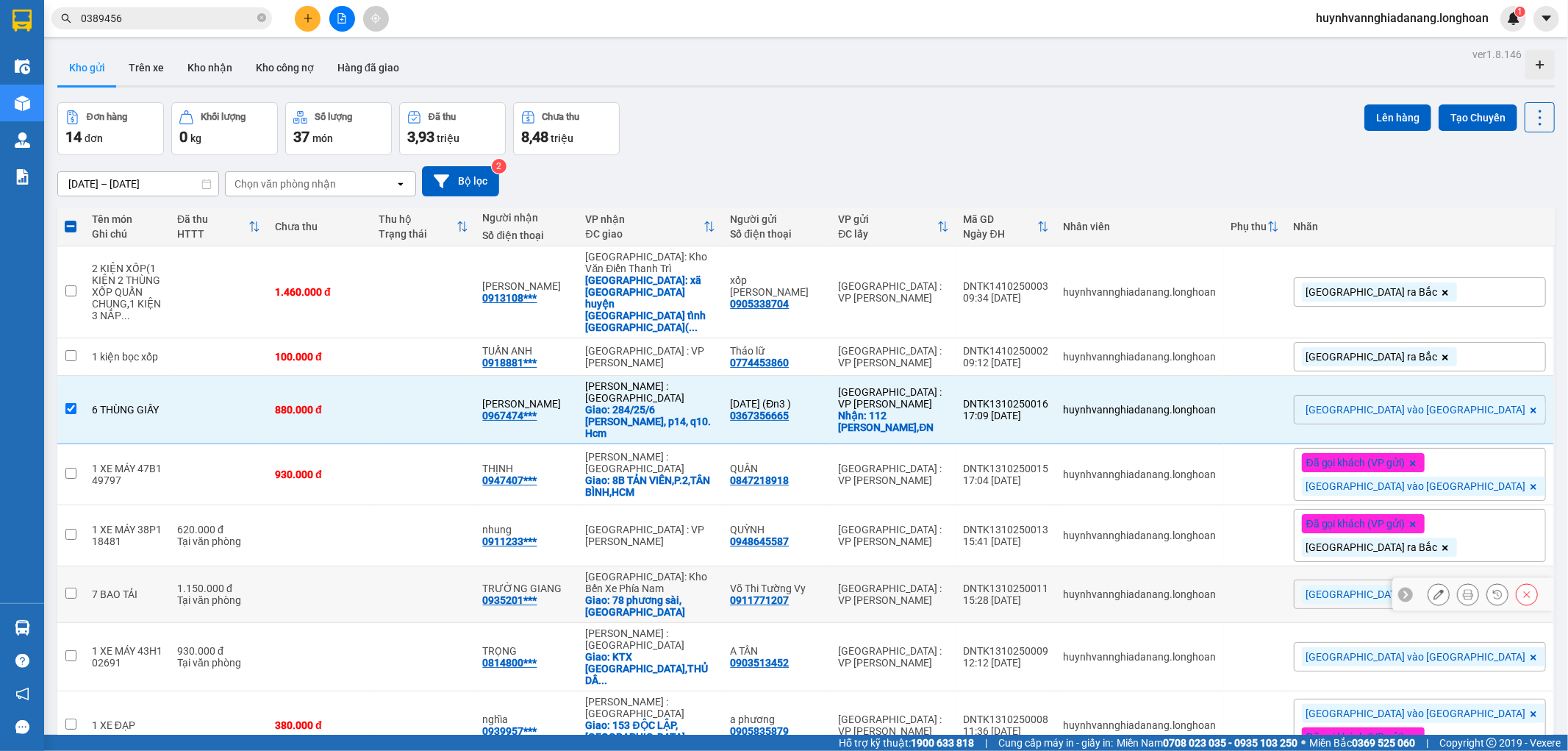
click at [68, 587] on input "checkbox" at bounding box center [70, 592] width 11 height 11
checkbox input "true"
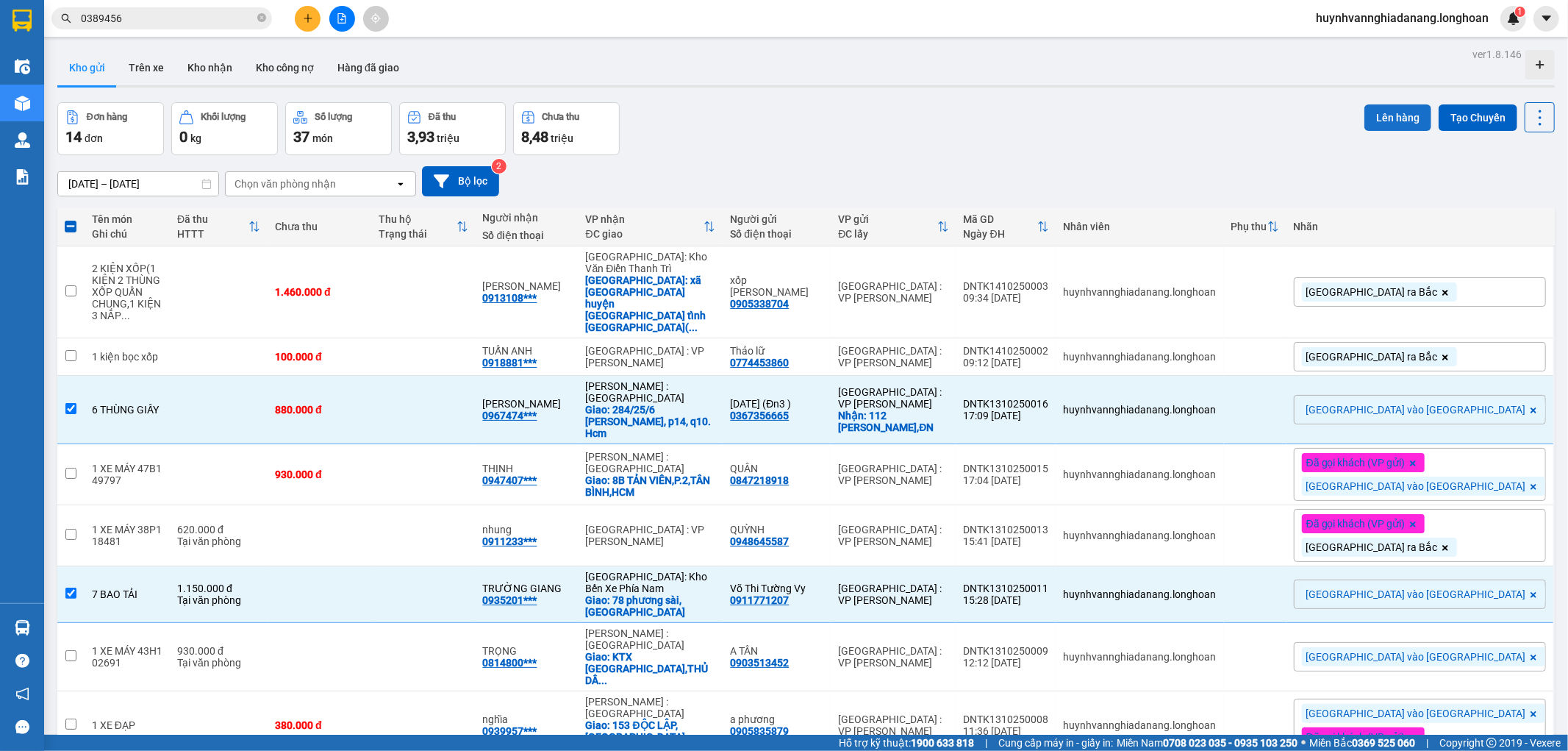
click at [1391, 115] on button "Lên hàng" at bounding box center [1397, 118] width 67 height 27
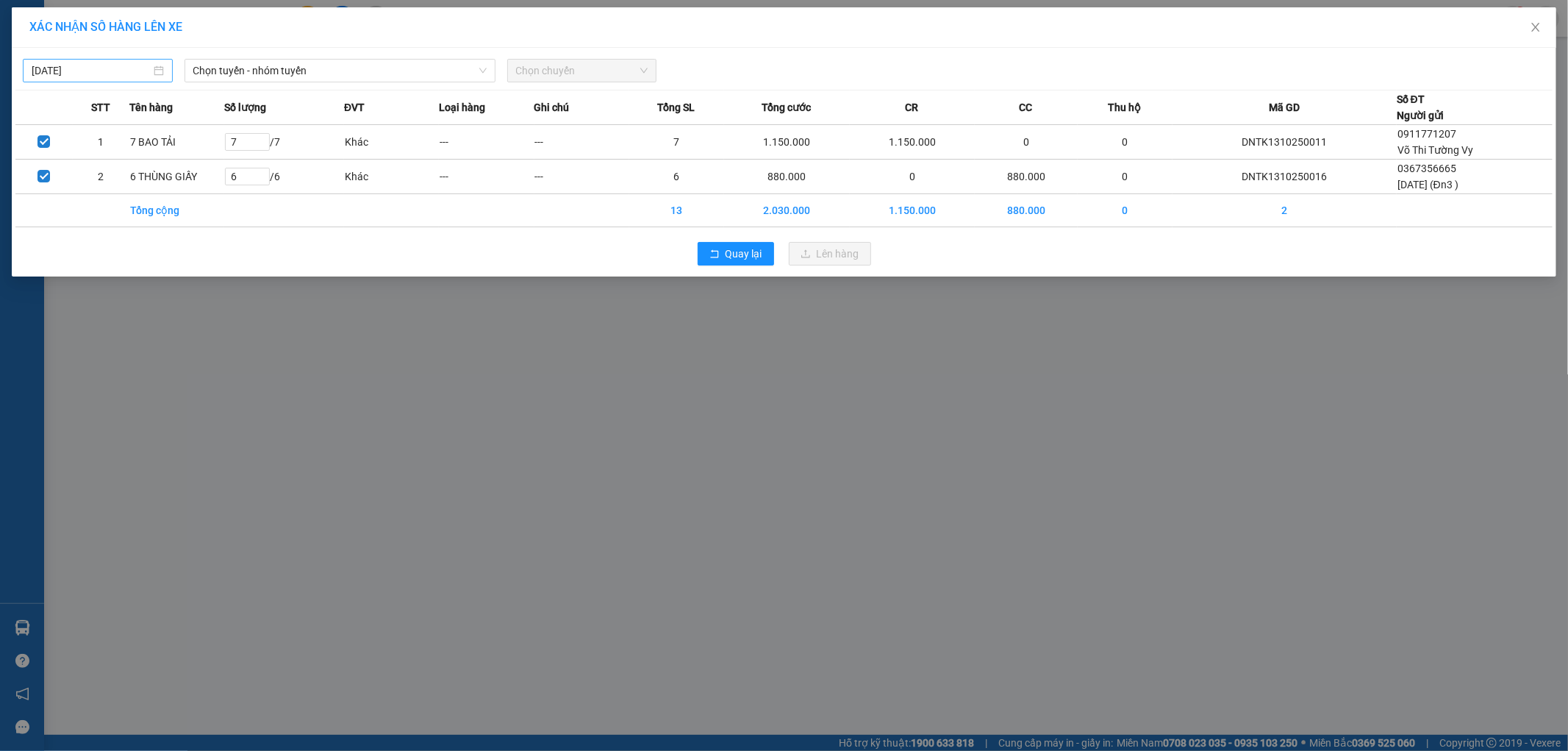
click at [111, 71] on input "14/10/2025" at bounding box center [91, 70] width 119 height 16
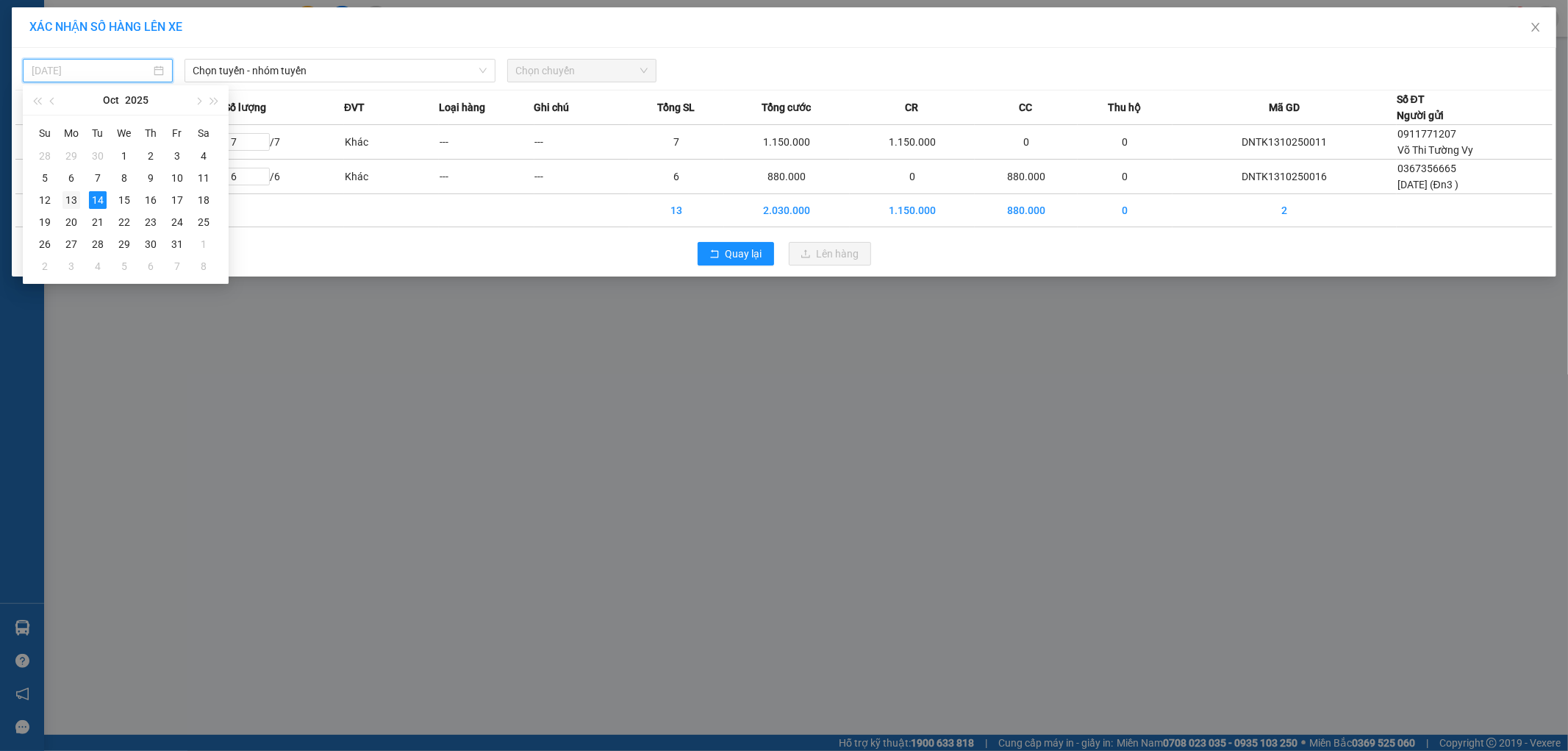
drag, startPoint x: 72, startPoint y: 199, endPoint x: 79, endPoint y: 195, distance: 8.1
click at [73, 199] on div "13" at bounding box center [71, 199] width 18 height 18
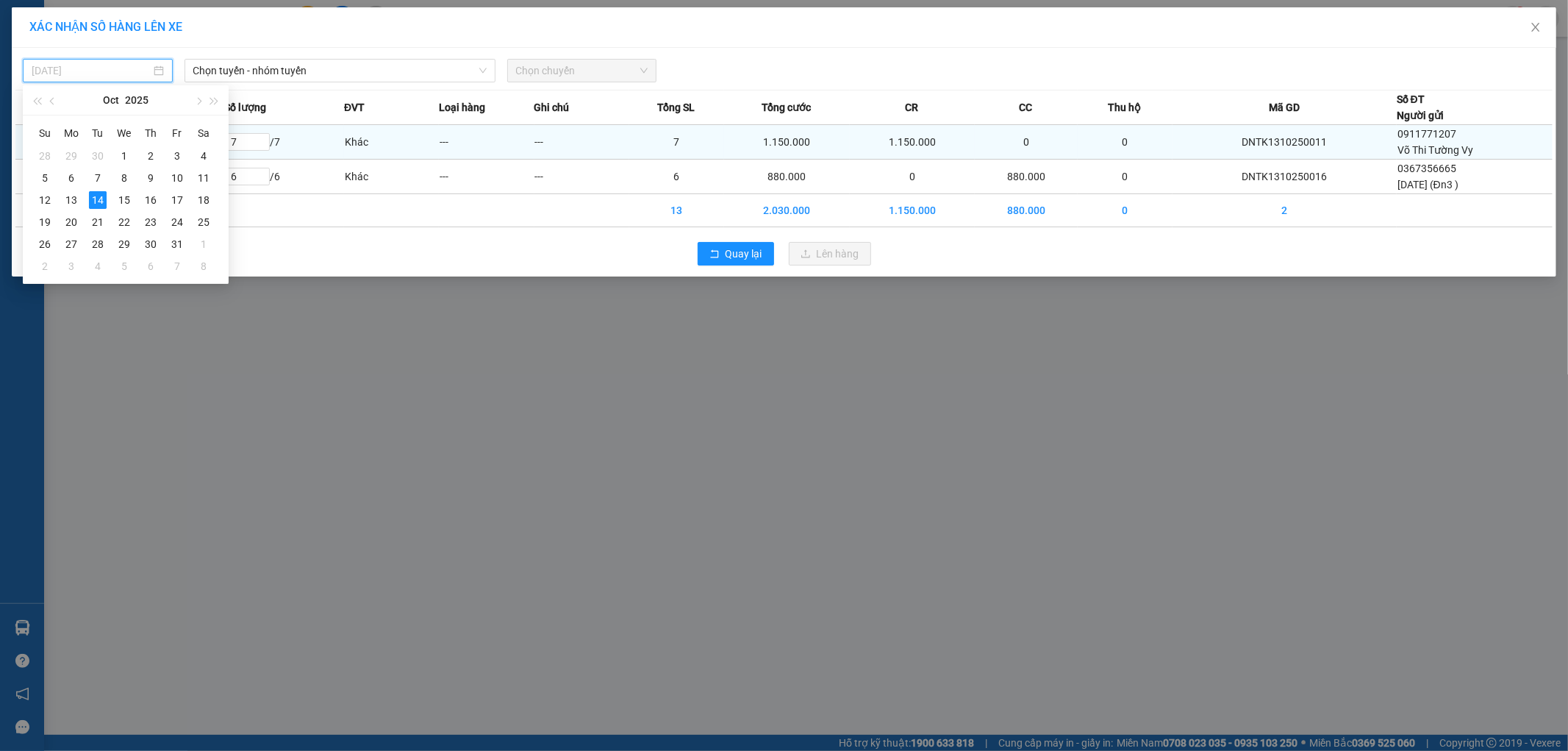
type input "13/10/2025"
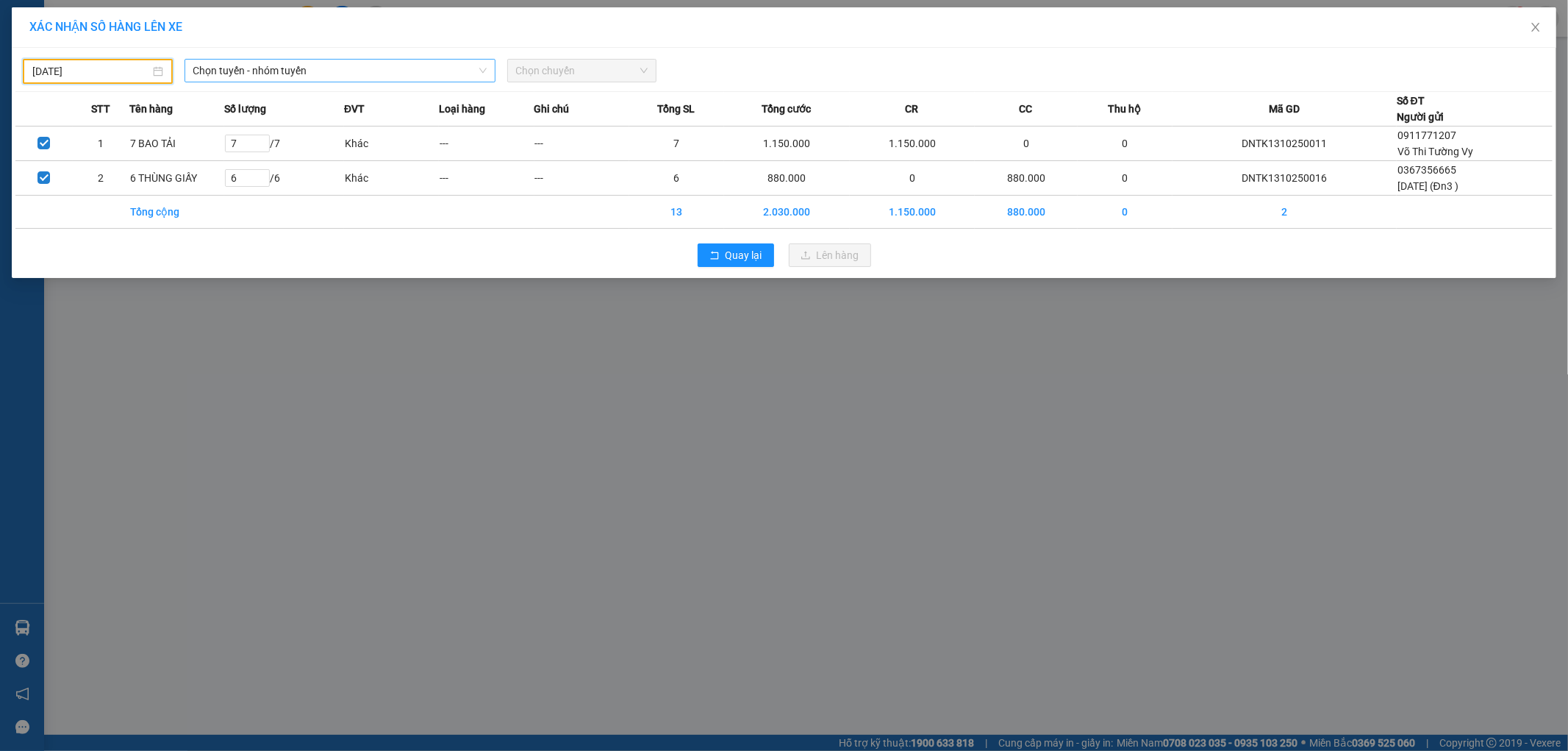
drag, startPoint x: 284, startPoint y: 72, endPoint x: 299, endPoint y: 78, distance: 16.2
click at [284, 72] on span "Chọn tuyến - nhóm tuyến" at bounding box center [340, 70] width 294 height 22
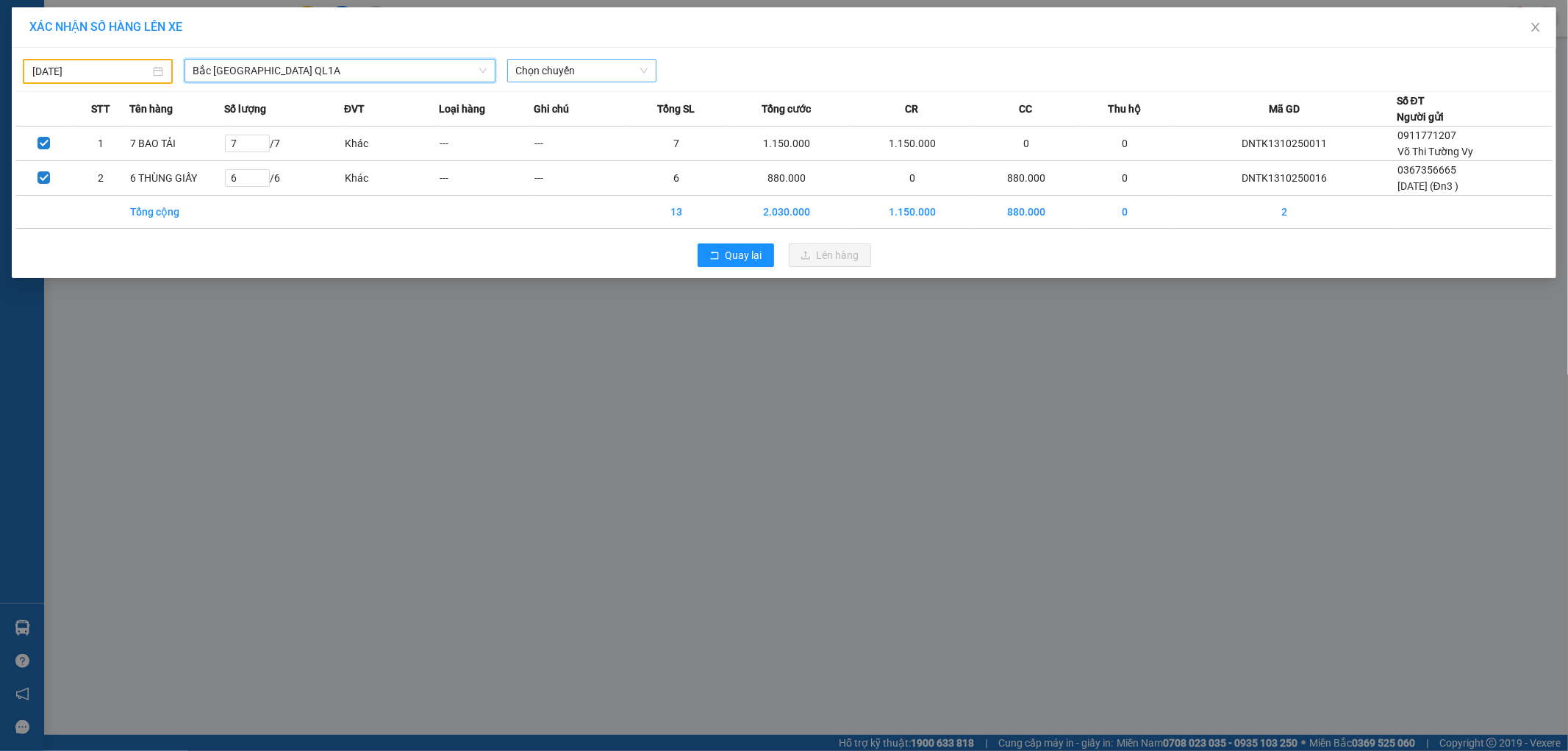
click at [585, 71] on span "Chọn chuyến" at bounding box center [582, 70] width 133 height 22
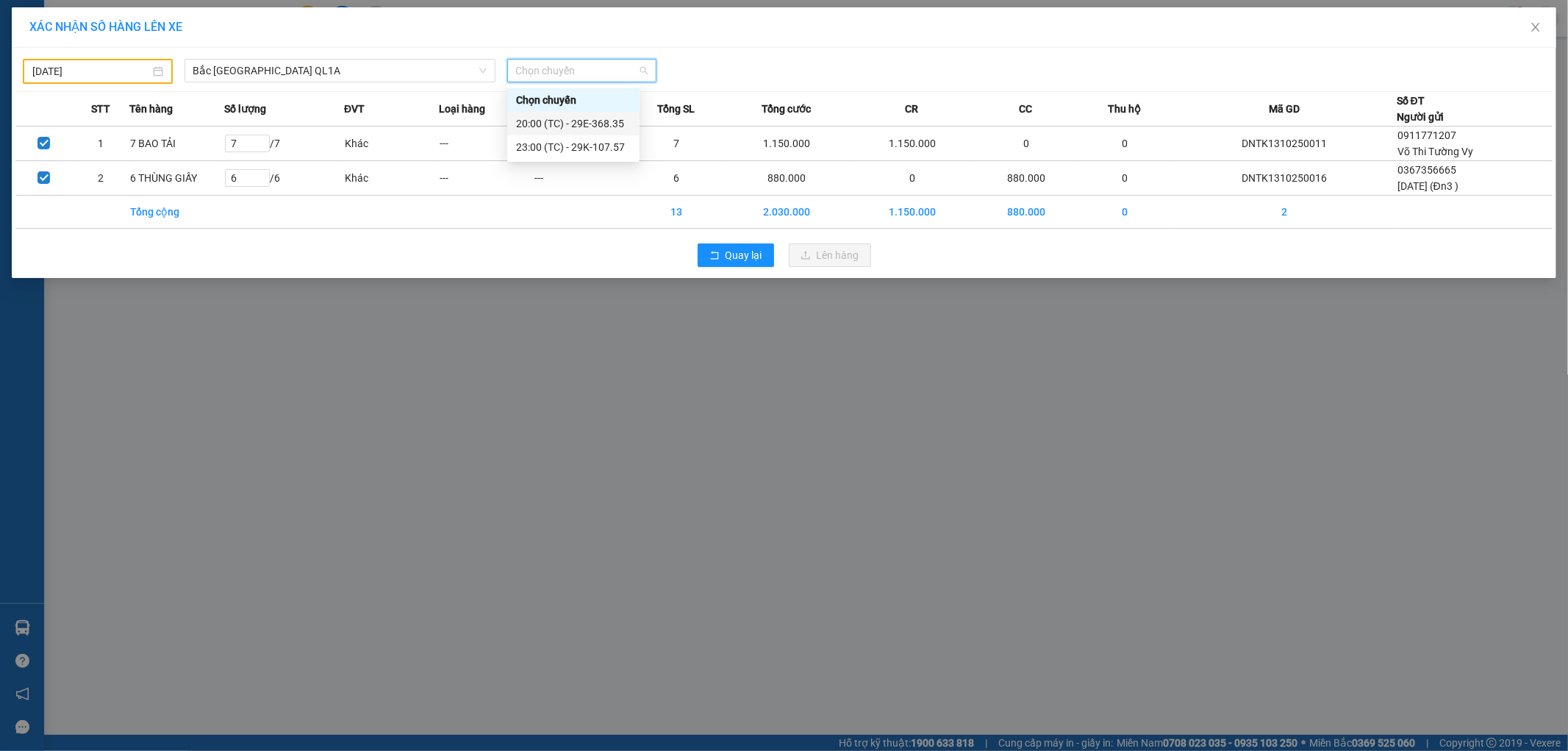
click at [605, 125] on div "20:00 (TC) - 29E-368.35" at bounding box center [573, 123] width 114 height 16
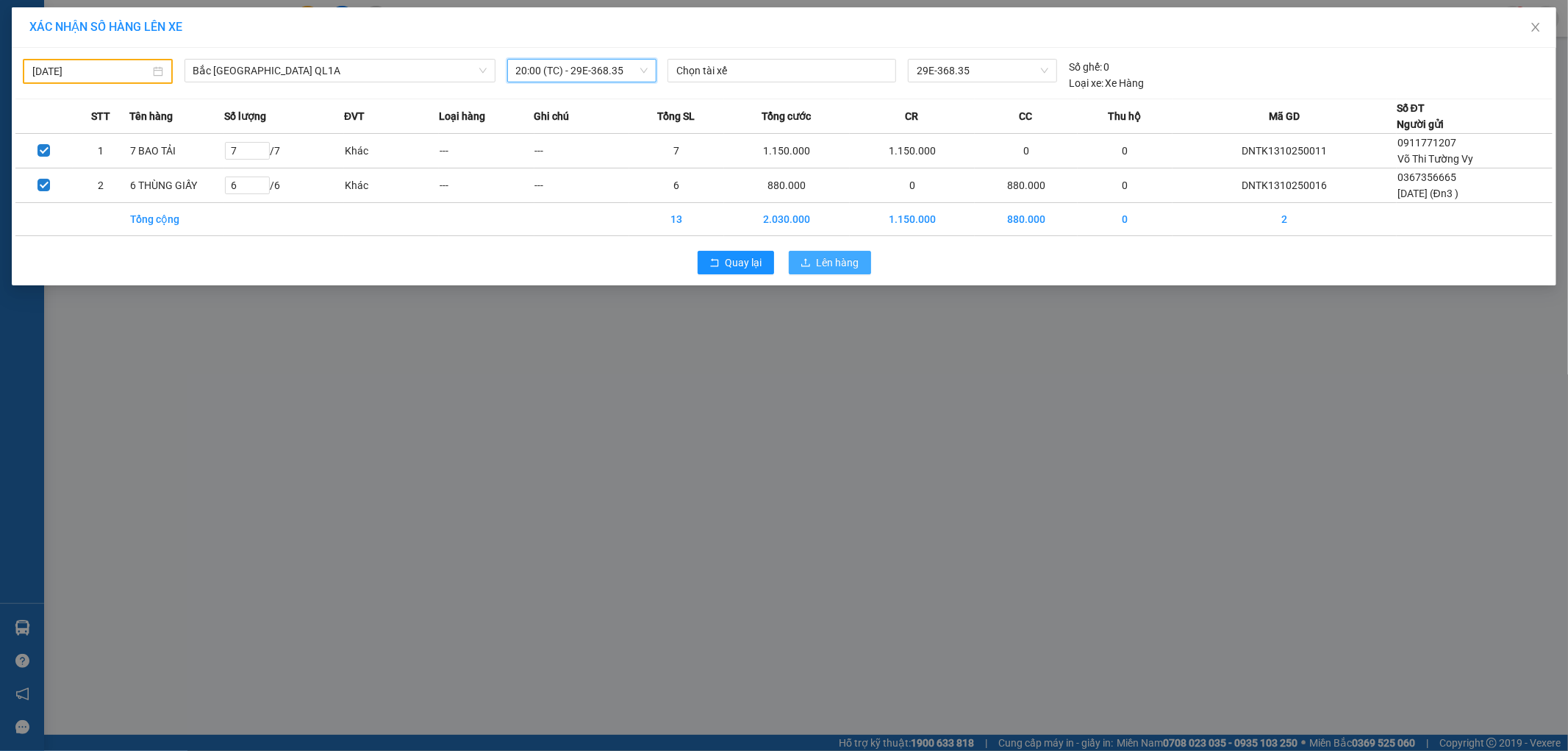
click at [833, 255] on span "Lên hàng" at bounding box center [837, 262] width 43 height 16
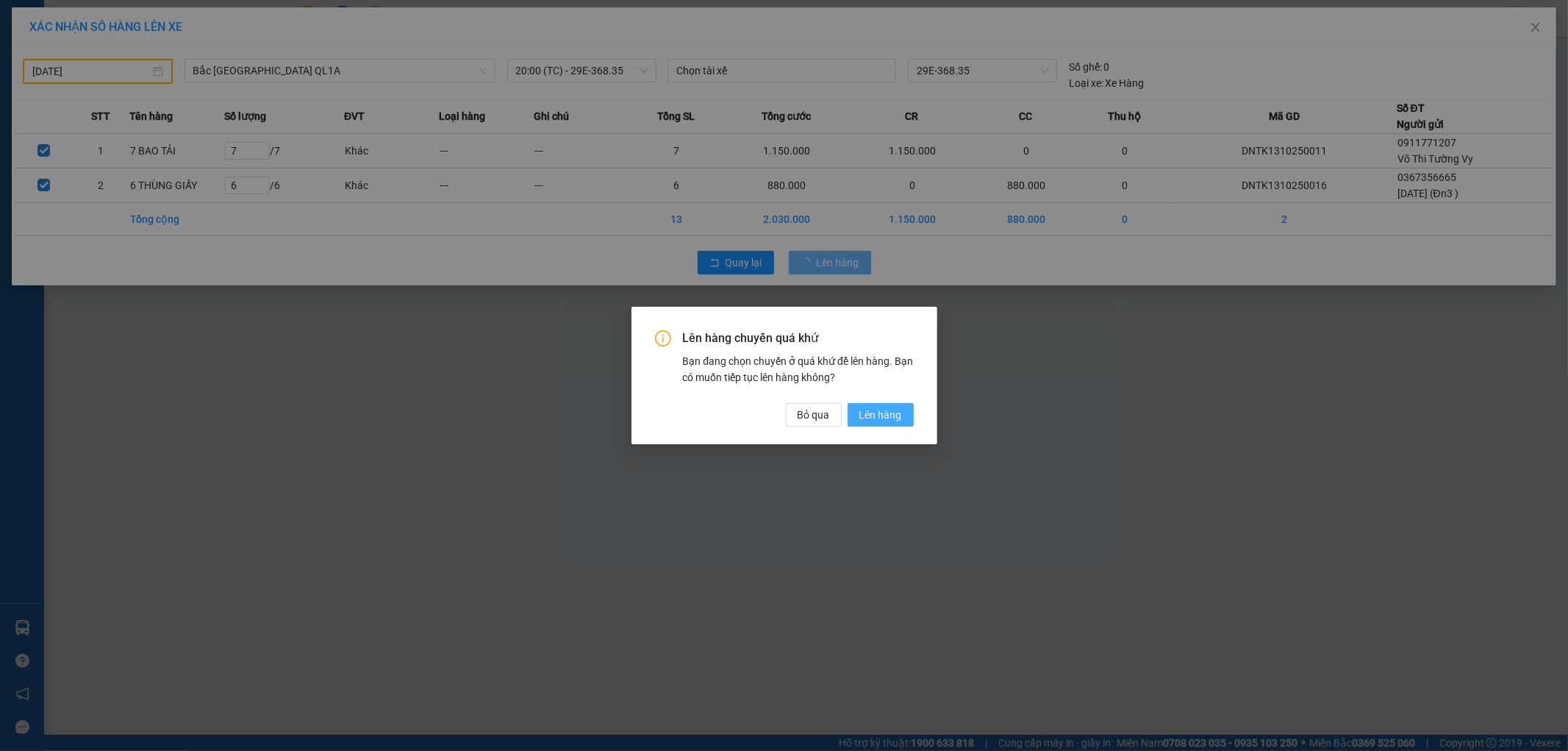
click at [887, 417] on span "Lên hàng" at bounding box center [880, 414] width 43 height 16
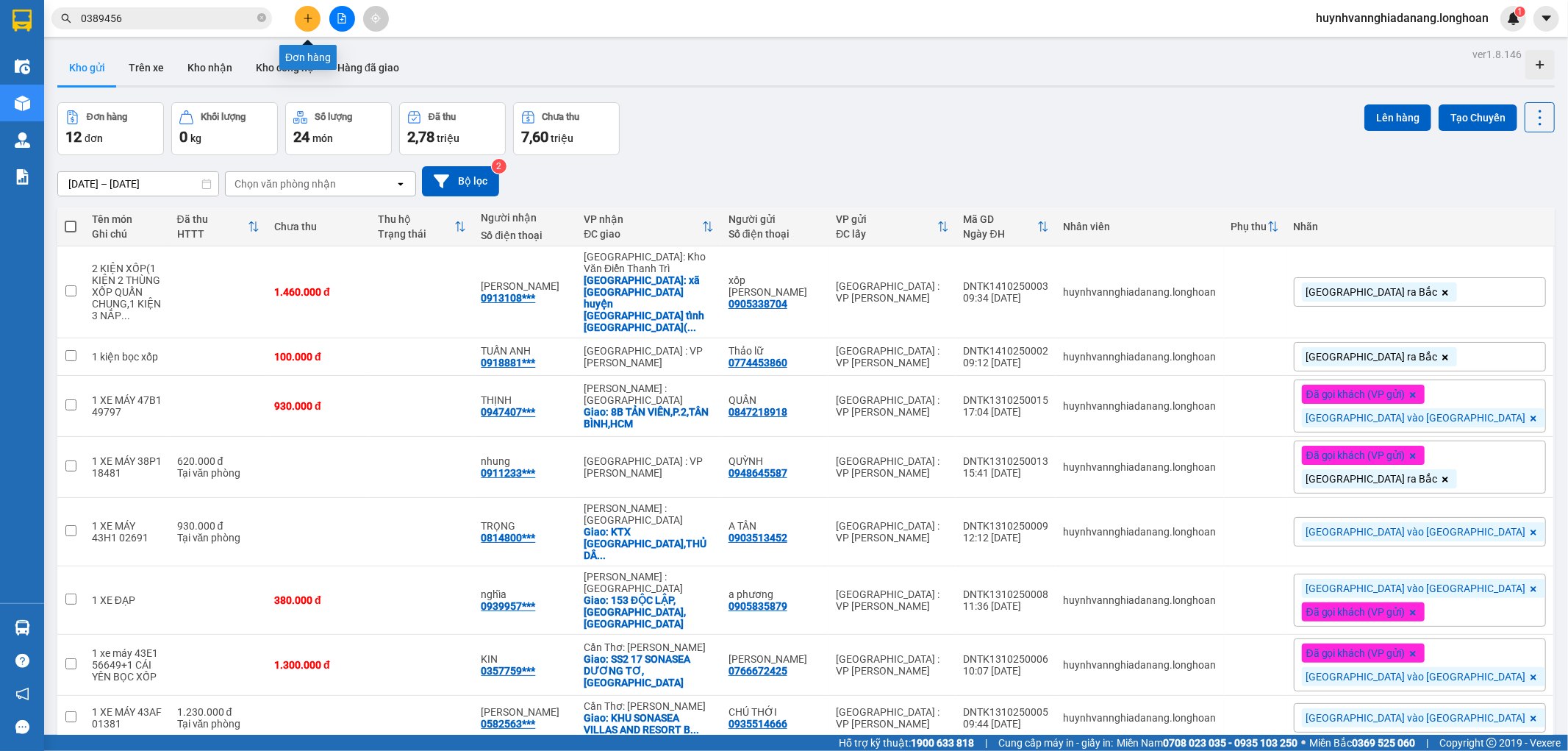
click at [314, 18] on button at bounding box center [307, 18] width 26 height 26
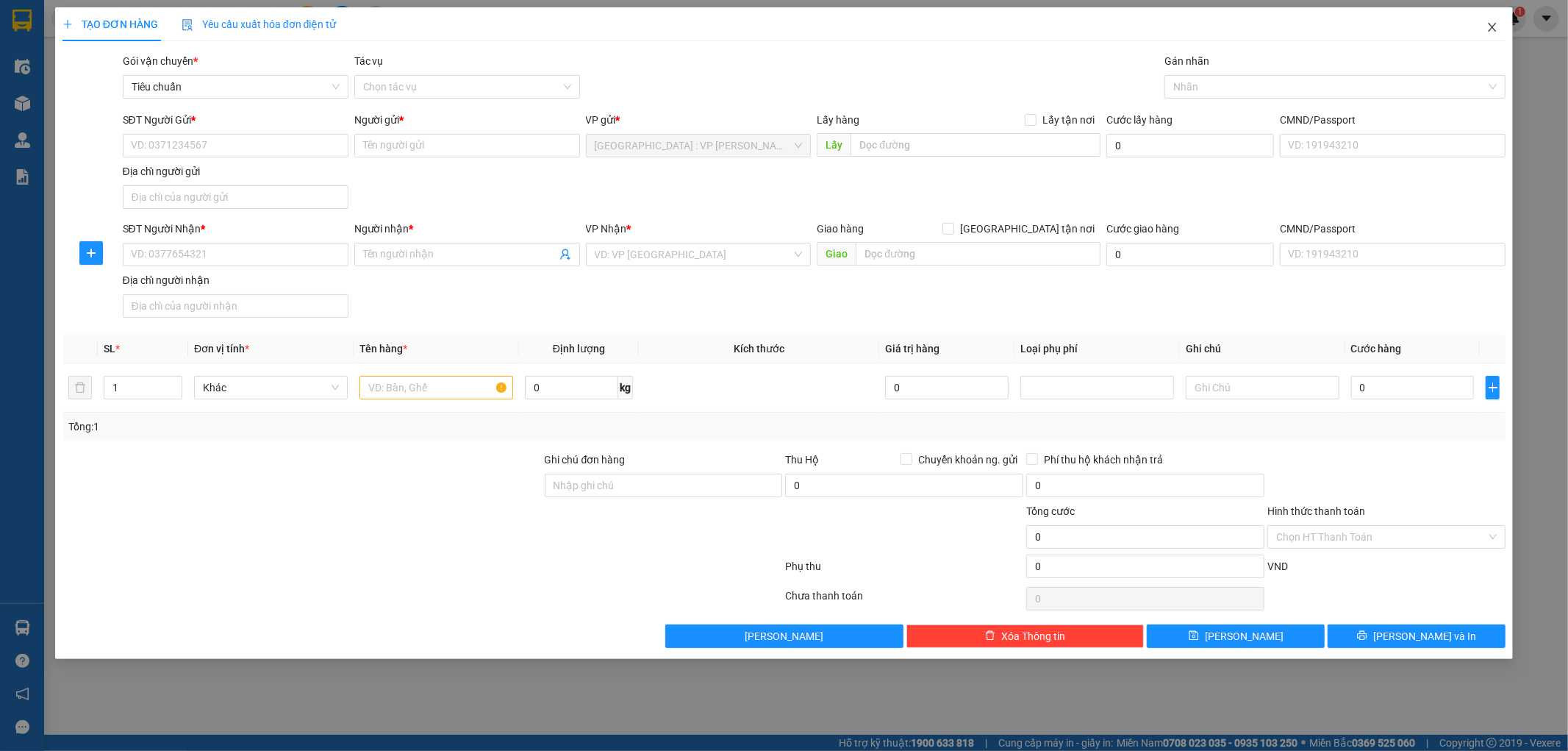
click at [1493, 25] on icon "close" at bounding box center [1492, 28] width 12 height 12
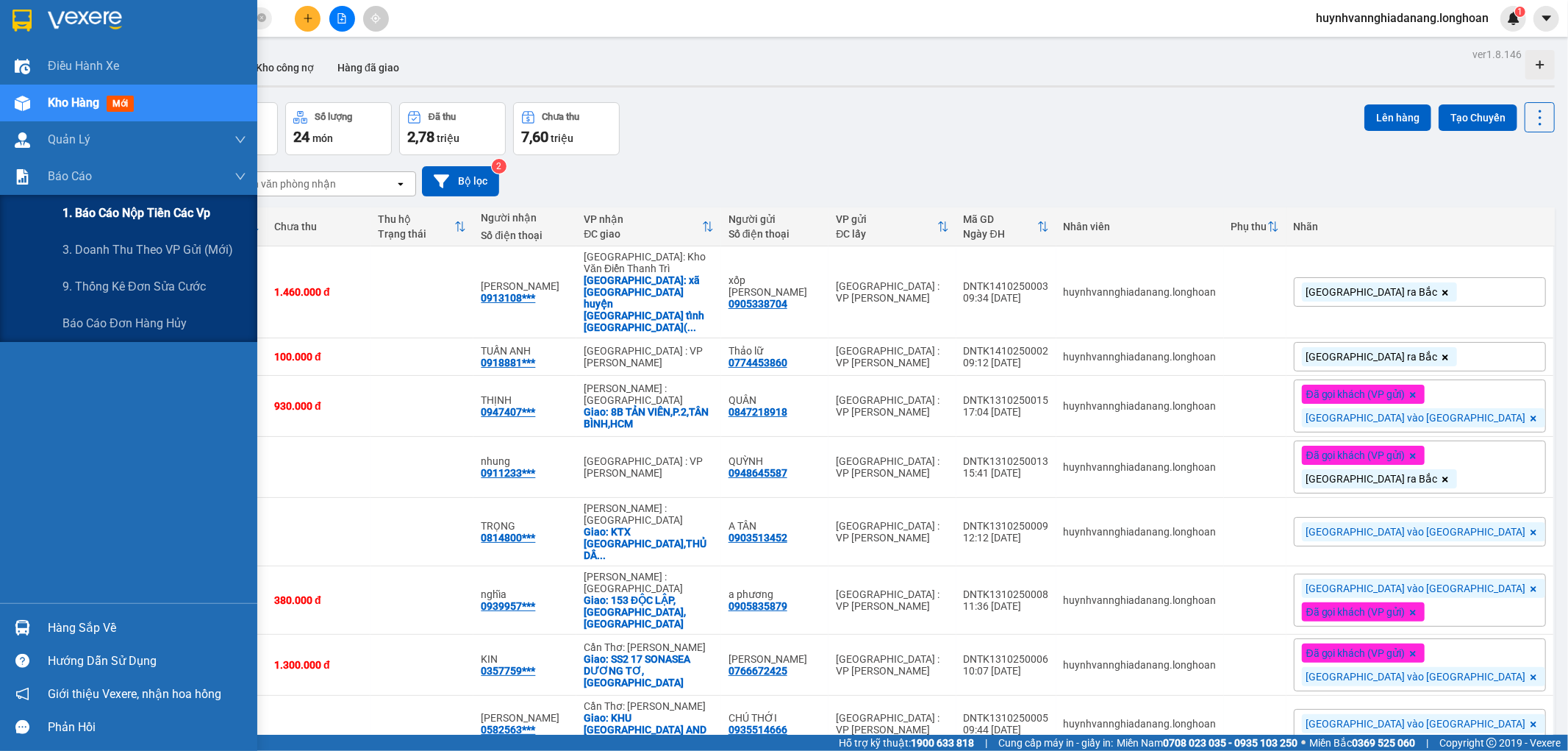
click at [133, 215] on span "1. Báo cáo nộp tiền các vp" at bounding box center [136, 213] width 148 height 18
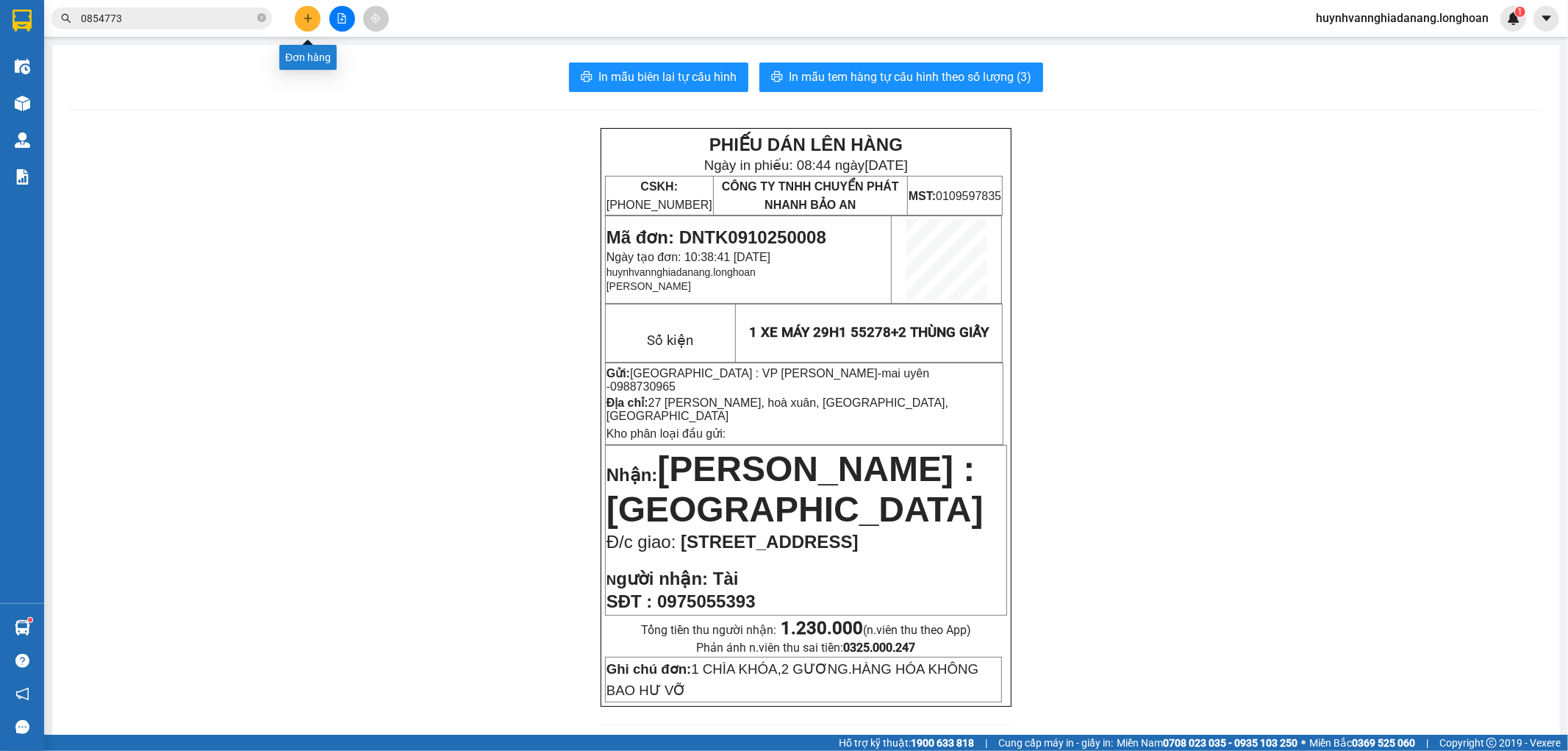
click at [313, 16] on button at bounding box center [307, 18] width 26 height 26
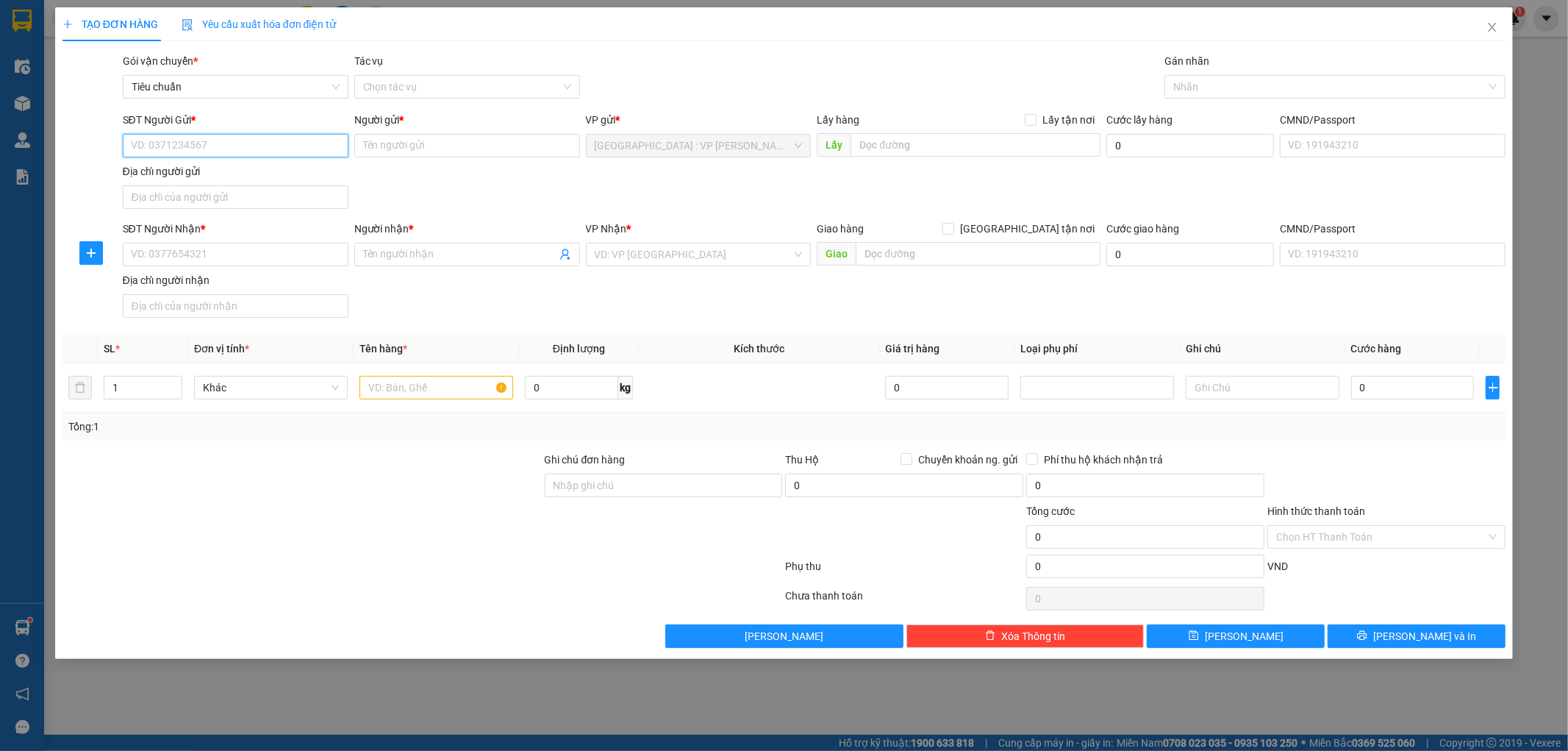
click at [202, 145] on input "SĐT Người Gửi *" at bounding box center [235, 145] width 226 height 23
type input "0763679601"
click at [228, 174] on div "0763679601 - [PERSON_NAME]" at bounding box center [235, 174] width 208 height 16
type input "HƯƠNG"
type input "0763679601"
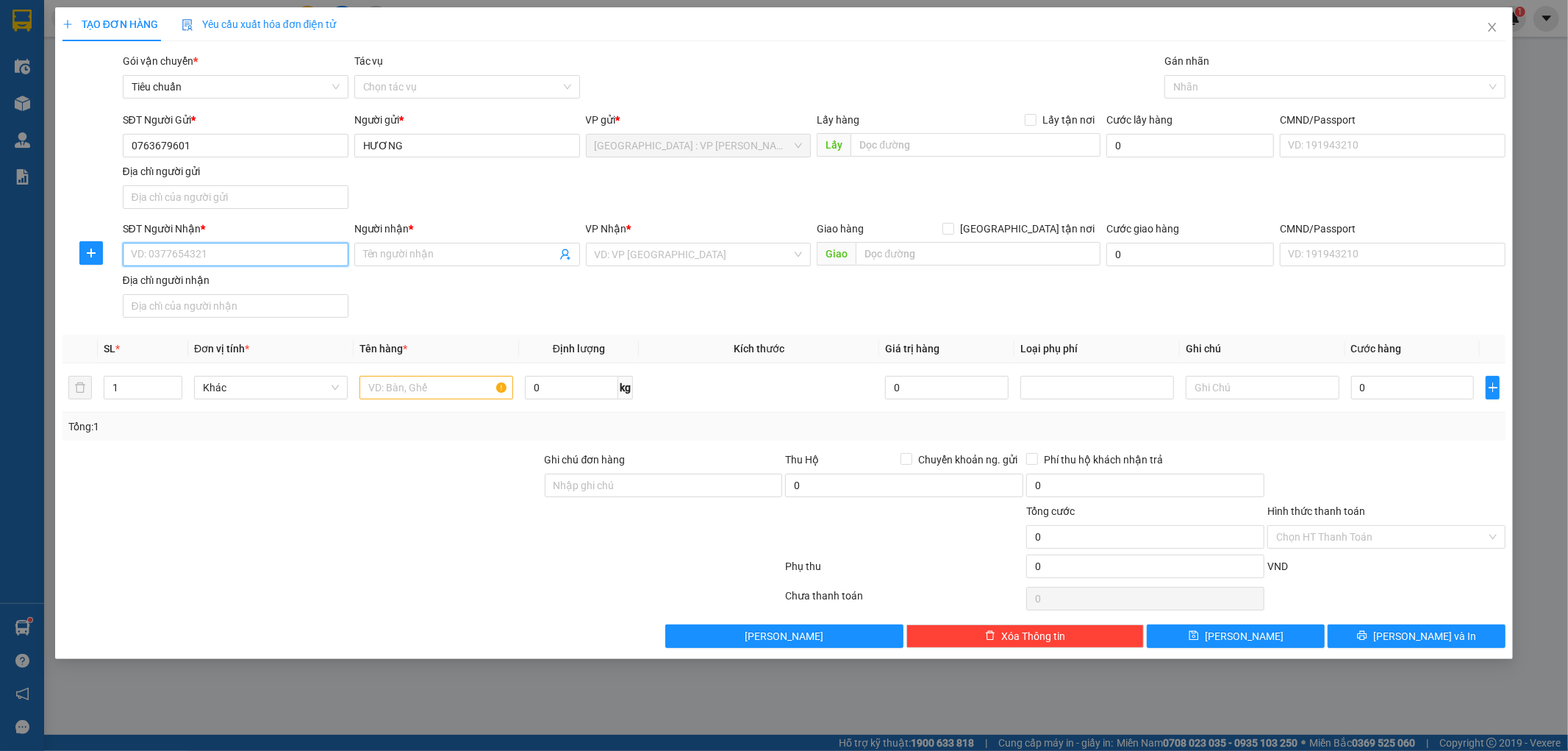
click at [249, 254] on input "SĐT Người Nhận *" at bounding box center [235, 255] width 226 height 23
click at [188, 260] on input "SĐT Người Nhận *" at bounding box center [235, 255] width 226 height 23
type input "0862601066"
click at [400, 250] on input "Người nhận *" at bounding box center [460, 254] width 193 height 16
type input "HIỀN NT"
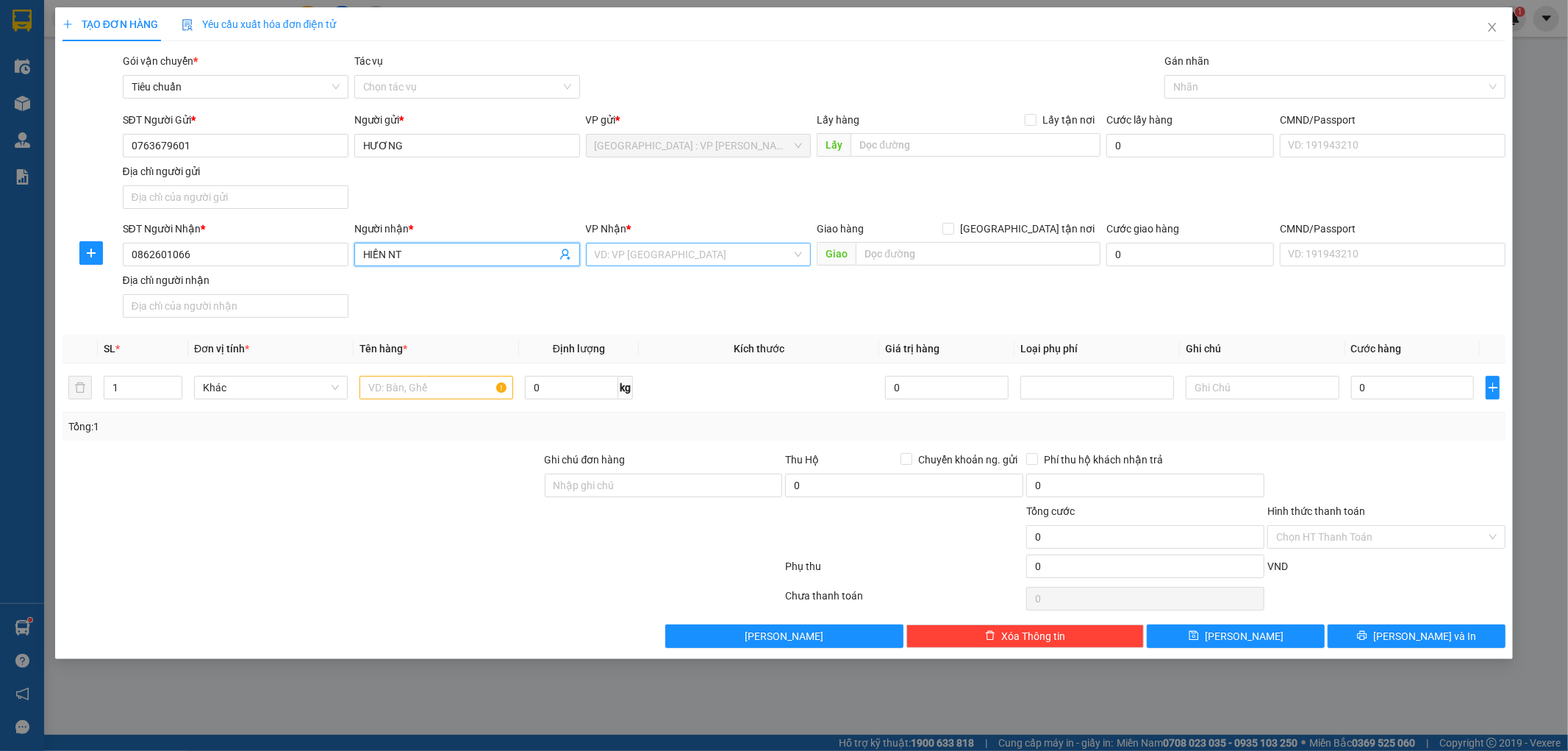
click at [735, 255] on input "search" at bounding box center [693, 255] width 198 height 22
type input "HOÀNG"
click at [706, 283] on div "[GEOGRAPHIC_DATA] : VP [PERSON_NAME]" at bounding box center [698, 283] width 208 height 16
click at [125, 387] on input "1" at bounding box center [143, 387] width 78 height 22
type input "3"
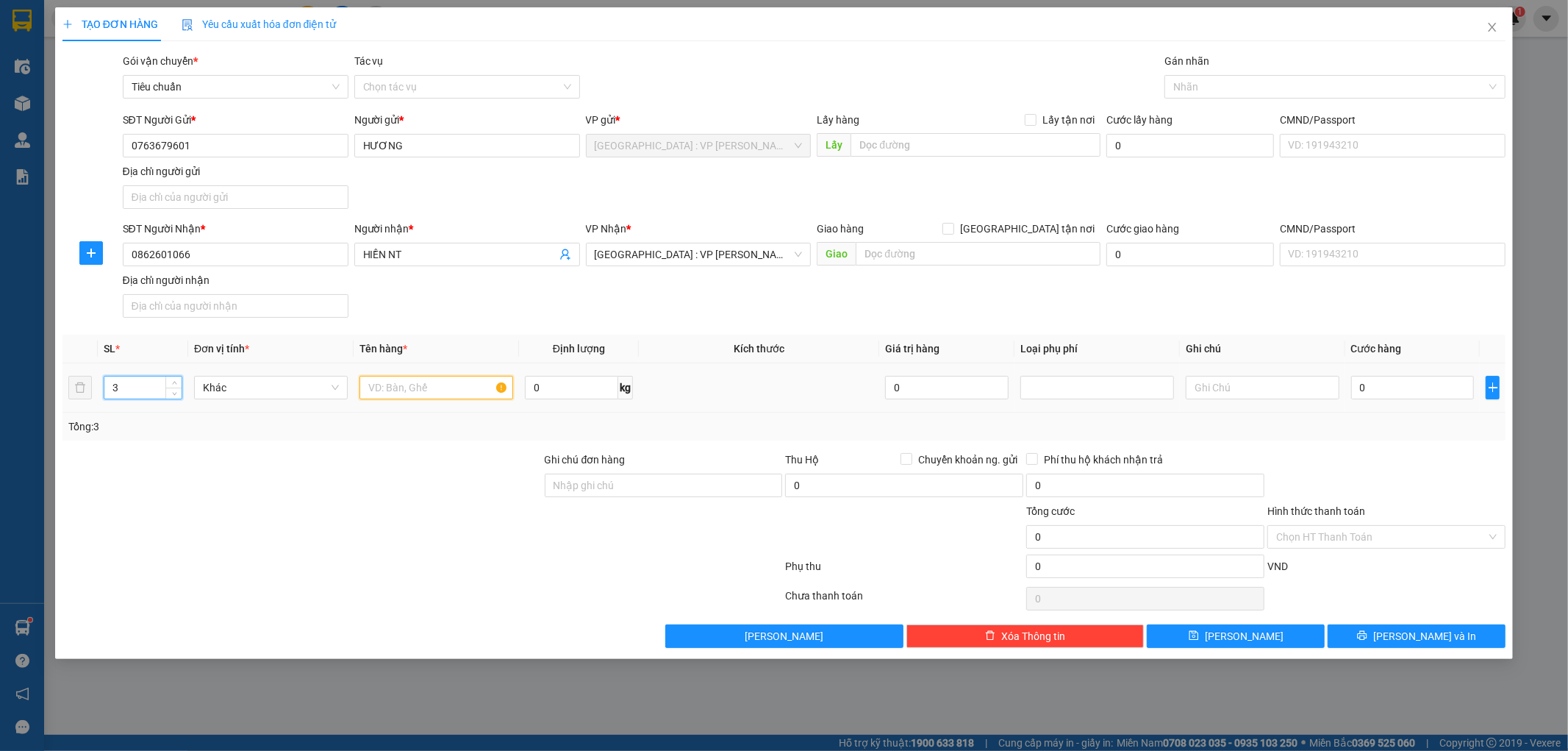
click at [414, 391] on input "text" at bounding box center [436, 387] width 153 height 23
type input "3 THÙNG GIẤY BỌC PE"
click at [597, 482] on input "Ghi chú đơn hàng" at bounding box center [664, 485] width 239 height 23
type input "KHÔNG BAO HƯ VỠ,MÓP MÉO"
click at [1399, 393] on input "0" at bounding box center [1413, 387] width 123 height 23
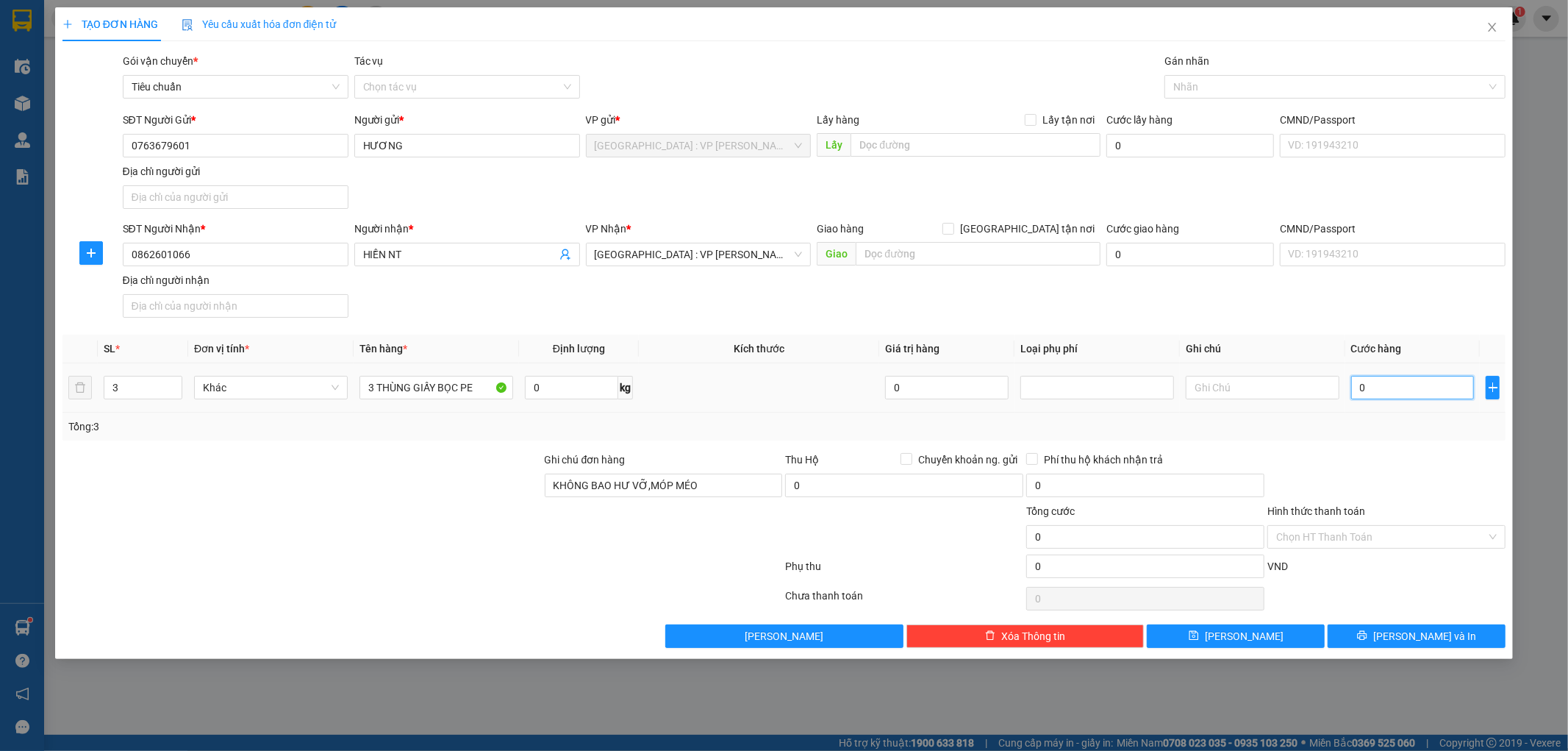
type input "1"
type input "16"
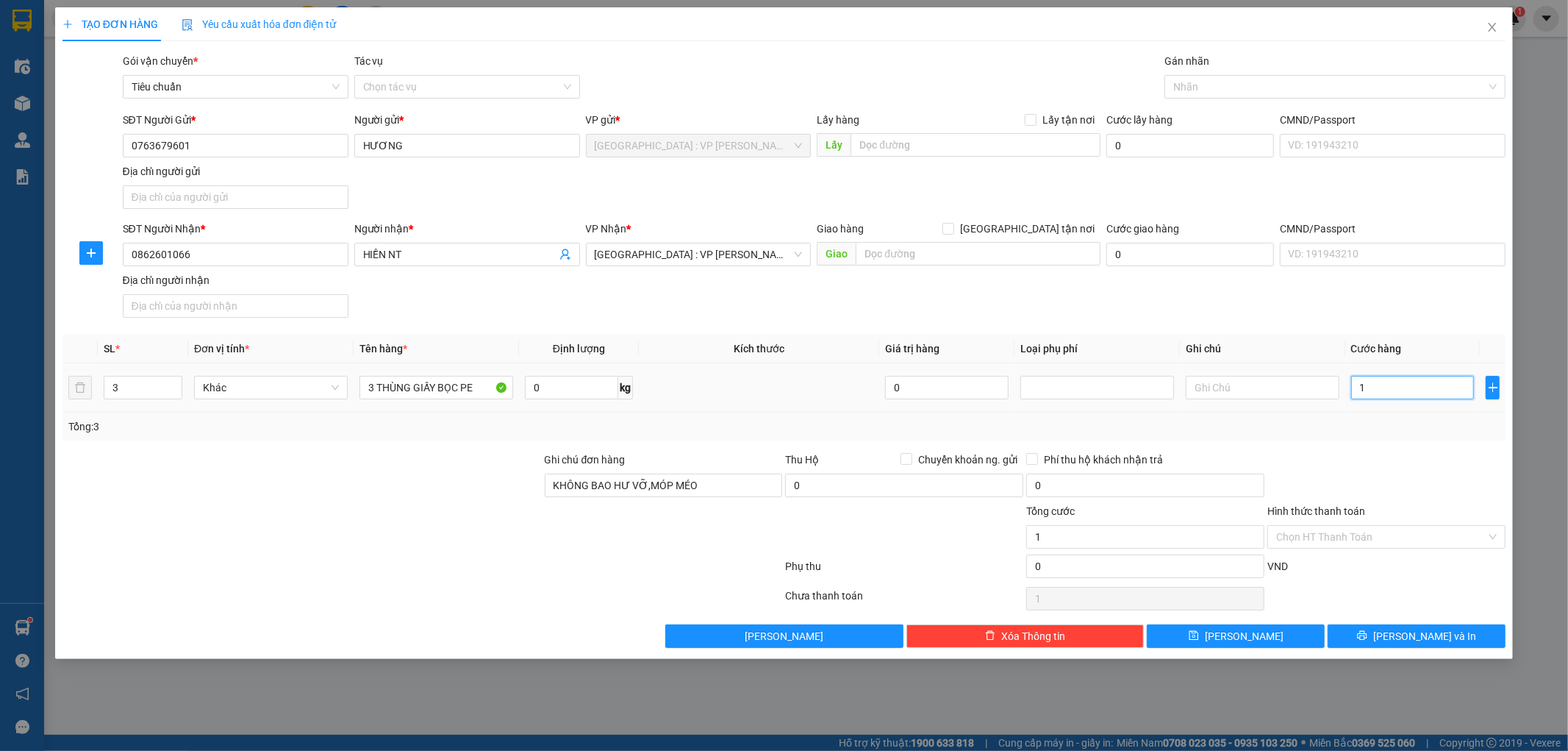
type input "16"
type input "1"
type input "17"
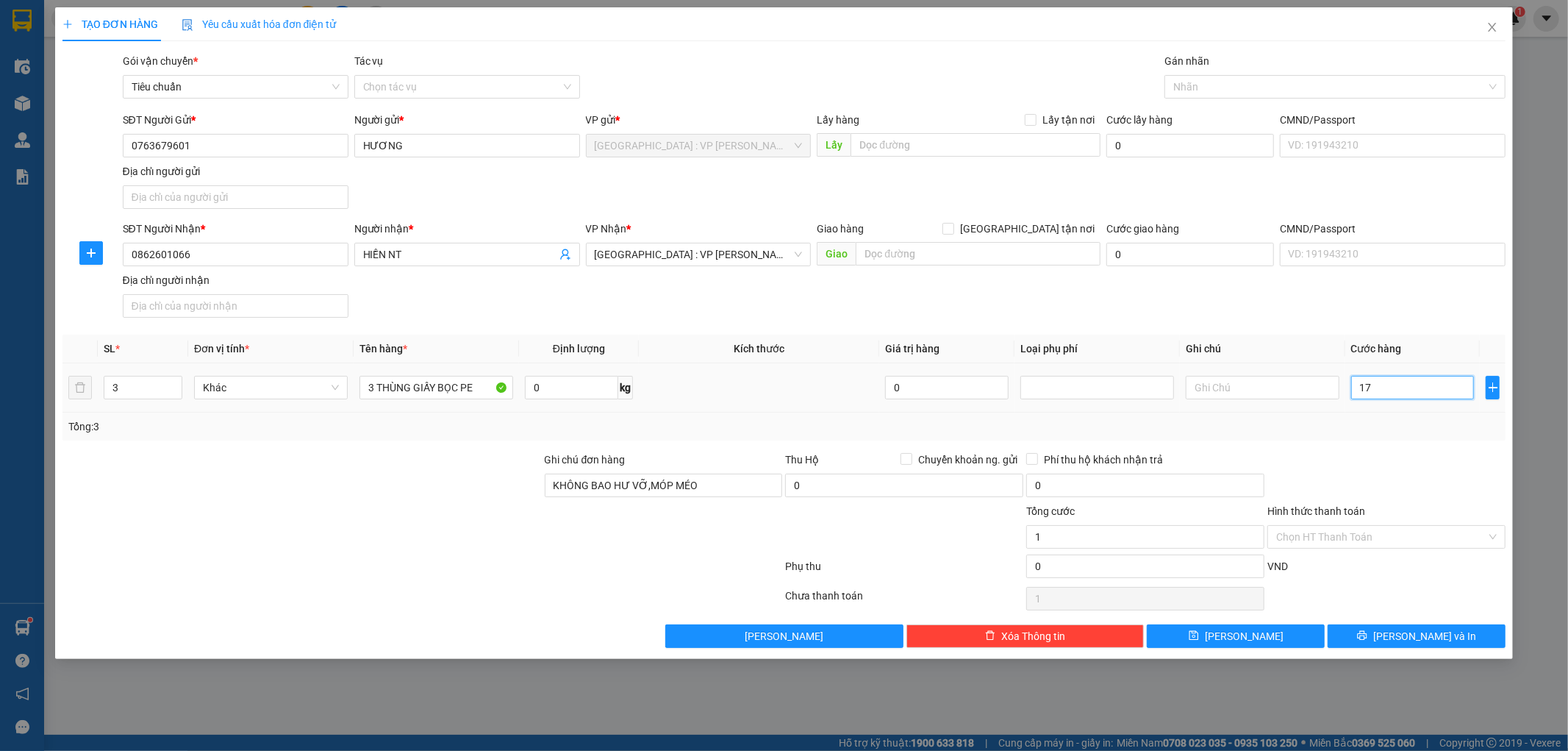
type input "17"
type input "1"
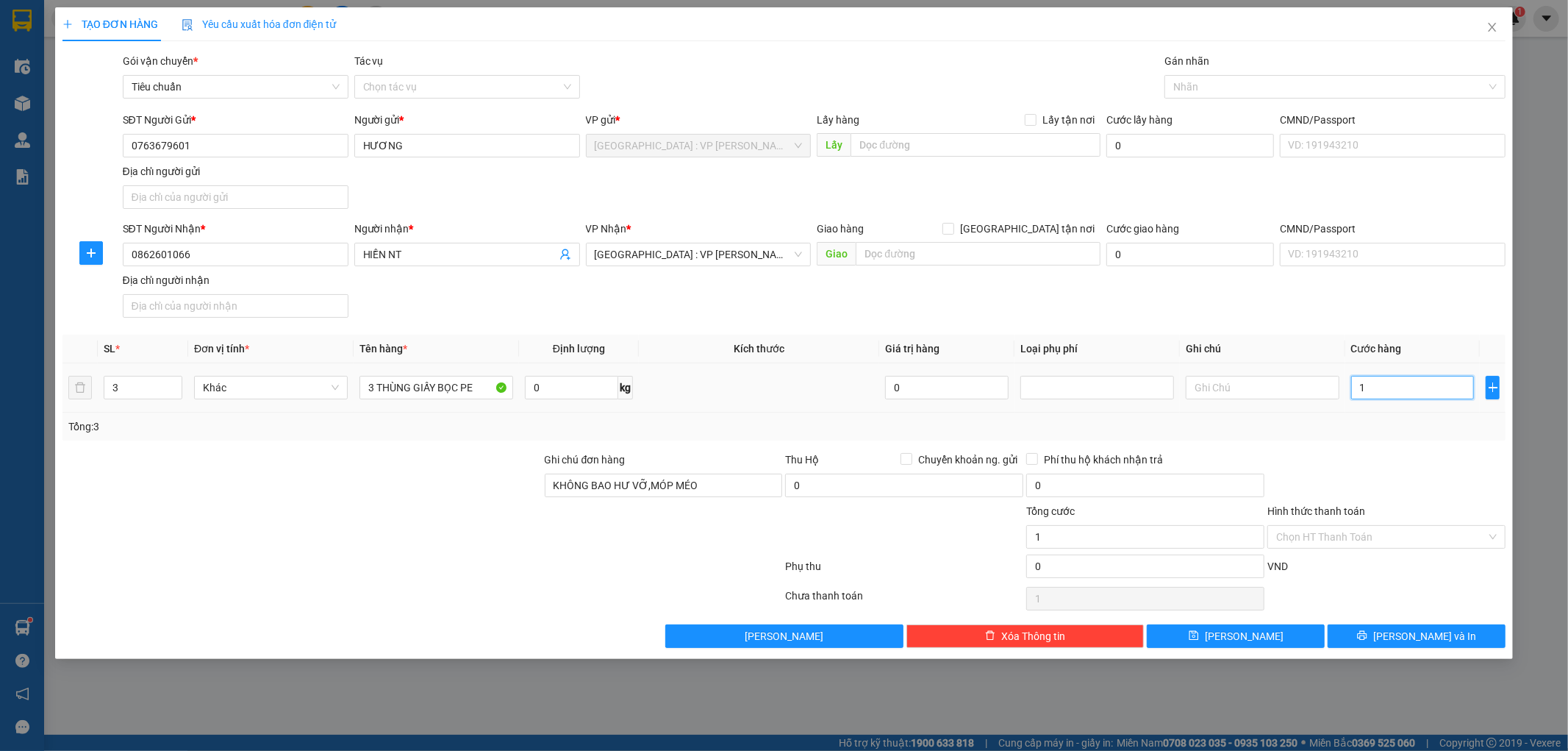
type input "18"
type input "180"
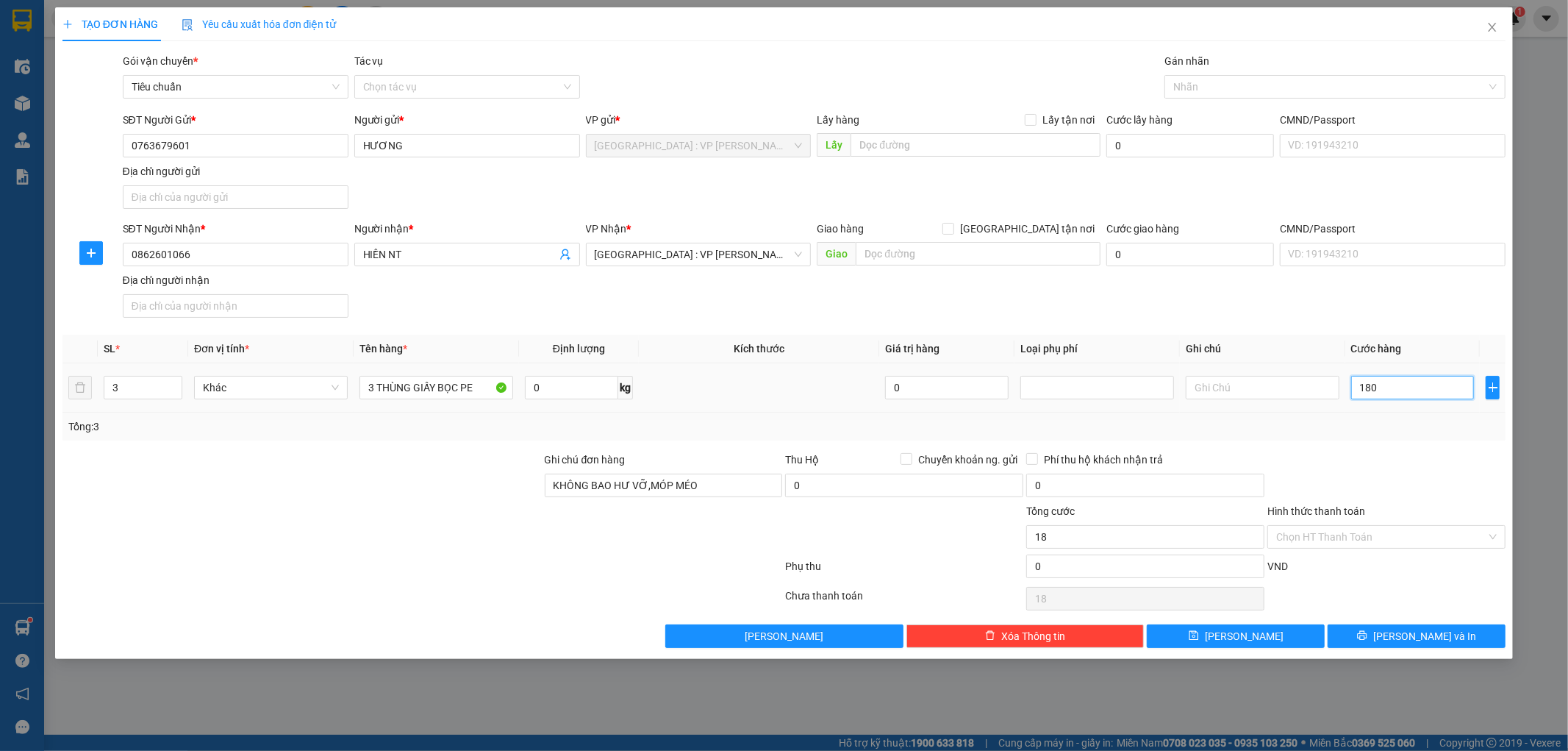
type input "180"
type input "1.800"
type input "18.000"
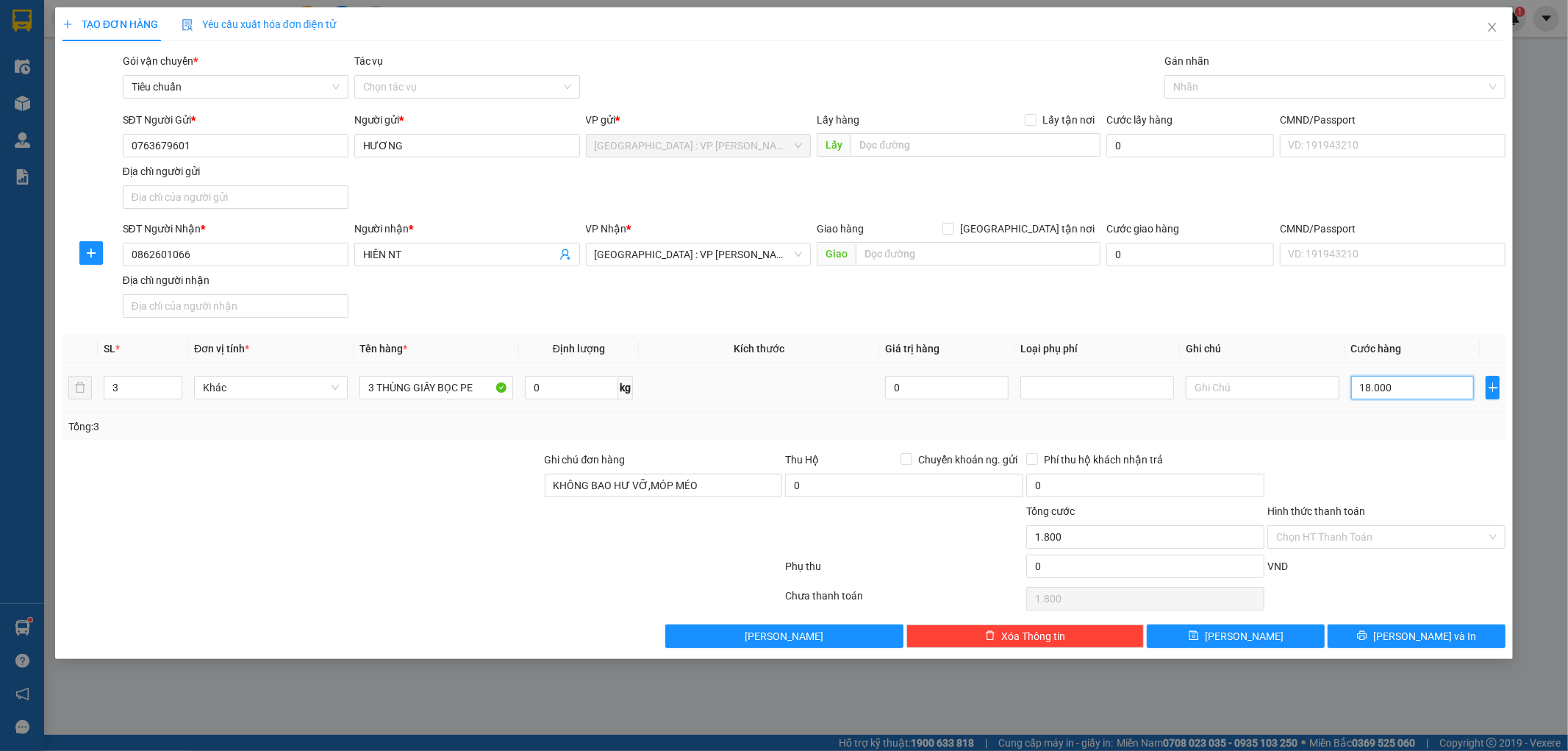
type input "18.000"
type input "180.000"
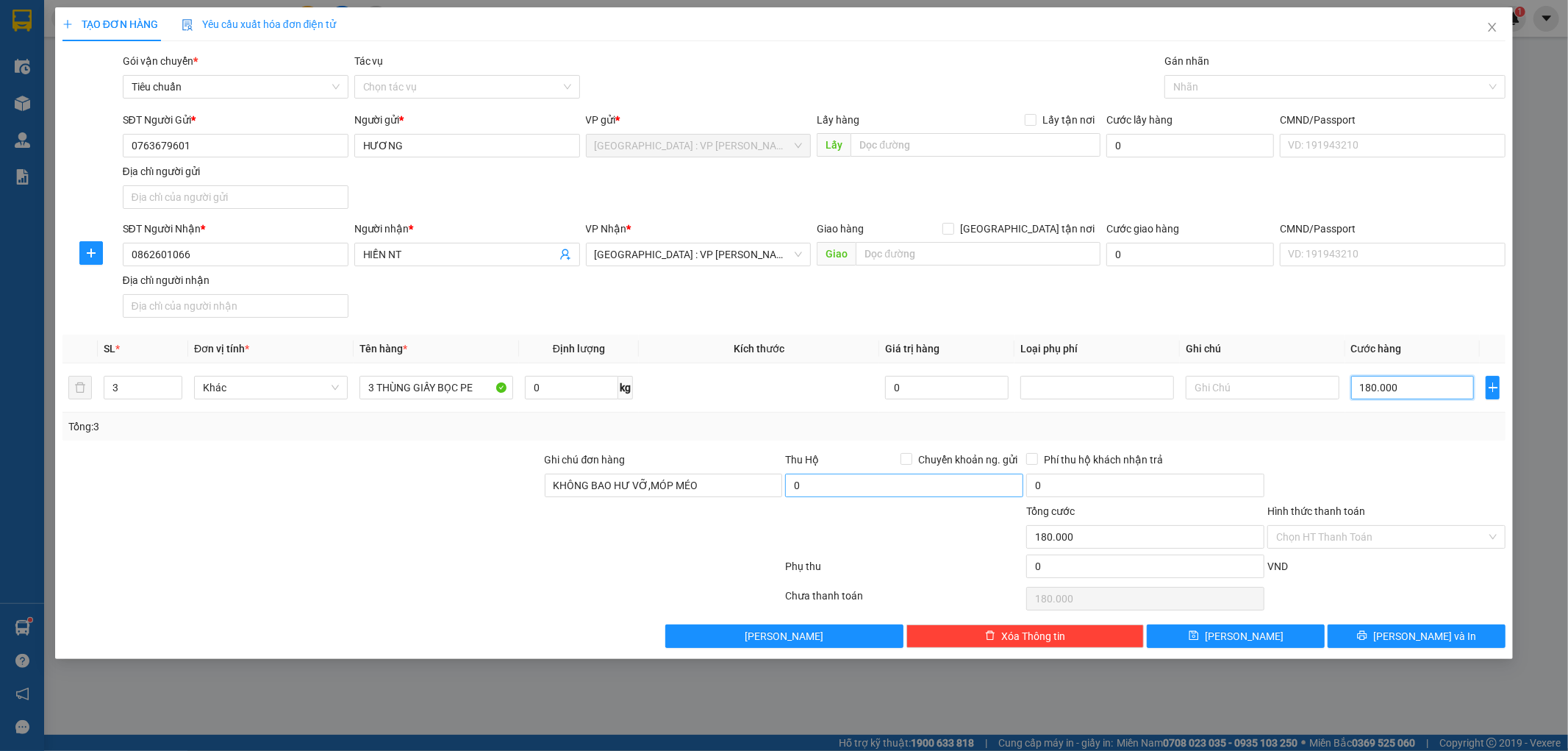
type input "180.000"
click at [834, 488] on input "0" at bounding box center [904, 485] width 239 height 23
type input "1.400.000"
click at [907, 461] on input "Chuyển khoản ng. gửi" at bounding box center [905, 458] width 10 height 10
checkbox input "true"
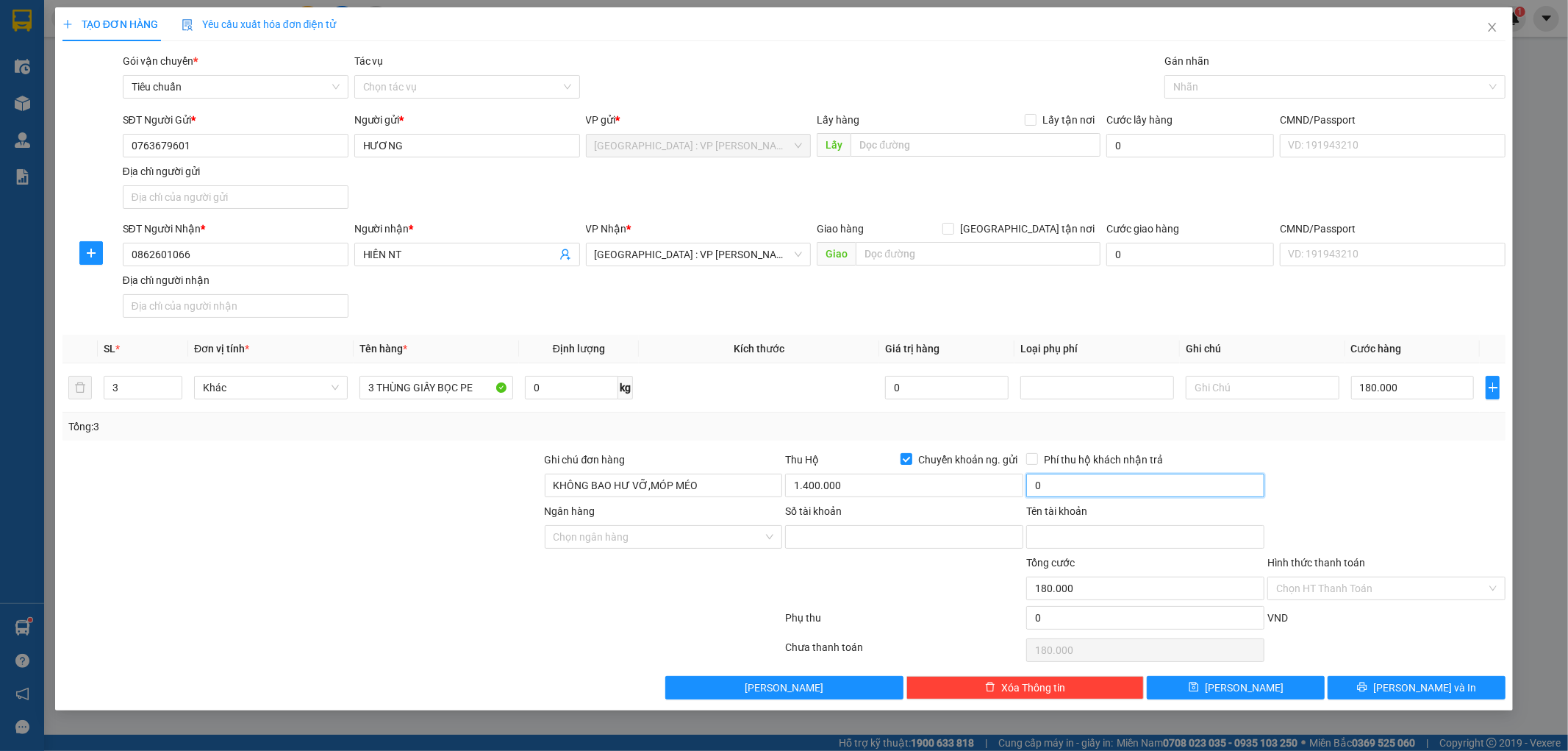
click at [1071, 490] on input "0" at bounding box center [1145, 485] width 239 height 23
type input "10.000"
click at [1033, 458] on input "Phí thu hộ khách nhận trả" at bounding box center [1031, 458] width 10 height 10
checkbox input "true"
click at [696, 542] on input "Ngân hàng" at bounding box center [659, 537] width 210 height 22
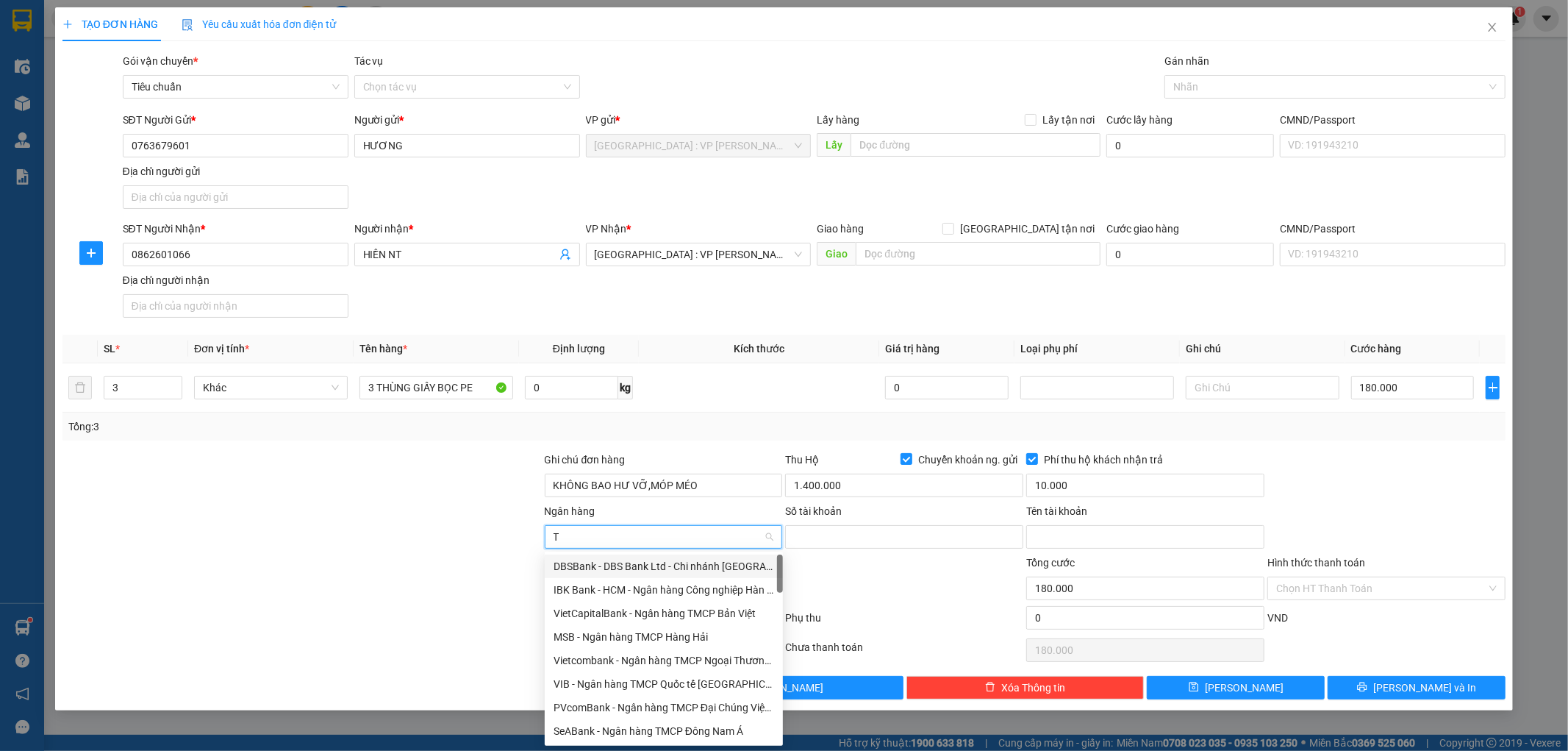
type input "TP"
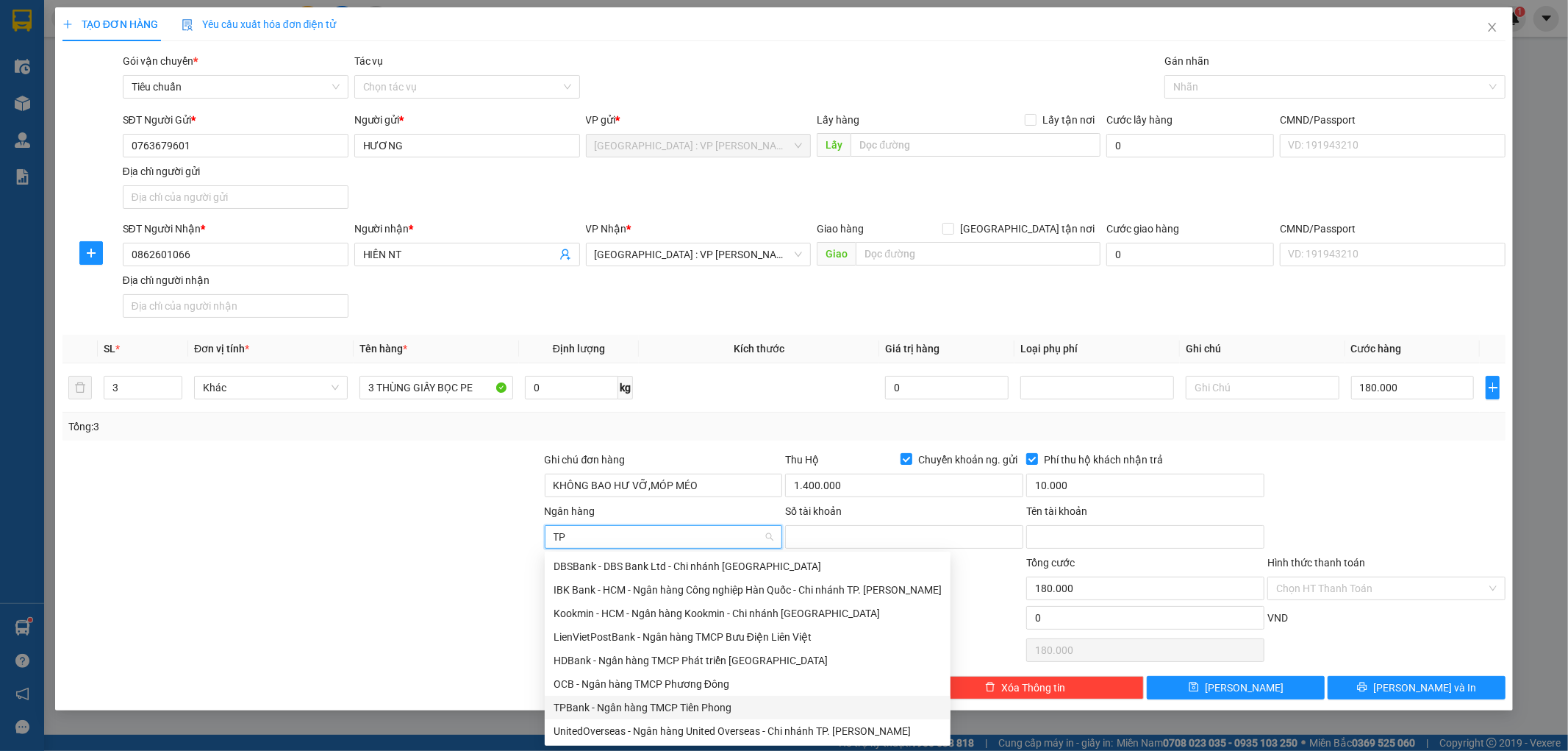
click at [641, 704] on div "TPBank - Ngân hàng TMCP Tiên Phong" at bounding box center [747, 707] width 388 height 16
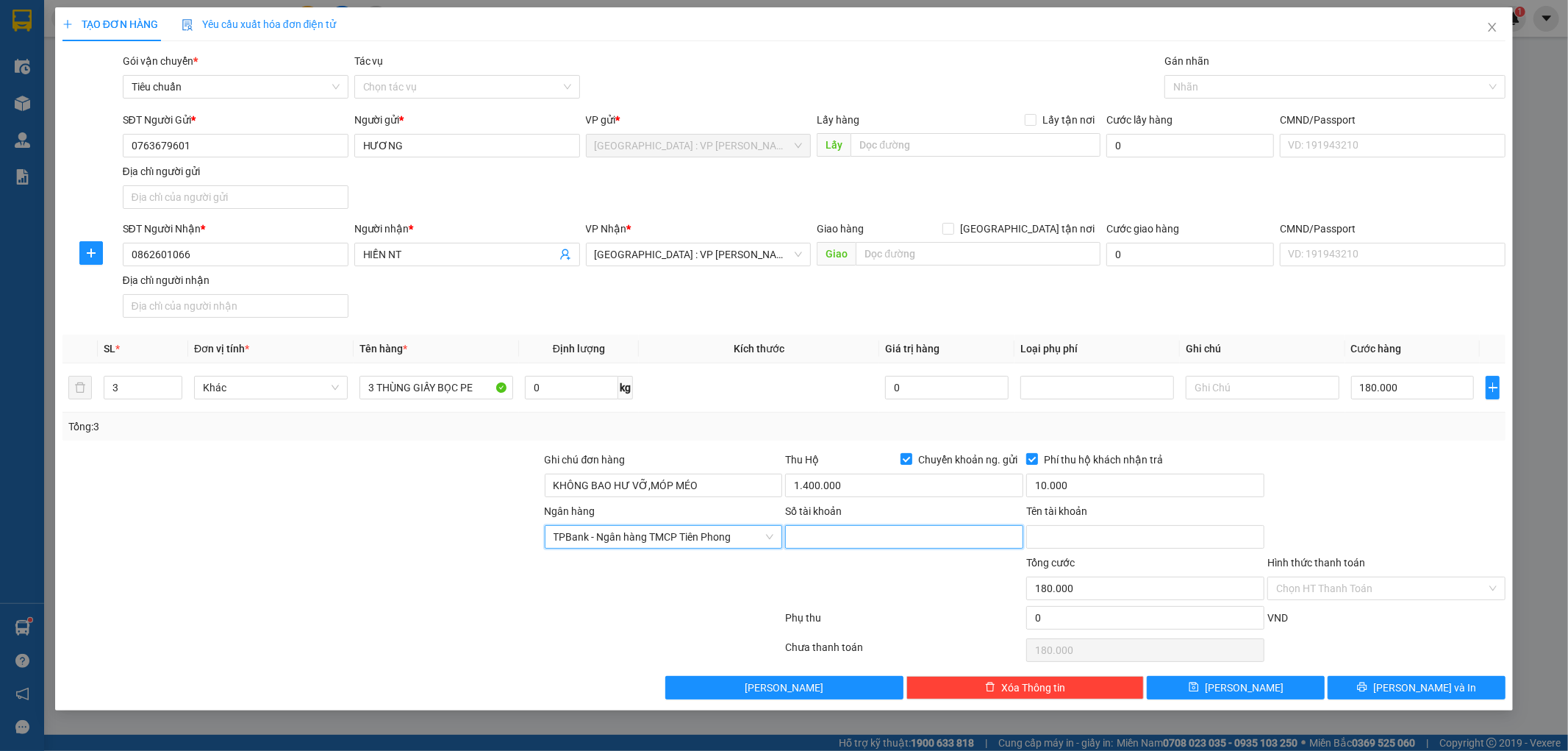
click at [820, 542] on input "Số tài khoản" at bounding box center [904, 537] width 239 height 23
type input "00422121802"
click at [1033, 460] on input "Phí thu hộ khách nhận trả" at bounding box center [1031, 458] width 10 height 10
checkbox input "false"
click at [1075, 529] on input "Tên tài khoản" at bounding box center [1145, 537] width 239 height 23
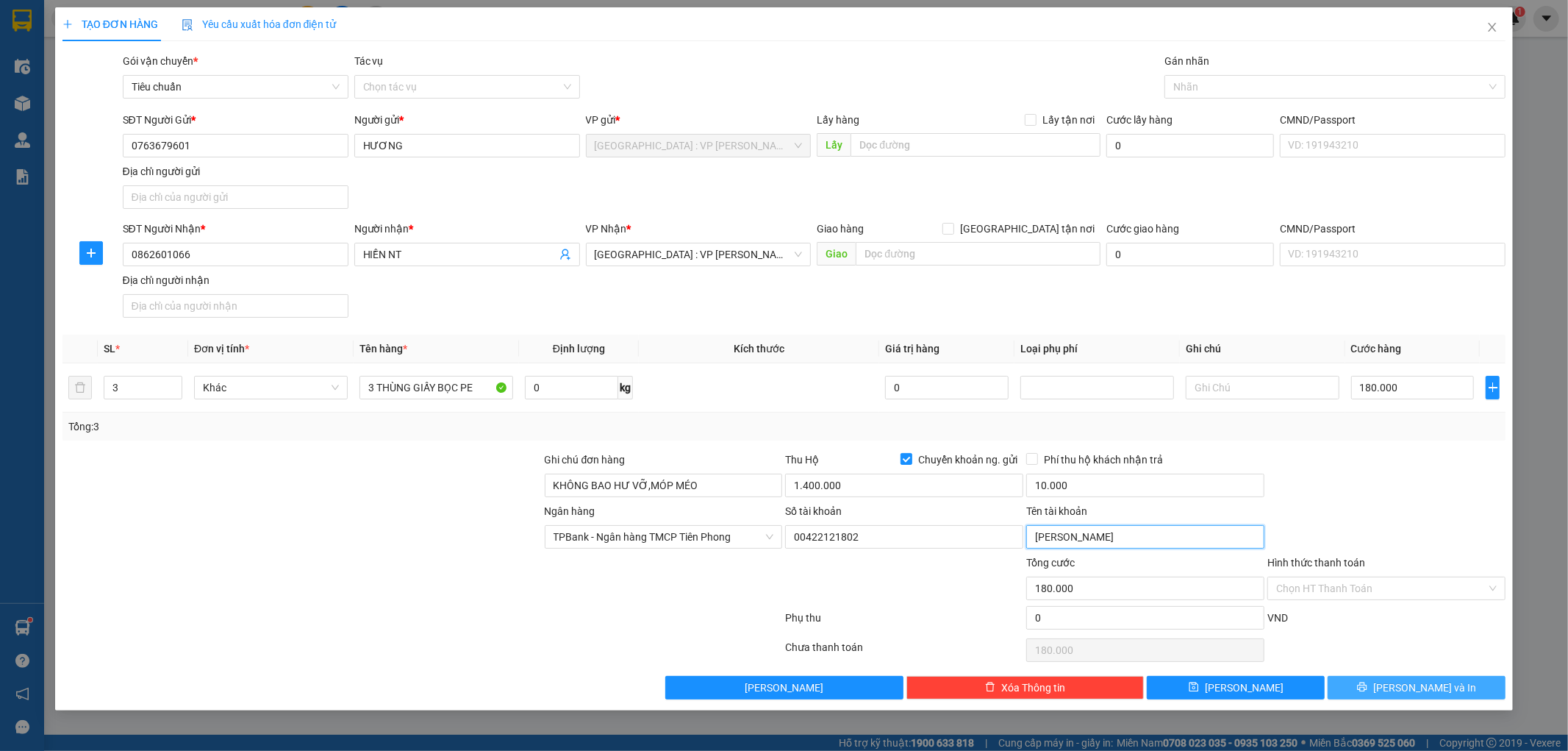
type input "NGUYỄN THỊ HƯƠNG"
click at [1399, 684] on button "Lưu và In" at bounding box center [1415, 688] width 178 height 23
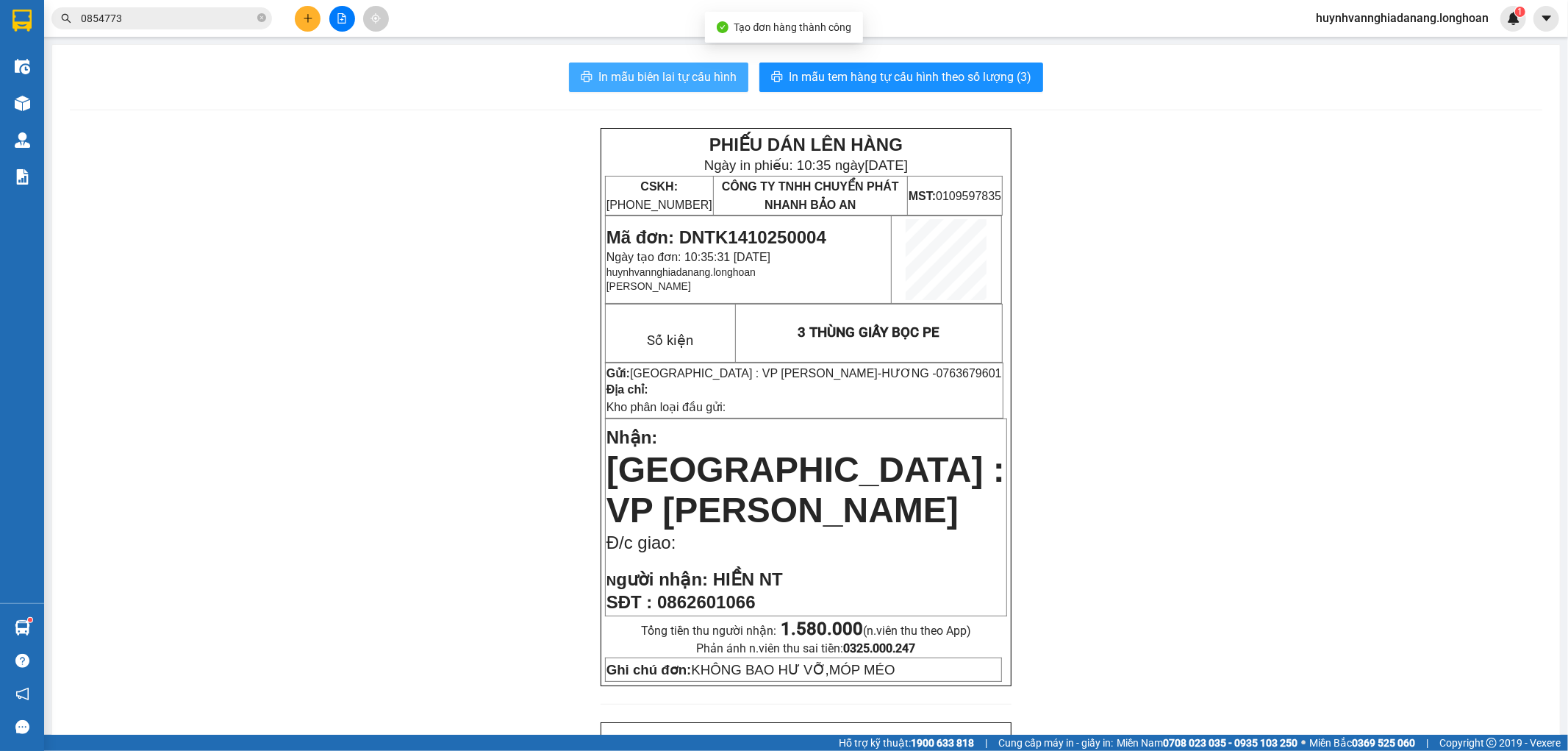
click at [659, 79] on span "In mẫu biên lai tự cấu hình" at bounding box center [667, 77] width 138 height 18
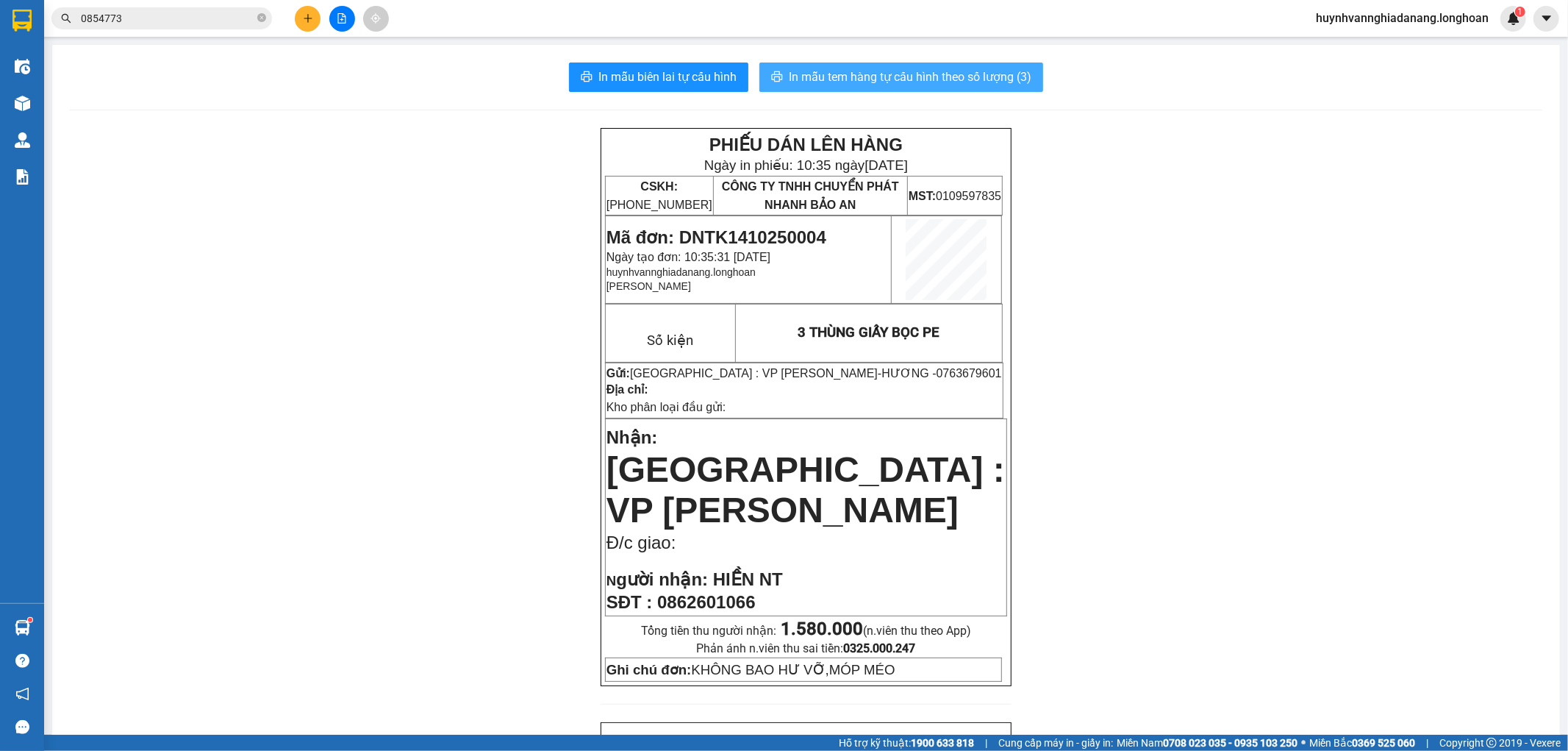
click at [939, 75] on span "In mẫu tem hàng tự cấu hình theo số lượng (3)" at bounding box center [910, 77] width 243 height 18
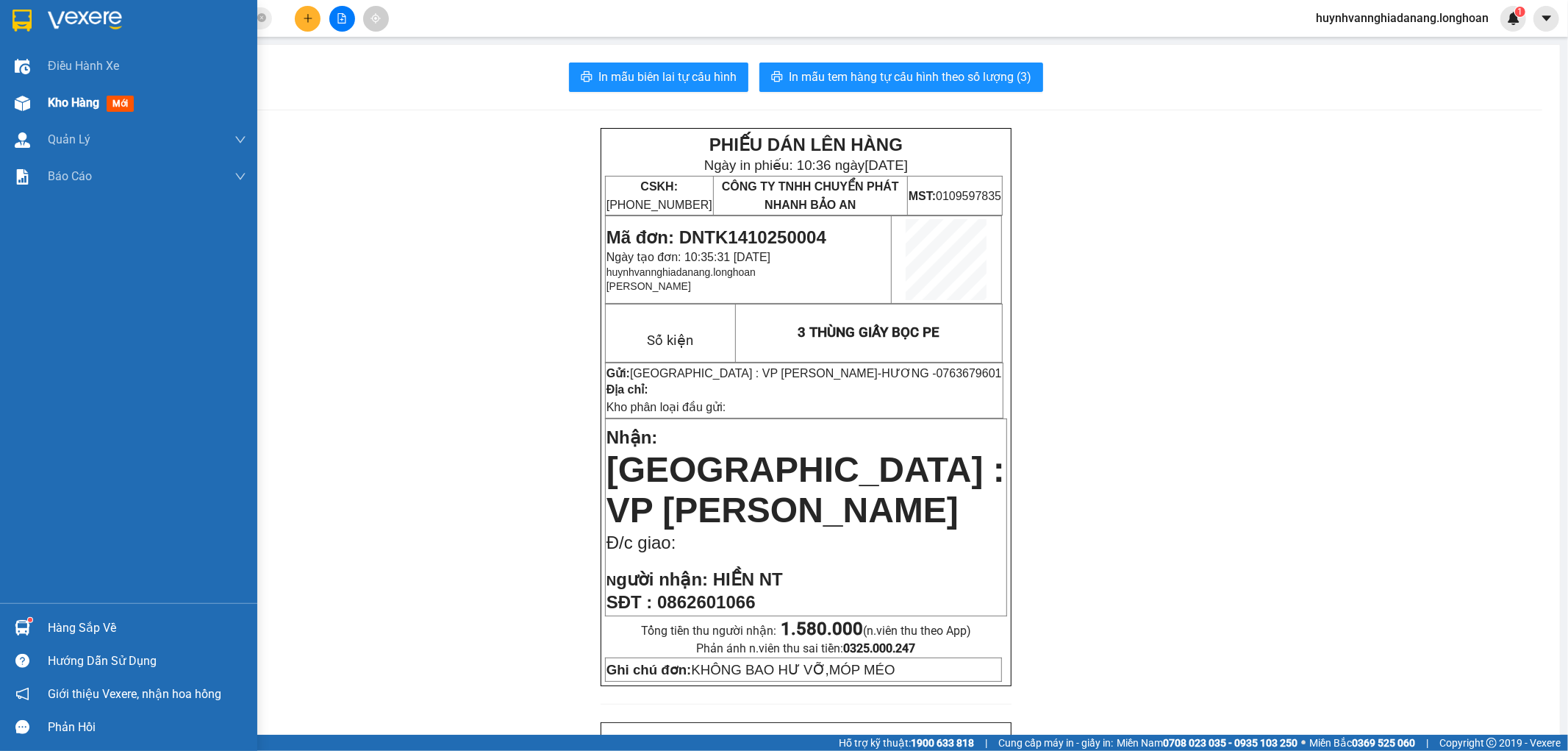
click at [70, 104] on span "Kho hàng" at bounding box center [73, 103] width 52 height 14
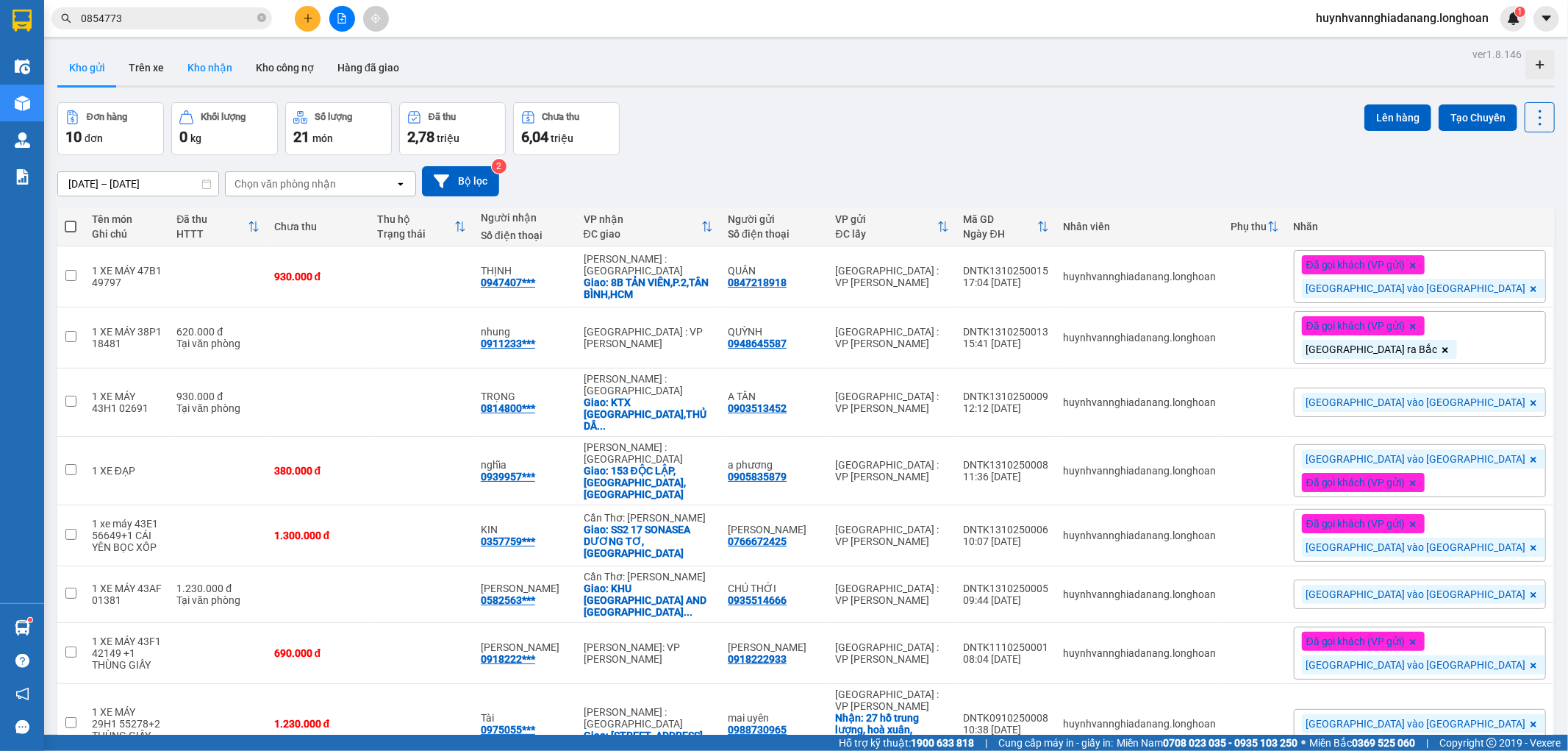
click at [224, 69] on button "Kho nhận" at bounding box center [210, 68] width 68 height 35
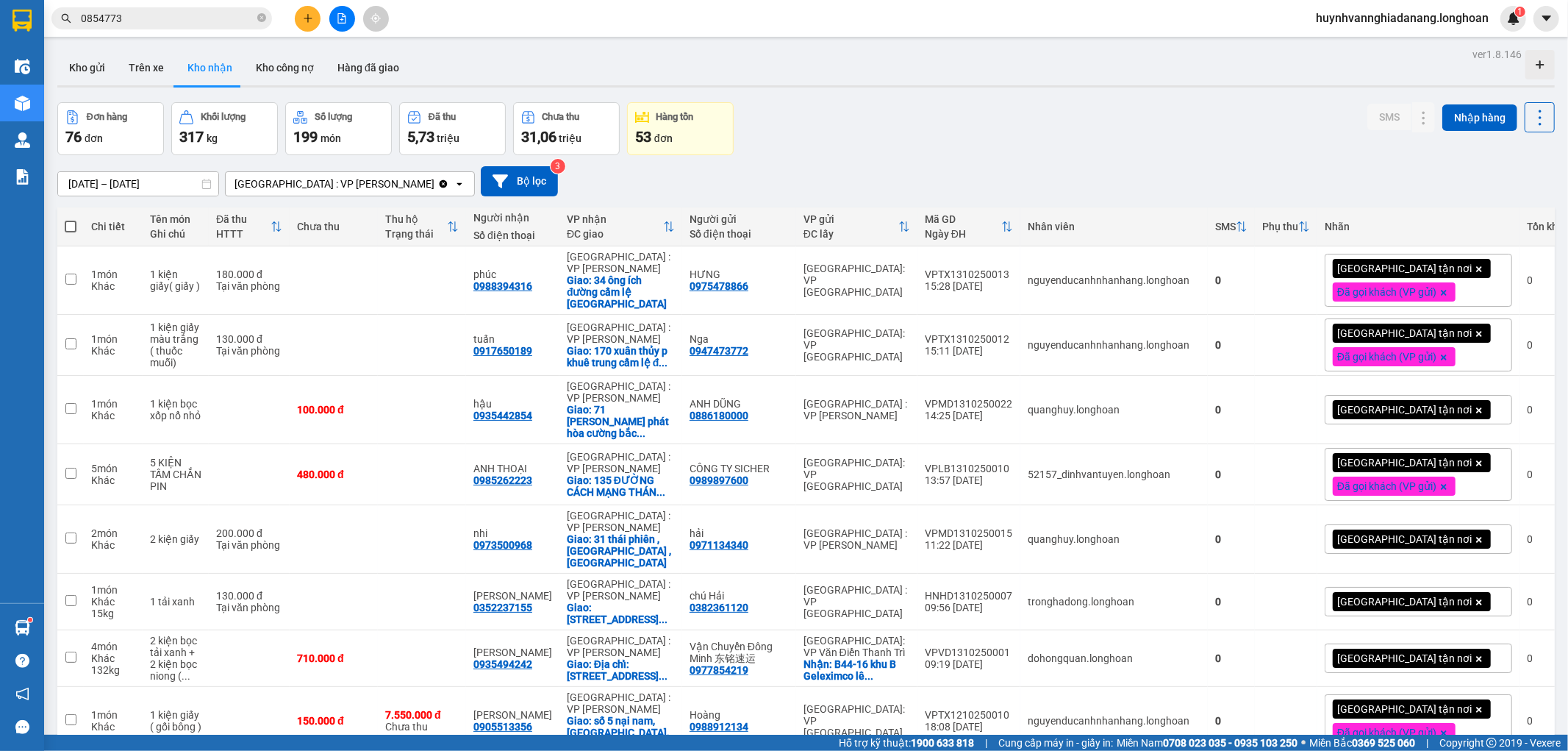
click at [188, 16] on input "0854773" at bounding box center [168, 18] width 173 height 16
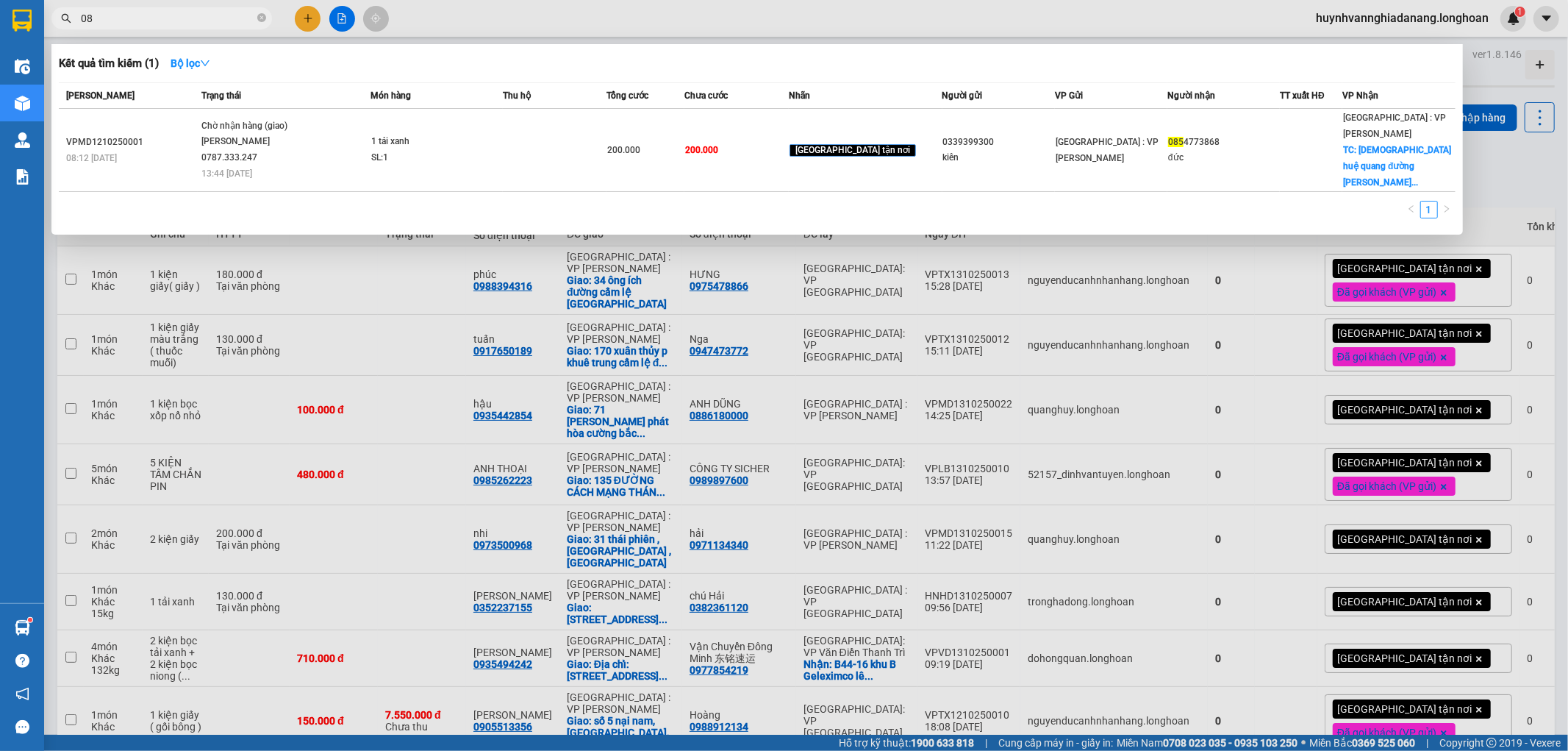
type input "0"
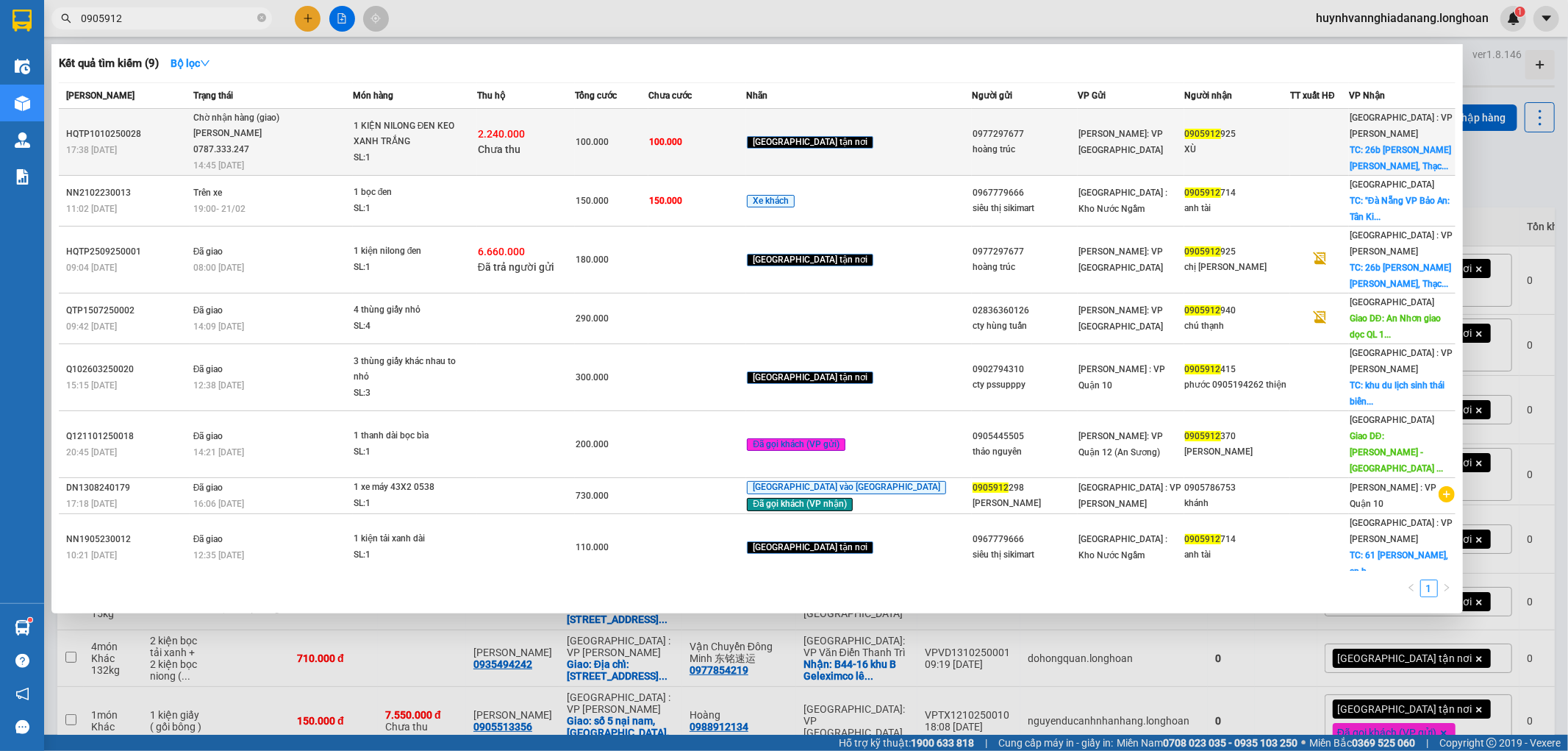
type input "0905912"
click at [349, 135] on span "Chờ nhận hàng (giao) Phạm Thanh Tuấn 0787.333.247 14:45 - 12/10" at bounding box center [273, 140] width 158 height 61
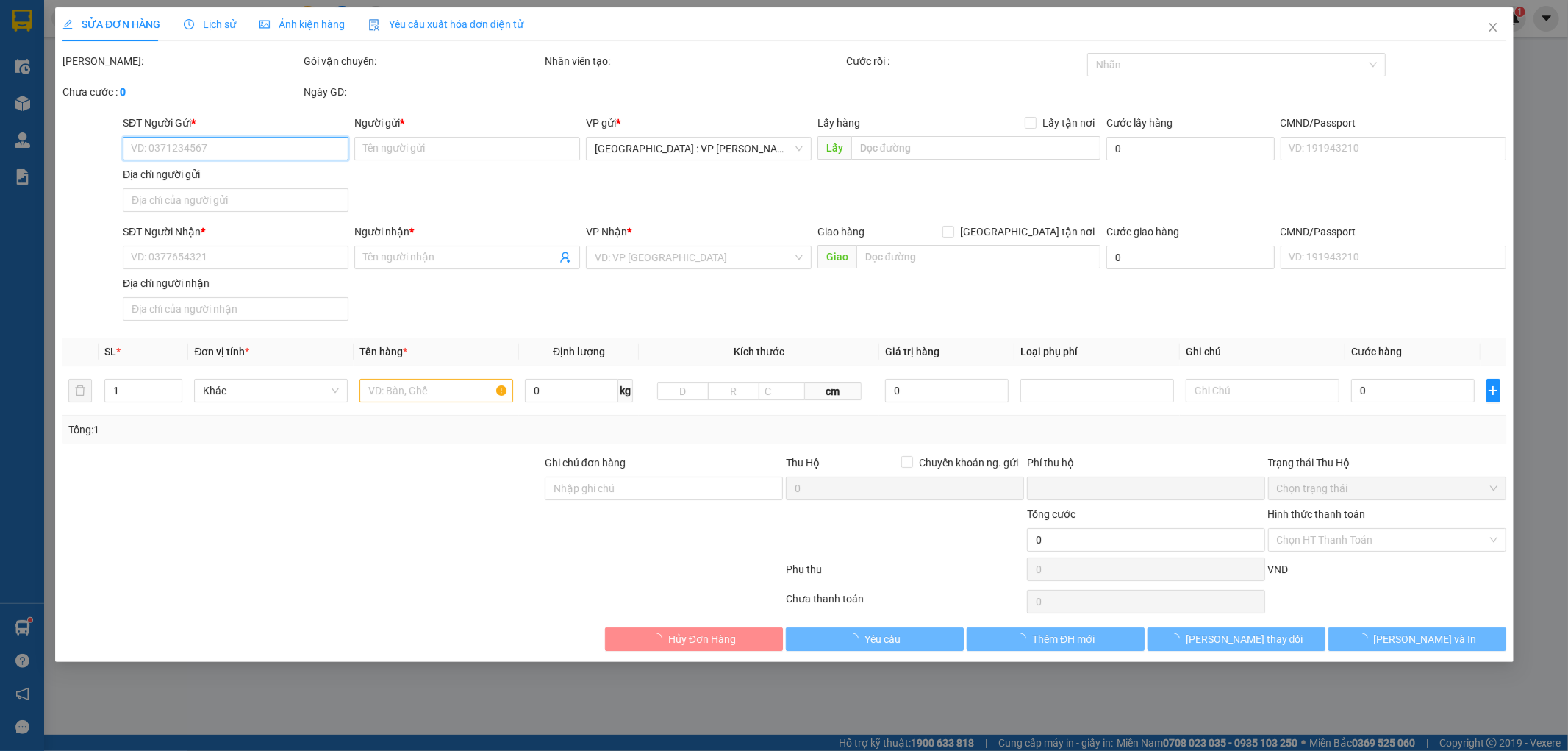
type input "0977297677"
type input "hoàng trúc"
type input "0905912925"
type input "XÙ"
checkbox input "true"
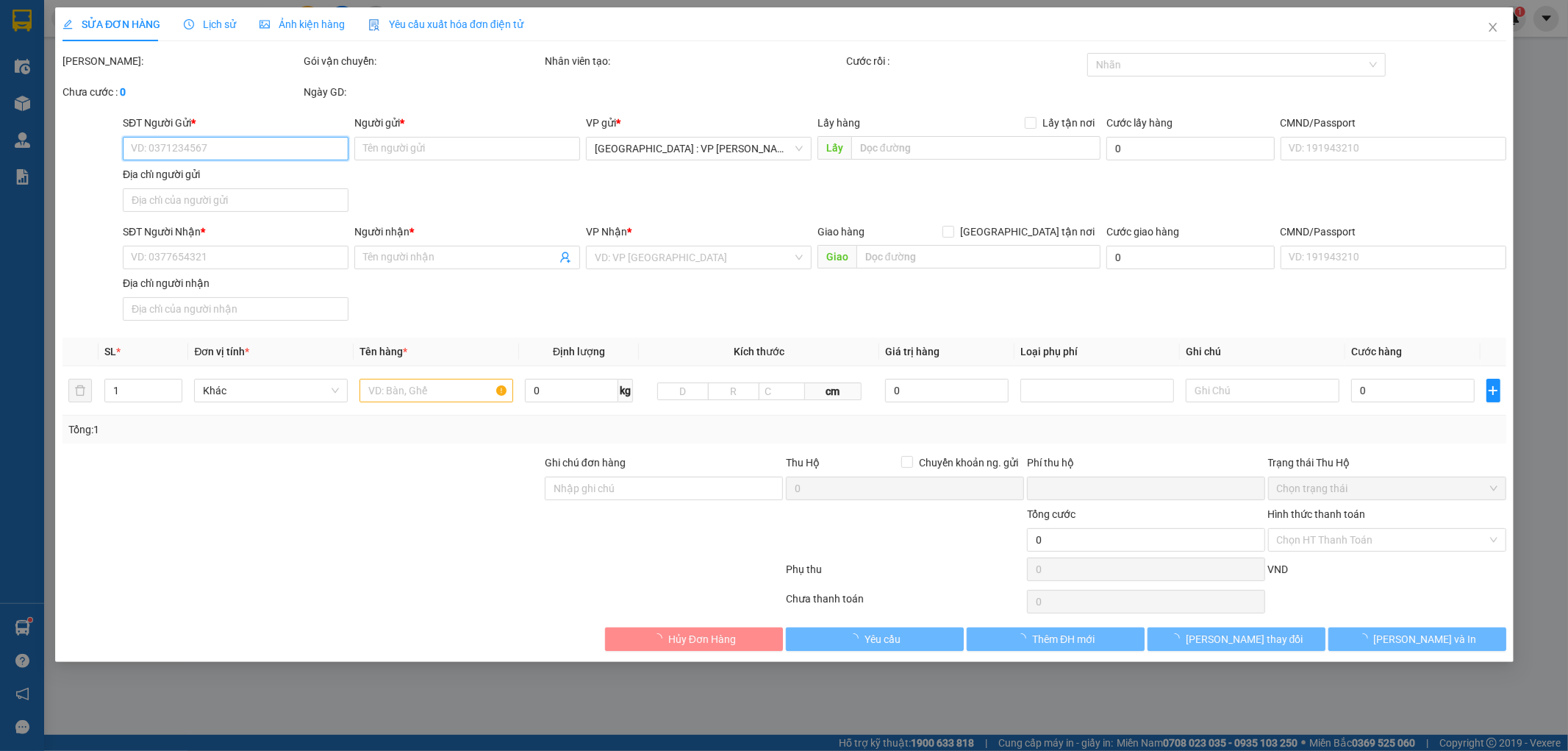
type input "26b Đ. Phạm Văn Nghị, Thạc Gián, Thanh Khê, Đà Nẵng"
type input "100.000"
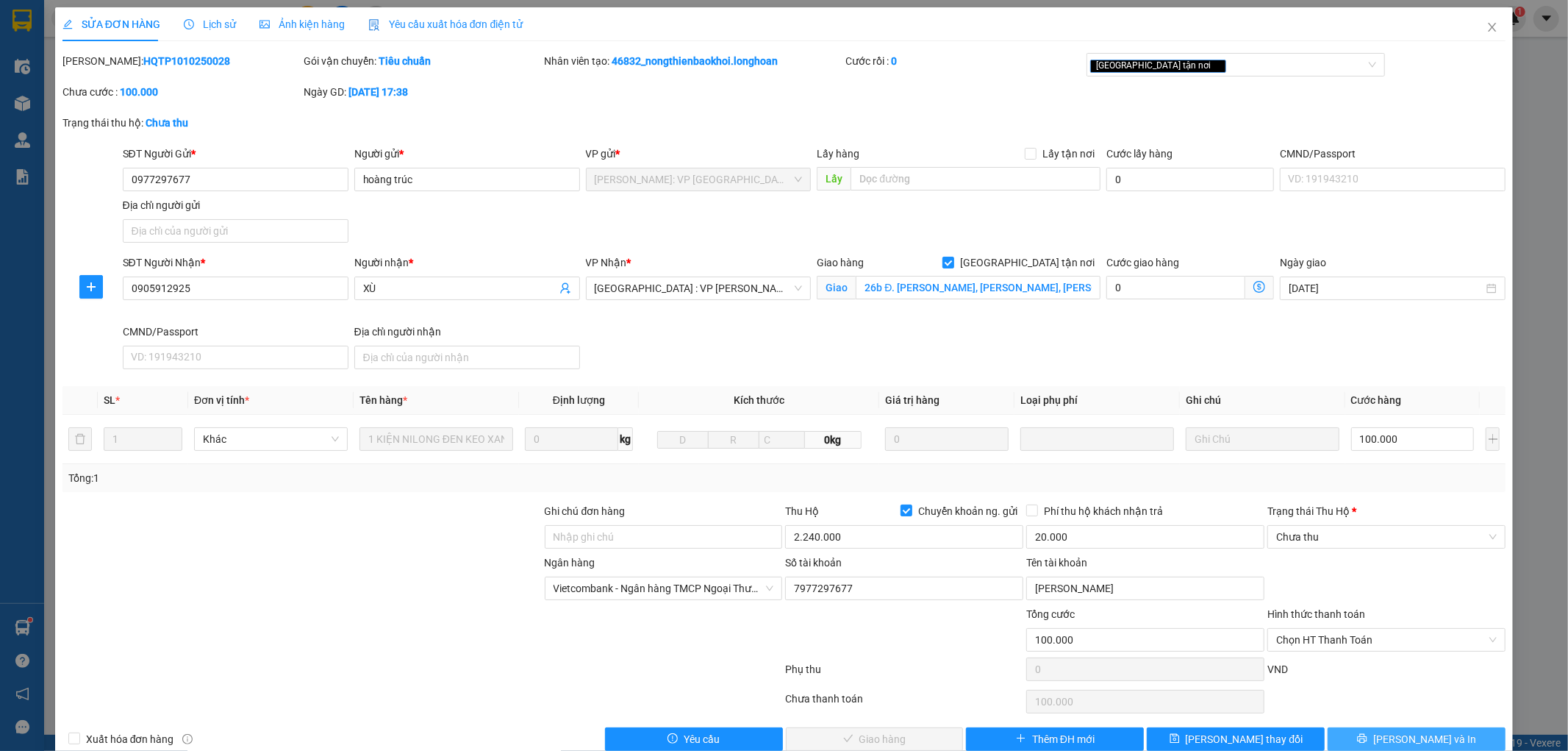
click at [1367, 738] on icon "printer" at bounding box center [1362, 738] width 9 height 9
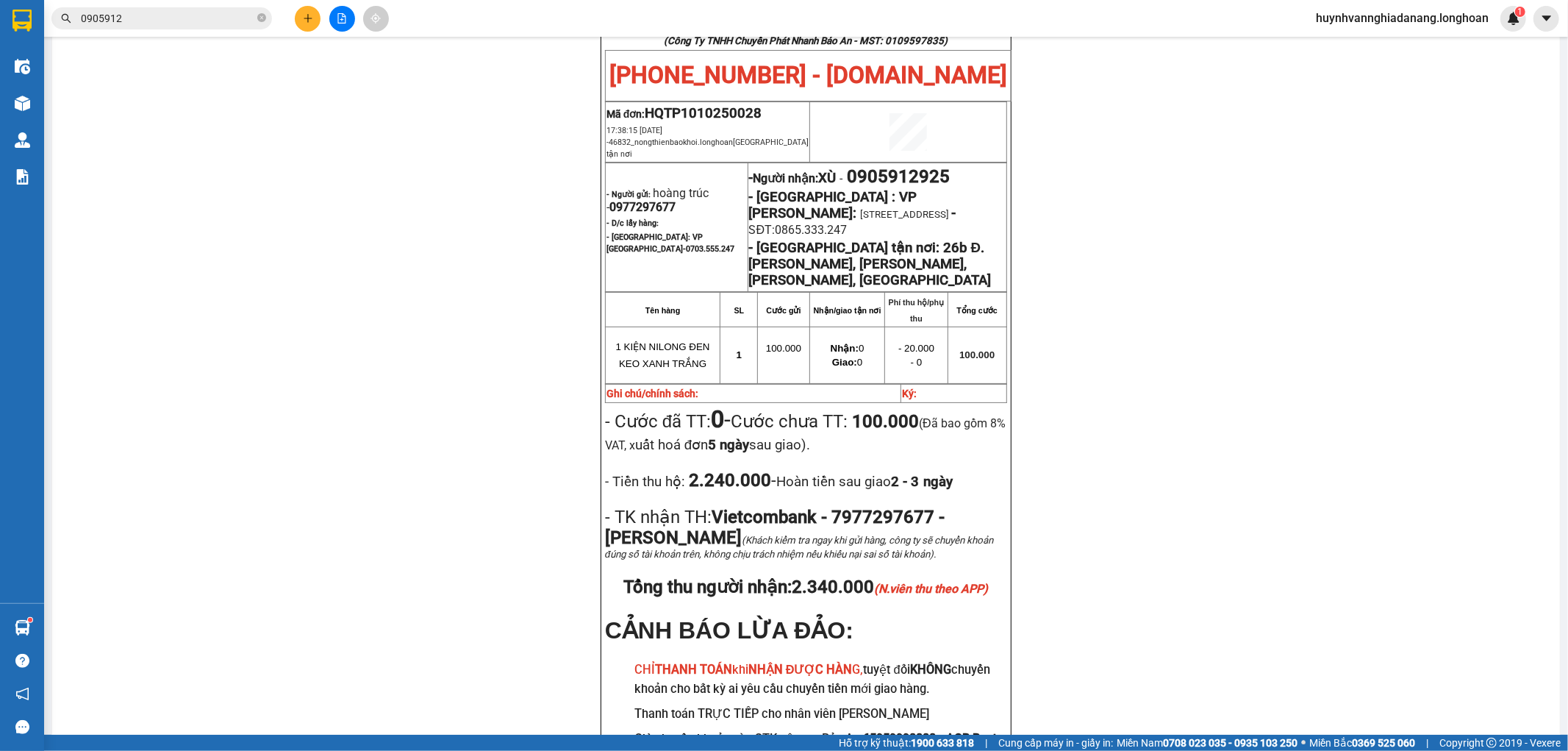
scroll to position [164, 0]
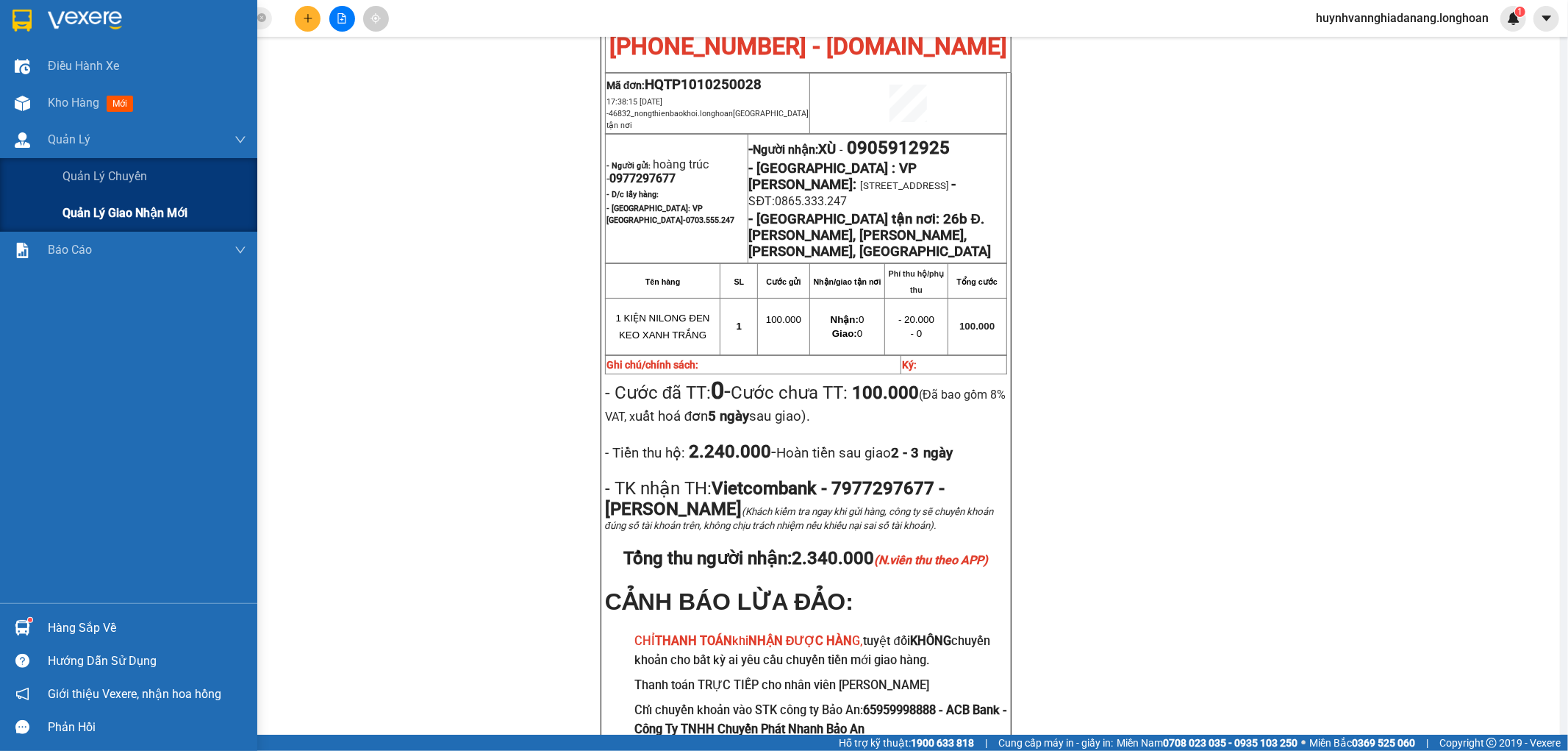
click at [133, 217] on span "Quản lý giao nhận mới" at bounding box center [125, 213] width 125 height 18
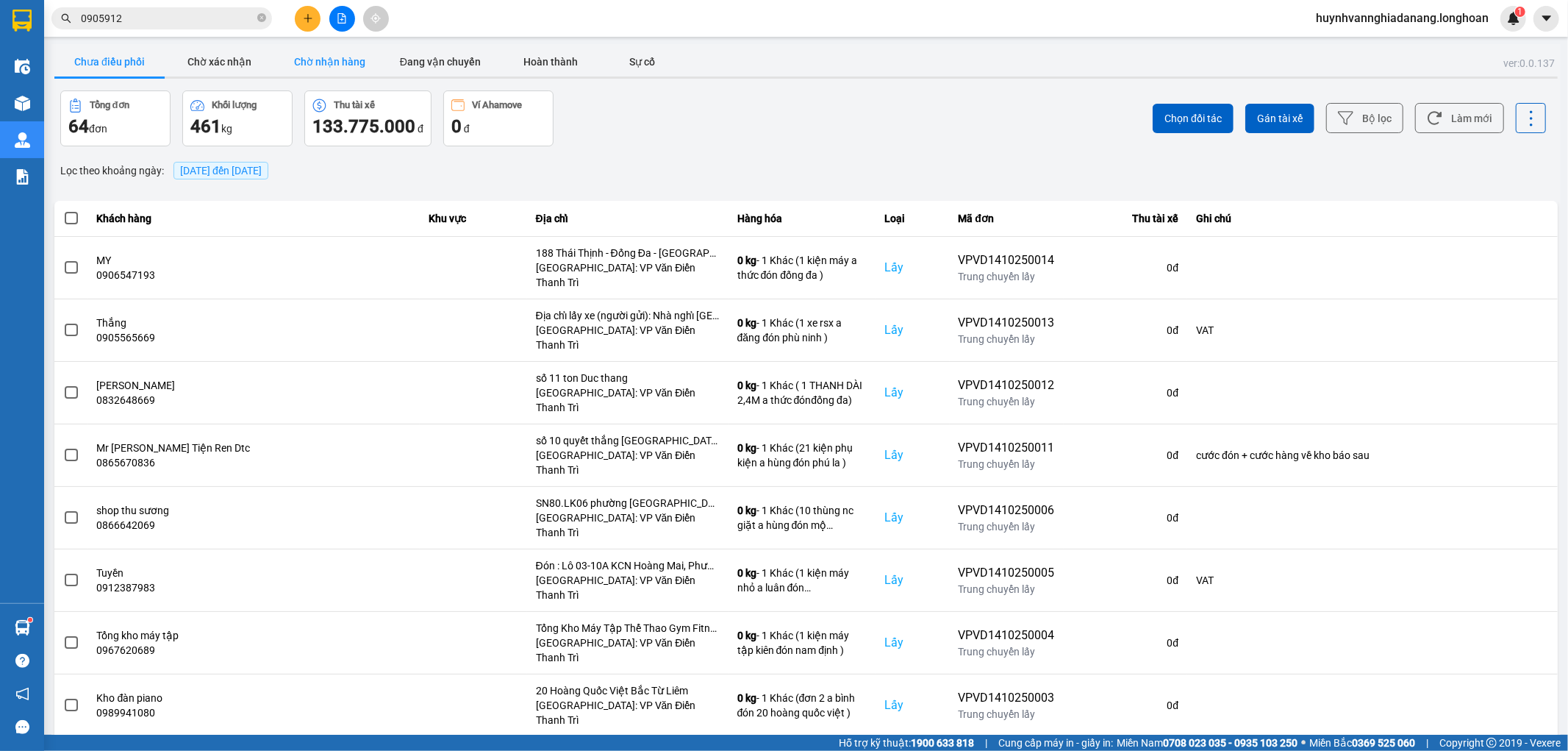
click at [342, 71] on button "Chờ nhận hàng" at bounding box center [330, 61] width 110 height 29
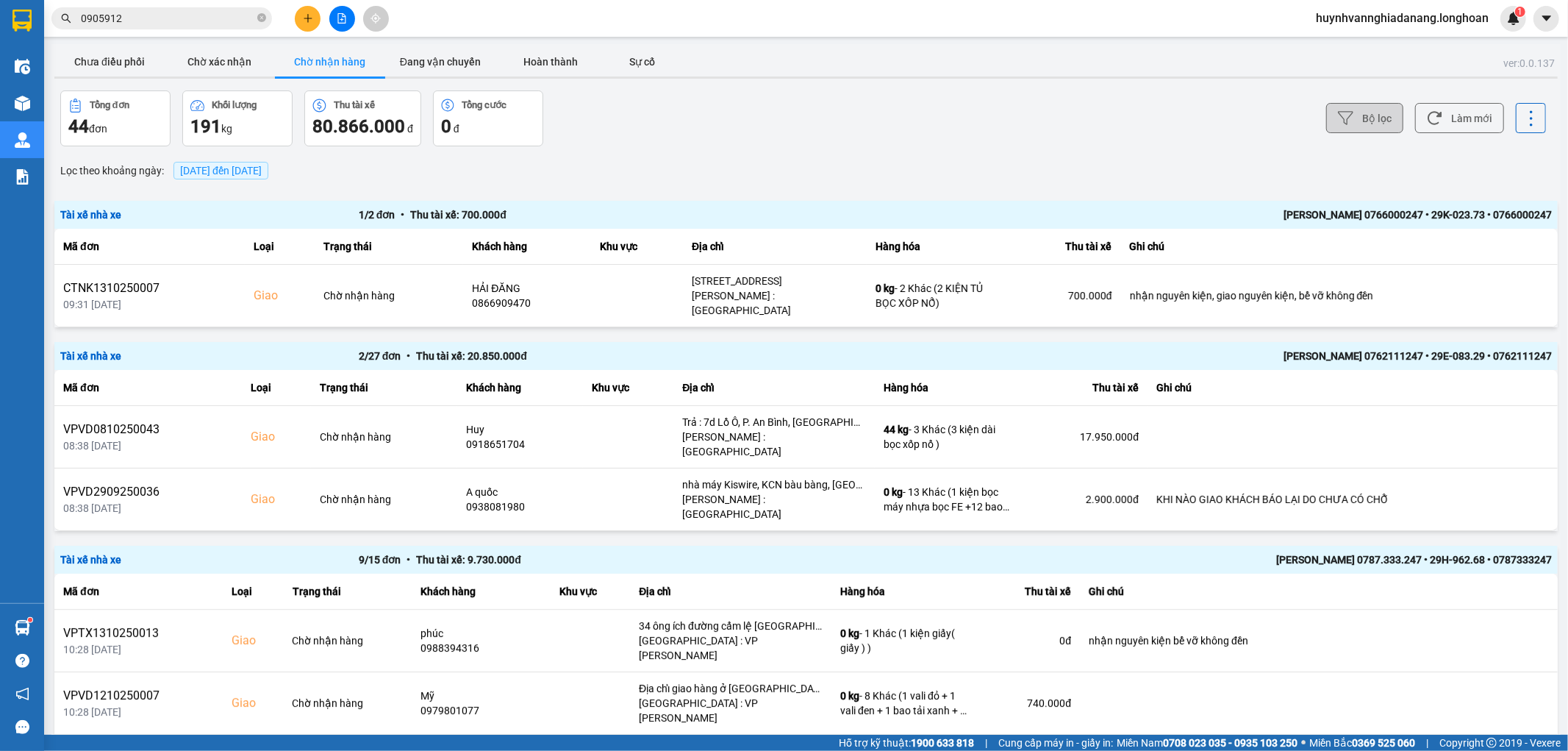
click at [1350, 113] on button "Bộ lọc" at bounding box center [1364, 118] width 78 height 30
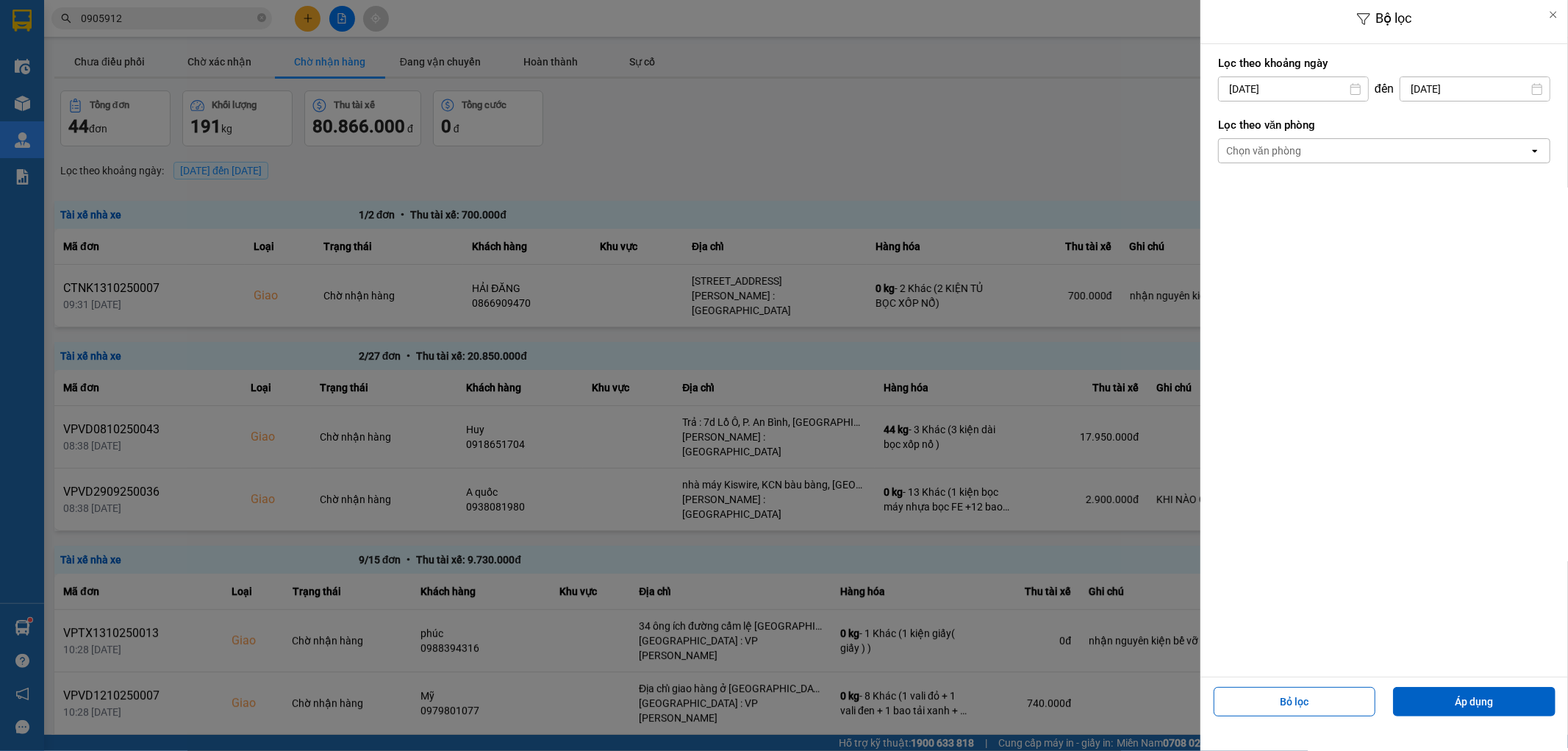
click at [1304, 86] on input "14/10/2025" at bounding box center [1293, 89] width 149 height 23
click at [1288, 192] on div "1" at bounding box center [1285, 196] width 21 height 18
type input "01/10/2025"
click at [1336, 149] on div "Chọn văn phòng" at bounding box center [1374, 151] width 310 height 23
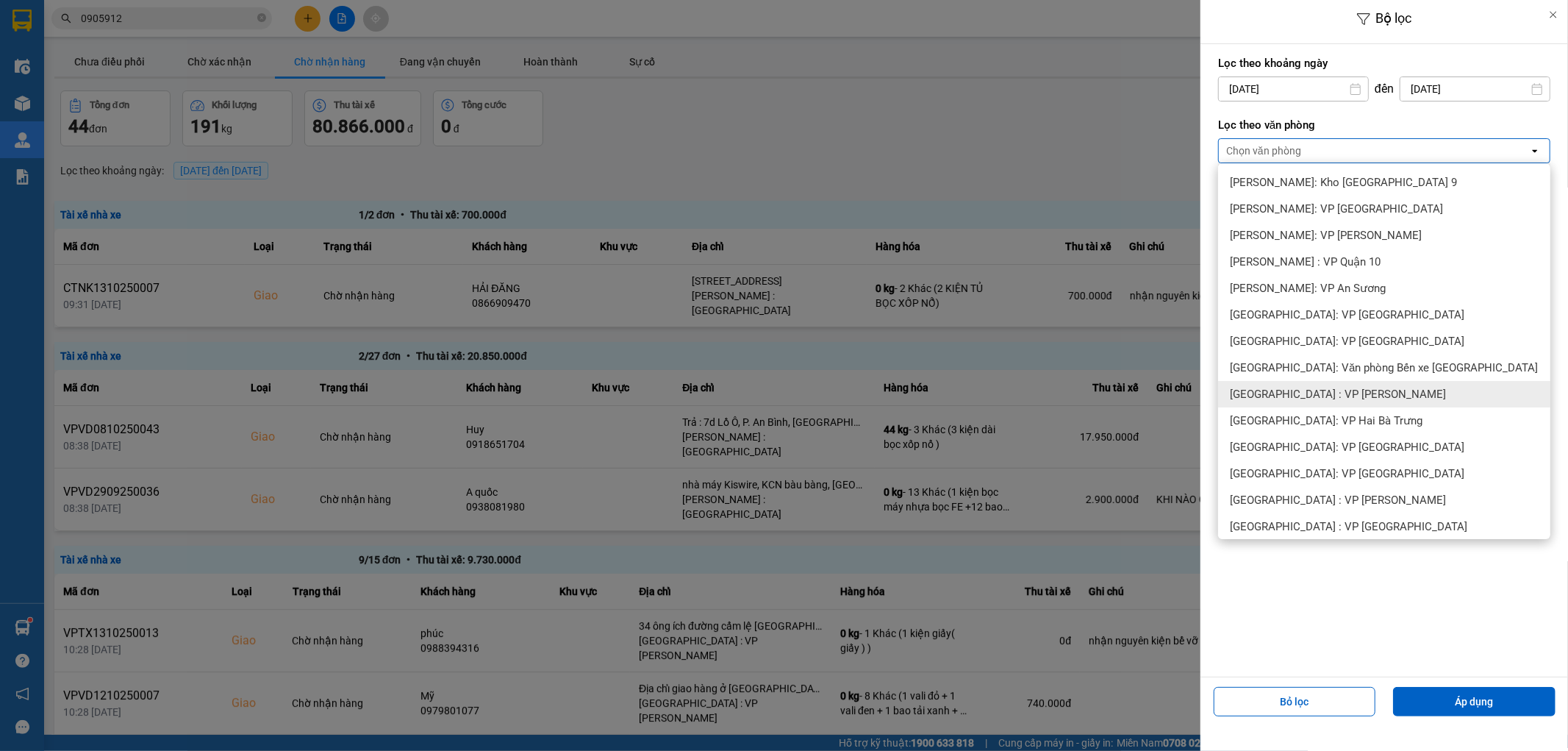
drag, startPoint x: 1346, startPoint y: 393, endPoint x: 1358, endPoint y: 414, distance: 24.2
click at [1347, 393] on span "[GEOGRAPHIC_DATA] : VP [PERSON_NAME]" at bounding box center [1337, 395] width 216 height 15
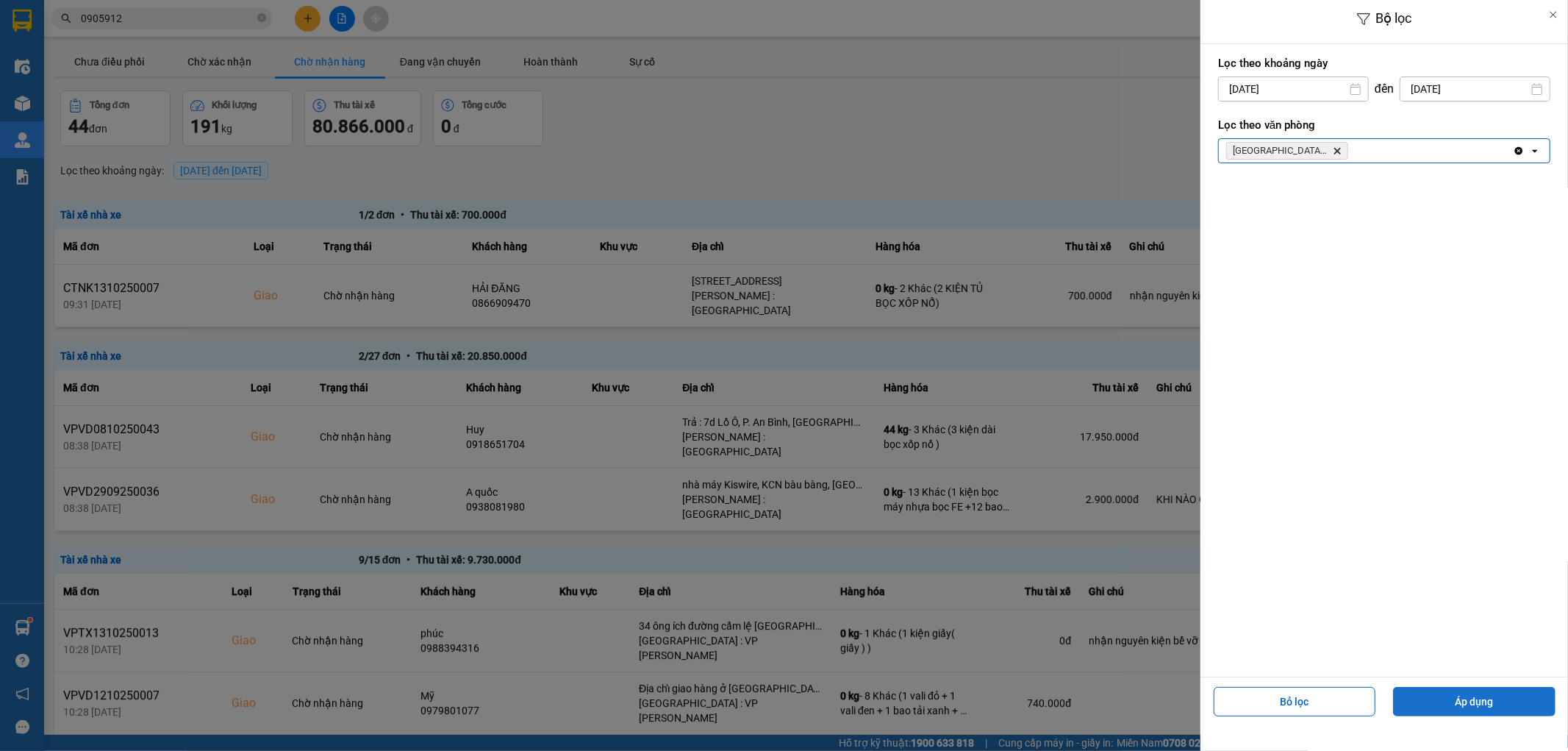
drag, startPoint x: 1475, startPoint y: 707, endPoint x: 1478, endPoint y: 699, distance: 8.5
click at [1475, 706] on button "Áp dụng" at bounding box center [1474, 701] width 163 height 29
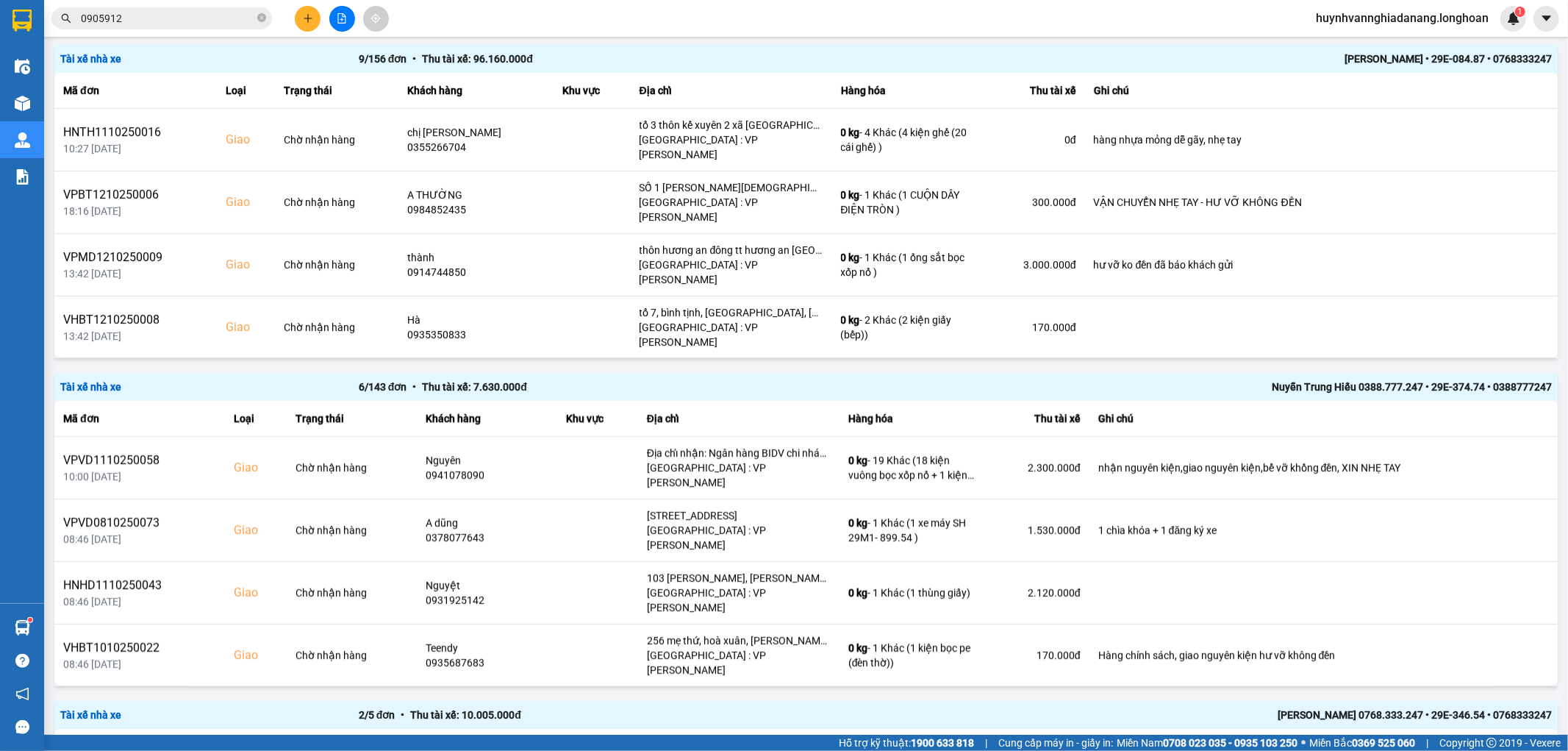
scroll to position [653, 0]
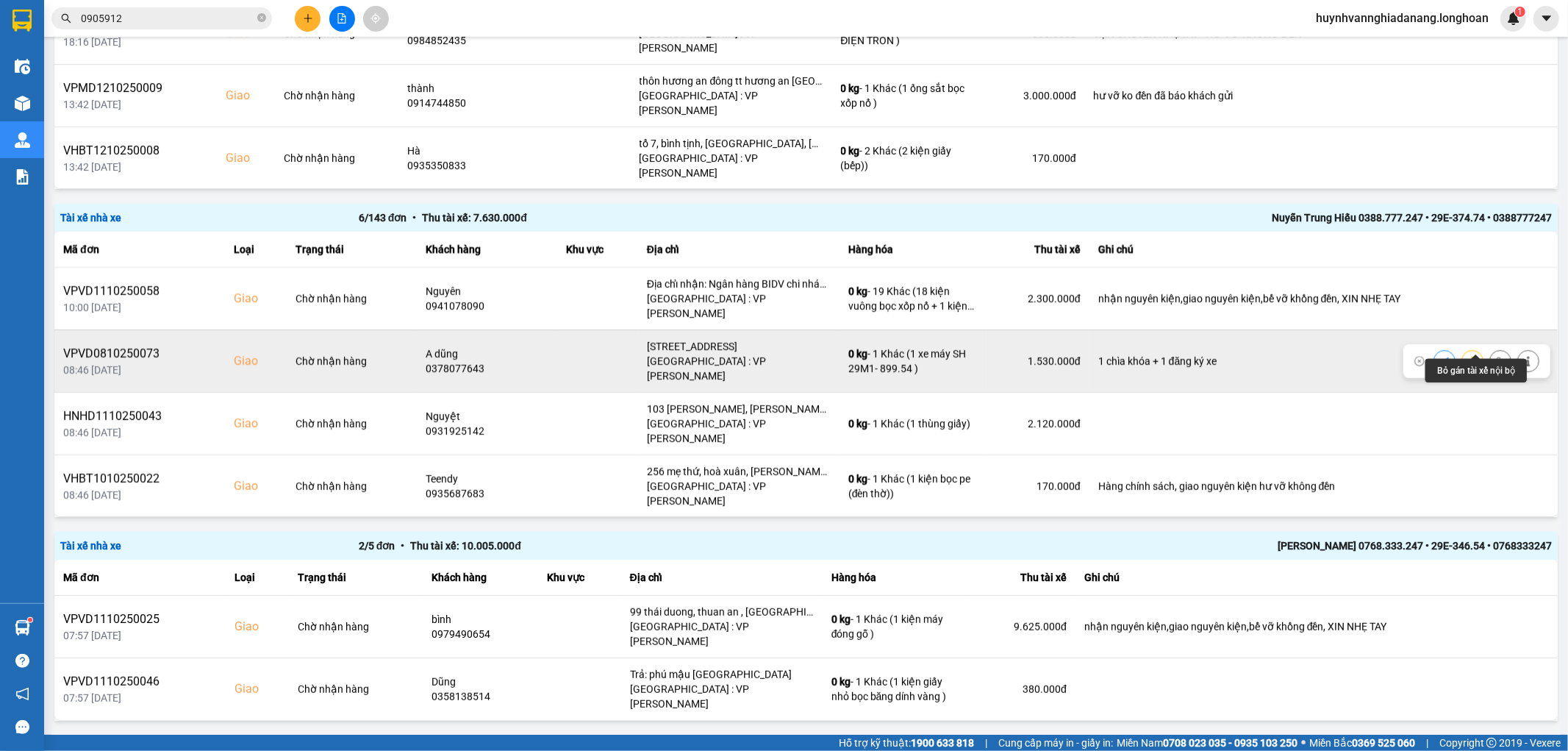
click at [1495, 355] on icon at bounding box center [1500, 360] width 10 height 10
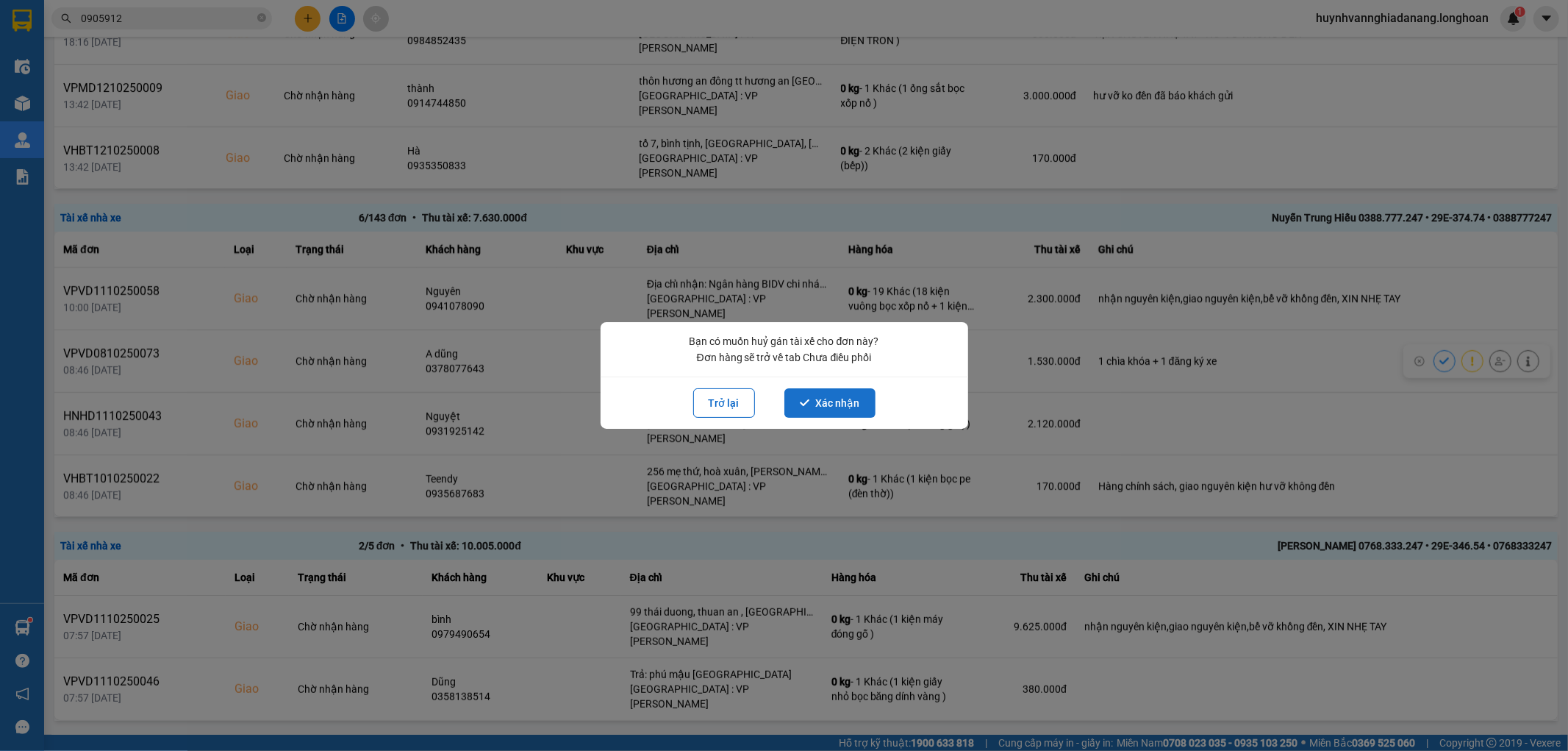
click at [841, 399] on button "Xác nhận" at bounding box center [829, 402] width 91 height 29
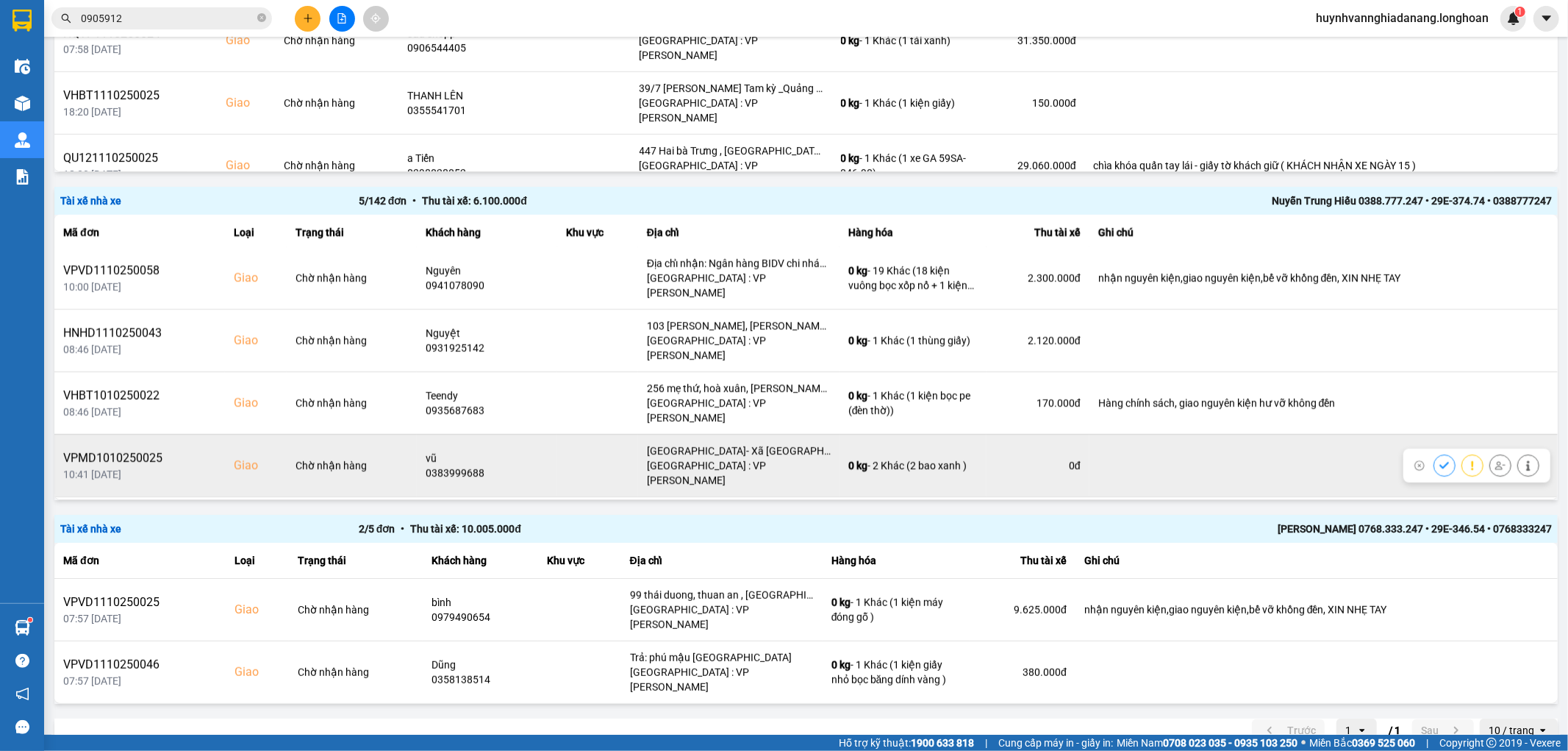
scroll to position [4, 0]
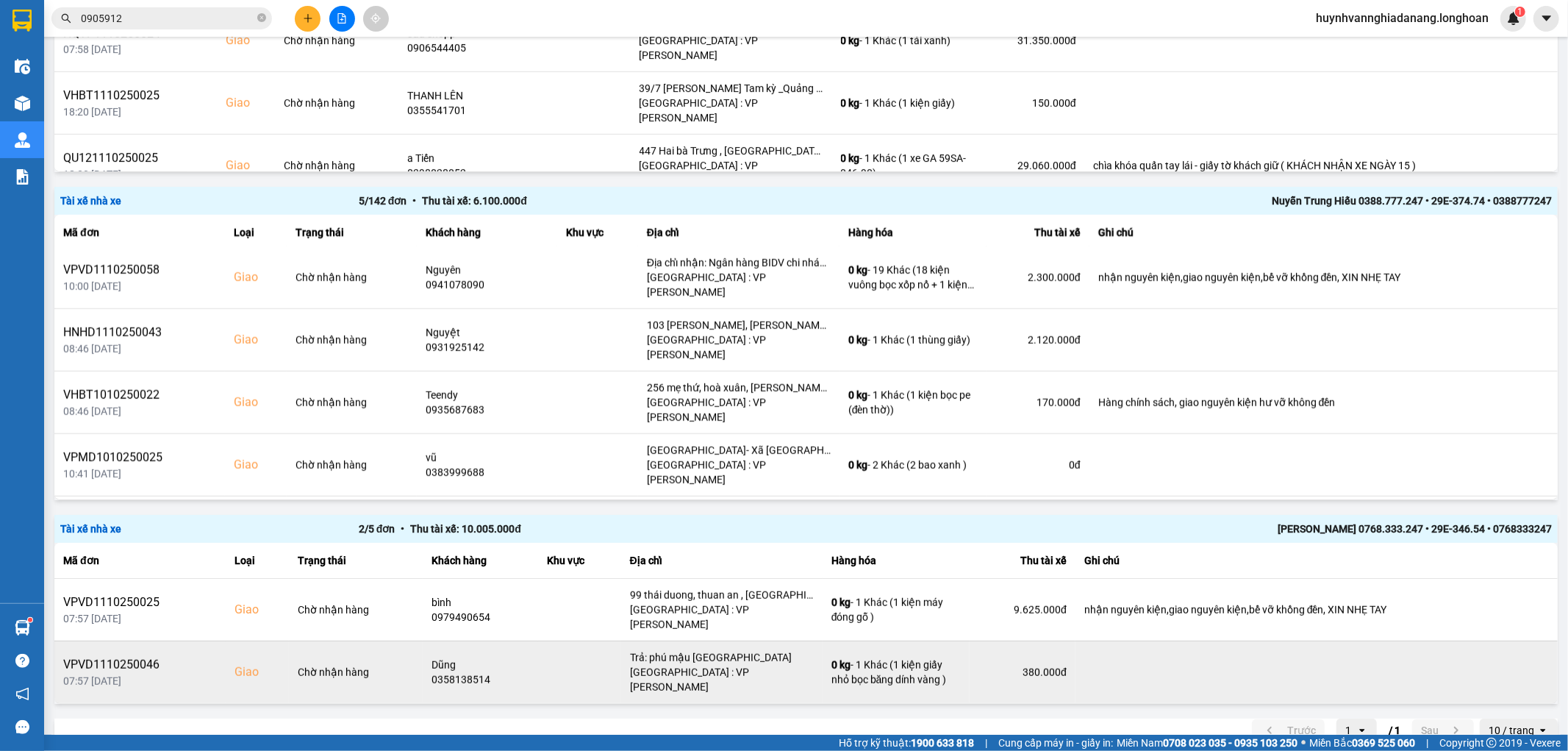
drag, startPoint x: 1490, startPoint y: 704, endPoint x: 1424, endPoint y: 666, distance: 76.2
click at [1493, 723] on div "10 / trang" at bounding box center [1510, 730] width 46 height 15
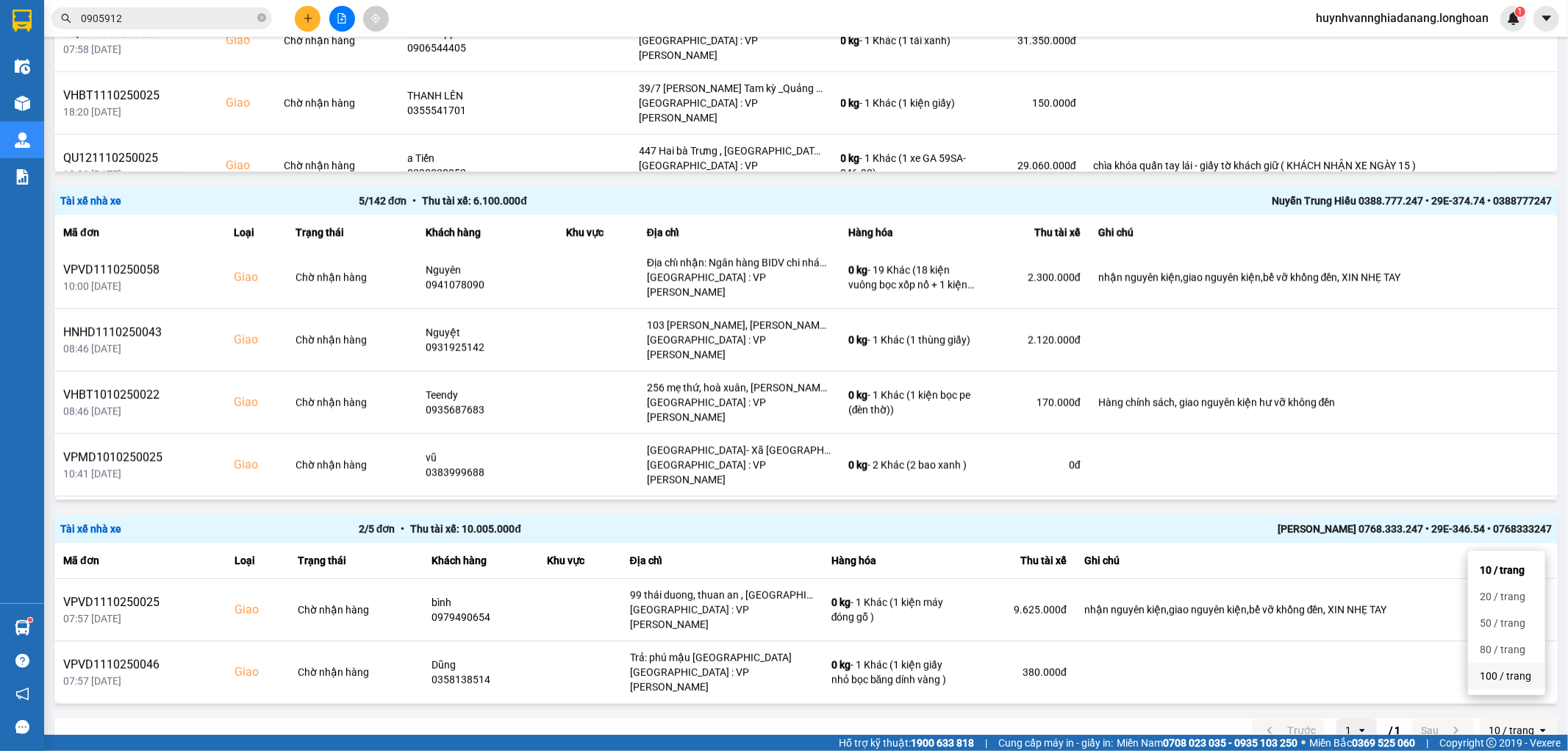
click at [1529, 673] on div "100 / trang" at bounding box center [1506, 676] width 53 height 15
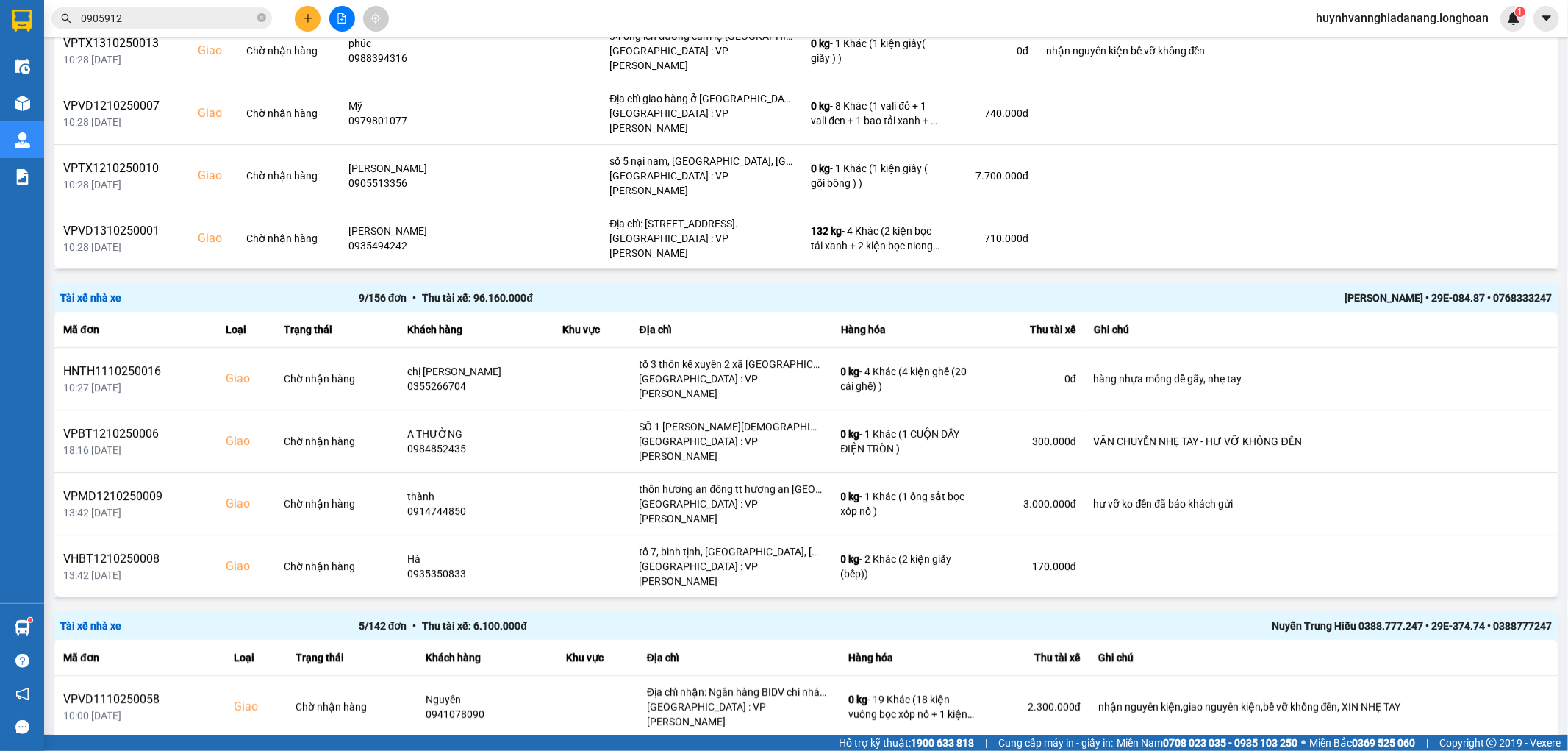
scroll to position [0, 0]
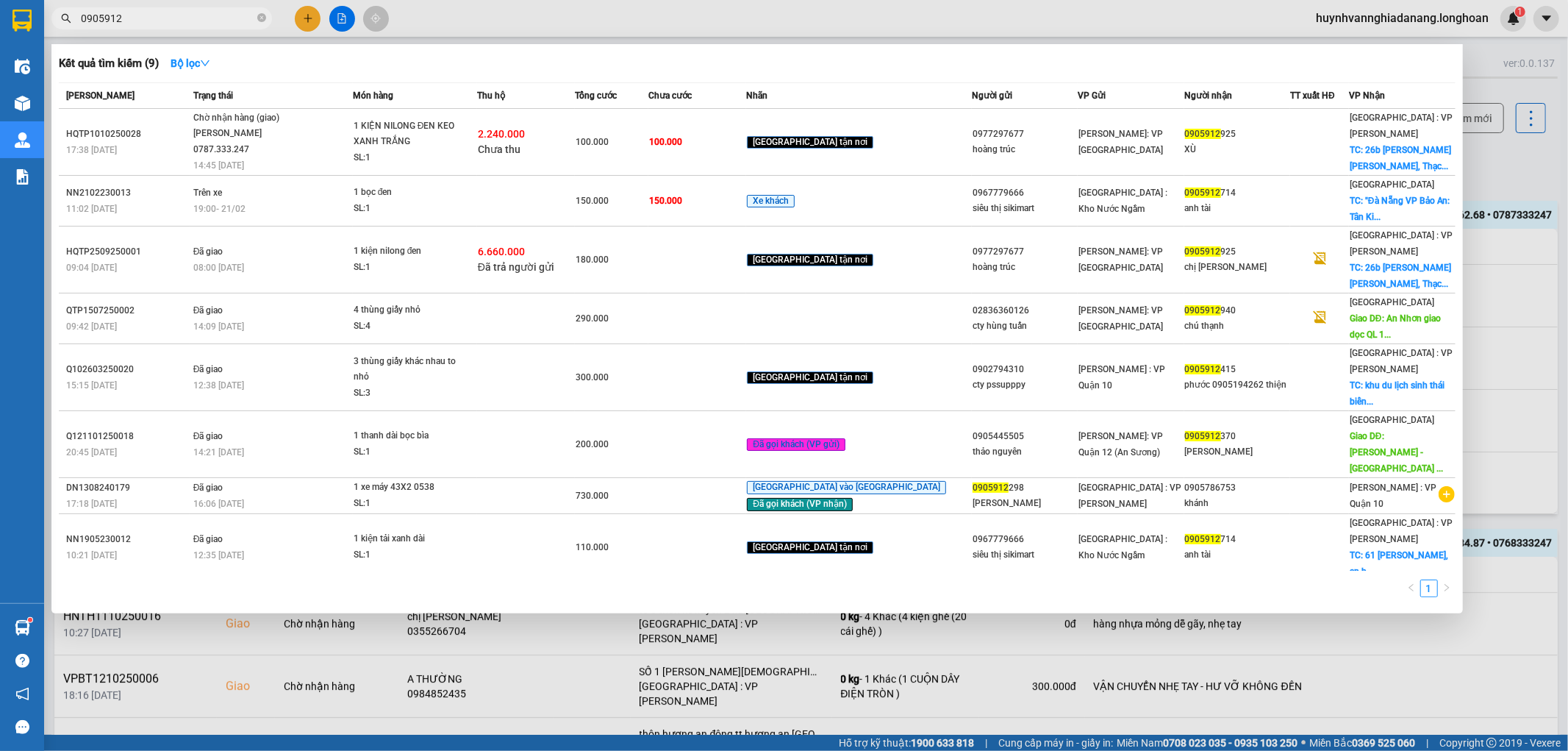
click at [162, 18] on input "0905912" at bounding box center [168, 18] width 173 height 16
type input "0"
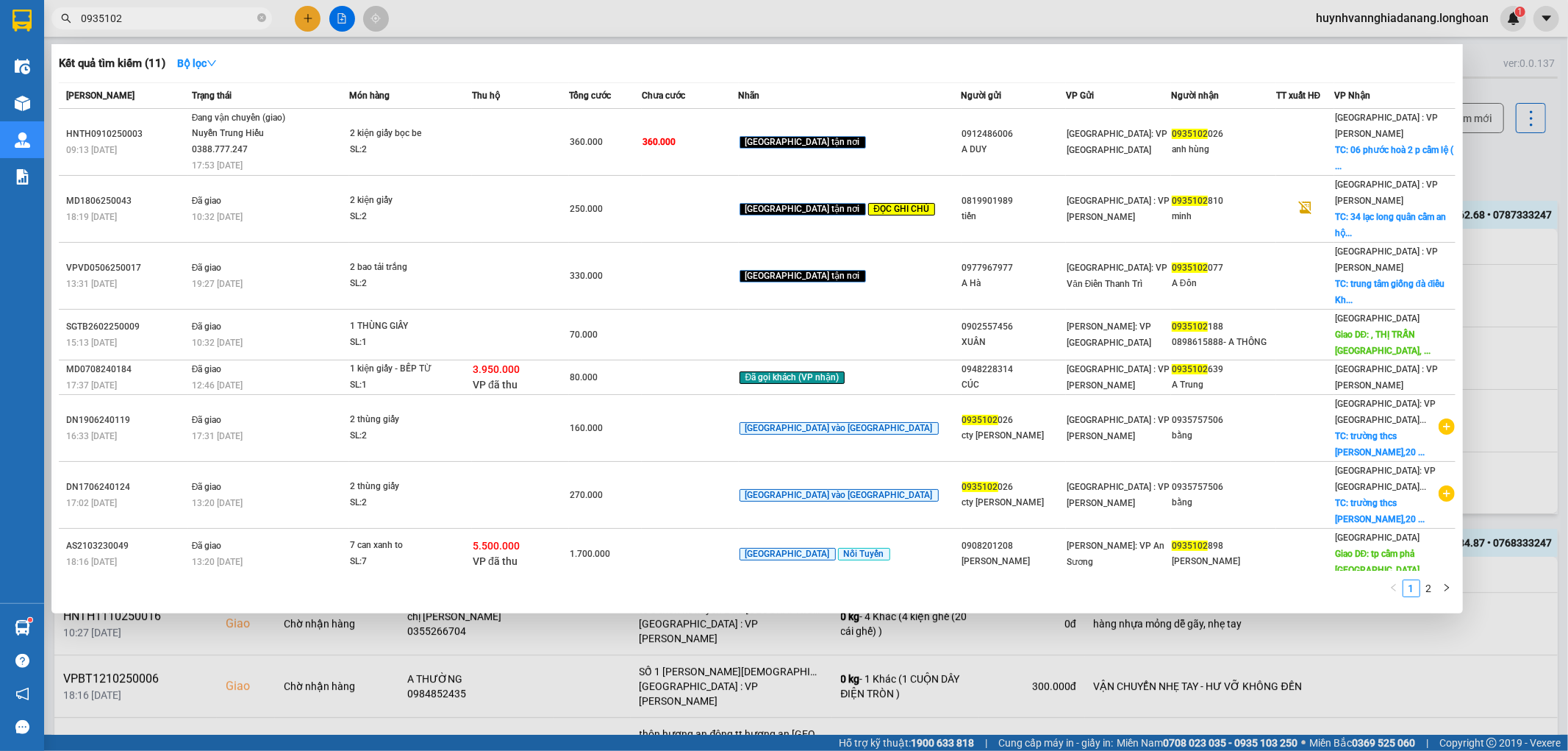
type input "0935102"
click at [1550, 165] on div at bounding box center [784, 376] width 1568 height 751
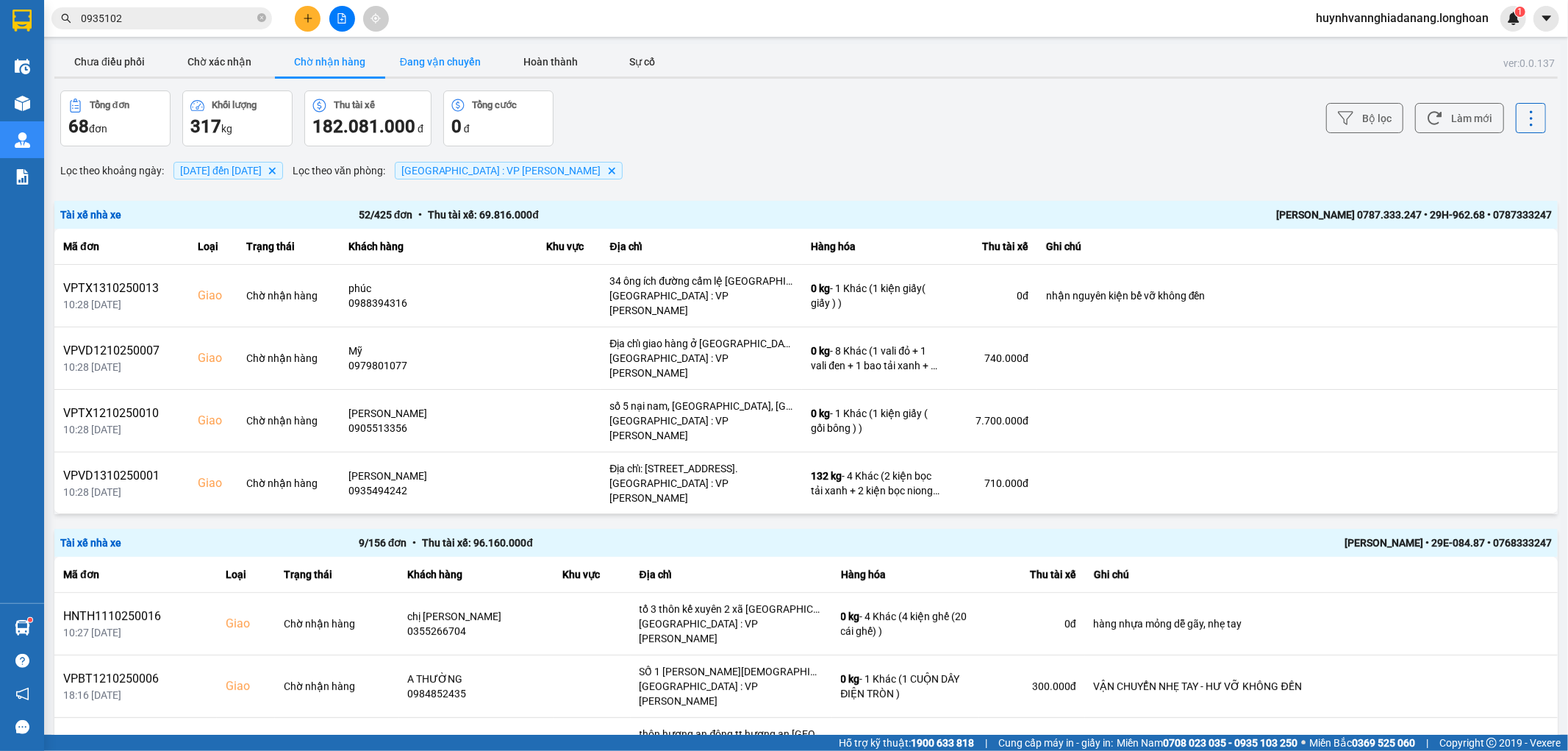
click at [427, 53] on button "Đang vận chuyển" at bounding box center [440, 61] width 110 height 29
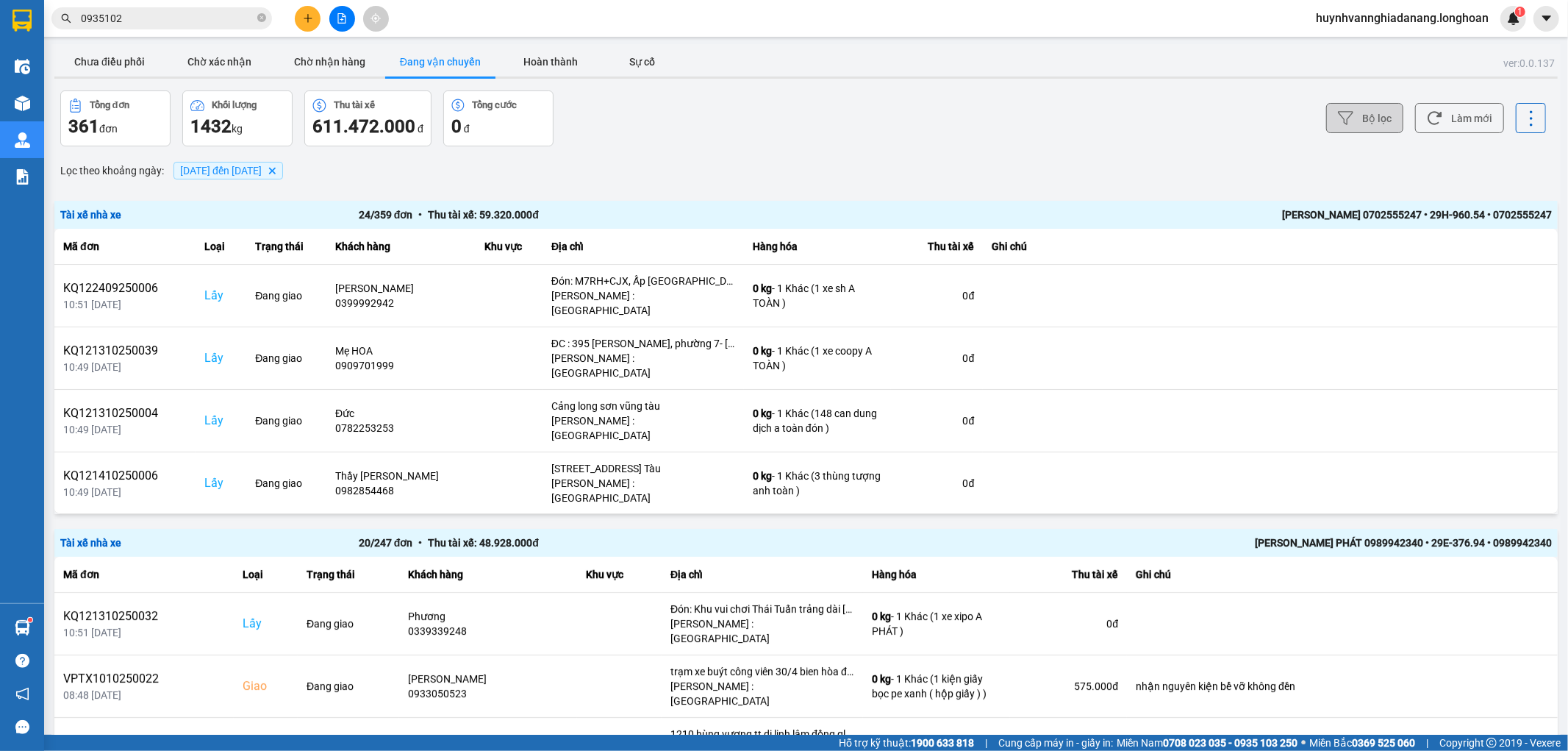
click at [1380, 116] on button "Bộ lọc" at bounding box center [1364, 118] width 78 height 30
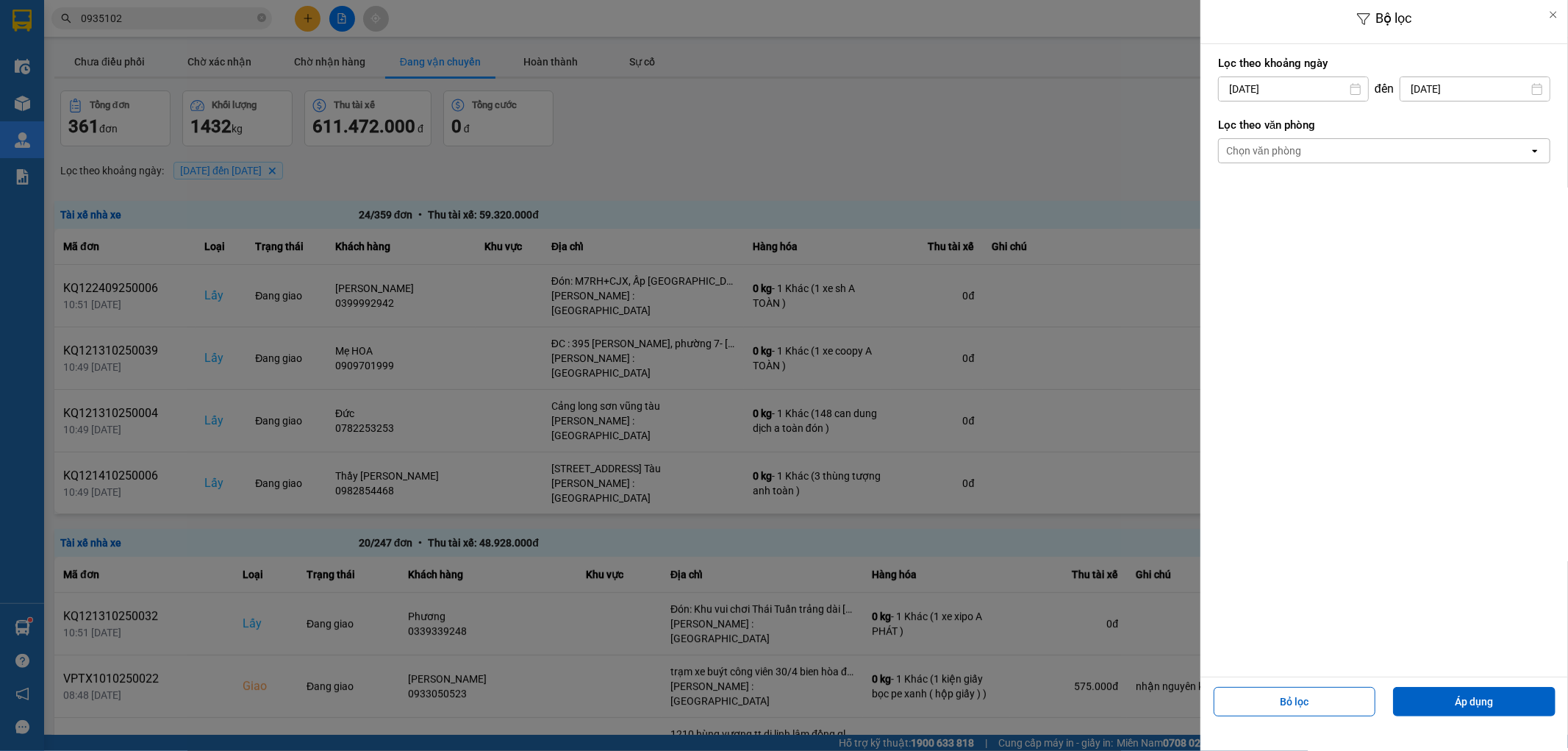
click at [1356, 143] on div "Chọn văn phòng" at bounding box center [1374, 151] width 310 height 23
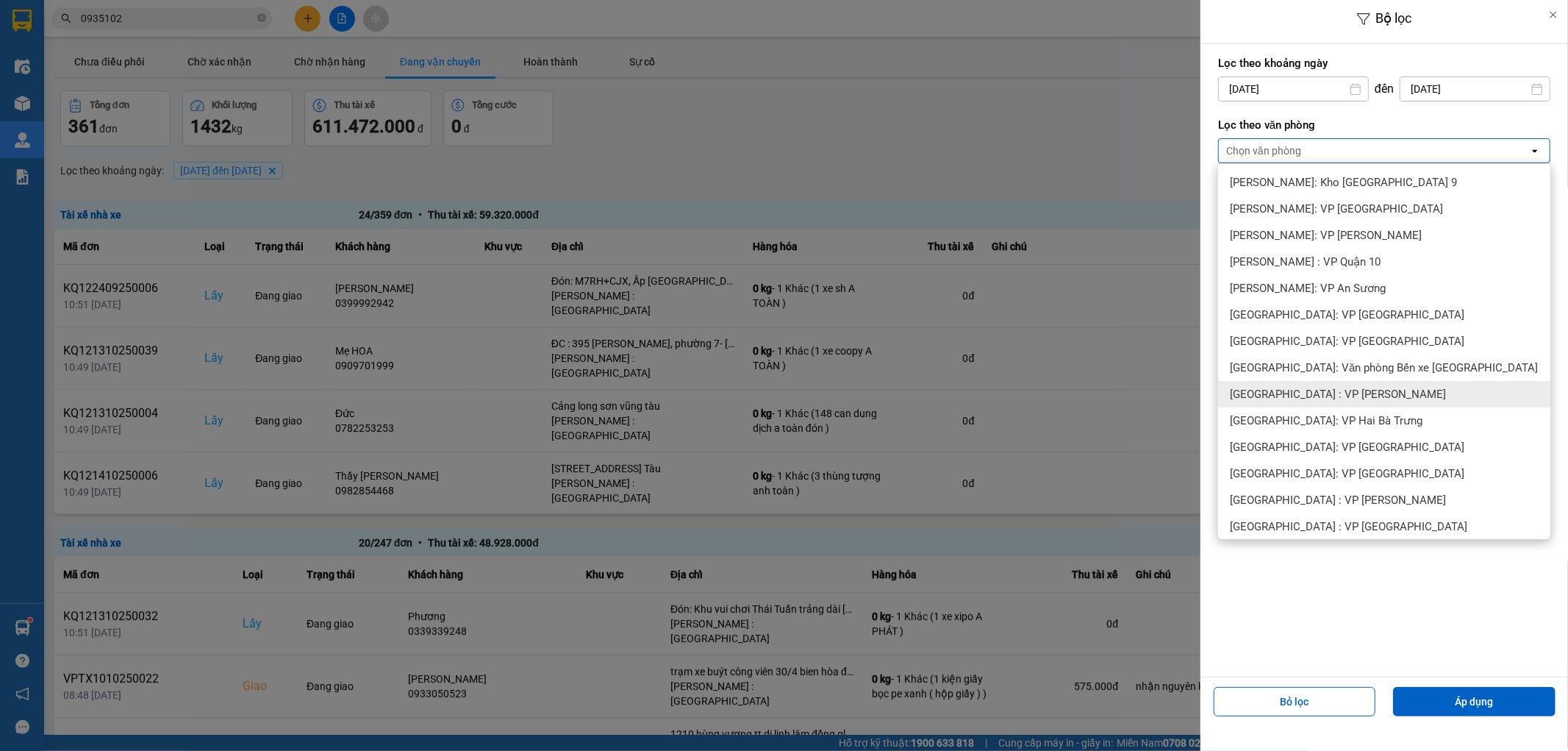
drag, startPoint x: 1343, startPoint y: 397, endPoint x: 1339, endPoint y: 406, distance: 9.8
click at [1343, 398] on span "[GEOGRAPHIC_DATA] : VP [PERSON_NAME]" at bounding box center [1337, 395] width 216 height 15
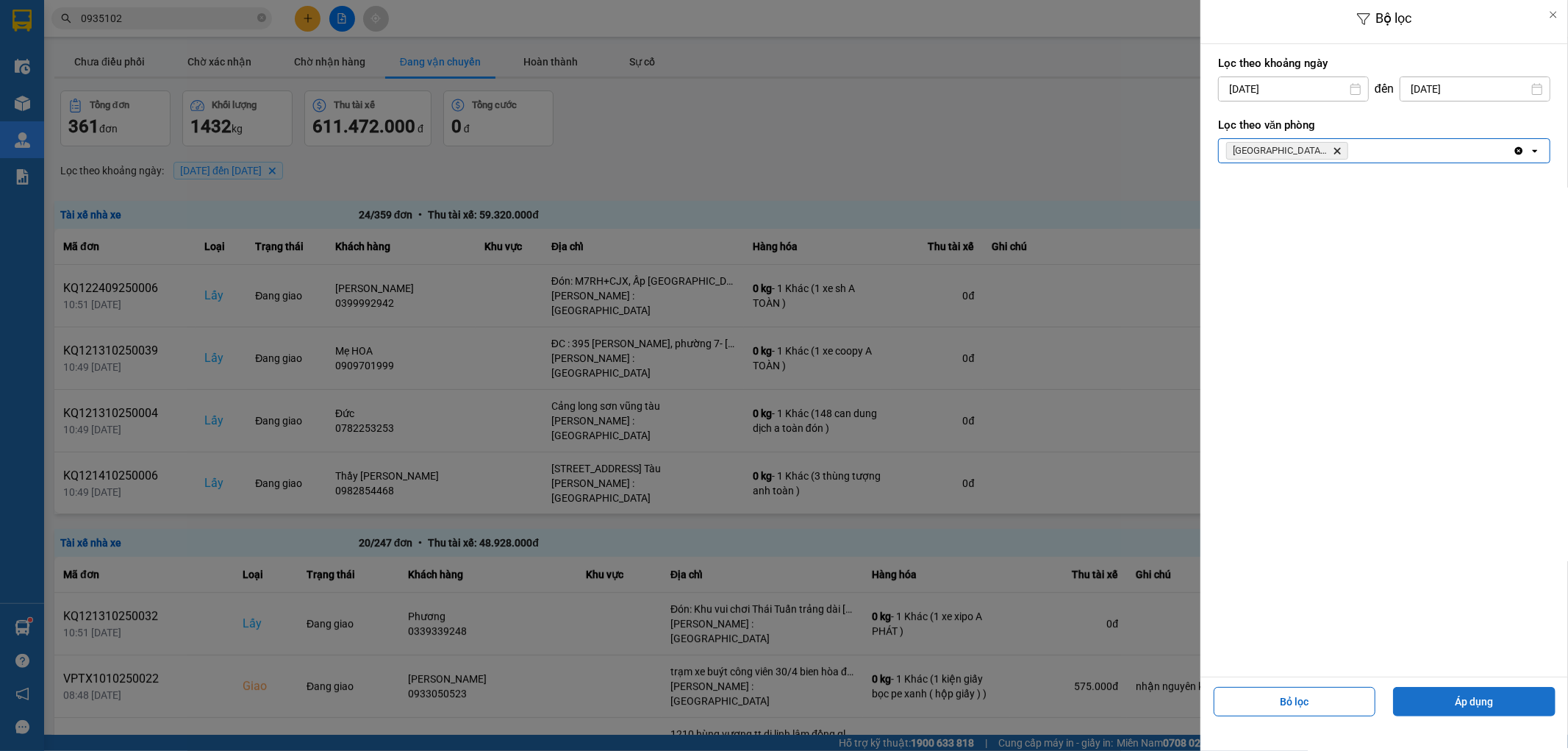
click at [1461, 707] on button "Áp dụng" at bounding box center [1474, 701] width 163 height 29
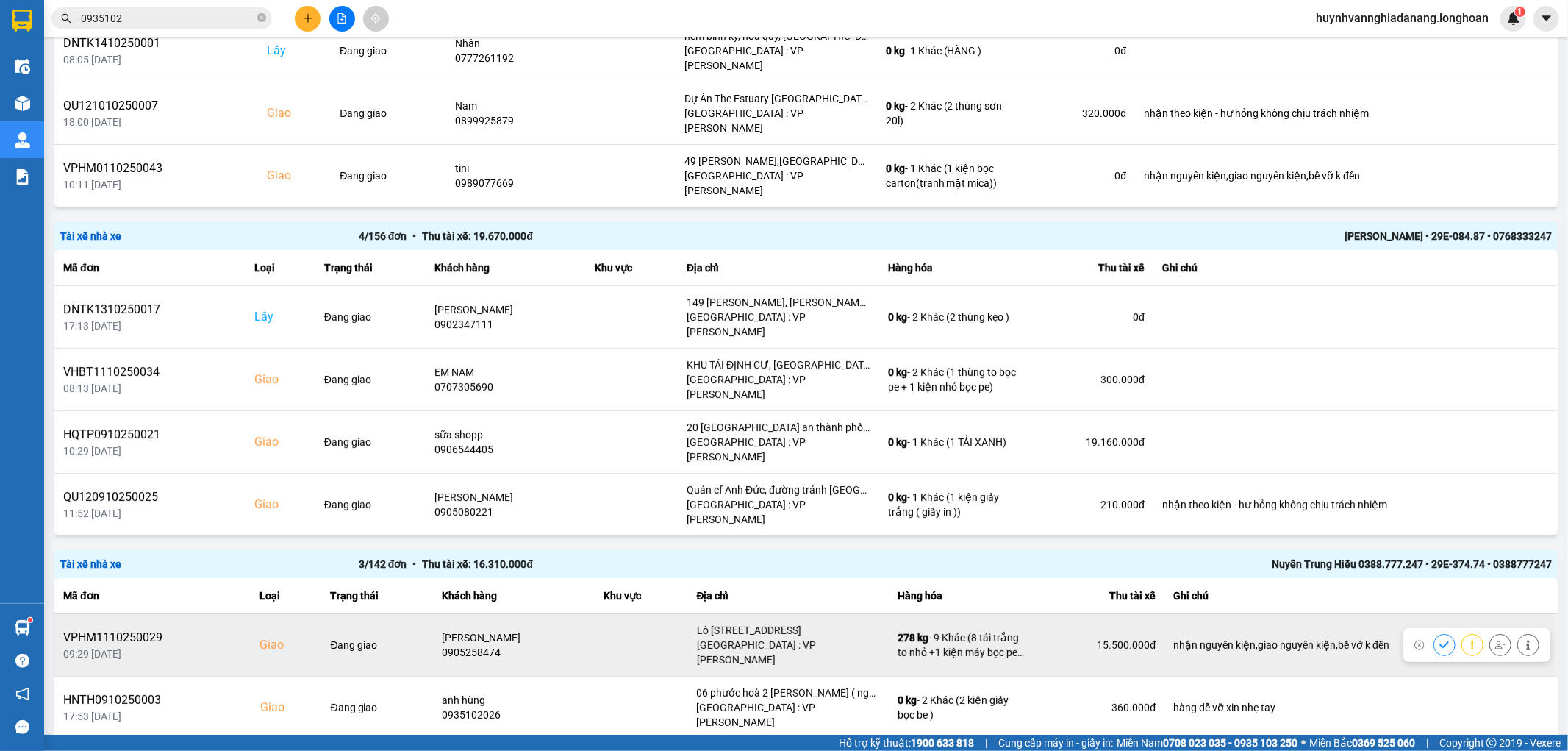
scroll to position [250, 0]
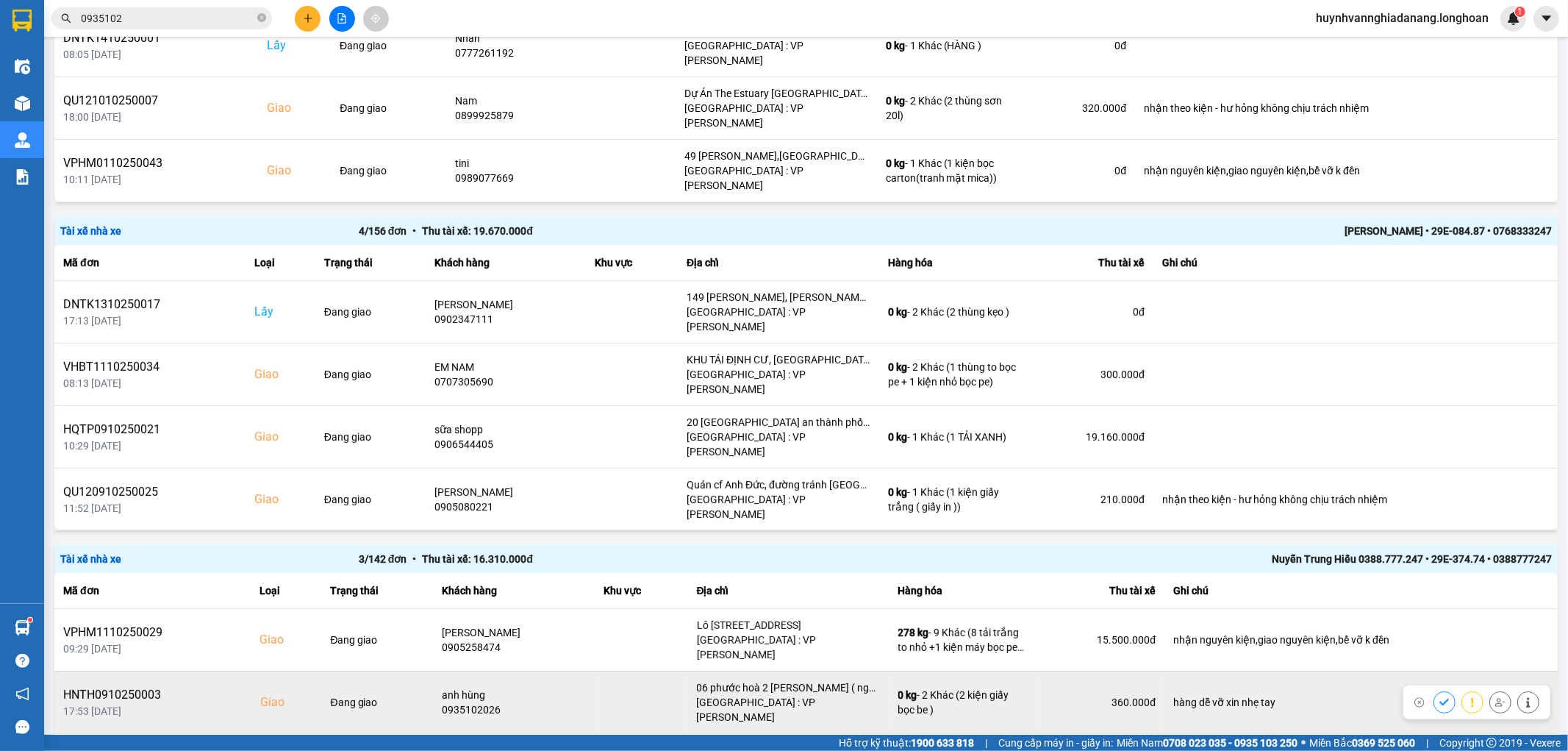
click at [1495, 697] on icon at bounding box center [1500, 702] width 10 height 10
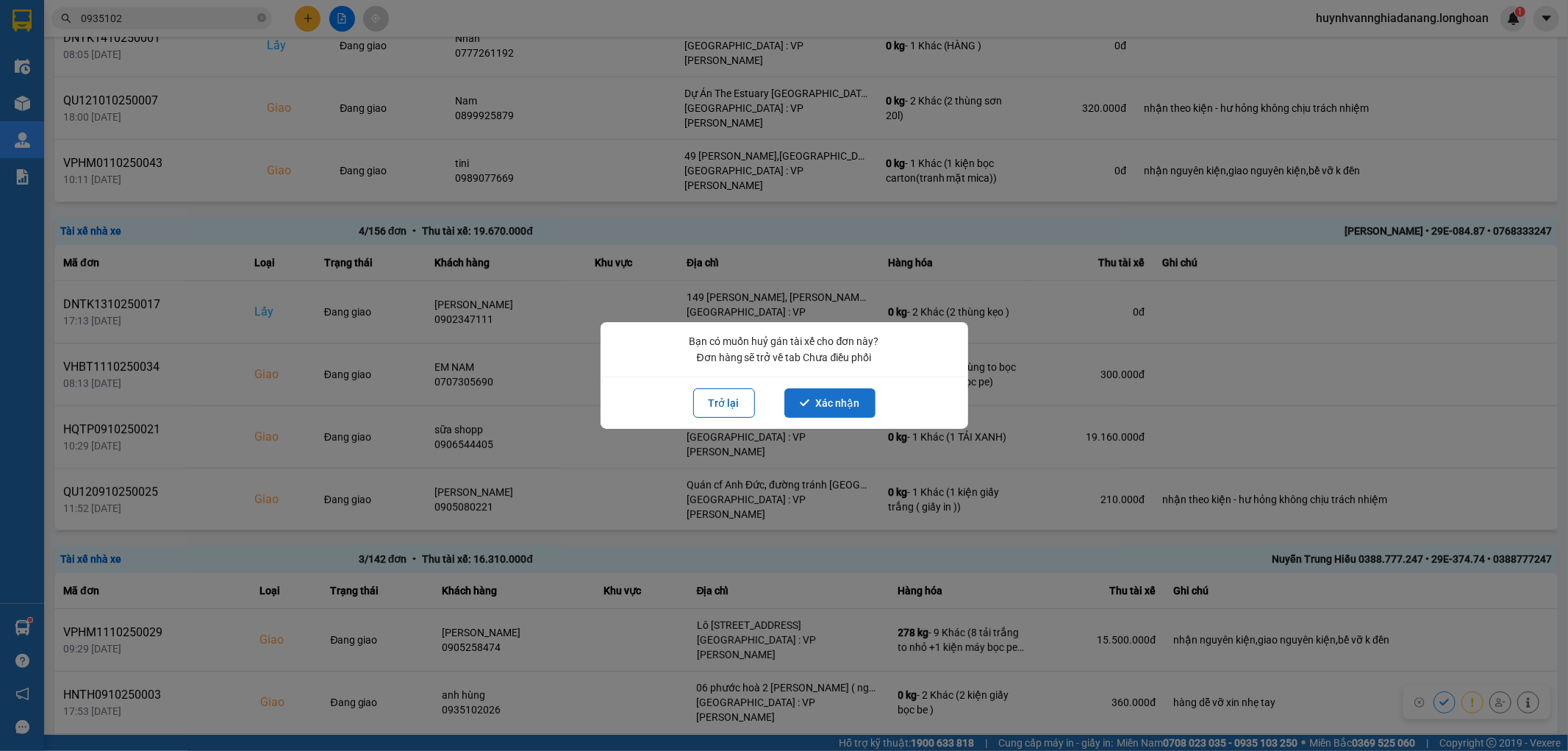
click at [852, 393] on button "Xác nhận" at bounding box center [829, 402] width 91 height 29
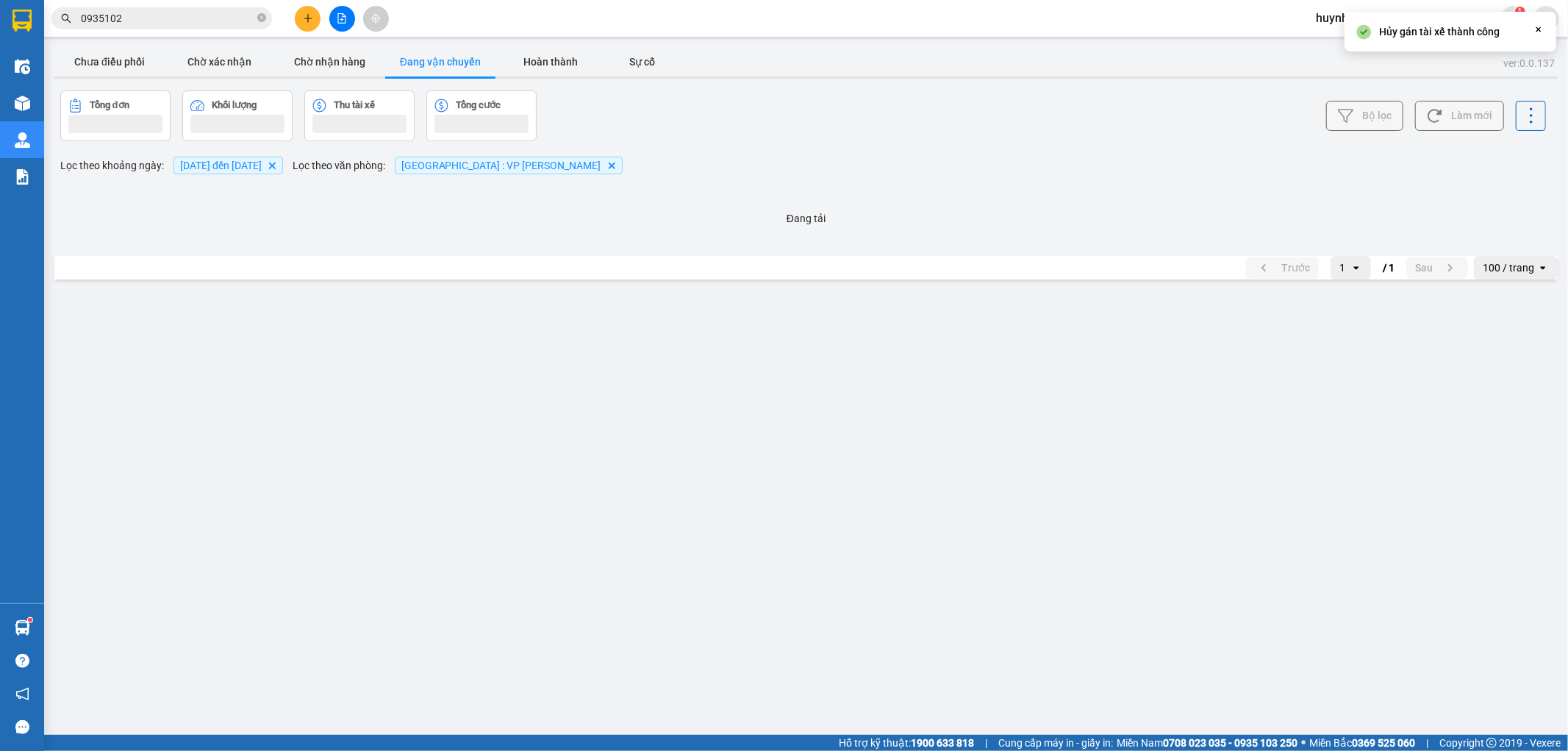
scroll to position [0, 0]
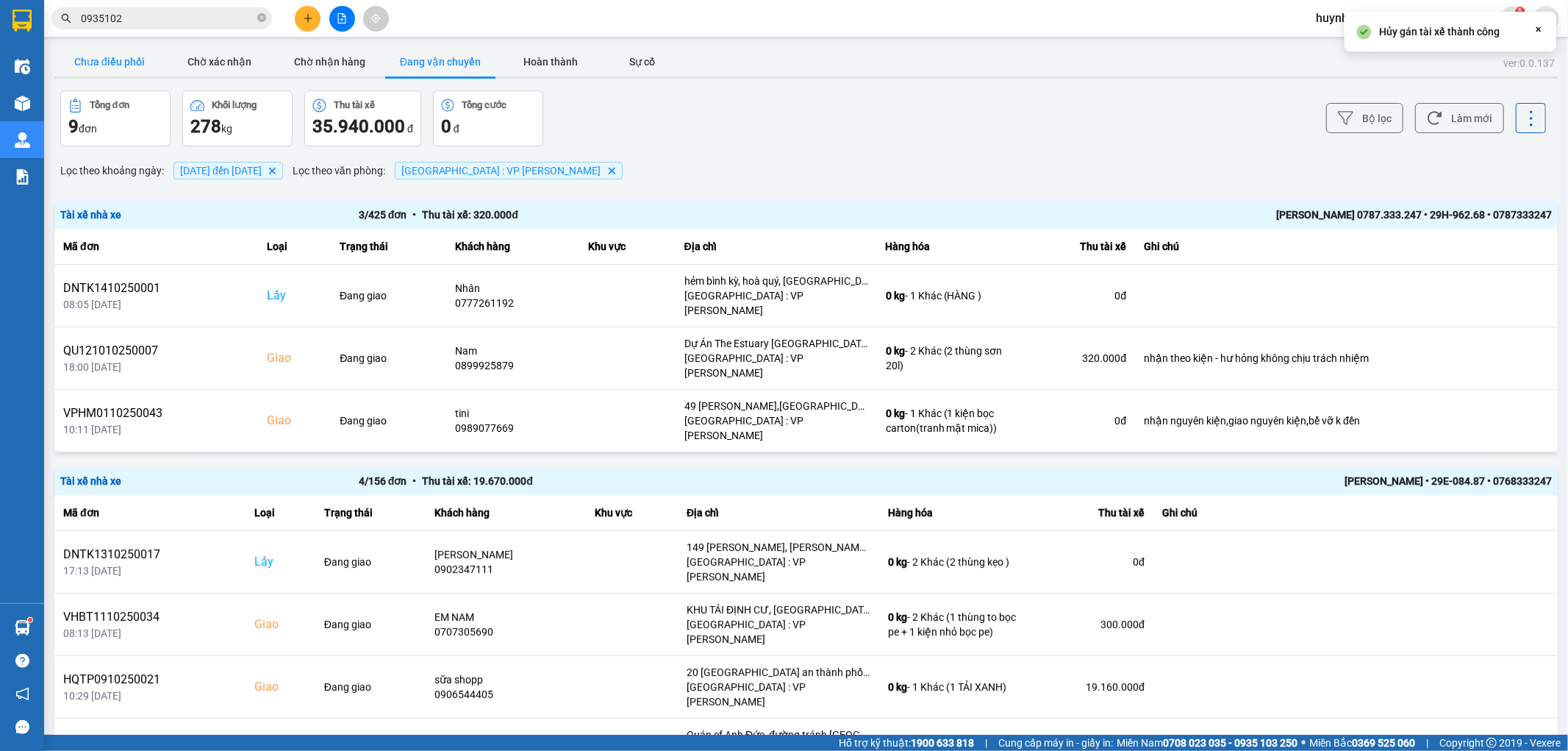
click at [127, 62] on button "Chưa điều phối" at bounding box center [109, 61] width 110 height 29
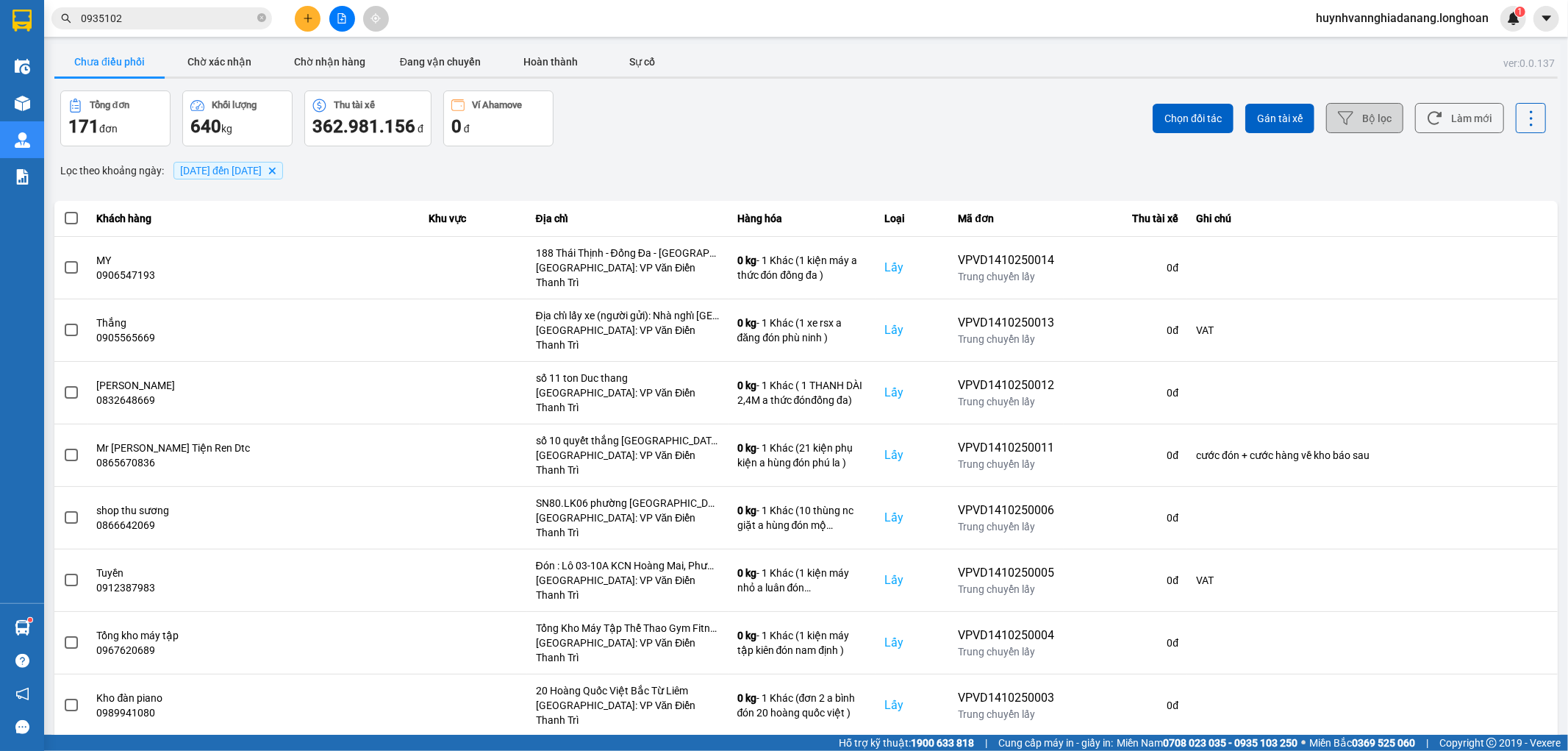
click at [1340, 133] on button "Bộ lọc" at bounding box center [1364, 118] width 78 height 30
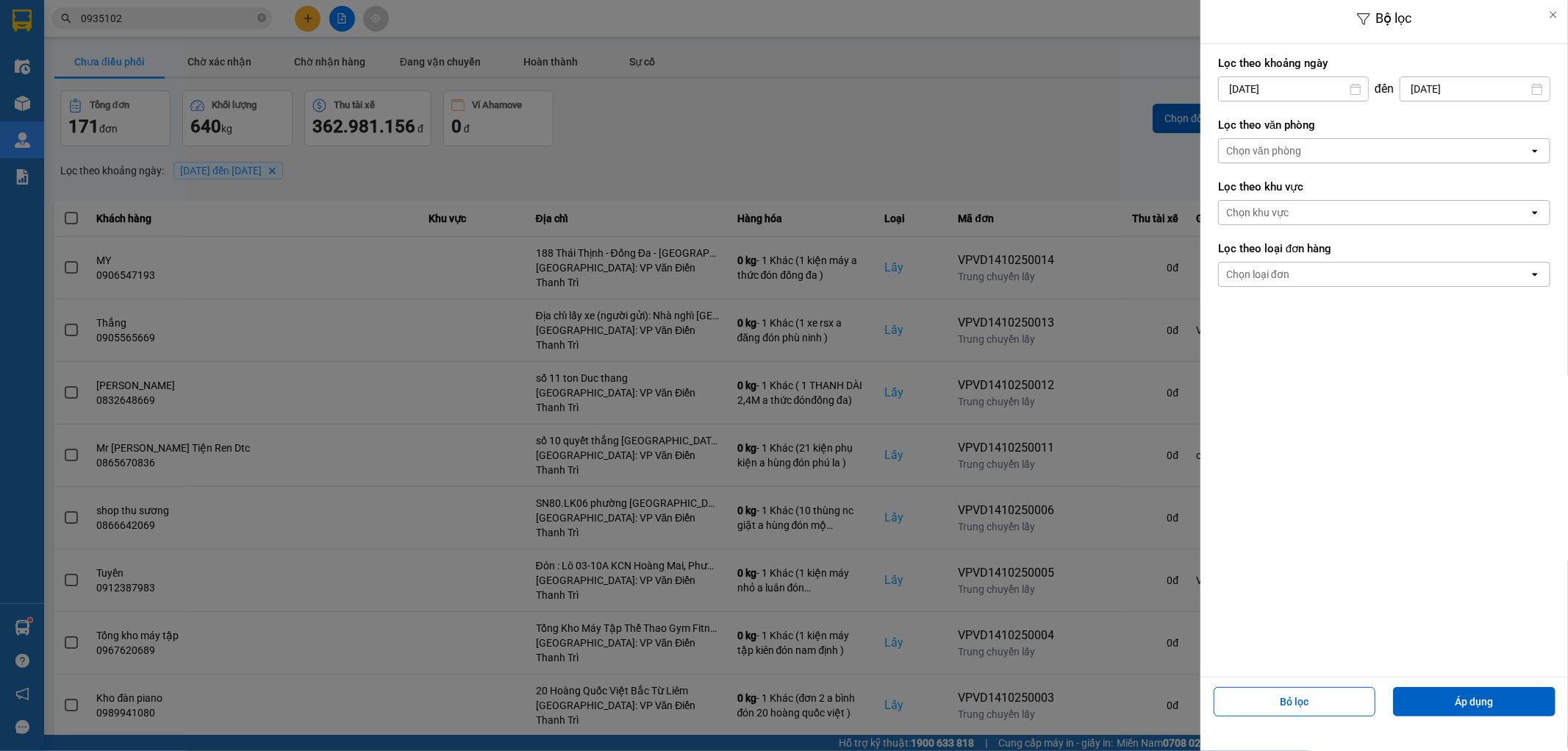
click at [1343, 156] on div "Chọn văn phòng" at bounding box center [1374, 151] width 310 height 23
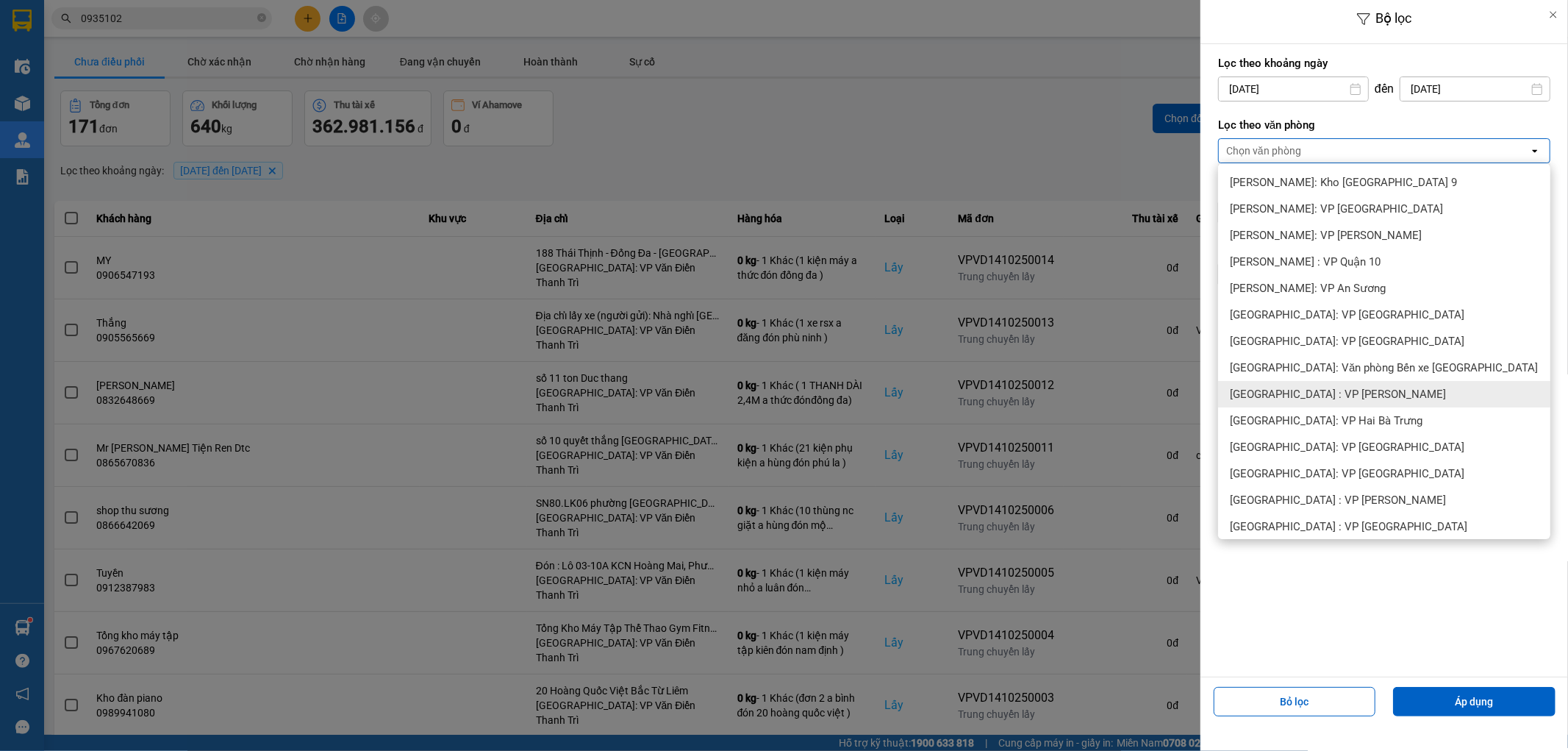
click at [1321, 381] on div "[GEOGRAPHIC_DATA] : VP [PERSON_NAME]" at bounding box center [1384, 394] width 332 height 27
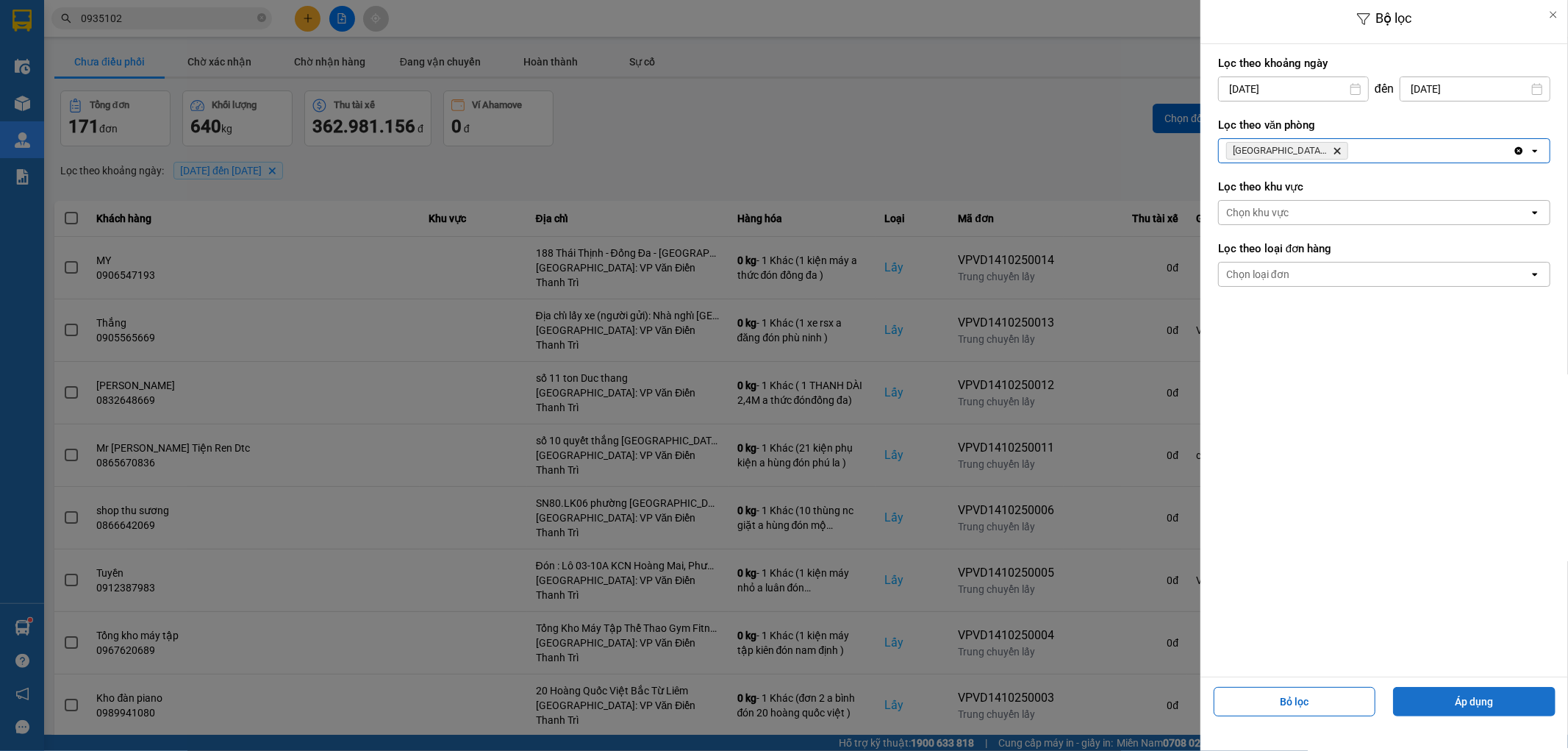
click at [1477, 689] on button "Áp dụng" at bounding box center [1474, 701] width 163 height 29
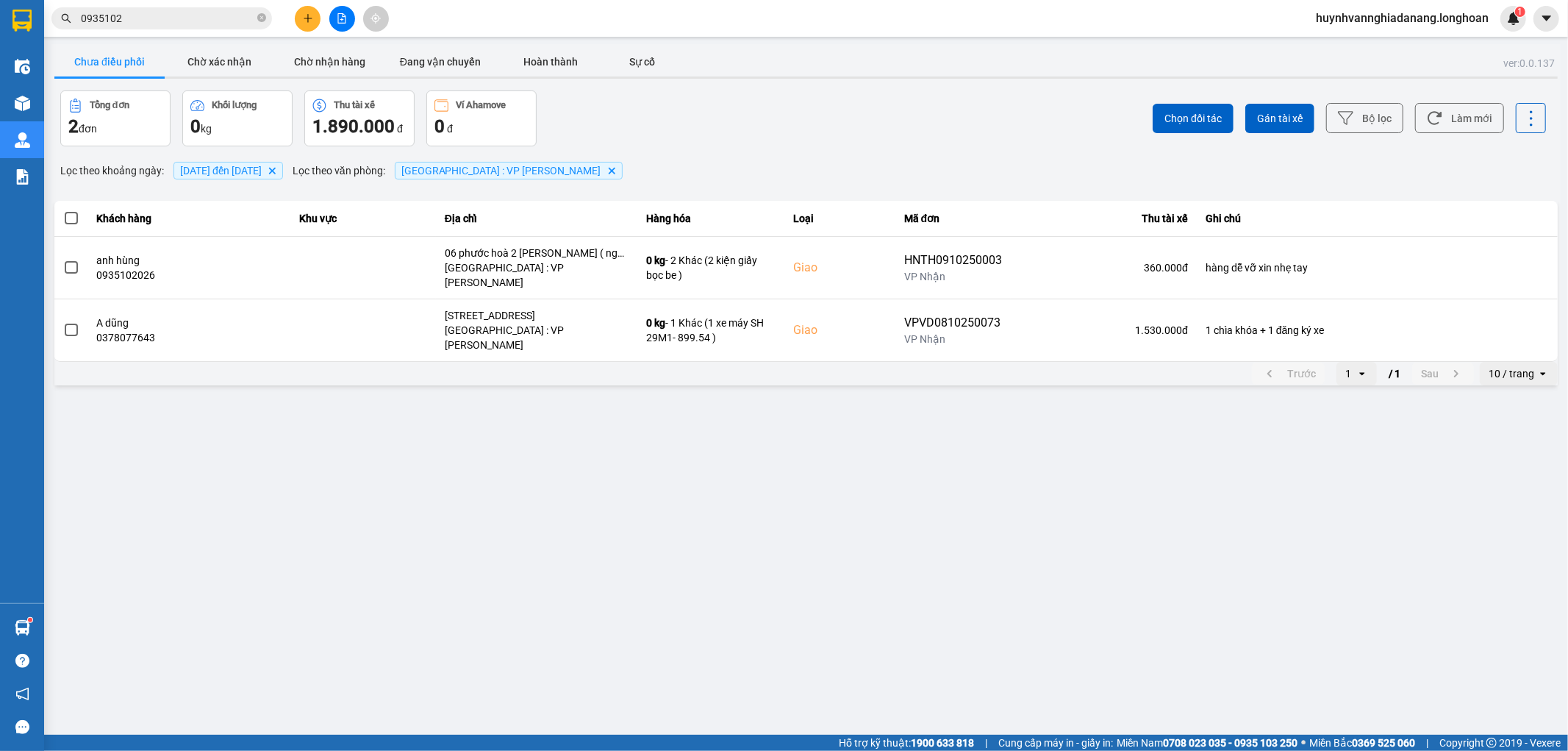
drag, startPoint x: 71, startPoint y: 219, endPoint x: 106, endPoint y: 219, distance: 35.0
click at [72, 219] on span at bounding box center [72, 219] width 13 height 13
click at [63, 210] on input "checkbox" at bounding box center [63, 210] width 0 height 0
click at [1289, 118] on span "Gán tài xế" at bounding box center [1279, 118] width 46 height 15
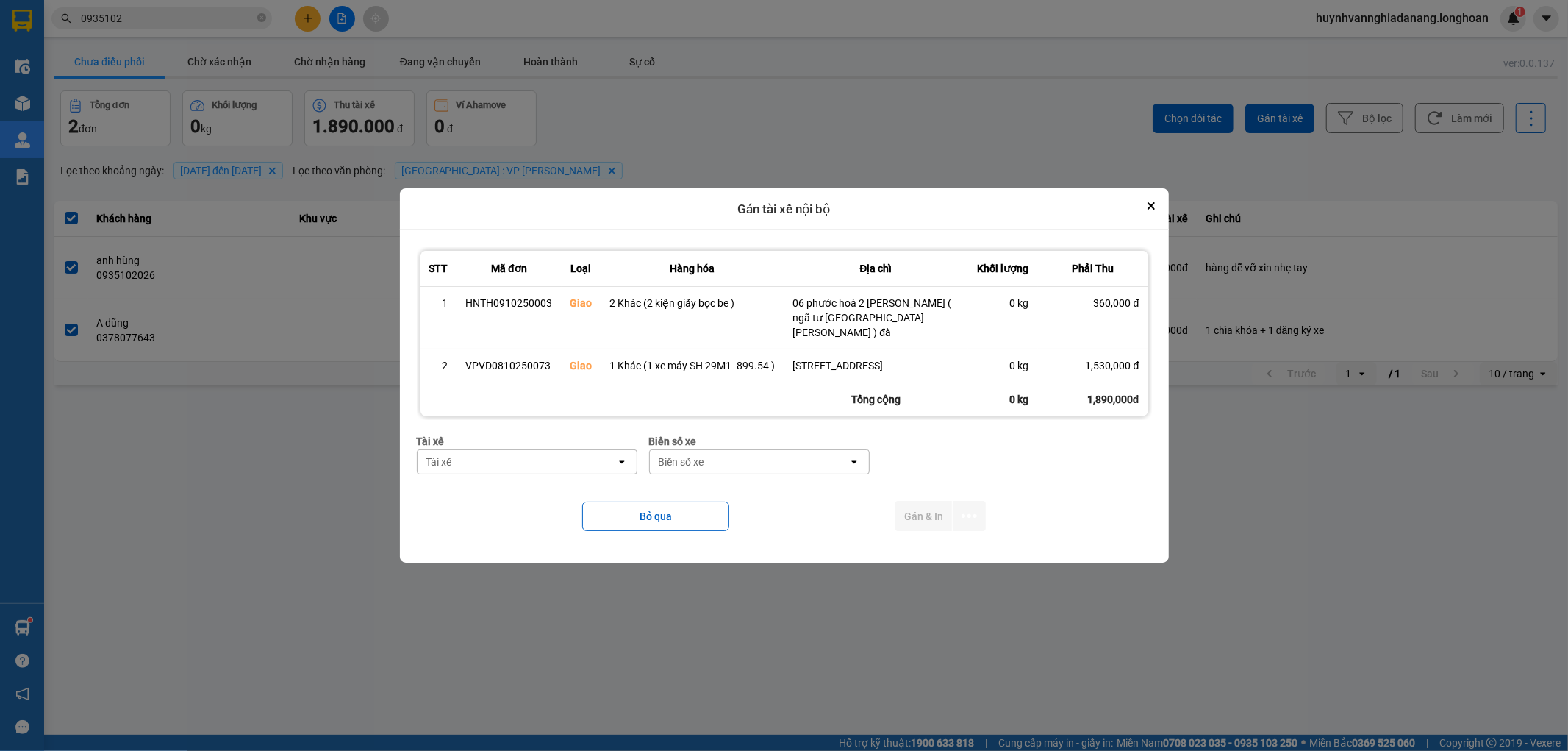
click at [548, 461] on div "Tài xế" at bounding box center [517, 461] width 199 height 23
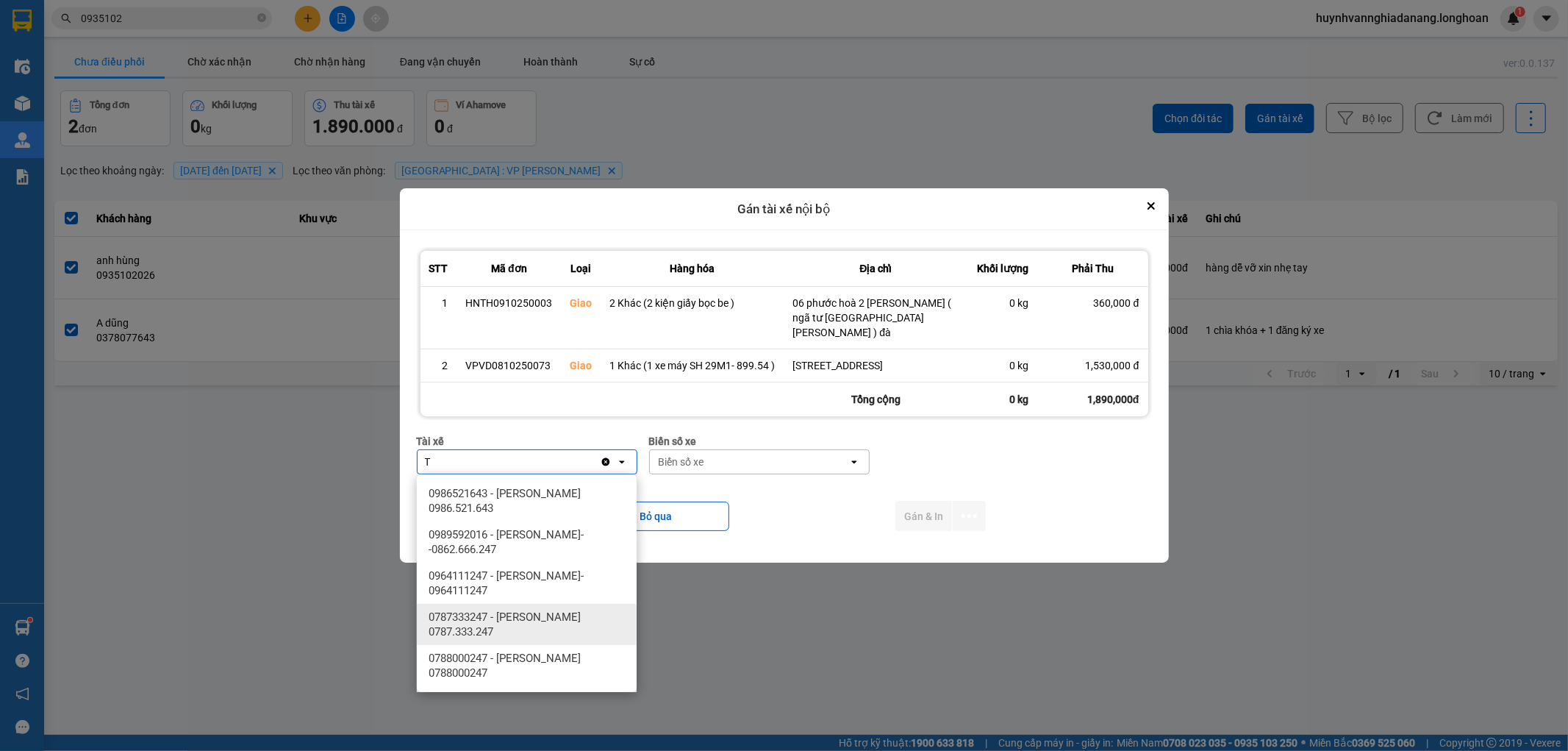
type input "T"
drag, startPoint x: 553, startPoint y: 628, endPoint x: 672, endPoint y: 567, distance: 133.7
click at [554, 628] on span "0787333247 - Phạm Thanh Tuấn 0787.333.247" at bounding box center [530, 624] width 202 height 29
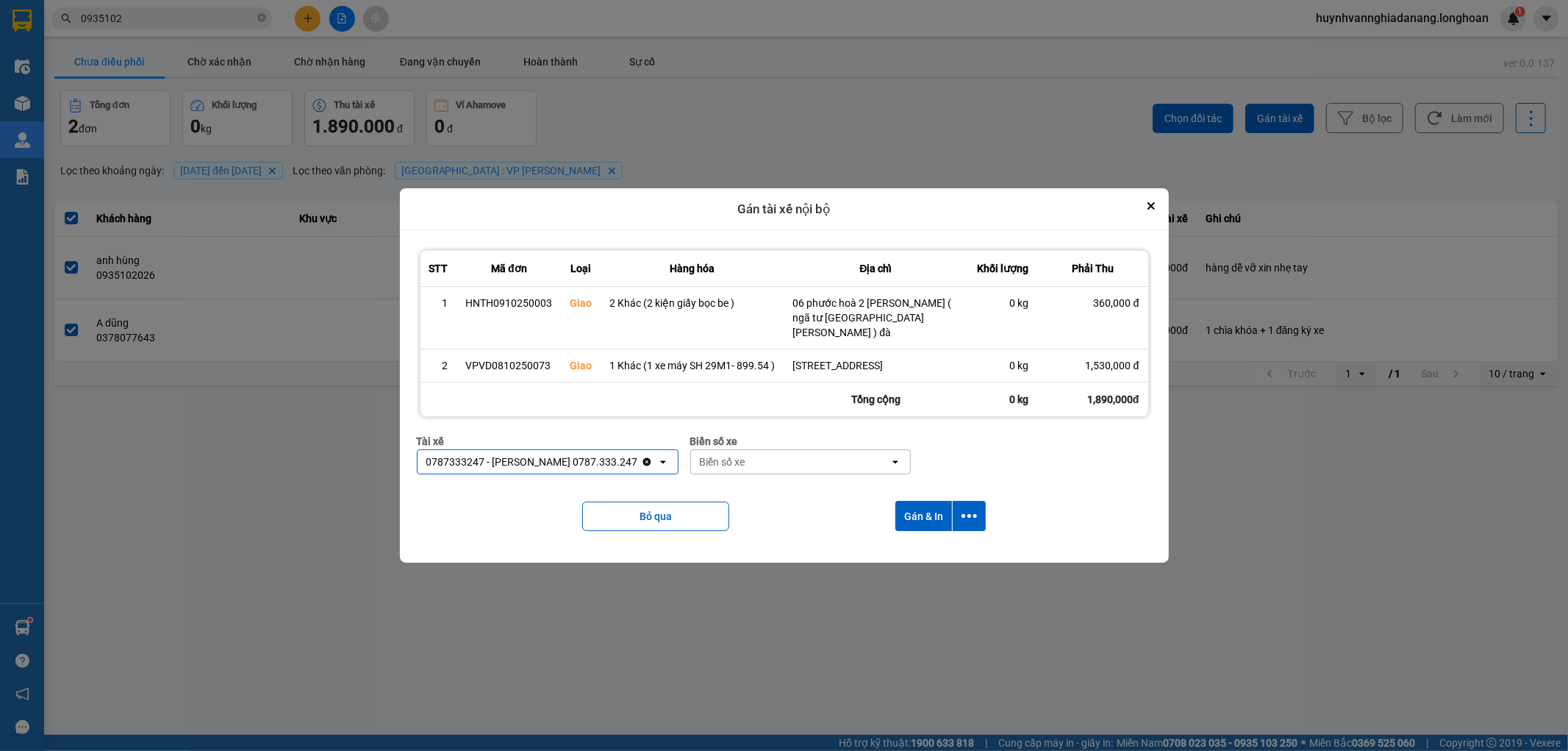
click at [788, 461] on div "Biển số xe" at bounding box center [790, 461] width 199 height 23
type input "6268"
click at [817, 489] on div "29H-962.68" at bounding box center [802, 493] width 219 height 27
click at [963, 512] on icon "dialog" at bounding box center [969, 516] width 16 height 16
click at [924, 553] on span "Chỉ gán tài" at bounding box center [911, 556] width 48 height 15
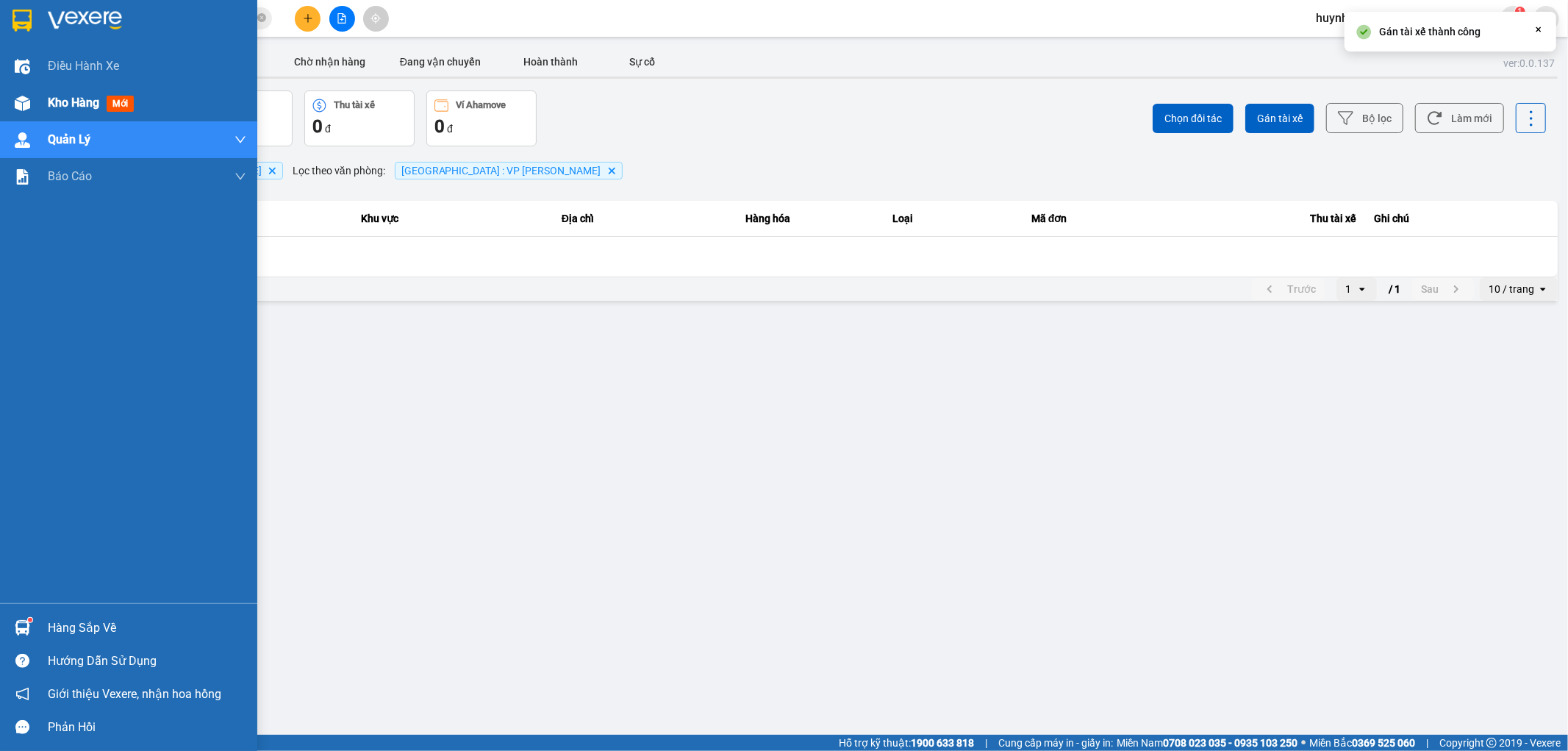
click at [49, 103] on span "Kho hàng" at bounding box center [73, 103] width 52 height 14
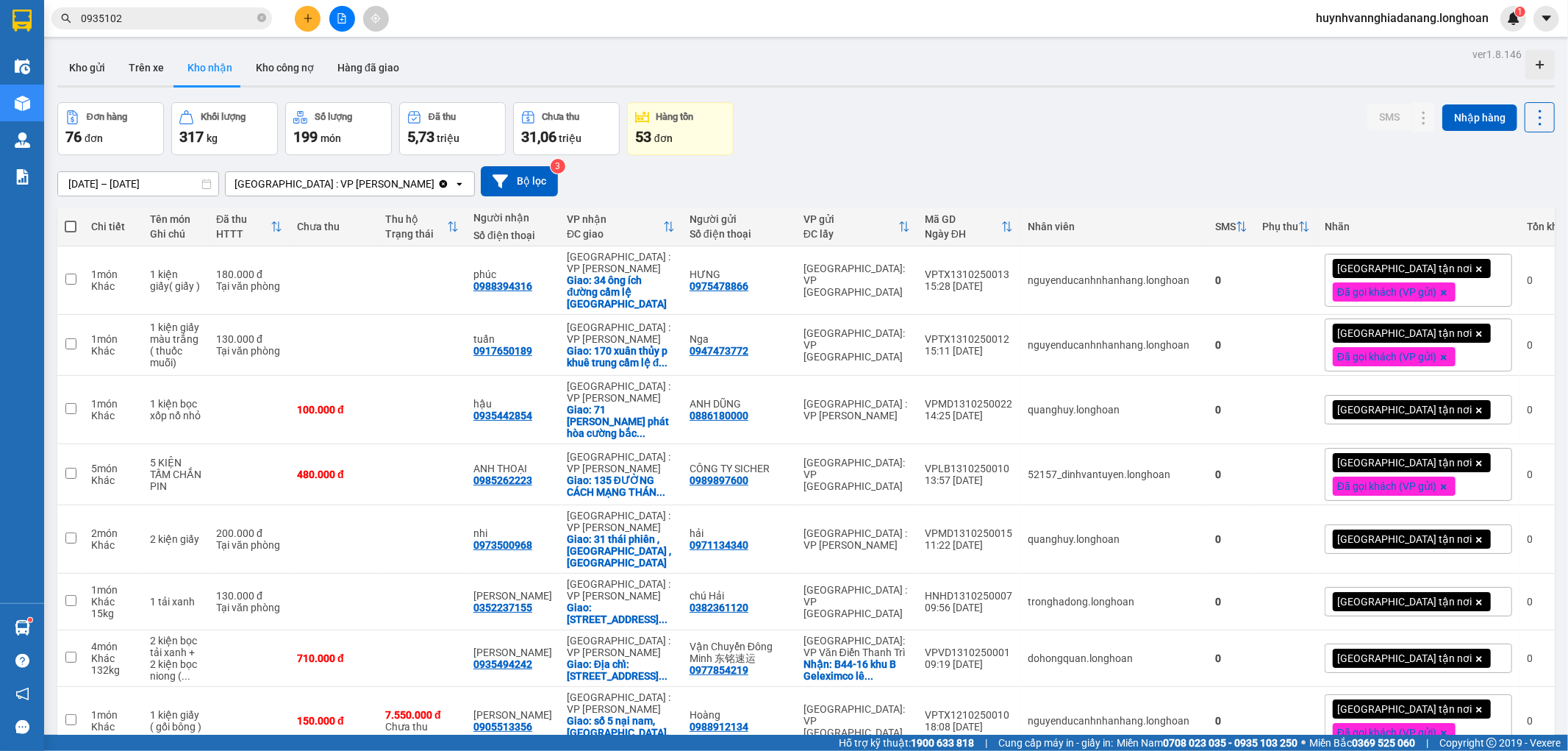
click at [166, 17] on input "0935102" at bounding box center [168, 18] width 173 height 16
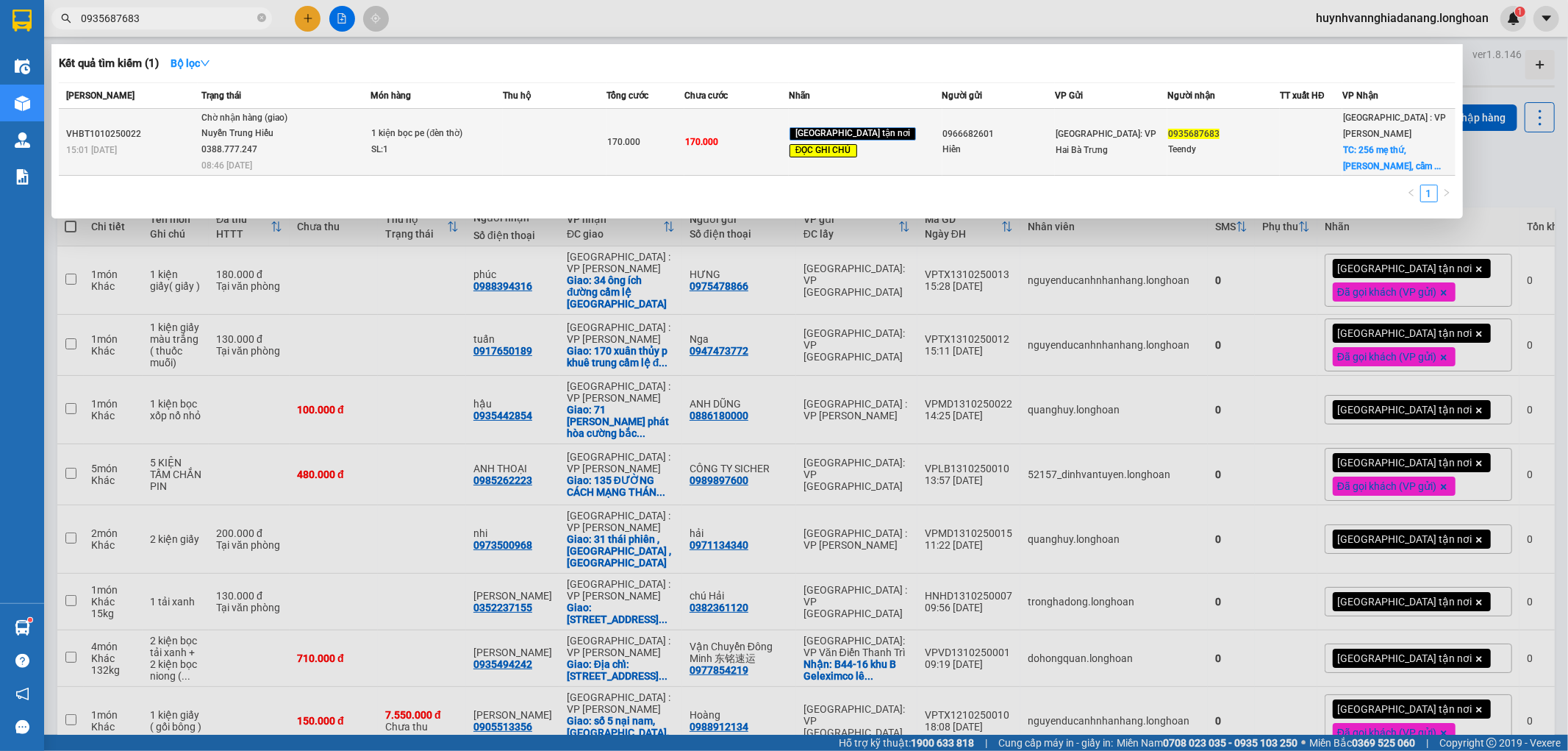
type input "0935687683"
click at [574, 135] on td at bounding box center [555, 142] width 104 height 67
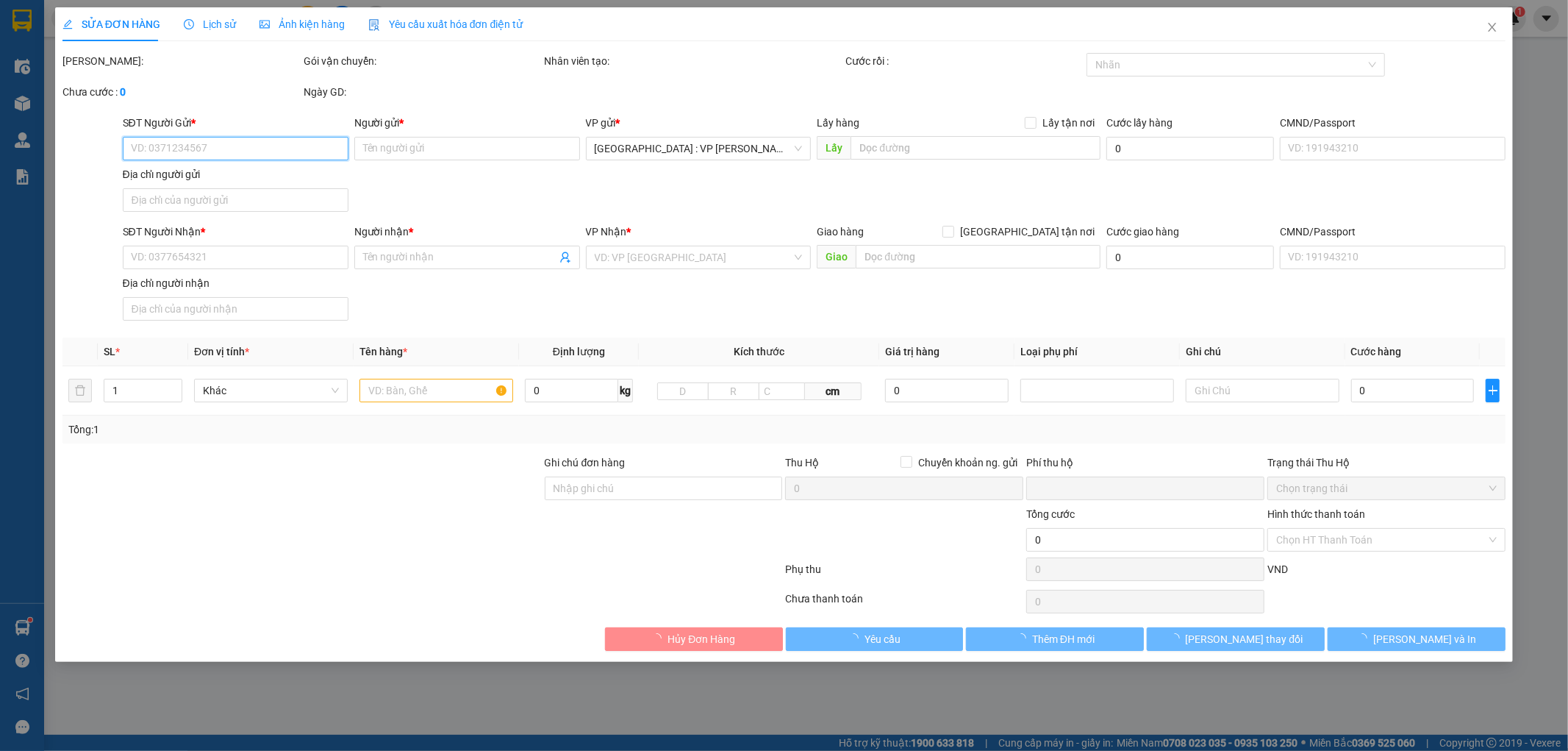
type input "0966682601"
type input "Hiển"
type input "0935687683"
type input "Teendy"
checkbox input "true"
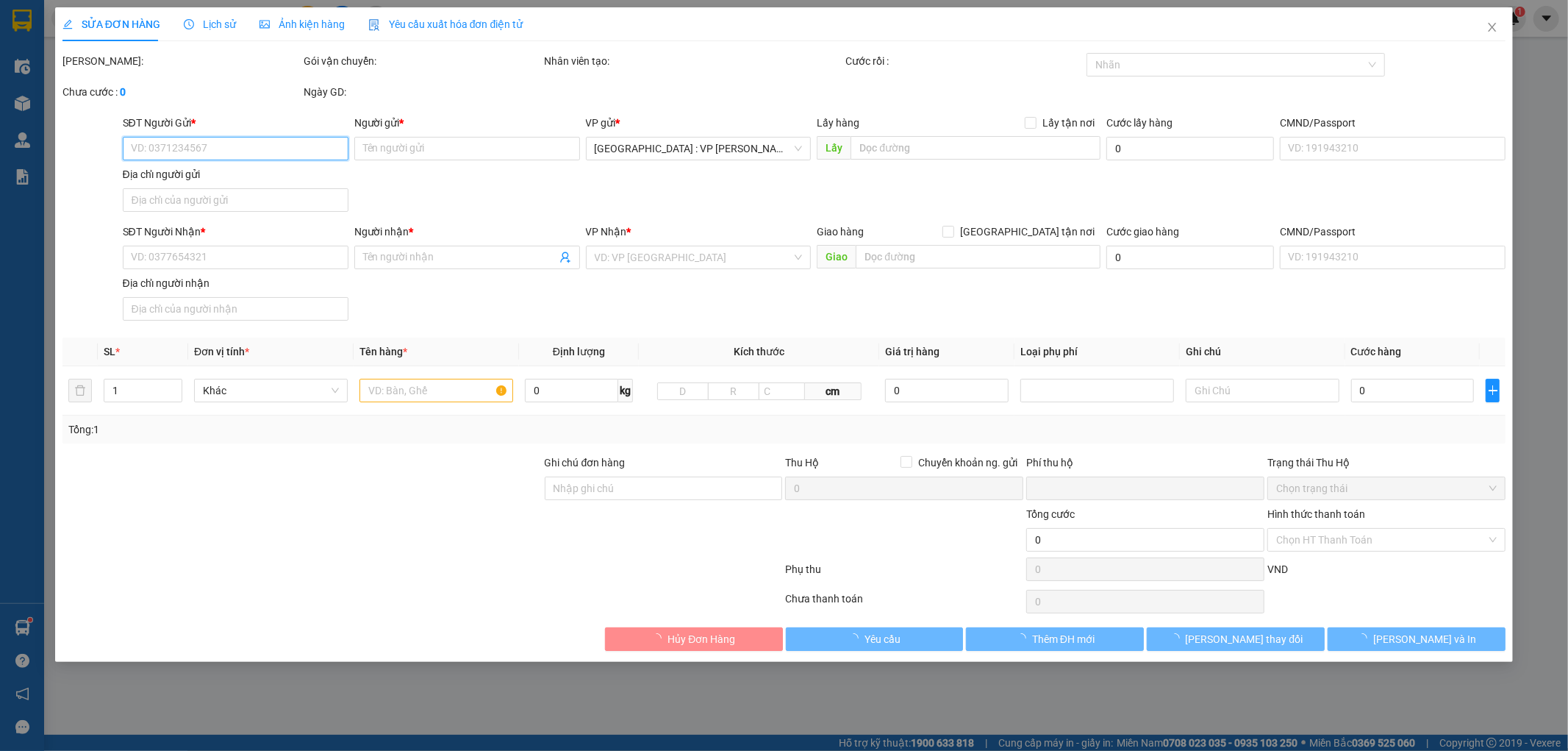
type input "256 mẹ thứ, hoà xuân, cẩm lệ, đà nẵng"
type input "Hàng chính sách, giao nguyên kiện hư vỡ không đền"
type input "0"
type input "170.000"
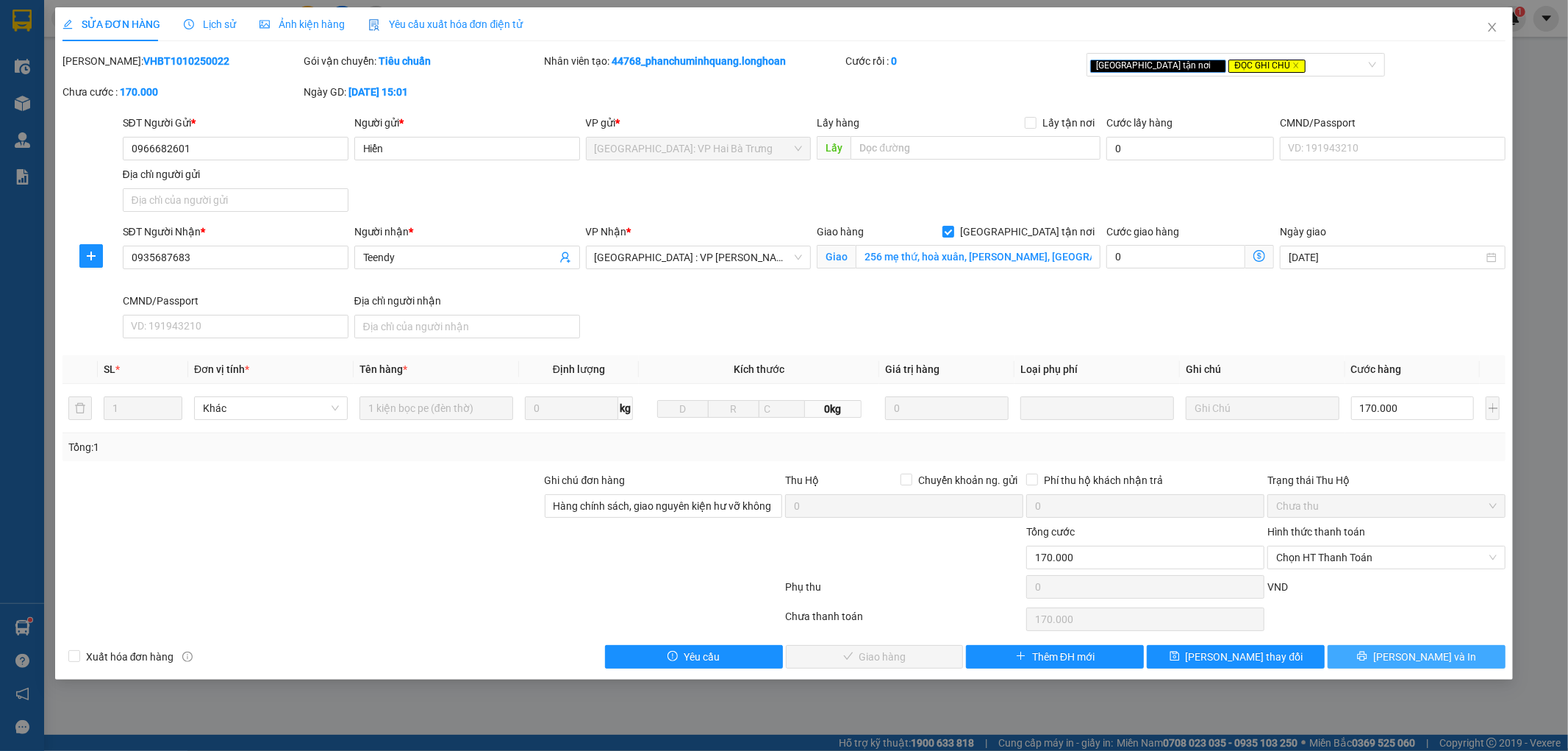
click at [1424, 658] on span "Lưu và In" at bounding box center [1424, 656] width 103 height 16
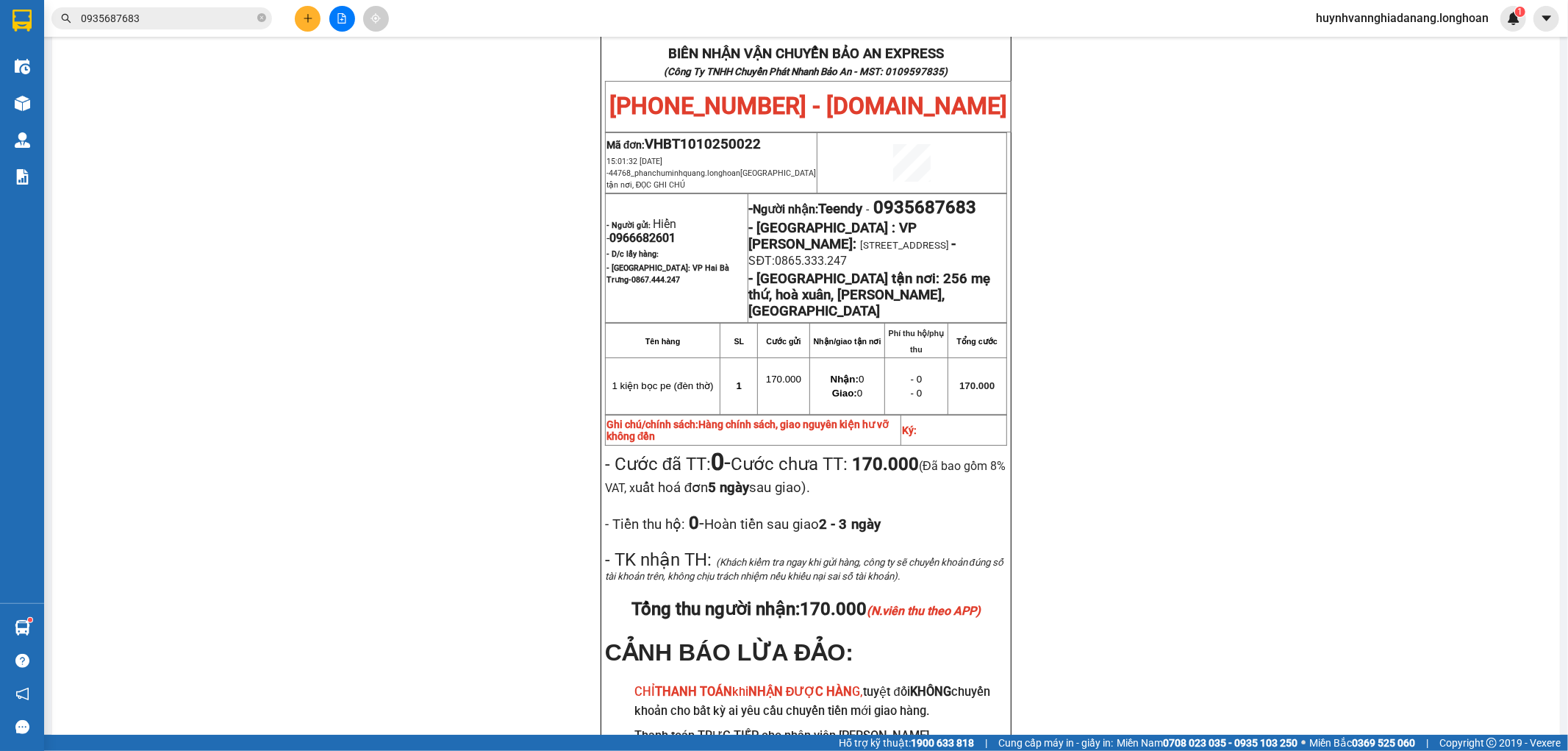
scroll to position [185, 0]
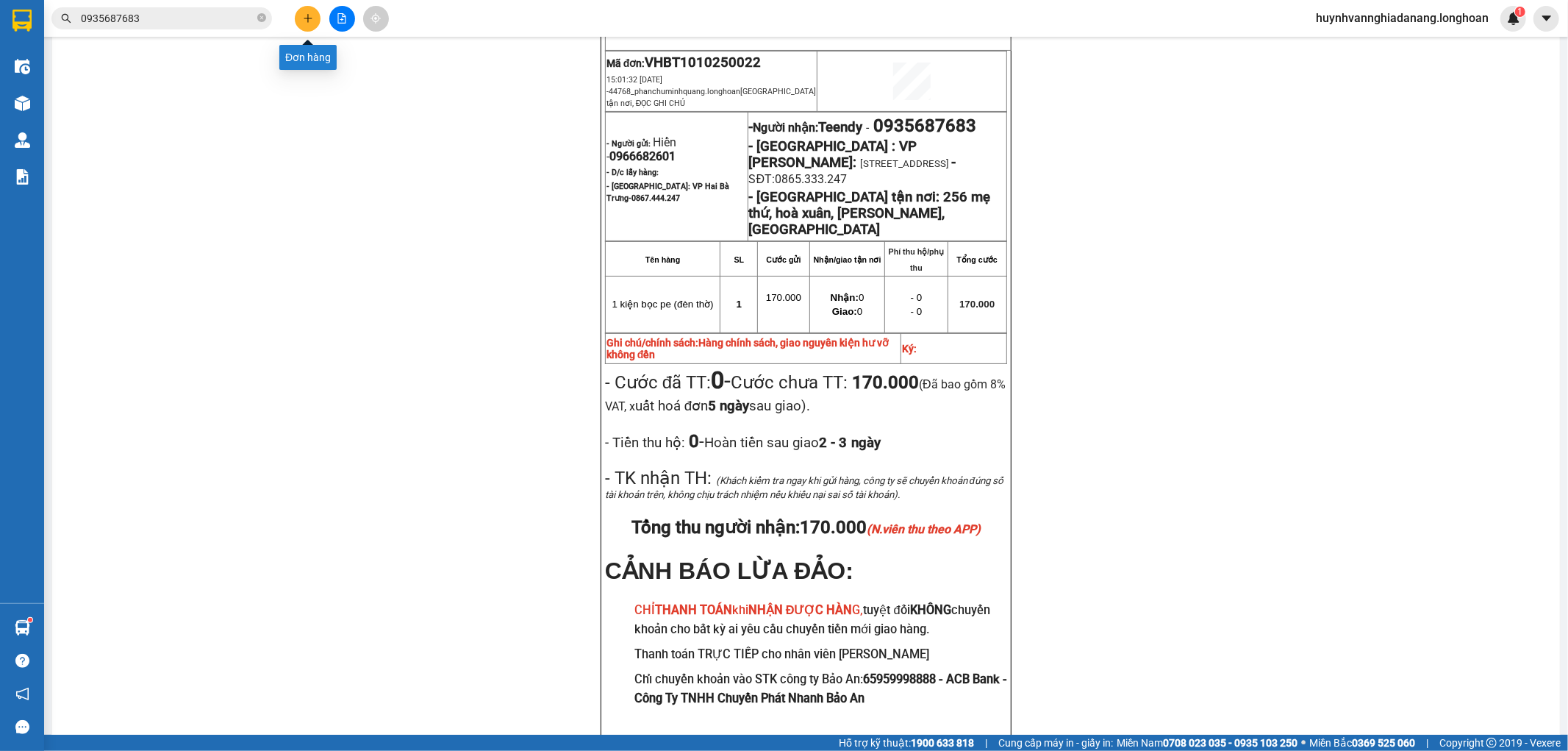
click at [306, 22] on icon "plus" at bounding box center [308, 18] width 10 height 10
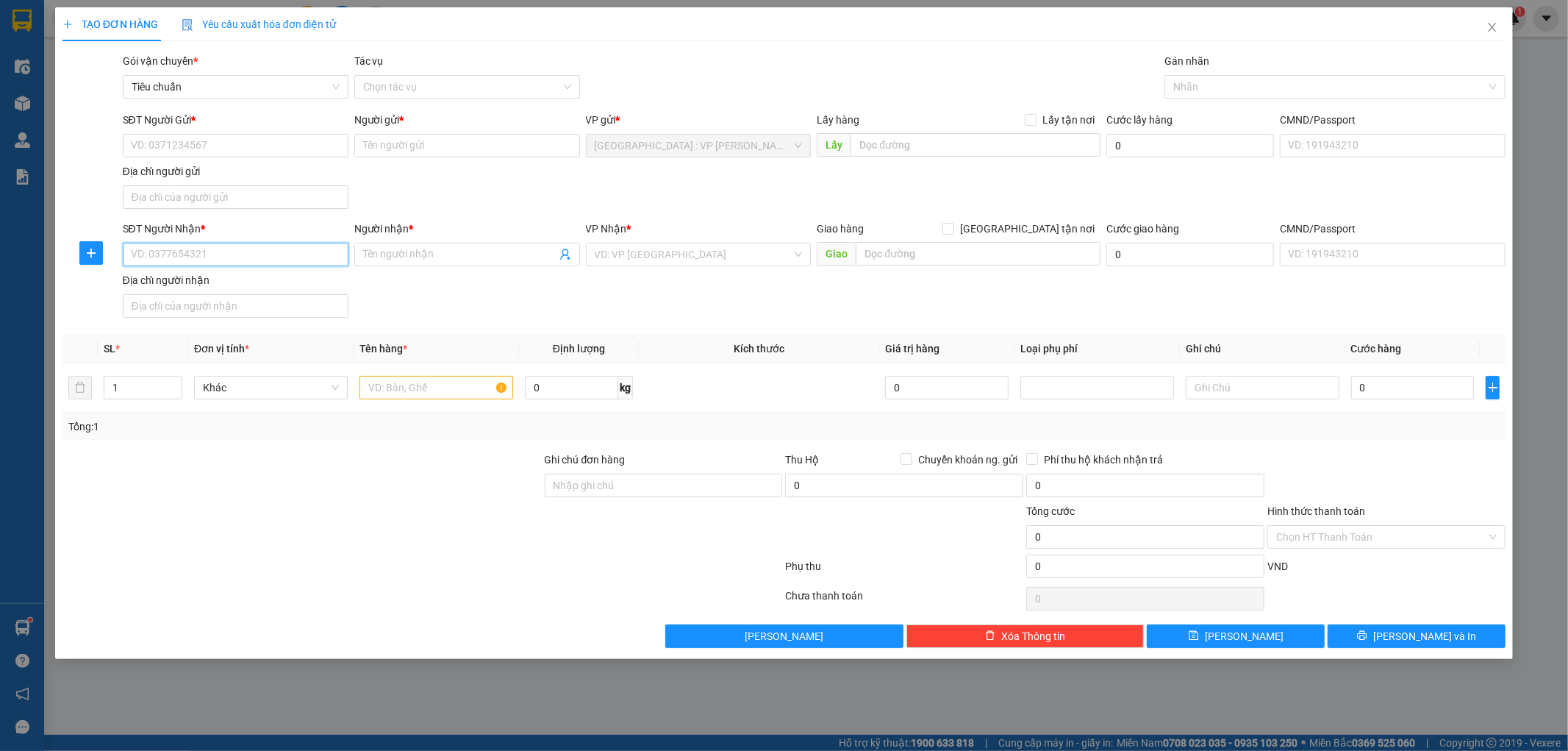
click at [186, 250] on input "SĐT Người Nhận *" at bounding box center [235, 255] width 226 height 23
paste input "0906450658"
click at [229, 255] on input "0906450658" at bounding box center [235, 255] width 226 height 23
click at [239, 260] on input "0906450658" at bounding box center [235, 255] width 226 height 23
type input "0906450658"
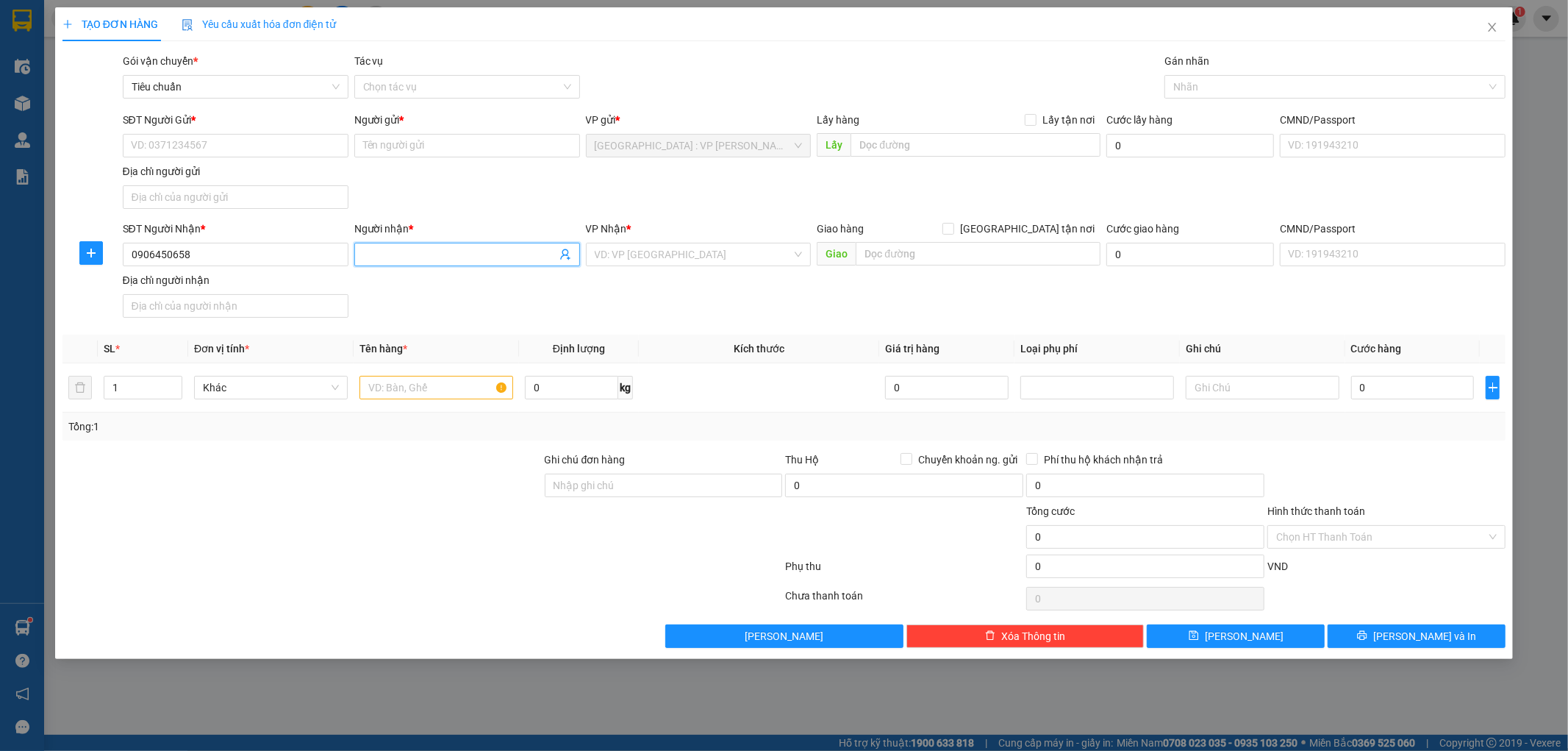
click at [401, 254] on input "Người nhận *" at bounding box center [460, 254] width 193 height 16
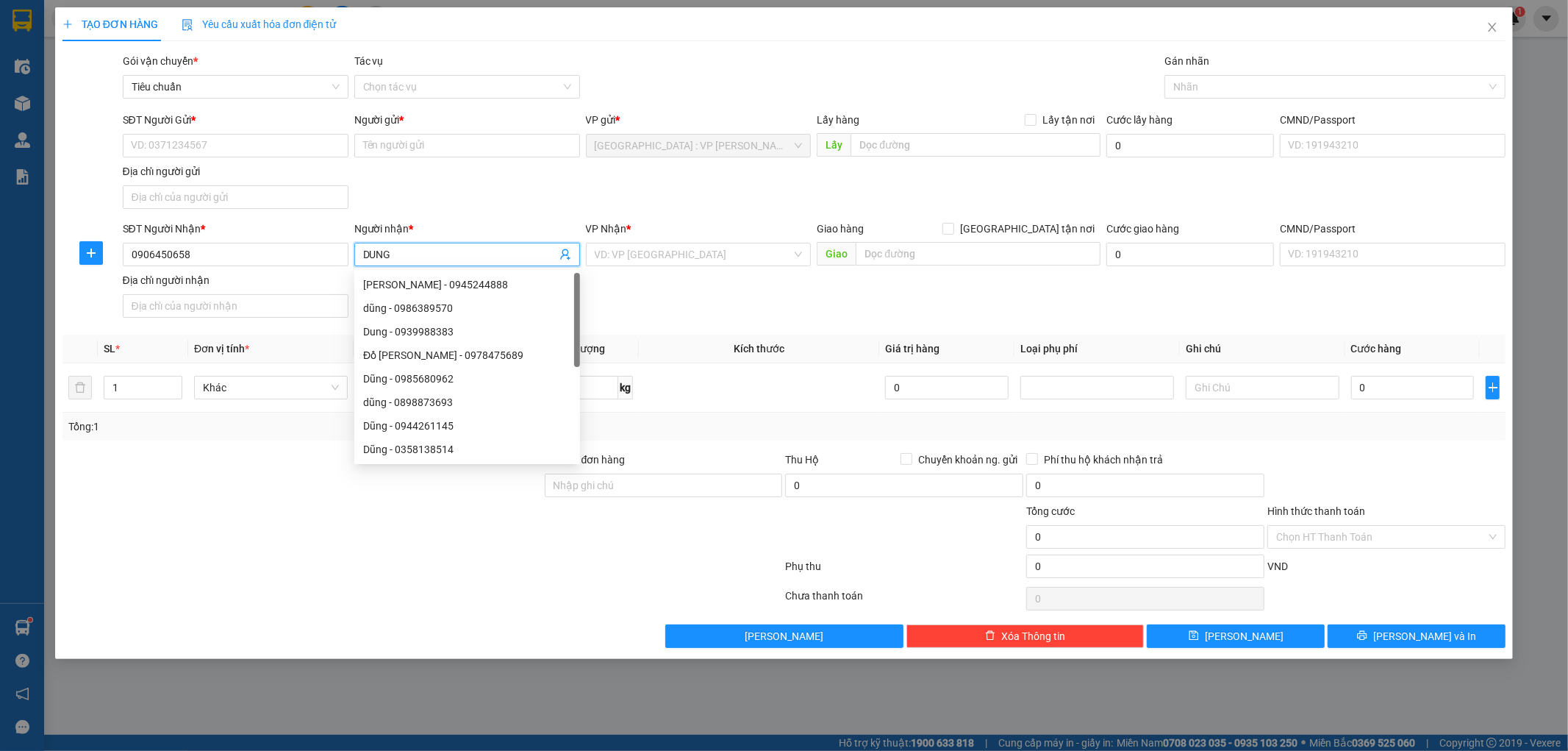
type input "DUNG"
click at [1029, 238] on div "Giao hàng Giao tận nơi" at bounding box center [958, 231] width 284 height 22
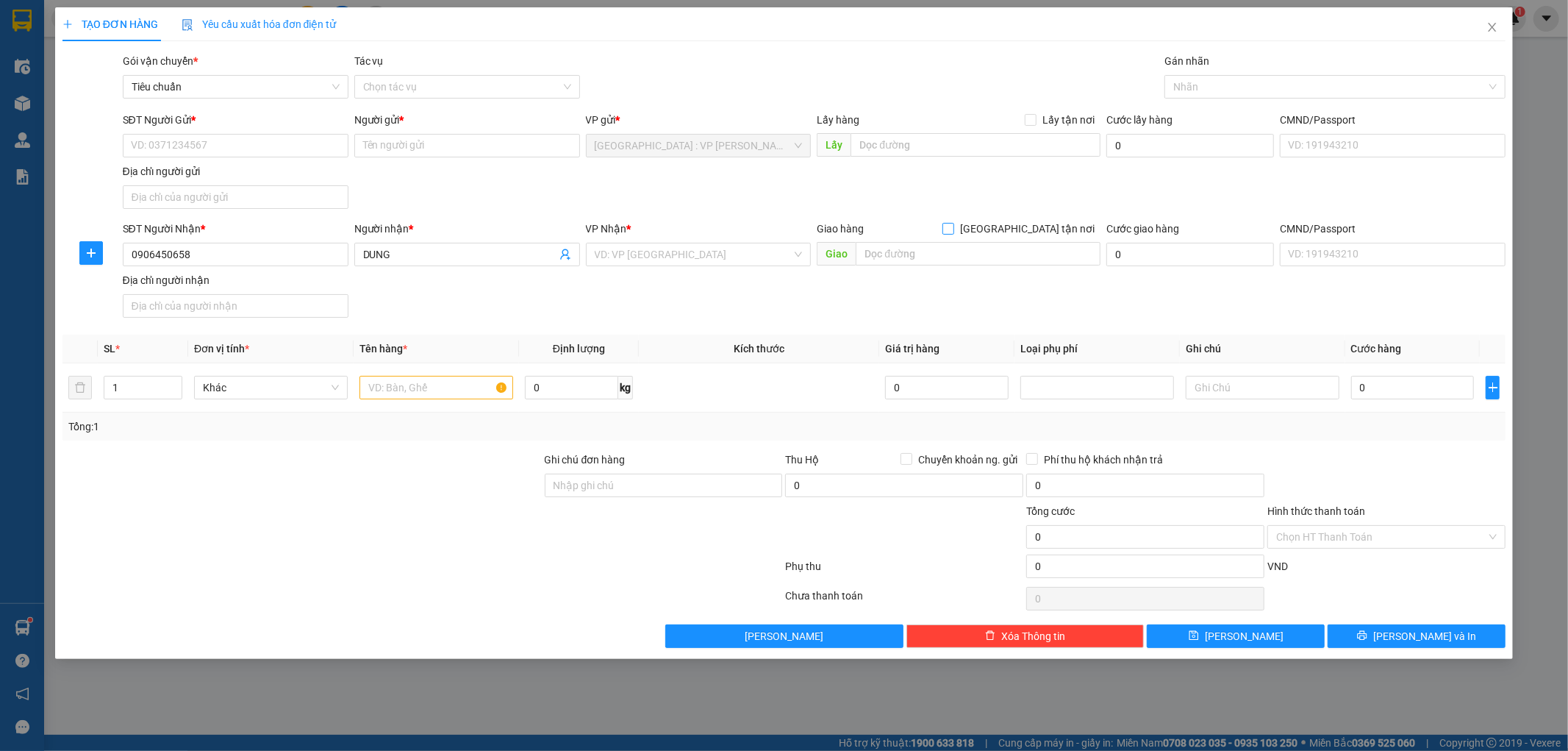
click at [952, 233] on input "[GEOGRAPHIC_DATA] tận nơi" at bounding box center [947, 228] width 10 height 10
checkbox input "true"
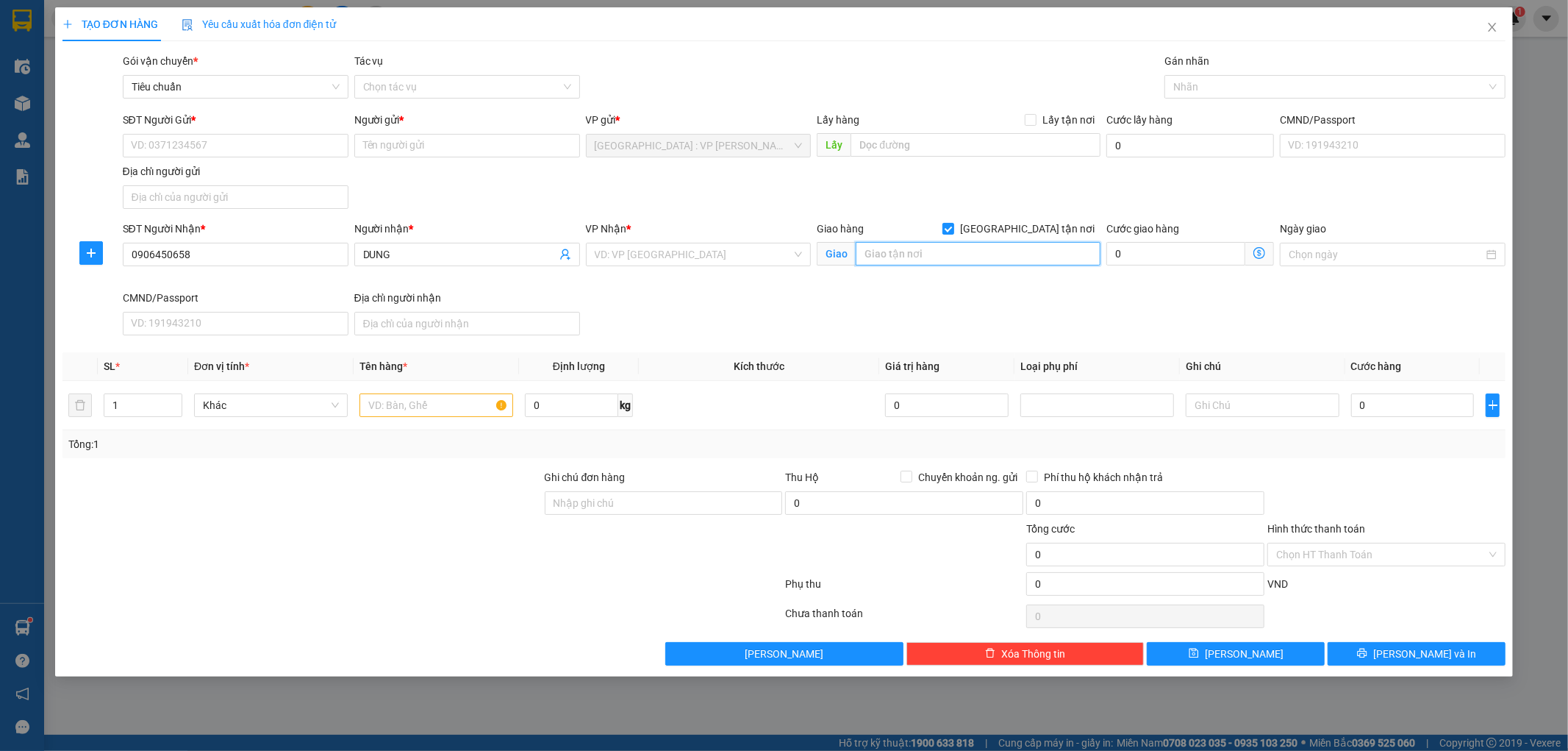
click at [964, 260] on input "text" at bounding box center [977, 254] width 244 height 23
click at [907, 253] on input "text" at bounding box center [977, 254] width 244 height 23
paste input "số 71 trung mỹ tây 12 p trung mỹ tây quận 12 tp hcm"
type input "số 71 trung mỹ tây 12 p trung mỹ tây quận 12 tp hcm"
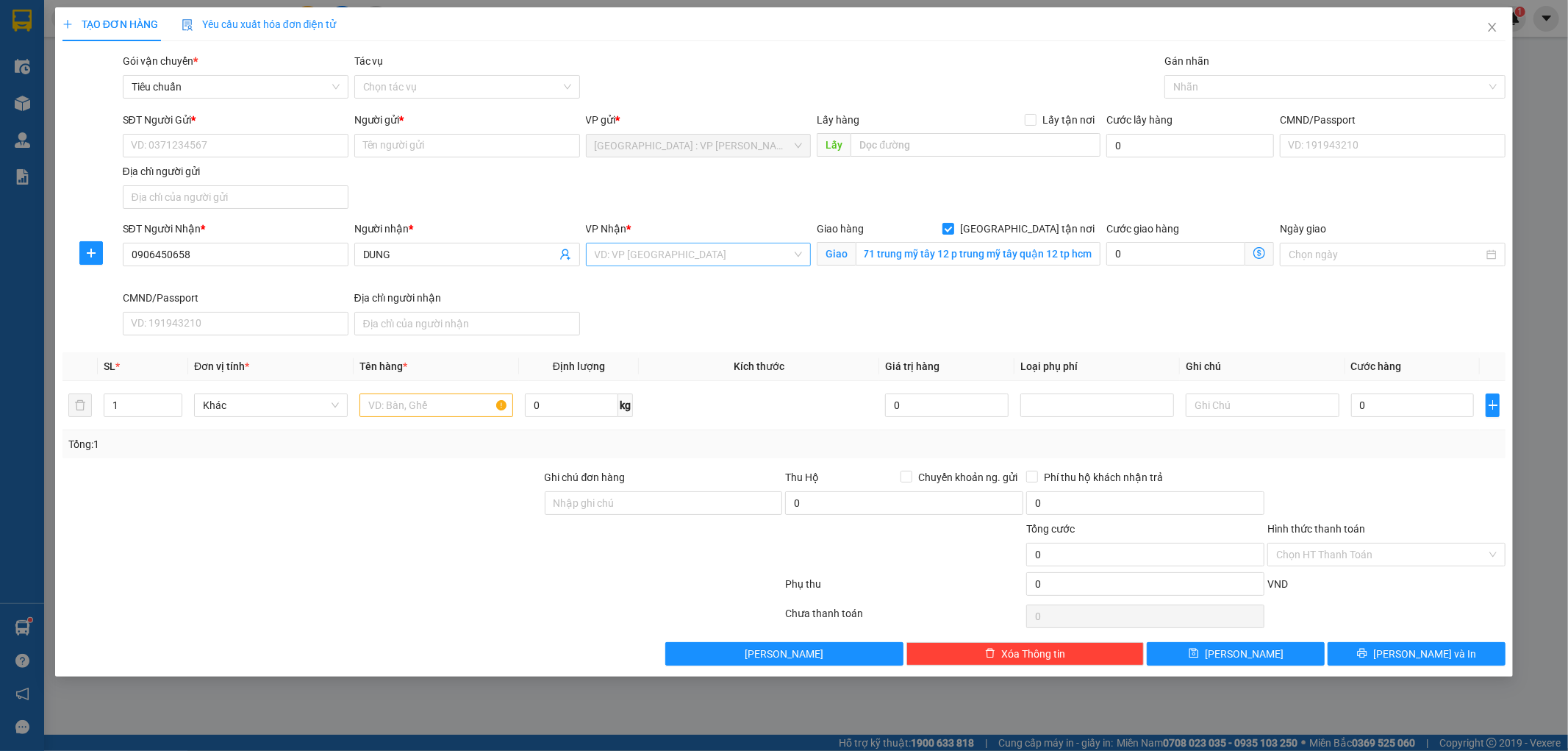
click at [742, 252] on input "search" at bounding box center [693, 255] width 198 height 22
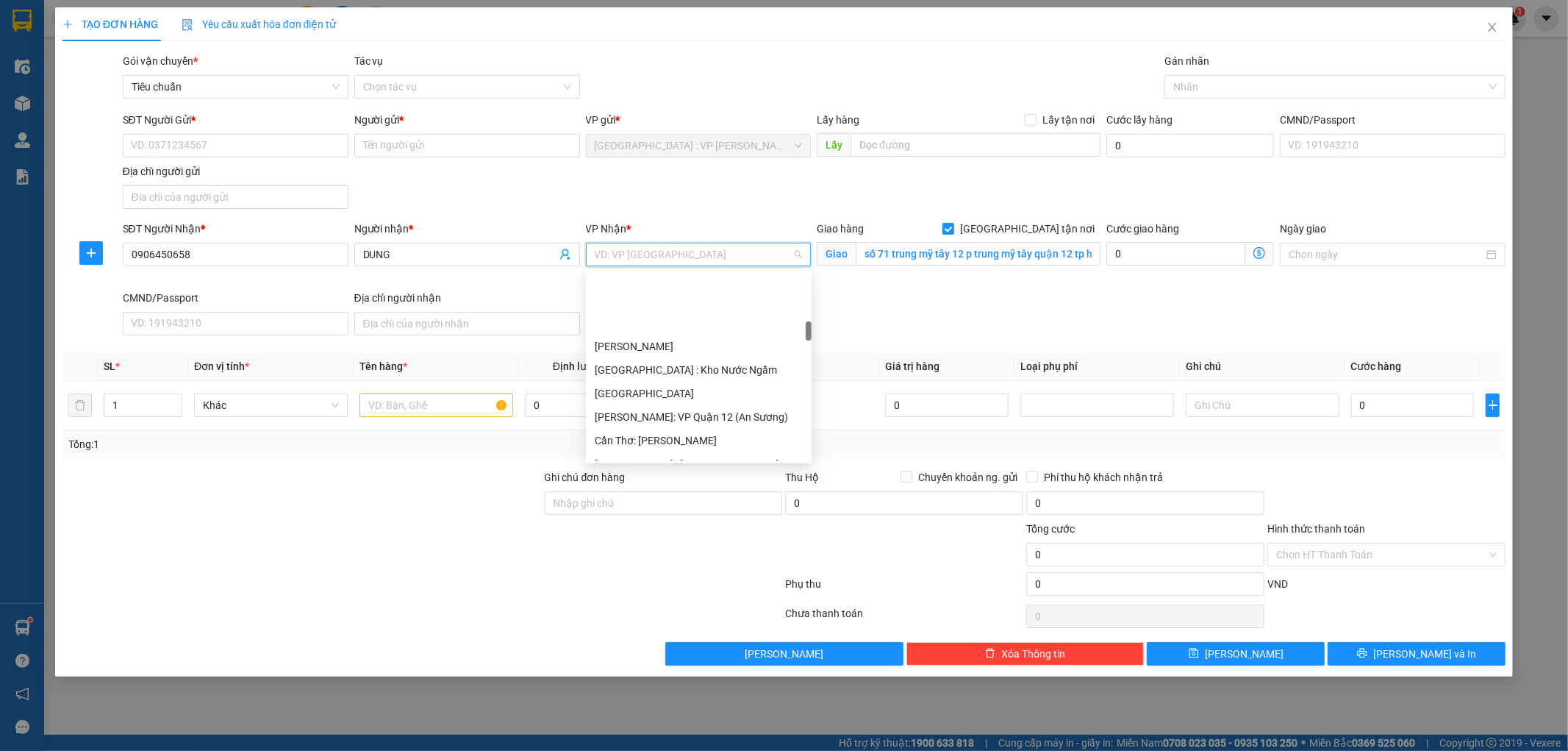
scroll to position [490, 0]
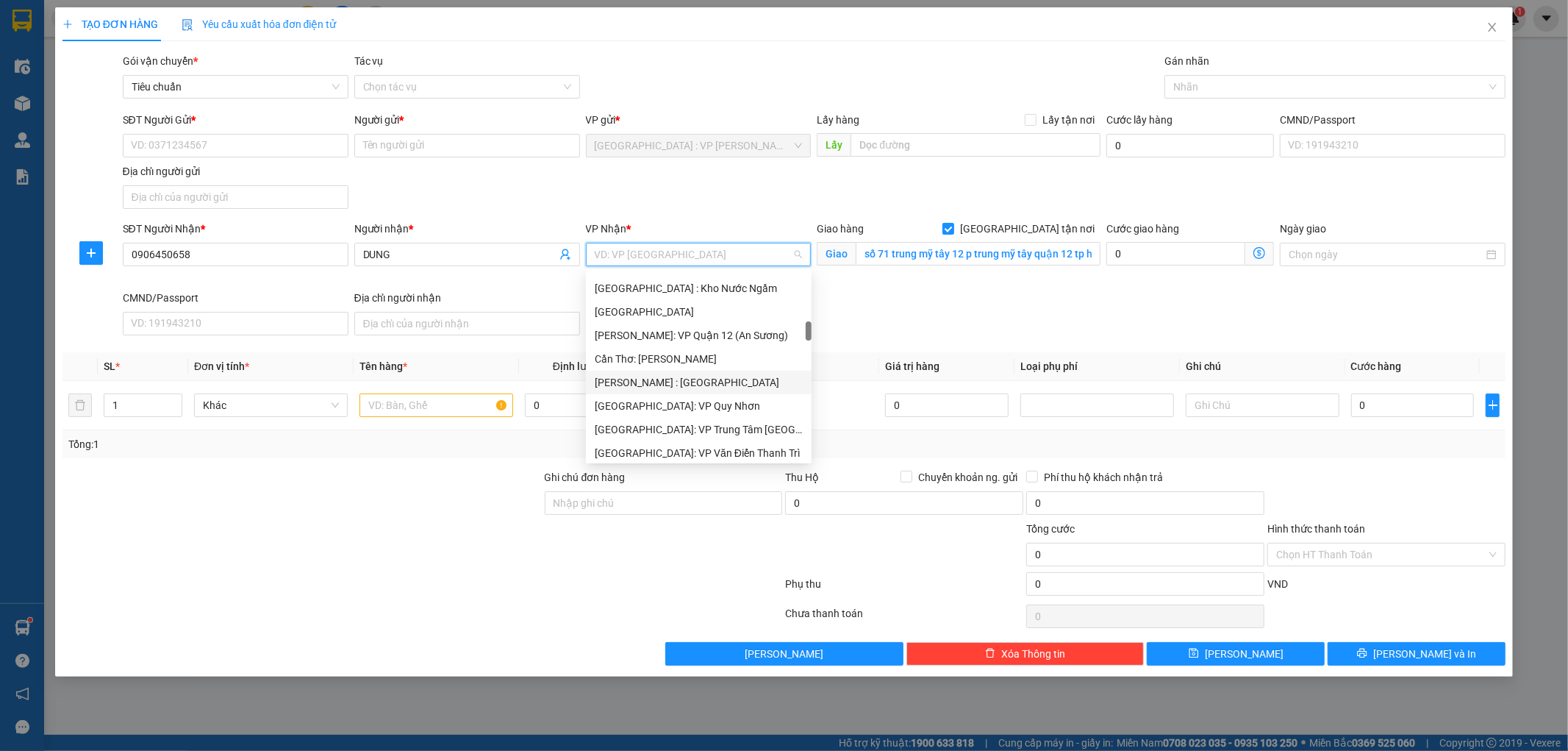
click at [721, 377] on div "[PERSON_NAME] : [GEOGRAPHIC_DATA]" at bounding box center [698, 382] width 208 height 16
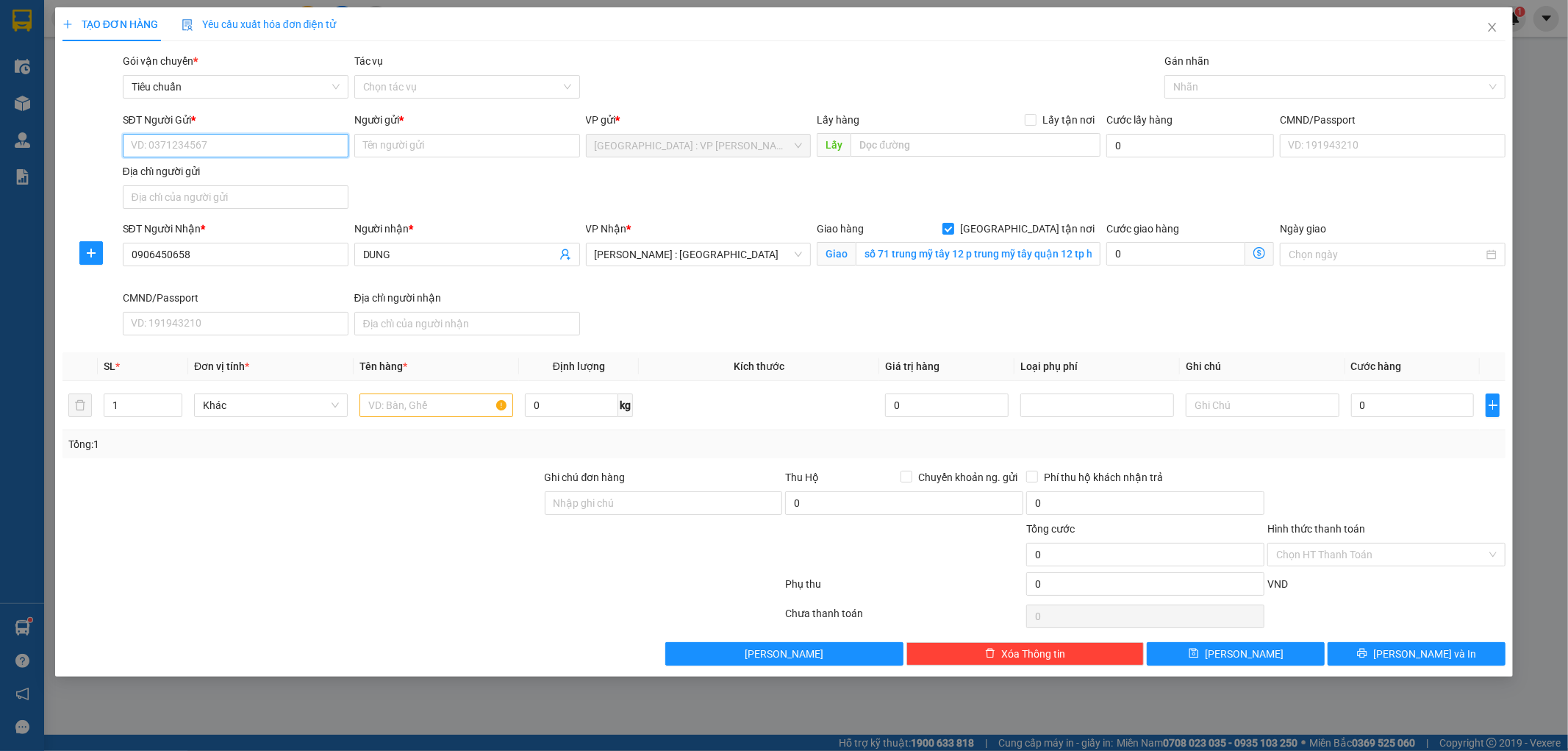
drag, startPoint x: 226, startPoint y: 149, endPoint x: 247, endPoint y: 184, distance: 40.8
click at [226, 148] on input "SĐT Người Gửi *" at bounding box center [235, 145] width 226 height 23
click at [171, 148] on input "SĐT Người Gửi *" at bounding box center [235, 145] width 226 height 23
paste input "0905810881"
click at [226, 144] on input "0905810881" at bounding box center [235, 145] width 226 height 23
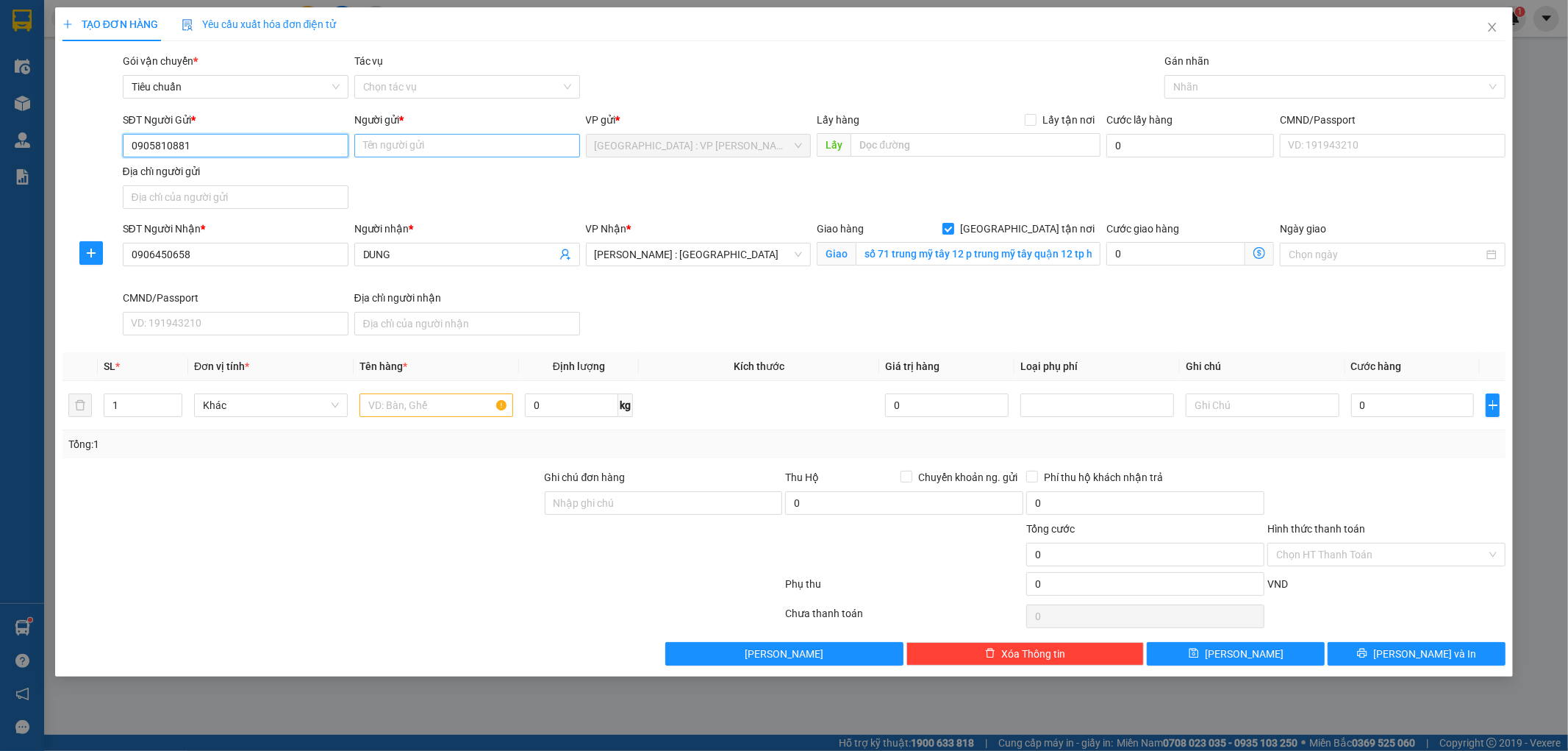
type input "0905810881"
click at [388, 147] on input "Người gửi *" at bounding box center [467, 145] width 226 height 23
click at [409, 148] on input "Người gửi *" at bounding box center [467, 145] width 226 height 23
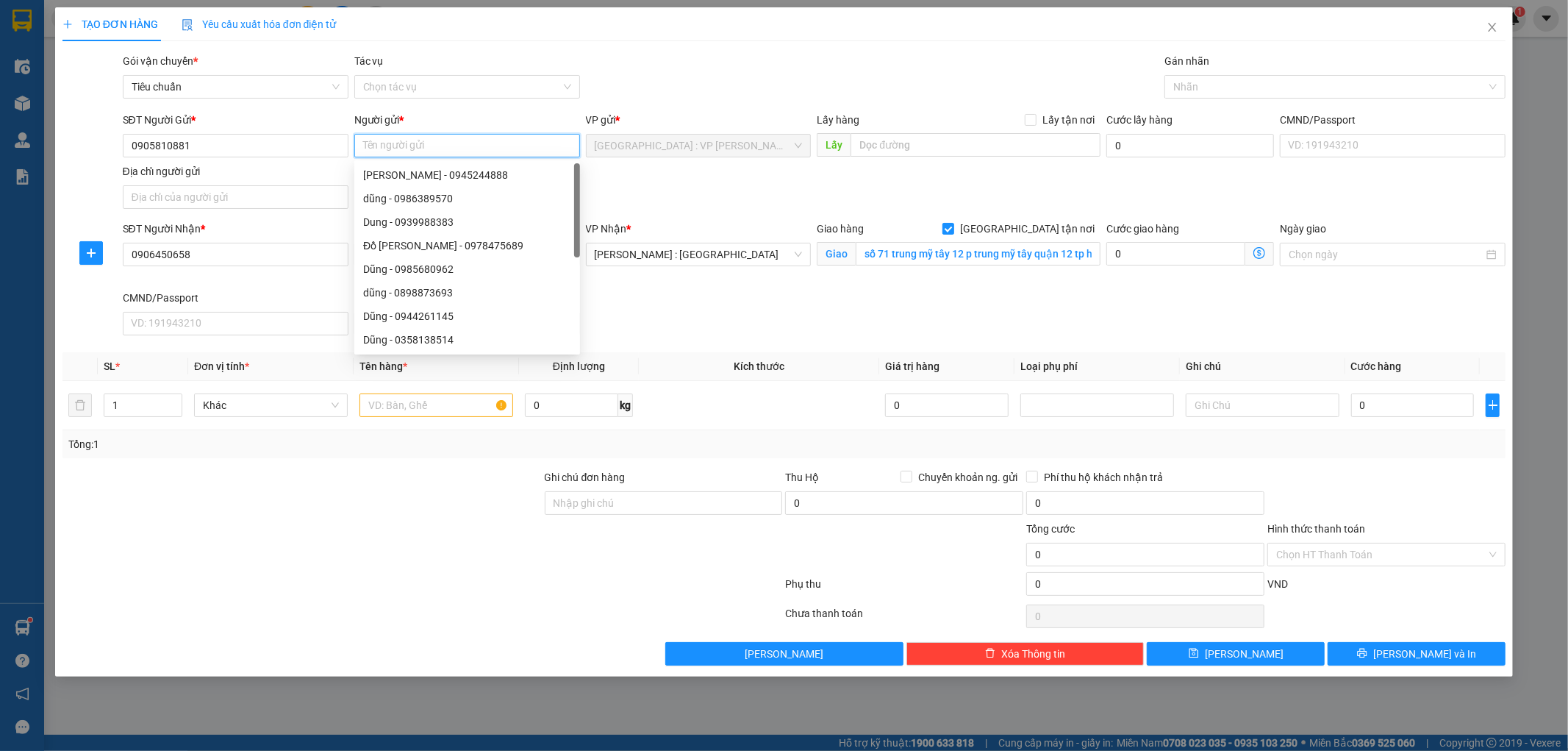
paste input "ĐẠI LÝ NHÔM GIA THỊNH"
type input "ĐẠI LÝ NHÔM GIA THỊNH"
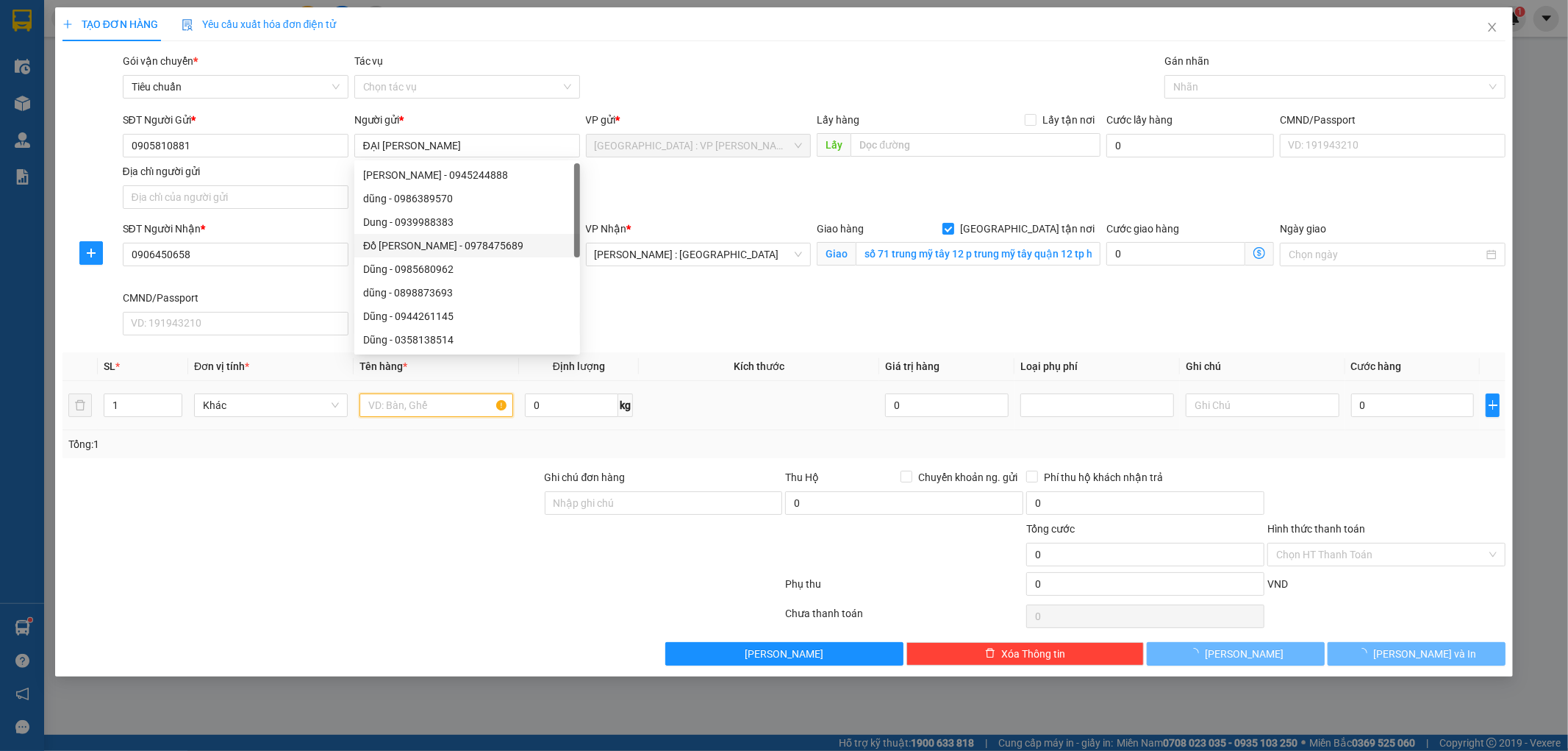
click at [410, 409] on input "text" at bounding box center [436, 405] width 153 height 23
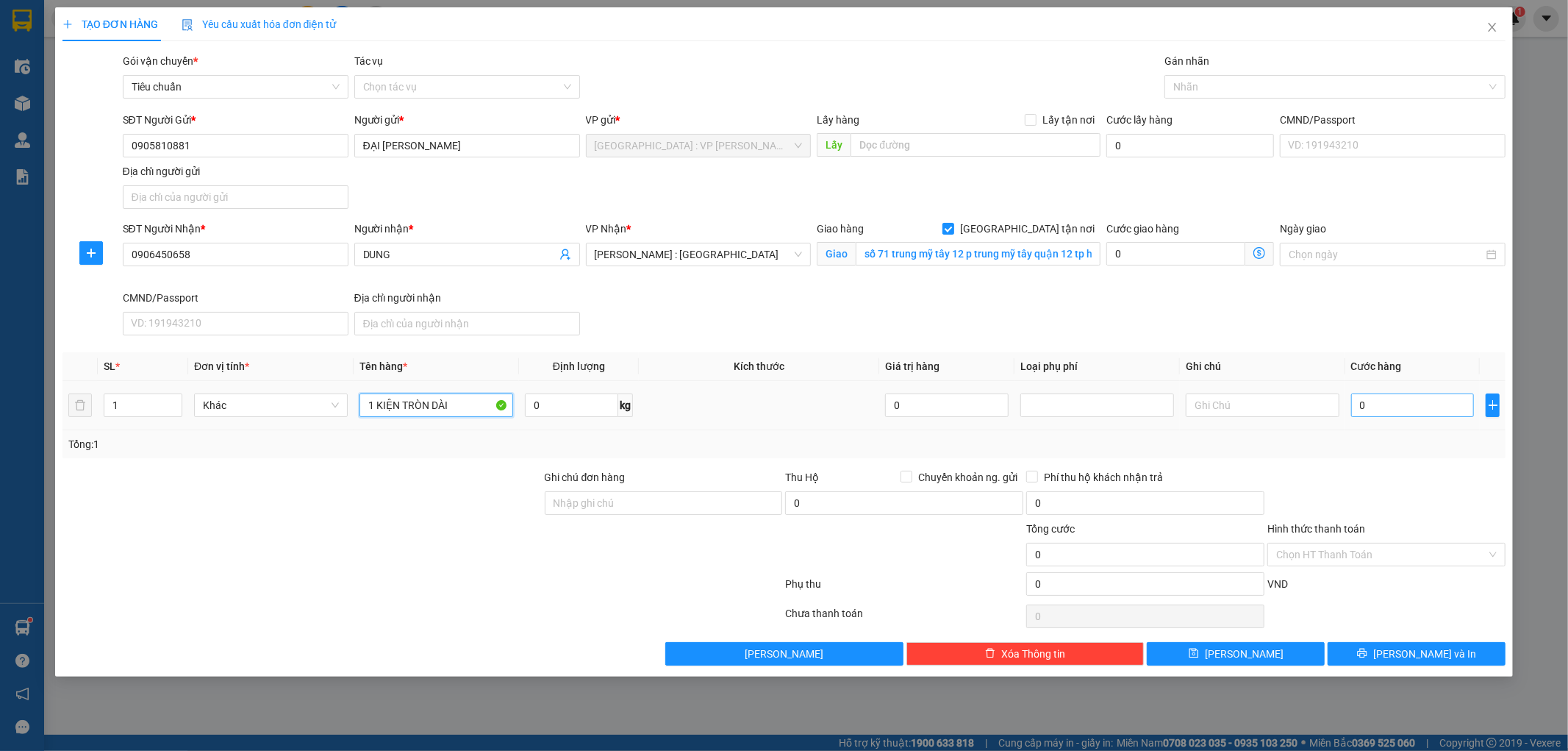
type input "1 KIỆN TRÒN DÀI"
click at [1394, 408] on input "0" at bounding box center [1413, 405] width 123 height 23
type input "1"
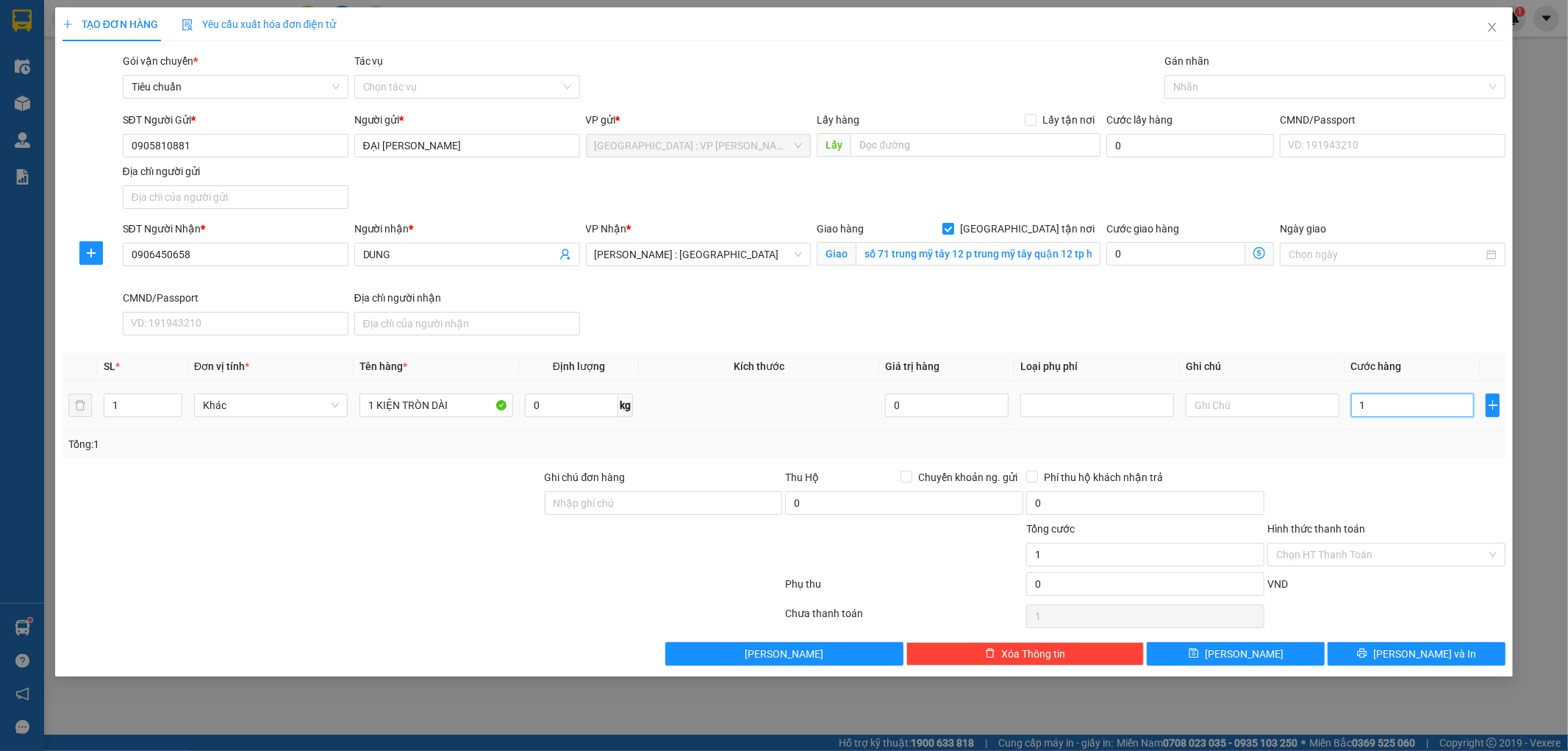
type input "12"
type input "120"
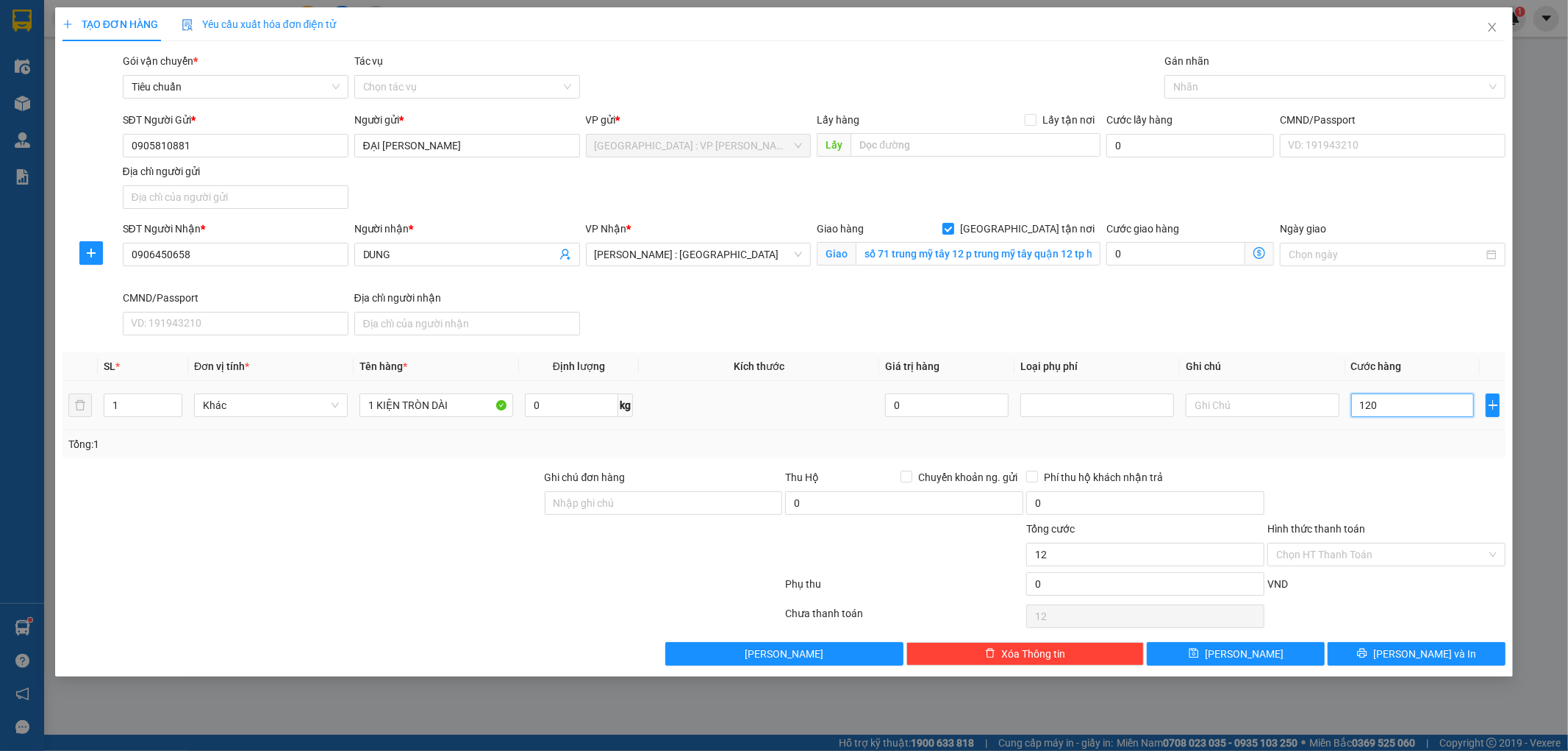
type input "120"
type input "1.200"
type input "12.000"
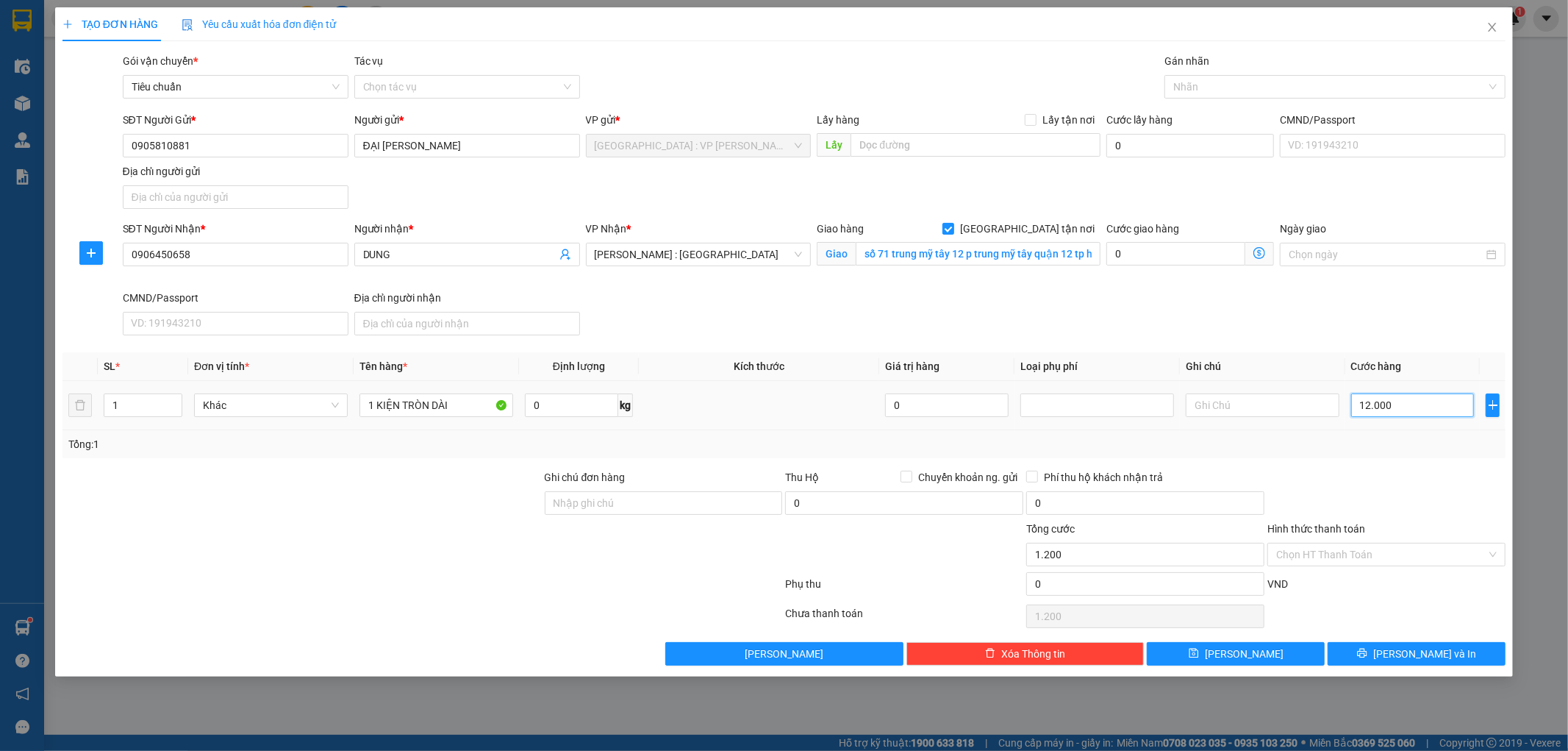
type input "12.000"
type input "120.000"
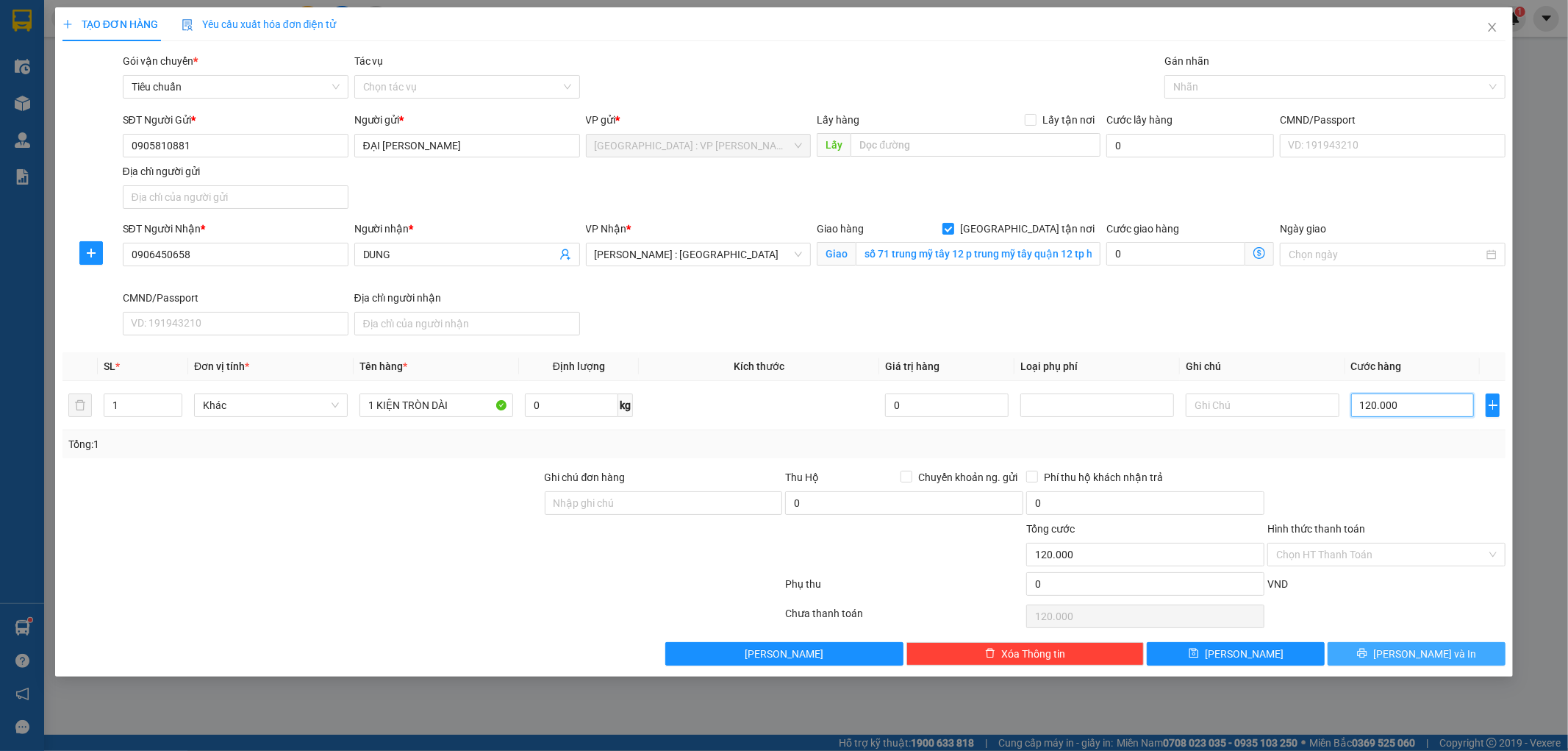
type input "120.000"
click at [1422, 653] on span "Lưu và In" at bounding box center [1424, 653] width 103 height 16
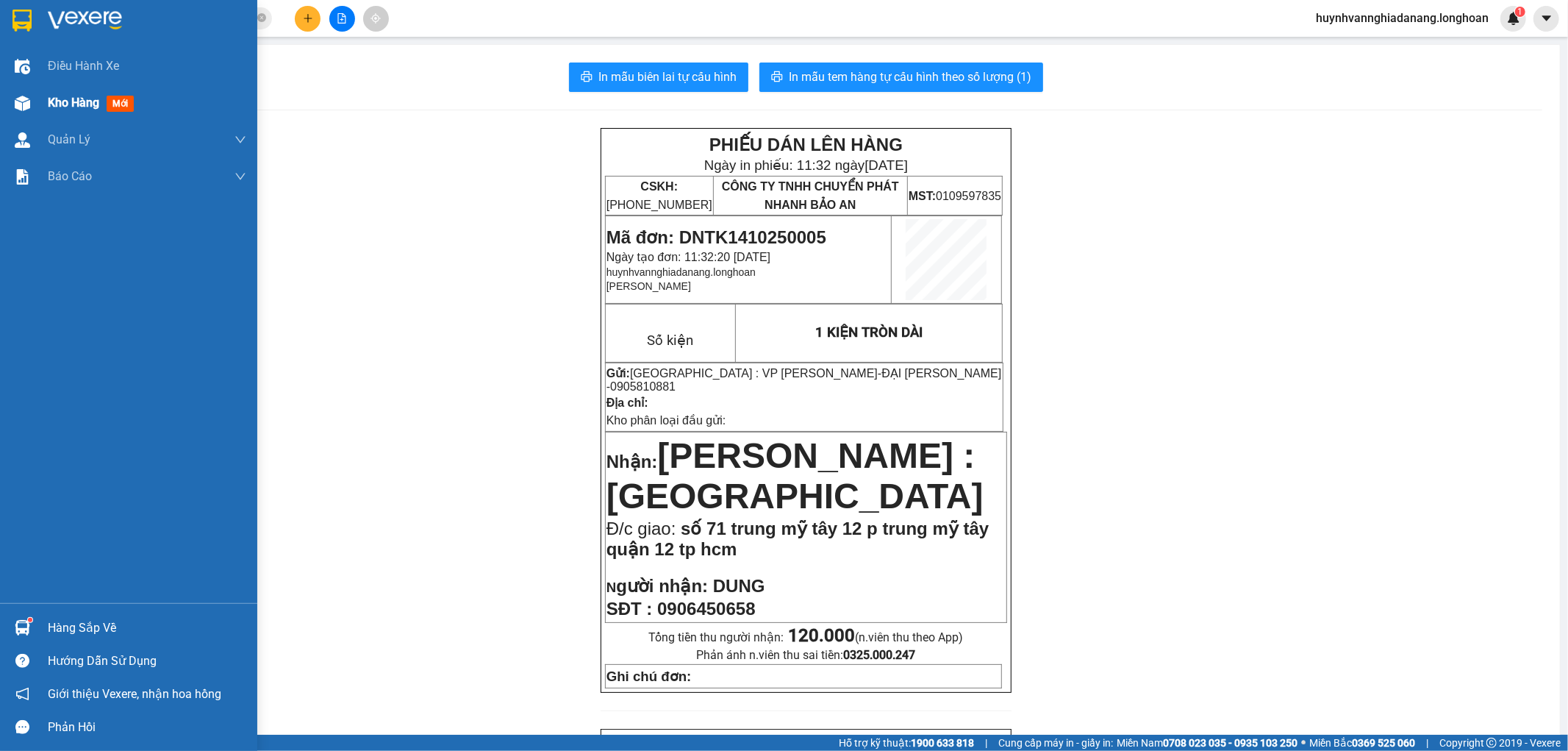
click at [78, 108] on span "Kho hàng" at bounding box center [73, 103] width 52 height 14
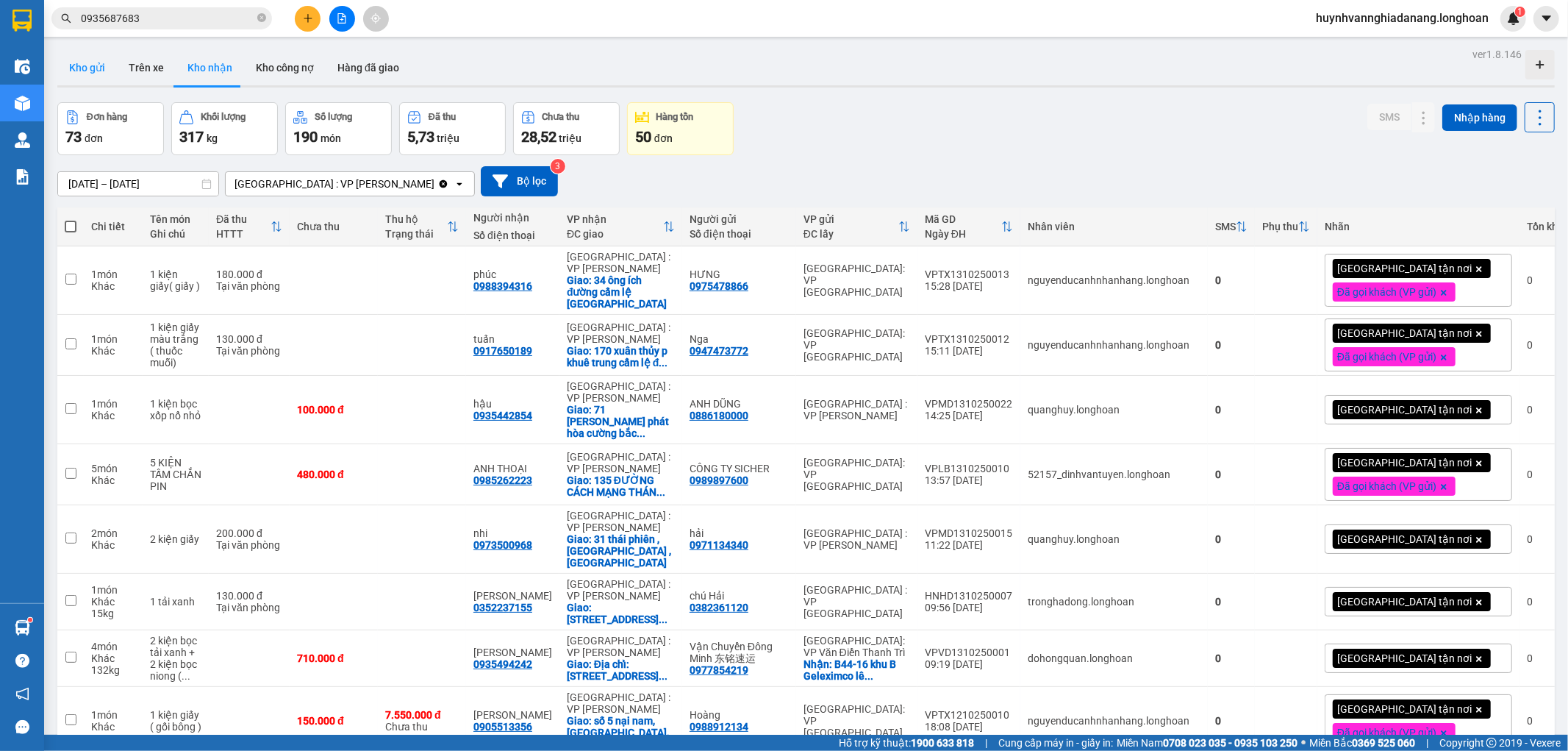
click at [96, 69] on button "Kho gửi" at bounding box center [87, 68] width 59 height 35
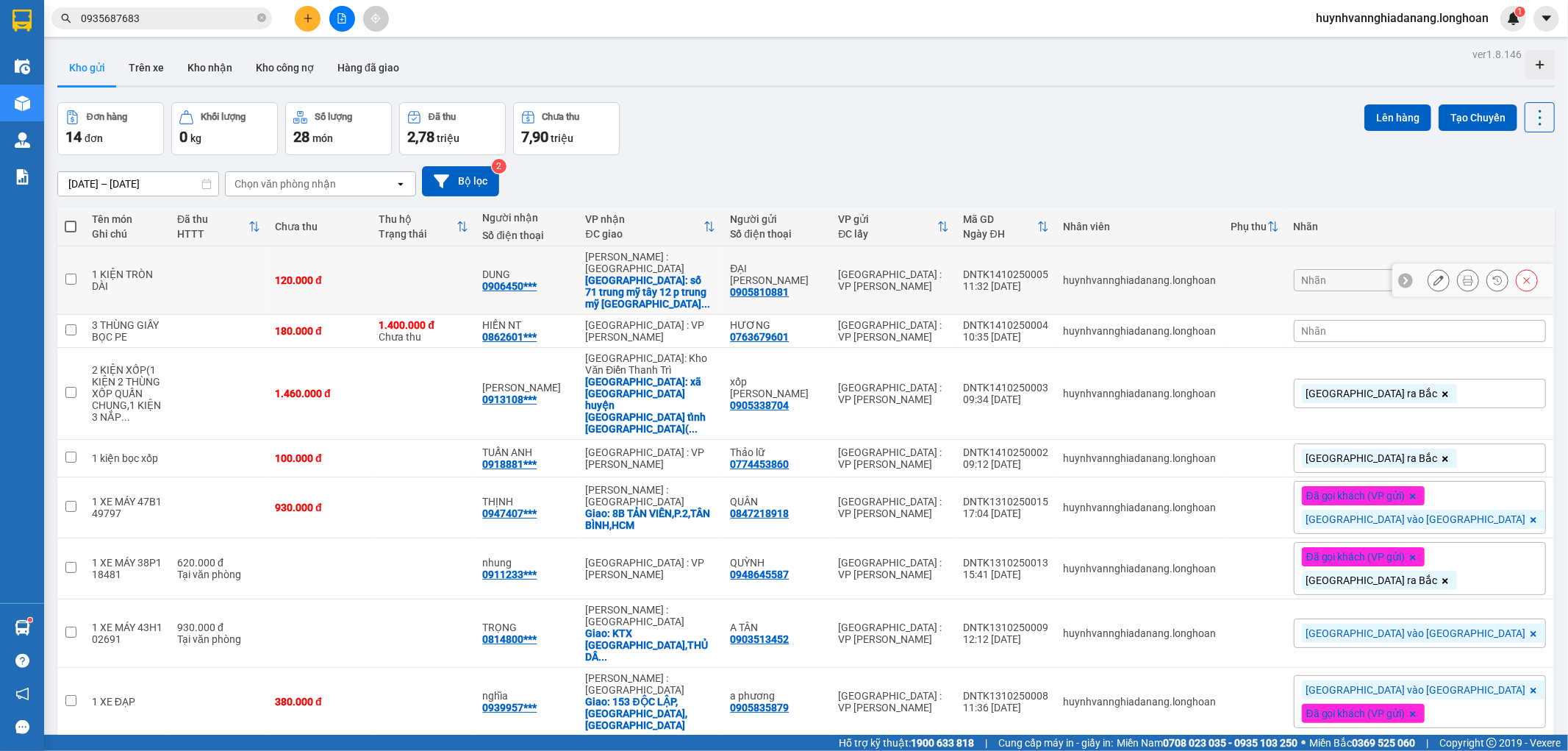
click at [1433, 276] on icon at bounding box center [1438, 280] width 10 height 10
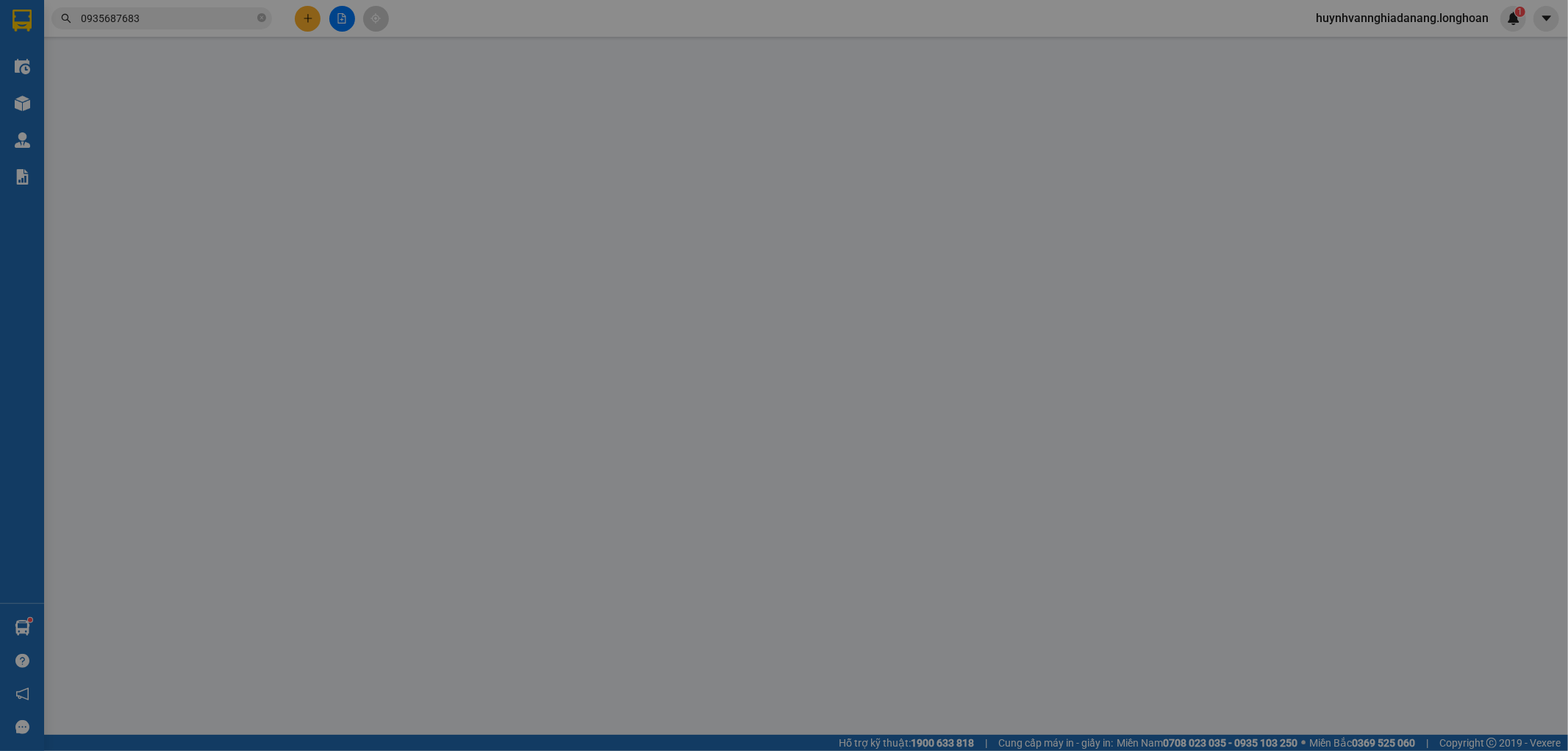
type input "0905810881"
type input "ĐẠI LÝ NHÔM GIA THỊNH"
type input "0906450658"
type input "DUNG"
checkbox input "true"
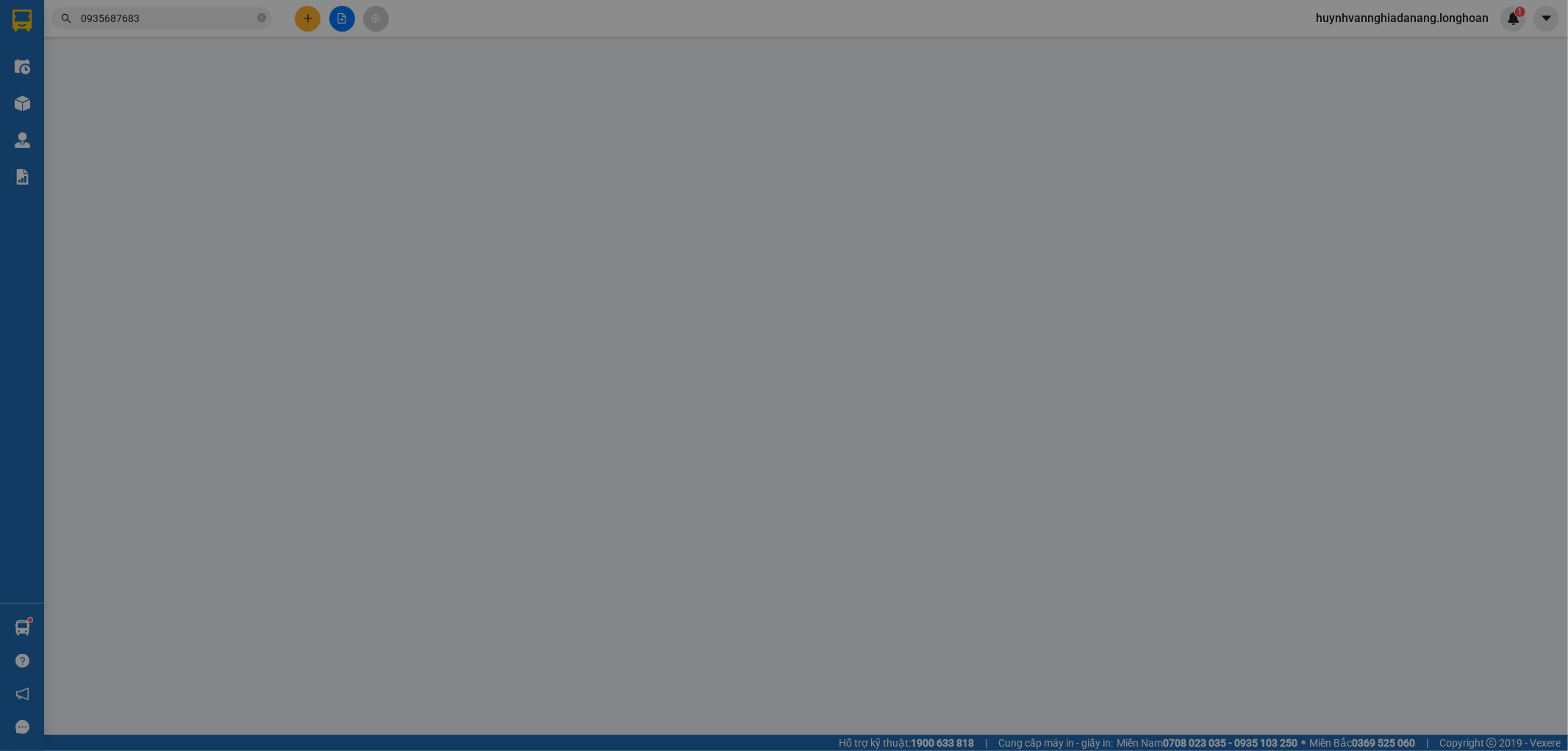
type input "số 71 trung mỹ tây 12 p trung mỹ tây quận 12 tp hcm"
type input "0"
type input "120.000"
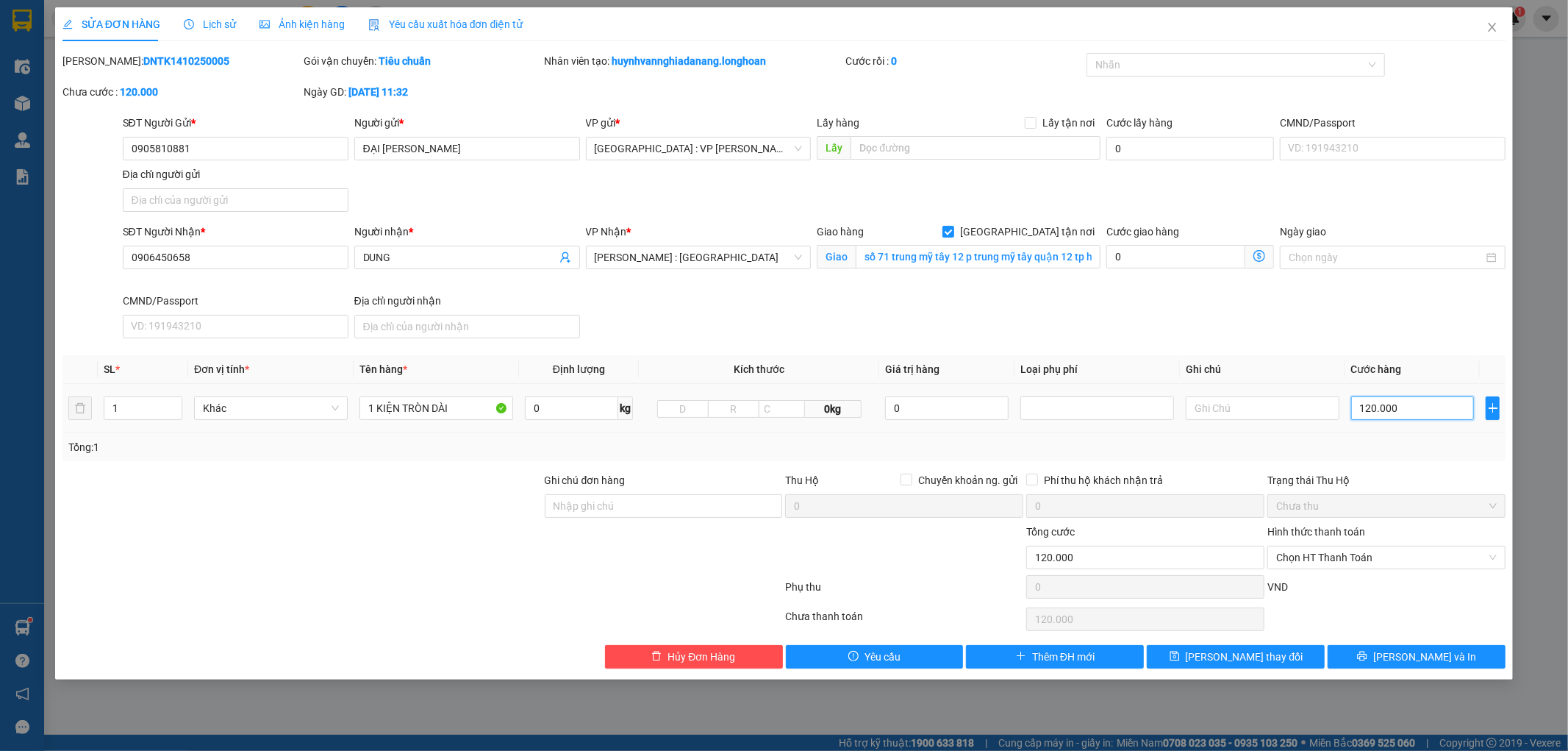
click at [1422, 411] on input "120.000" at bounding box center [1413, 408] width 123 height 23
type input "1"
type input "15"
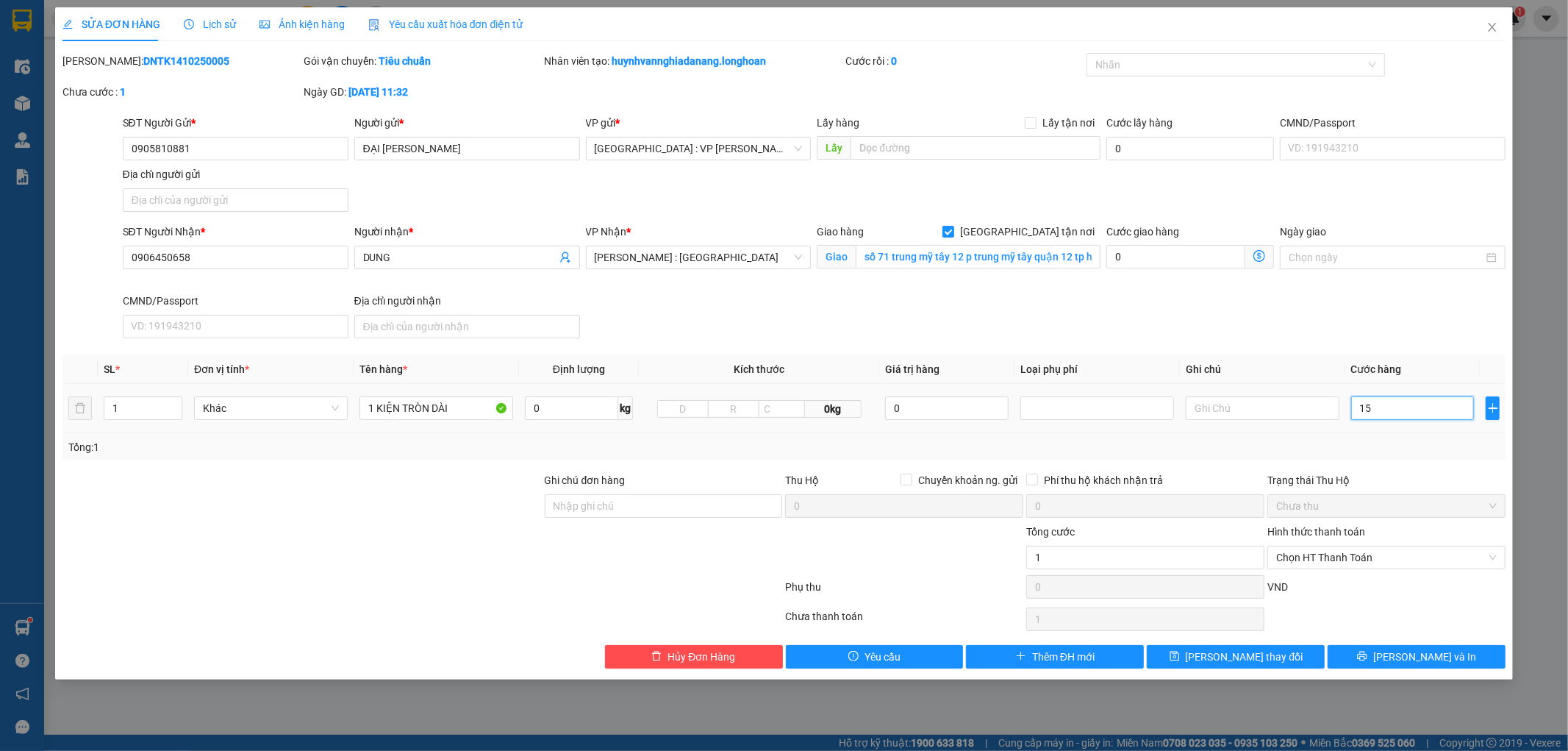
type input "15"
type input "150"
type input "1.500"
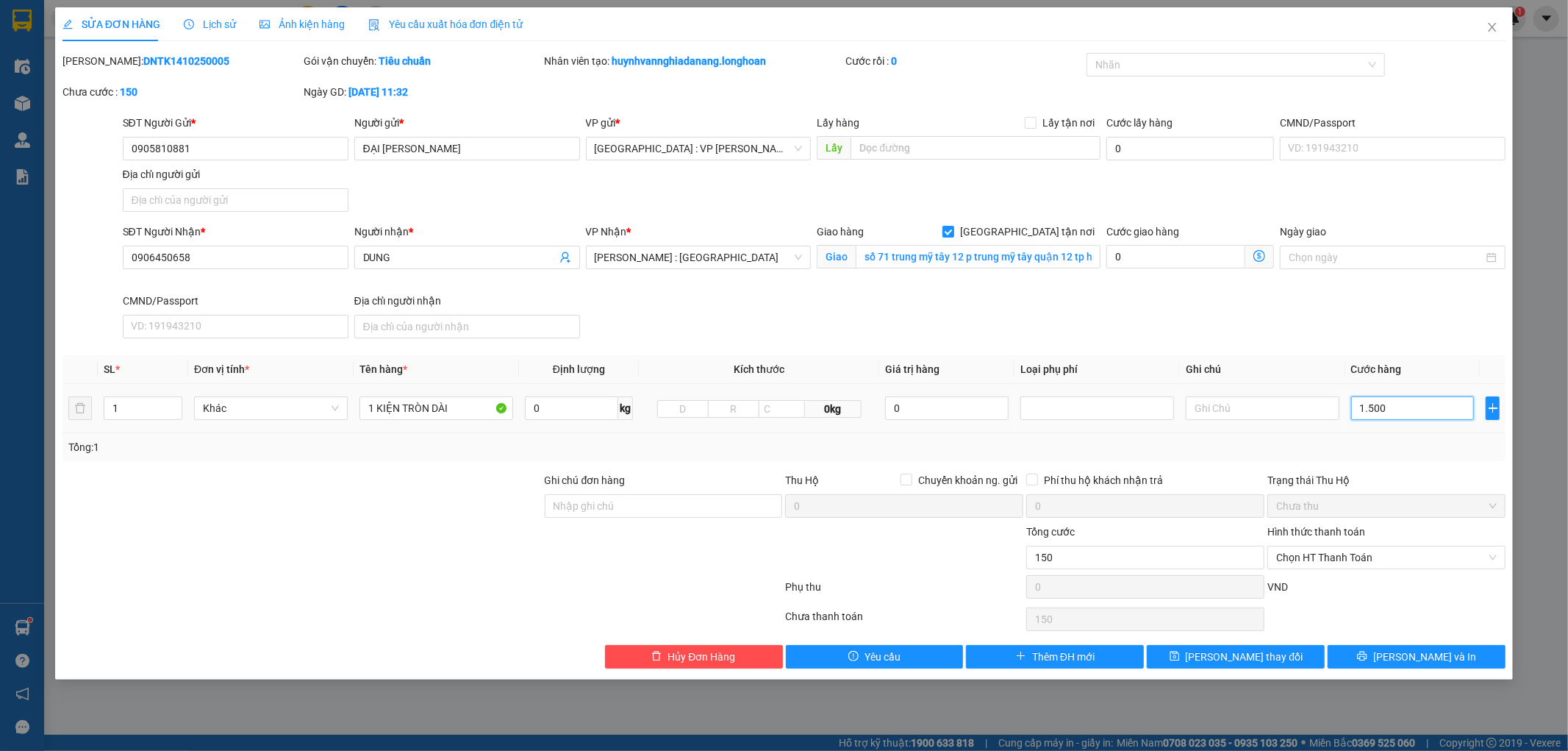
type input "1.500"
type input "15.000"
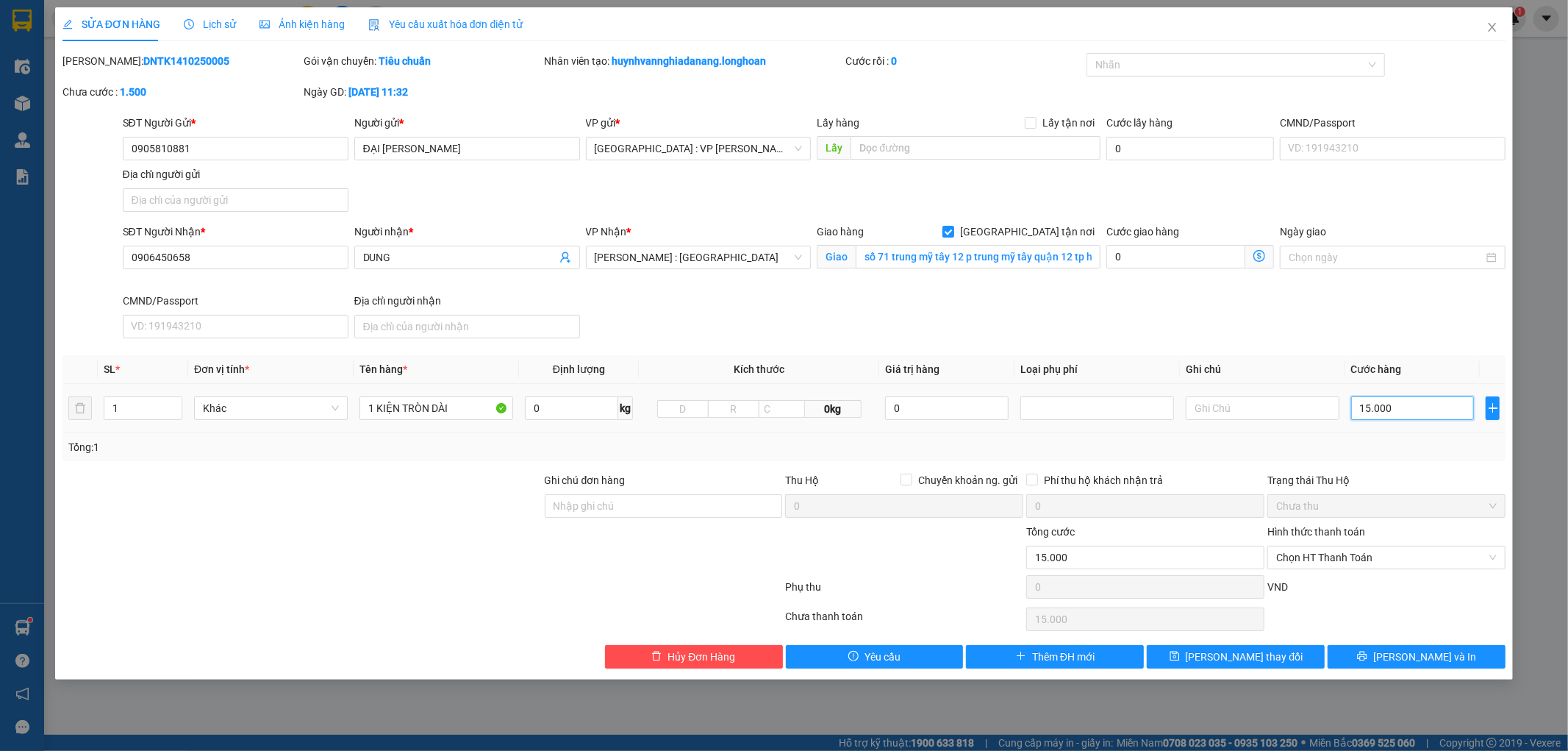
type input "150.000"
click at [1275, 659] on button "Lưu thay đổi" at bounding box center [1235, 657] width 178 height 23
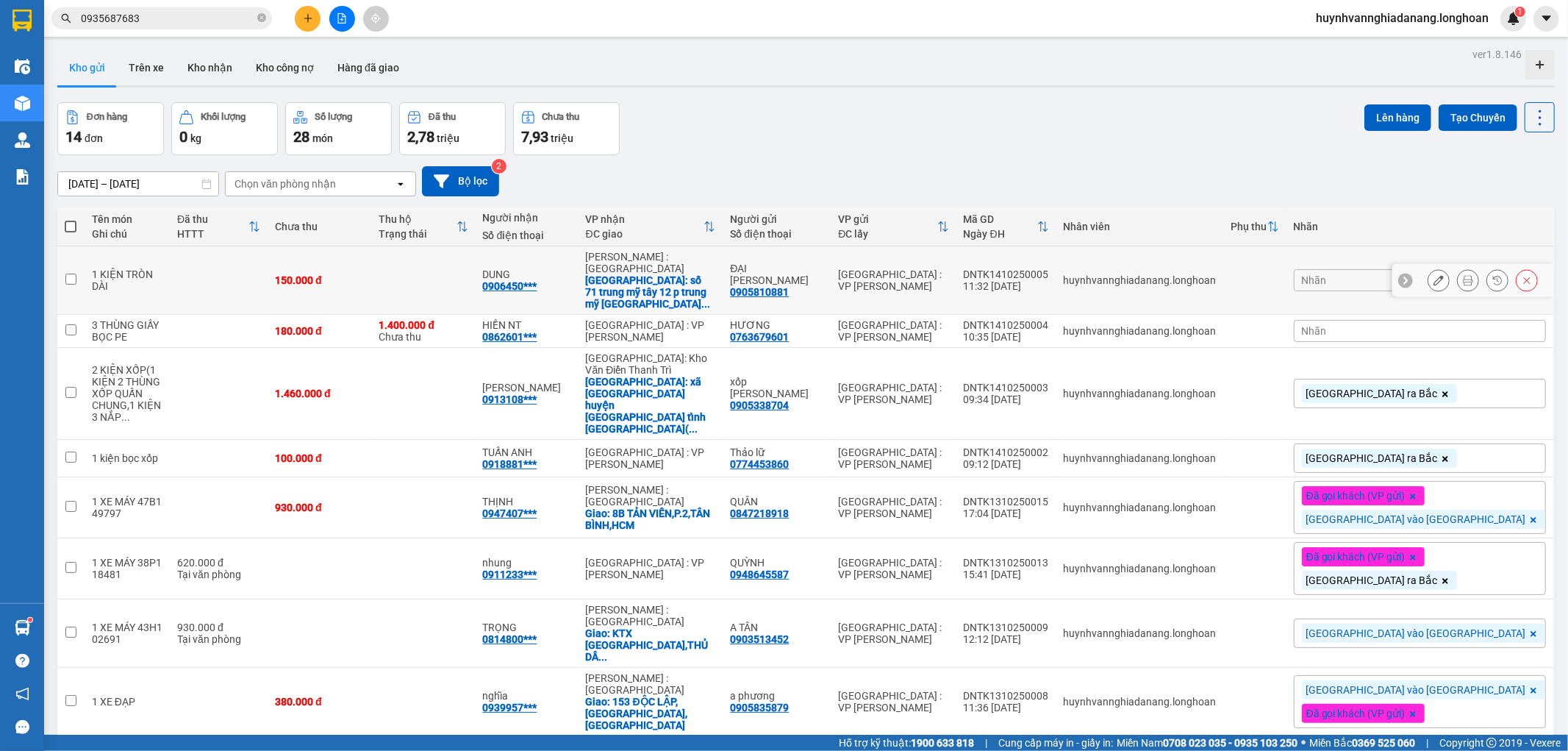
click at [1463, 275] on icon at bounding box center [1468, 280] width 10 height 10
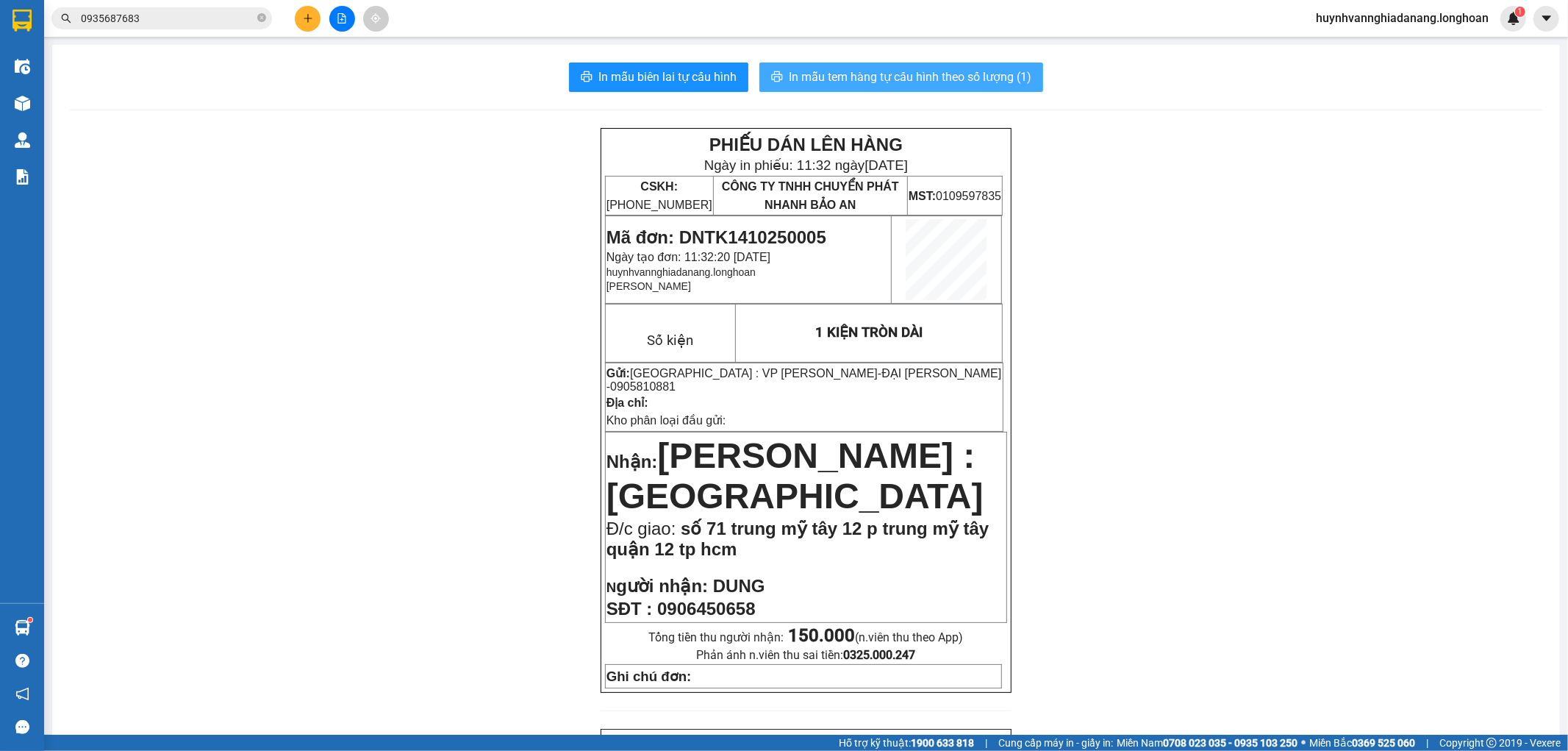
click at [913, 71] on span "In mẫu tem hàng tự cấu hình theo số lượng (1)" at bounding box center [910, 77] width 243 height 18
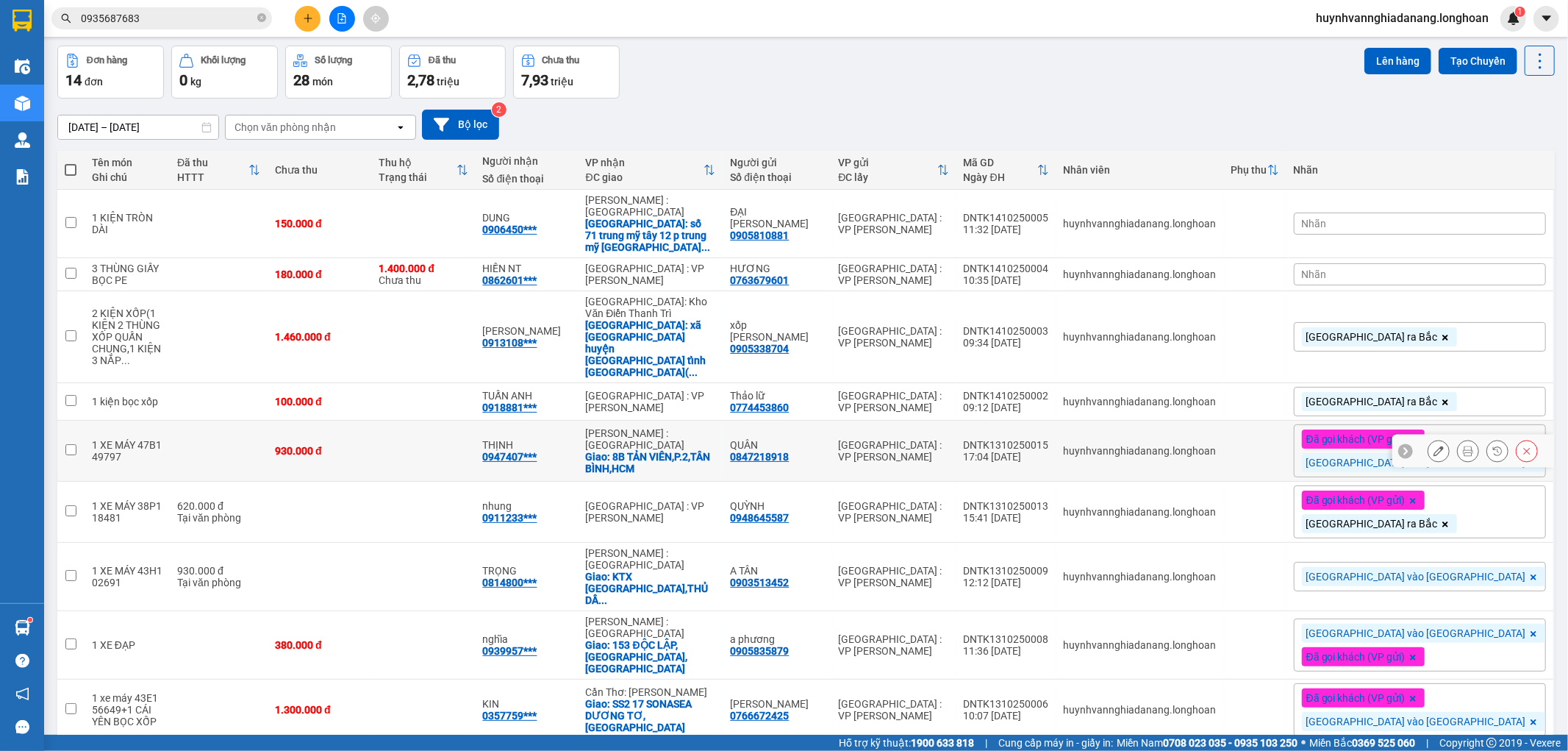
scroll to position [139, 0]
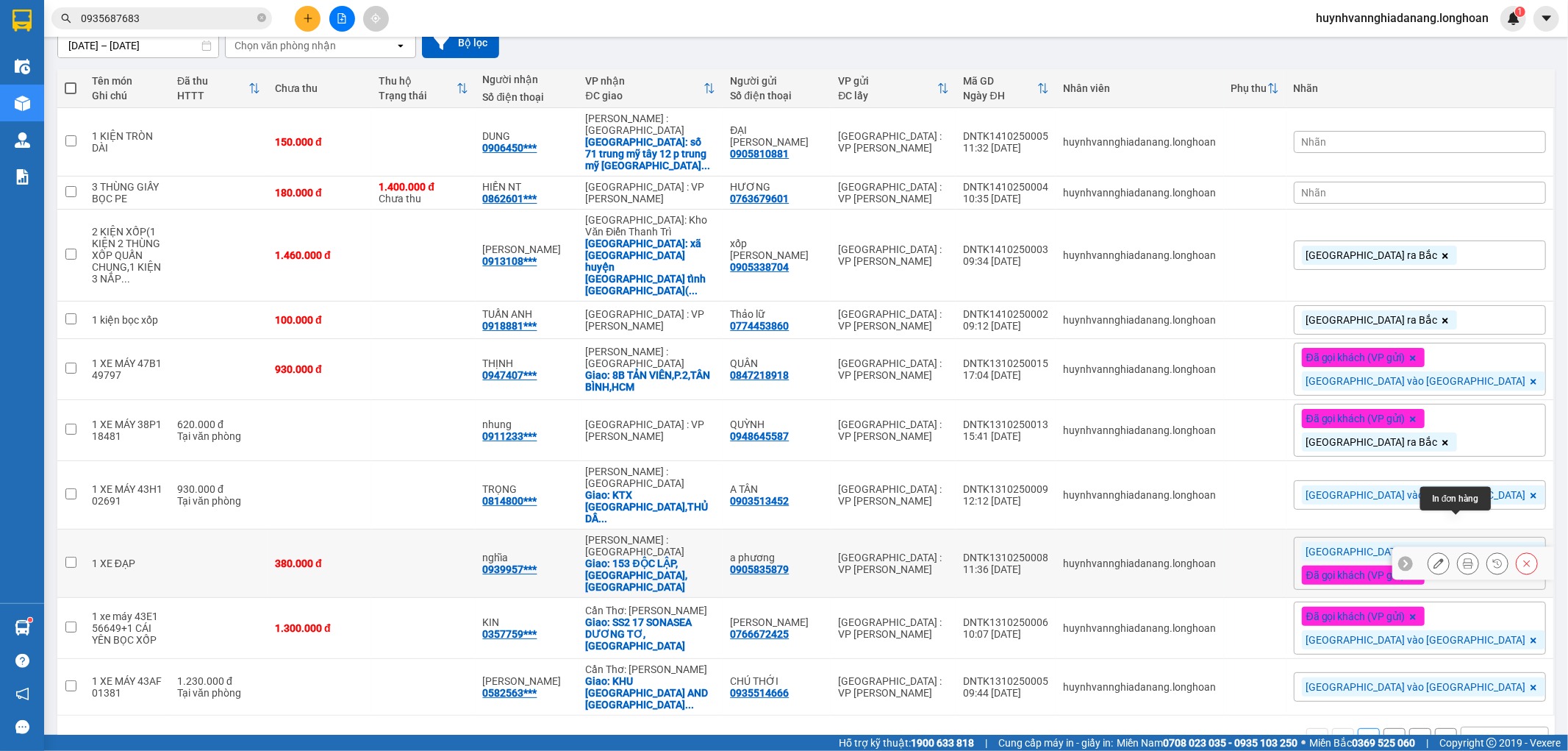
click at [1463, 558] on icon at bounding box center [1468, 563] width 10 height 10
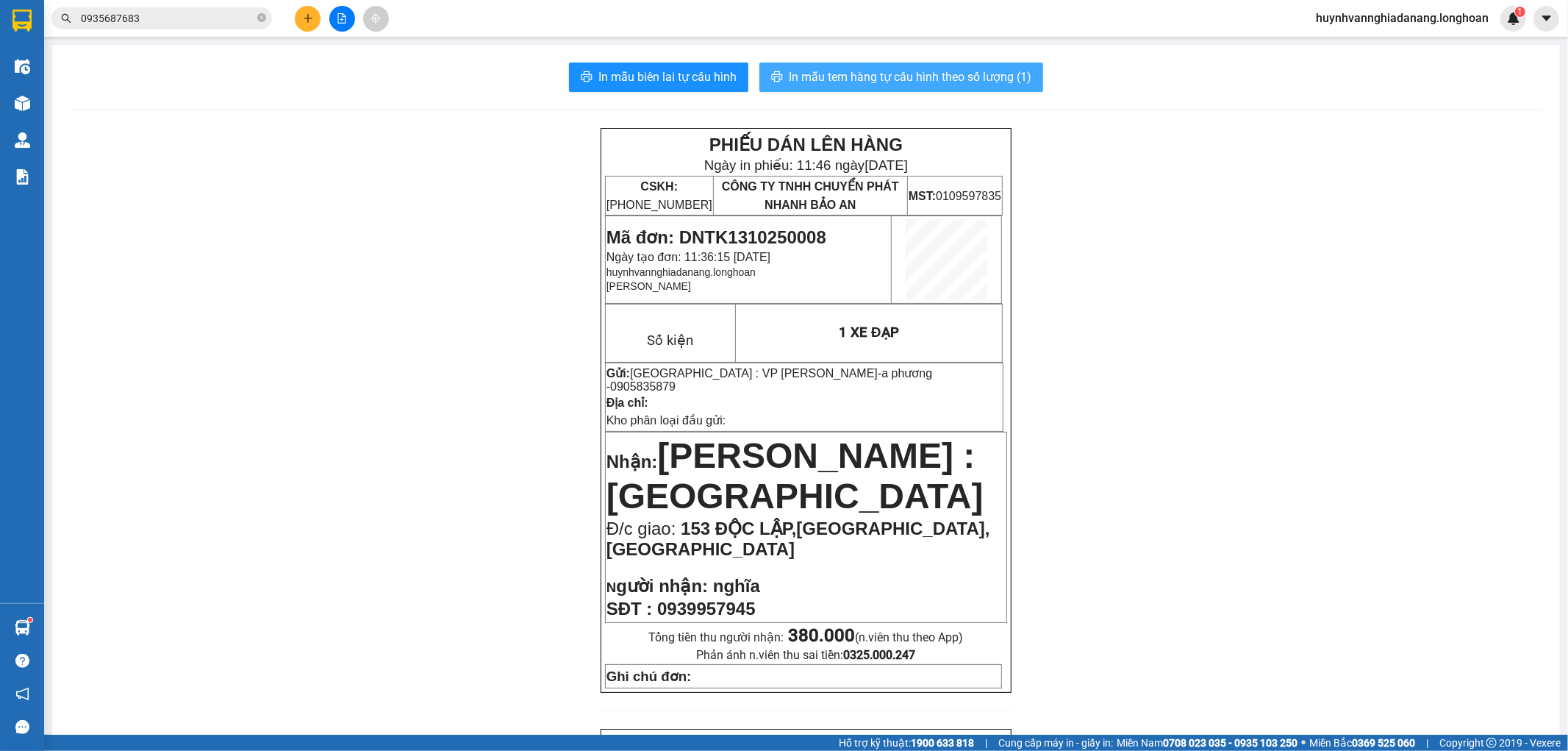
click at [982, 79] on span "In mẫu tem hàng tự cấu hình theo số lượng (1)" at bounding box center [910, 77] width 243 height 18
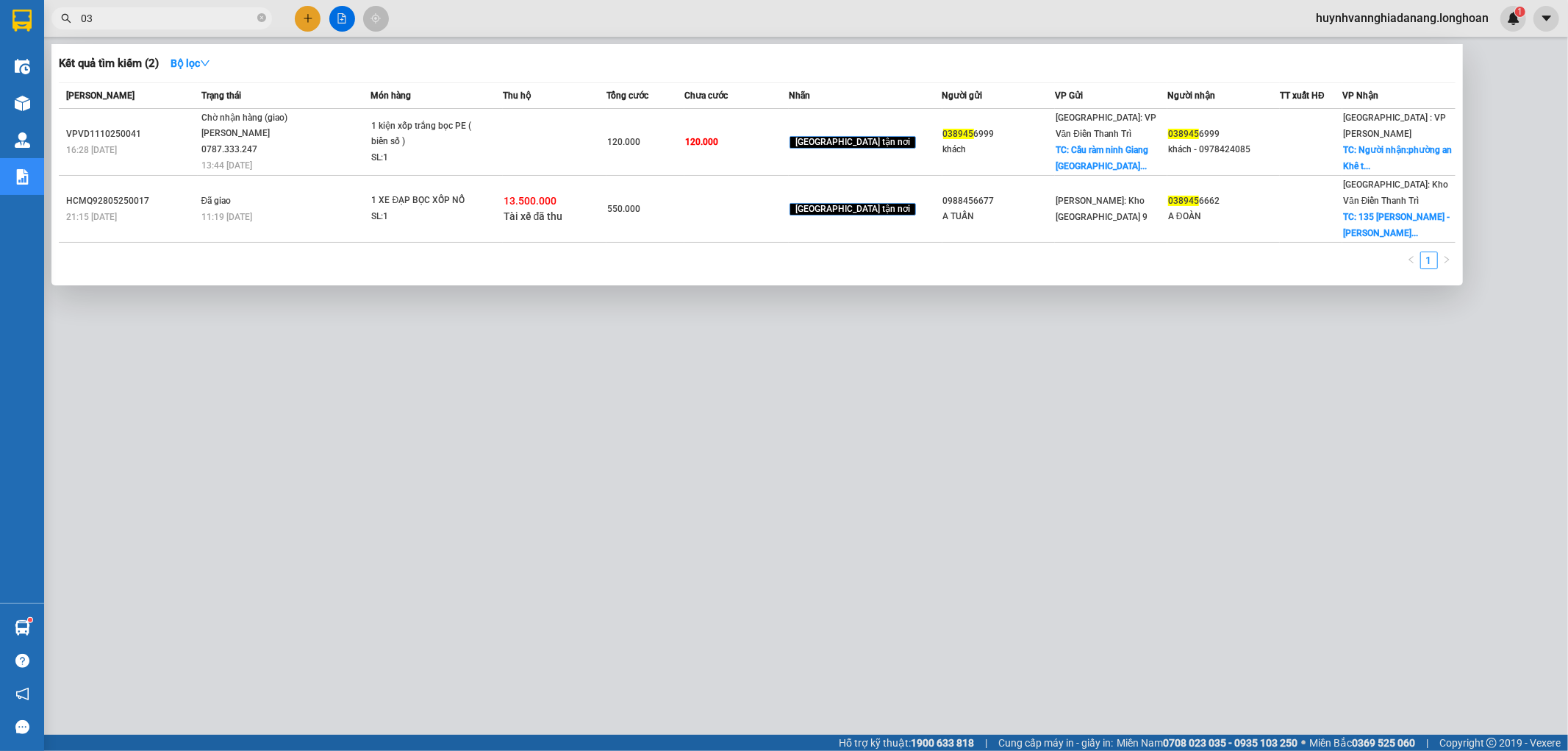
type input "0"
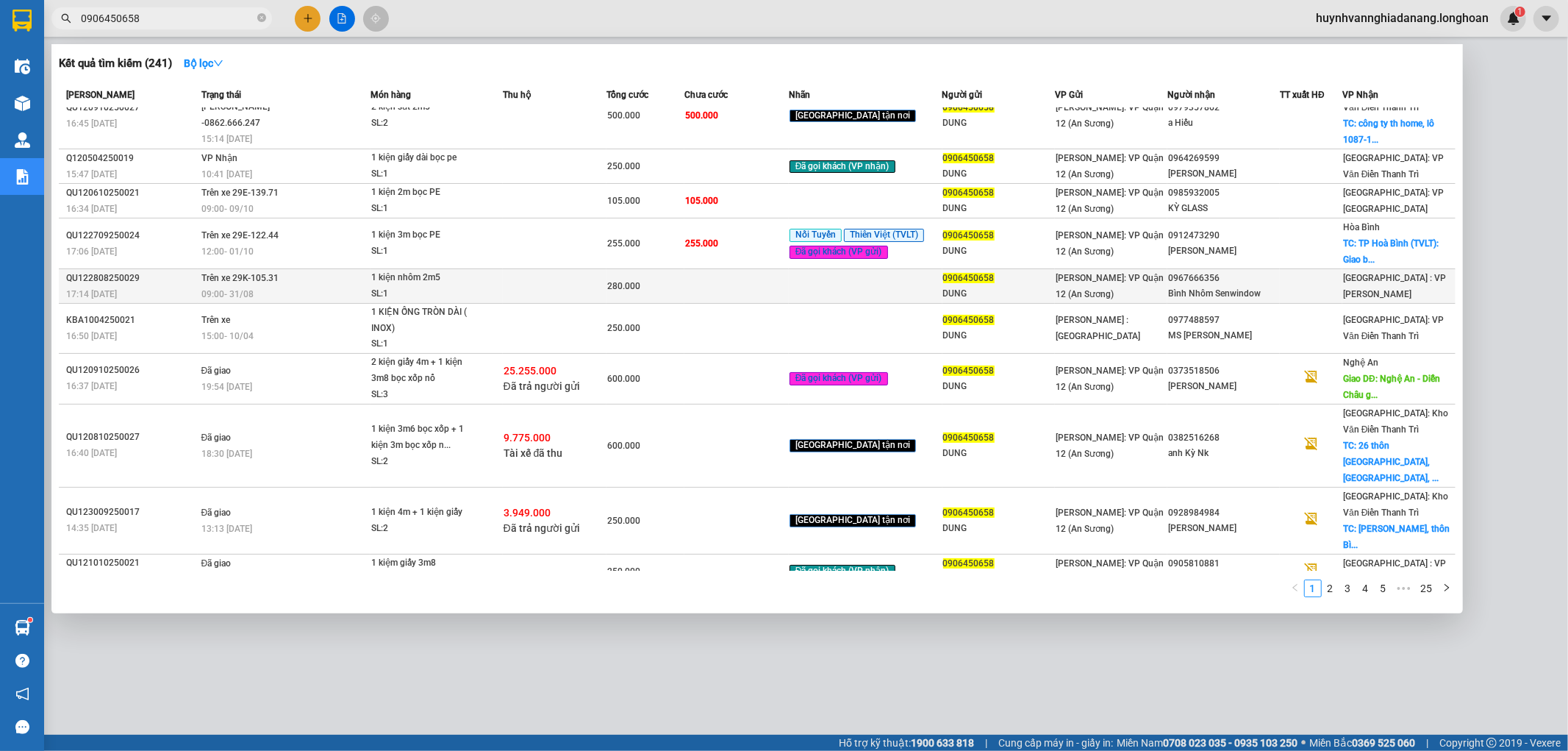
scroll to position [33, 0]
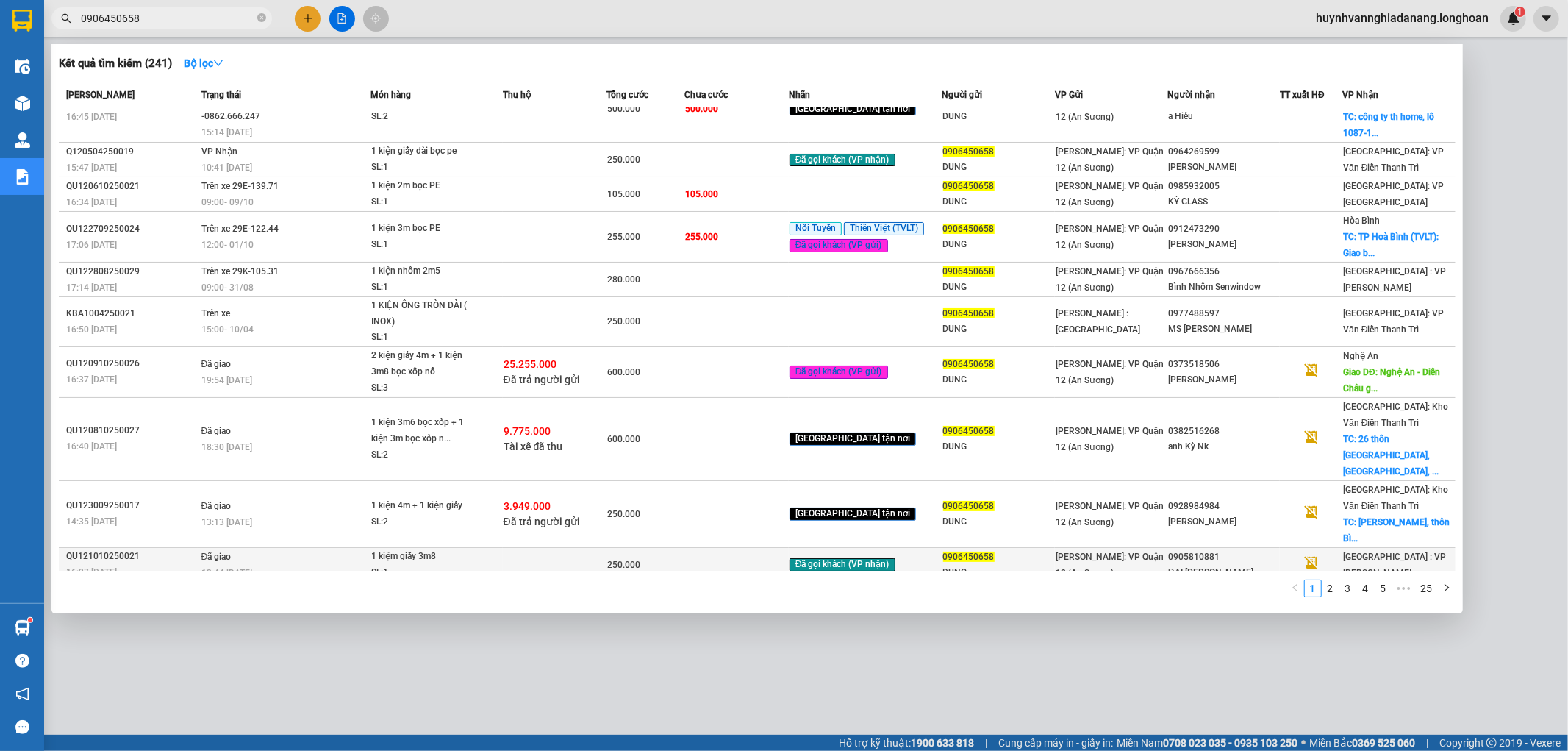
type input "0906450658"
click at [702, 555] on td at bounding box center [736, 564] width 104 height 34
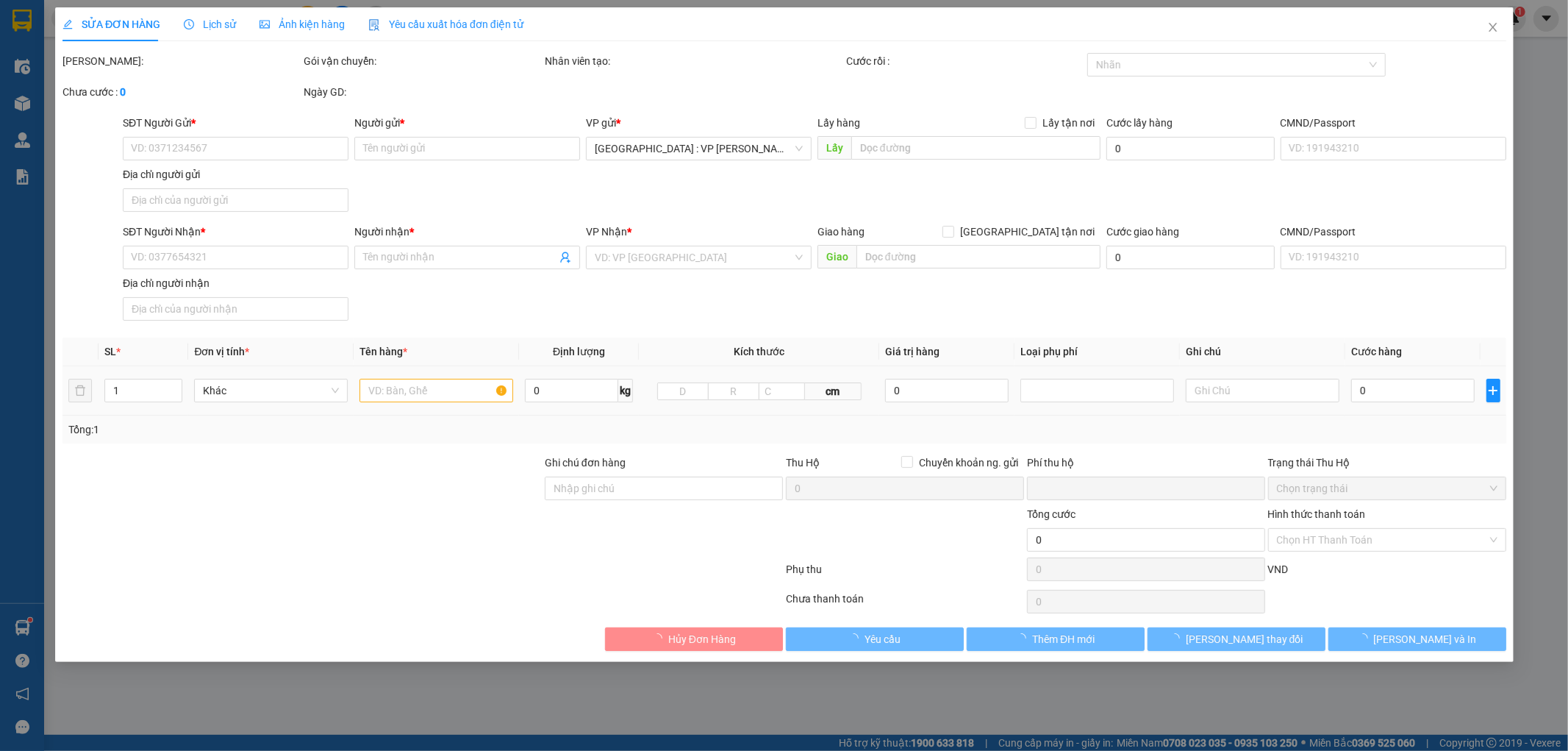
type input "0906450658"
type input "DUNG"
type input "0905810881"
type input "ĐẠI [PERSON_NAME]"
type input "nhận theo kiện - hư hỏng không chịu trách nhiệm"
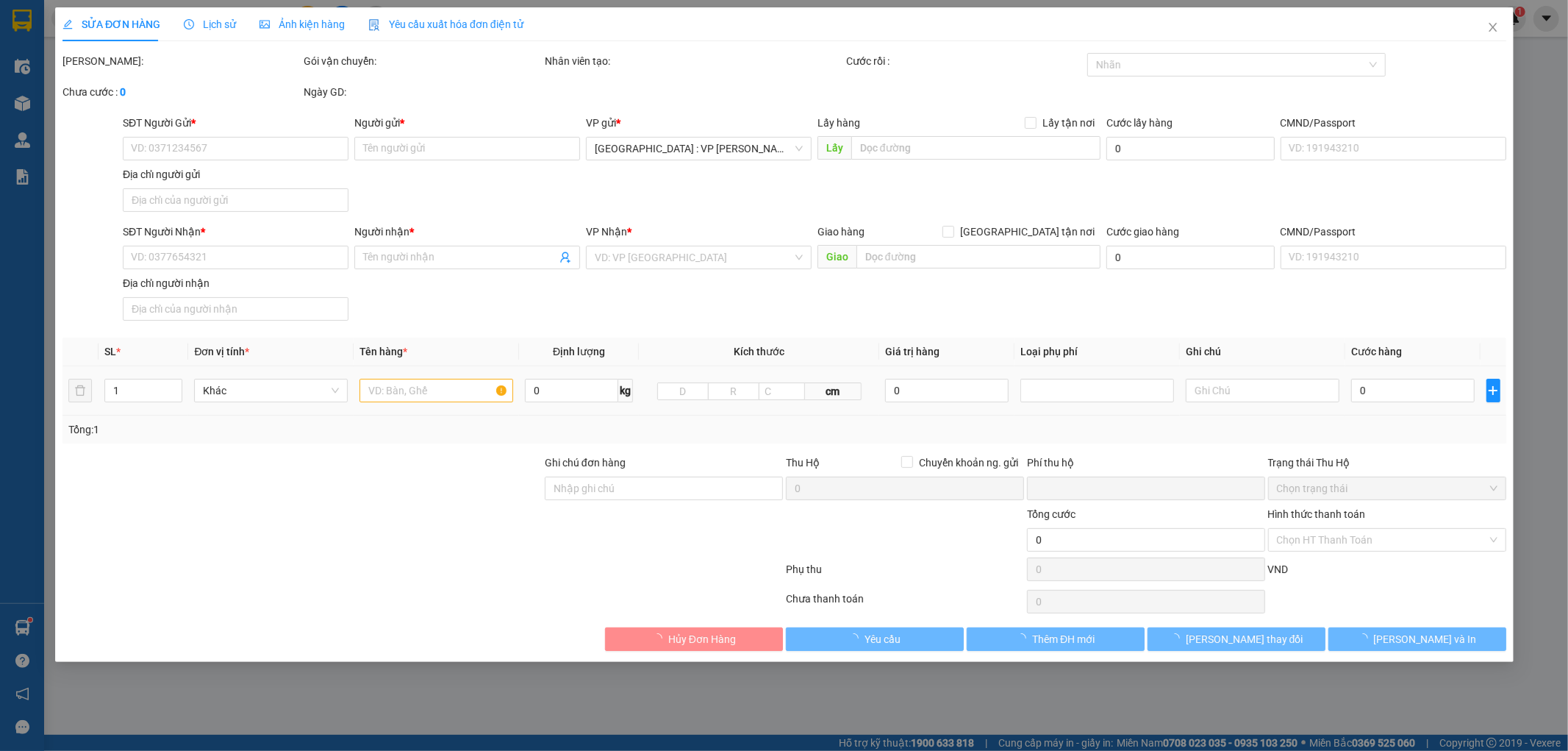
type input "0"
type input "250.000"
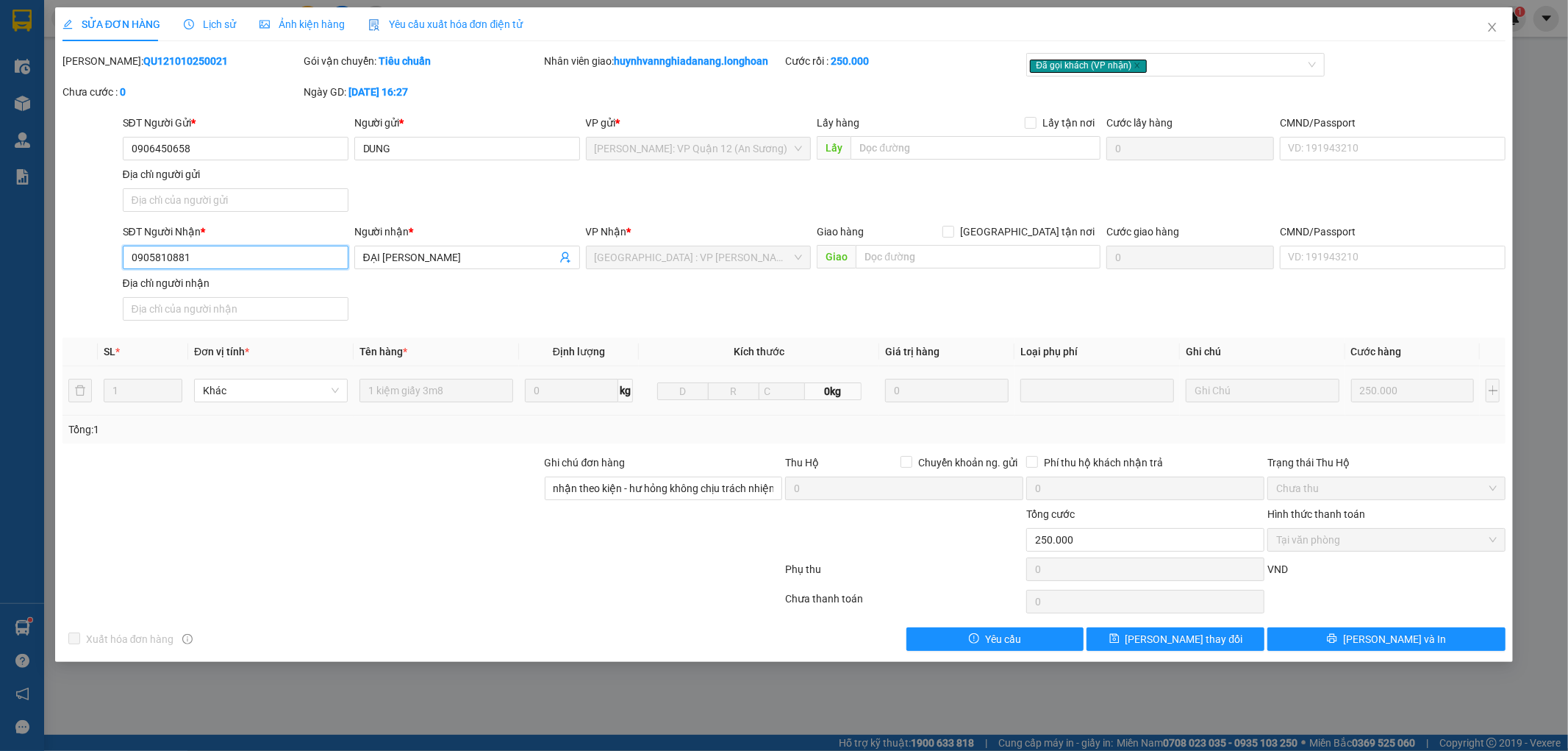
drag, startPoint x: 210, startPoint y: 261, endPoint x: 119, endPoint y: 250, distance: 91.7
click at [120, 250] on div "SĐT Người Nhận * 0905810881 0905810881" at bounding box center [236, 249] width 232 height 52
drag, startPoint x: 490, startPoint y: 257, endPoint x: 368, endPoint y: 254, distance: 122.0
click at [357, 253] on span "ĐẠI [PERSON_NAME]" at bounding box center [467, 257] width 226 height 23
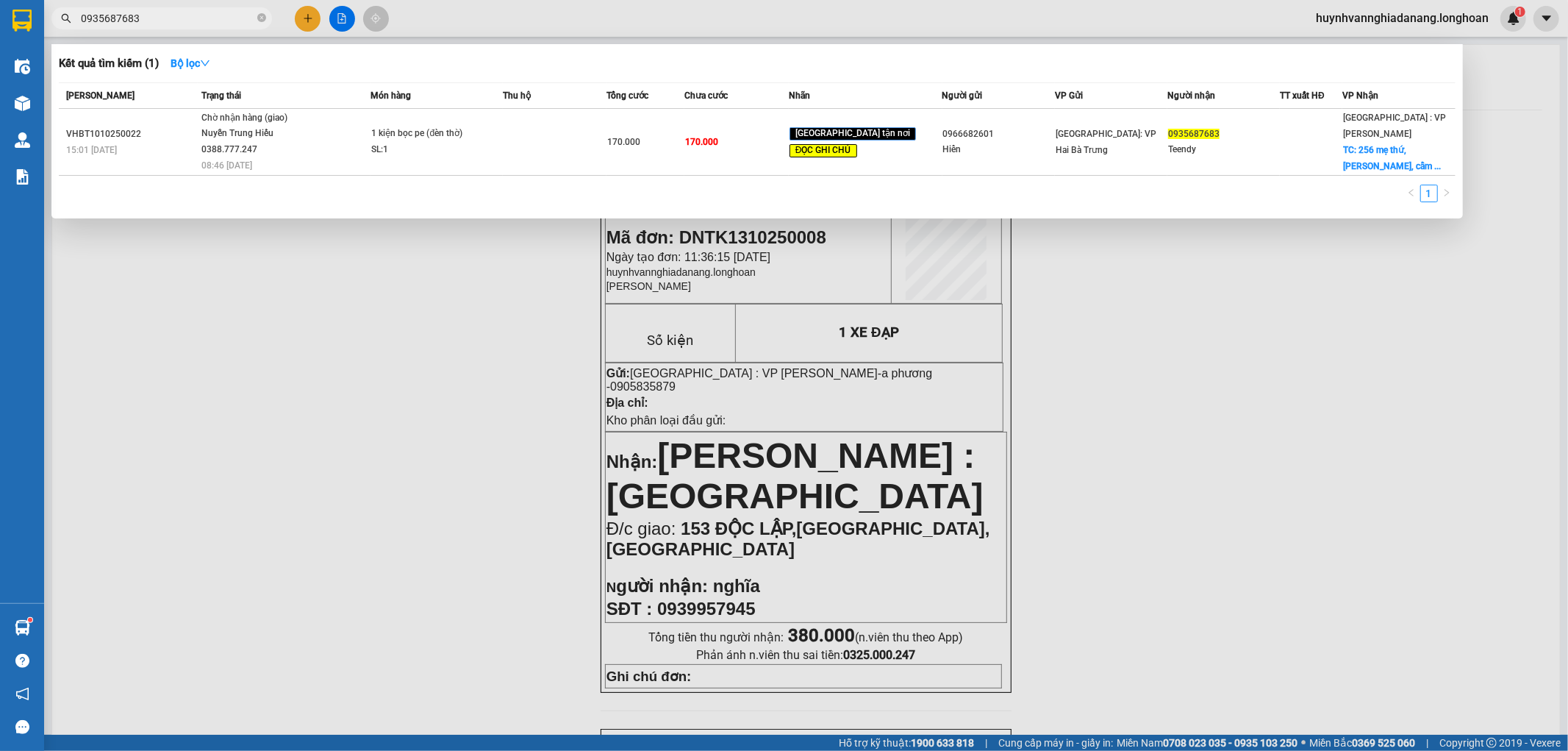
click at [186, 11] on input "0935687683" at bounding box center [168, 18] width 173 height 16
type input "0"
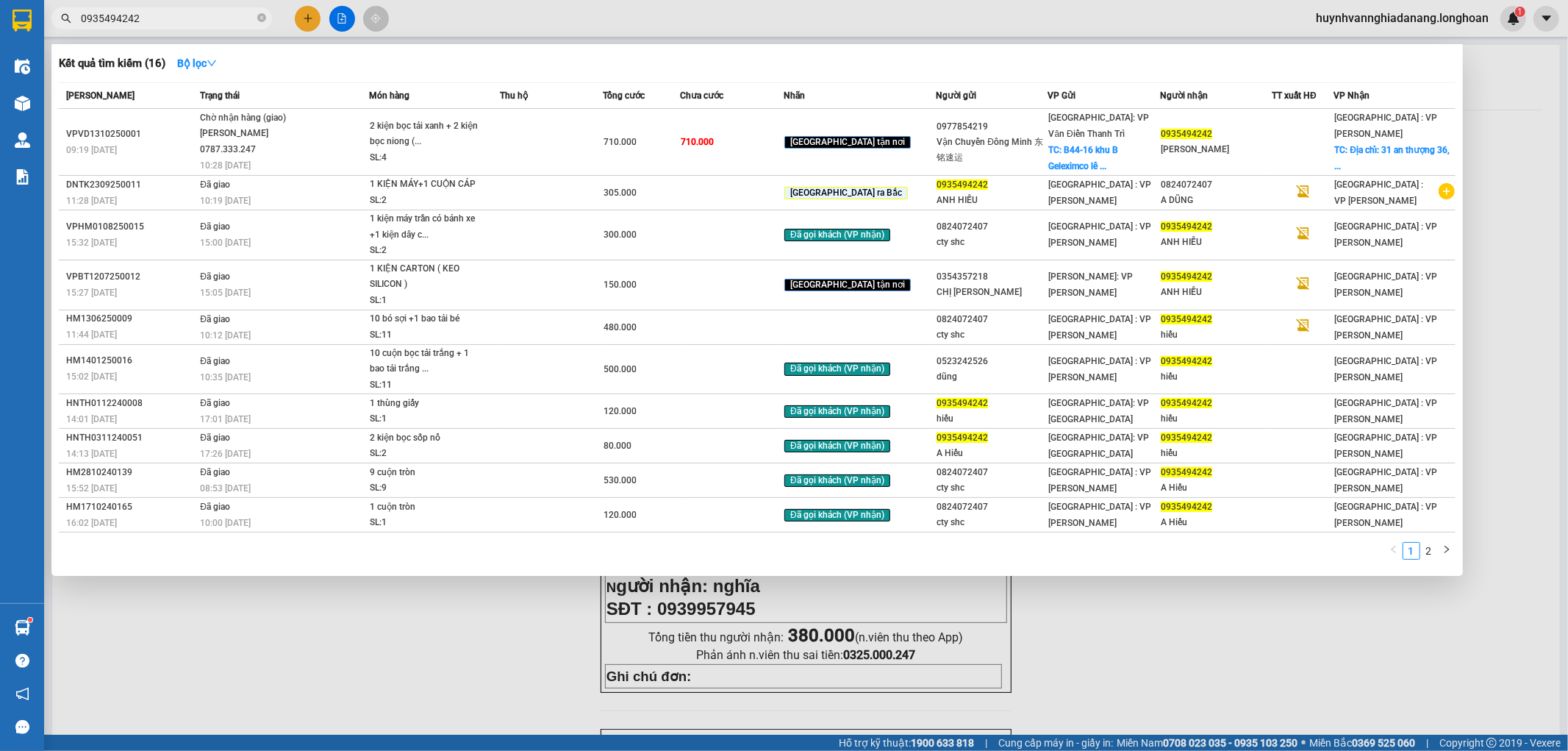
click at [491, 622] on div at bounding box center [784, 376] width 1568 height 751
click at [172, 16] on input "0935494242" at bounding box center [168, 18] width 173 height 16
type input "0"
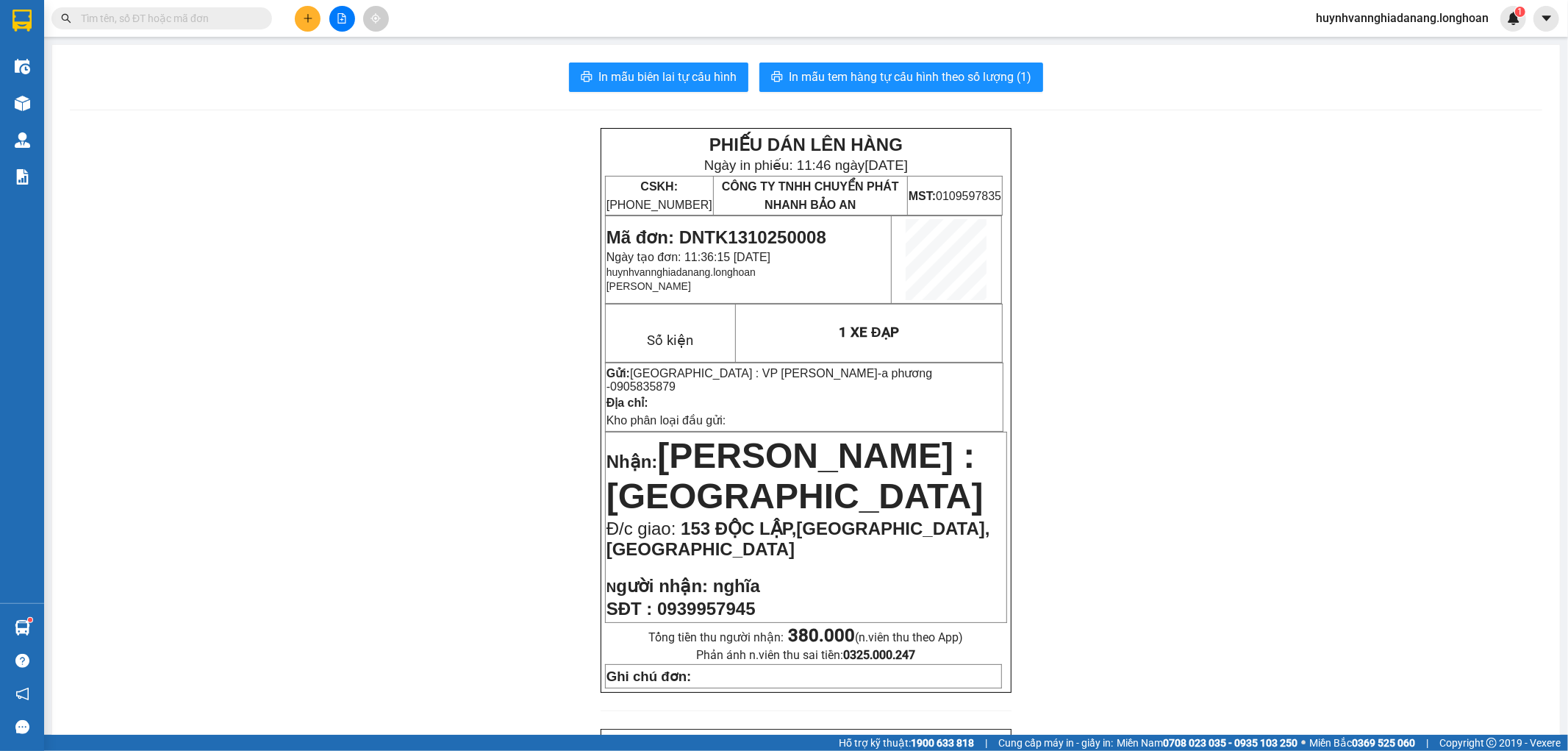
click at [138, 13] on input "text" at bounding box center [168, 18] width 173 height 16
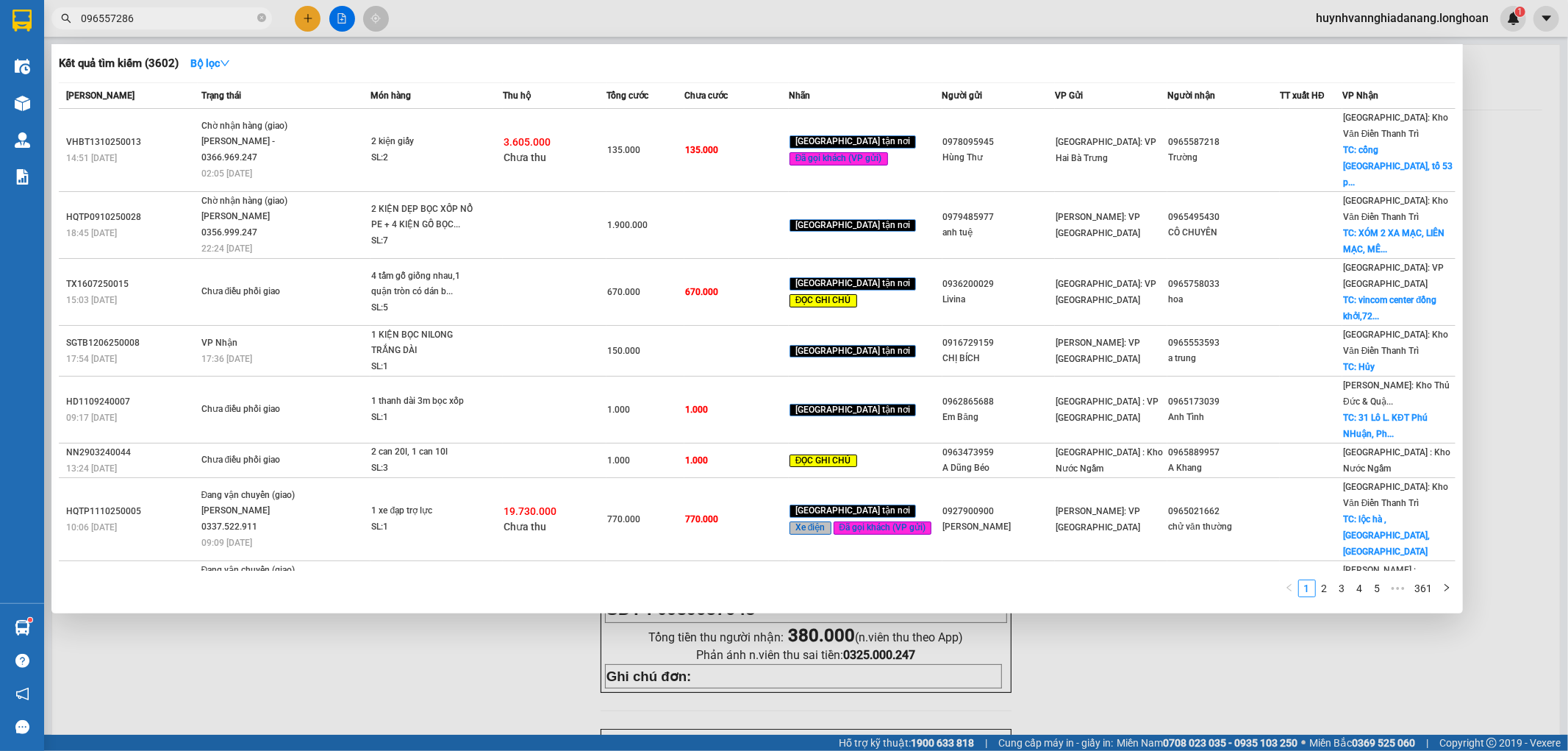
type input "0965572868"
